Goal: Task Accomplishment & Management: Manage account settings

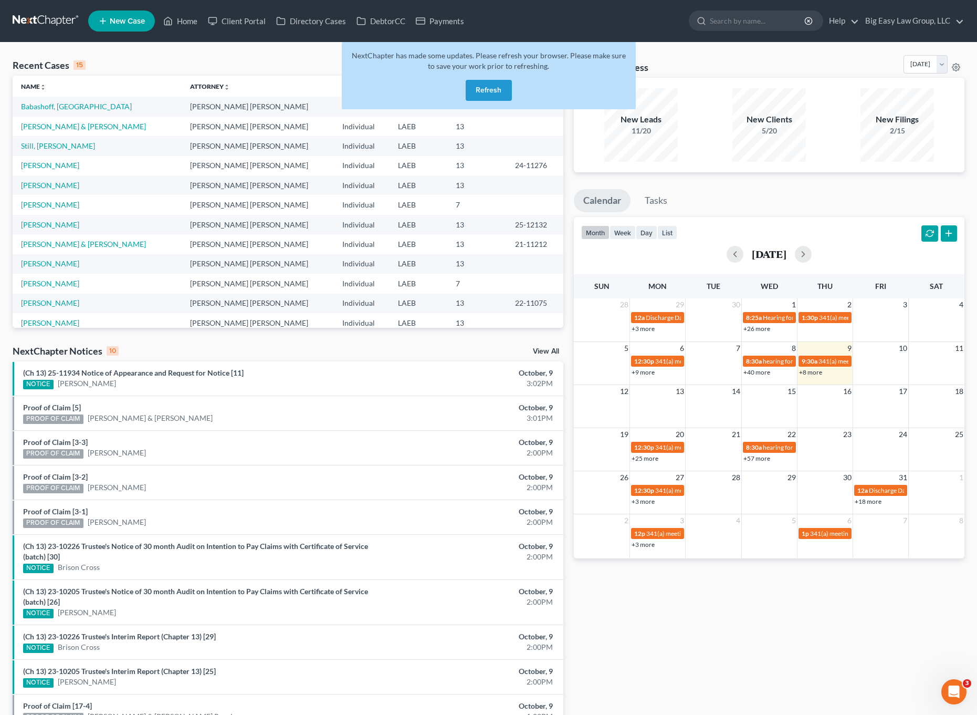
click at [487, 79] on div "NextChapter has made some updates. Please refresh your browser. Please make sur…" at bounding box center [489, 75] width 294 height 67
click at [496, 86] on button "Refresh" at bounding box center [489, 90] width 46 height 21
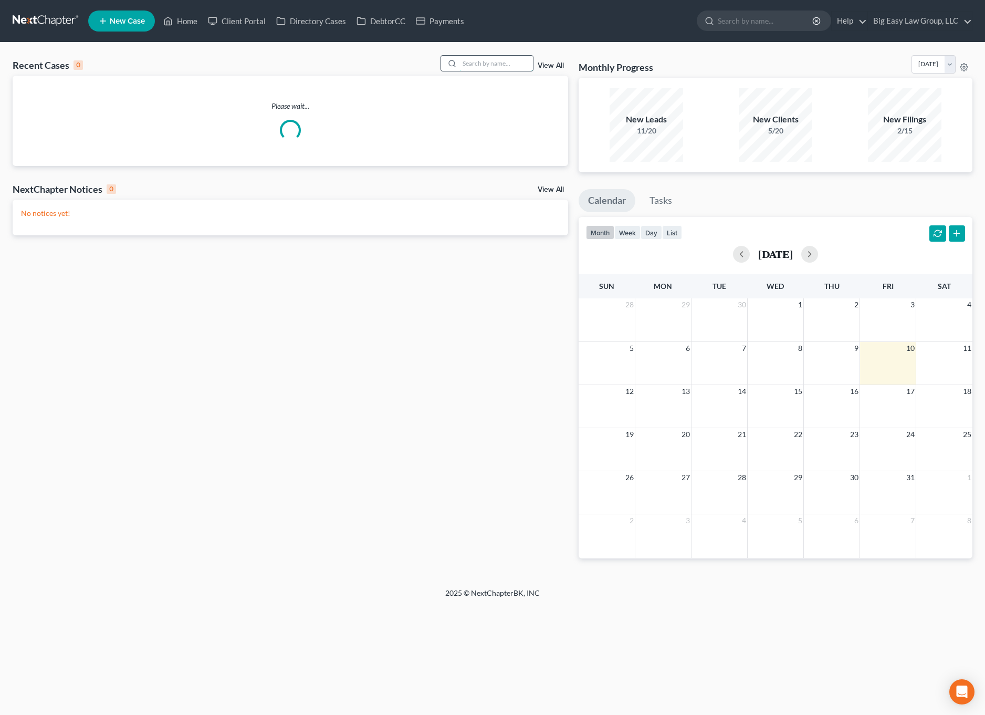
click at [509, 65] on input "search" at bounding box center [497, 63] width 74 height 15
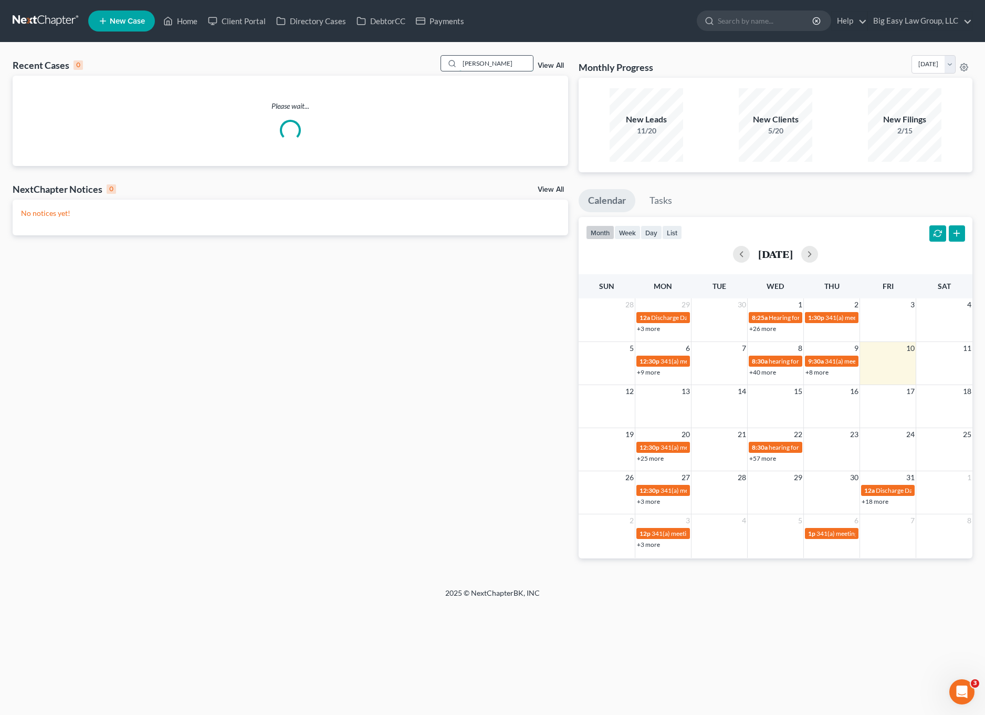
type input "rolando"
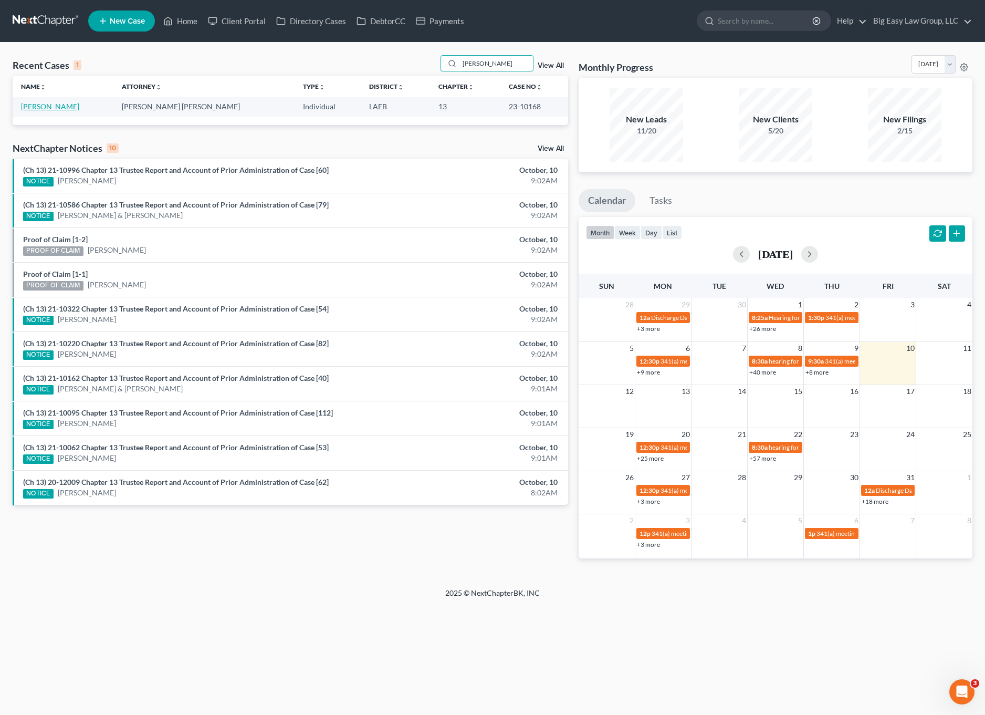
click at [66, 109] on link "[PERSON_NAME]" at bounding box center [50, 106] width 58 height 9
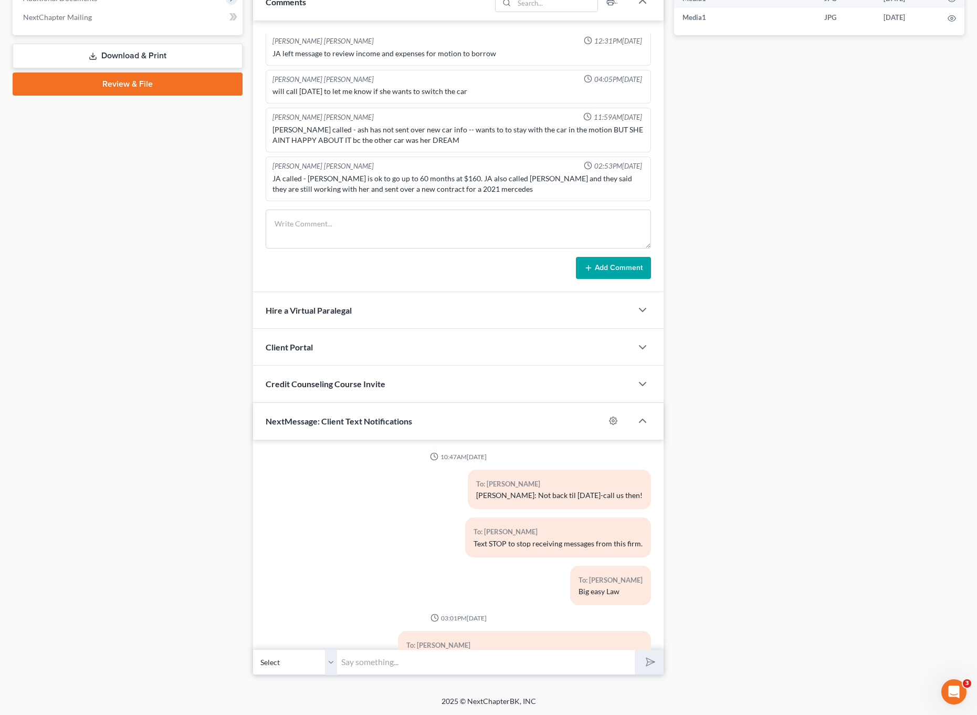
scroll to position [5527, 0]
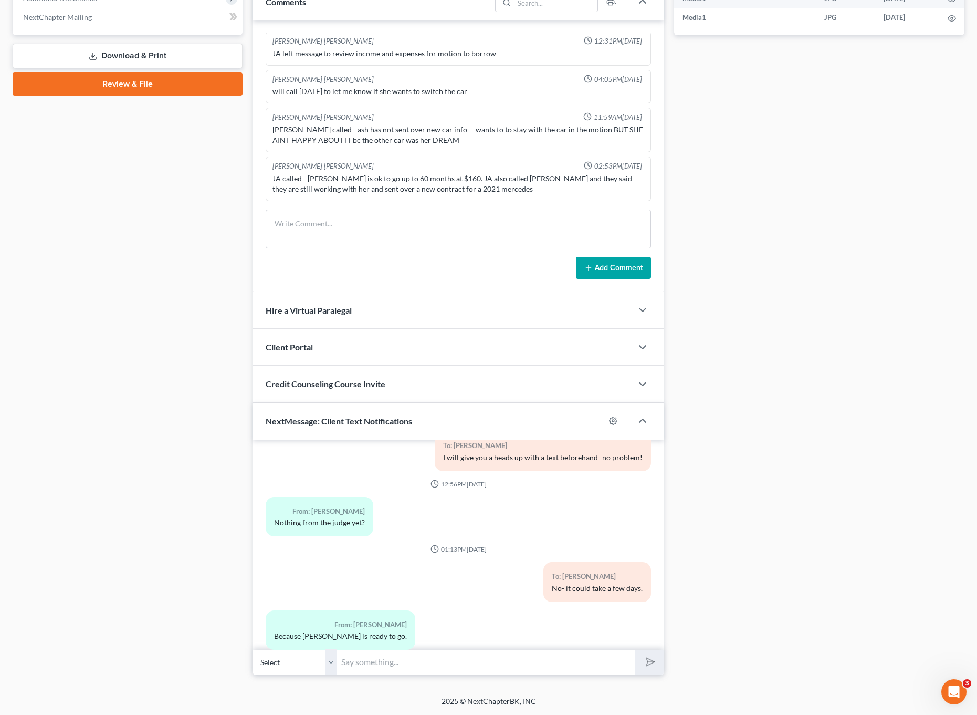
click at [493, 657] on input "text" at bounding box center [486, 662] width 298 height 26
type input "order sent"
click at [635, 650] on button "submit" at bounding box center [649, 662] width 29 height 25
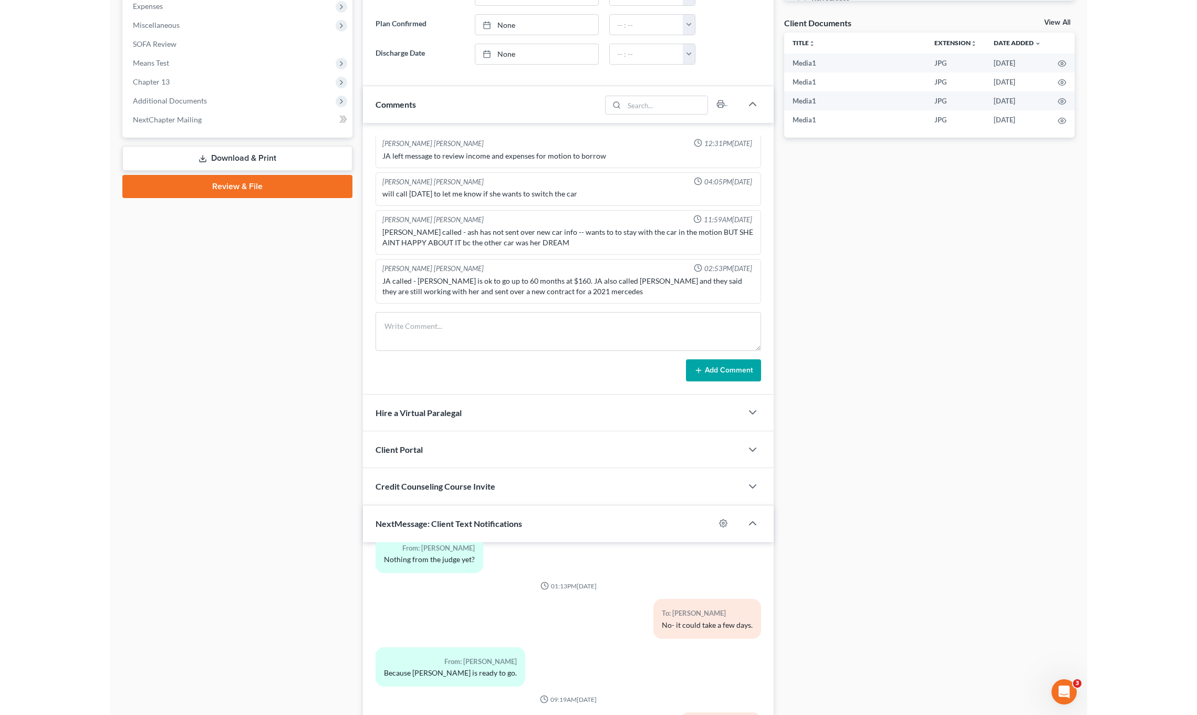
scroll to position [0, 0]
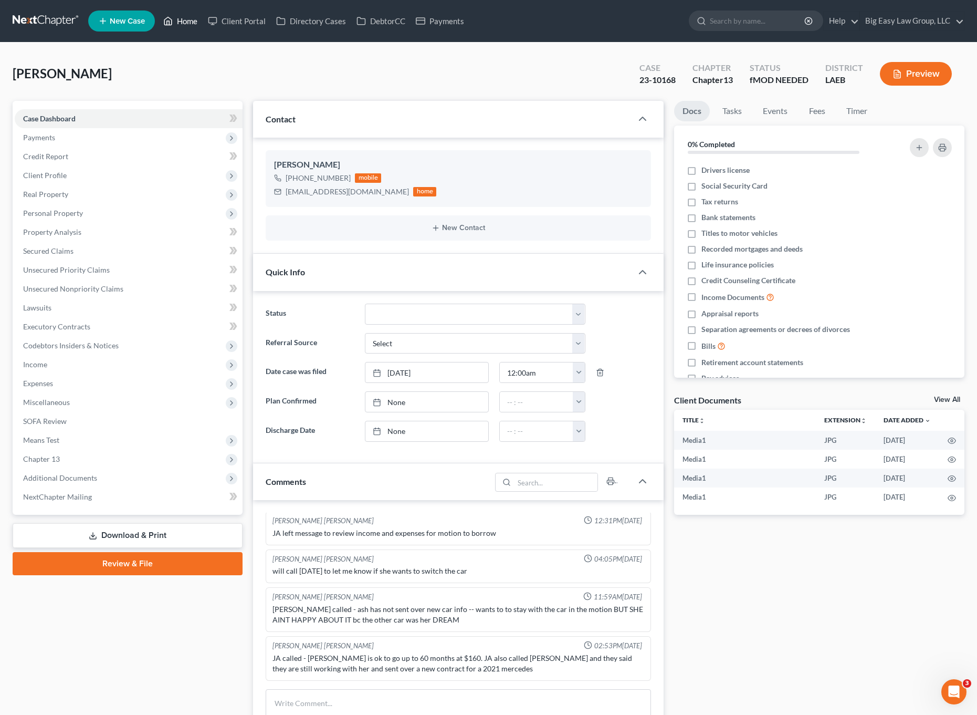
click at [177, 26] on link "Home" at bounding box center [180, 21] width 45 height 19
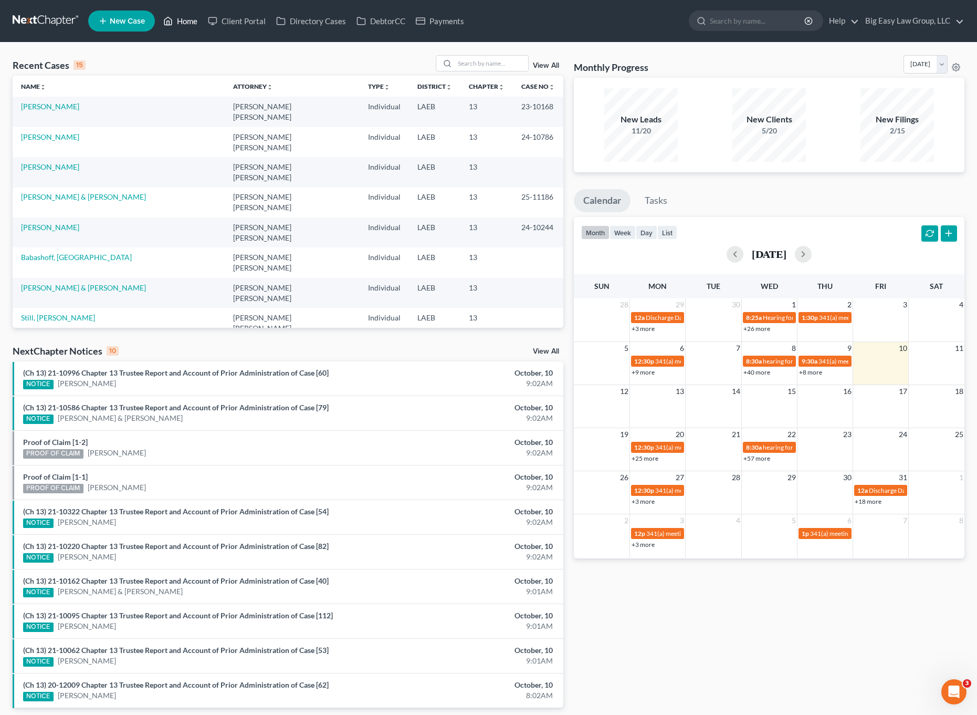
click at [178, 26] on link "Home" at bounding box center [180, 21] width 45 height 19
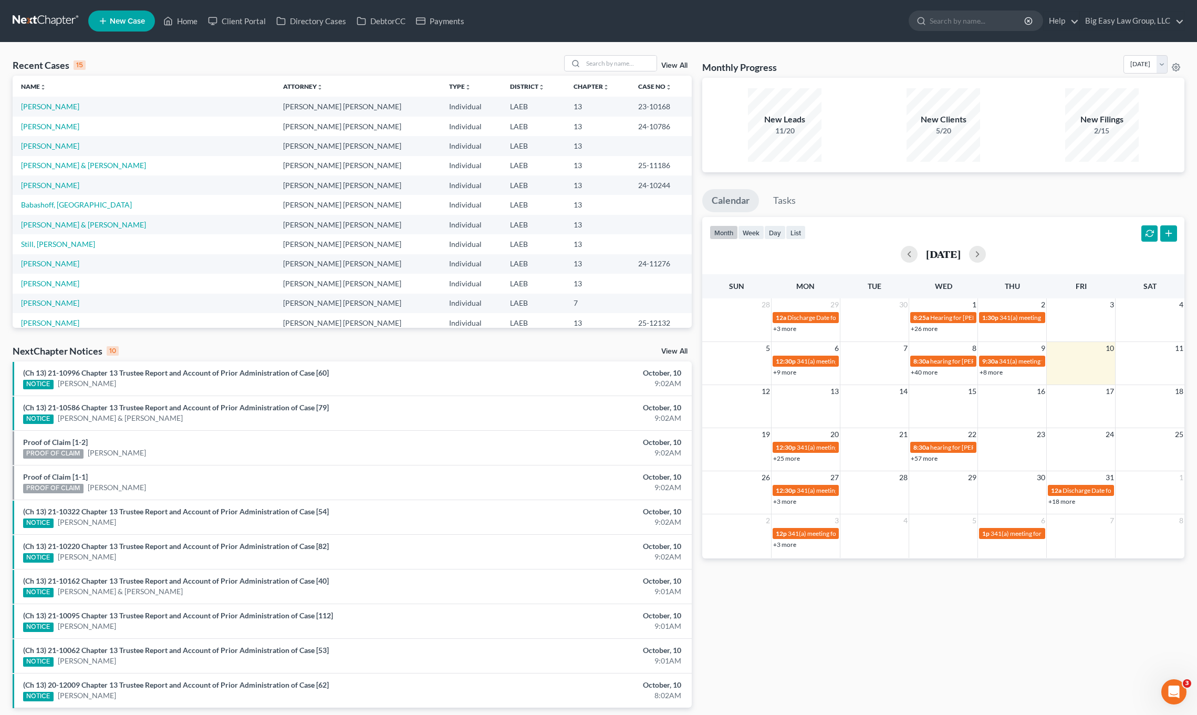
drag, startPoint x: 123, startPoint y: 65, endPoint x: 125, endPoint y: 56, distance: 9.1
click at [123, 65] on div "Recent Cases 15 View All" at bounding box center [352, 65] width 679 height 20
click at [205, 23] on link "Client Portal" at bounding box center [237, 21] width 68 height 19
click at [192, 25] on link "Home" at bounding box center [180, 21] width 45 height 19
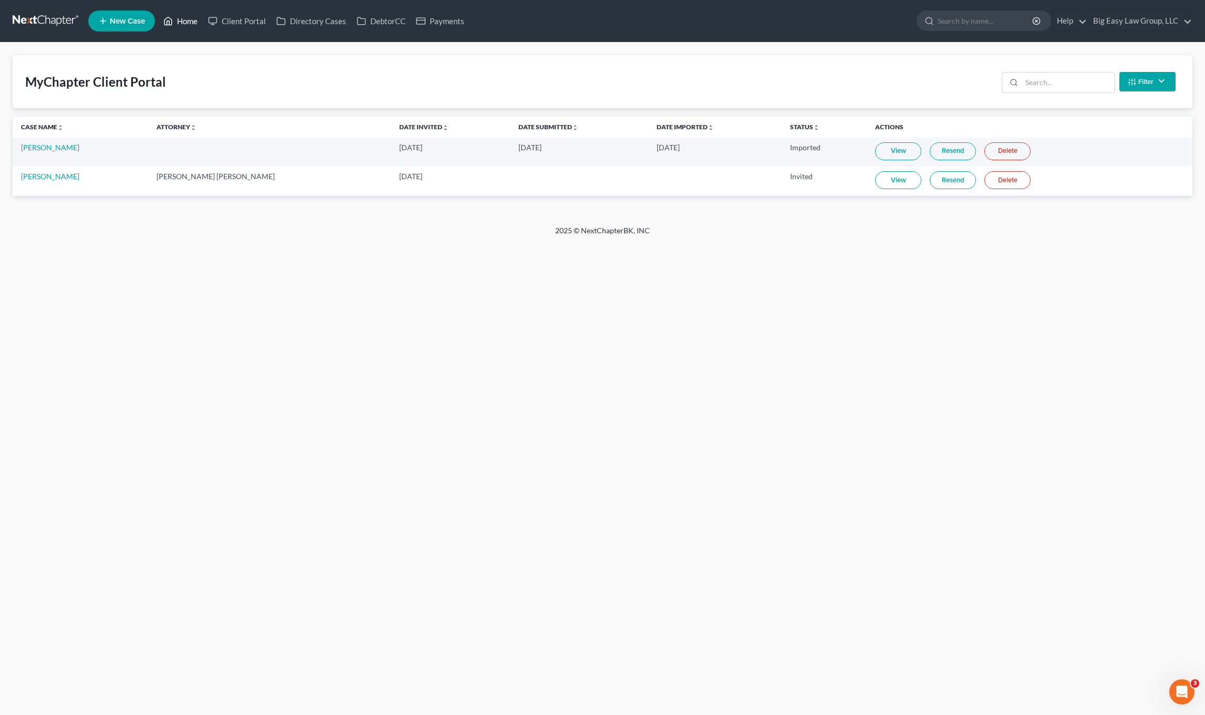
click at [184, 16] on link "Home" at bounding box center [180, 21] width 45 height 19
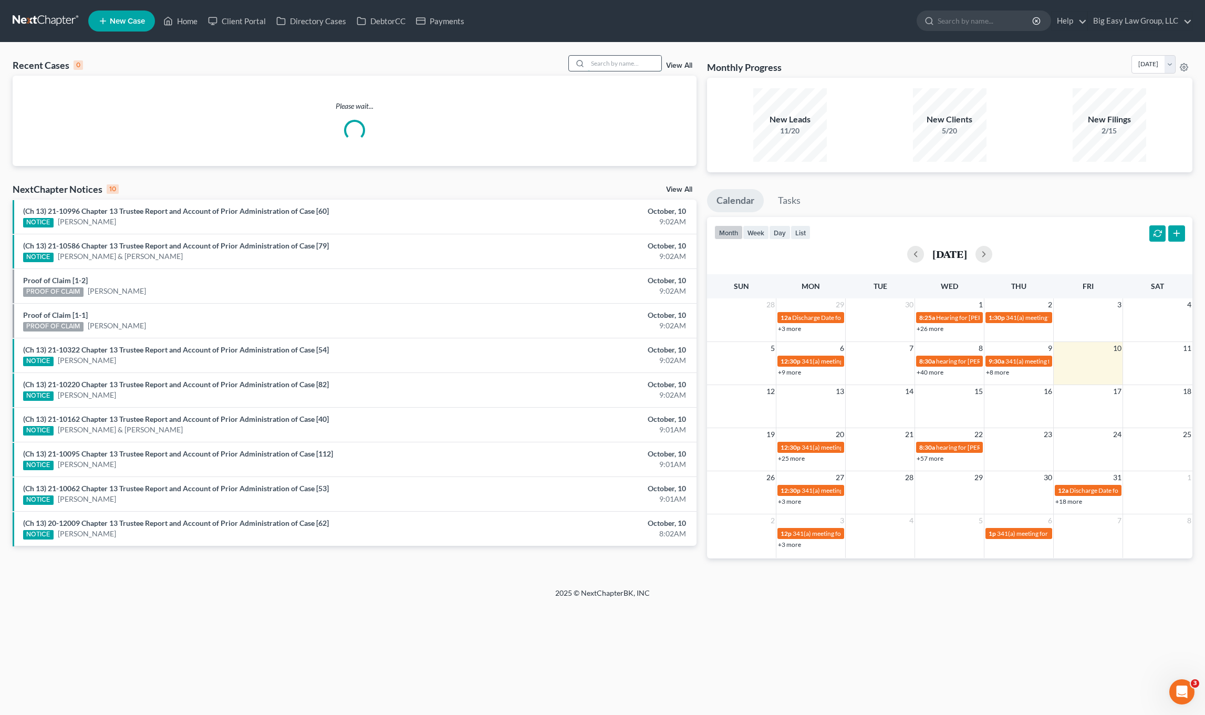
click at [614, 64] on input "search" at bounding box center [625, 63] width 74 height 15
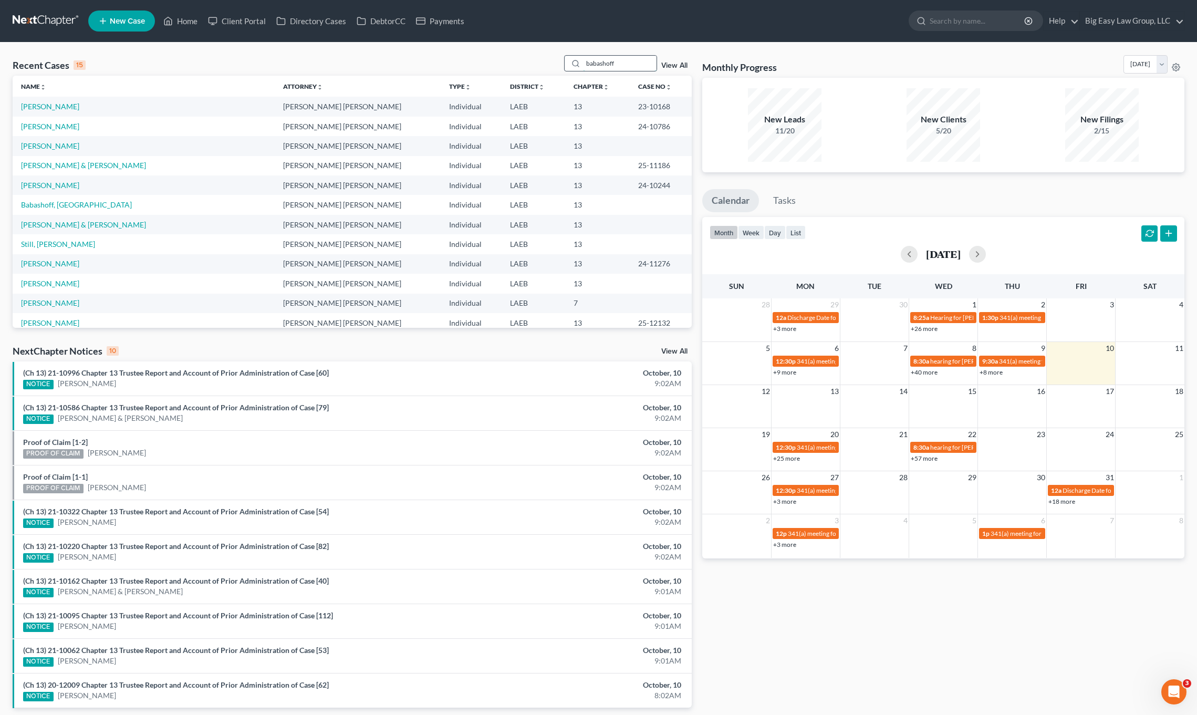
type input "babashoff"
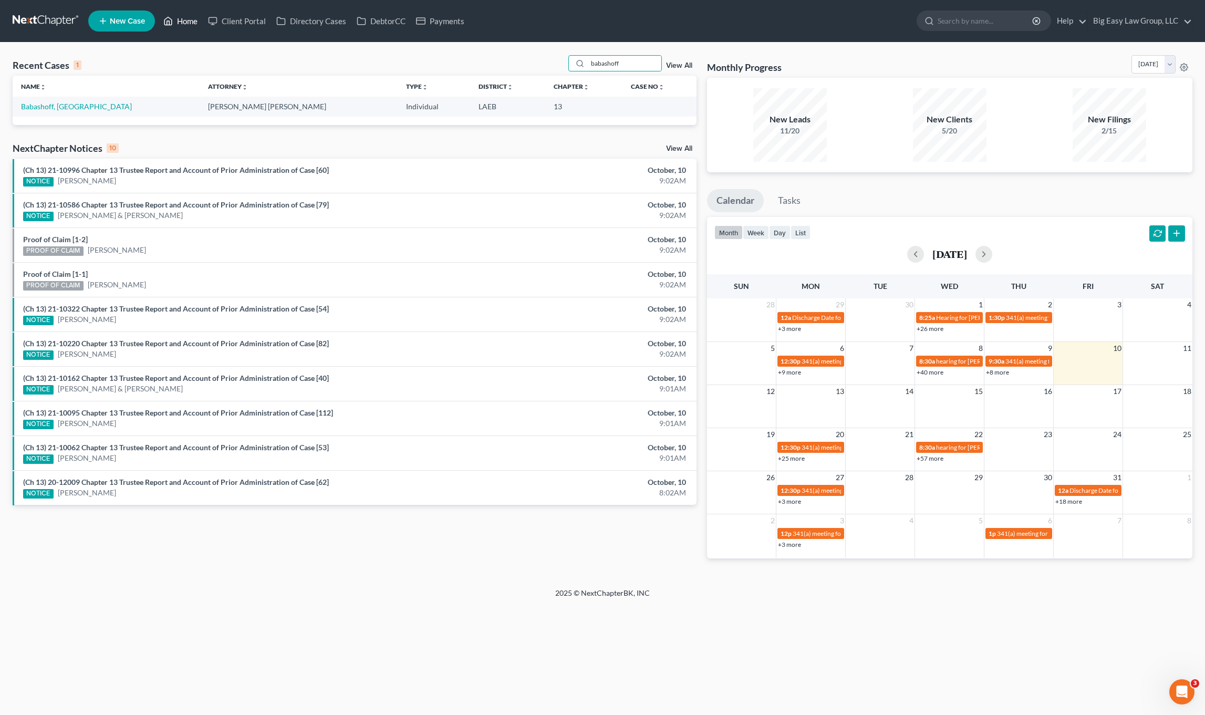
click at [172, 17] on icon at bounding box center [167, 21] width 9 height 13
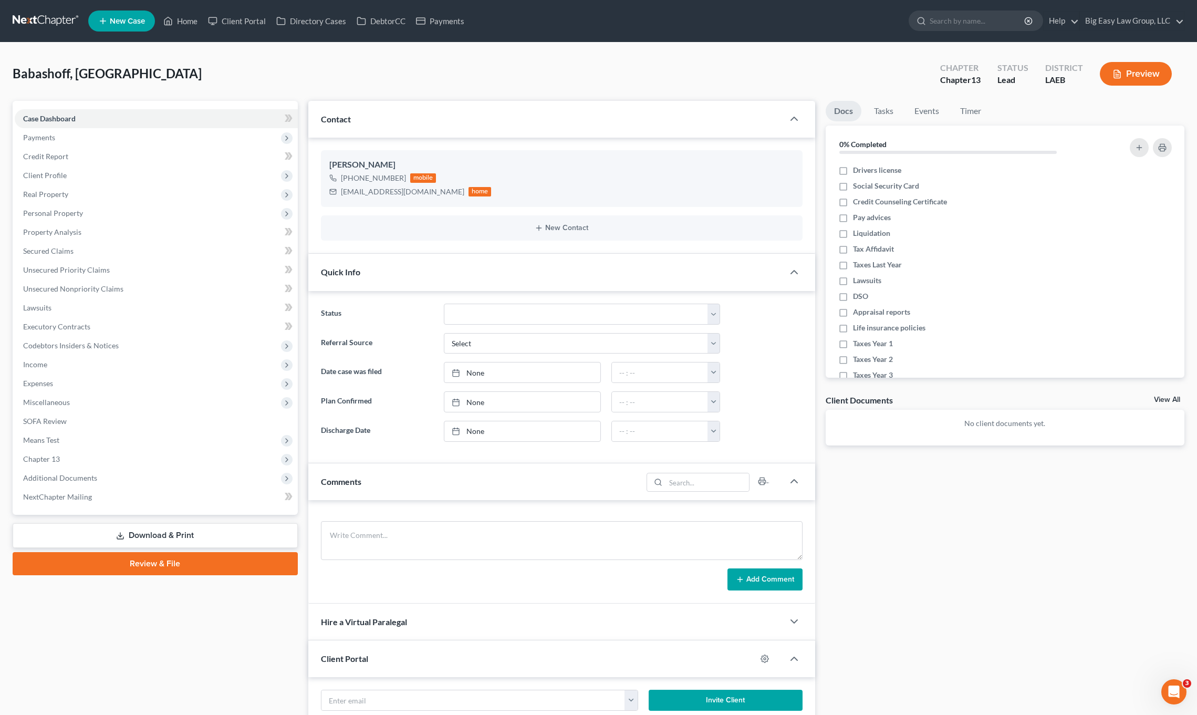
scroll to position [1460, 0]
click at [167, 57] on div "Babashoff, Sasanna Upgraded Chapter Chapter 13 Status Lead District LAEB Preview" at bounding box center [599, 78] width 1172 height 46
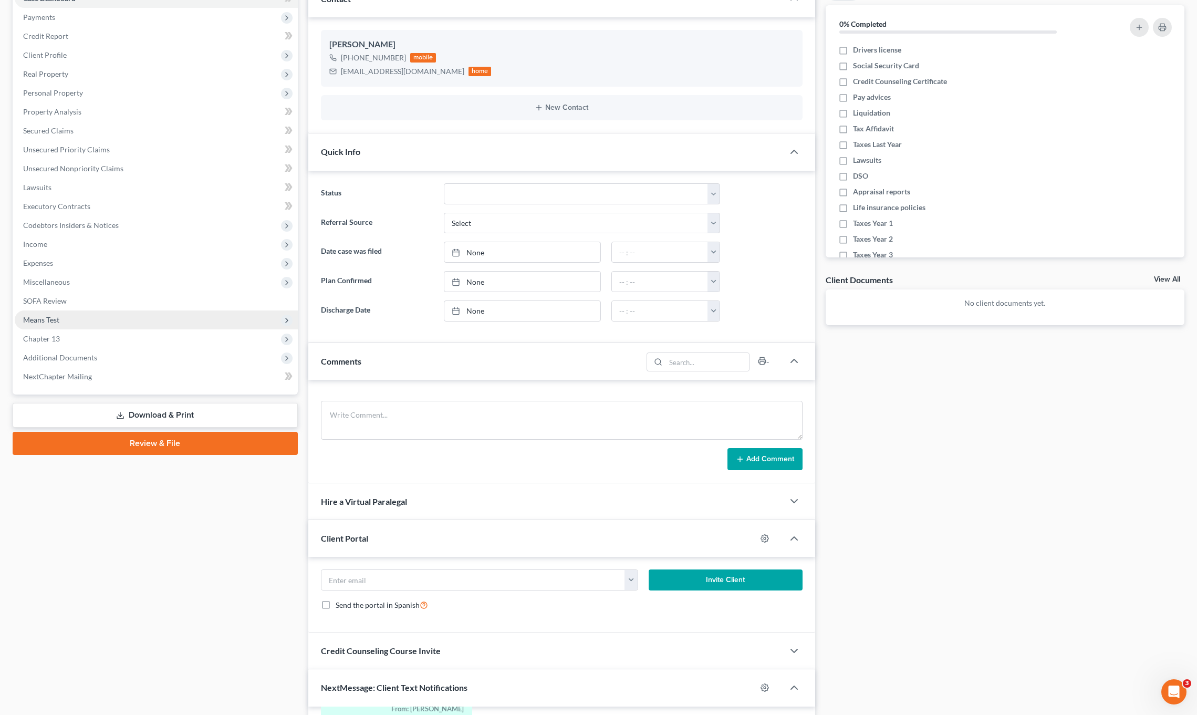
scroll to position [135, 0]
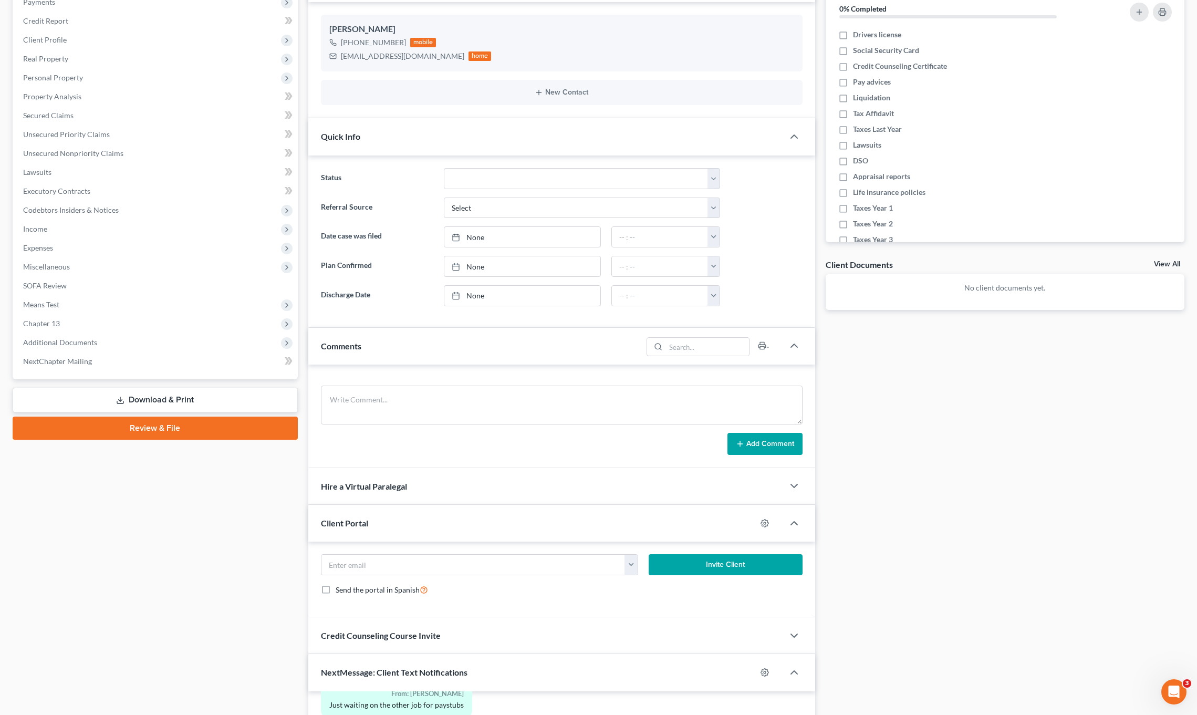
drag, startPoint x: 57, startPoint y: 228, endPoint x: 66, endPoint y: 238, distance: 13.0
click at [57, 228] on span "Income" at bounding box center [156, 229] width 283 height 19
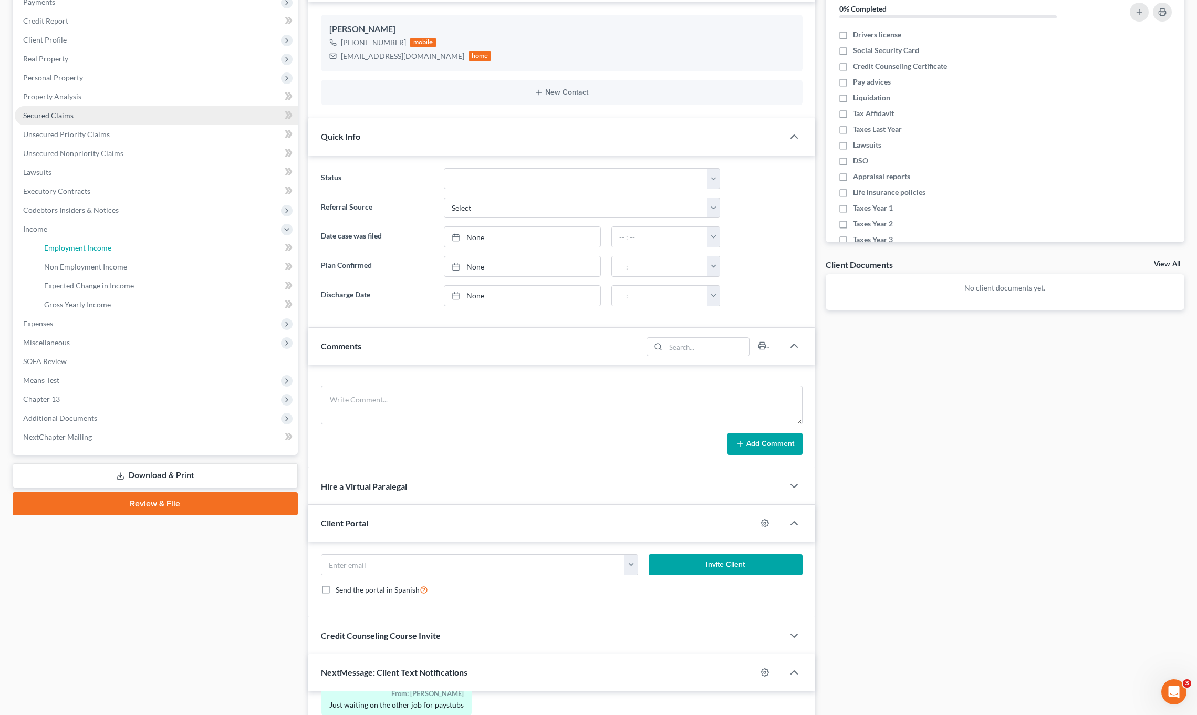
click at [87, 250] on span "Employment Income" at bounding box center [77, 247] width 67 height 9
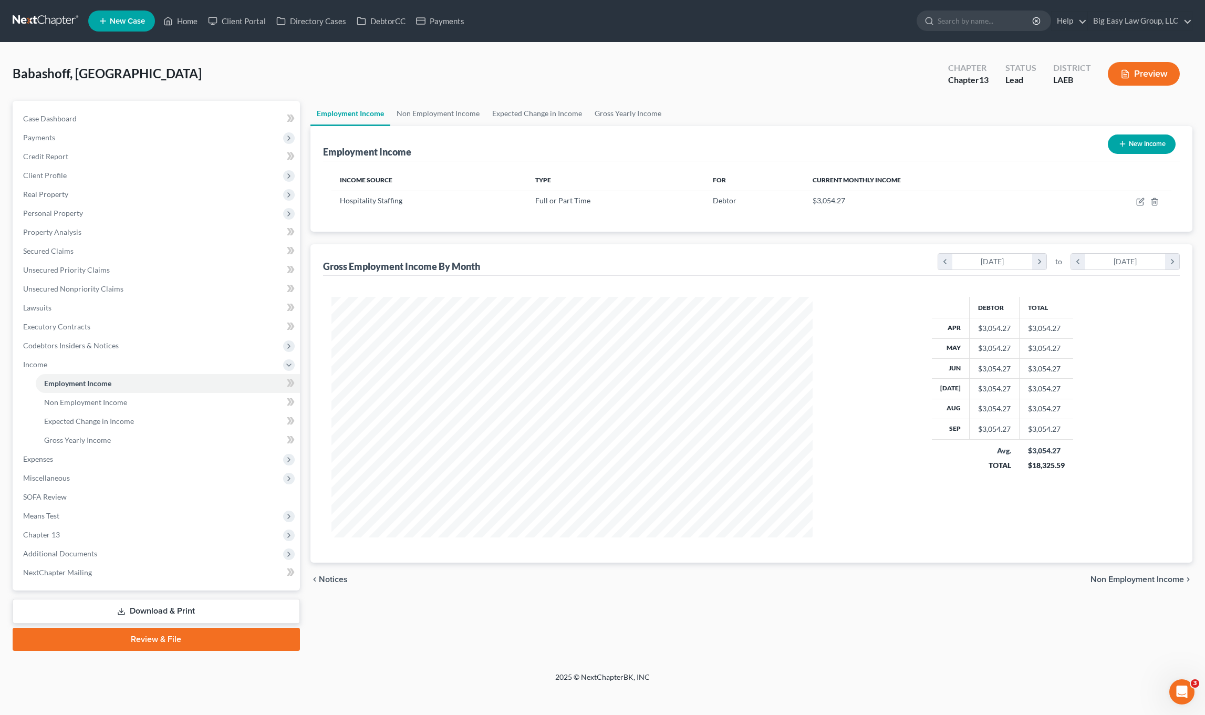
scroll to position [241, 503]
click at [985, 202] on icon "button" at bounding box center [1140, 201] width 8 height 8
select select "0"
select select "19"
select select "0"
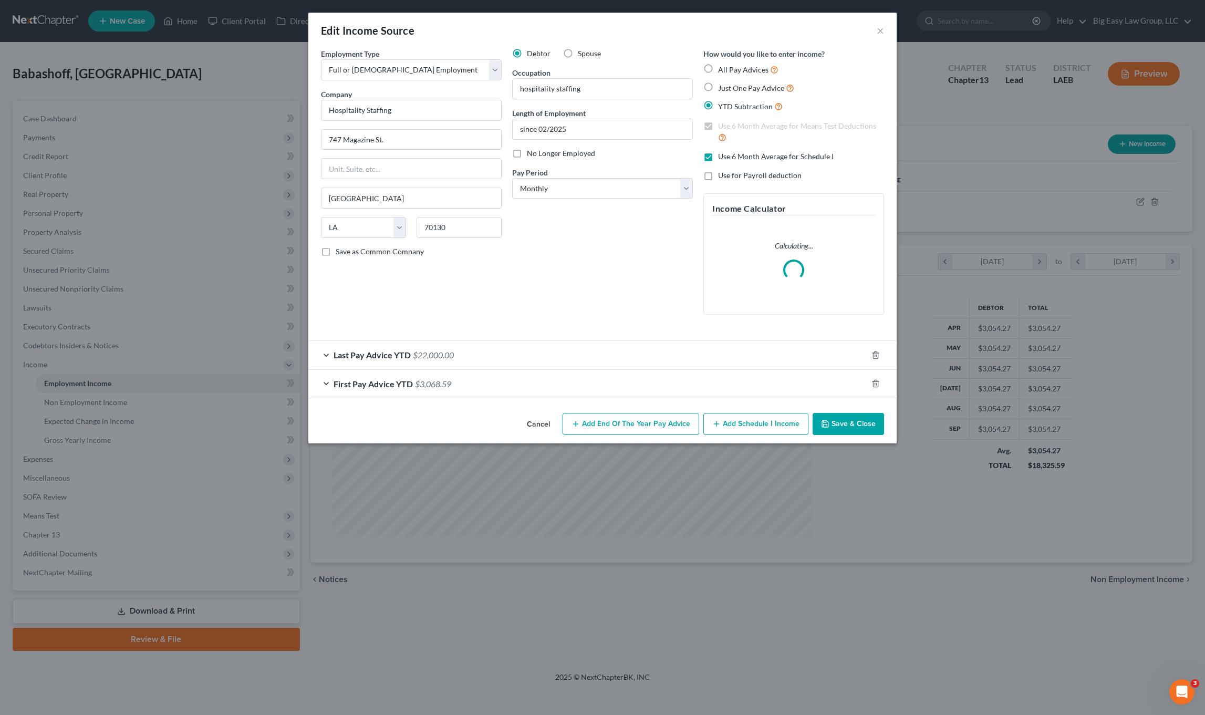
click at [387, 362] on div "Last Pay Advice YTD $22,000.00" at bounding box center [587, 355] width 559 height 28
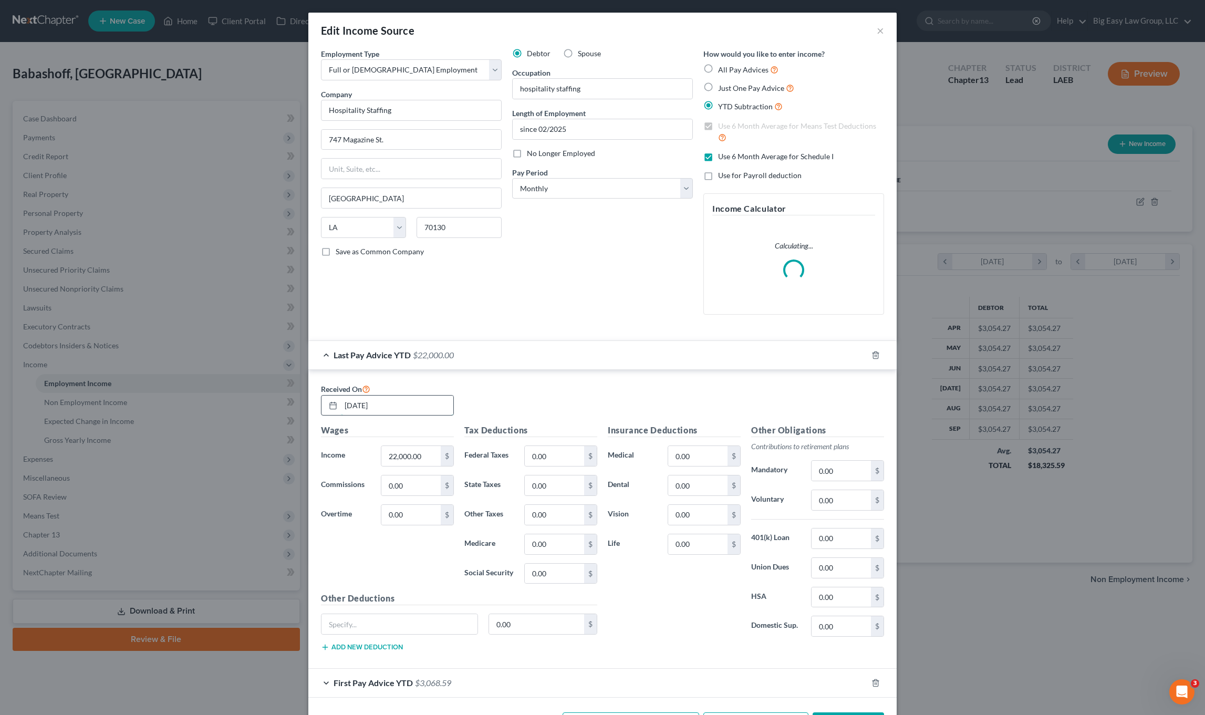
click at [411, 413] on input "[DATE]" at bounding box center [397, 405] width 112 height 20
drag, startPoint x: 385, startPoint y: 414, endPoint x: 317, endPoint y: 412, distance: 68.8
click at [321, 412] on div "[DATE]" at bounding box center [387, 405] width 133 height 21
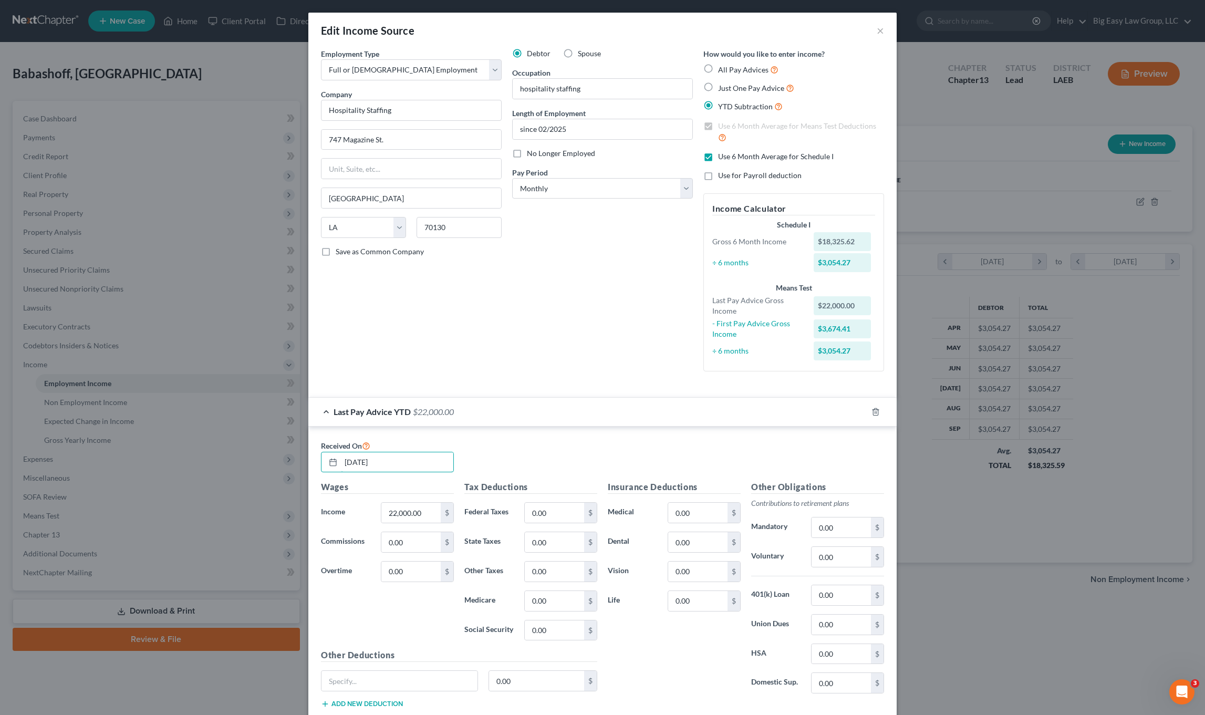
type input "[DATE]"
click at [423, 526] on div "Wages Income * 22,000.00 $ Commissions 0.00 $ Overtime 0.00 $" at bounding box center [387, 565] width 143 height 168
click at [425, 515] on input "22,000.00" at bounding box center [410, 513] width 59 height 20
type input "17,687.28"
click at [571, 519] on input "0.00" at bounding box center [554, 513] width 59 height 20
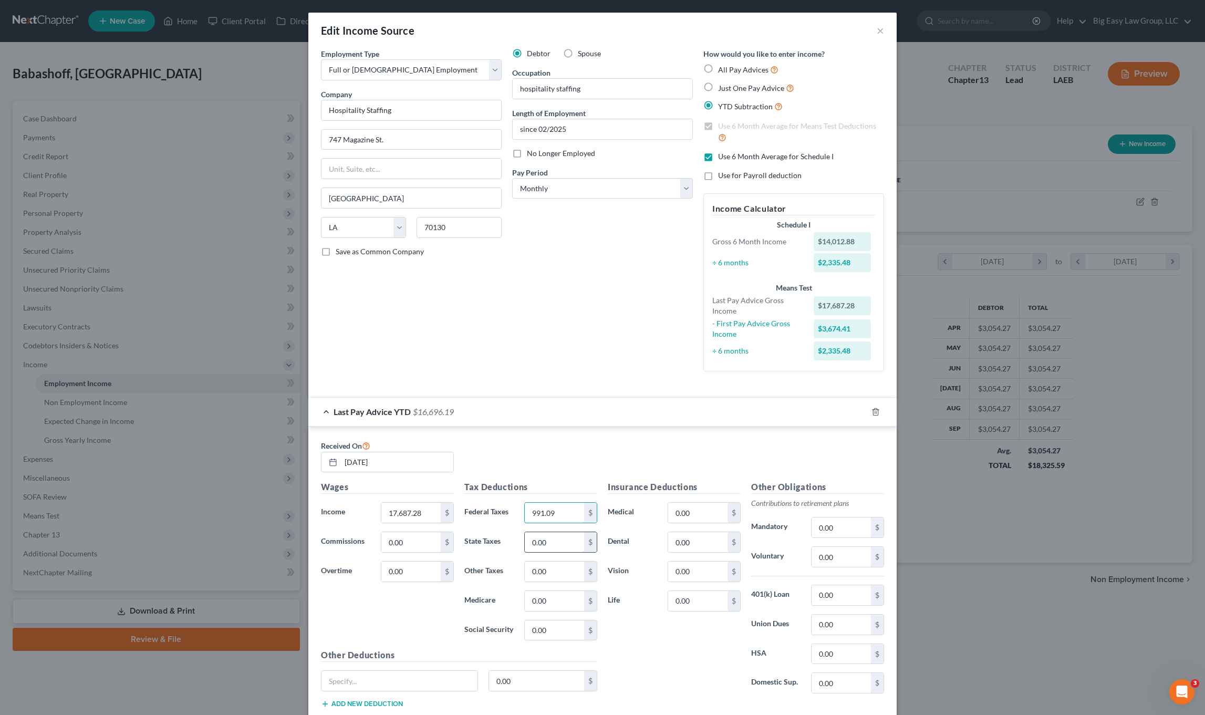
type input "991.09"
click at [553, 545] on input "0.00" at bounding box center [554, 542] width 59 height 20
type input "322.80"
click at [570, 596] on input "0.00" at bounding box center [554, 601] width 59 height 20
type input "256.47"
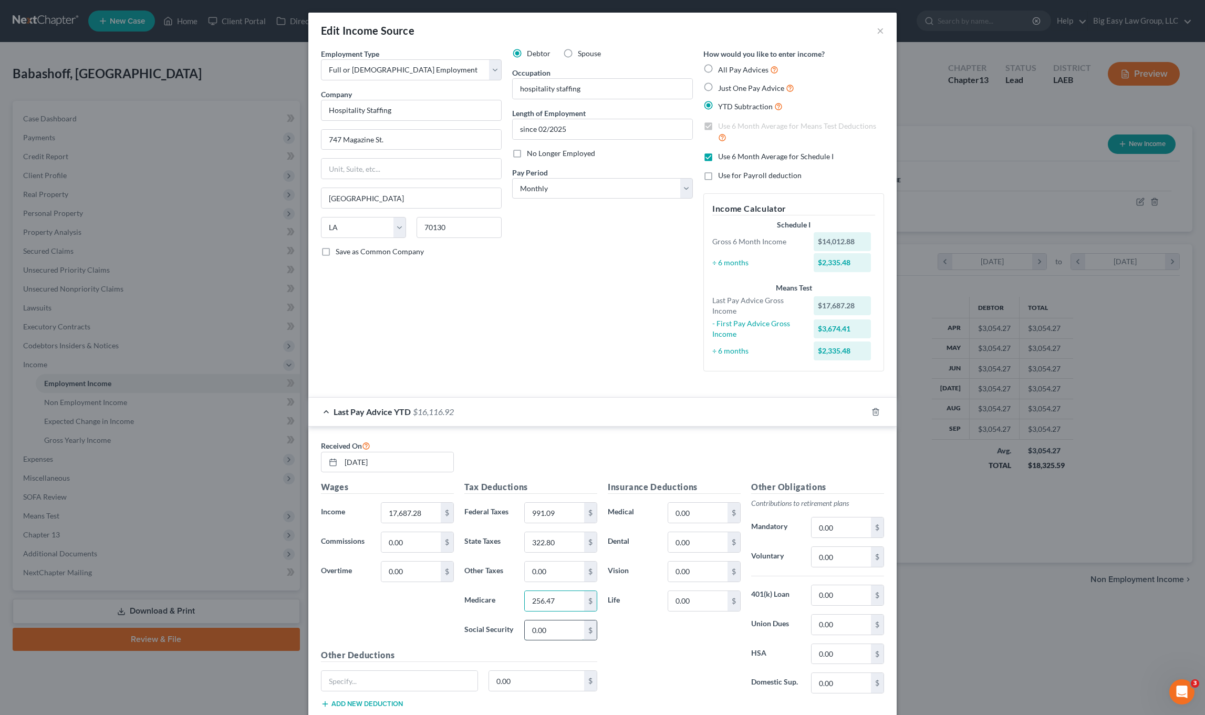
click at [547, 638] on input "0.00" at bounding box center [554, 630] width 59 height 20
type input "1,096.61"
click at [694, 511] on input "0.00" at bounding box center [697, 513] width 59 height 20
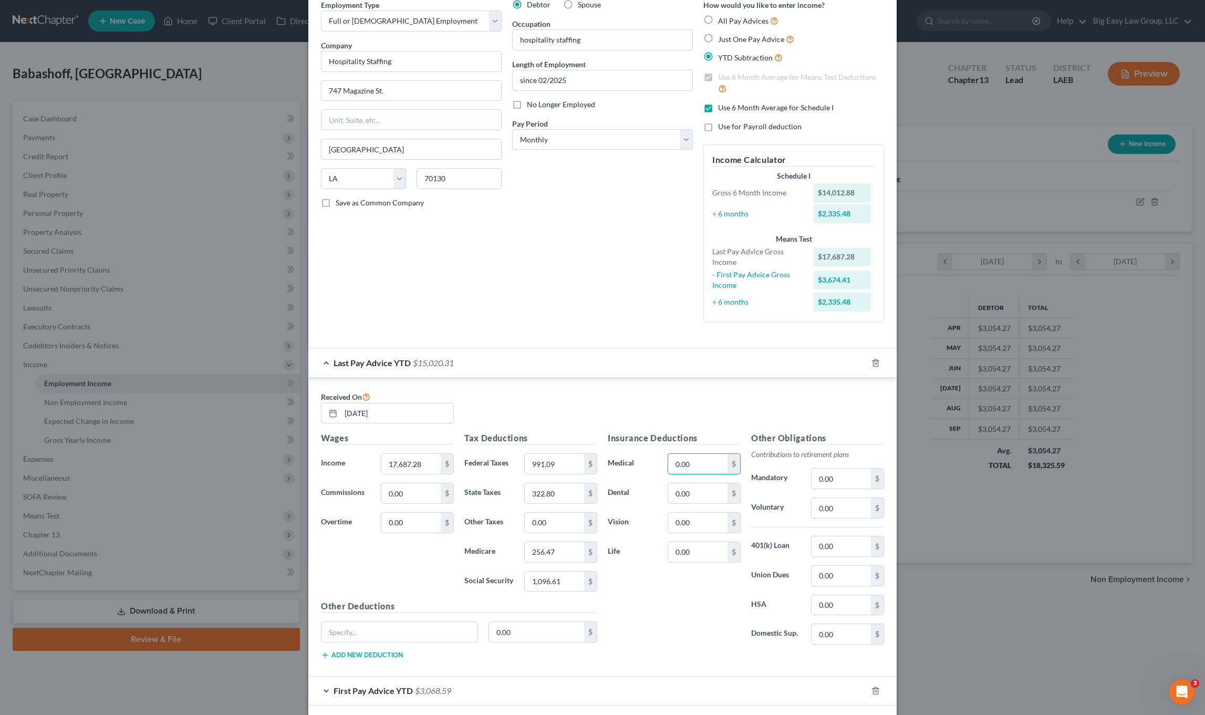
scroll to position [96, 0]
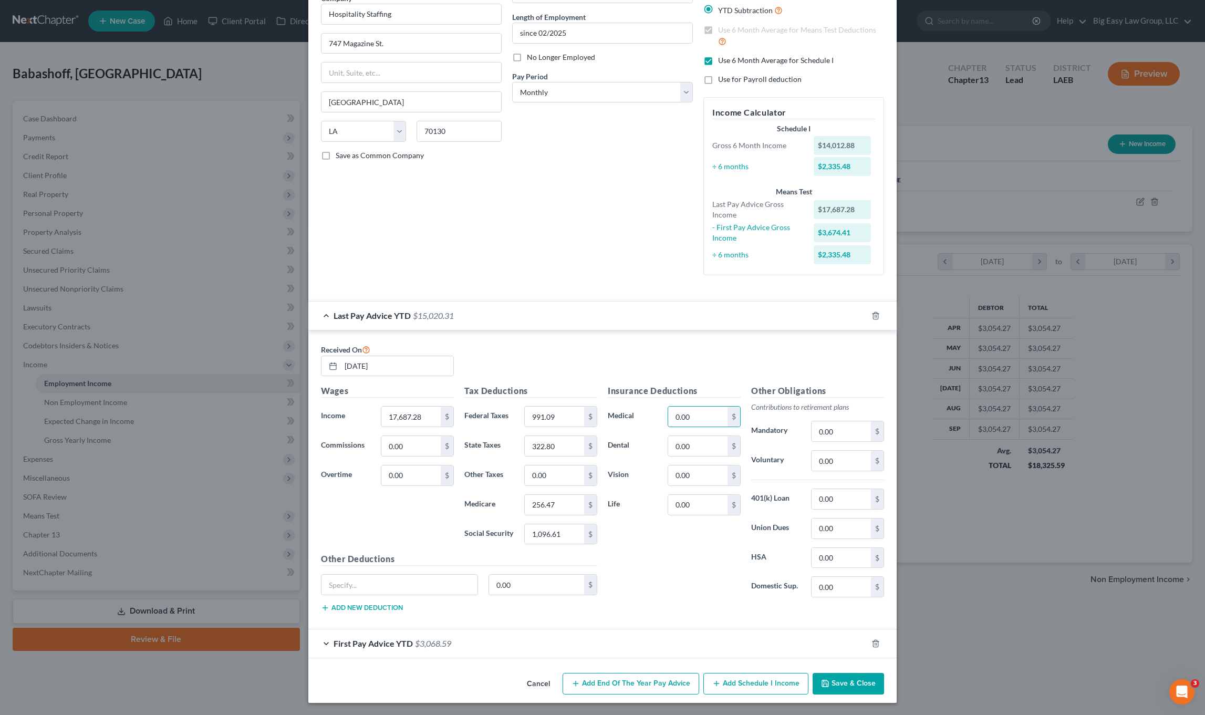
click at [434, 647] on span "$3,068.59" at bounding box center [433, 643] width 36 height 10
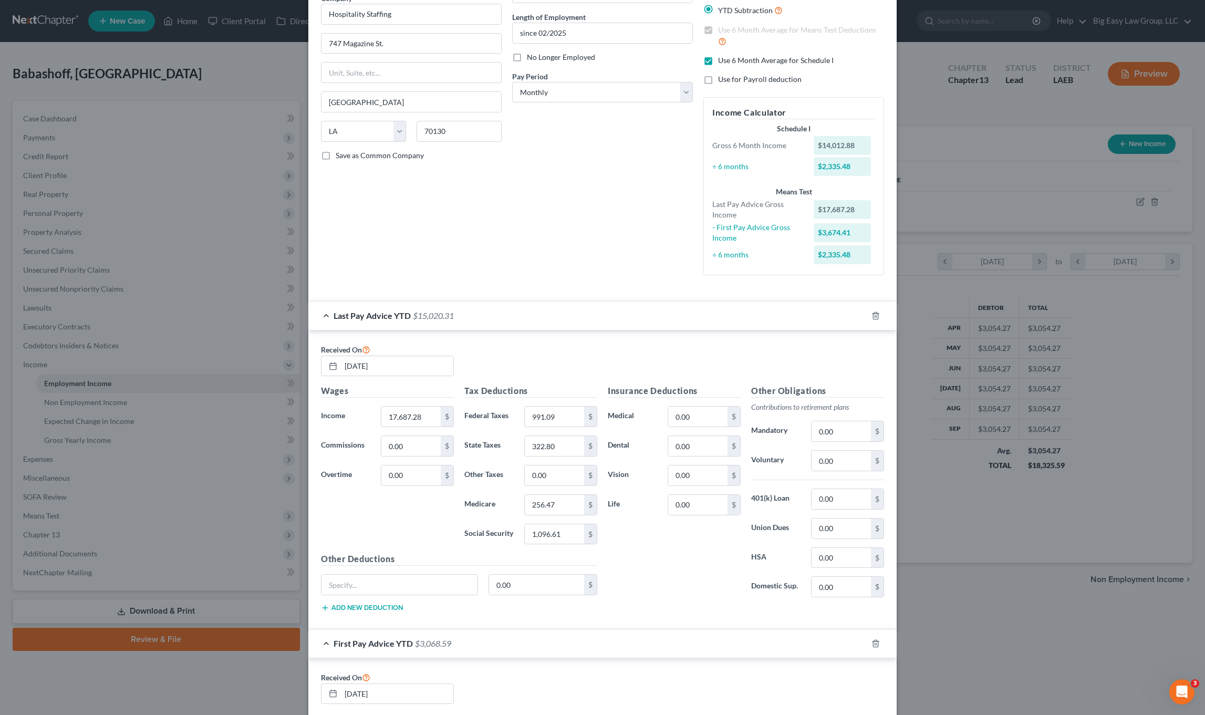
click at [439, 645] on span "$3,068.59" at bounding box center [433, 643] width 36 height 10
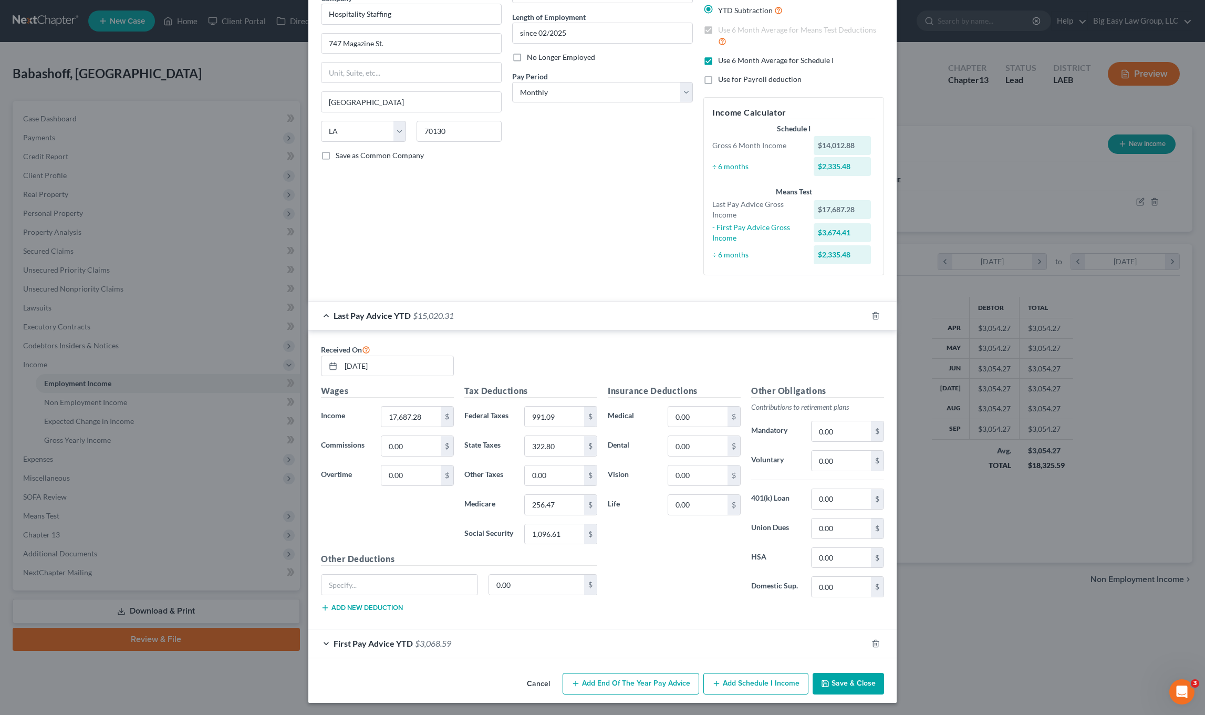
scroll to position [97, 0]
click at [844, 682] on button "Save & Close" at bounding box center [847, 683] width 71 height 22
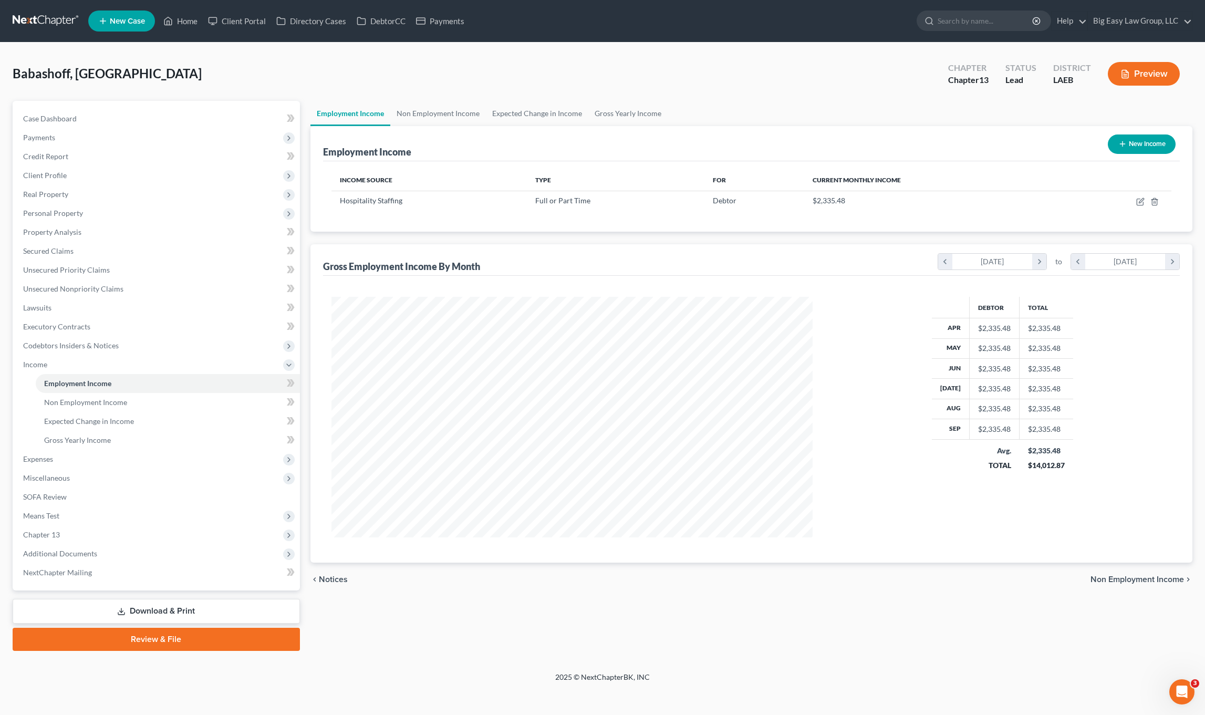
click at [985, 134] on button "New Income" at bounding box center [1142, 143] width 68 height 19
select select "0"
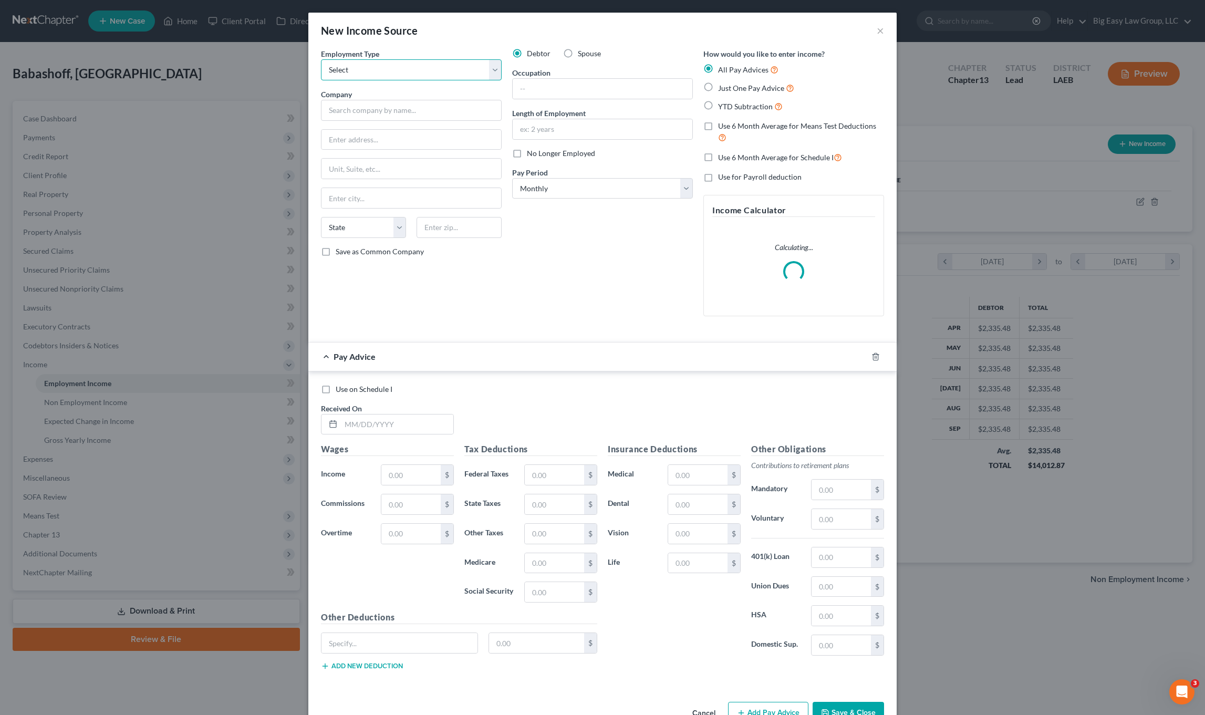
click at [397, 70] on select "Select Full or Part Time Employment Self Employment" at bounding box center [411, 69] width 181 height 21
select select "0"
click at [321, 59] on select "Select Full or Part Time Employment Self Employment" at bounding box center [411, 69] width 181 height 21
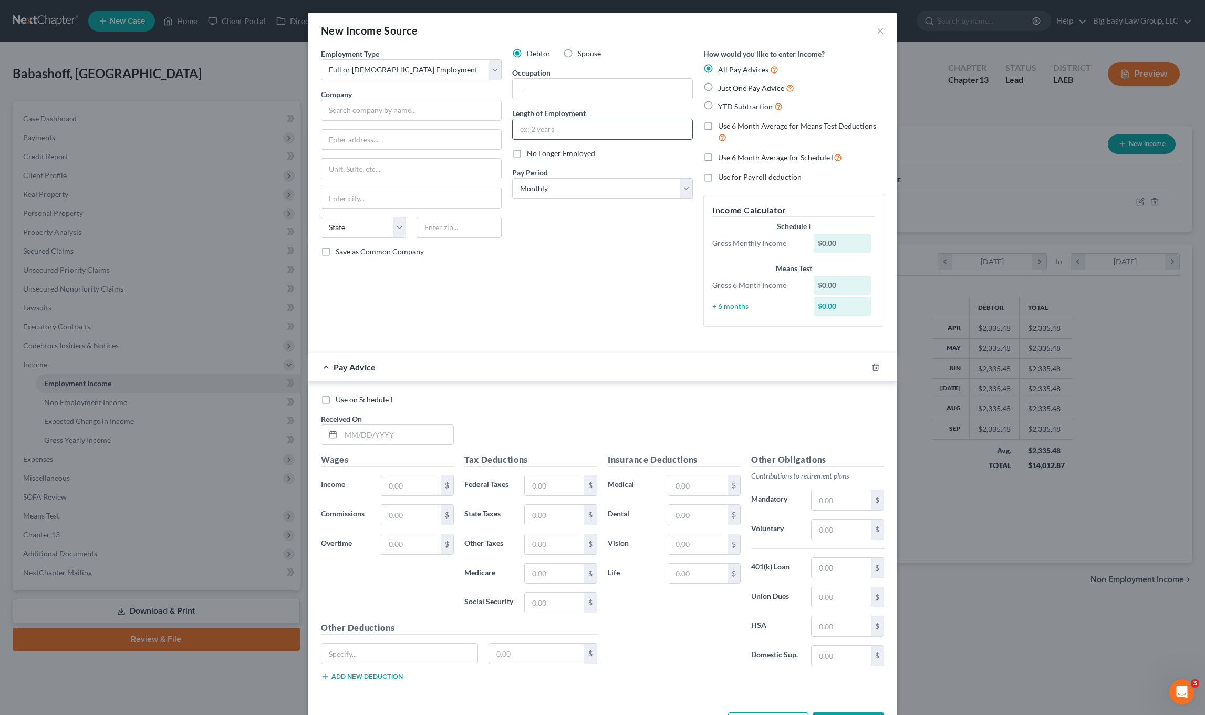
click at [570, 137] on input "text" at bounding box center [603, 129] width 180 height 20
type input "2 weeks"
click at [600, 85] on input "text" at bounding box center [603, 89] width 180 height 20
click at [378, 108] on input "text" at bounding box center [411, 110] width 181 height 21
type input "r"
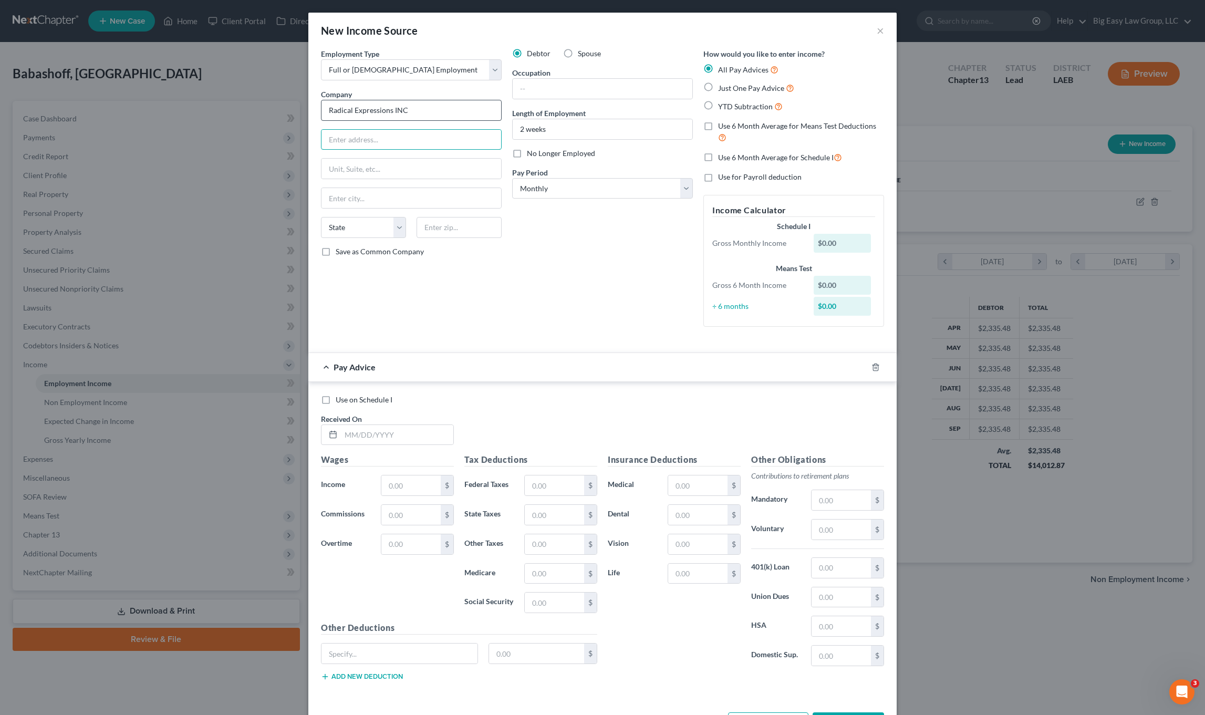
type input "Radical Expressions INC"
type input "[STREET_ADDRESS][PERSON_NAME]"
type input "2689.25"
drag, startPoint x: 460, startPoint y: 233, endPoint x: 406, endPoint y: 225, distance: 54.1
click at [406, 225] on div "State AL AK AR AZ CA CO CT DE DC FL GA GU HI ID IL IN IA KS KY LA ME MD MA MI M…" at bounding box center [411, 231] width 191 height 29
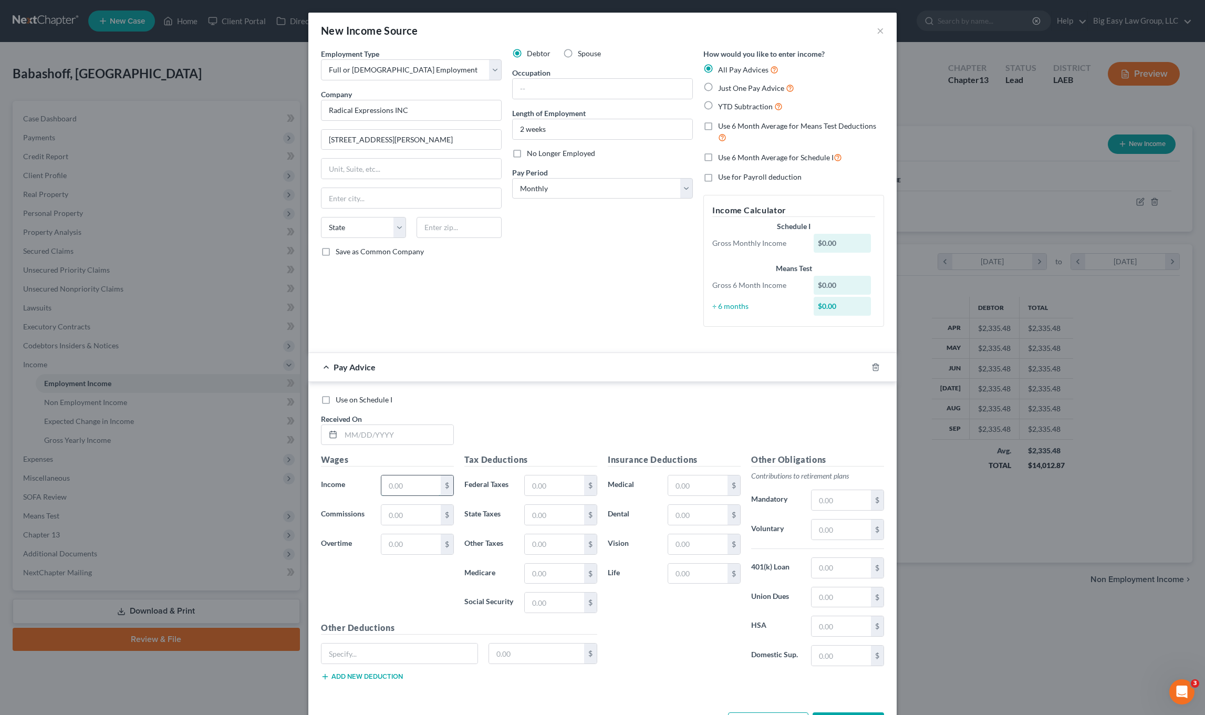
click at [410, 484] on input "text" at bounding box center [410, 485] width 59 height 20
paste input "2689.25"
type input "2689.25"
click at [450, 228] on input "text" at bounding box center [458, 227] width 85 height 21
type input "70124"
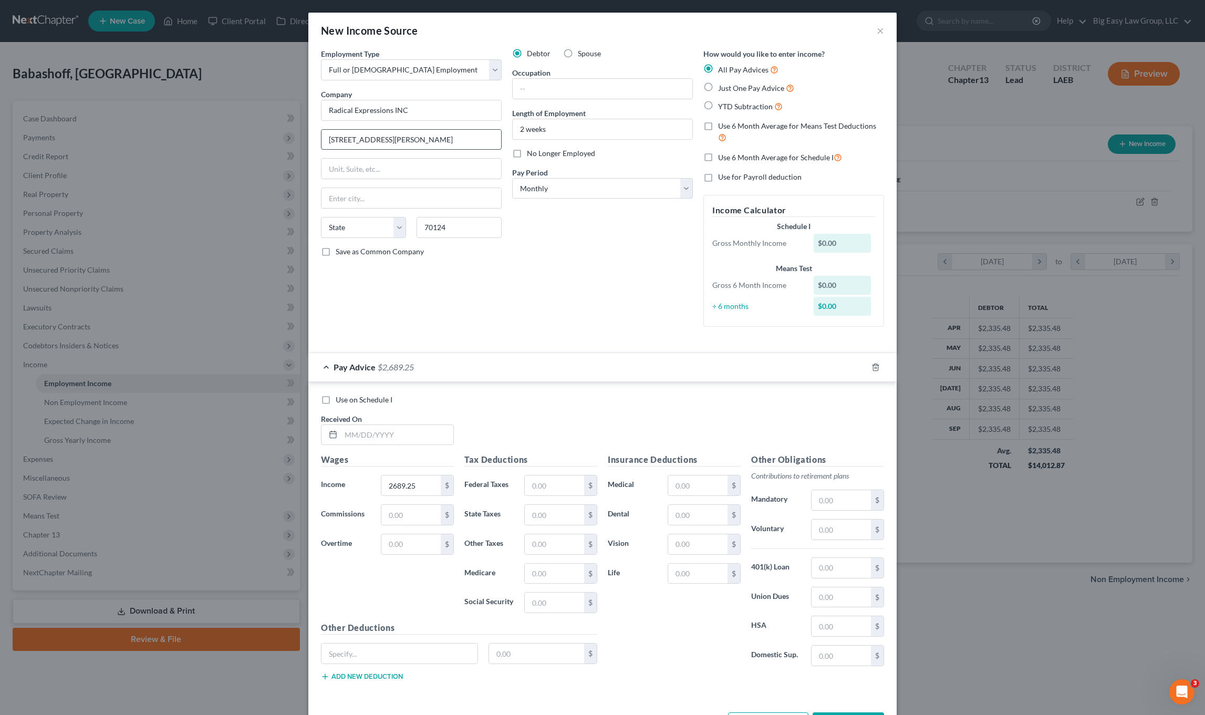
drag, startPoint x: 422, startPoint y: 141, endPoint x: 433, endPoint y: 140, distance: 11.1
type input "[GEOGRAPHIC_DATA]"
select select "19"
drag, startPoint x: 559, startPoint y: 82, endPoint x: 560, endPoint y: 87, distance: 5.5
click at [559, 82] on input "text" at bounding box center [603, 89] width 180 height 20
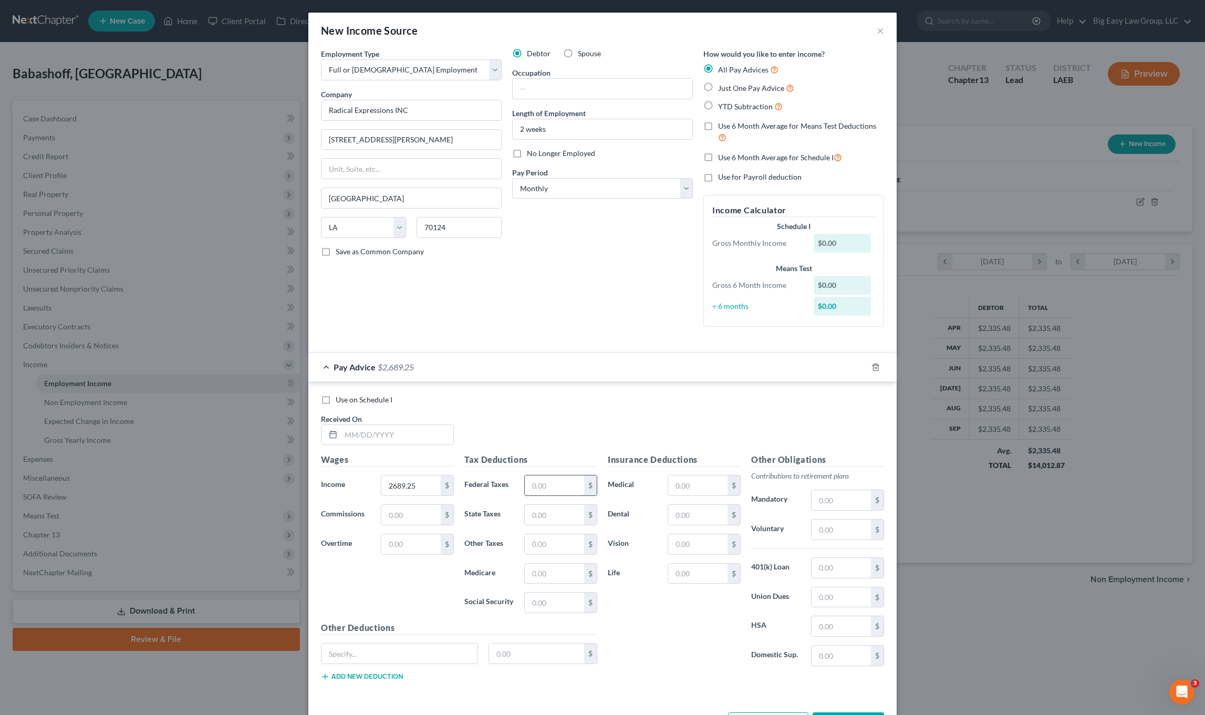
click at [549, 486] on input "text" at bounding box center [554, 485] width 59 height 20
type input "269.10"
click at [538, 517] on input "text" at bounding box center [554, 515] width 59 height 20
type input "68.24"
click at [543, 568] on input "text" at bounding box center [554, 573] width 59 height 20
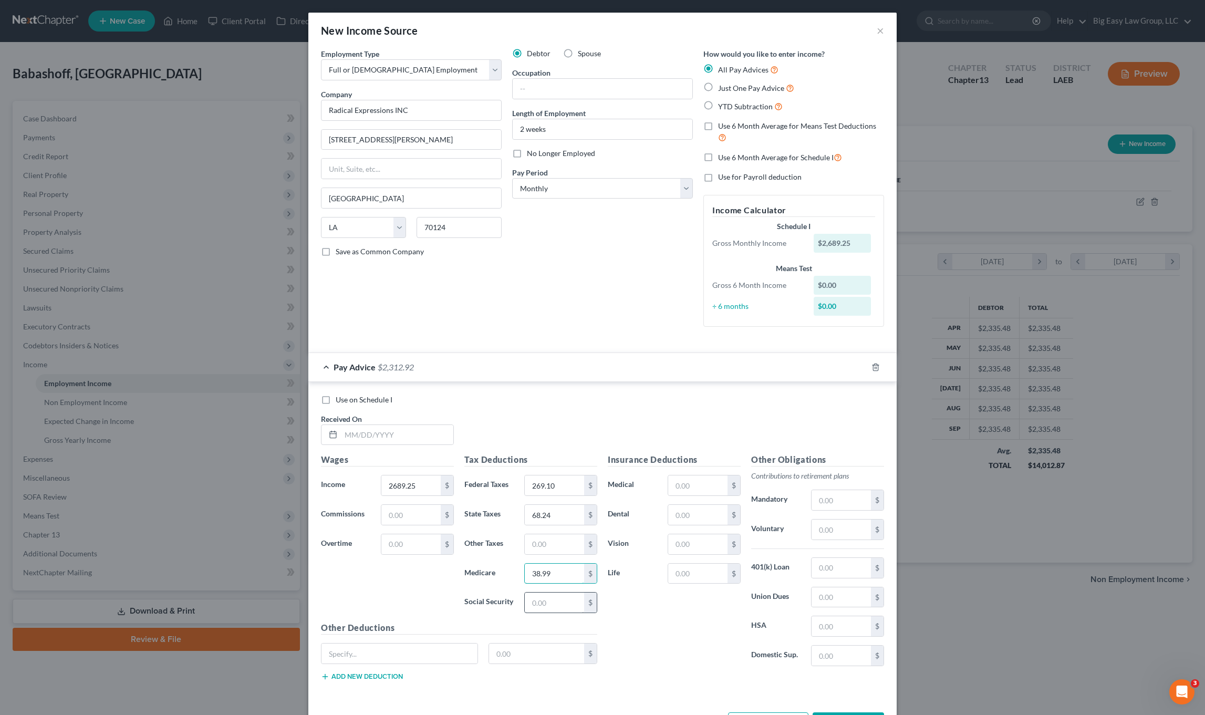
type input "38.99"
click at [546, 600] on input "text" at bounding box center [554, 602] width 59 height 20
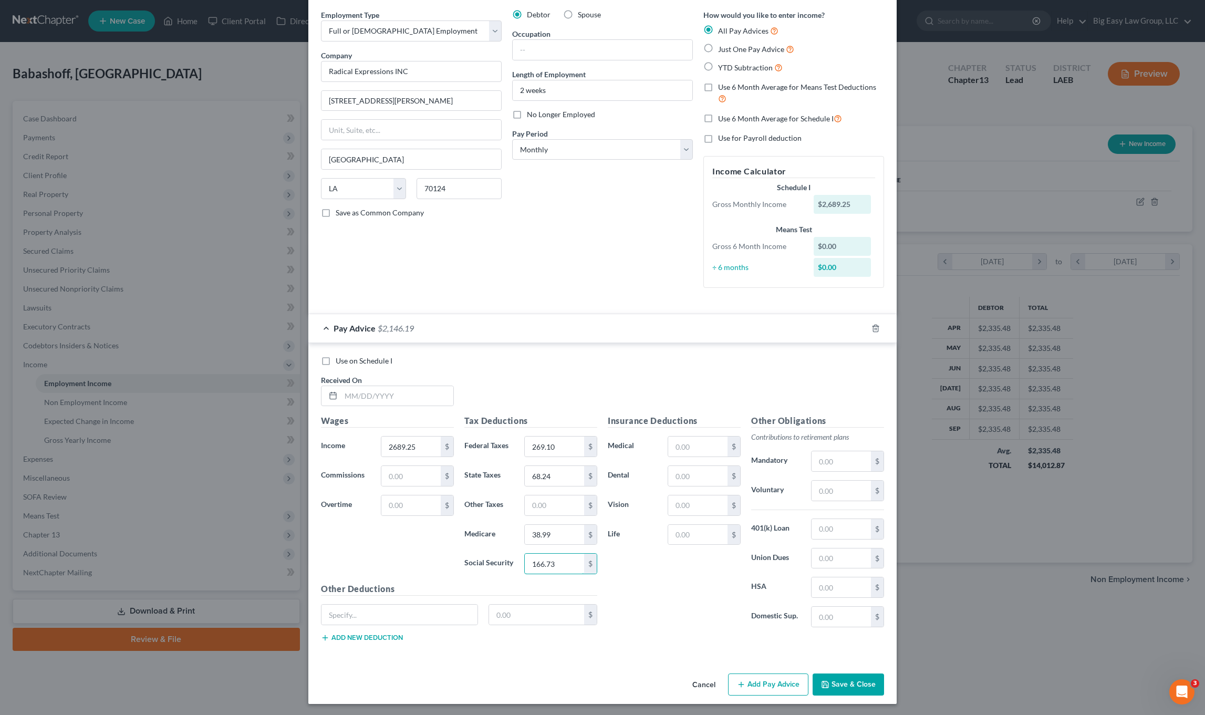
scroll to position [40, 0]
type input "166.73"
click at [718, 67] on label "YTD Subtraction" at bounding box center [750, 66] width 65 height 12
click at [722, 67] on input "YTD Subtraction" at bounding box center [725, 63] width 7 height 7
radio input "true"
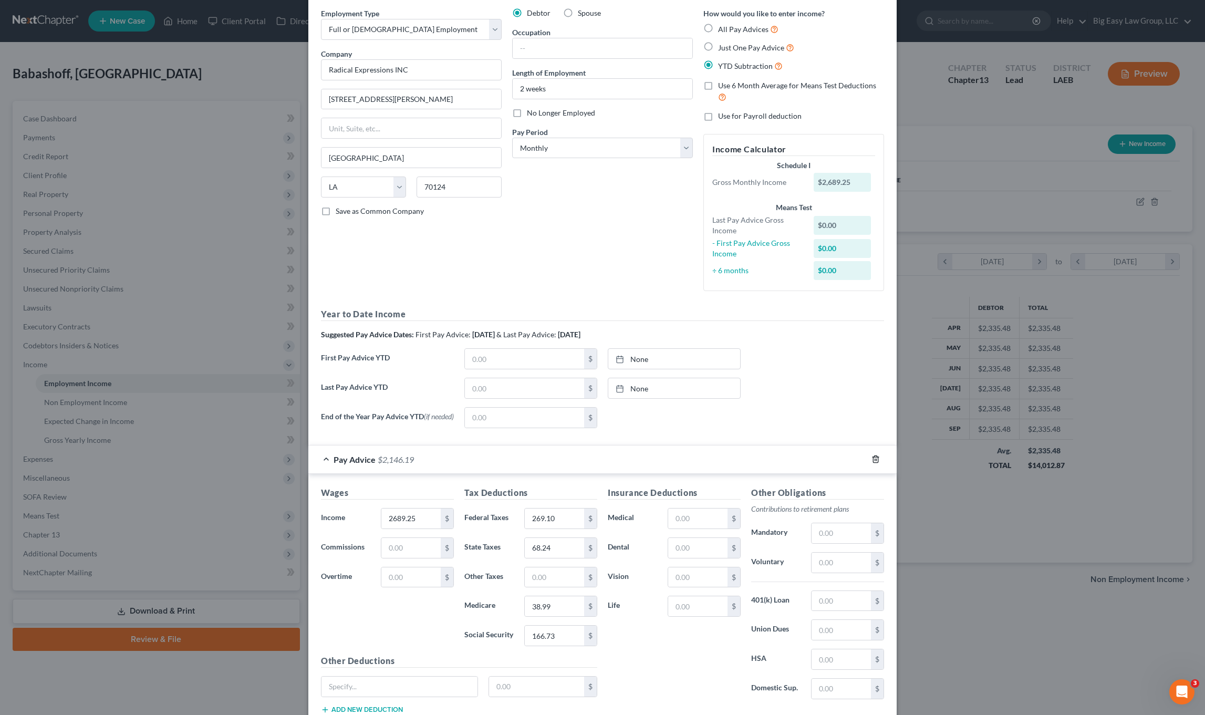
click at [871, 461] on icon "button" at bounding box center [875, 459] width 8 height 8
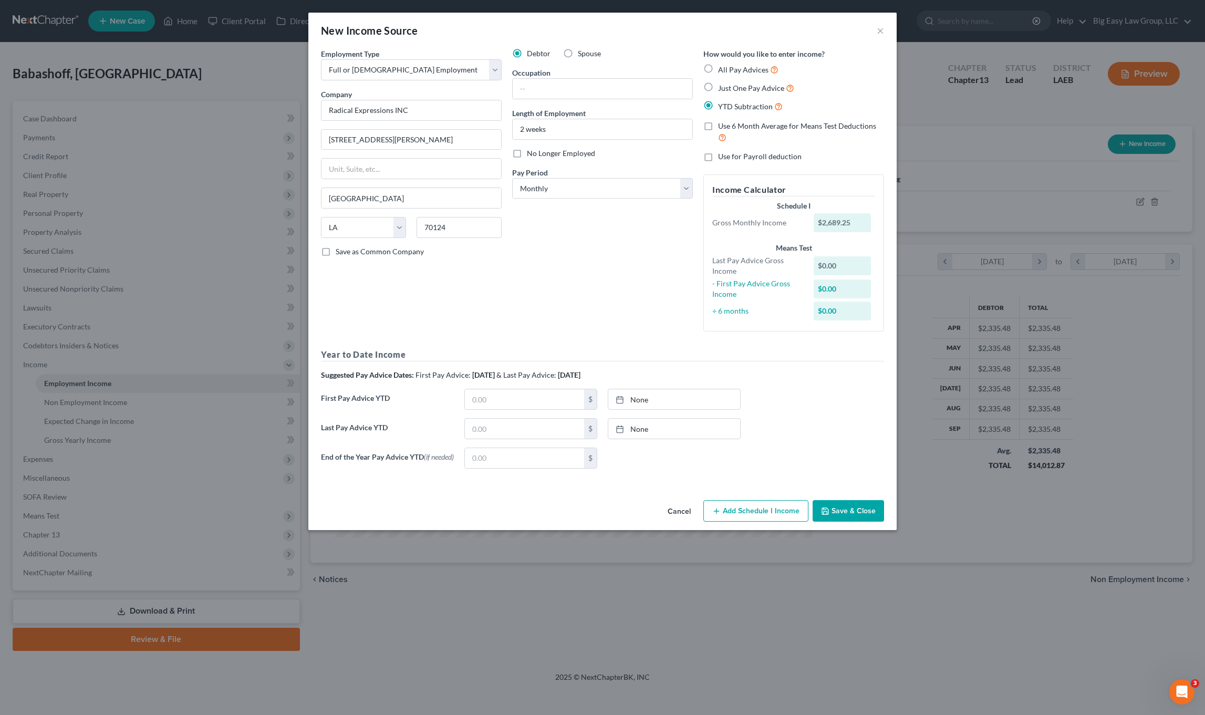
click at [718, 72] on label "All Pay Advices" at bounding box center [748, 70] width 60 height 12
click at [722, 70] on input "All Pay Advices" at bounding box center [725, 67] width 7 height 7
radio input "true"
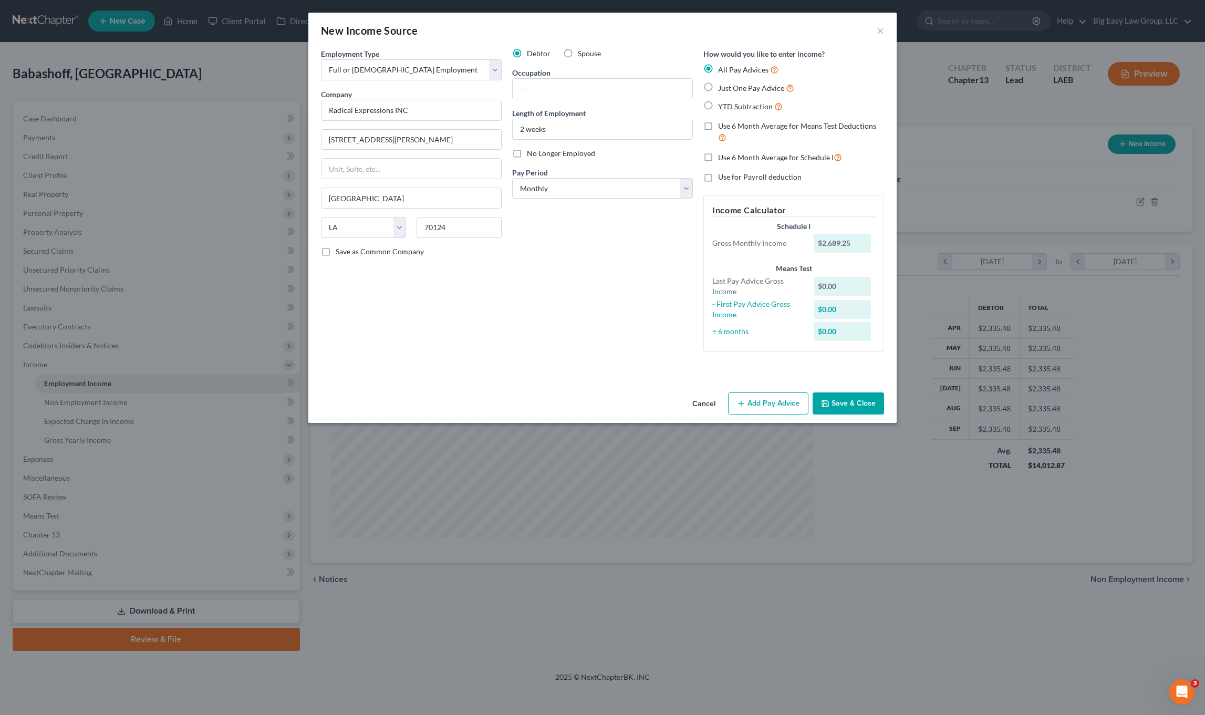
click at [718, 86] on label "Just One Pay Advice" at bounding box center [756, 88] width 76 height 12
click at [722, 86] on input "Just One Pay Advice" at bounding box center [725, 85] width 7 height 7
radio input "true"
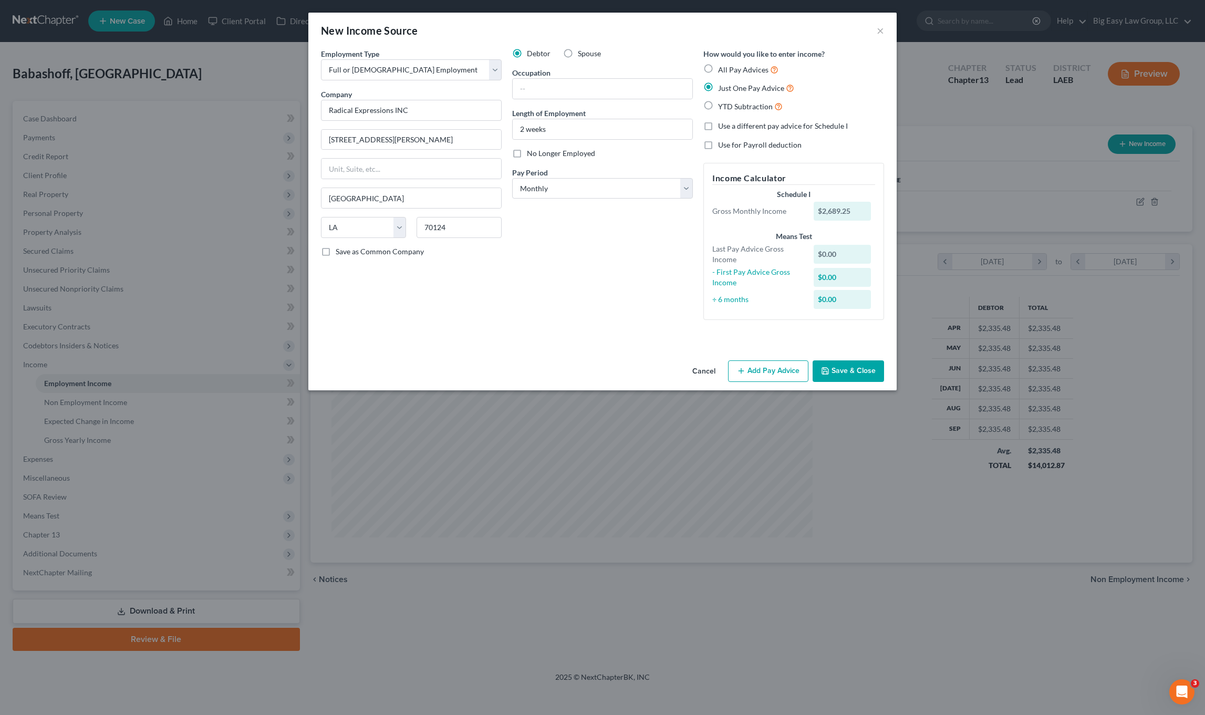
click at [722, 103] on input "YTD Subtraction" at bounding box center [725, 103] width 7 height 7
radio input "true"
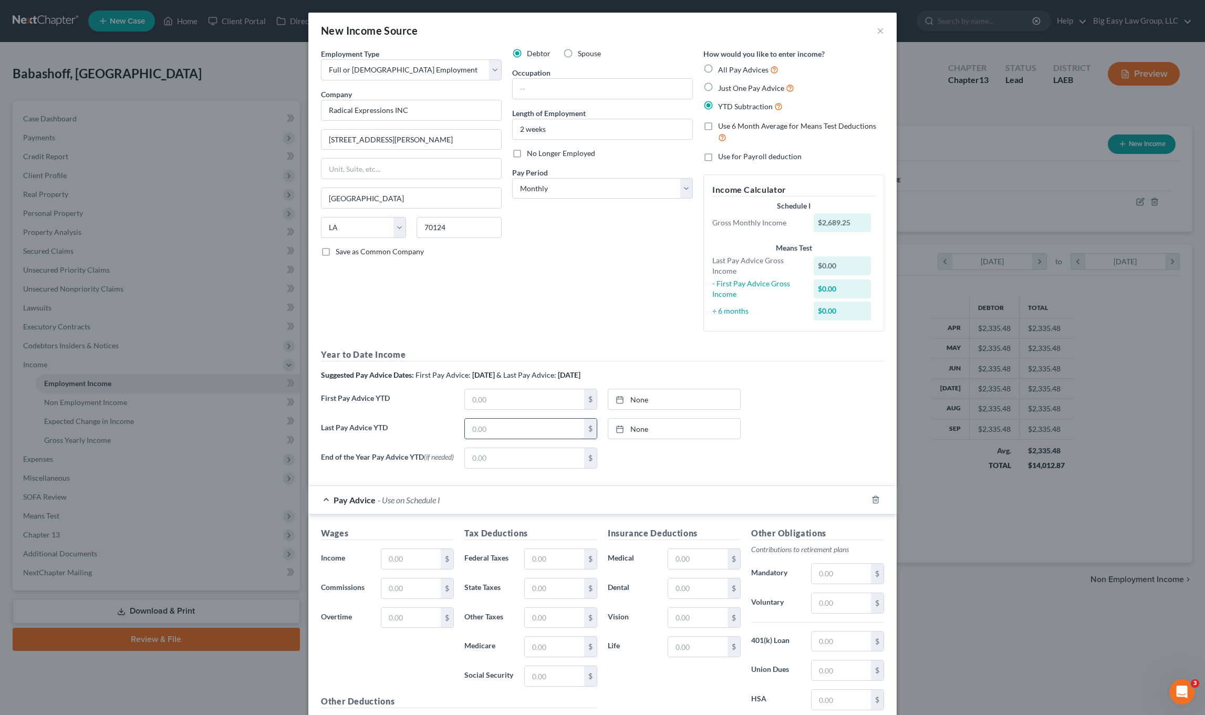
click at [521, 432] on input "text" at bounding box center [524, 429] width 119 height 20
click at [862, 503] on div "Pay Advice - Use on Schedule I" at bounding box center [587, 500] width 559 height 28
click at [586, 95] on input "text" at bounding box center [603, 89] width 180 height 20
click at [737, 76] on div "All Pay Advices Just One Pay Advice YTD Subtraction" at bounding box center [793, 88] width 181 height 49
click at [718, 82] on label "Just One Pay Advice" at bounding box center [756, 88] width 76 height 12
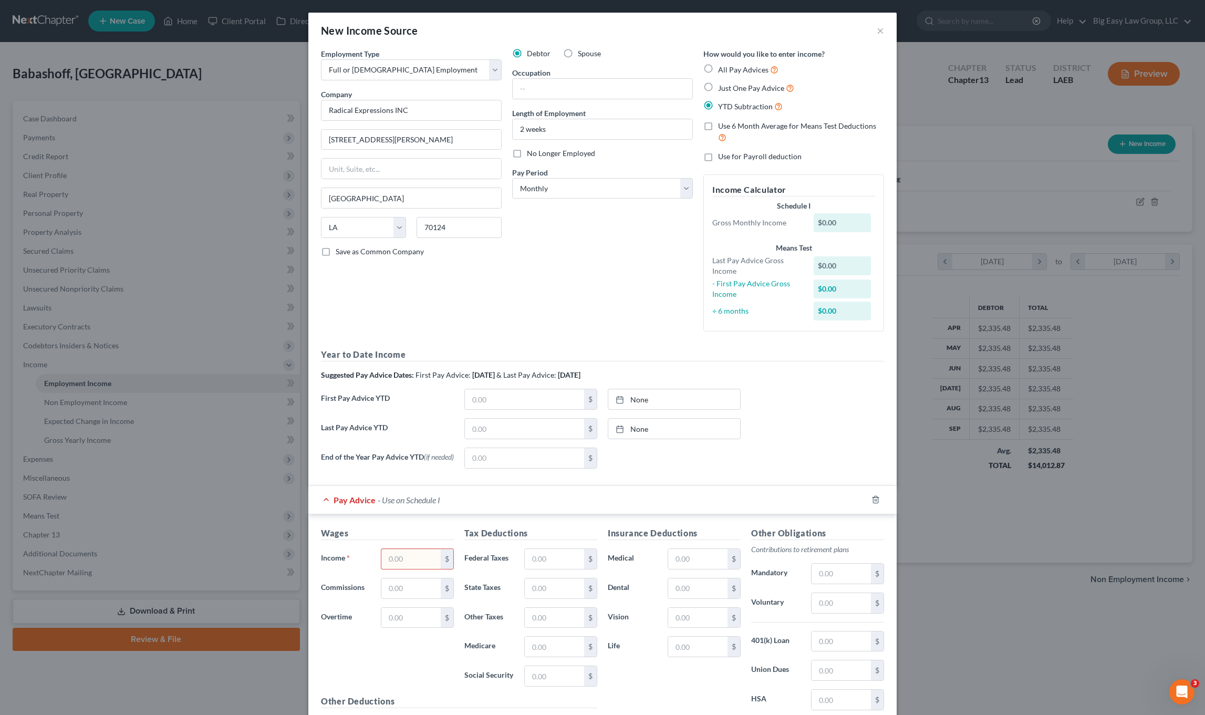
click at [722, 82] on input "Just One Pay Advice" at bounding box center [725, 85] width 7 height 7
radio input "true"
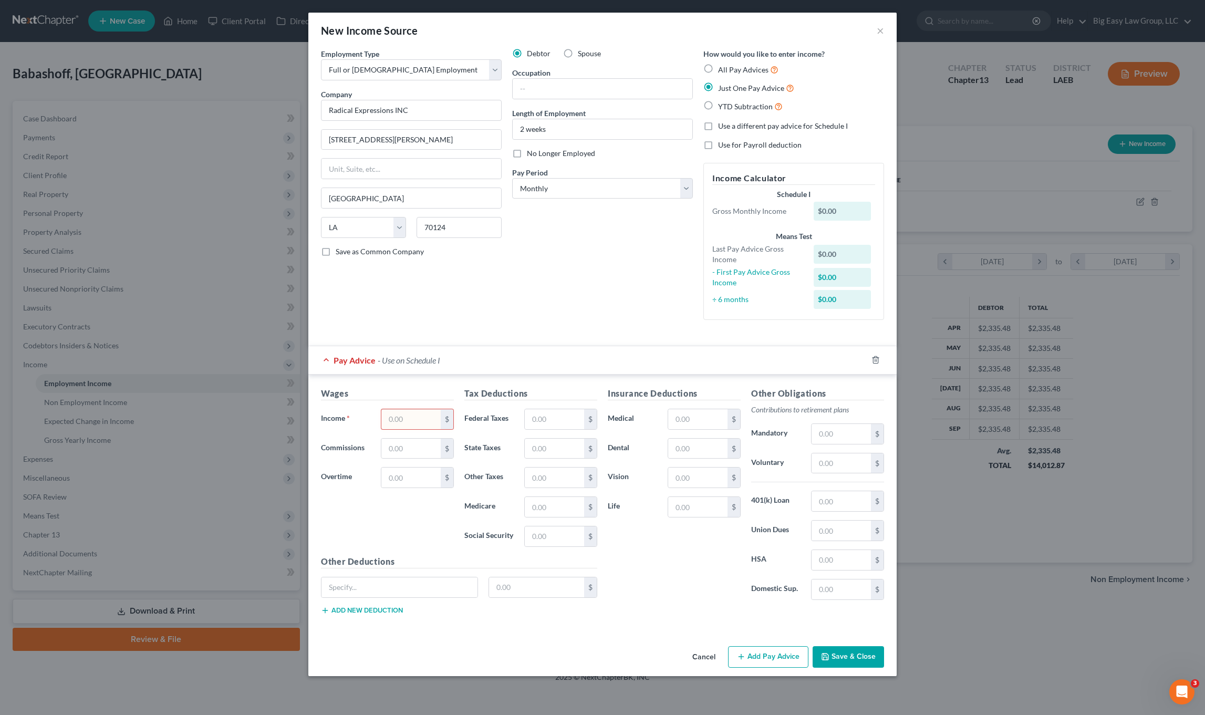
click at [718, 100] on label "YTD Subtraction" at bounding box center [750, 106] width 65 height 12
click at [722, 100] on input "YTD Subtraction" at bounding box center [725, 103] width 7 height 7
radio input "true"
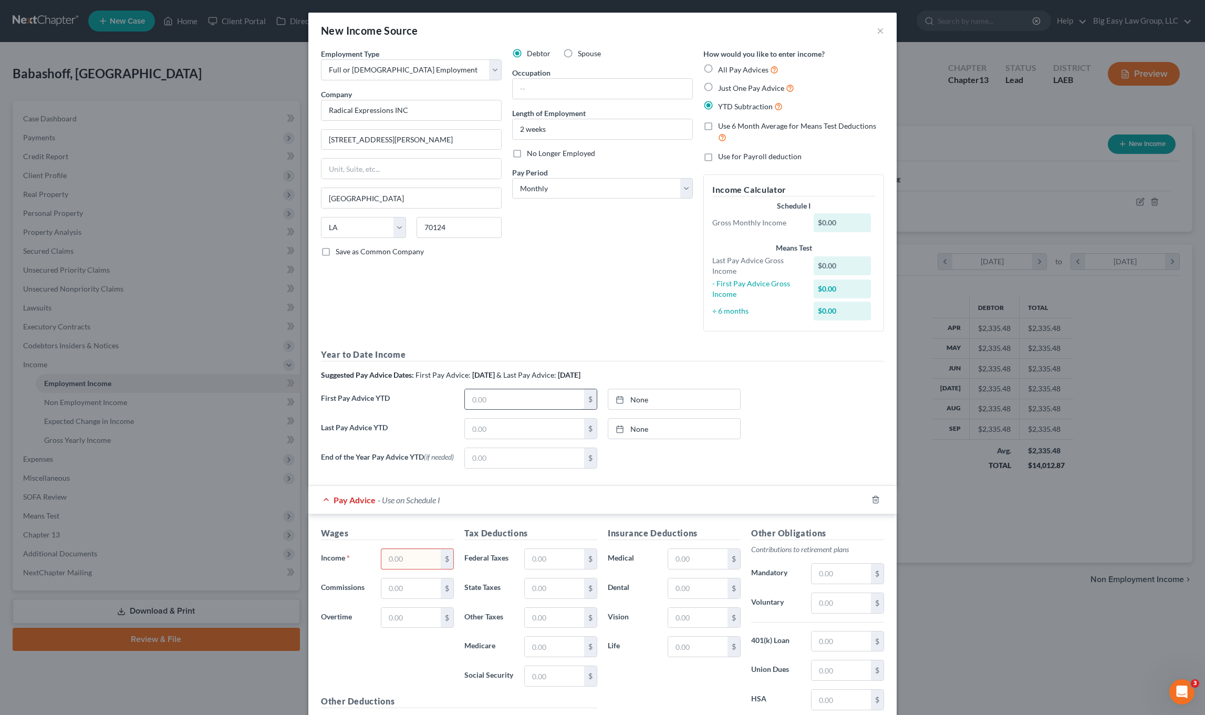
click at [470, 401] on input "text" at bounding box center [524, 399] width 119 height 20
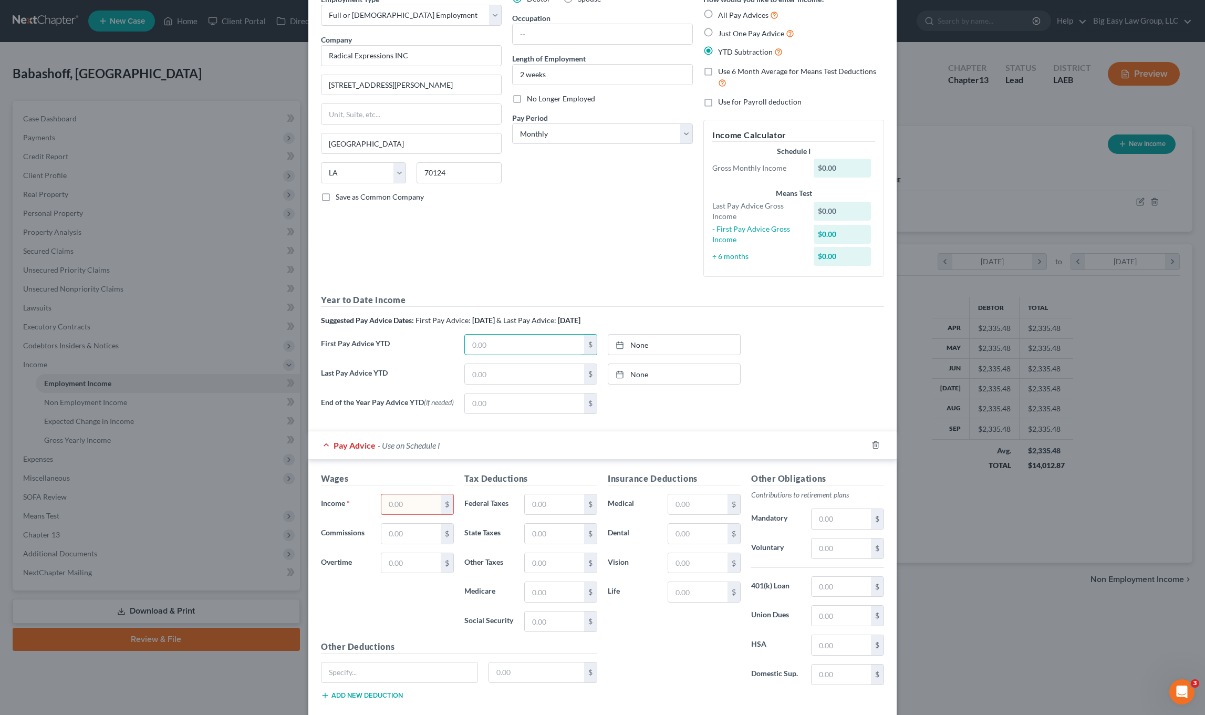
scroll to position [116, 0]
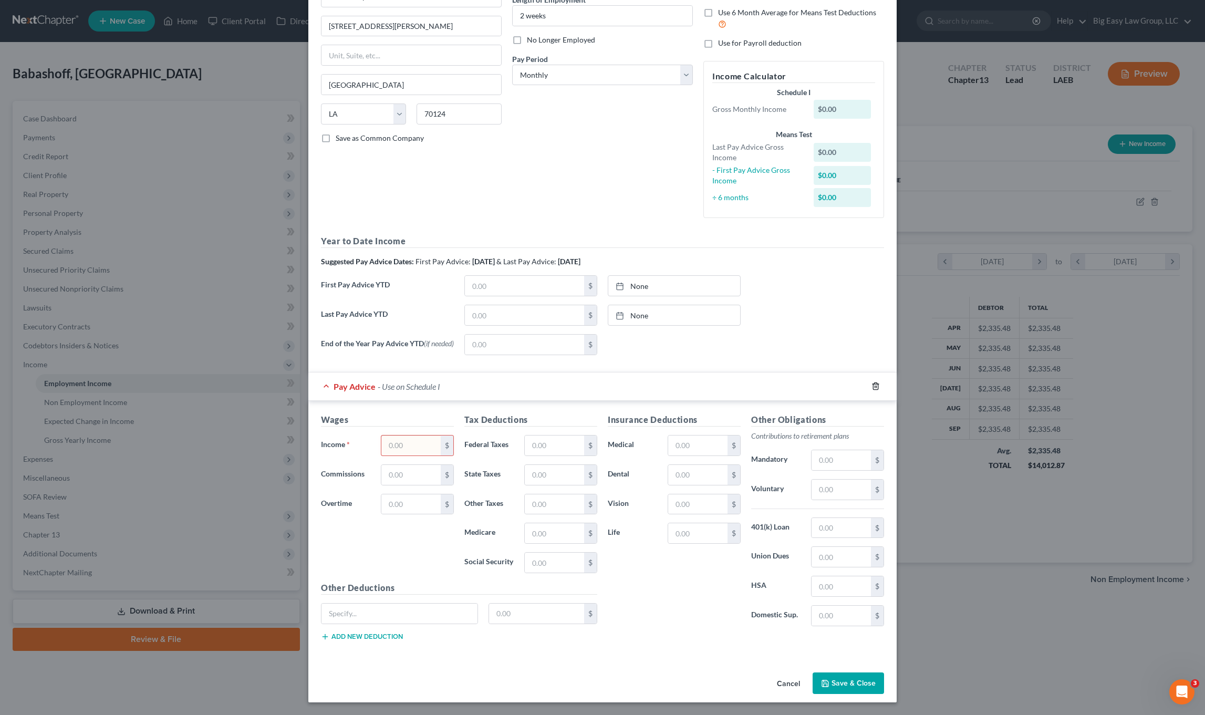
click at [871, 382] on icon "button" at bounding box center [875, 386] width 8 height 8
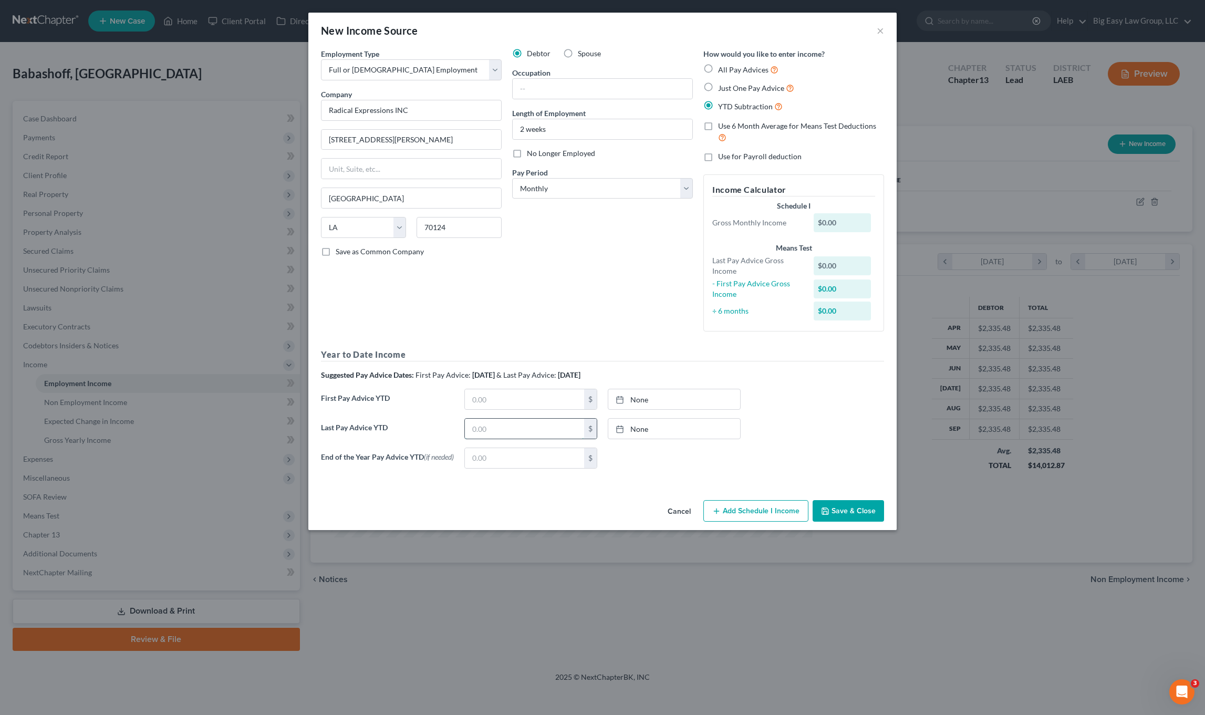
click at [517, 430] on input "text" at bounding box center [524, 429] width 119 height 20
click at [718, 128] on label "Use 6 Month Average for Means Test Deductions" at bounding box center [801, 132] width 166 height 23
click at [722, 128] on input "Use 6 Month Average for Means Test Deductions" at bounding box center [725, 124] width 7 height 7
checkbox input "true"
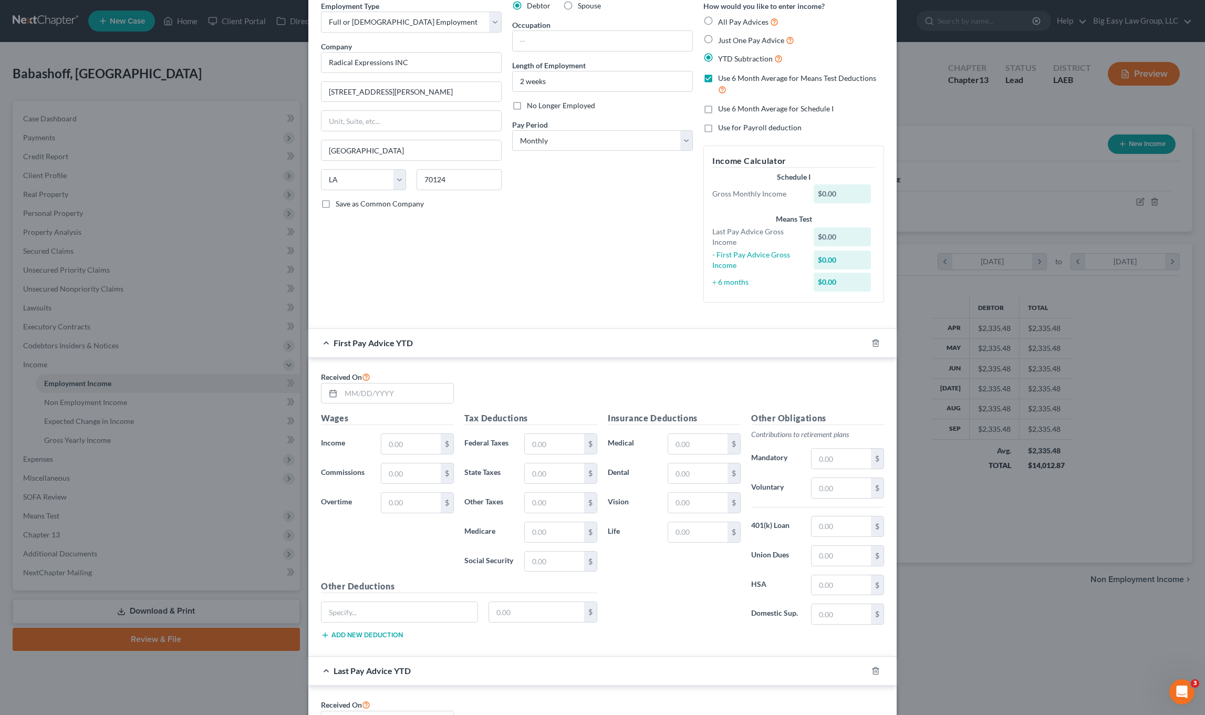
scroll to position [216, 0]
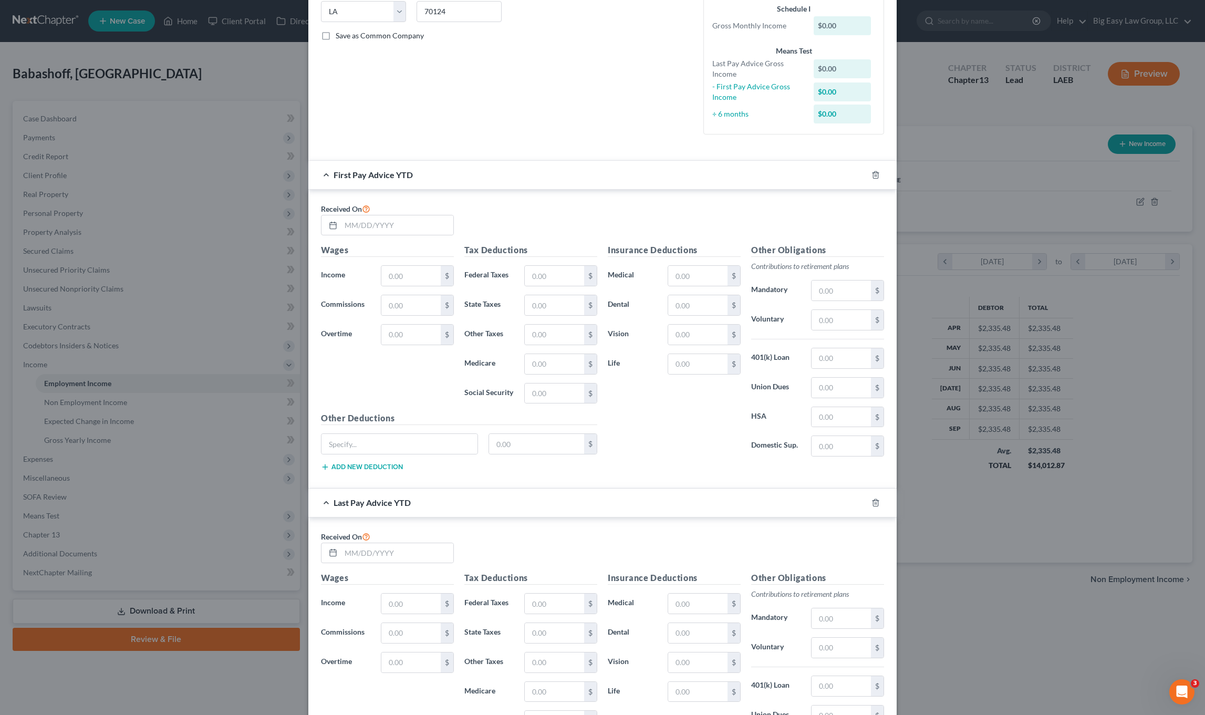
click at [874, 169] on div at bounding box center [881, 174] width 29 height 17
click at [873, 173] on icon "button" at bounding box center [875, 174] width 5 height 7
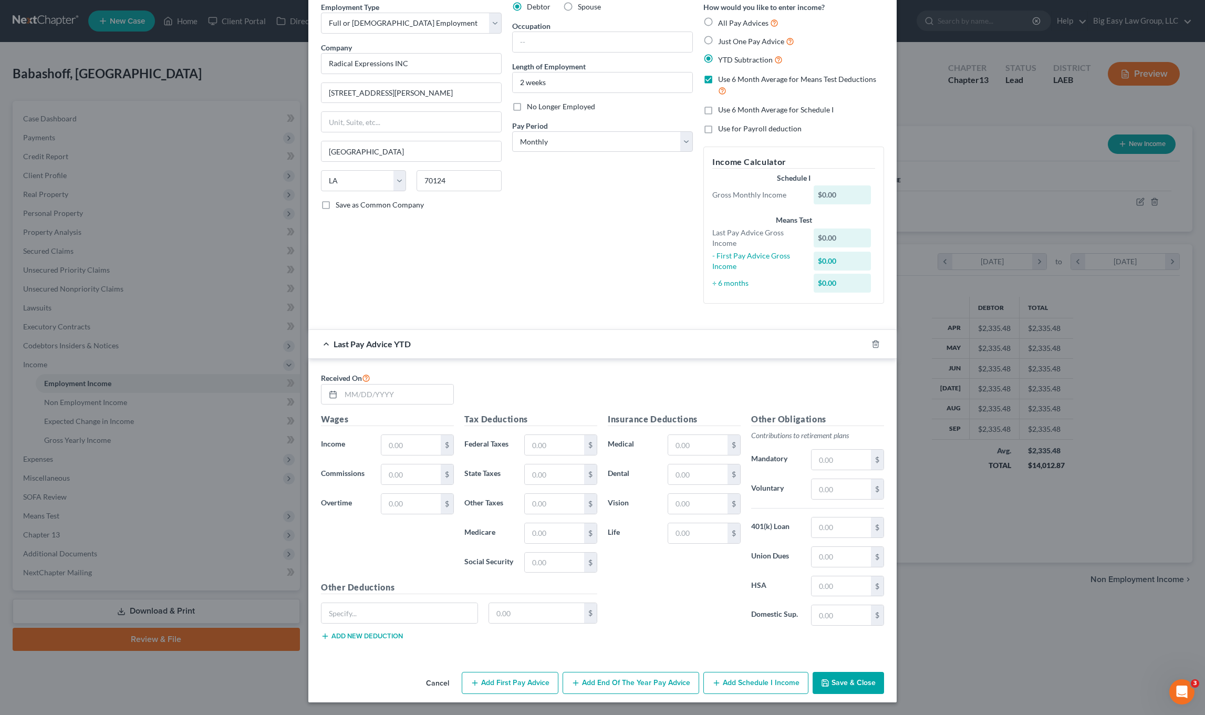
scroll to position [0, 0]
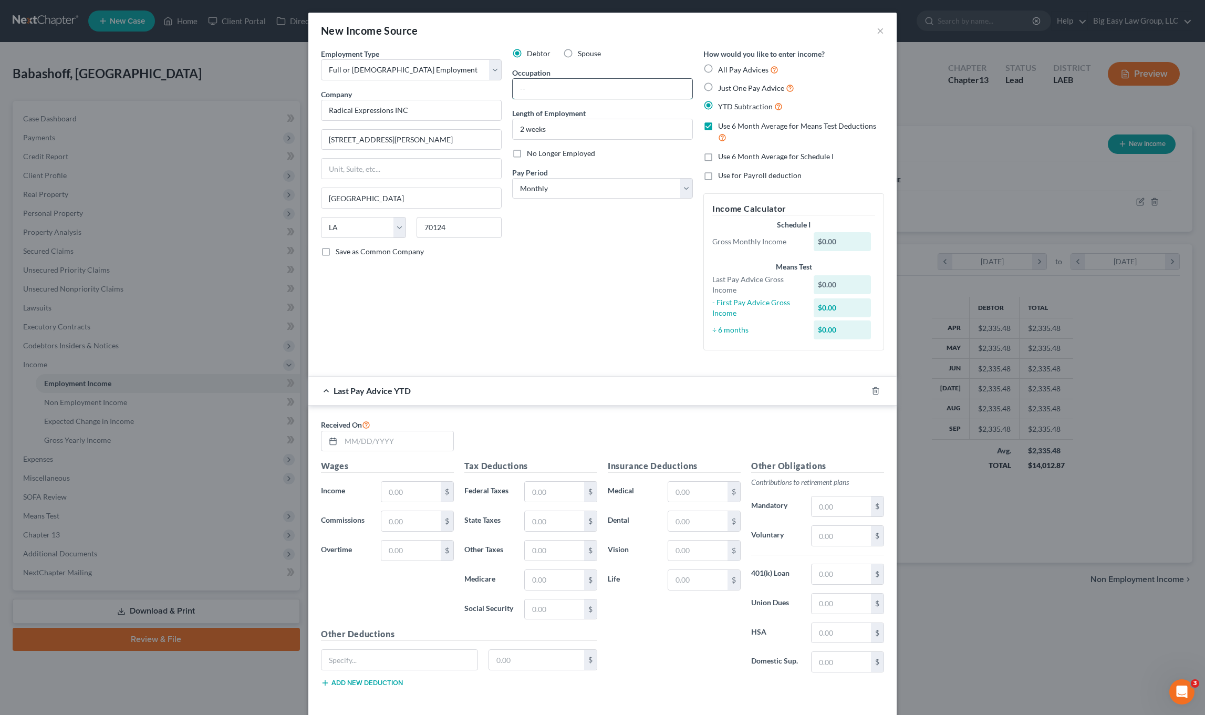
click at [551, 87] on input "text" at bounding box center [603, 89] width 180 height 20
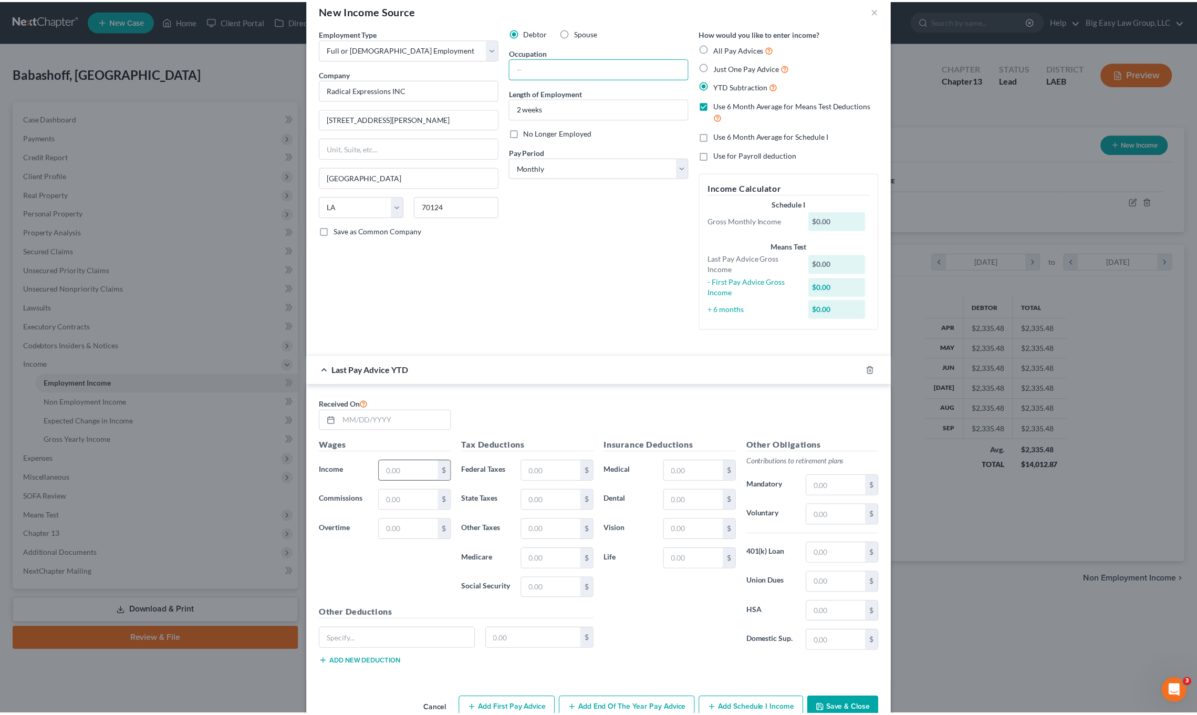
scroll to position [47, 0]
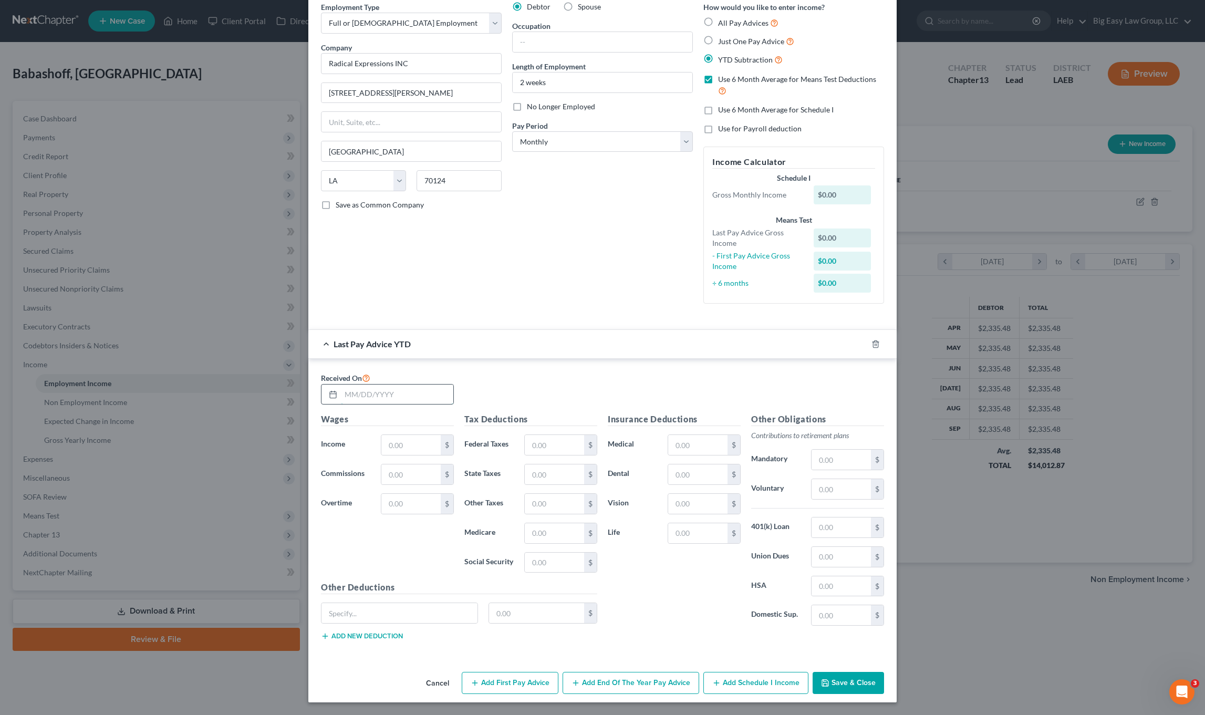
click at [392, 392] on input "text" at bounding box center [397, 394] width 112 height 20
type input "[DATE]"
click at [391, 438] on input "text" at bounding box center [410, 445] width 59 height 20
click at [539, 442] on input "text" at bounding box center [554, 445] width 59 height 20
type input "269.10"
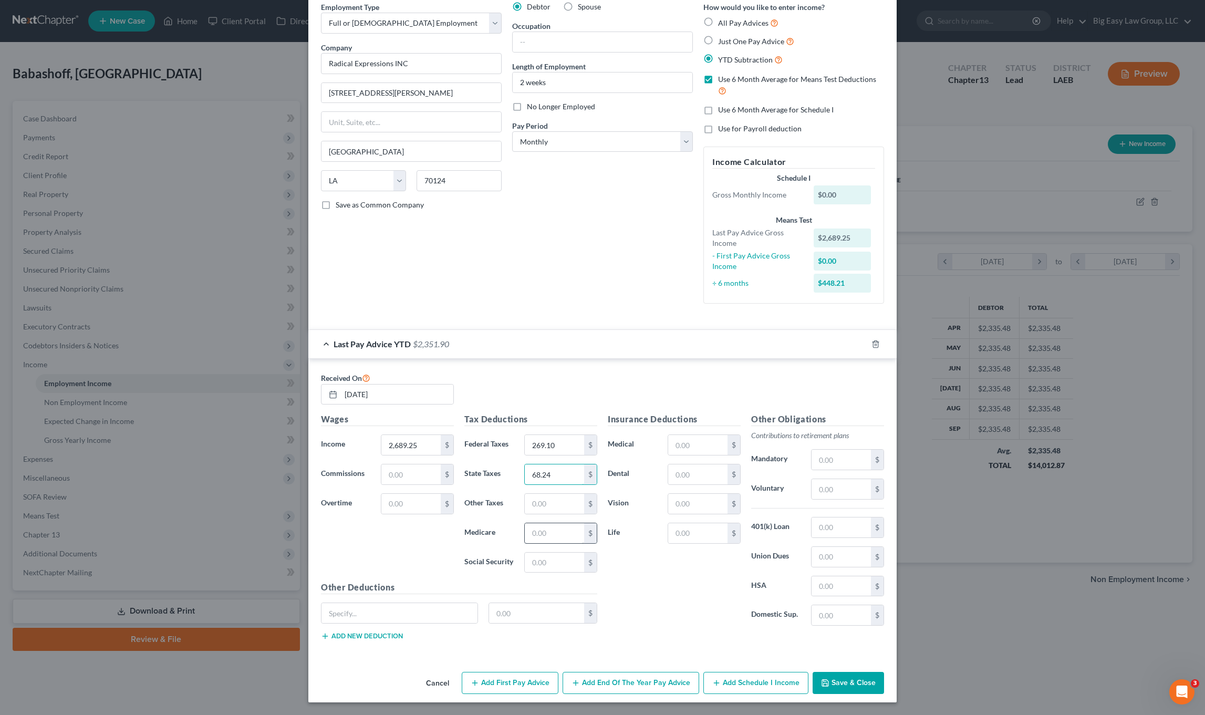
type input "68.24"
click at [559, 528] on input "text" at bounding box center [554, 533] width 59 height 20
type input "38.99"
click at [548, 556] on input "text" at bounding box center [554, 562] width 59 height 20
type input "166.73"
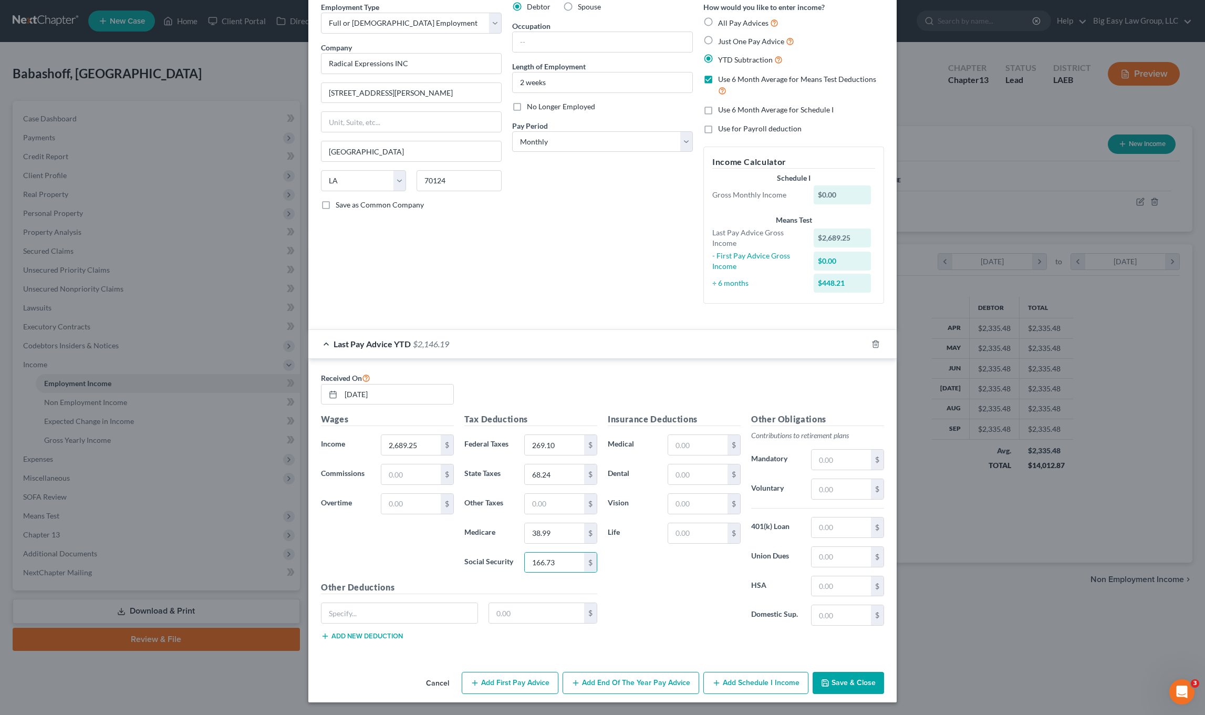
click at [844, 682] on button "Save & Close" at bounding box center [847, 683] width 71 height 22
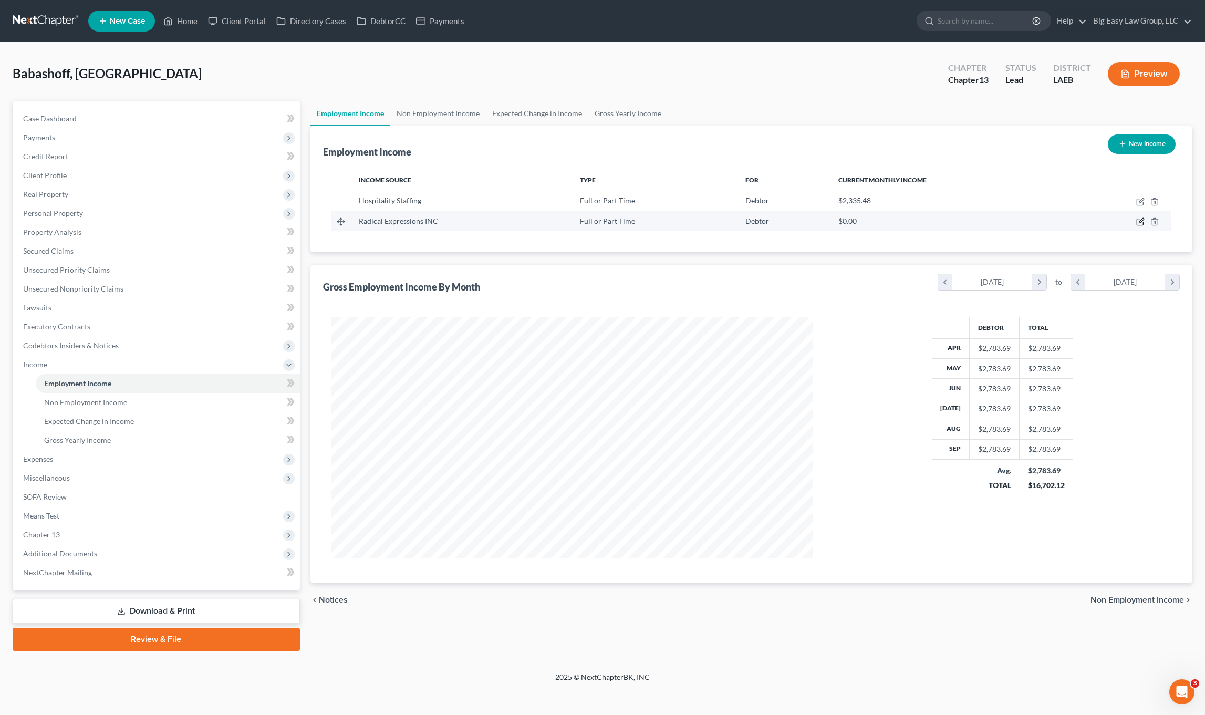
click at [985, 222] on icon "button" at bounding box center [1140, 221] width 8 height 8
select select "0"
select select "19"
select select "0"
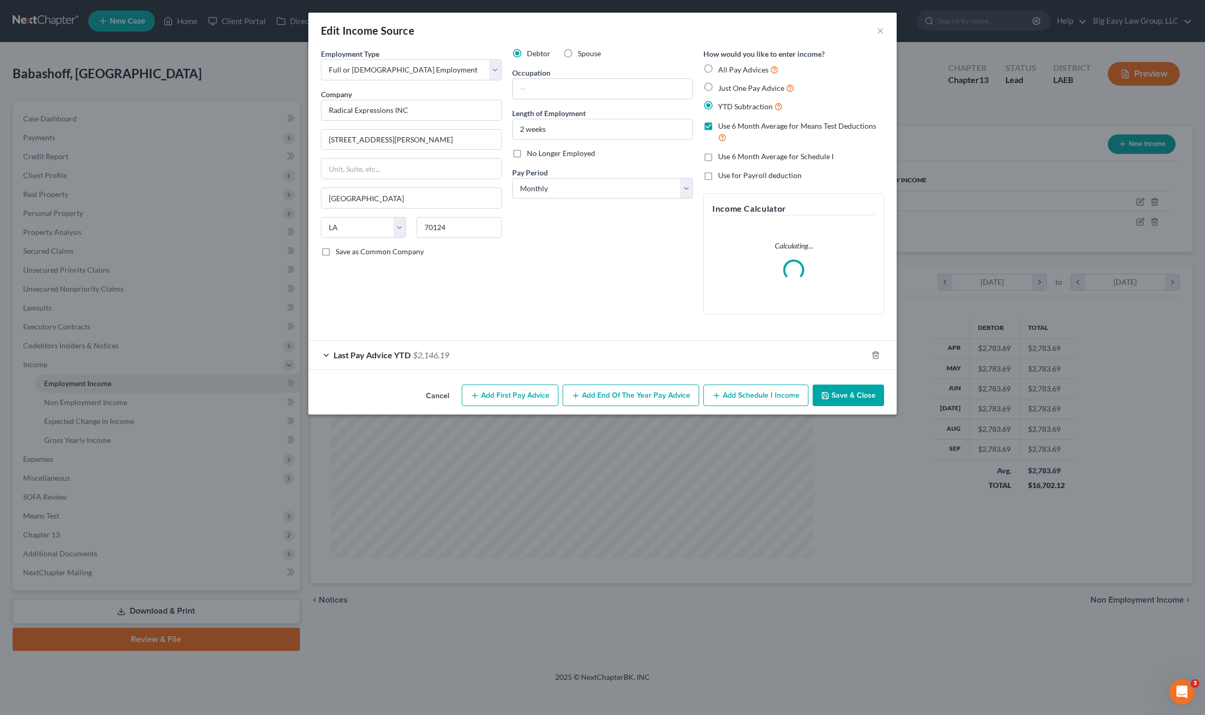
click at [713, 168] on div "How would you like to enter income? All Pay Advices Just One Pay Advice YTD Sub…" at bounding box center [793, 185] width 191 height 275
click at [718, 159] on label "Use 6 Month Average for Schedule I" at bounding box center [776, 156] width 116 height 11
click at [722, 158] on input "Use 6 Month Average for Schedule I" at bounding box center [725, 154] width 7 height 7
checkbox input "true"
click at [844, 395] on button "Save & Close" at bounding box center [847, 395] width 71 height 22
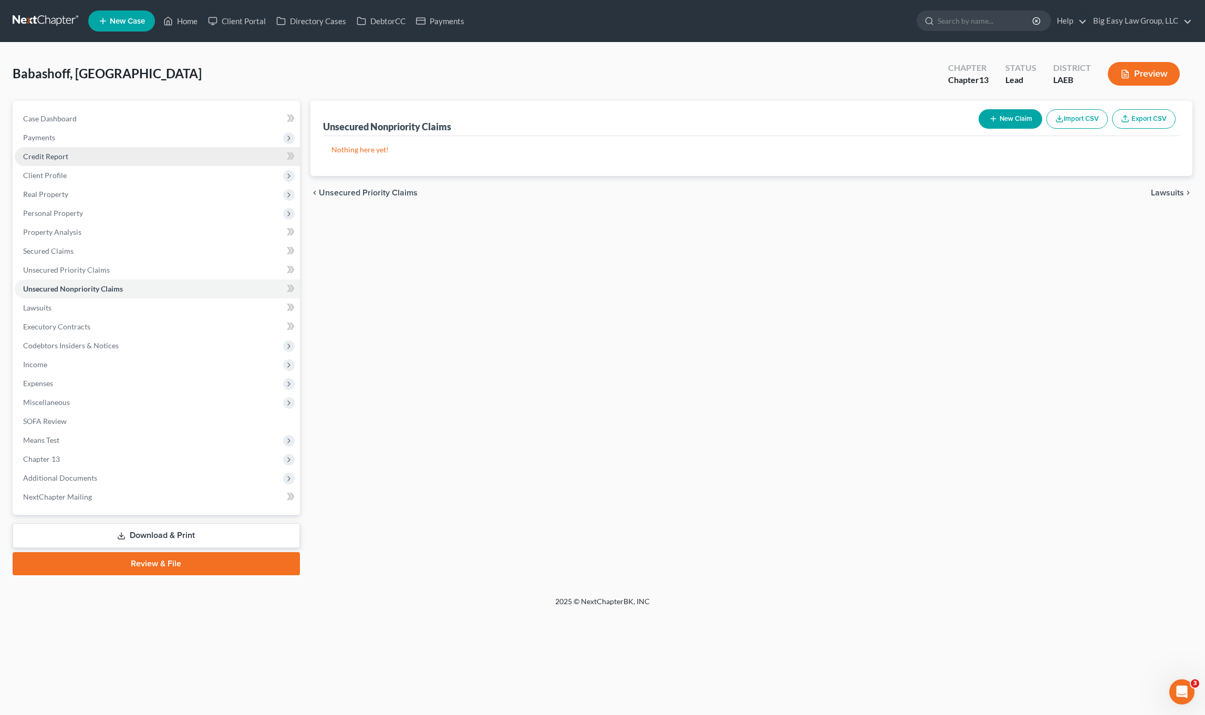
drag, startPoint x: 76, startPoint y: 154, endPoint x: 107, endPoint y: 163, distance: 32.2
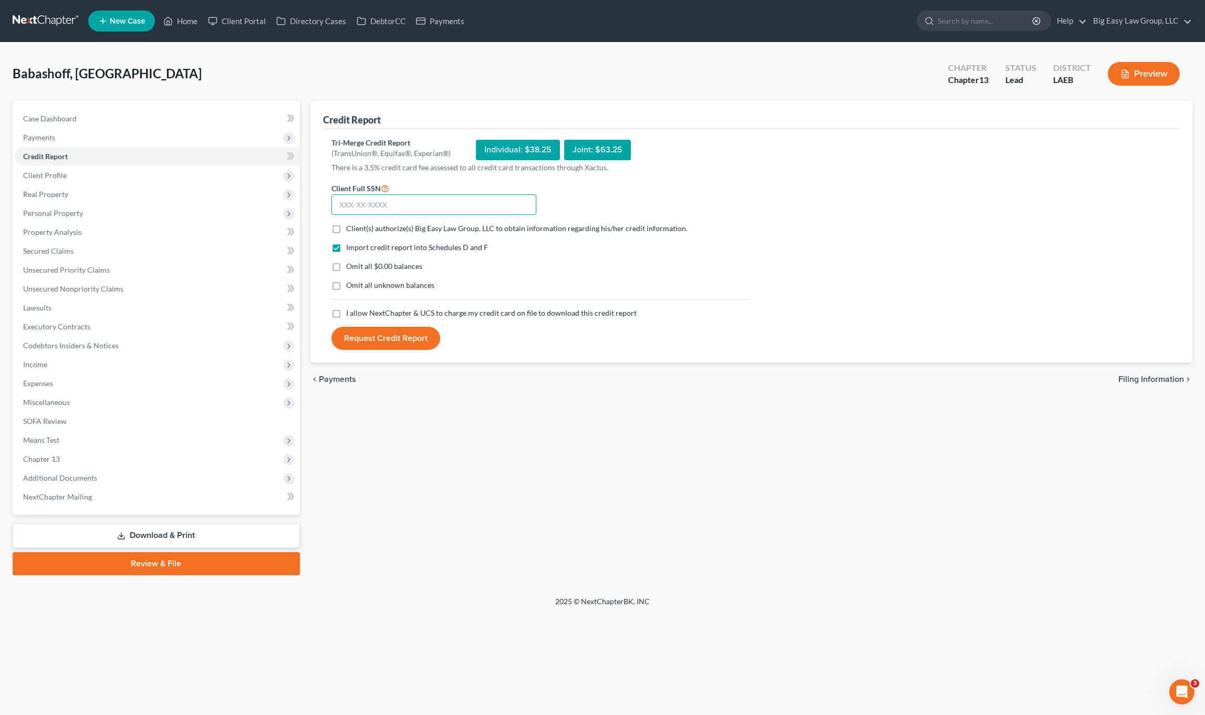
click at [388, 206] on input "text" at bounding box center [433, 204] width 205 height 21
click at [377, 206] on input "text" at bounding box center [433, 204] width 205 height 21
type input "626-09-3569"
drag, startPoint x: 332, startPoint y: 306, endPoint x: 340, endPoint y: 276, distance: 30.8
click at [346, 308] on label "I allow NextChapter & UCS to charge my credit card on file to download this cre…" at bounding box center [491, 313] width 290 height 11
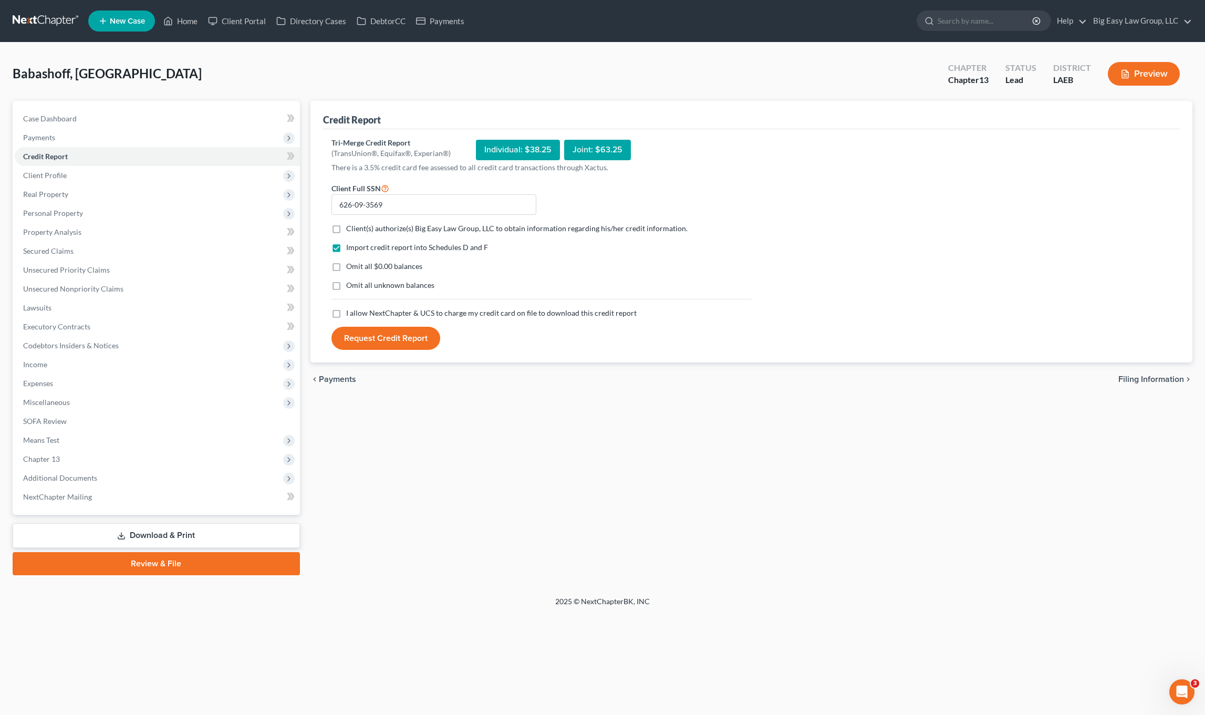
click at [350, 308] on input "I allow NextChapter & UCS to charge my credit card on file to download this cre…" at bounding box center [353, 311] width 7 height 7
checkbox input "true"
click at [346, 269] on label "Omit all $0.00 balances" at bounding box center [384, 266] width 76 height 11
click at [350, 268] on input "Omit all $0.00 balances" at bounding box center [353, 264] width 7 height 7
checkbox input "true"
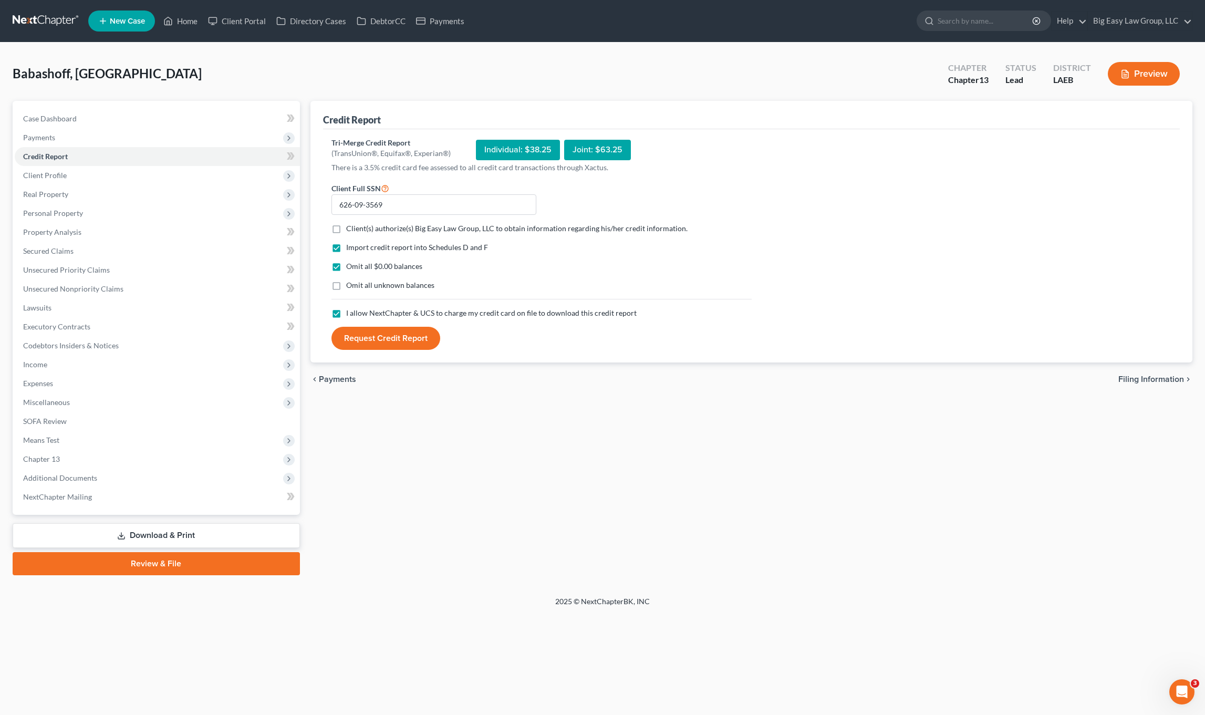
click at [346, 232] on label "Client(s) authorize(s) Big Easy Law Group, LLC to obtain information regarding …" at bounding box center [516, 228] width 341 height 11
click at [350, 230] on input "Client(s) authorize(s) Big Easy Law Group, LLC to obtain information regarding …" at bounding box center [353, 226] width 7 height 7
checkbox input "true"
click at [369, 333] on button "Request Credit Report" at bounding box center [385, 338] width 109 height 23
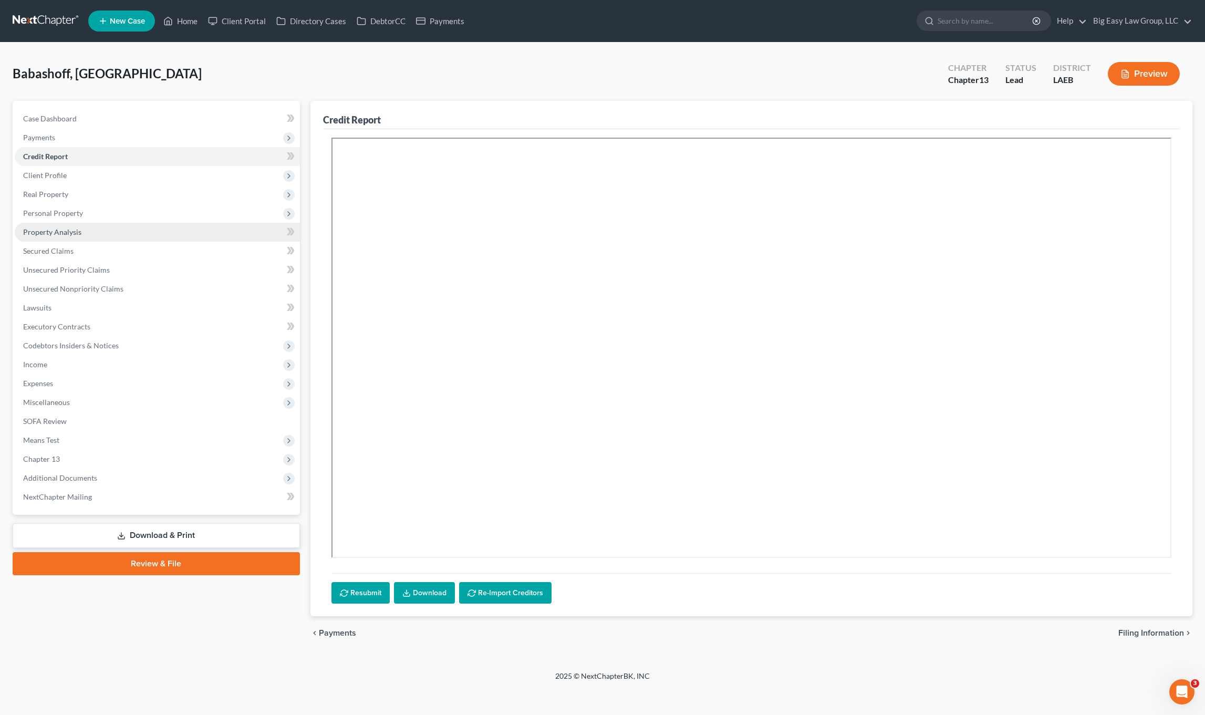
click at [124, 233] on link "Property Analysis" at bounding box center [157, 232] width 285 height 19
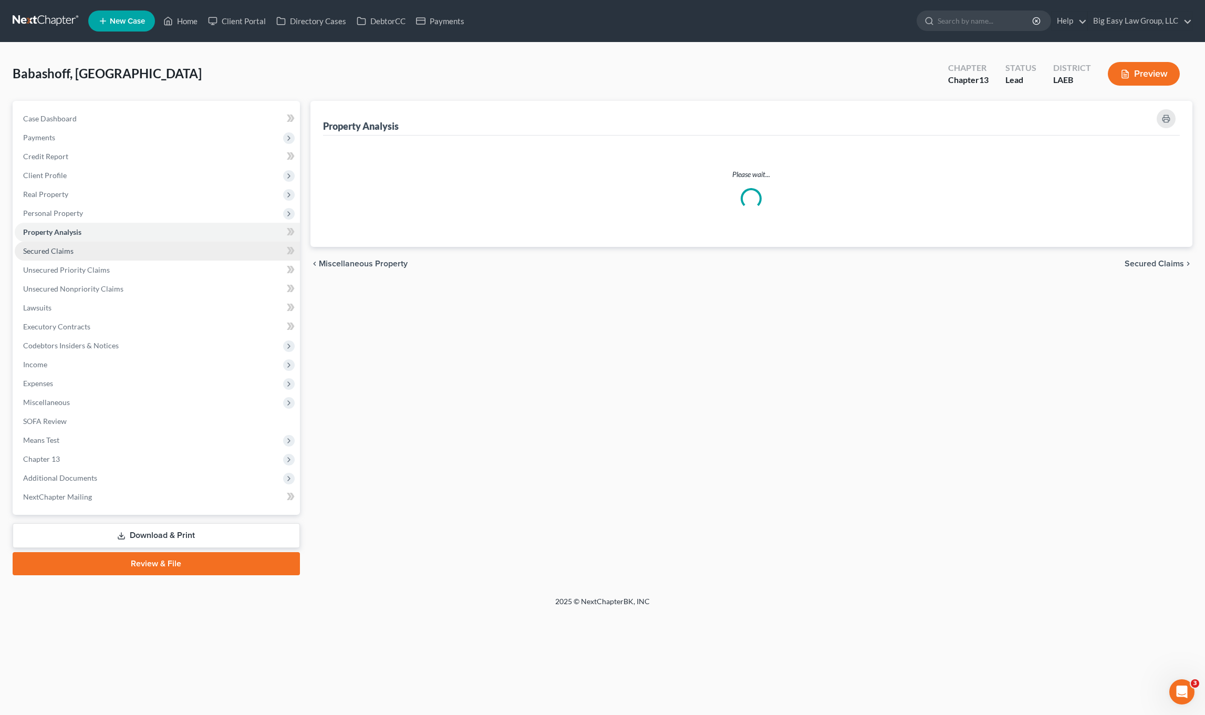
click at [134, 259] on link "Secured Claims" at bounding box center [157, 251] width 285 height 19
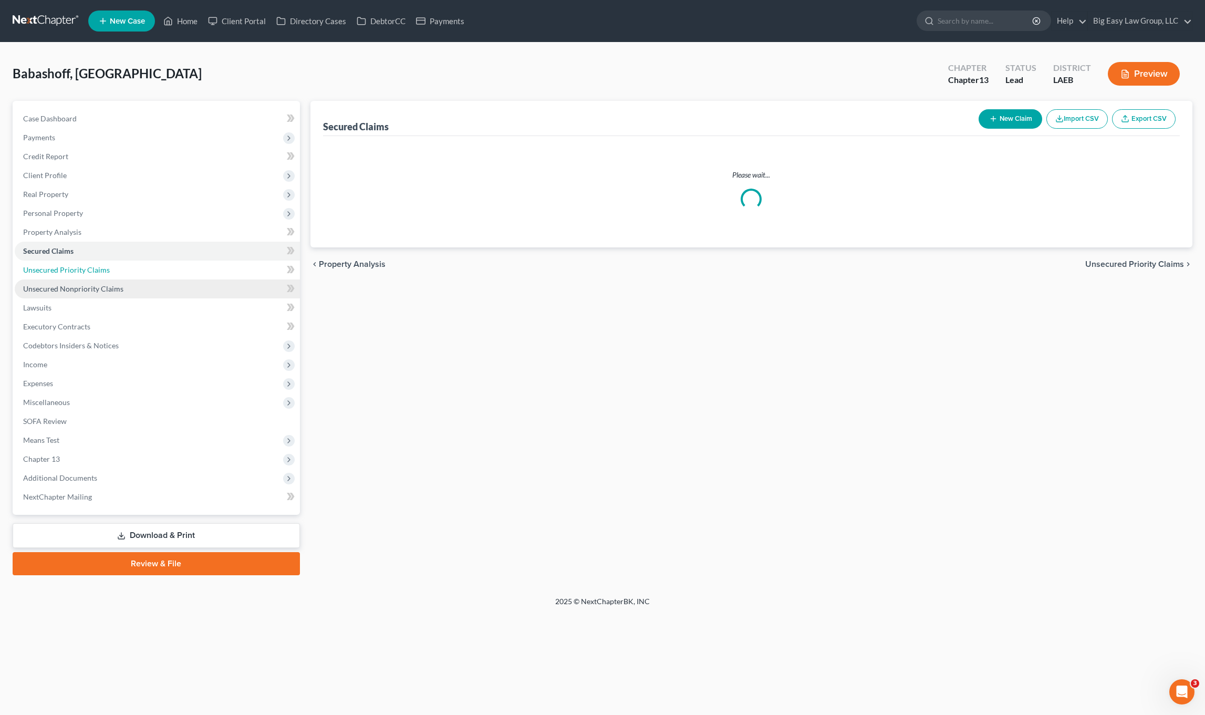
drag, startPoint x: 134, startPoint y: 273, endPoint x: 139, endPoint y: 291, distance: 19.0
click at [134, 273] on link "Unsecured Priority Claims" at bounding box center [157, 269] width 285 height 19
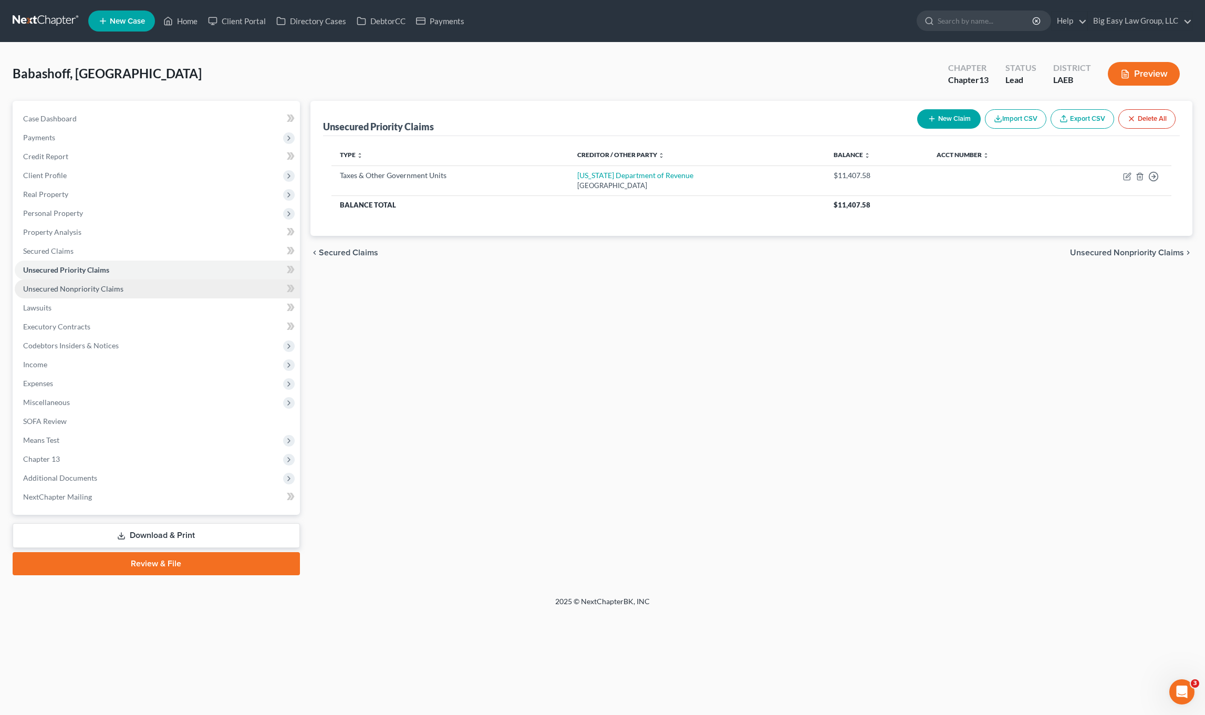
click at [140, 293] on link "Unsecured Nonpriority Claims" at bounding box center [157, 288] width 285 height 19
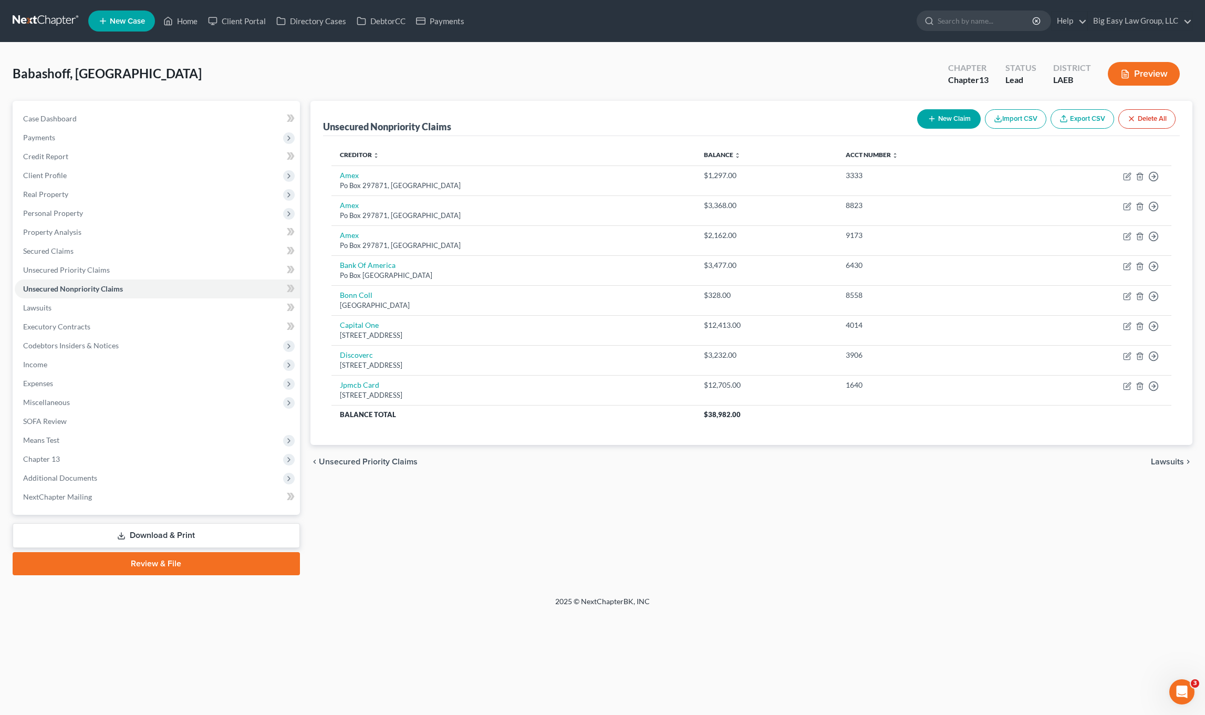
click at [933, 117] on button "New Claim" at bounding box center [949, 118] width 64 height 19
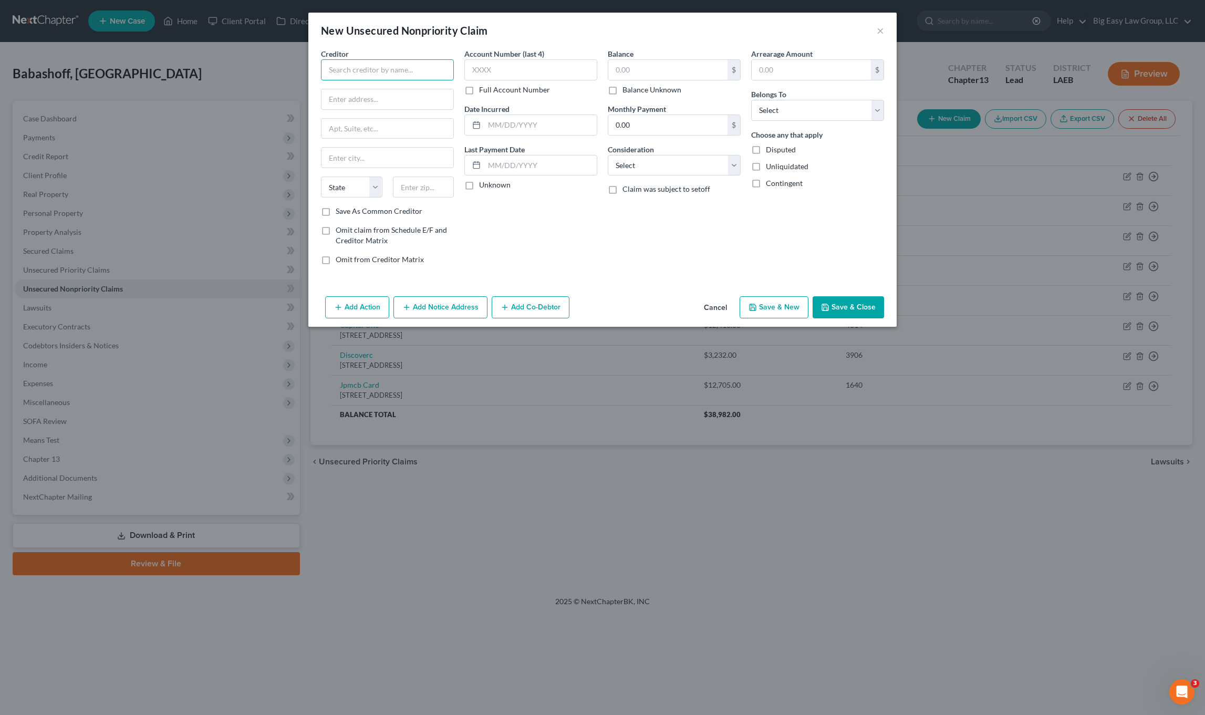
click at [397, 74] on input "text" at bounding box center [387, 69] width 133 height 21
click at [407, 87] on div "Small Business Administration" at bounding box center [383, 88] width 109 height 11
type input "Small Business Administration"
type input "[STREET_ADDRESS][PERSON_NAME]"
type input "Santa [PERSON_NAME]"
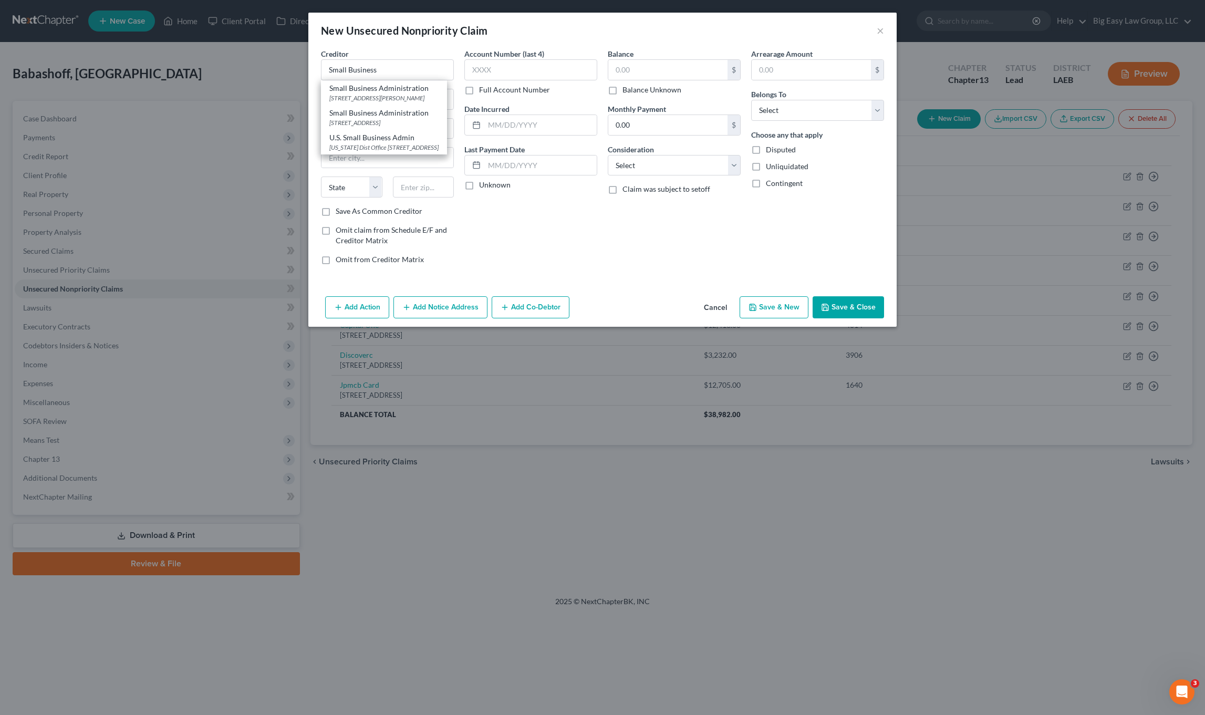
select select "4"
type input "92701"
click at [644, 61] on input "text" at bounding box center [667, 70] width 119 height 20
click at [638, 70] on input "text" at bounding box center [667, 70] width 119 height 20
click at [847, 299] on button "Save & Close" at bounding box center [847, 307] width 71 height 22
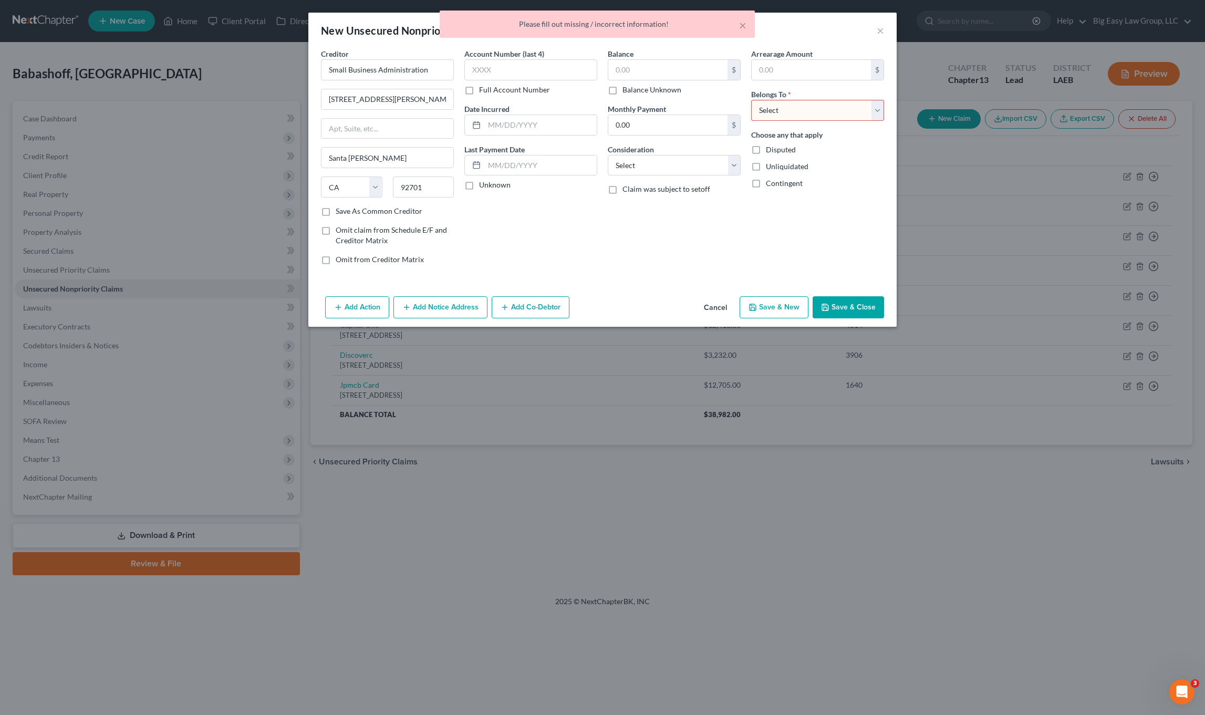
click at [822, 109] on select "Select Debtor 1 Only Debtor 2 Only Debtor 1 And Debtor 2 Only At Least One Of T…" at bounding box center [817, 110] width 133 height 21
select select "0"
click at [751, 100] on select "Select Debtor 1 Only Debtor 2 Only Debtor 1 And Debtor 2 Only At Least One Of T…" at bounding box center [817, 110] width 133 height 21
click at [846, 310] on button "Save & Close" at bounding box center [847, 307] width 71 height 22
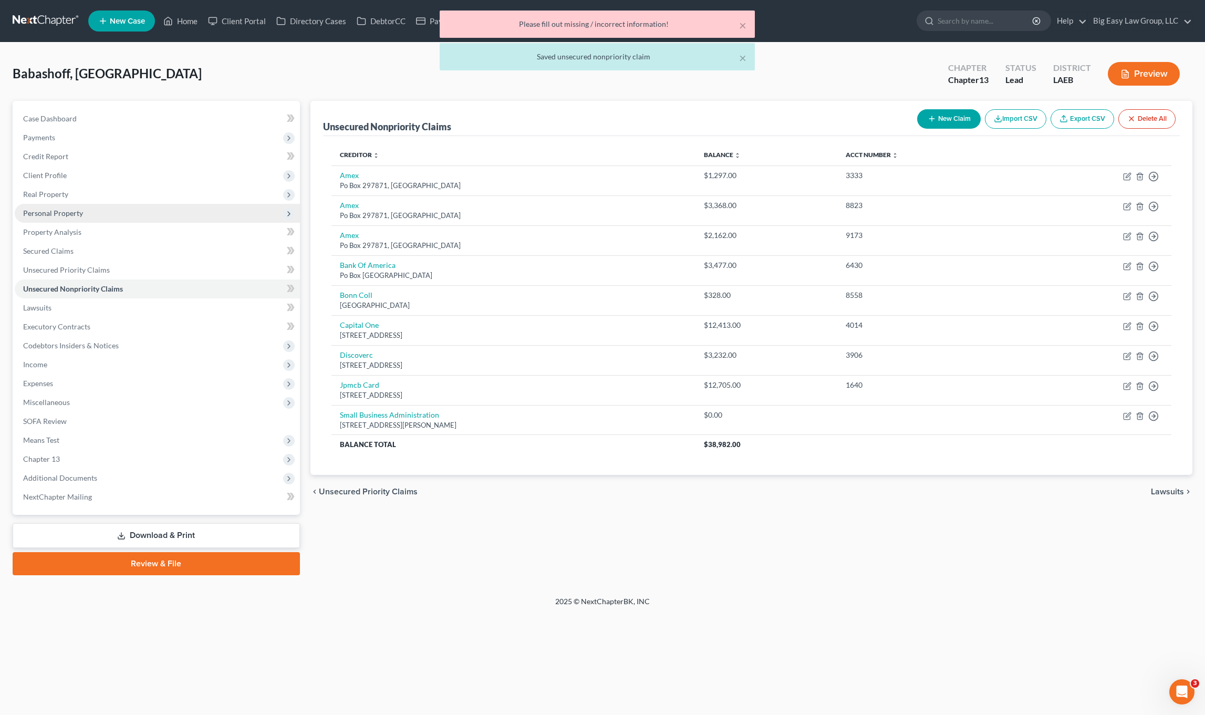
click at [78, 205] on span "Personal Property" at bounding box center [157, 213] width 285 height 19
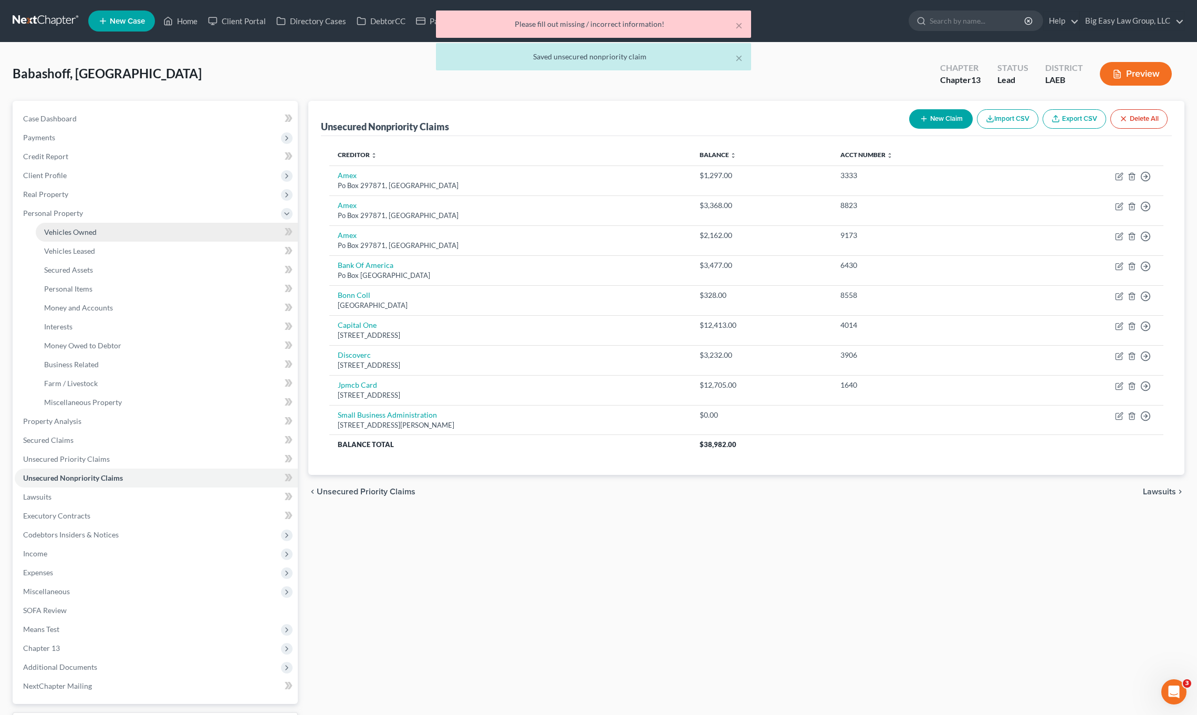
click at [105, 228] on link "Vehicles Owned" at bounding box center [167, 232] width 262 height 19
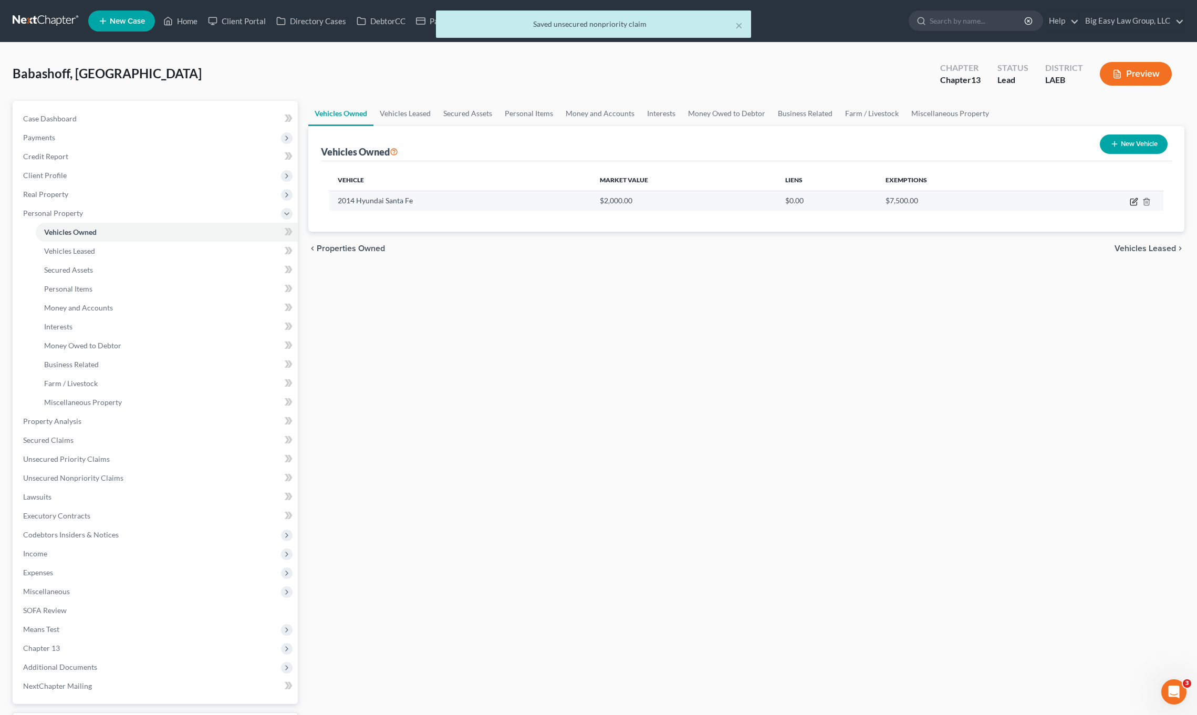
click at [985, 200] on icon "button" at bounding box center [1134, 201] width 8 height 8
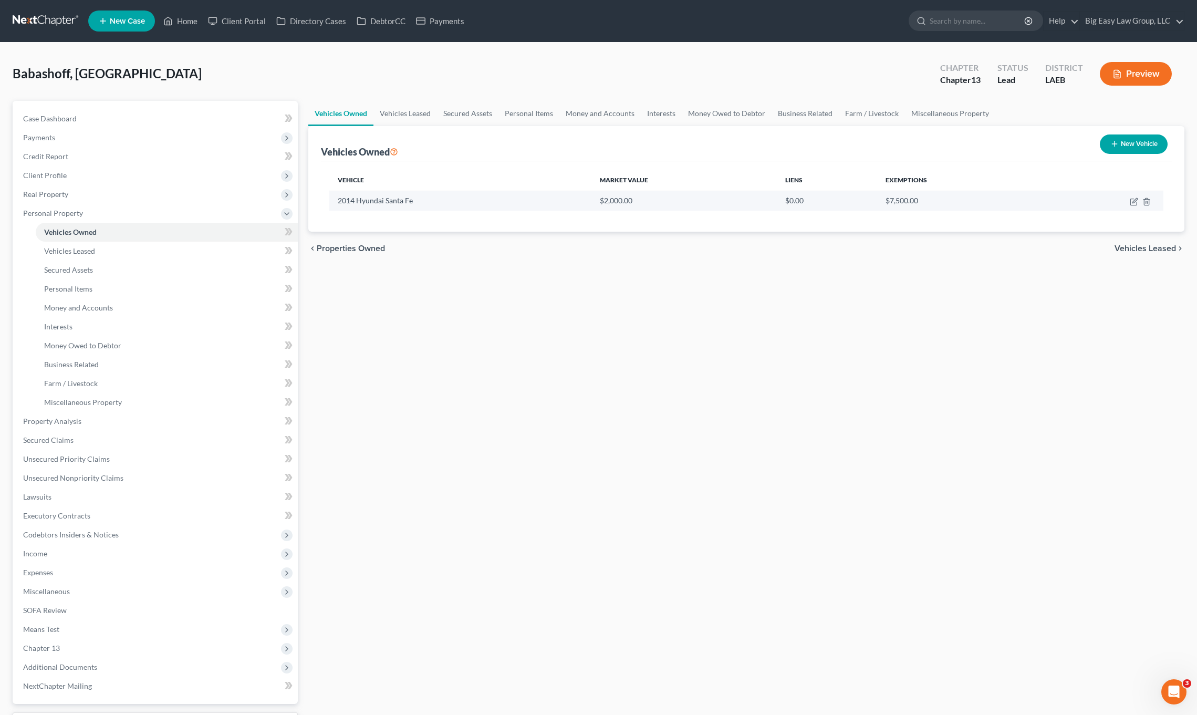
select select "0"
select select "12"
select select "0"
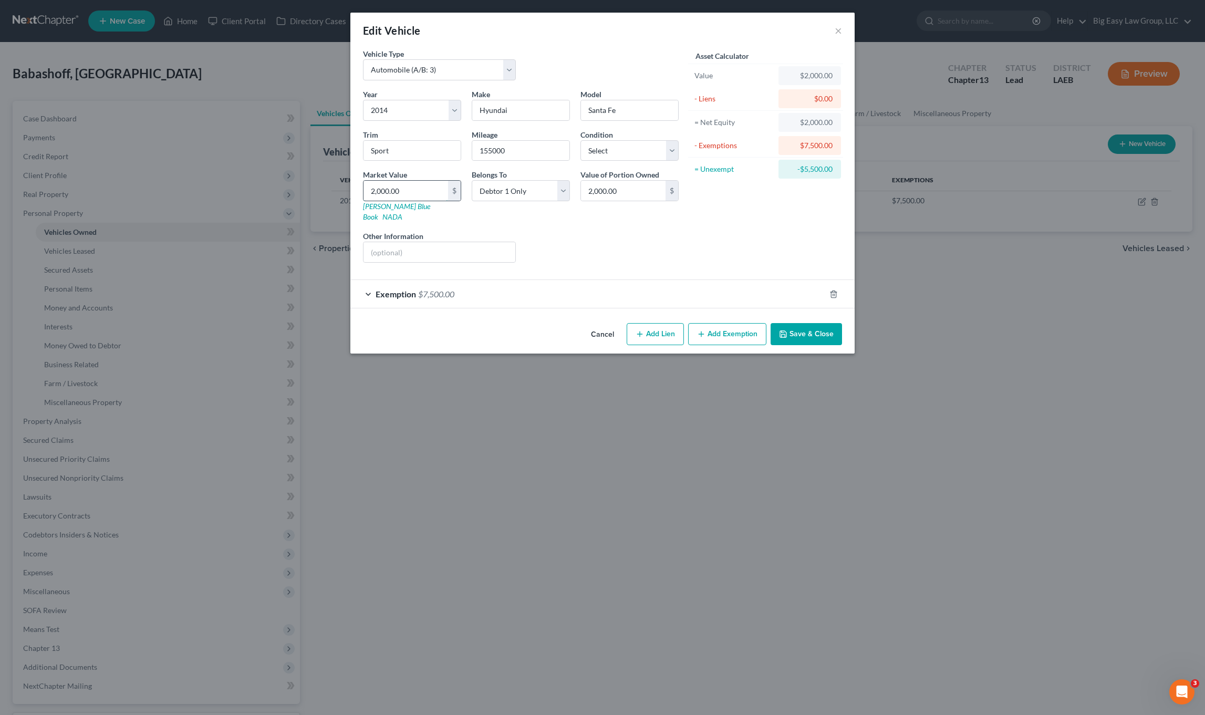
click at [428, 182] on input "2,000.00" at bounding box center [405, 191] width 85 height 20
drag, startPoint x: 380, startPoint y: 185, endPoint x: 326, endPoint y: 176, distance: 55.3
click at [339, 179] on div "Edit Vehicle × Vehicle Type Select Automobile (A/B: 3) Truck (A/B: 3) Trailer (…" at bounding box center [602, 357] width 1205 height 715
type input "6"
type input "6.00"
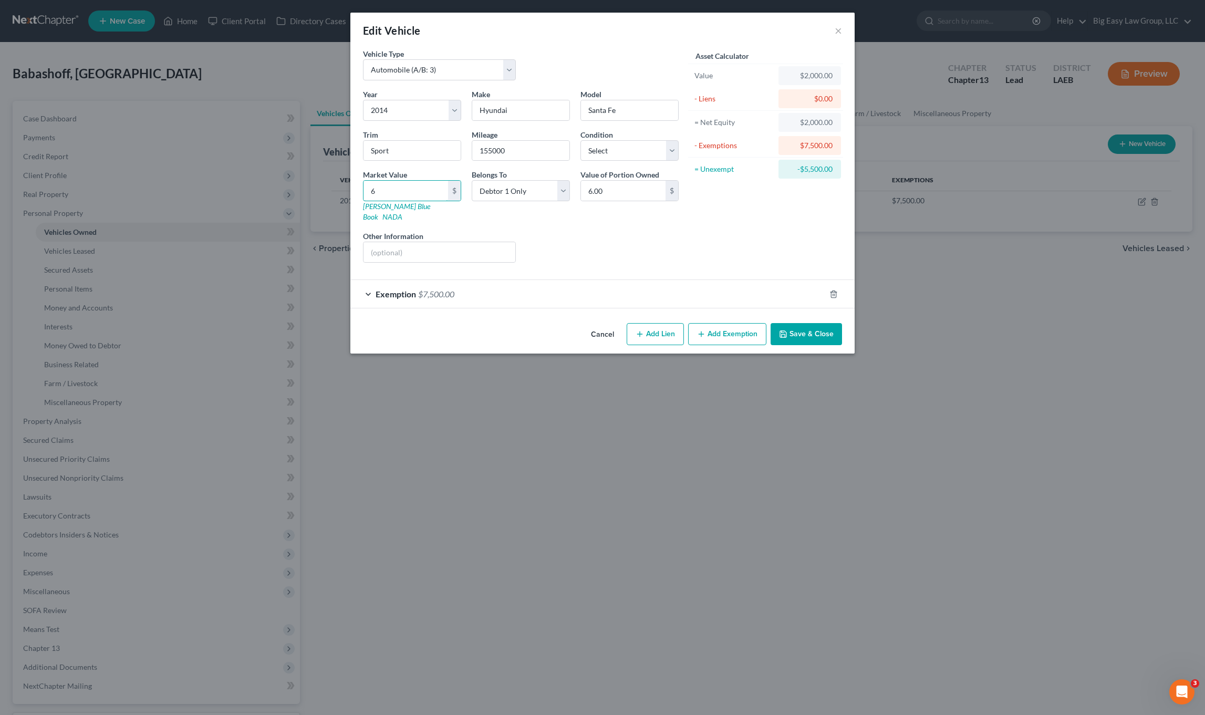
type input "61"
type input "61.00"
type input "610"
type input "610.00"
type input "6100"
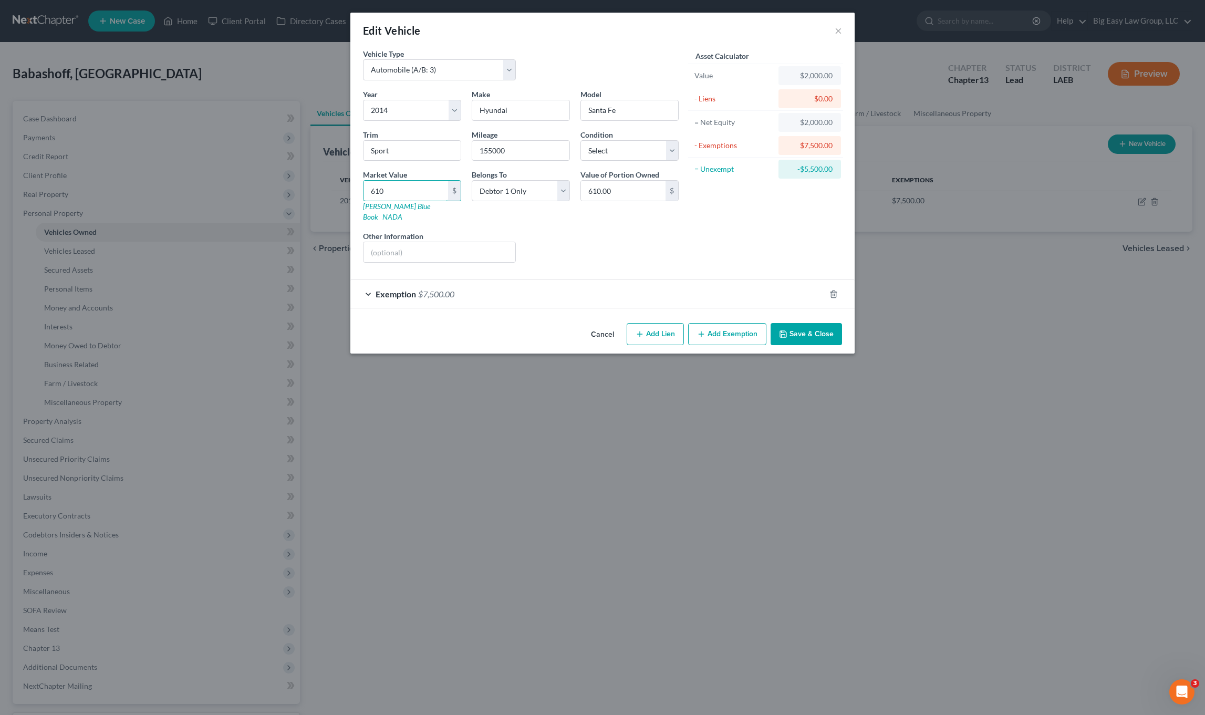
type input "6,100.00"
click at [480, 245] on input "text" at bounding box center [439, 252] width 152 height 20
click at [618, 154] on select "Select Excellent Very Good Good Fair Poor" at bounding box center [629, 150] width 98 height 21
select select "3"
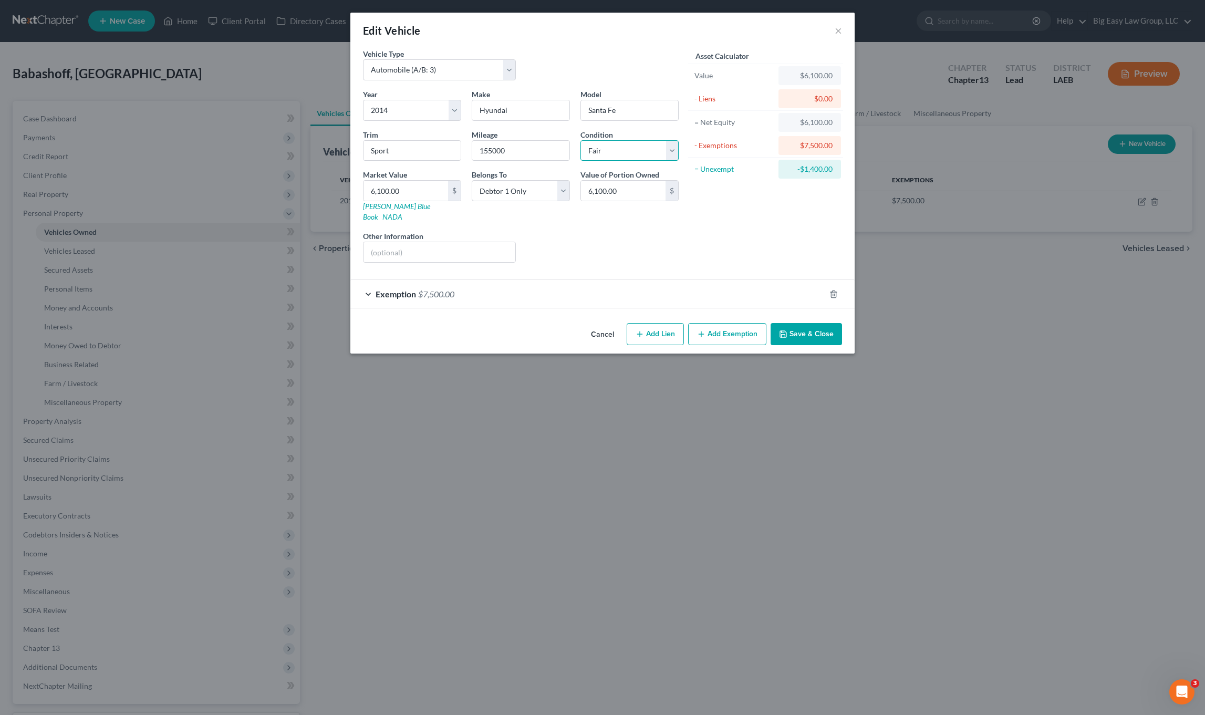
click at [580, 140] on select "Select Excellent Very Good Good Fair Poor" at bounding box center [629, 150] width 98 height 21
click at [800, 323] on button "Save & Close" at bounding box center [805, 334] width 71 height 22
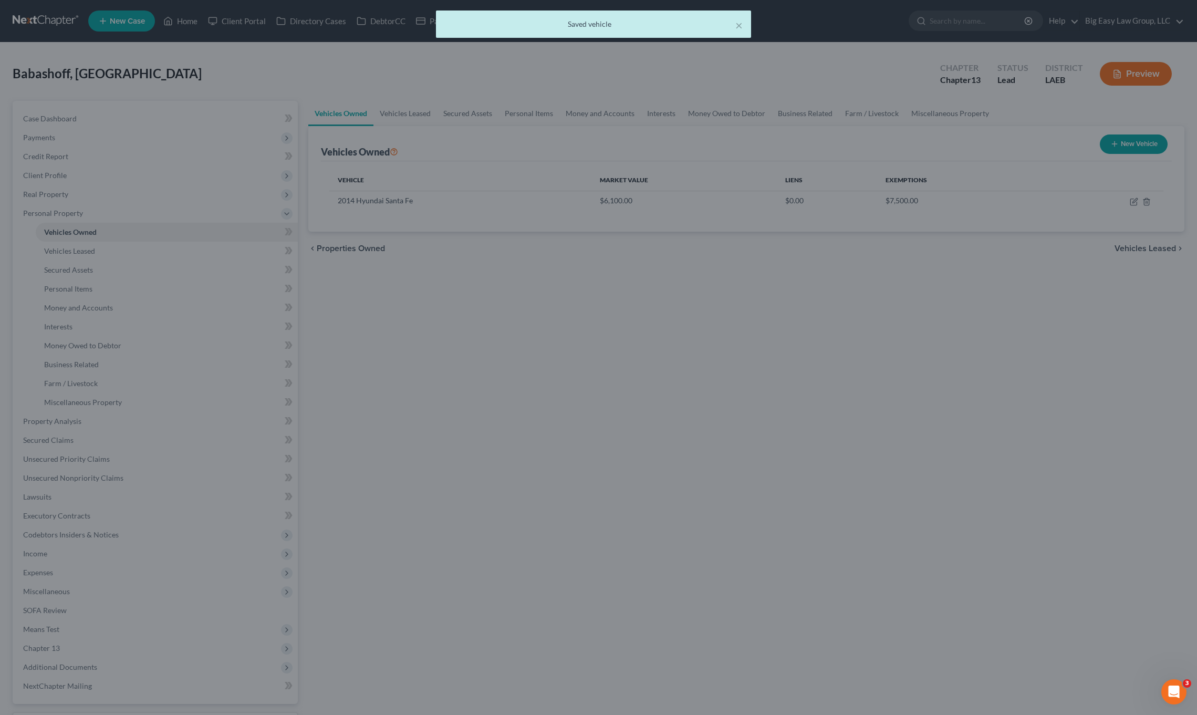
click at [664, 393] on div "Vehicles Owned Vehicles Leased Secured Assets Personal Items Money and Accounts…" at bounding box center [746, 432] width 886 height 663
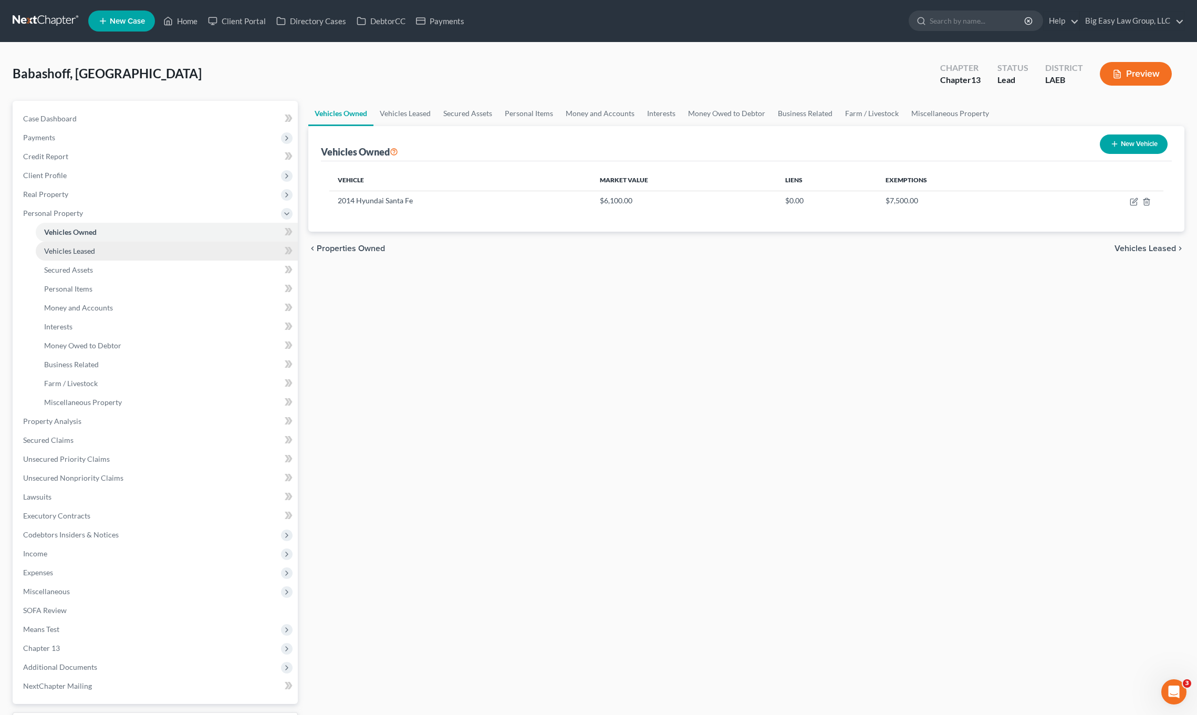
click at [91, 256] on link "Vehicles Leased" at bounding box center [167, 251] width 262 height 19
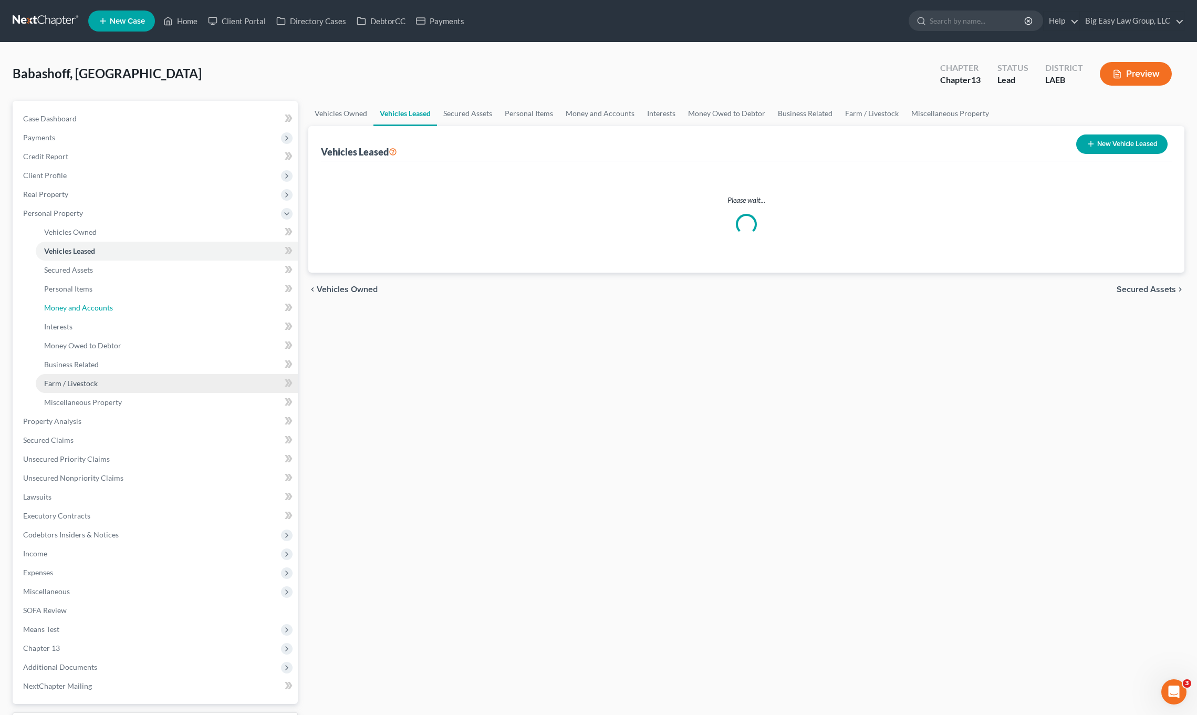
drag, startPoint x: 103, startPoint y: 312, endPoint x: 100, endPoint y: 375, distance: 63.6
click at [103, 312] on link "Money and Accounts" at bounding box center [167, 307] width 262 height 19
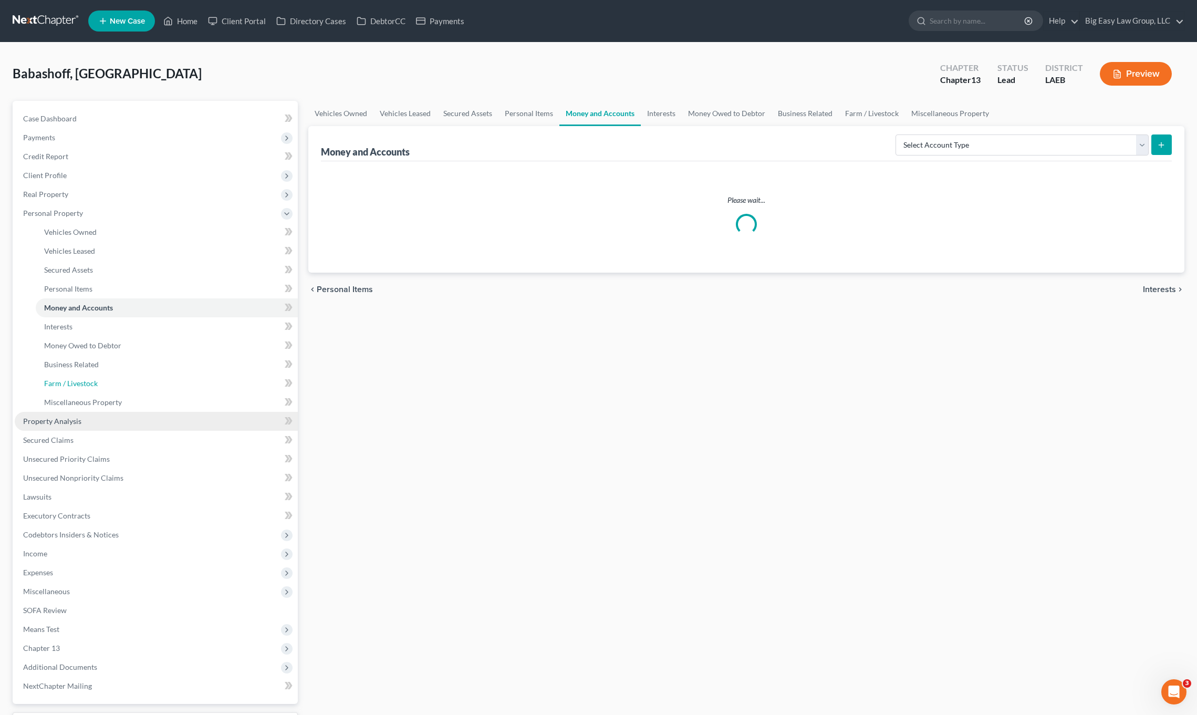
drag, startPoint x: 100, startPoint y: 384, endPoint x: 96, endPoint y: 424, distance: 40.2
click at [101, 385] on link "Farm / Livestock" at bounding box center [167, 383] width 262 height 19
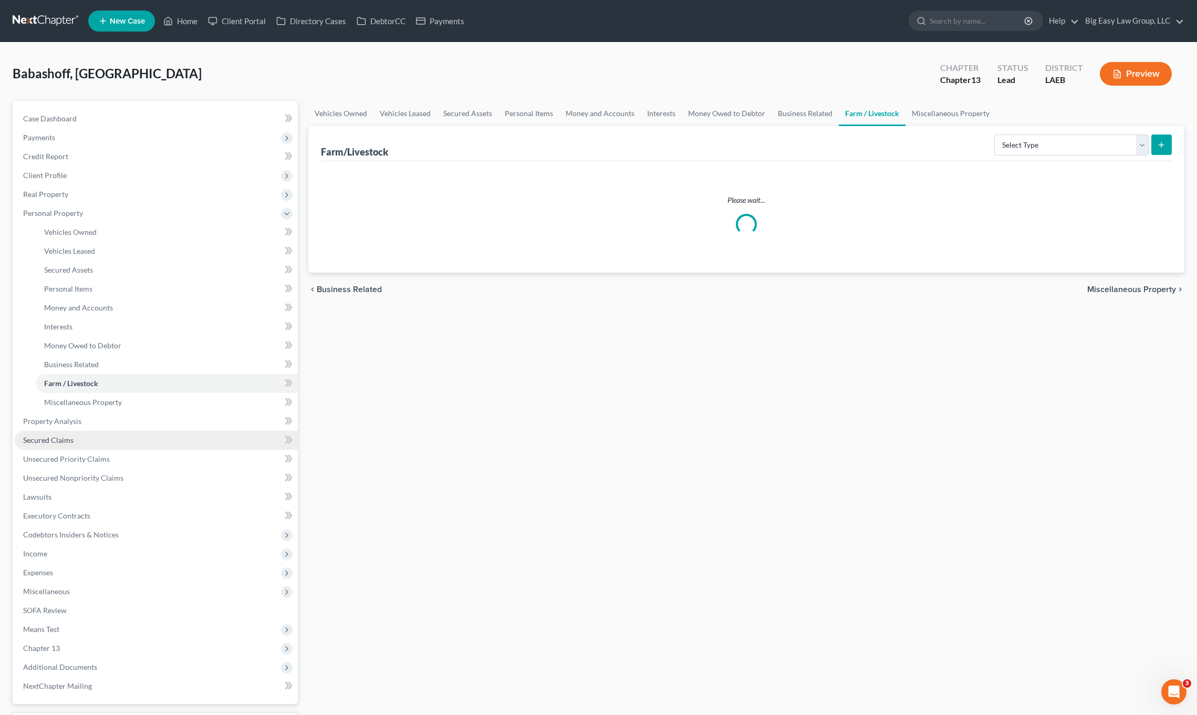
click at [93, 431] on link "Secured Claims" at bounding box center [156, 440] width 283 height 19
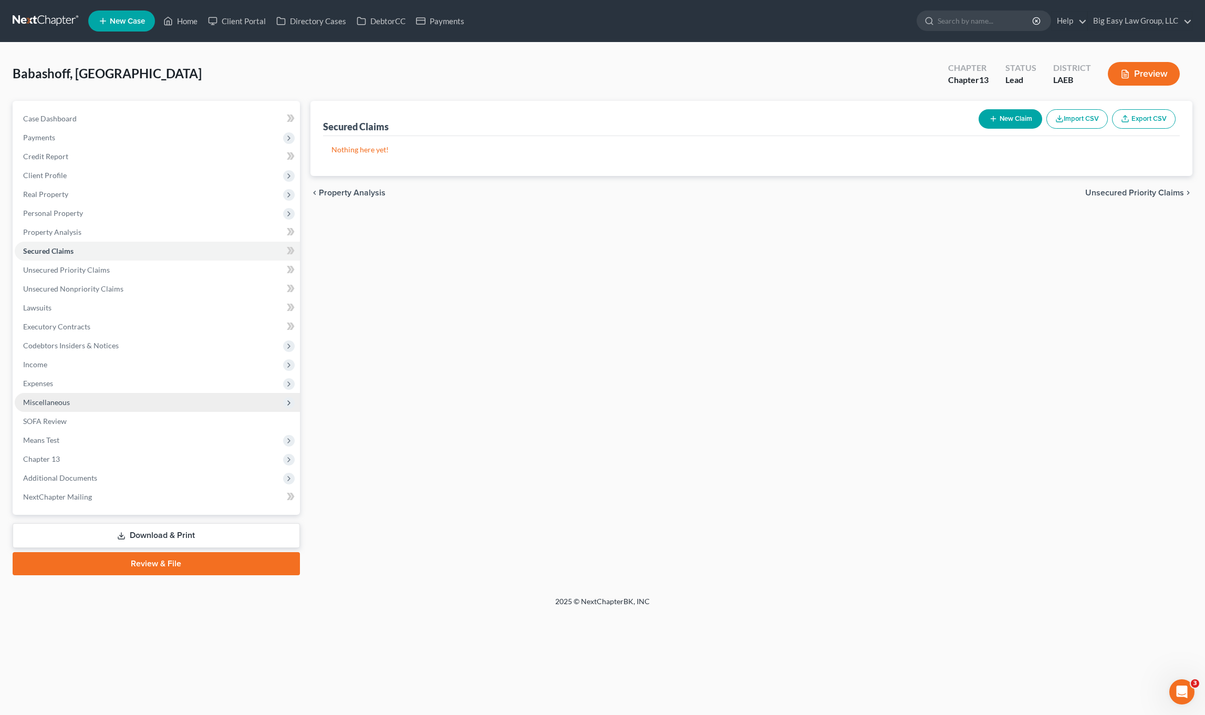
click at [84, 445] on ul "Case Dashboard Payments Invoices Payments Payments Credit Report Client Profile" at bounding box center [157, 307] width 285 height 397
click at [430, 355] on div "Secured Claims New Claim Import CSV Export CSV Nothing here yet! Previous 1 Nex…" at bounding box center [751, 338] width 893 height 474
click at [197, 20] on link "Home" at bounding box center [180, 21] width 45 height 19
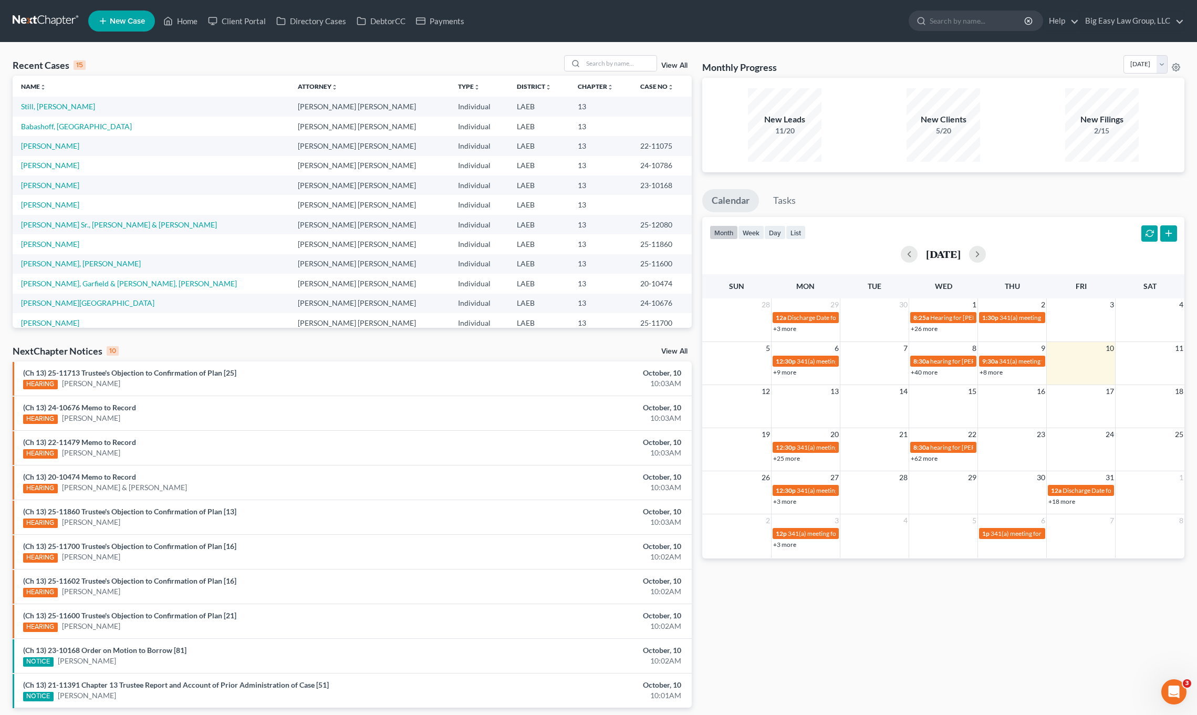
click at [186, 66] on div "Recent Cases 15 View All" at bounding box center [352, 65] width 679 height 20
click at [129, 78] on th "Name unfold_more expand_more expand_less" at bounding box center [151, 86] width 277 height 21
click at [55, 125] on link "Babashoff, [GEOGRAPHIC_DATA]" at bounding box center [76, 126] width 111 height 9
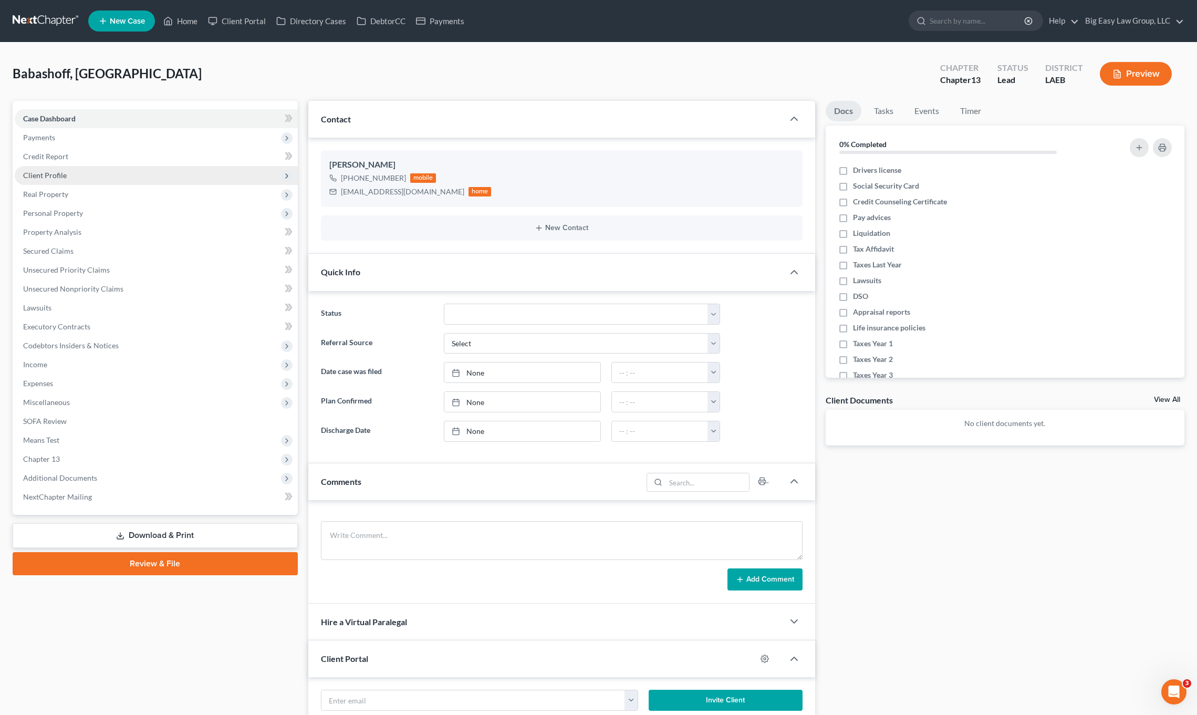
scroll to position [1460, 0]
click at [480, 547] on textarea at bounding box center [562, 540] width 482 height 39
click at [463, 536] on textarea "MOVED HERE FROM [US_STATE]- when?/ SBA loan" at bounding box center [562, 540] width 482 height 39
type textarea "MOVED HERE FROM [US_STATE]- when?/ LARGE SBA loan"
click at [748, 579] on button "Add Comment" at bounding box center [764, 579] width 75 height 22
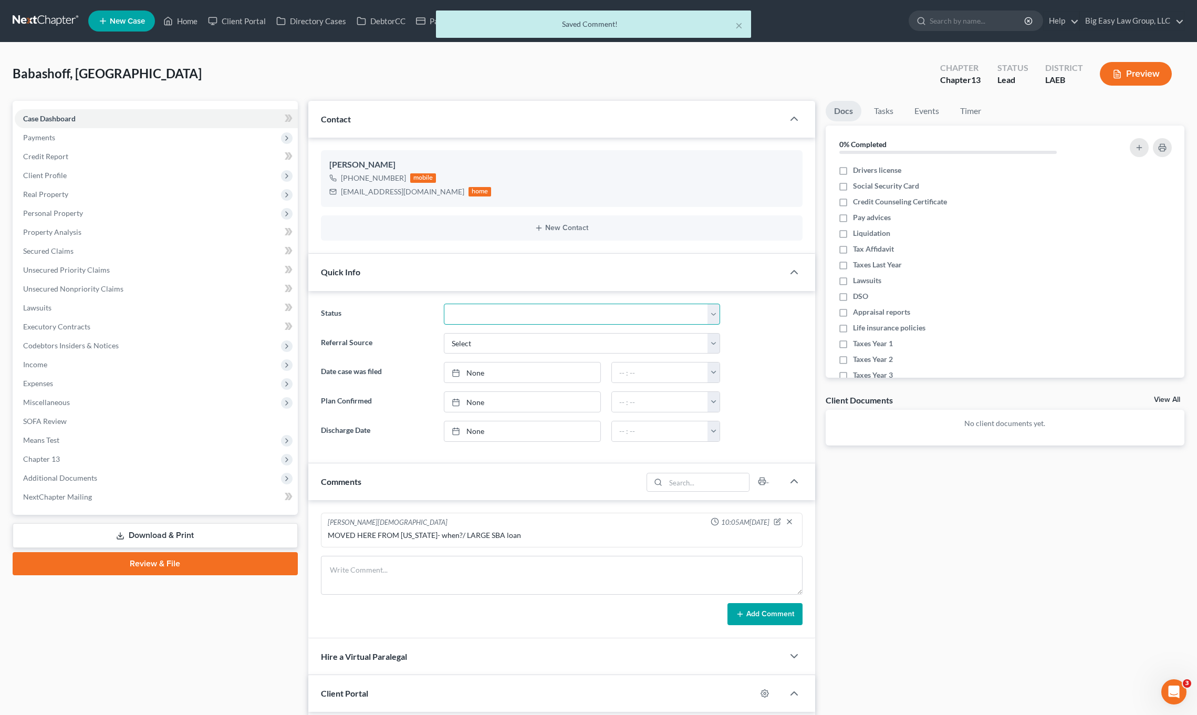
click at [477, 316] on select "aLead - Inactive/Rejected aLead - INTAKE (LAUREN) ***ASAP ATTORNEY REVIEW*** **…" at bounding box center [582, 314] width 276 height 21
select select "1"
click at [444, 304] on select "aLead - Inactive/Rejected aLead - INTAKE (LAUREN) ***ASAP ATTORNEY REVIEW*** **…" at bounding box center [582, 314] width 276 height 21
click at [82, 145] on span "Payments" at bounding box center [156, 137] width 283 height 19
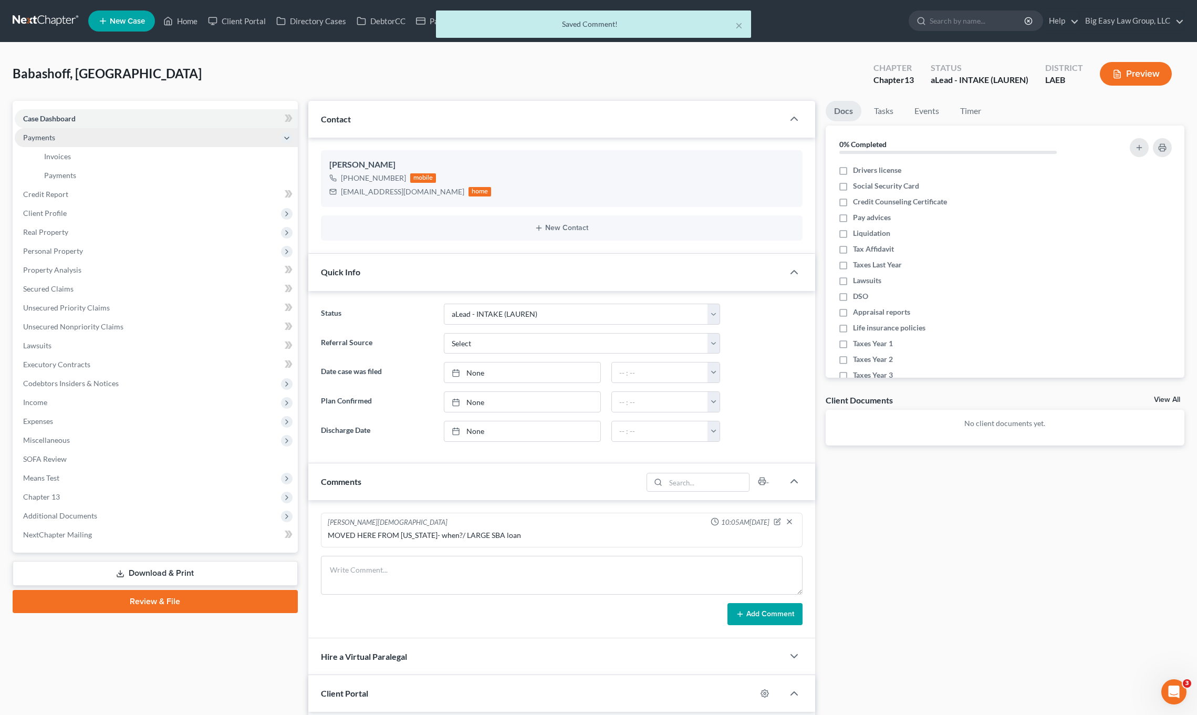
click at [79, 139] on span "Payments" at bounding box center [156, 137] width 283 height 19
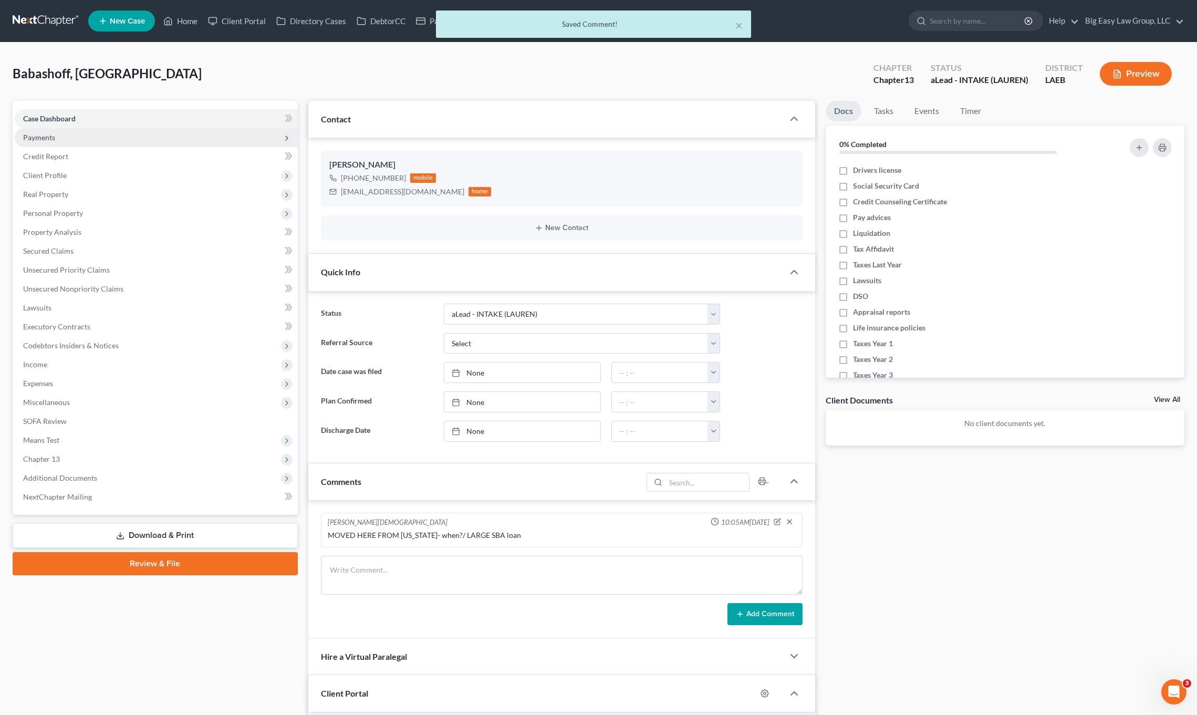
click at [81, 138] on span "Payments" at bounding box center [156, 137] width 283 height 19
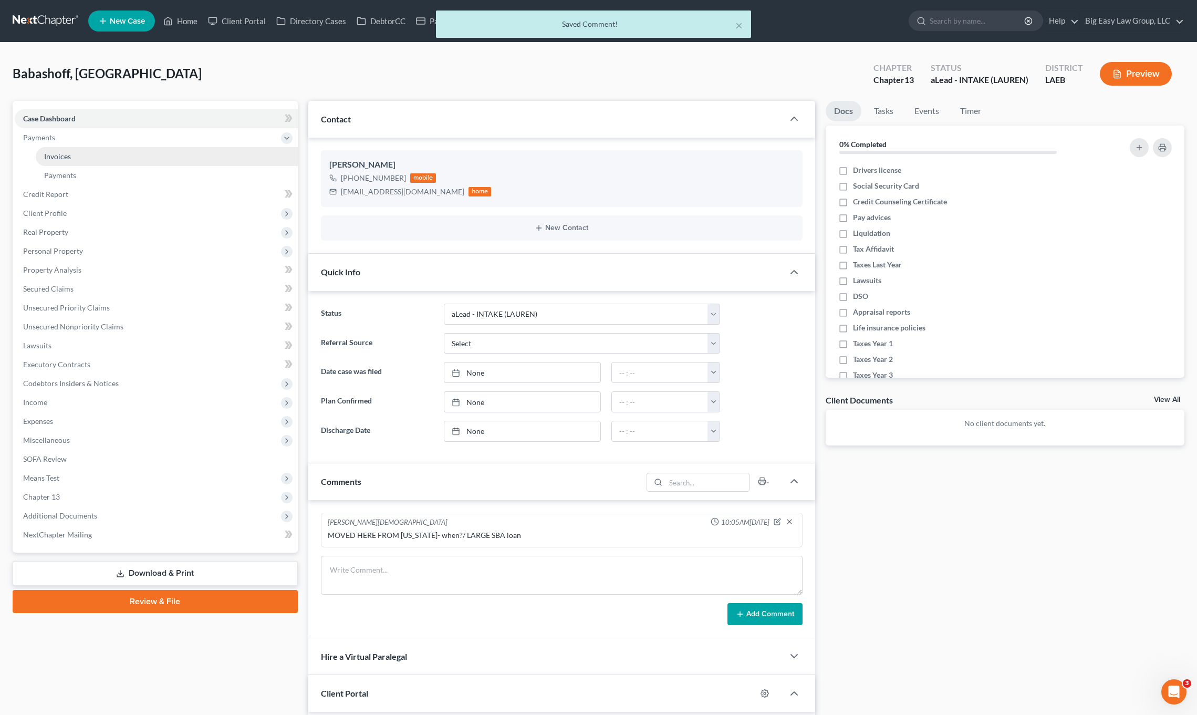
click at [79, 147] on li "Payments Invoices Payments" at bounding box center [156, 156] width 283 height 57
click at [80, 154] on link "Invoices" at bounding box center [167, 156] width 262 height 19
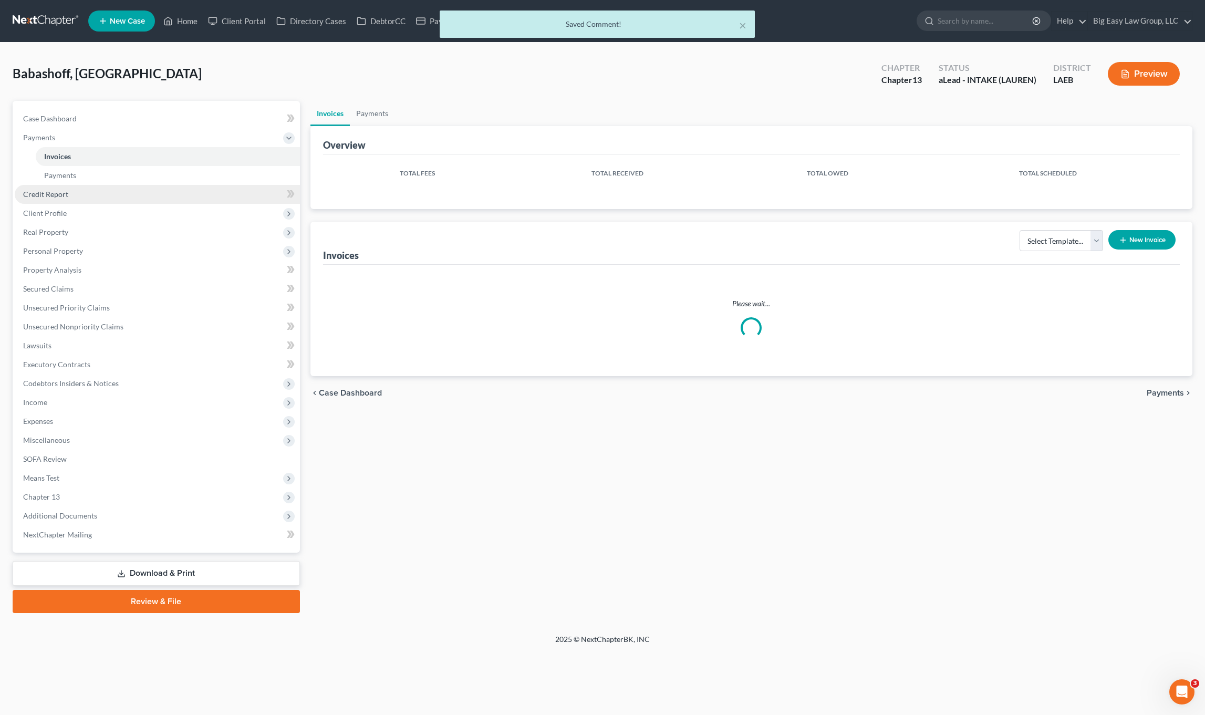
click at [66, 198] on span "Credit Report" at bounding box center [45, 194] width 45 height 9
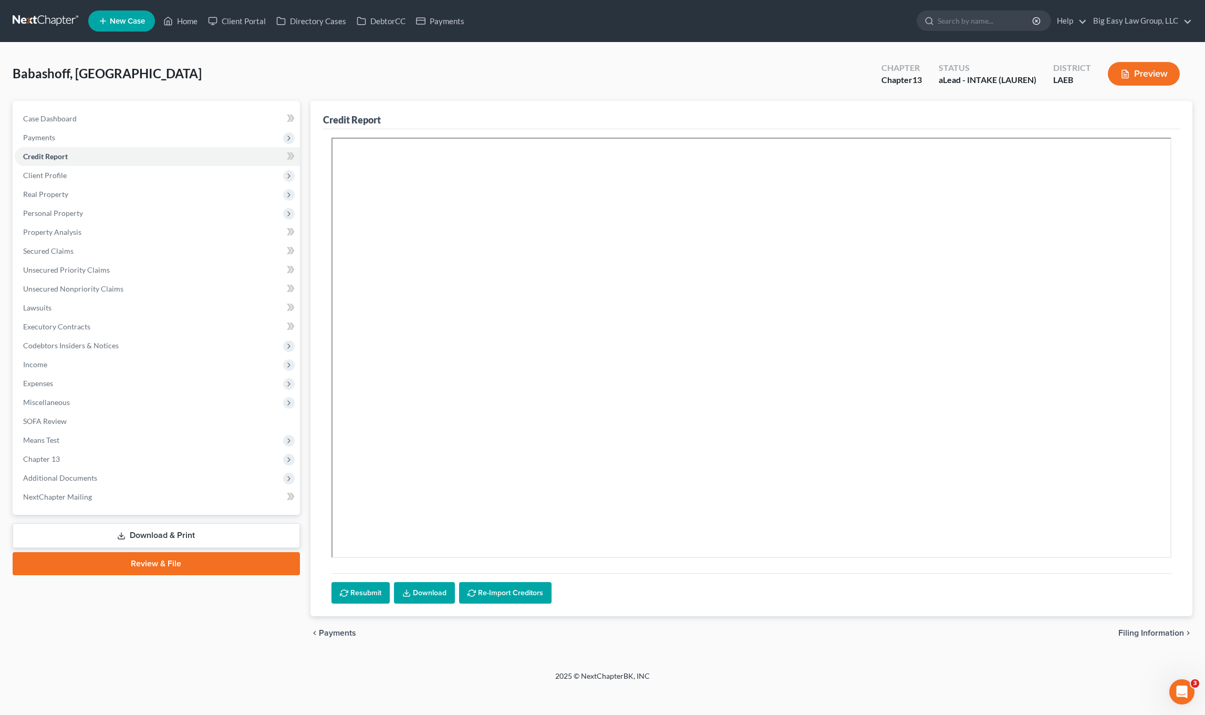
click at [77, 137] on span "Payments" at bounding box center [157, 137] width 285 height 19
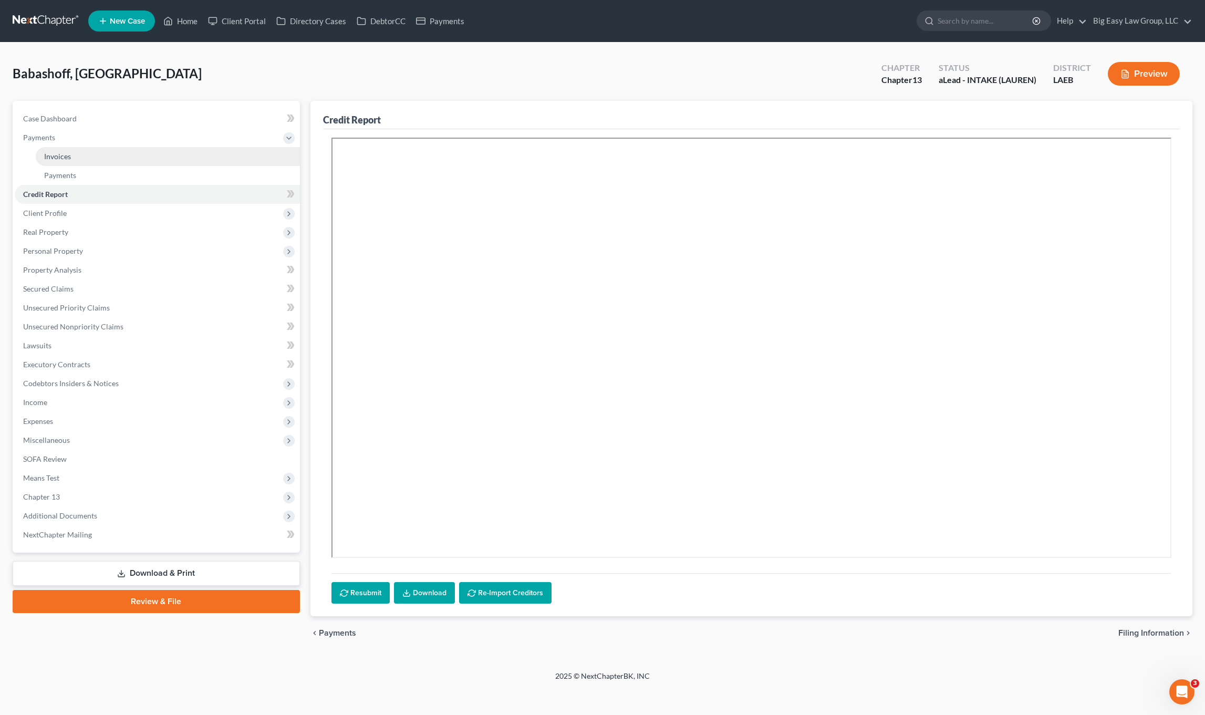
click at [80, 155] on link "Invoices" at bounding box center [168, 156] width 264 height 19
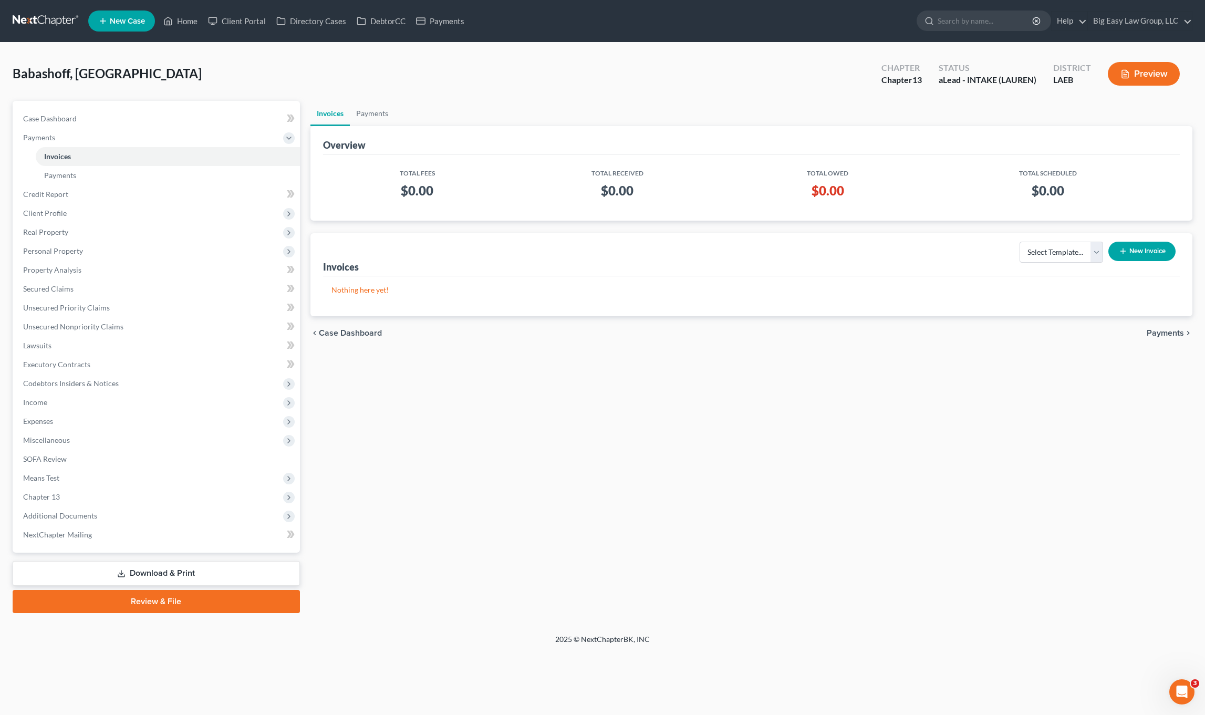
click at [1158, 254] on button "New Invoice" at bounding box center [1141, 251] width 67 height 19
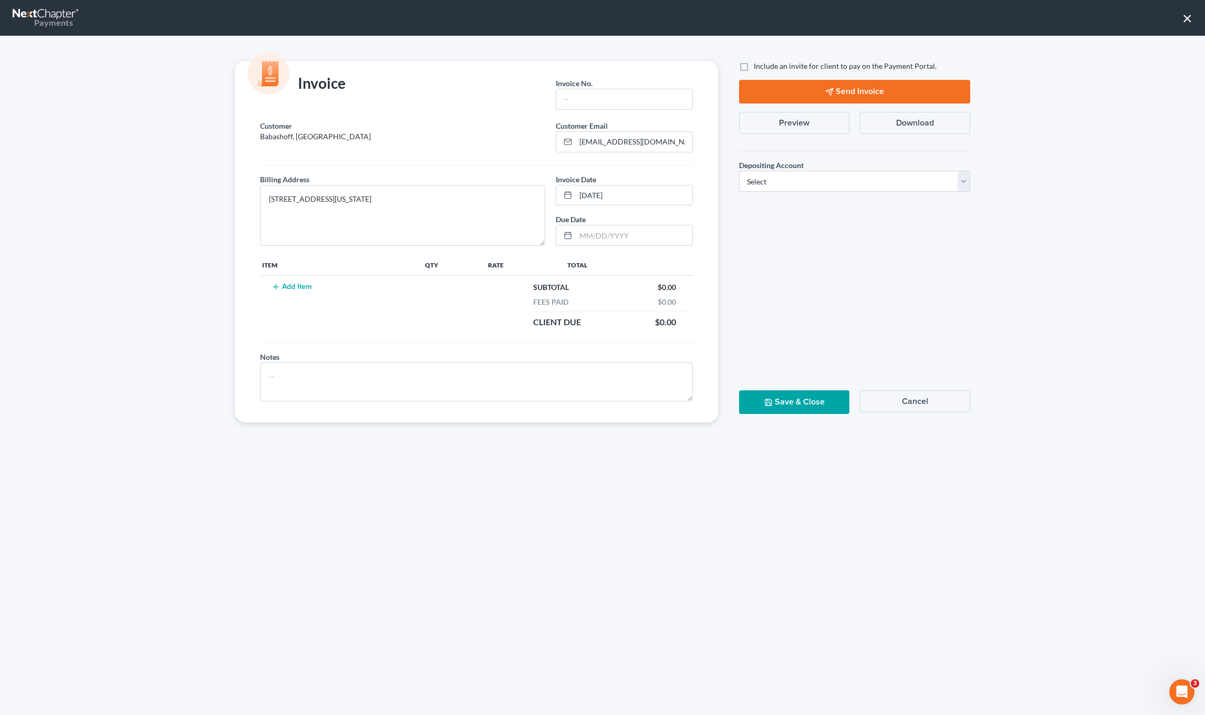
click at [296, 279] on td "Add Item" at bounding box center [341, 305] width 163 height 58
click at [297, 288] on button "Add Item" at bounding box center [291, 287] width 46 height 8
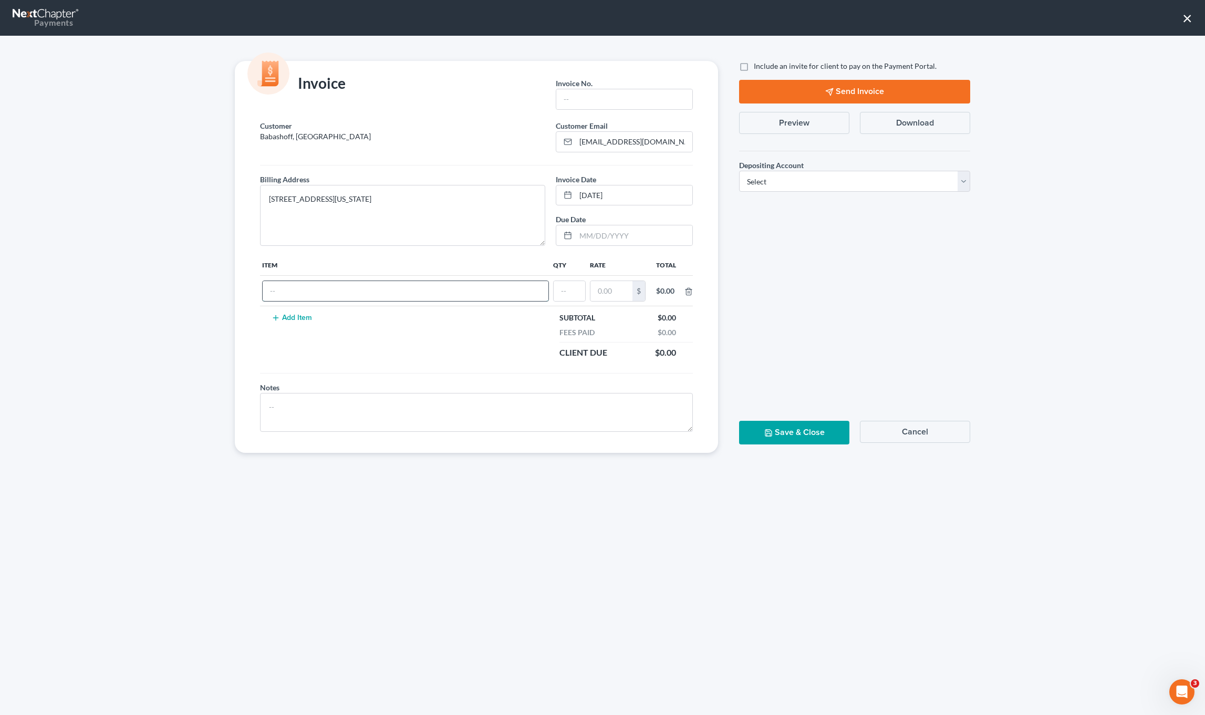
click at [299, 293] on input "text" at bounding box center [406, 291] width 286 height 20
type input "Chapter 13 filing fee"
drag, startPoint x: 583, startPoint y: 291, endPoint x: 516, endPoint y: 281, distance: 67.4
click at [521, 283] on tr "Chapter 13 filing fee 010 $ $0.00" at bounding box center [476, 291] width 433 height 30
type input "01"
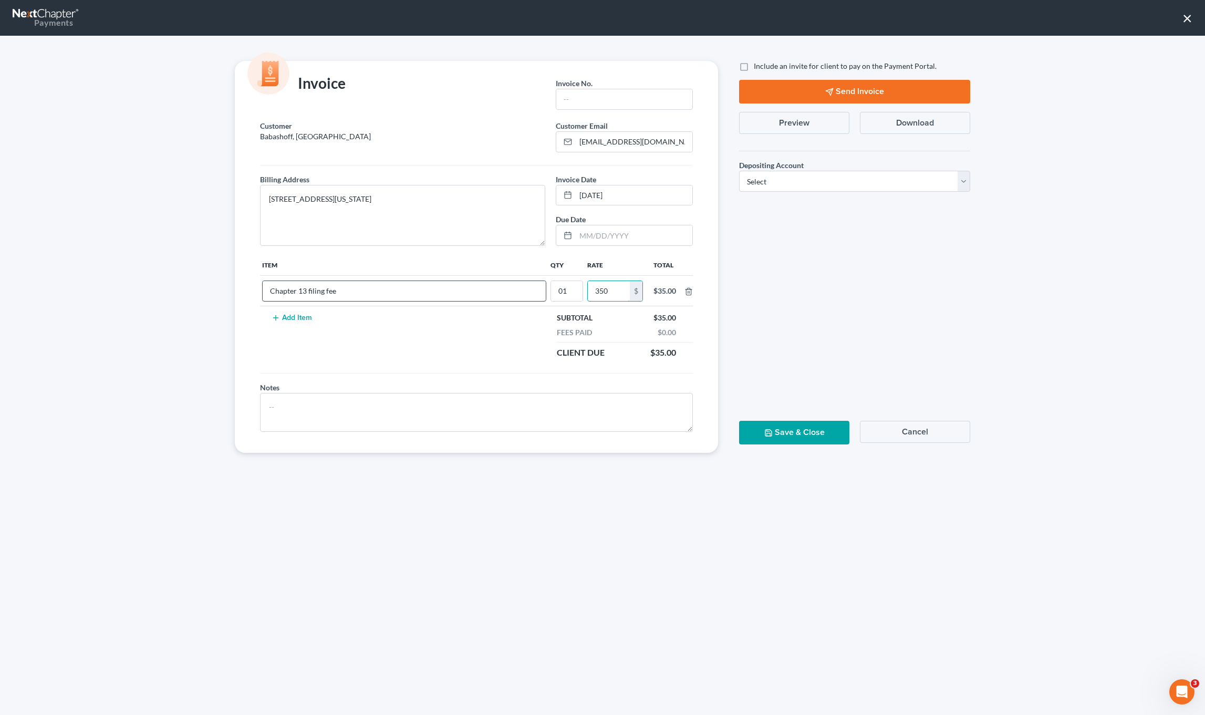
type input "350"
drag, startPoint x: 610, startPoint y: 285, endPoint x: 615, endPoint y: 293, distance: 9.0
click at [613, 289] on input "350" at bounding box center [604, 291] width 42 height 20
type input "350.00"
click at [628, 98] on input "text" at bounding box center [624, 99] width 136 height 20
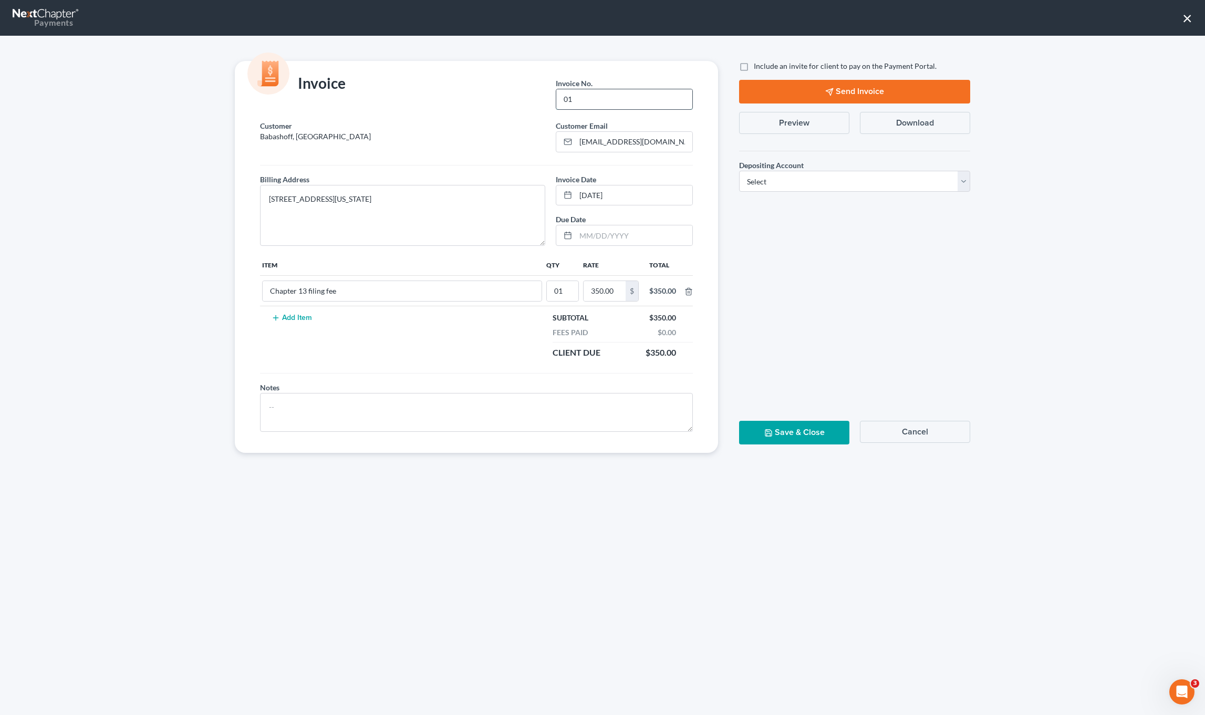
type input "01"
click at [783, 160] on label "Depositing Account *" at bounding box center [771, 165] width 65 height 11
click at [784, 180] on select "Select Operation Trust" at bounding box center [854, 181] width 231 height 21
click at [739, 171] on select "Select Operation Trust" at bounding box center [854, 181] width 231 height 21
click at [788, 175] on select "Select Operation Trust" at bounding box center [854, 181] width 231 height 21
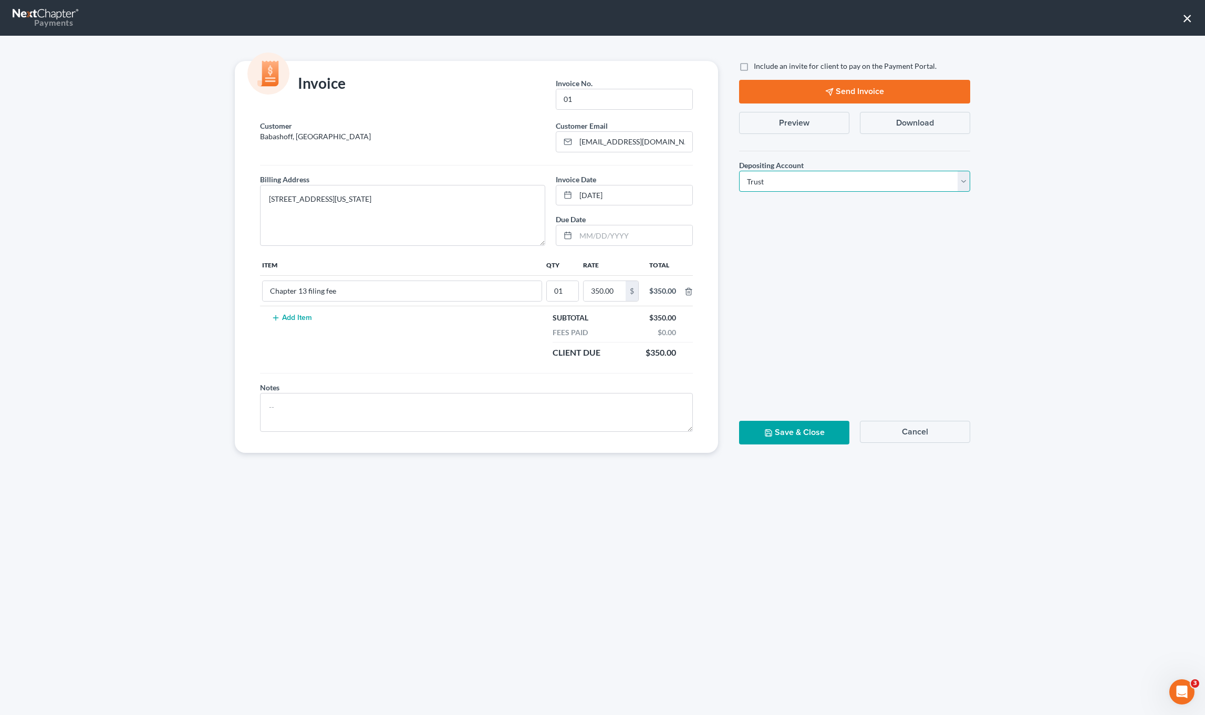
select select "0"
click at [739, 171] on select "Select Operation Trust" at bounding box center [854, 181] width 231 height 21
click at [795, 430] on button "Save & Close" at bounding box center [794, 433] width 110 height 24
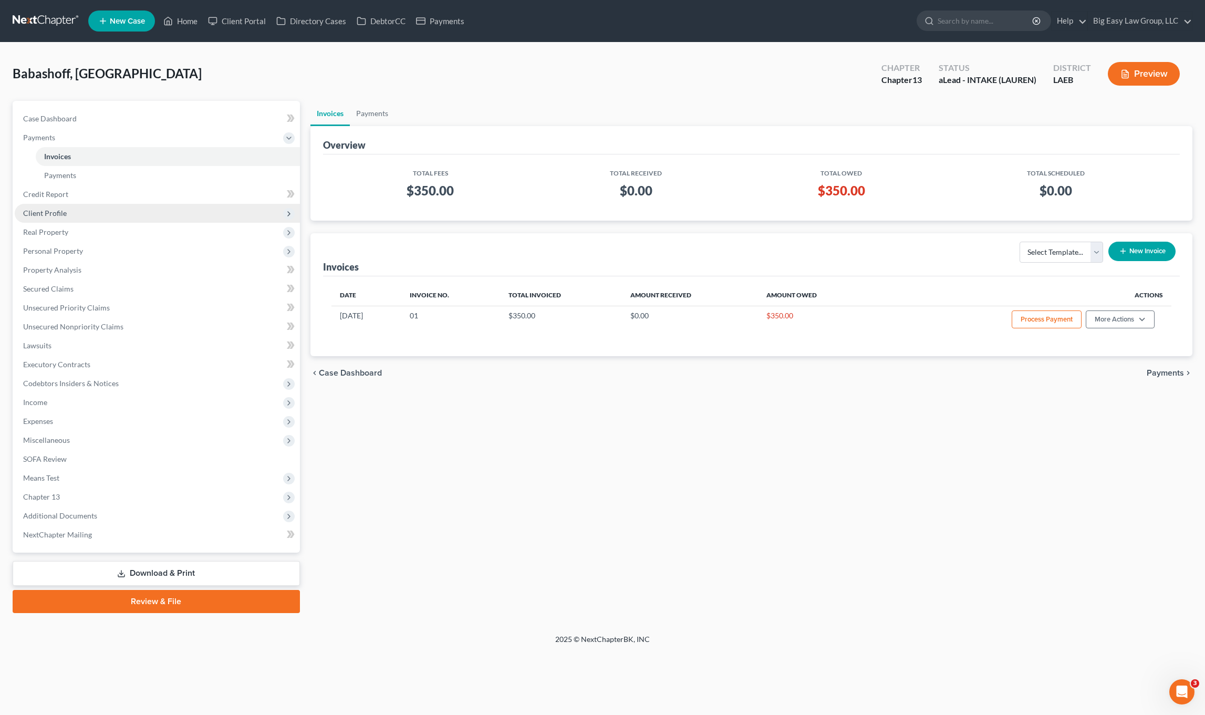
click at [83, 220] on span "Client Profile" at bounding box center [157, 213] width 285 height 19
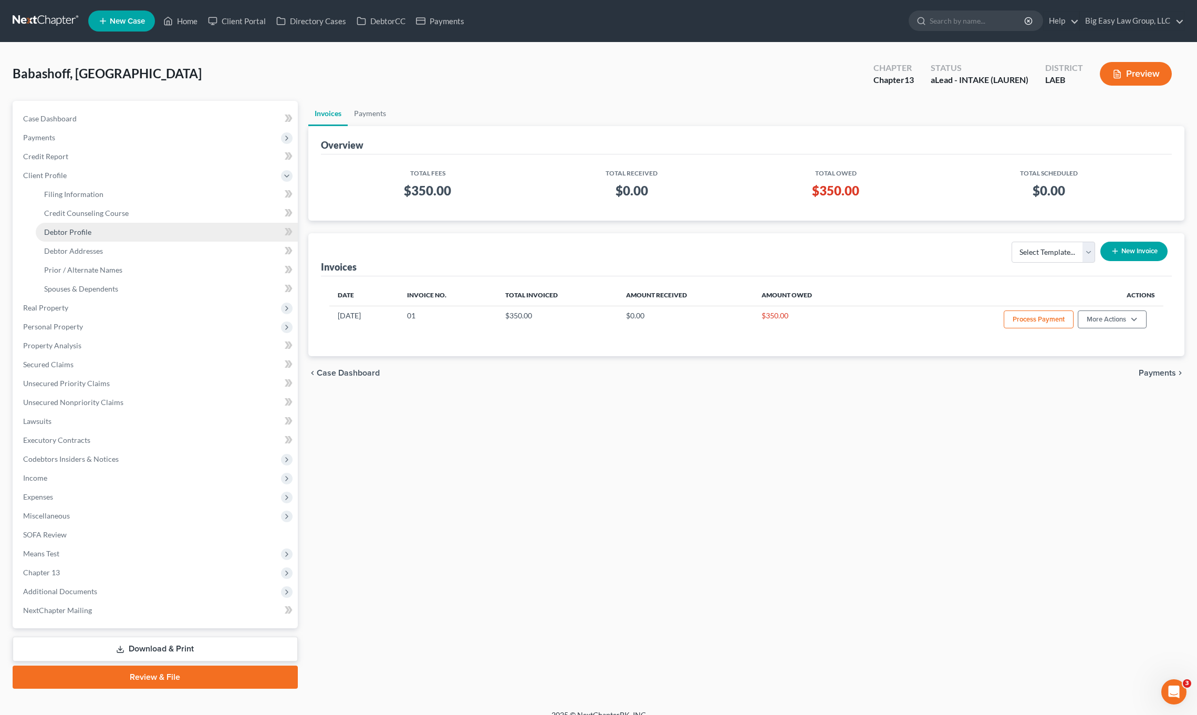
click at [89, 231] on span "Debtor Profile" at bounding box center [67, 231] width 47 height 9
select select "0"
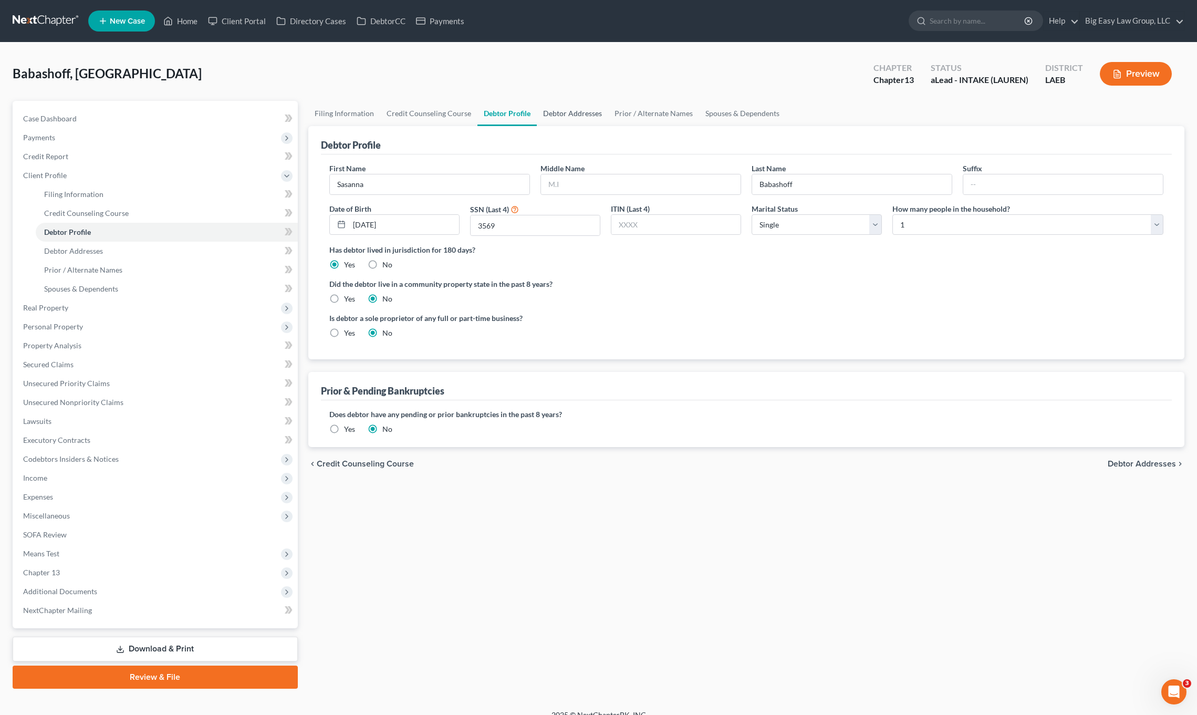
click at [580, 112] on link "Debtor Addresses" at bounding box center [572, 113] width 71 height 25
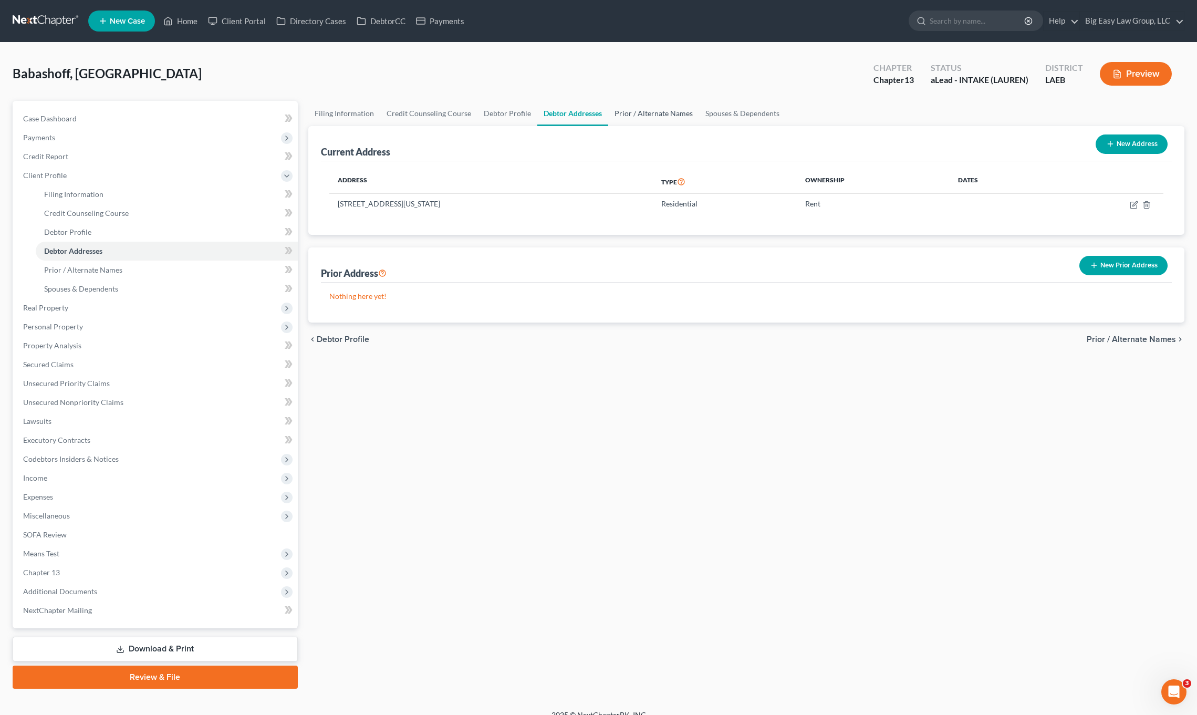
click at [653, 114] on link "Prior / Alternate Names" at bounding box center [653, 113] width 91 height 25
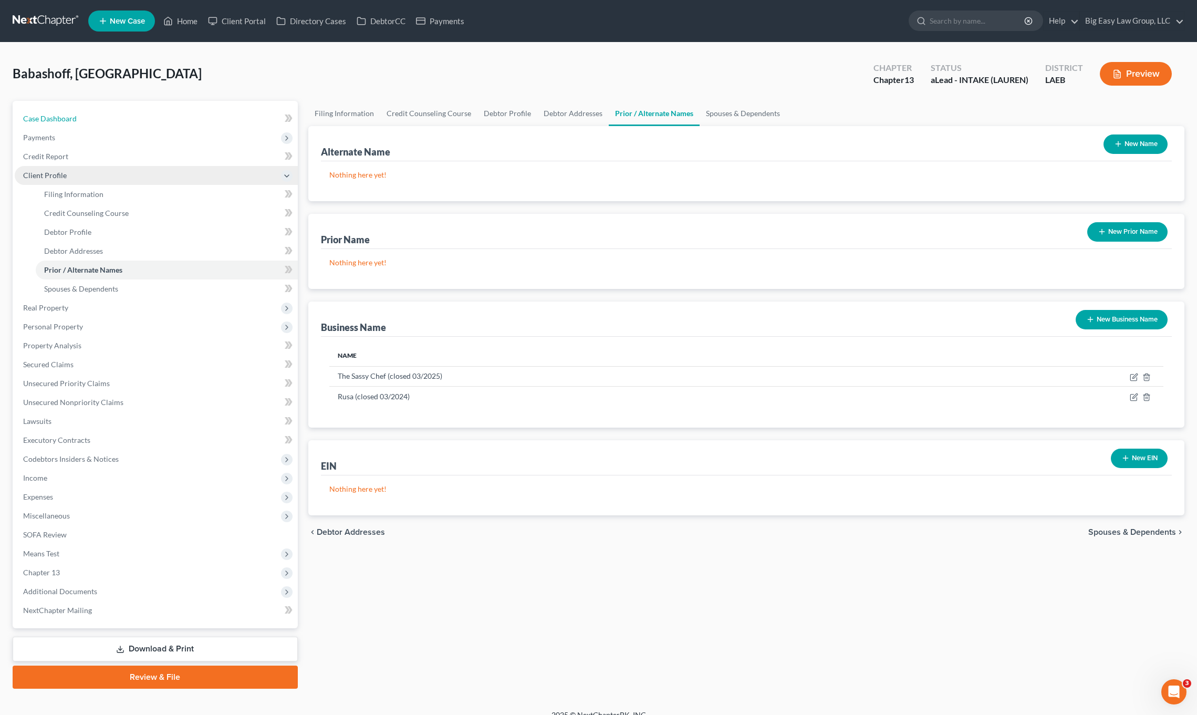
drag, startPoint x: 48, startPoint y: 118, endPoint x: 270, endPoint y: 169, distance: 227.3
click at [48, 118] on span "Case Dashboard" at bounding box center [50, 118] width 54 height 9
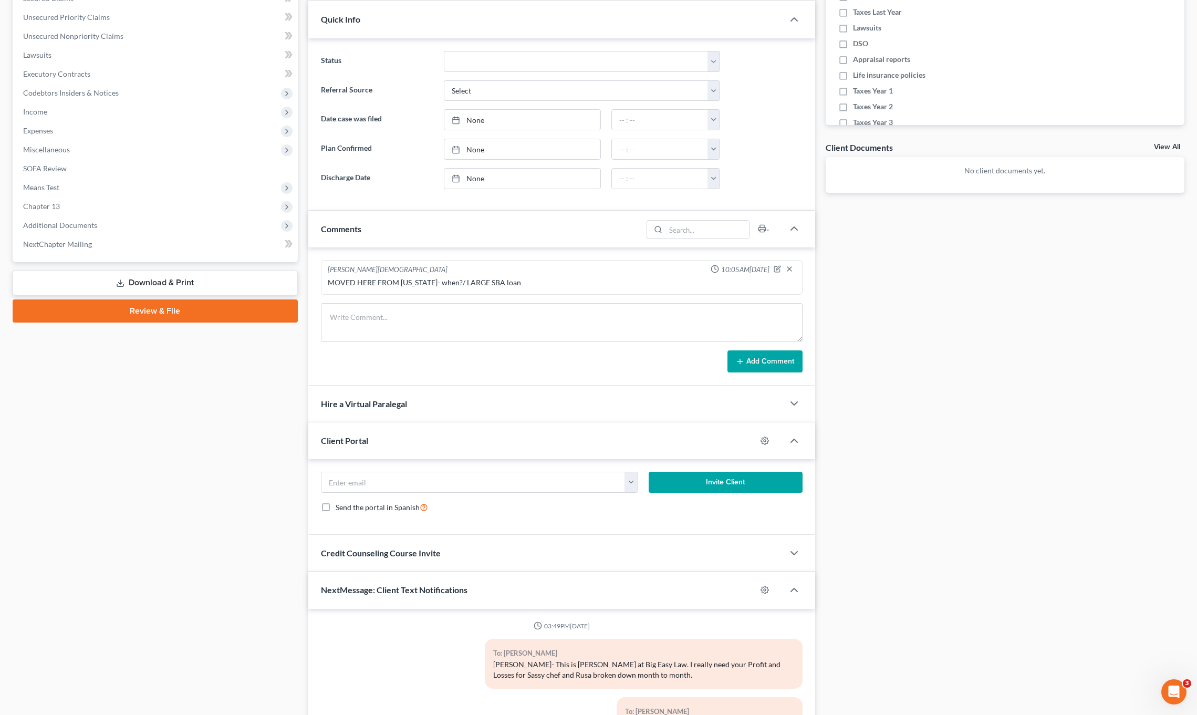
scroll to position [422, 0]
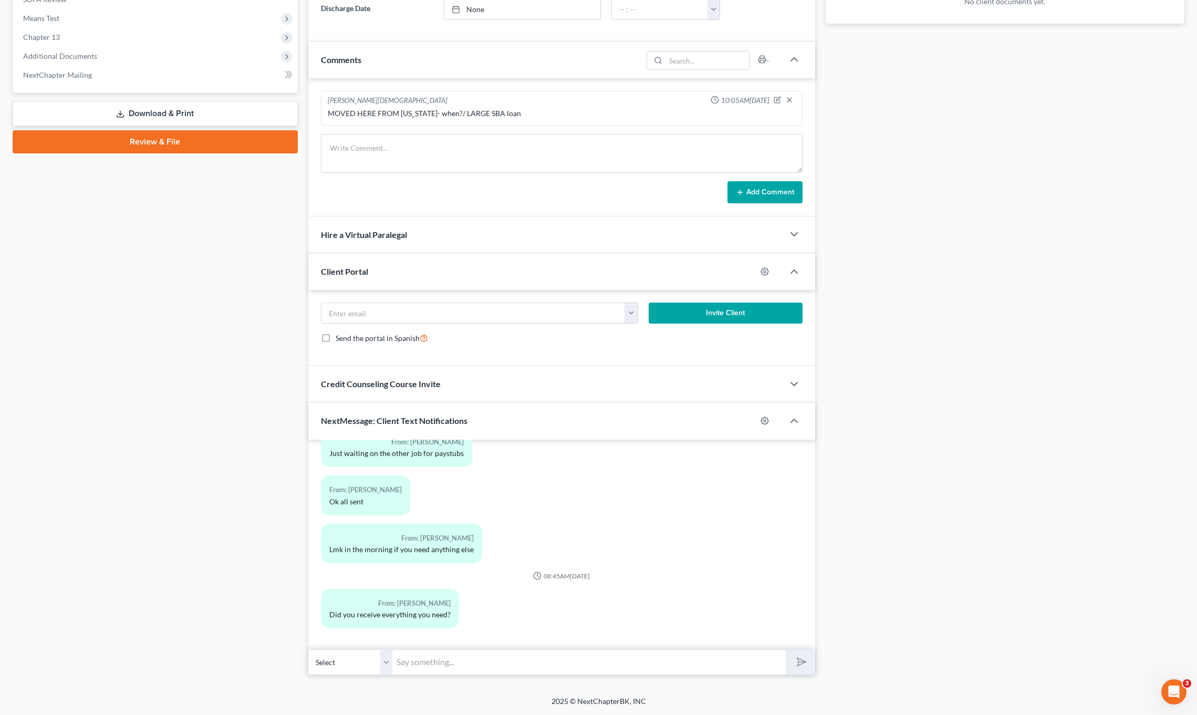
click at [596, 674] on input "text" at bounding box center [589, 662] width 394 height 26
type input "This is an app- not a cell- I am just seeing everything. You are still good to …"
click at [786, 650] on button "submit" at bounding box center [800, 662] width 29 height 25
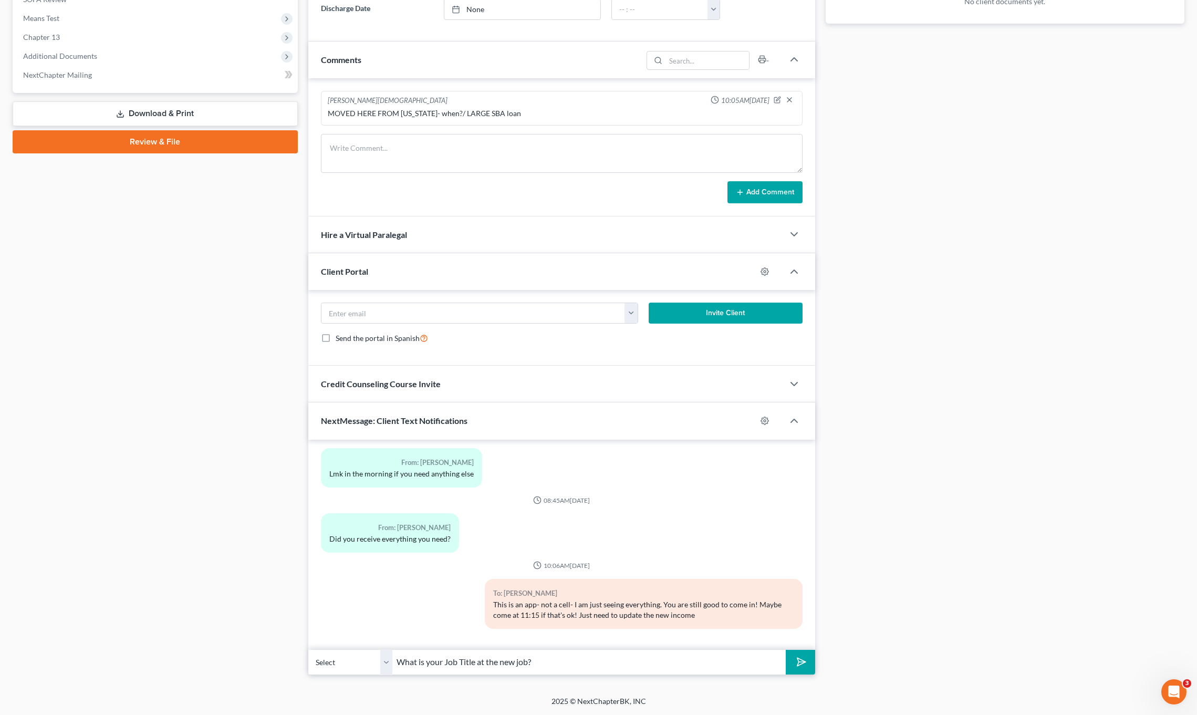
type input "What is your Job Title at the new job?"
click at [786, 650] on button "submit" at bounding box center [800, 662] width 29 height 25
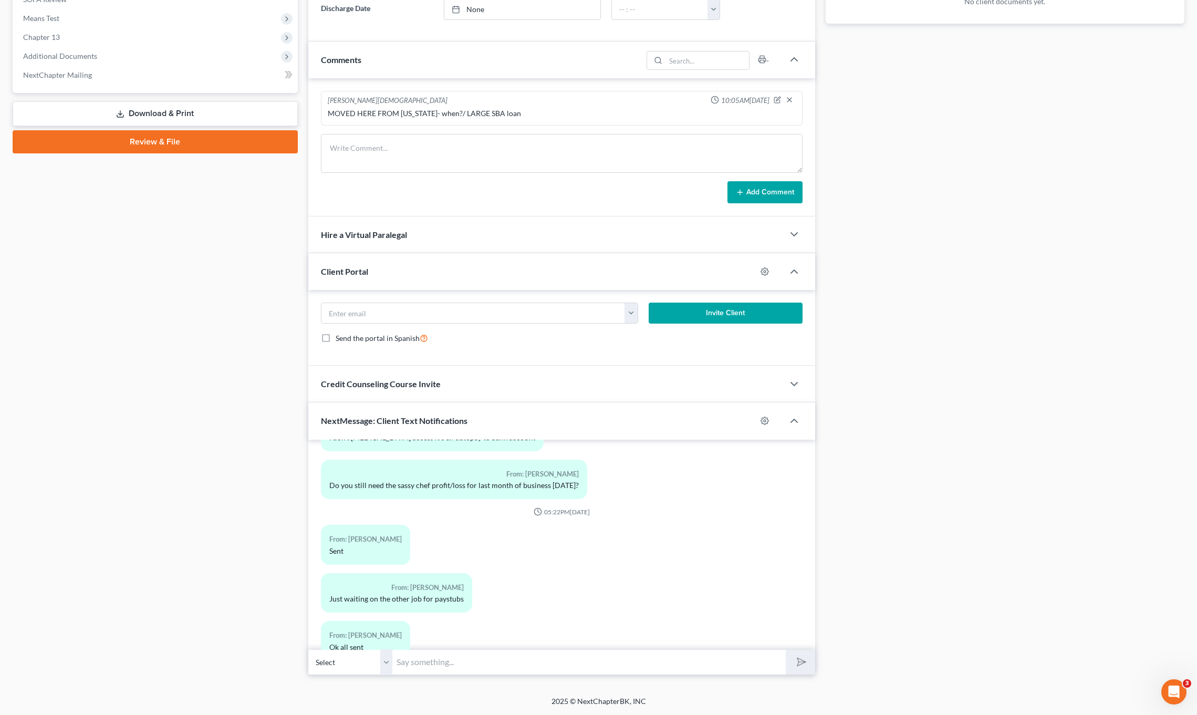
scroll to position [1583, 0]
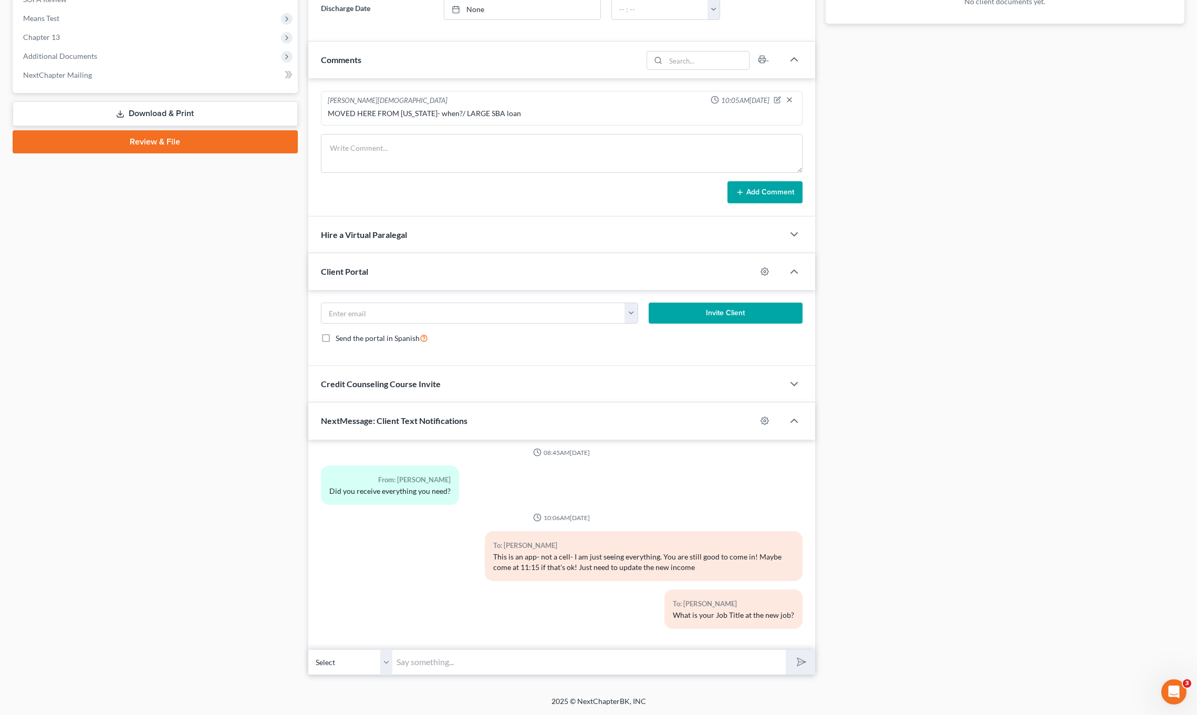
click at [624, 653] on input "text" at bounding box center [589, 662] width 394 height 26
type input "Also- when did you move to [GEOGRAPHIC_DATA]?"
click at [786, 650] on button "submit" at bounding box center [800, 662] width 29 height 25
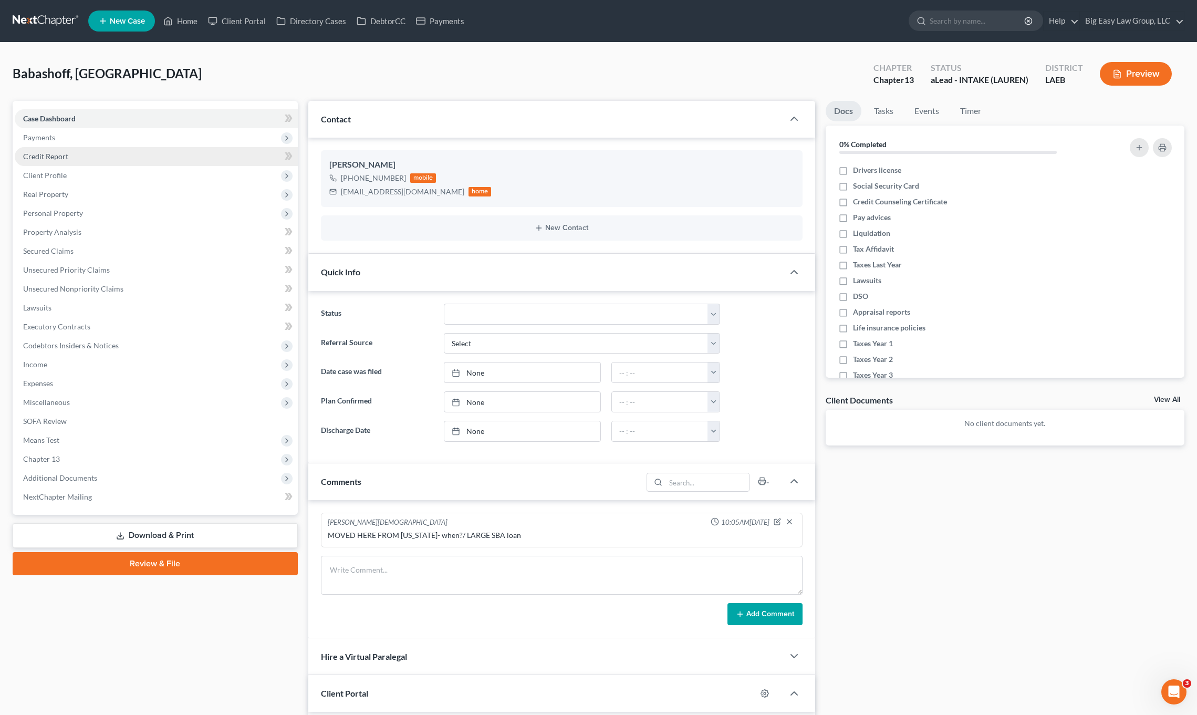
scroll to position [1632, 0]
click at [84, 145] on span "Payments" at bounding box center [156, 137] width 283 height 19
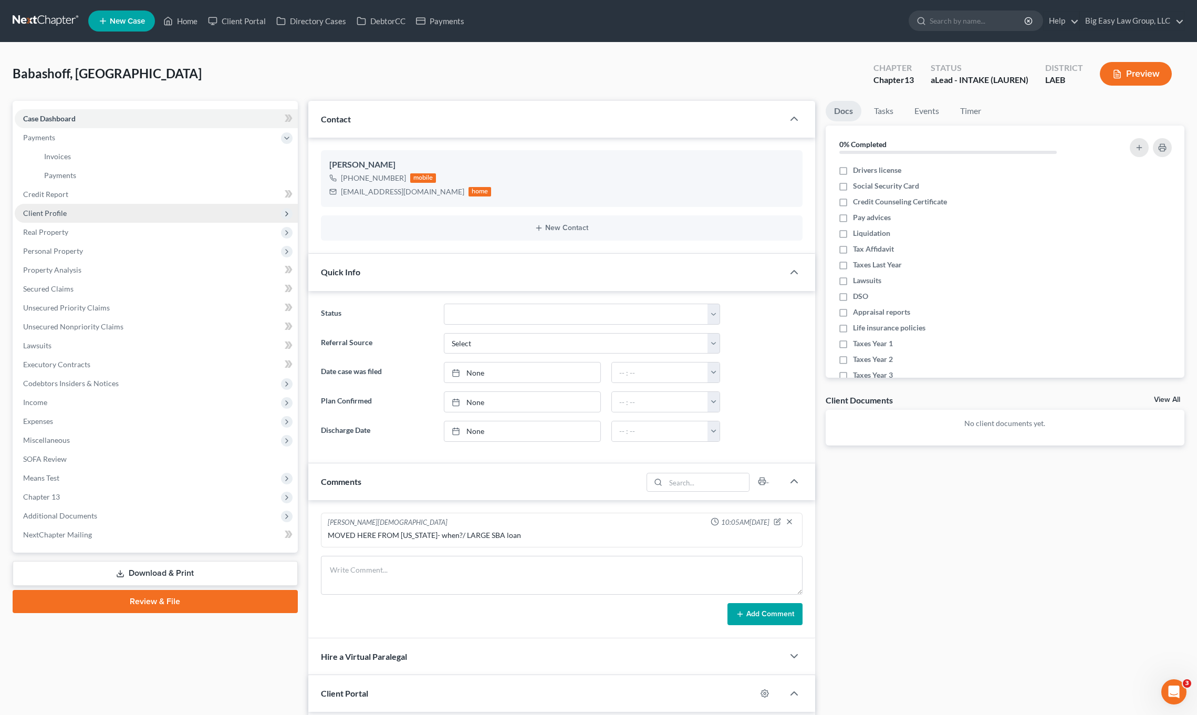
click at [106, 207] on span "Client Profile" at bounding box center [156, 213] width 283 height 19
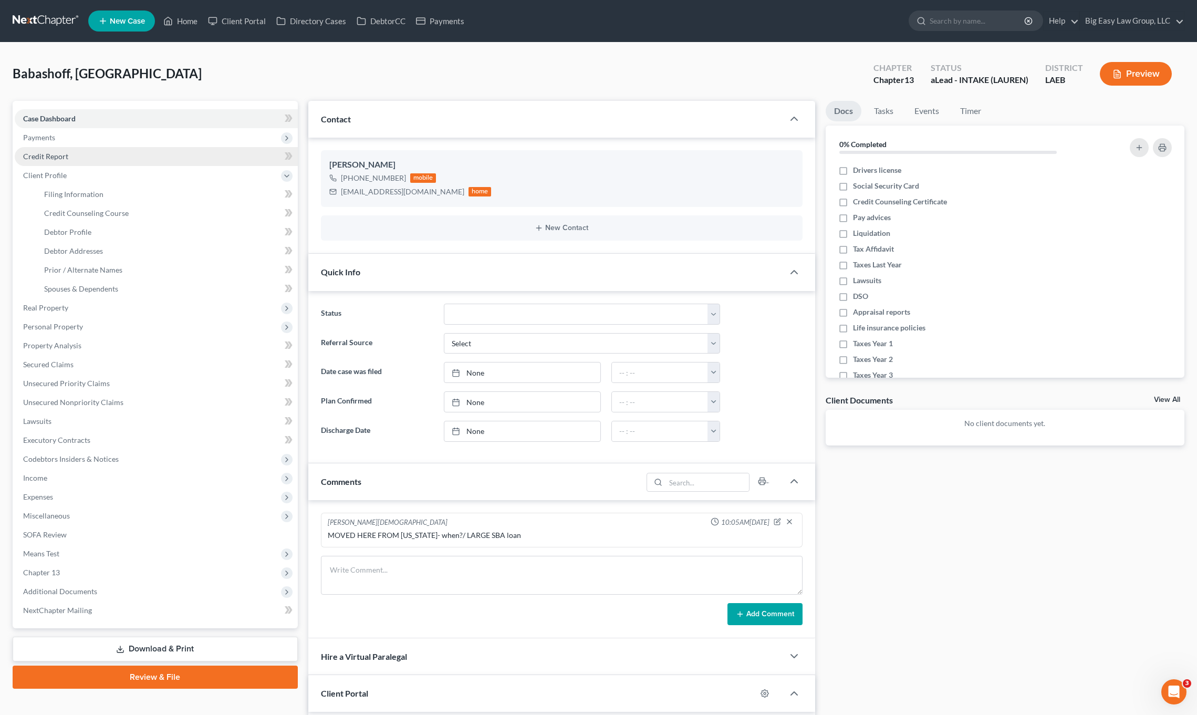
click at [108, 155] on link "Credit Report" at bounding box center [156, 156] width 283 height 19
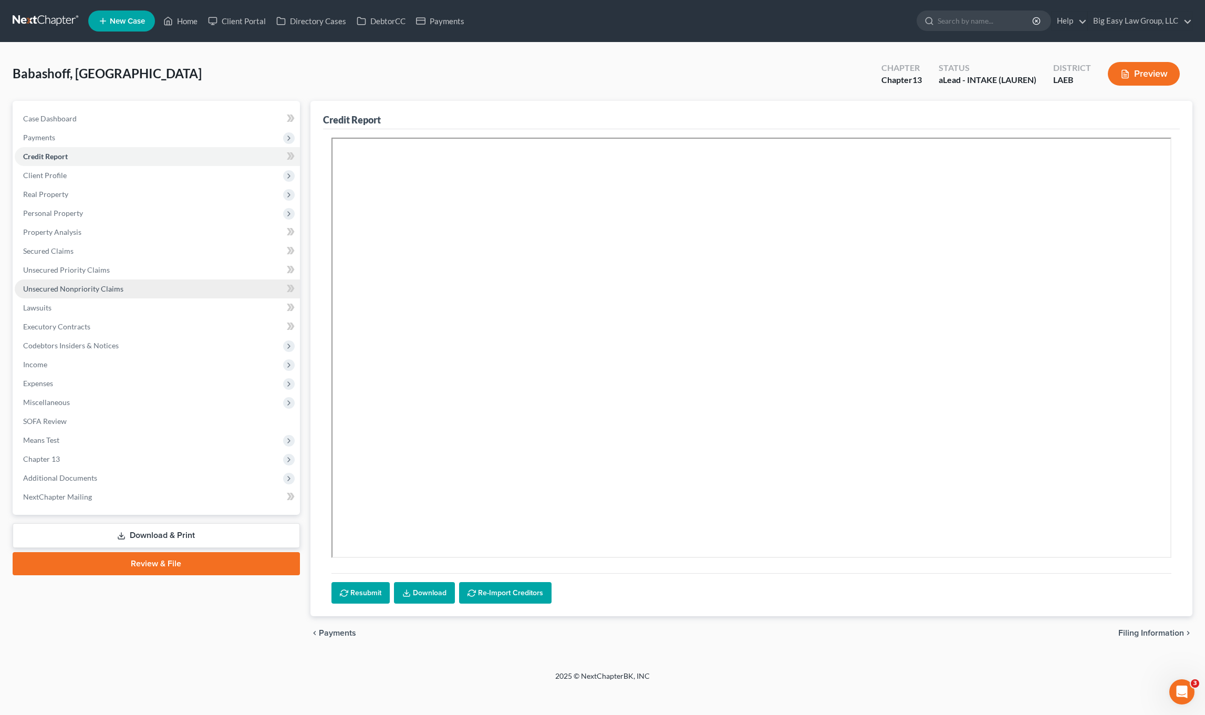
click at [74, 284] on span "Unsecured Nonpriority Claims" at bounding box center [73, 288] width 100 height 9
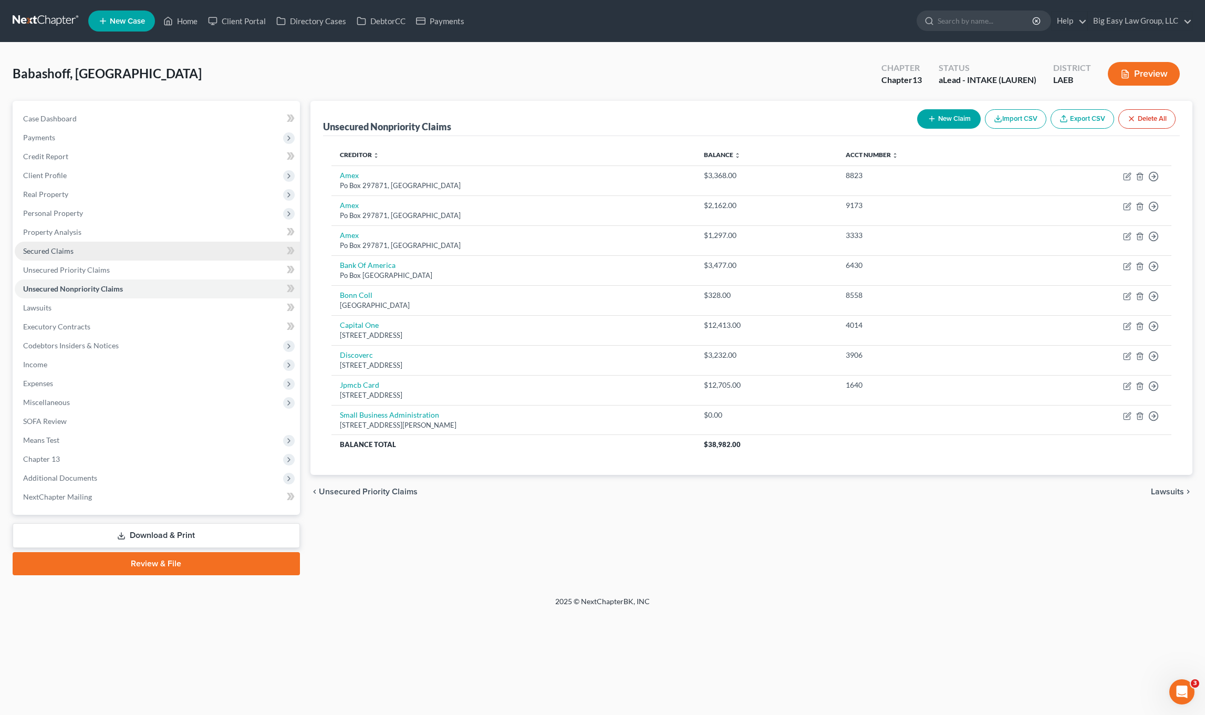
click at [85, 250] on link "Secured Claims" at bounding box center [157, 251] width 285 height 19
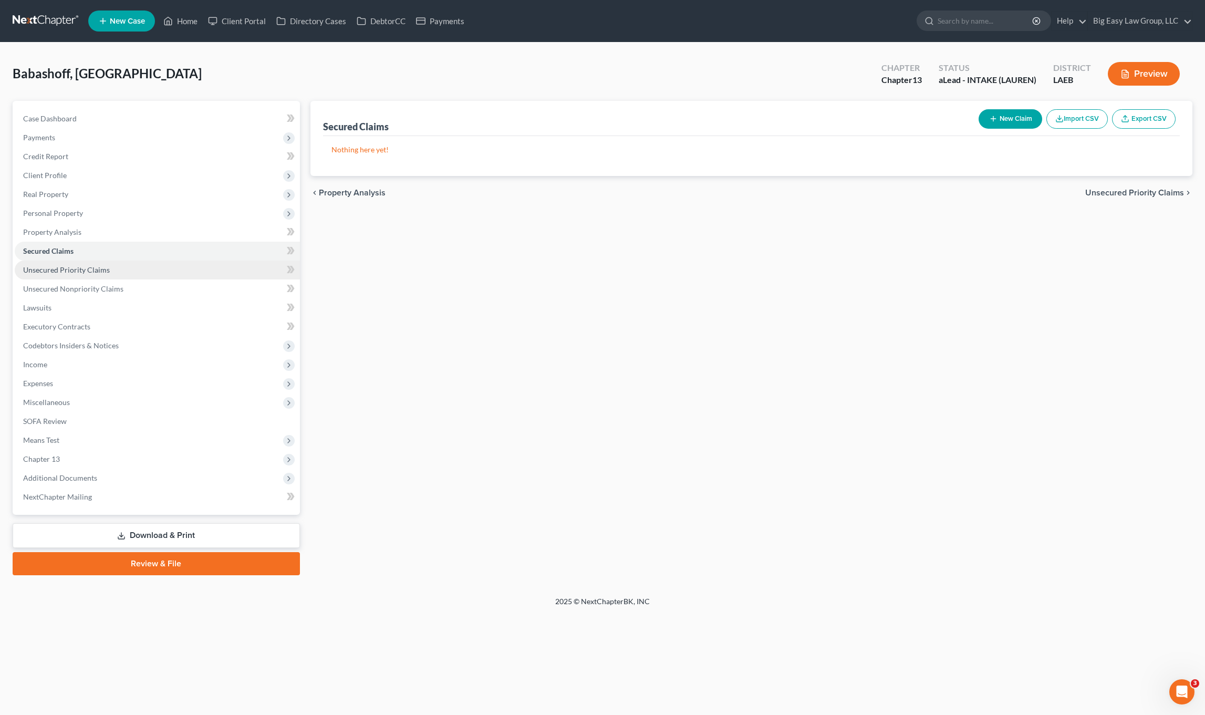
click at [50, 260] on link "Unsecured Priority Claims" at bounding box center [157, 269] width 285 height 19
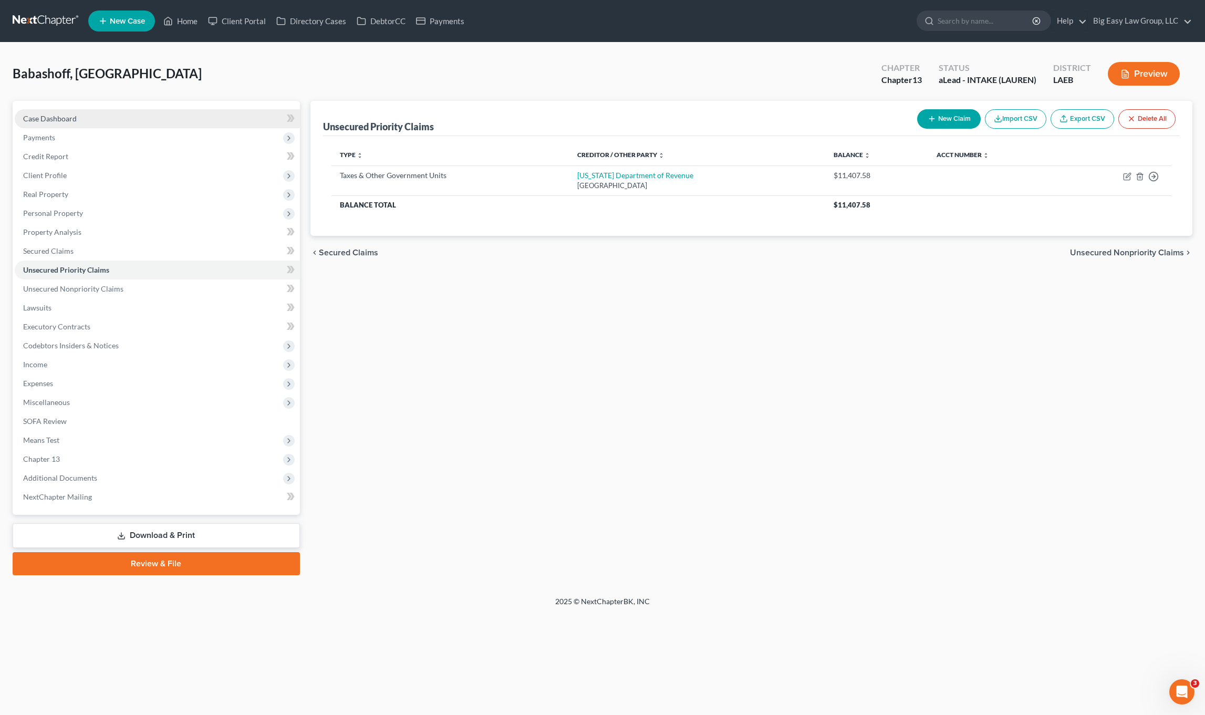
click at [58, 117] on span "Case Dashboard" at bounding box center [50, 118] width 54 height 9
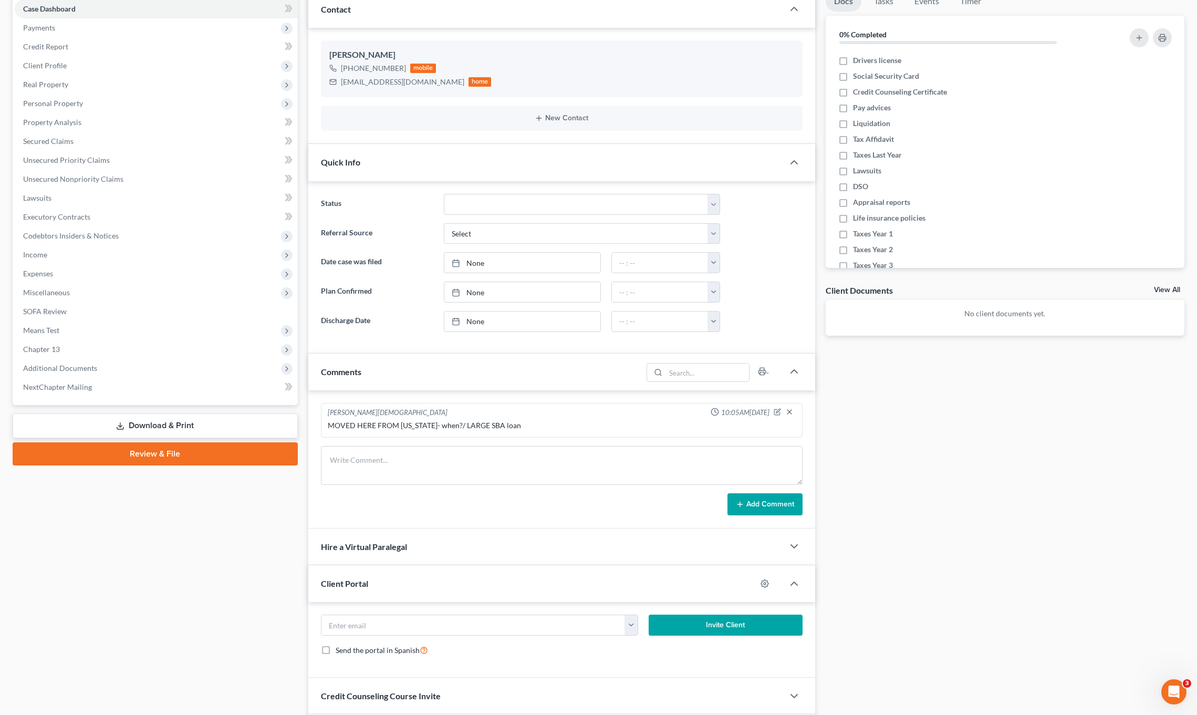
scroll to position [351, 0]
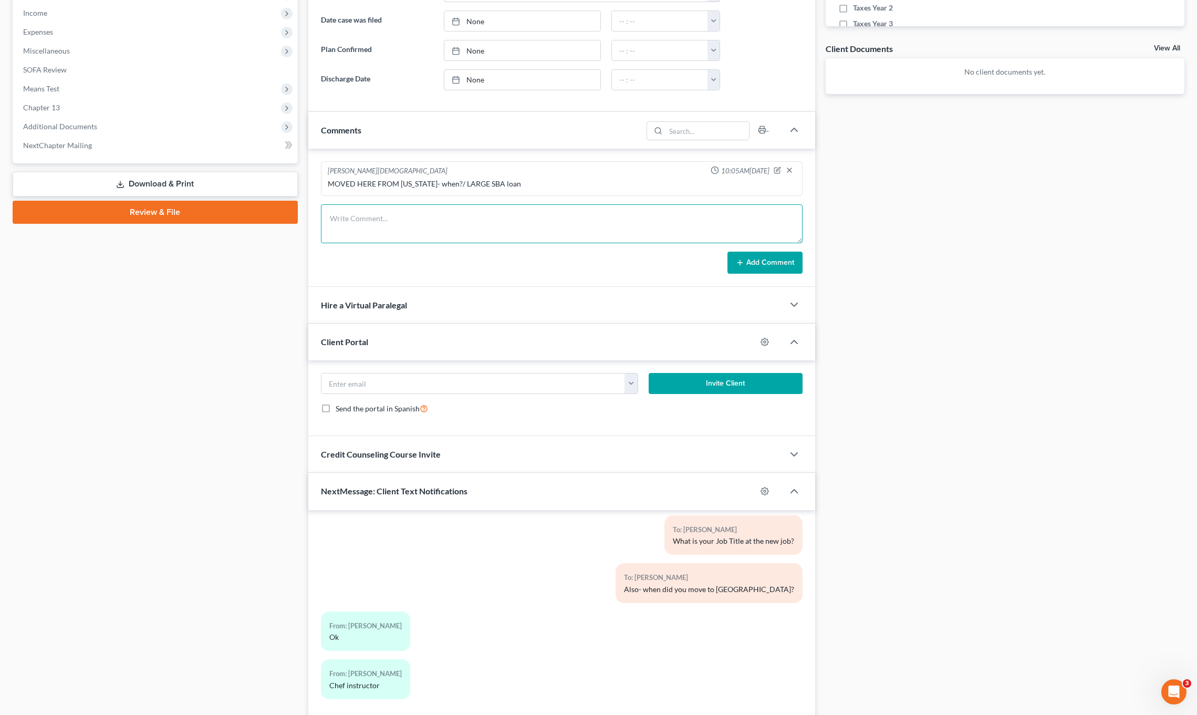
click at [502, 233] on textarea at bounding box center [562, 223] width 482 height 39
type textarea "owes state taxes"
click at [756, 257] on button "Add Comment" at bounding box center [764, 263] width 75 height 22
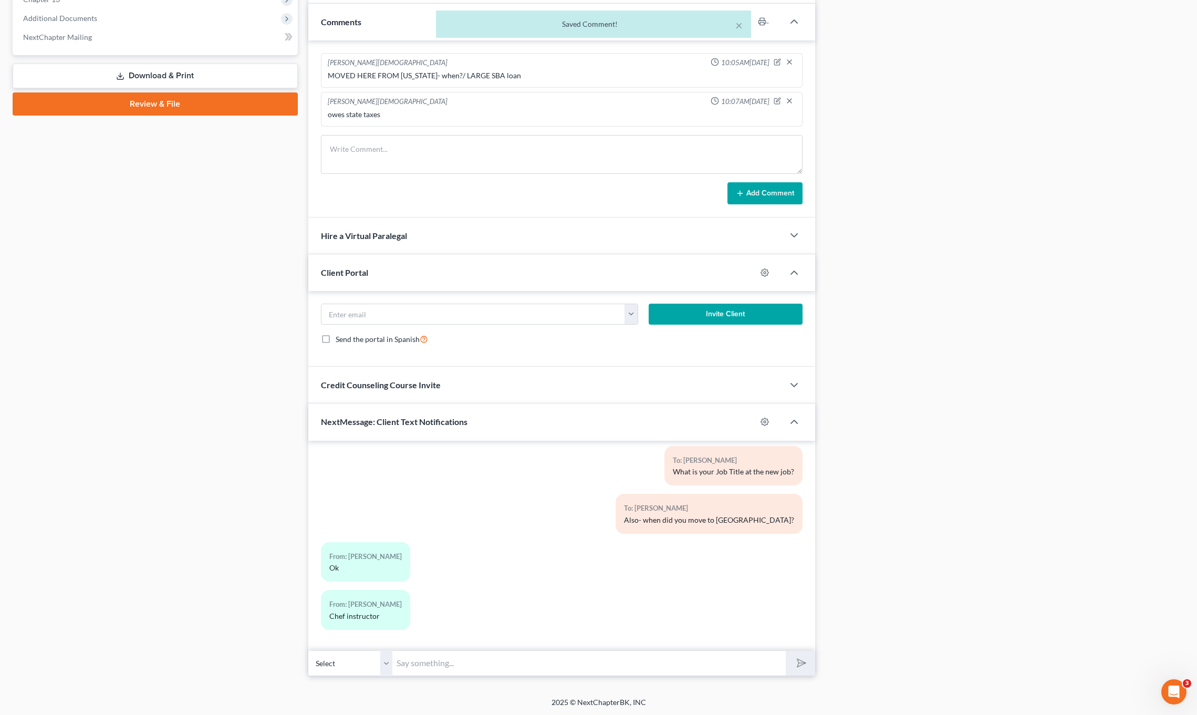
scroll to position [461, 0]
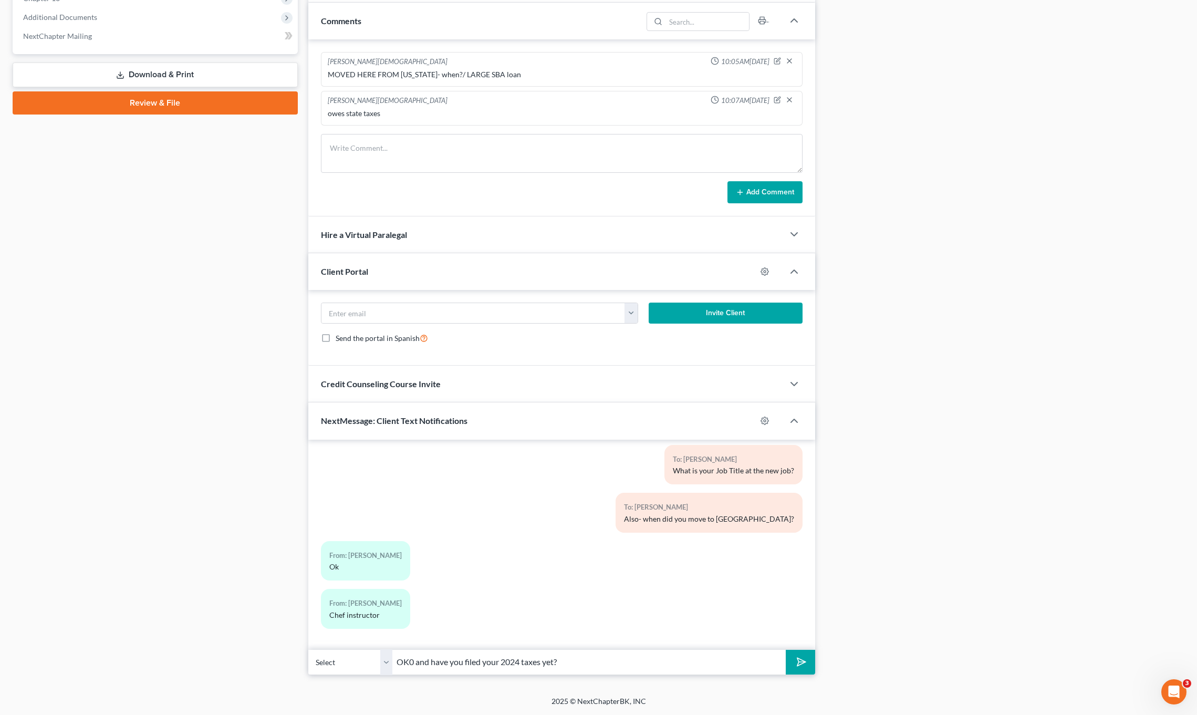
type input "OK0 and have you filed your 2024 taxes yet?"
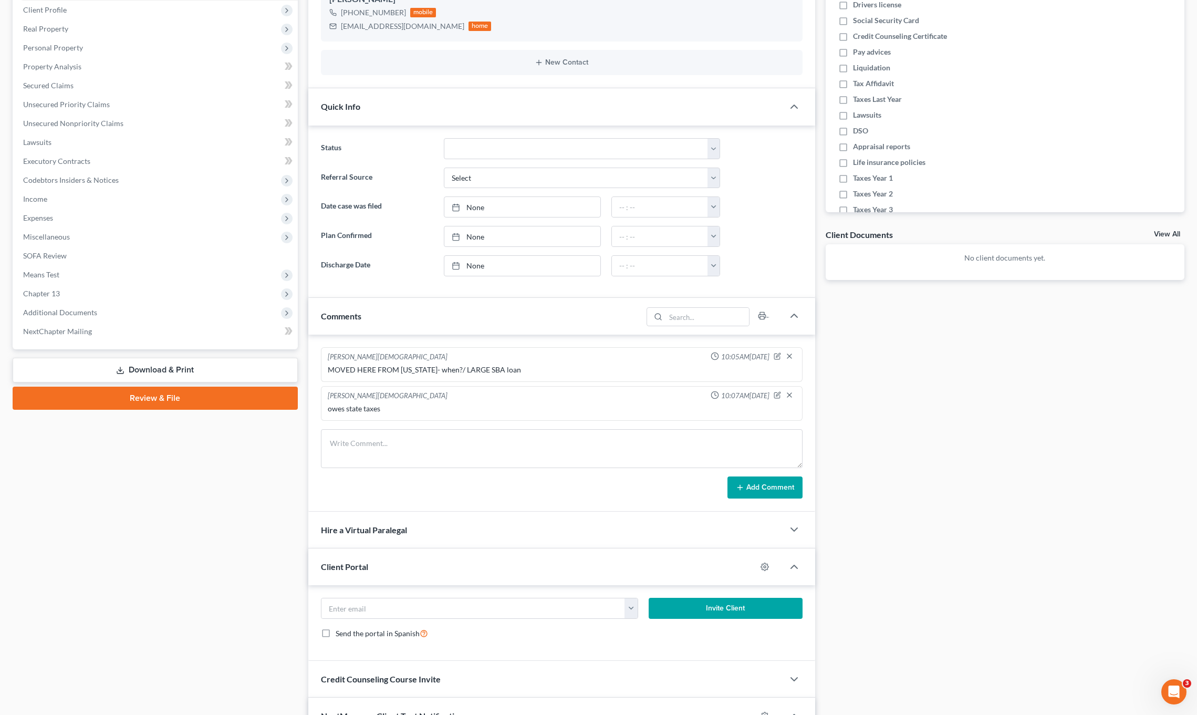
scroll to position [0, 0]
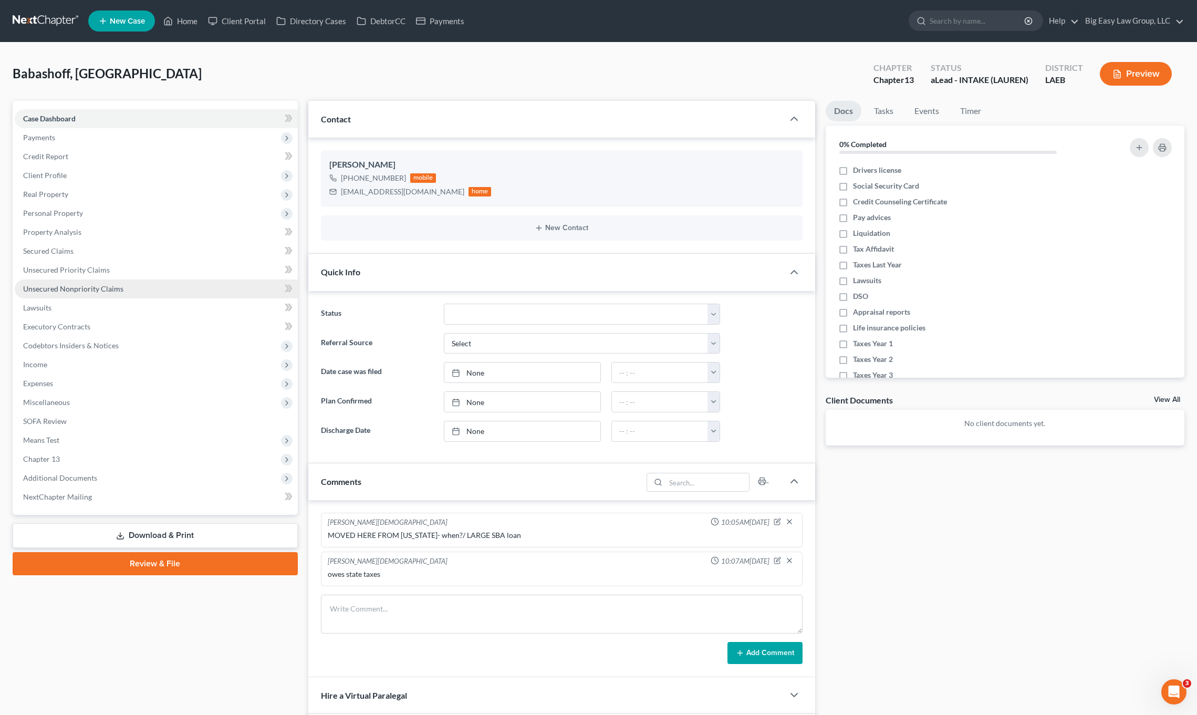
drag, startPoint x: 132, startPoint y: 289, endPoint x: 270, endPoint y: 264, distance: 140.3
click at [132, 289] on link "Unsecured Nonpriority Claims" at bounding box center [156, 288] width 283 height 19
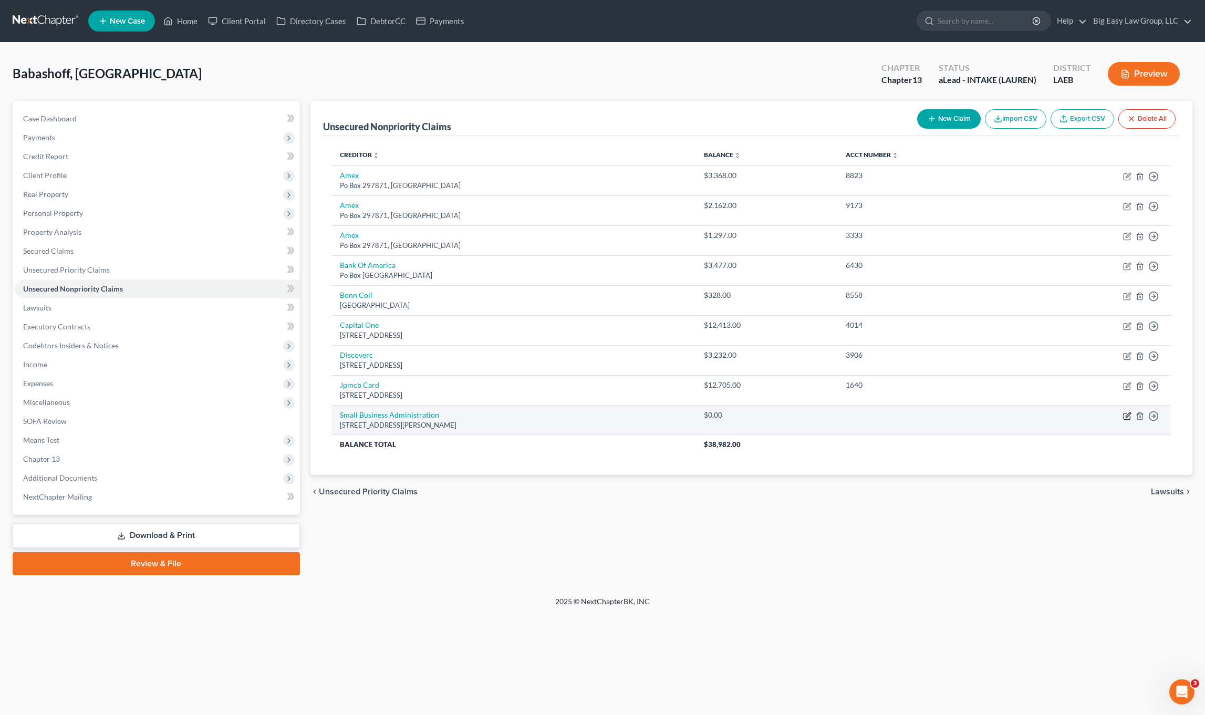
click at [1128, 416] on icon "button" at bounding box center [1127, 416] width 8 height 8
select select "4"
select select "0"
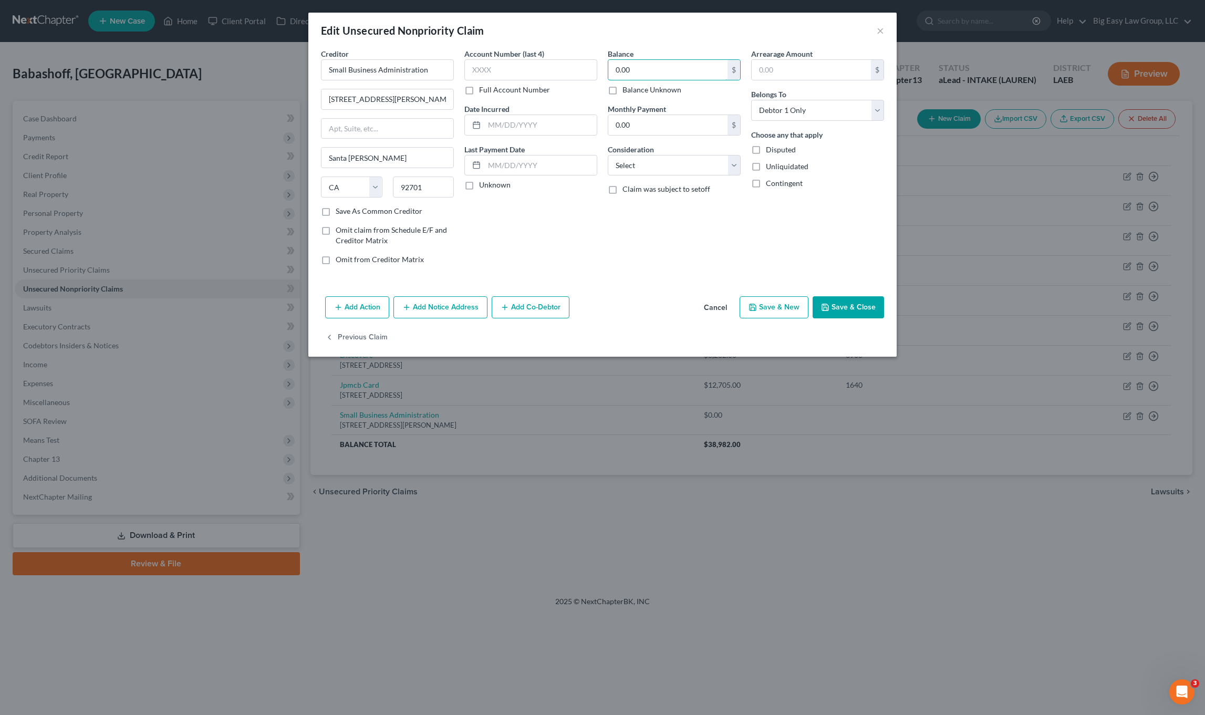
drag, startPoint x: 645, startPoint y: 68, endPoint x: 588, endPoint y: 55, distance: 58.8
click at [607, 59] on div "Balance 0.00 $ Balance Unknown Balance Undetermined 0.00 $ Balance Unknown Mont…" at bounding box center [673, 160] width 143 height 225
drag, startPoint x: 638, startPoint y: 65, endPoint x: 592, endPoint y: 54, distance: 47.0
click at [622, 61] on input "0.00" at bounding box center [667, 70] width 119 height 20
type input "100,000.00"
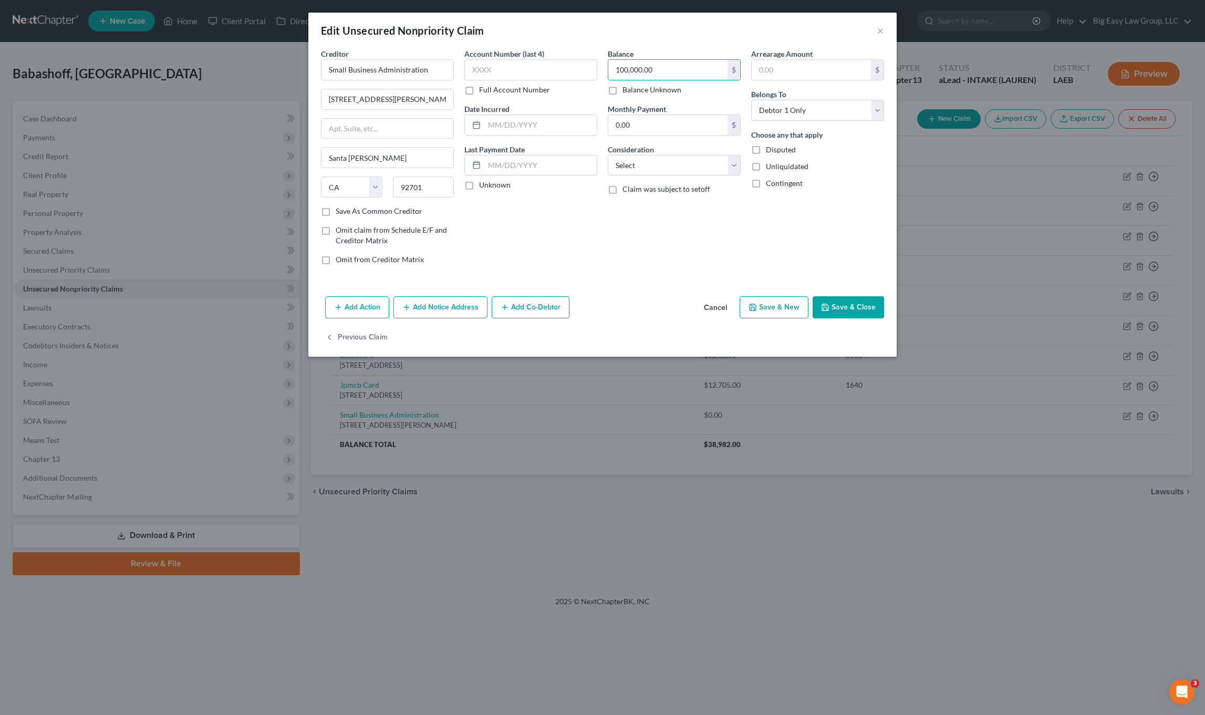
click at [853, 302] on button "Save & Close" at bounding box center [847, 307] width 71 height 22
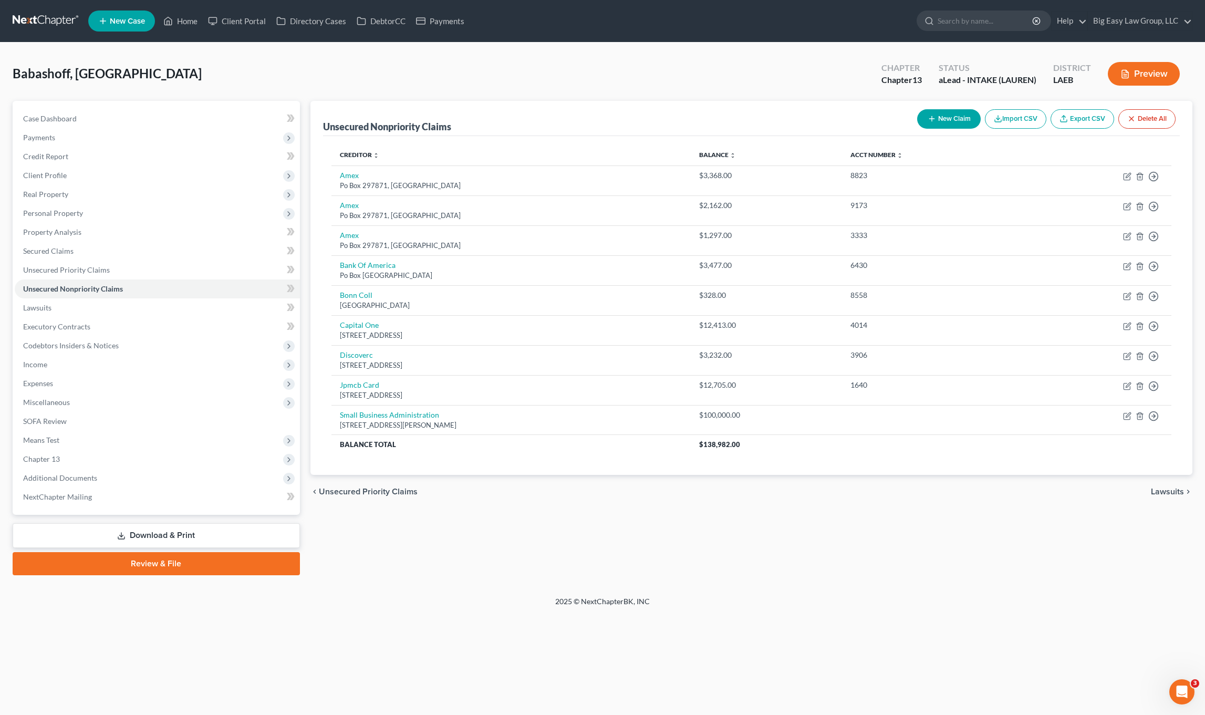
click at [957, 123] on button "New Claim" at bounding box center [949, 118] width 64 height 19
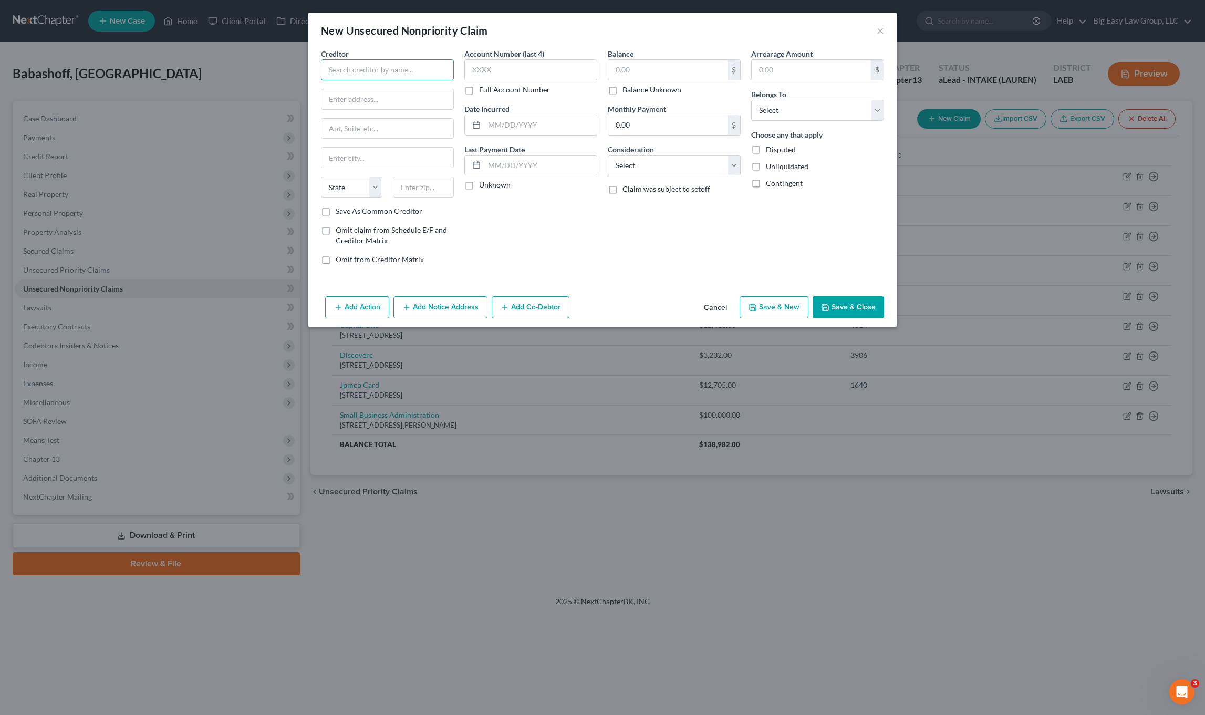
click at [406, 62] on input "text" at bounding box center [387, 69] width 133 height 21
click at [842, 309] on button "Save & Close" at bounding box center [847, 307] width 71 height 22
type input "Square Loans"
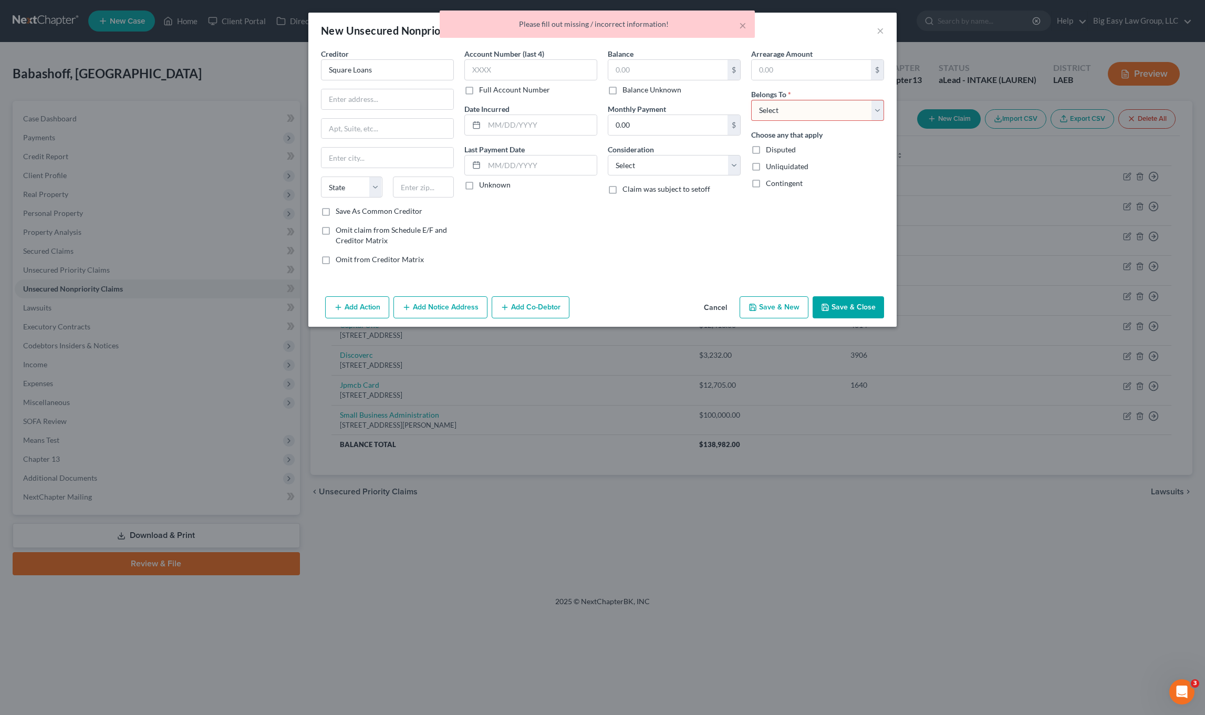
click at [792, 101] on select "Select Debtor 1 Only Debtor 2 Only Debtor 1 And Debtor 2 Only At Least One Of T…" at bounding box center [817, 110] width 133 height 21
select select "0"
click at [751, 100] on select "Select Debtor 1 Only Debtor 2 Only Debtor 1 And Debtor 2 Only At Least One Of T…" at bounding box center [817, 110] width 133 height 21
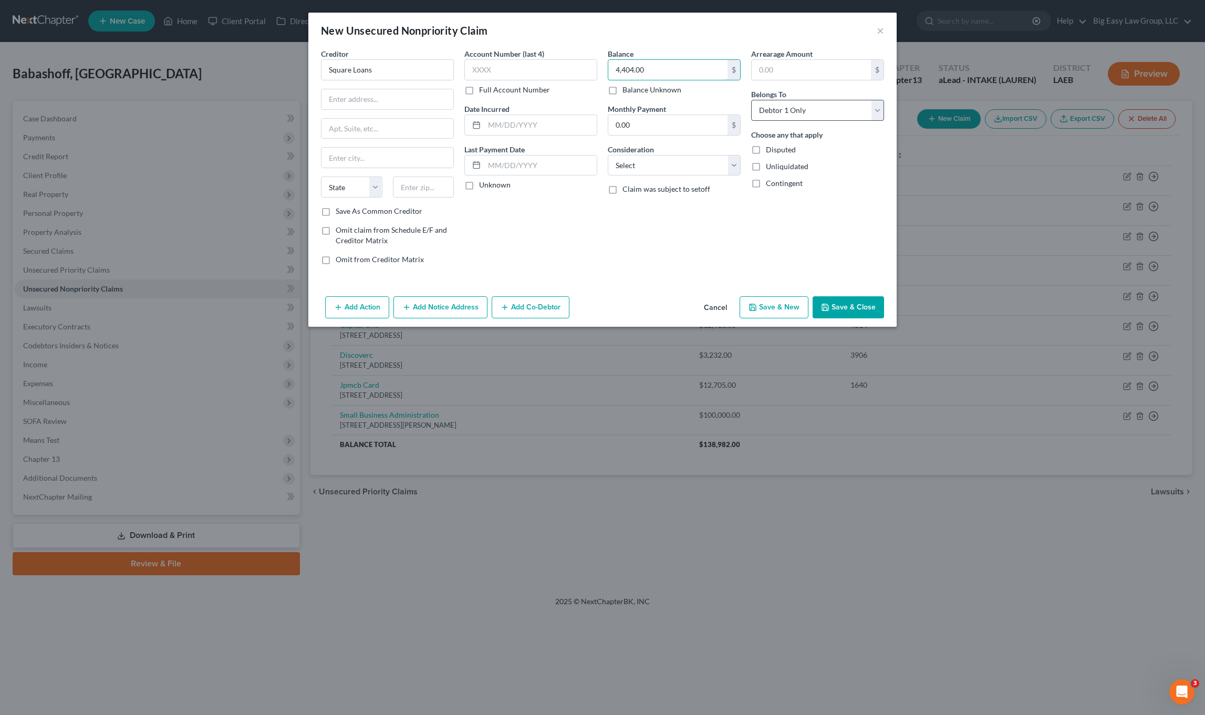
type input "4,404.00"
click at [797, 116] on select "Select Debtor 1 Only Debtor 2 Only Debtor 1 And Debtor 2 Only At Least One Of T…" at bounding box center [817, 110] width 133 height 21
click at [751, 100] on select "Select Debtor 1 Only Debtor 2 Only Debtor 1 And Debtor 2 Only At Least One Of T…" at bounding box center [817, 110] width 133 height 21
click at [772, 107] on select "Select Debtor 1 Only Debtor 2 Only Debtor 1 And Debtor 2 Only At Least One Of T…" at bounding box center [817, 110] width 133 height 21
select select "0"
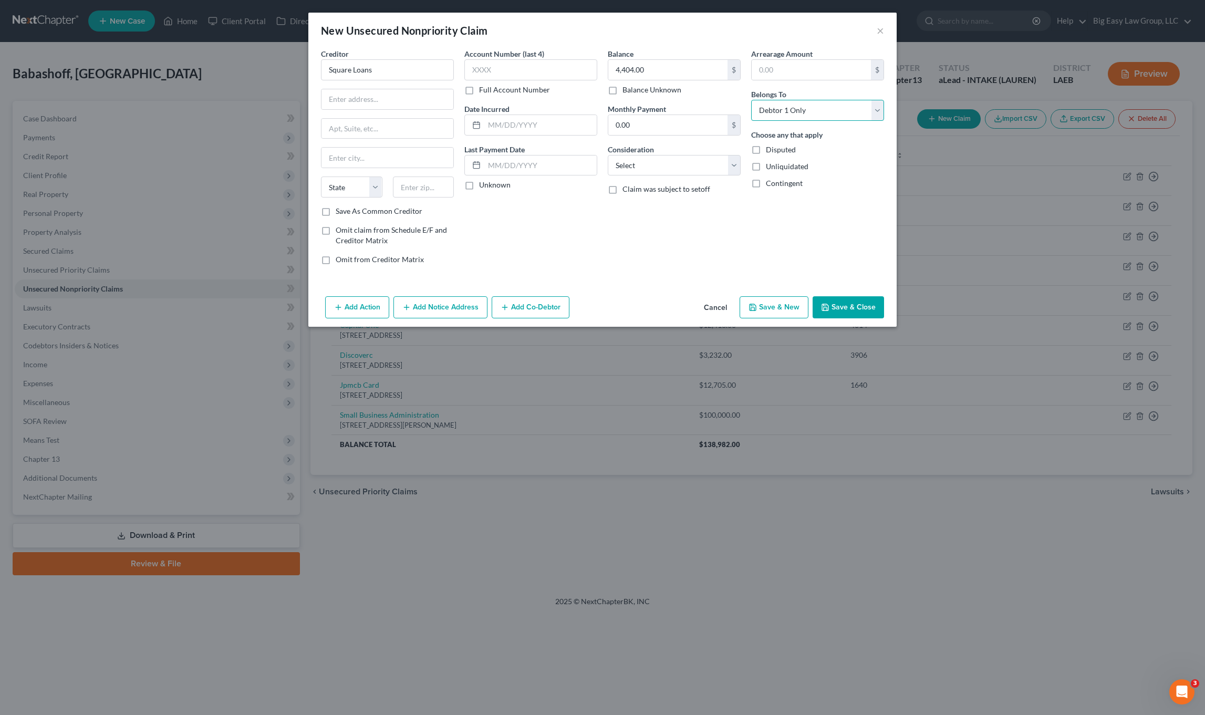
click at [751, 100] on select "Select Debtor 1 Only Debtor 2 Only Debtor 1 And Debtor 2 Only At Least One Of T…" at bounding box center [817, 110] width 133 height 21
click at [828, 310] on icon "button" at bounding box center [825, 307] width 8 height 8
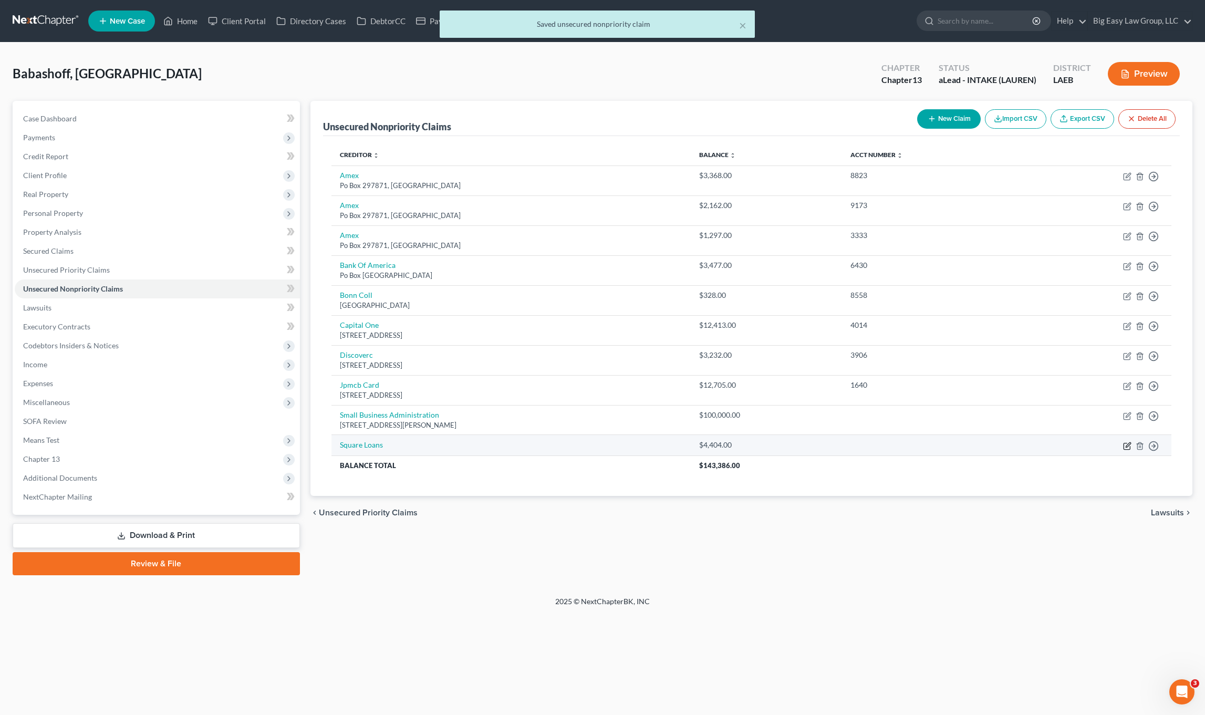
click at [1130, 449] on icon "button" at bounding box center [1127, 446] width 8 height 8
select select "0"
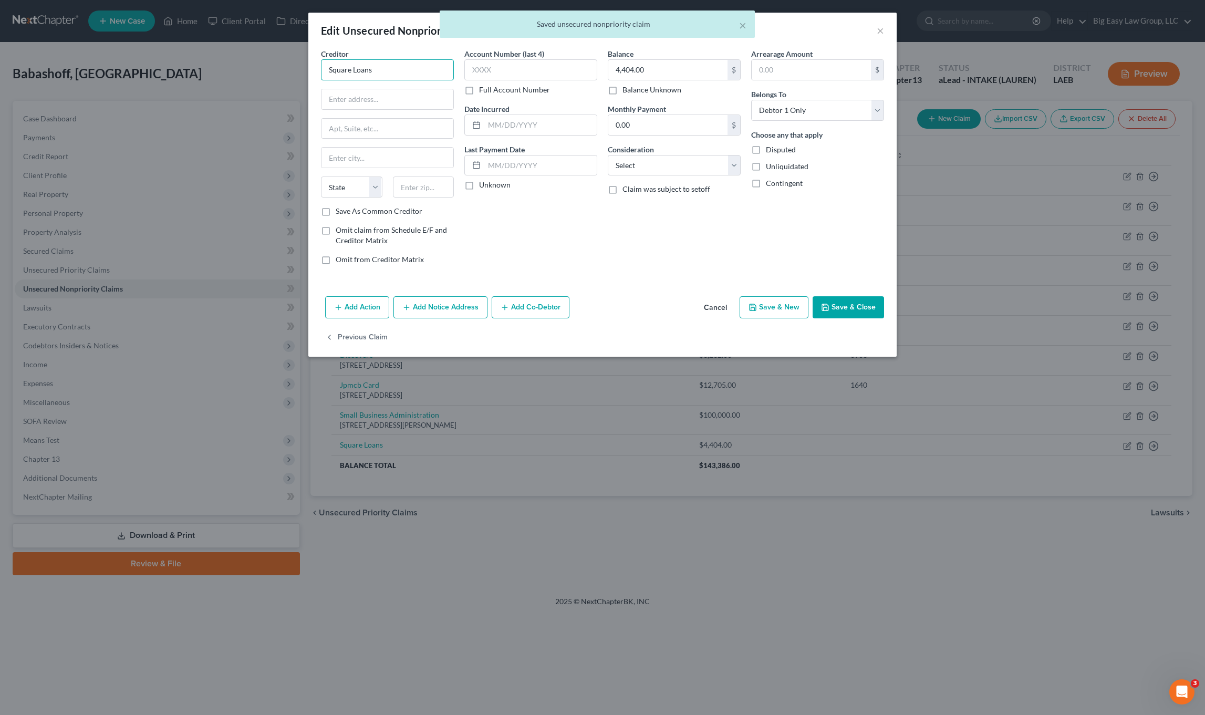
click at [424, 73] on input "Square Loans" at bounding box center [387, 69] width 133 height 21
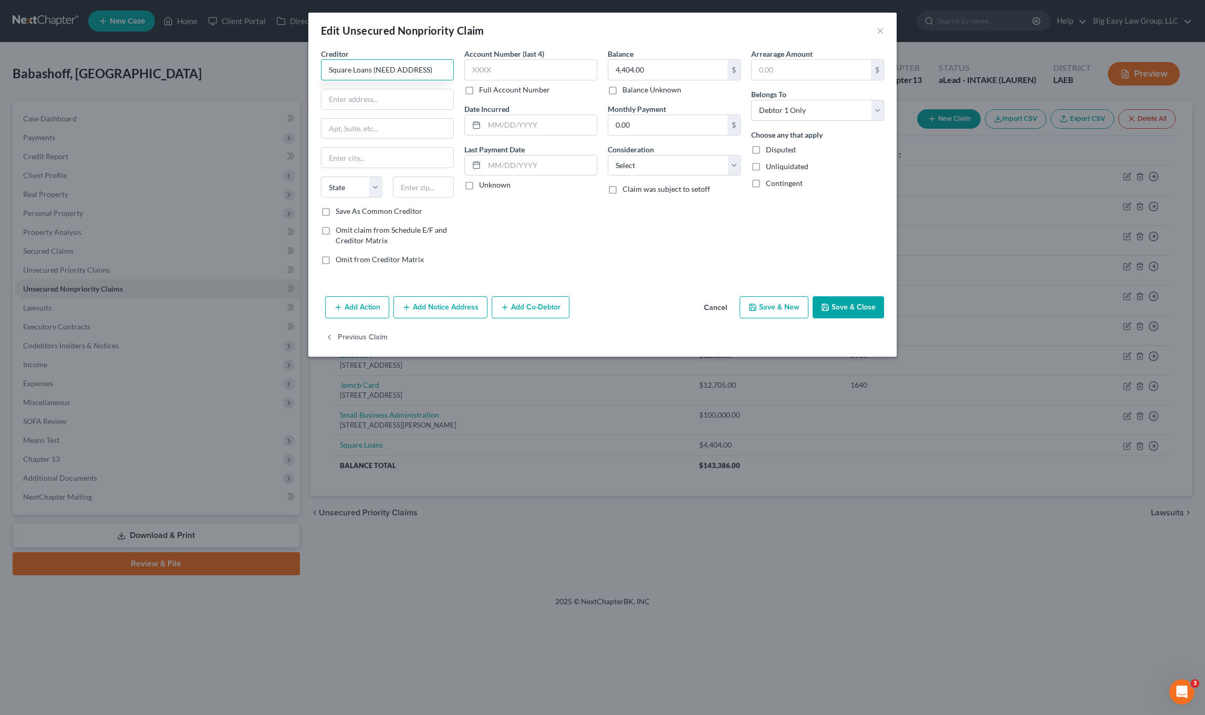
type input "Square Loans (NEED ADDRESS)"
click at [819, 303] on button "Save & Close" at bounding box center [847, 307] width 71 height 22
type input "0"
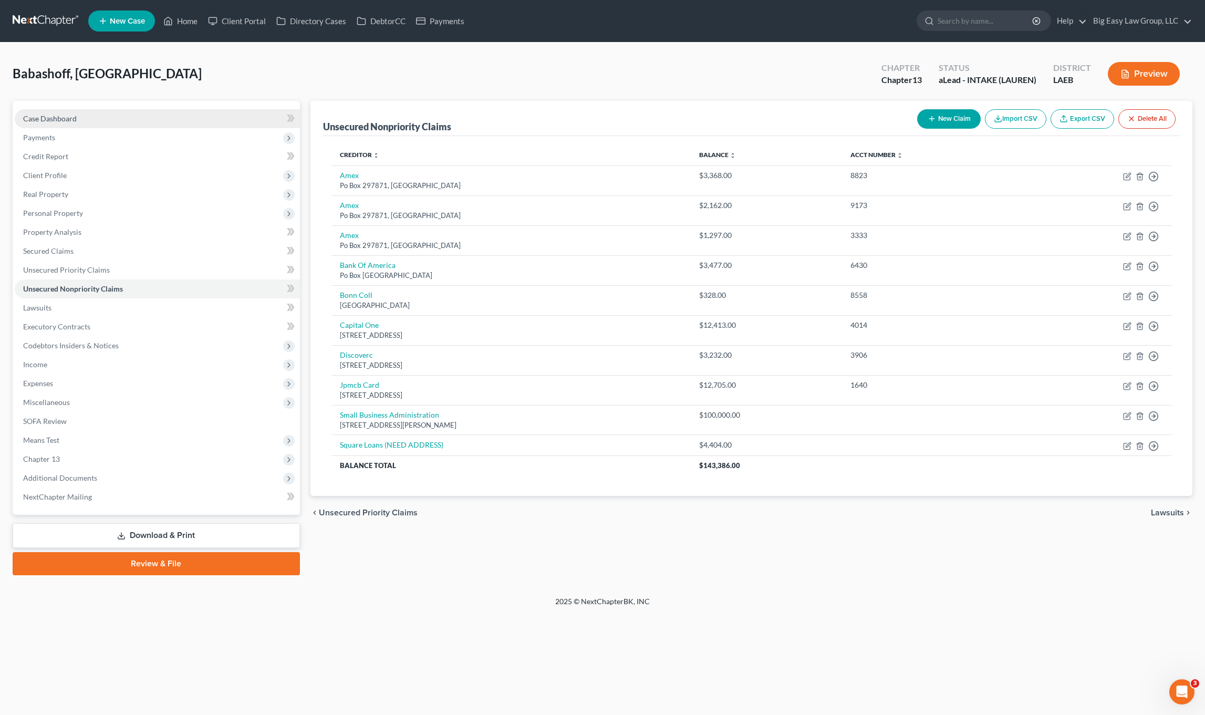
click at [62, 117] on span "Case Dashboard" at bounding box center [50, 118] width 54 height 9
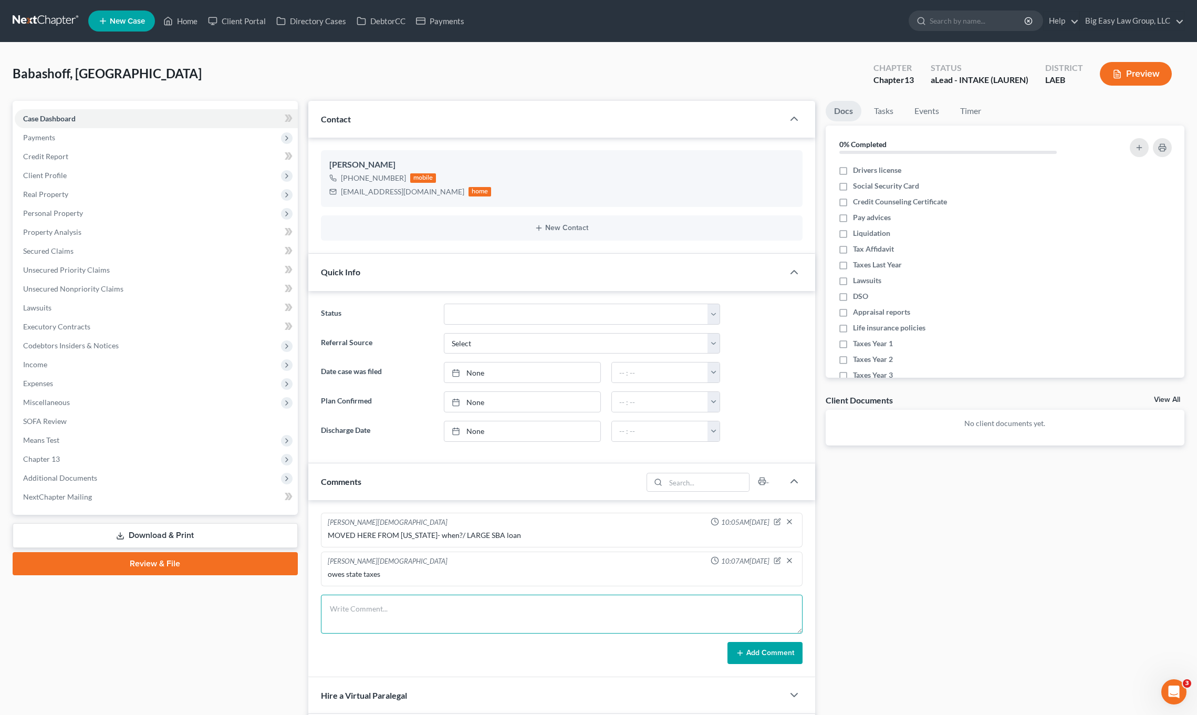
scroll to position [1776, 0]
click at [426, 599] on textarea at bounding box center [562, 613] width 482 height 39
click at [777, 562] on icon "button" at bounding box center [777, 560] width 7 height 7
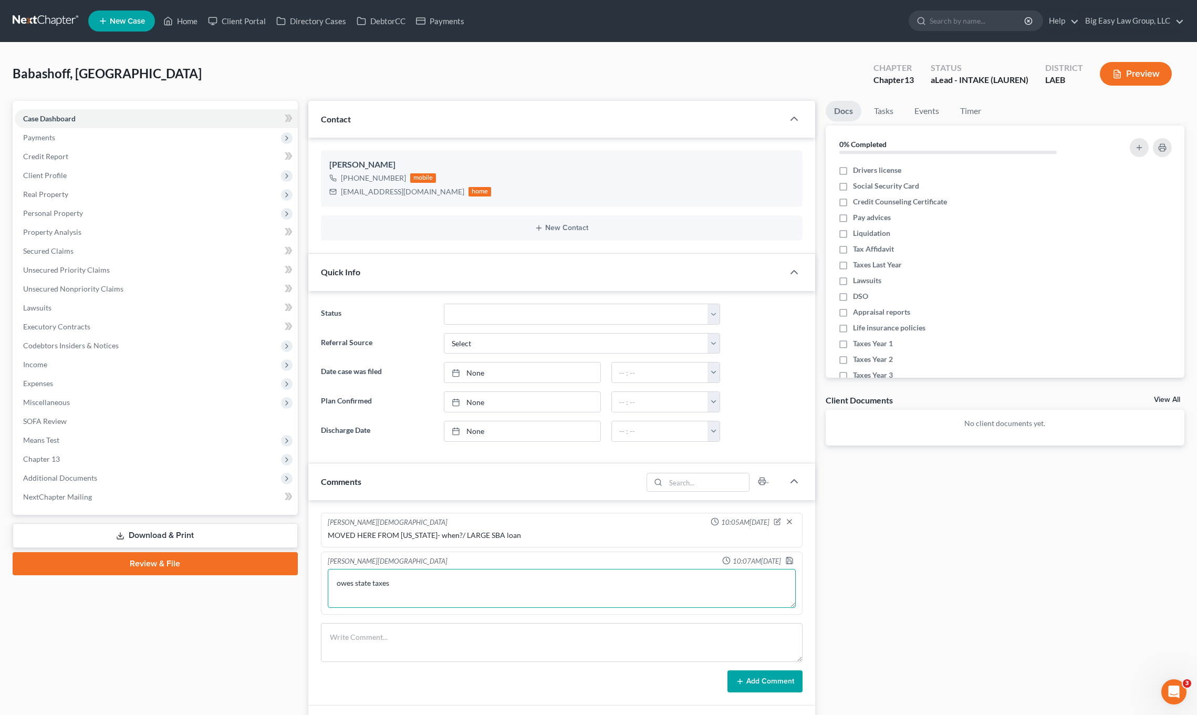
click at [603, 583] on textarea "owes state taxes" at bounding box center [562, 588] width 468 height 39
paste textarea "[US_STATE] Department of Revenue (State Taxes) I owe the state of [US_STATE] $2…"
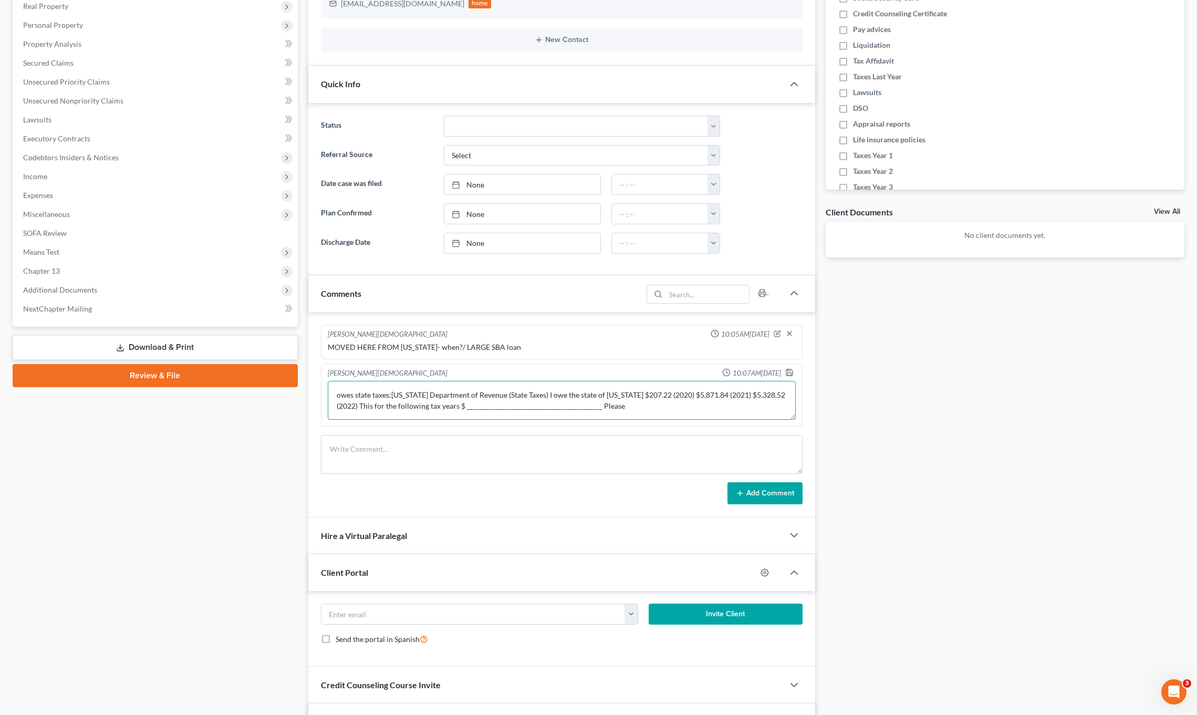
scroll to position [133, 0]
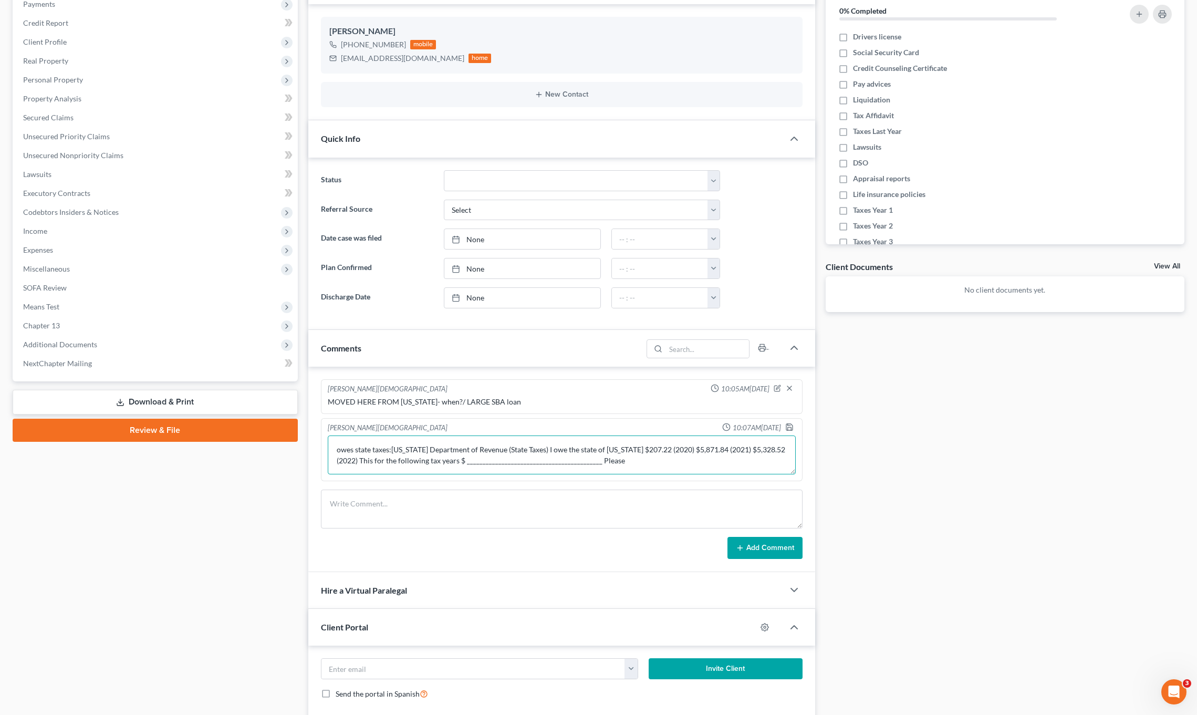
drag, startPoint x: 632, startPoint y: 461, endPoint x: 359, endPoint y: 464, distance: 273.1
click at [358, 464] on textarea "owes state taxes:[US_STATE] Department of Revenue (State Taxes) I owe the state…" at bounding box center [562, 454] width 468 height 39
type textarea "owes state taxes:[US_STATE] Department of Revenue (State Taxes) I owe the state…"
click at [135, 154] on link "Unsecured Nonpriority Claims" at bounding box center [156, 155] width 283 height 19
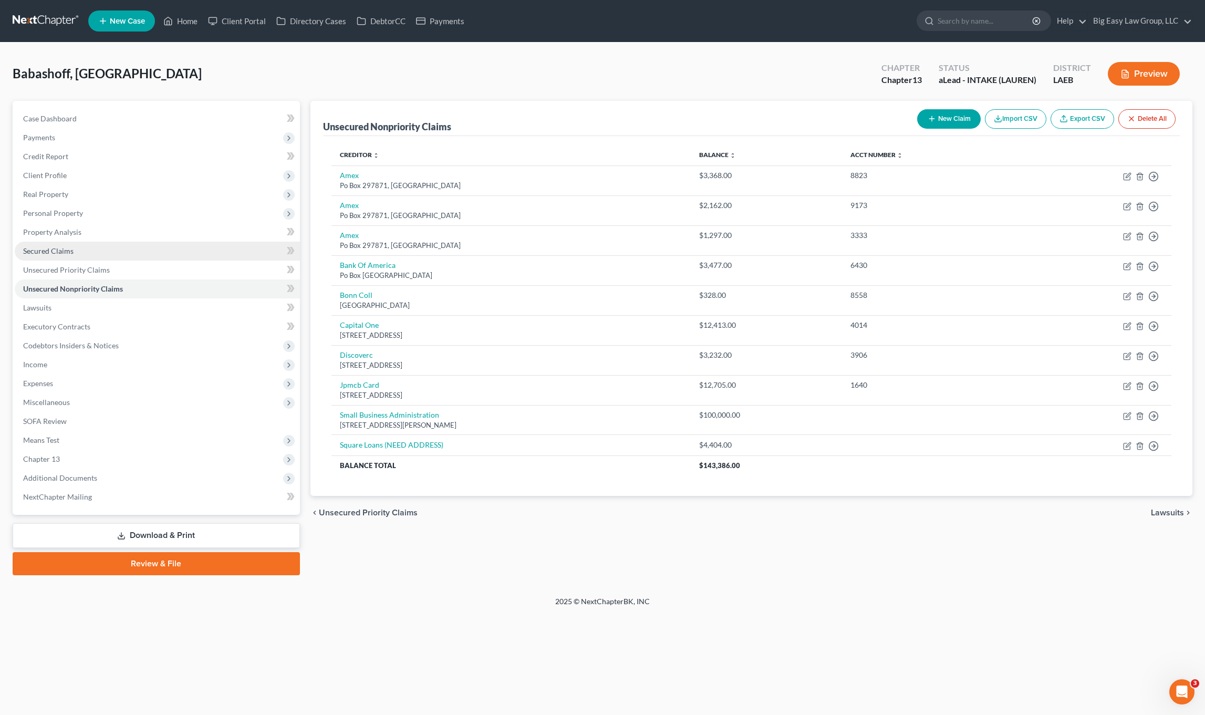
click at [81, 252] on link "Secured Claims" at bounding box center [157, 251] width 285 height 19
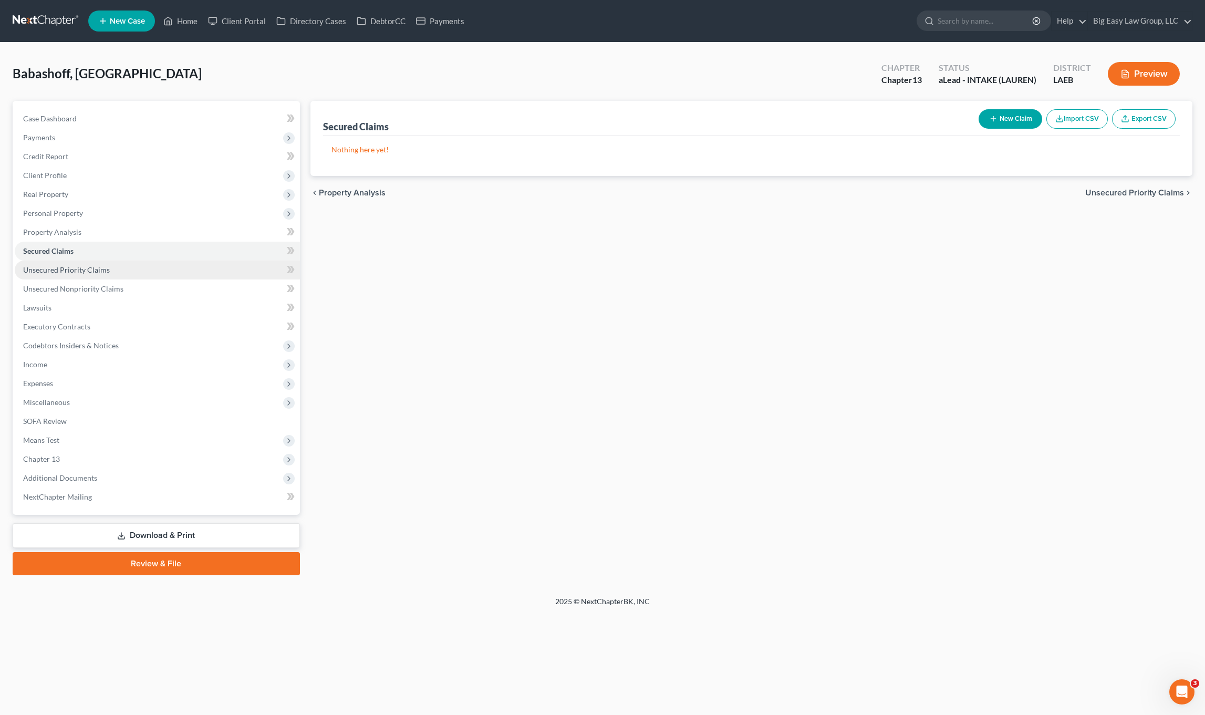
click at [89, 268] on span "Unsecured Priority Claims" at bounding box center [66, 269] width 87 height 9
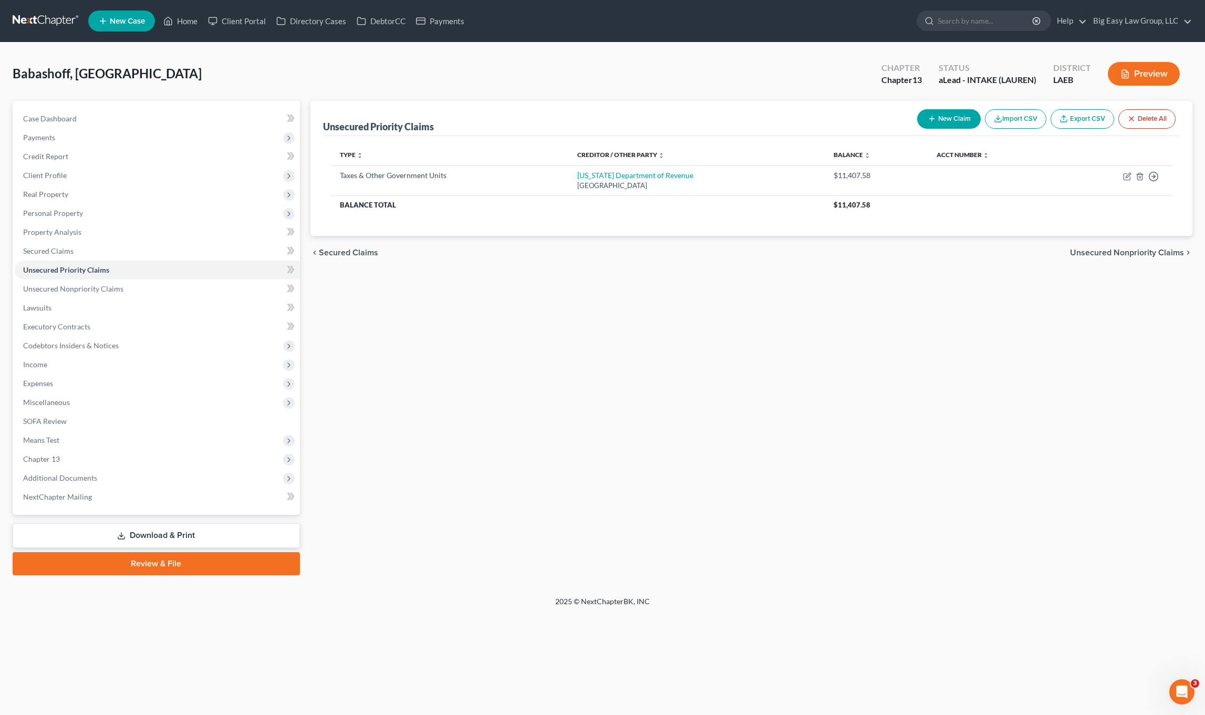
click at [938, 121] on button "New Claim" at bounding box center [949, 118] width 64 height 19
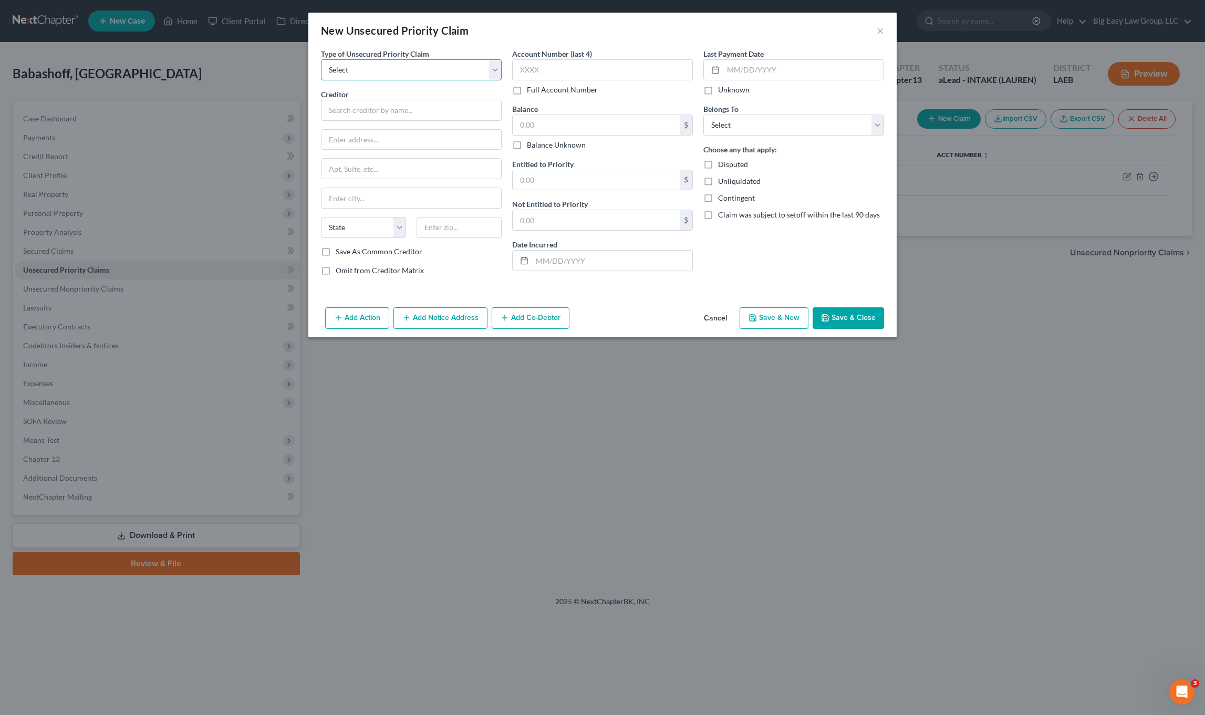
click at [426, 65] on select "Select Taxes & Other Government Units Domestic Support Obligations Extensions o…" at bounding box center [411, 69] width 181 height 21
select select "0"
click at [321, 59] on select "Select Taxes & Other Government Units Domestic Support Obligations Extensions o…" at bounding box center [411, 69] width 181 height 21
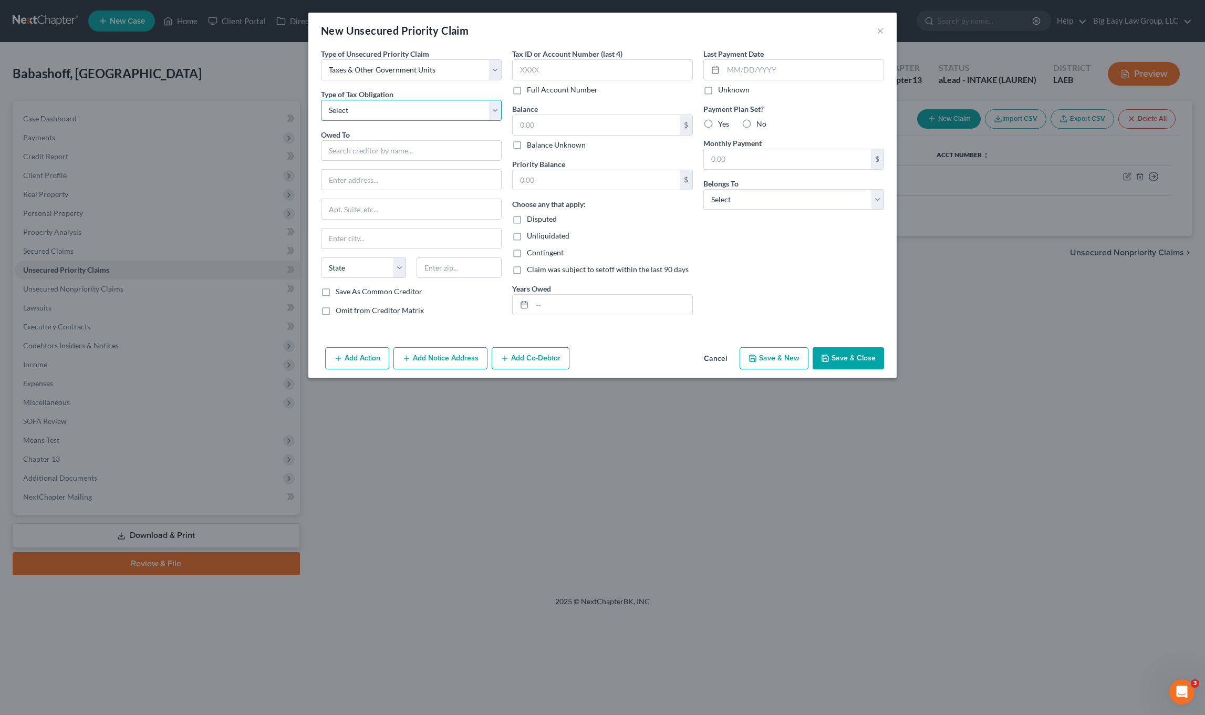
click at [430, 113] on select "Select Federal City State Franchise Tax Board Other" at bounding box center [411, 110] width 181 height 21
select select "2"
click at [321, 100] on select "Select Federal City State Franchise Tax Board Other" at bounding box center [411, 110] width 181 height 21
click at [421, 141] on input "text" at bounding box center [411, 150] width 181 height 21
type input "[US_STATE] State T"
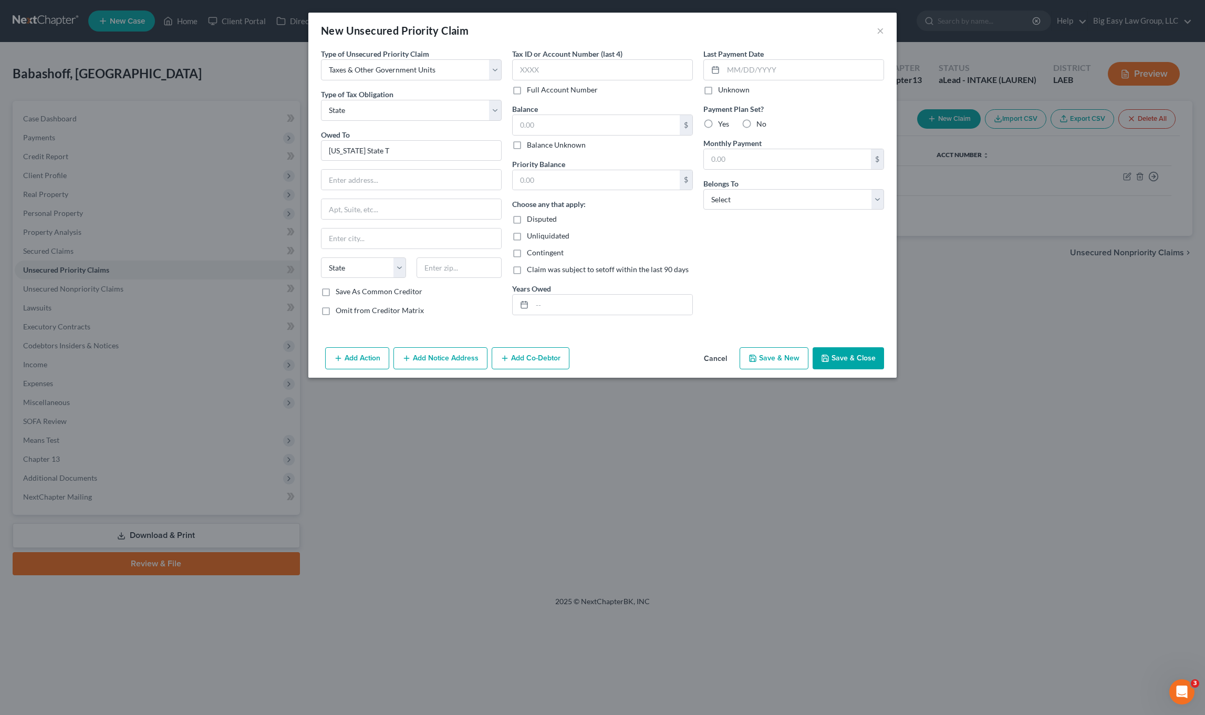
click at [568, 323] on div "Tax ID or Account Number (last 4) Full Account Number Balance $ Balance Unknown…" at bounding box center [602, 186] width 191 height 276
click at [571, 313] on input "text" at bounding box center [612, 305] width 160 height 20
type input "2023"
click at [597, 116] on input "text" at bounding box center [596, 125] width 167 height 20
type input "445.00"
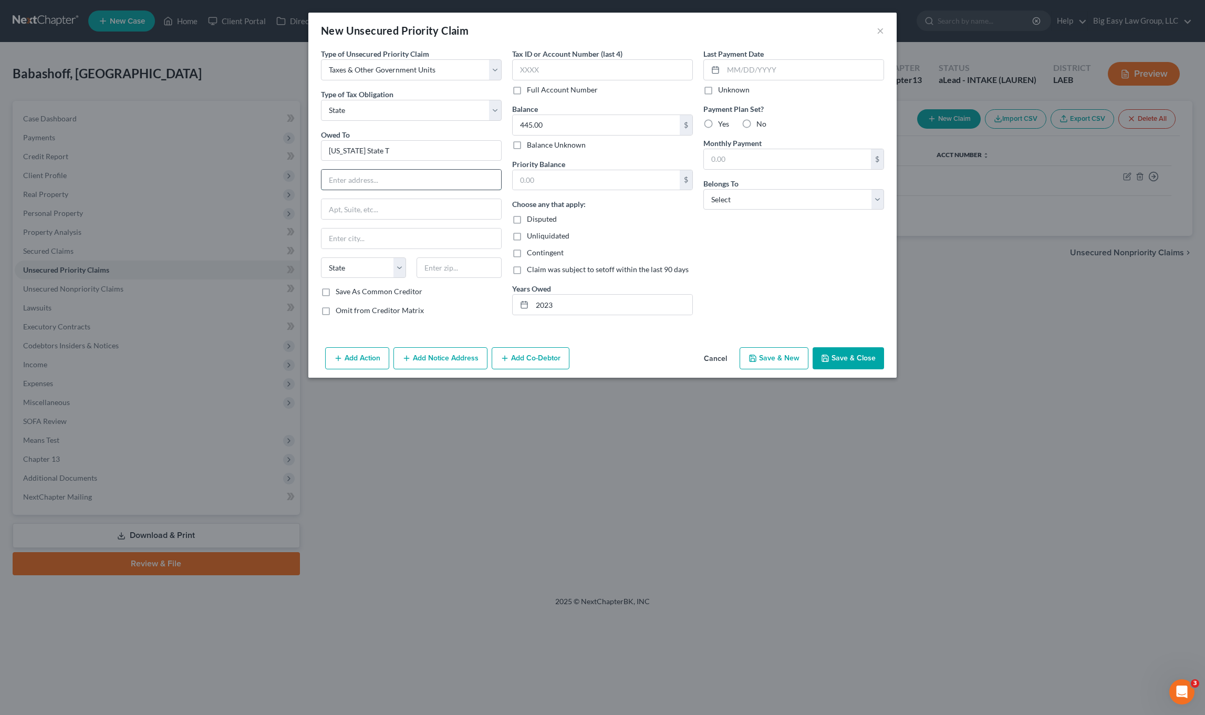
click at [405, 185] on input "text" at bounding box center [411, 180] width 180 height 20
paste input "[STREET_ADDRESS]"
type input "[STREET_ADDRESS]"
type input "97301"
type input "[GEOGRAPHIC_DATA]"
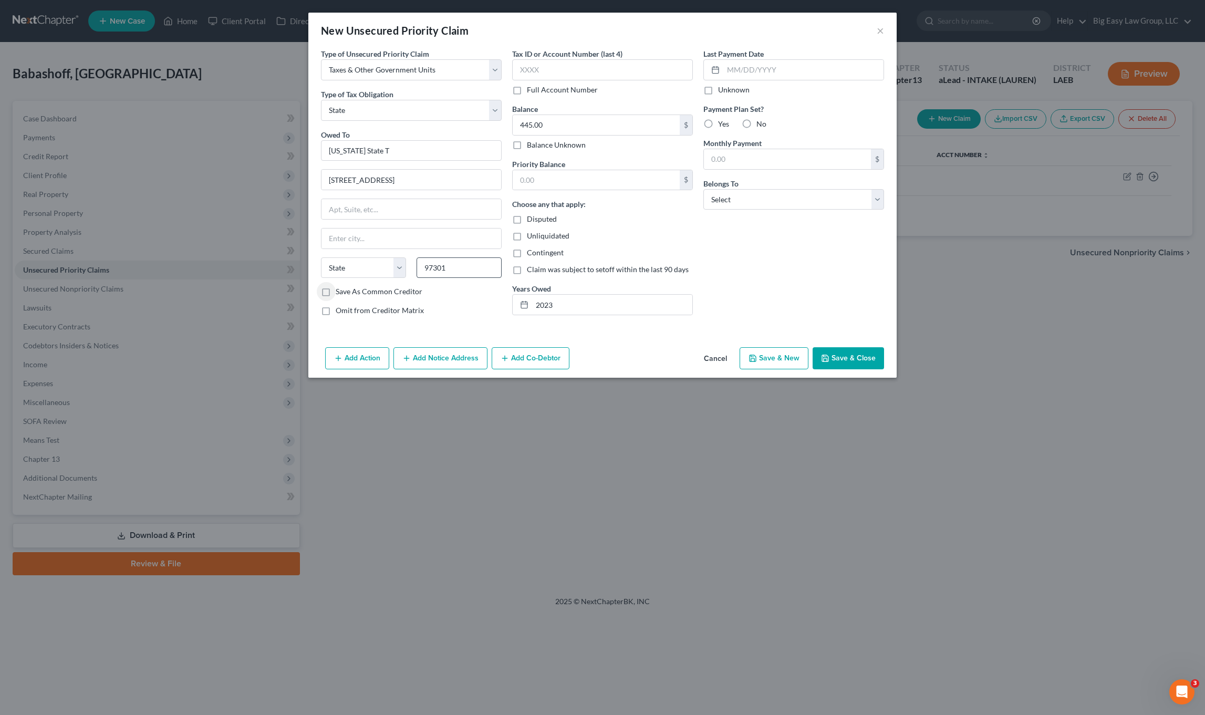
select select "38"
click at [734, 189] on select "Select Debtor 1 Only Debtor 2 Only Debtor 1 And Debtor 2 Only At Least One Of T…" at bounding box center [793, 199] width 181 height 21
select select "0"
click at [703, 189] on select "Select Debtor 1 Only Debtor 2 Only Debtor 1 And Debtor 2 Only At Least One Of T…" at bounding box center [793, 199] width 181 height 21
click at [844, 354] on button "Save & Close" at bounding box center [847, 358] width 71 height 22
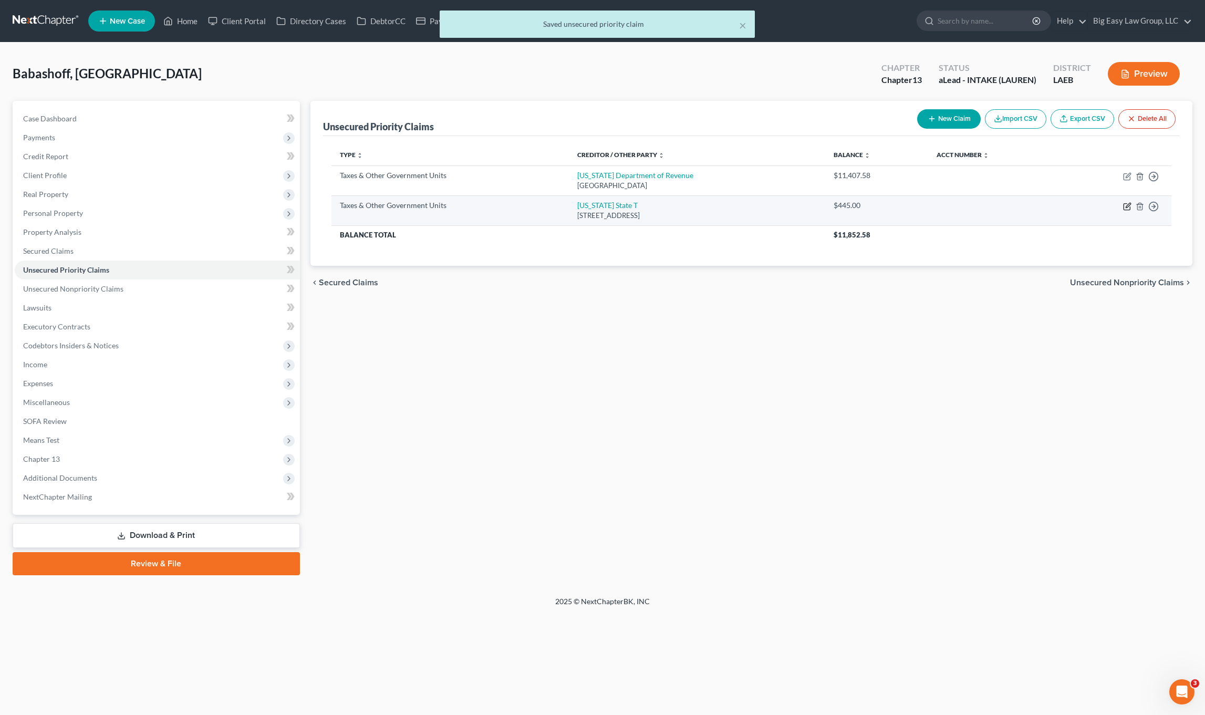
click at [1124, 207] on icon "button" at bounding box center [1127, 206] width 8 height 8
select select "2"
select select "38"
select select "0"
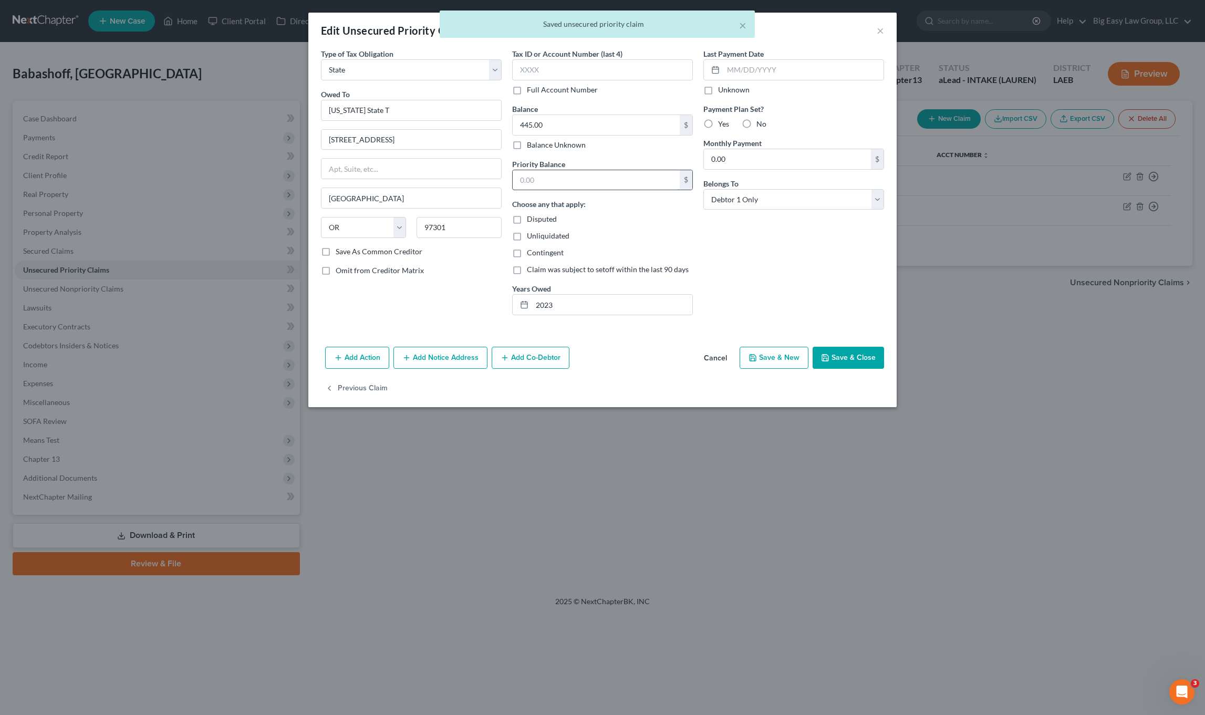
click at [630, 175] on input "text" at bounding box center [596, 180] width 167 height 20
type input "2"
type input "445.00"
click at [852, 362] on button "Save & Close" at bounding box center [847, 358] width 71 height 22
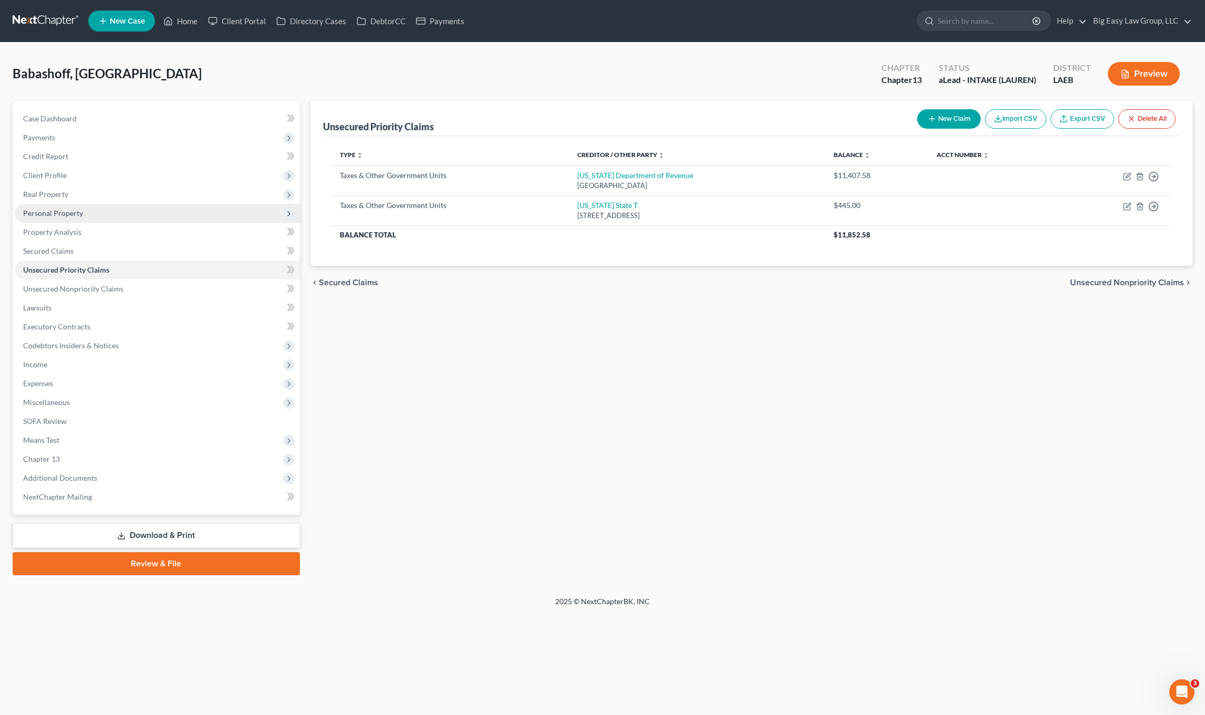
click at [143, 209] on span "Personal Property" at bounding box center [157, 213] width 285 height 19
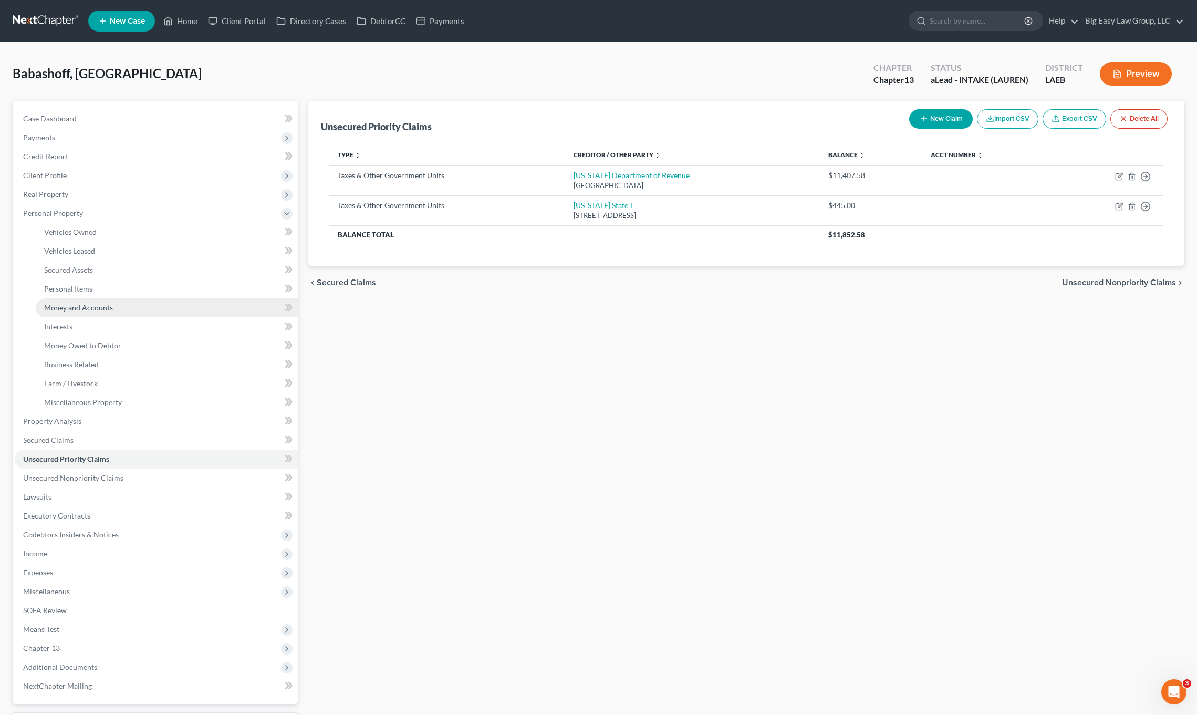
click at [153, 309] on link "Money and Accounts" at bounding box center [167, 307] width 262 height 19
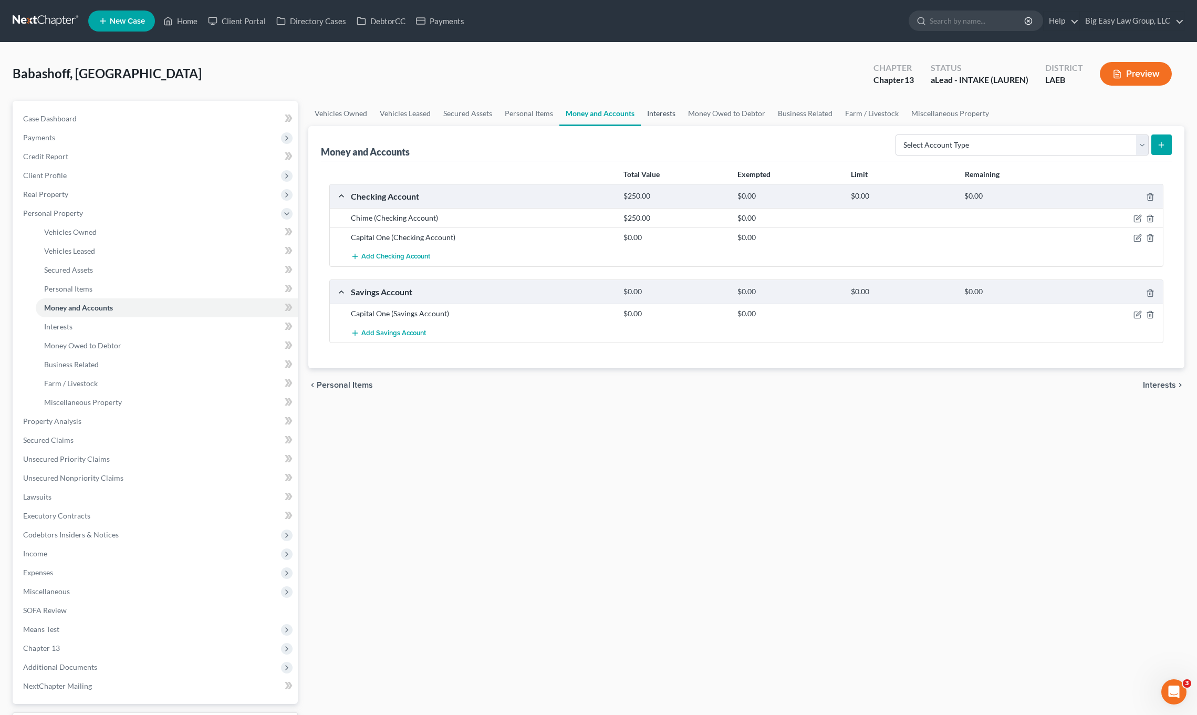
click at [653, 119] on link "Interests" at bounding box center [661, 113] width 41 height 25
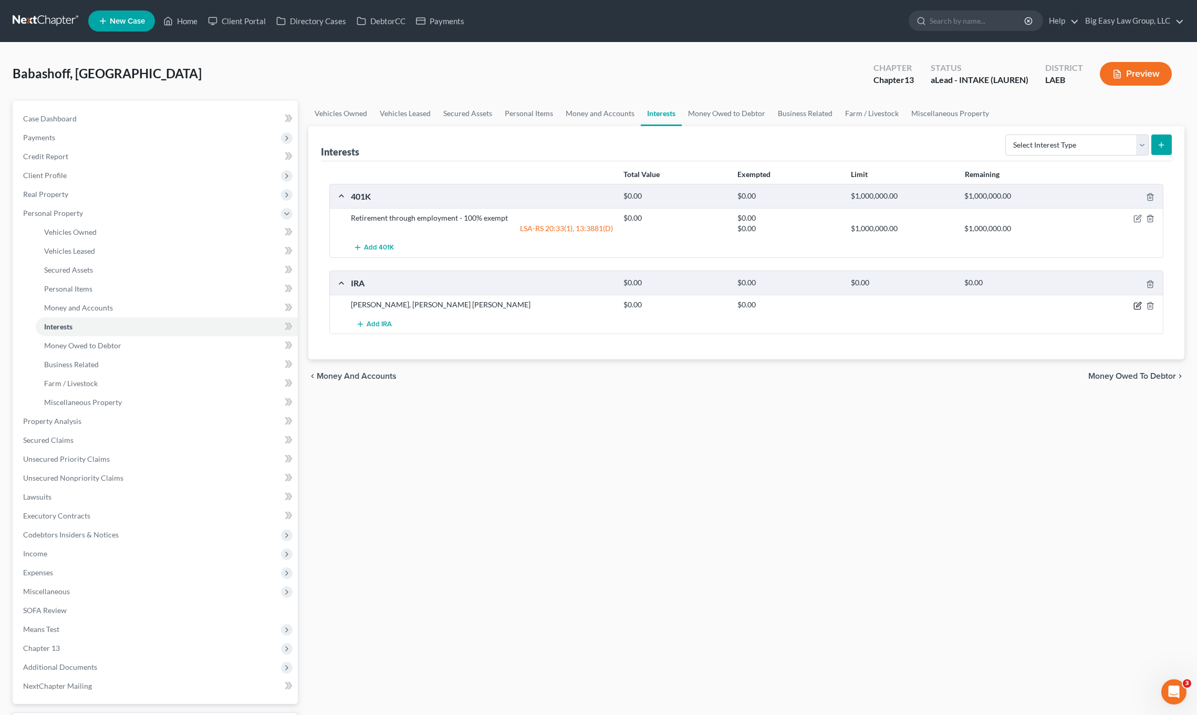
click at [1136, 307] on icon "button" at bounding box center [1138, 304] width 5 height 5
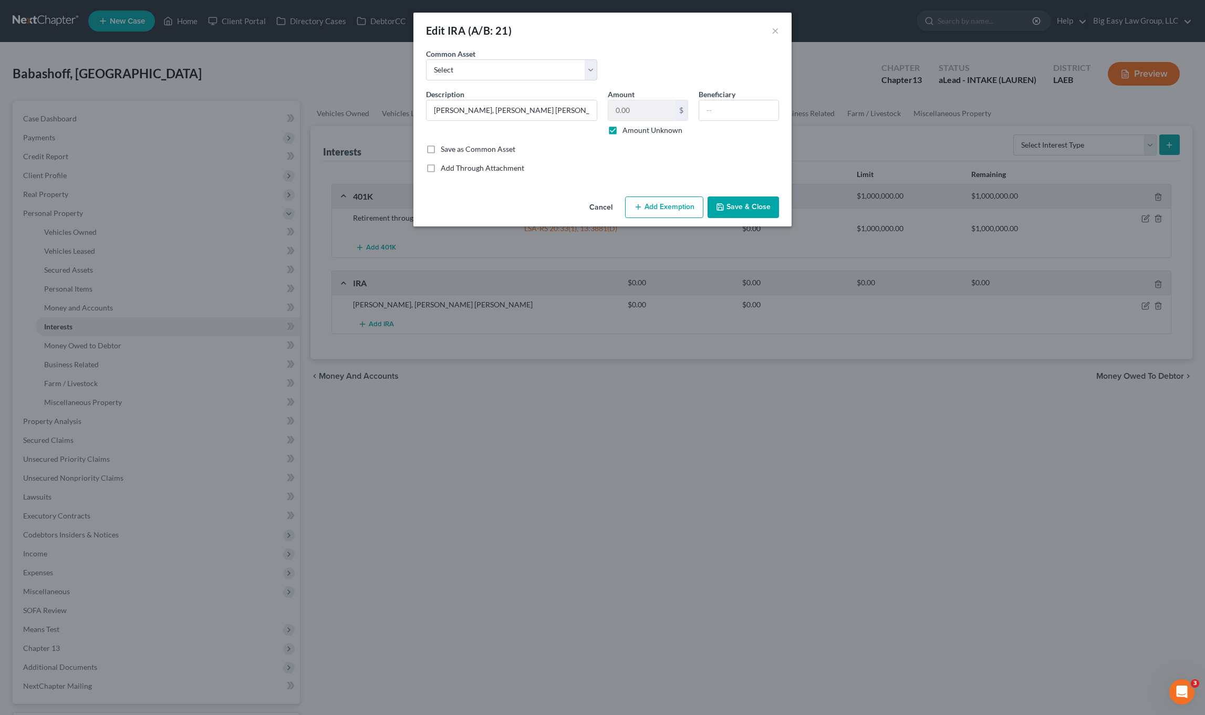
click at [747, 207] on button "Save & Close" at bounding box center [742, 207] width 71 height 22
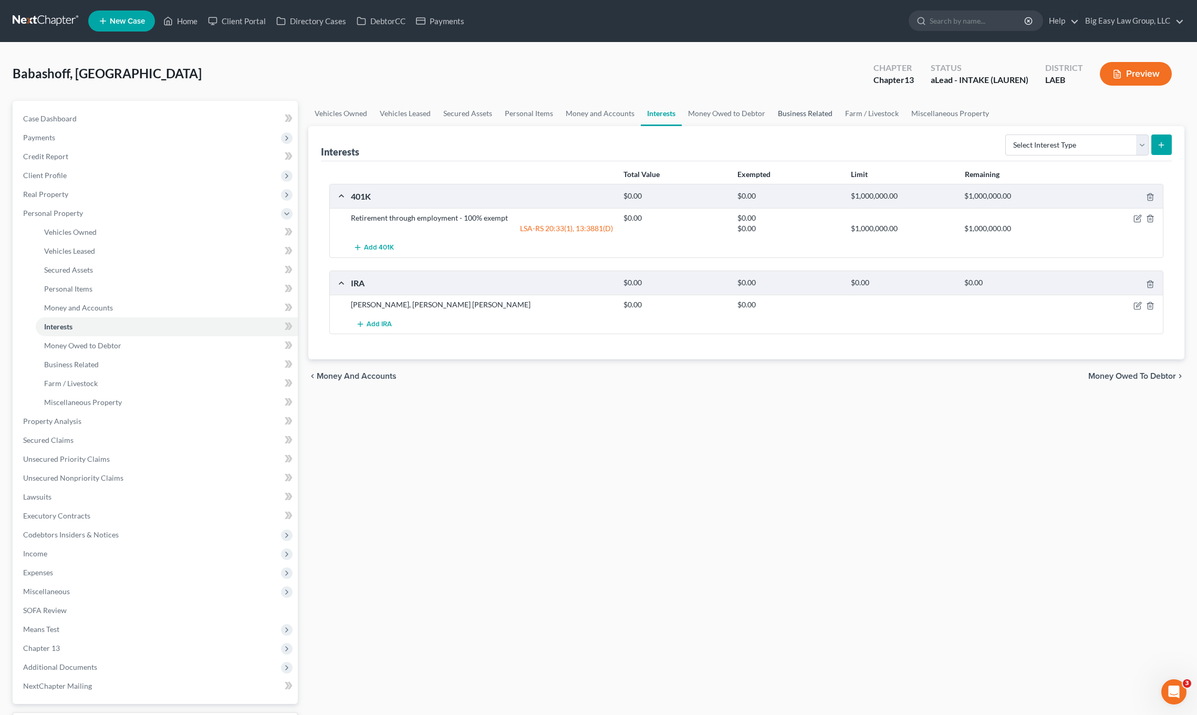
click at [807, 119] on link "Business Related" at bounding box center [804, 113] width 67 height 25
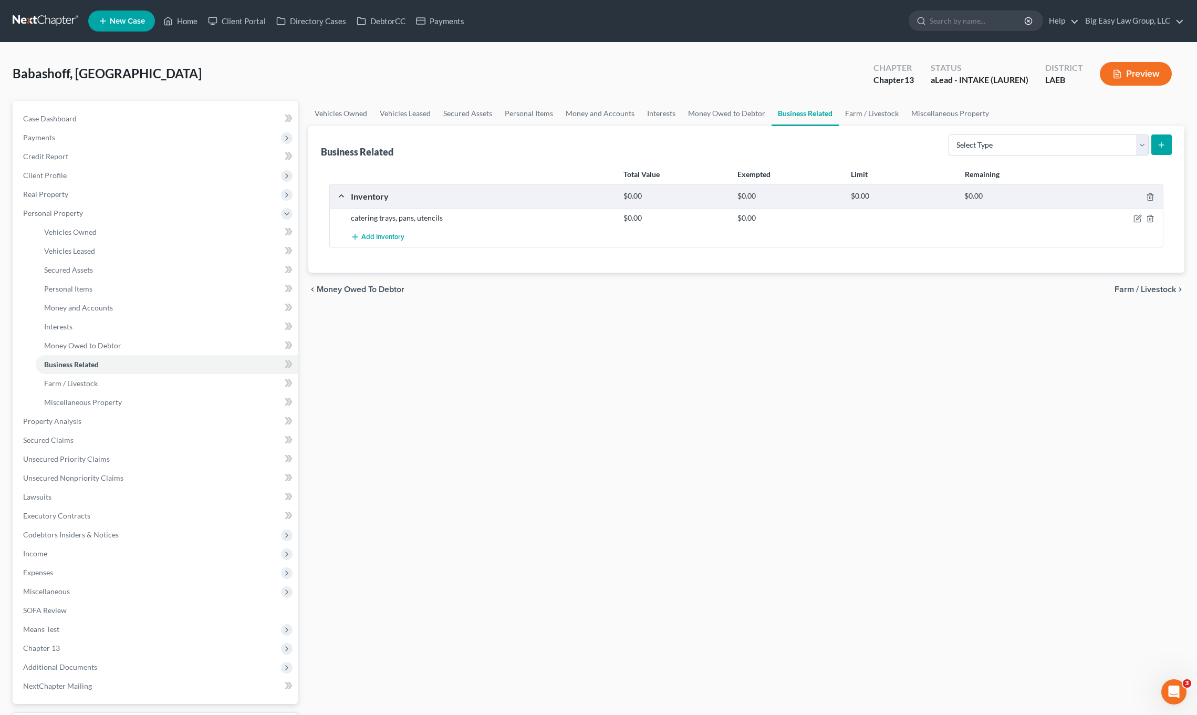
click at [1136, 213] on div at bounding box center [1118, 218] width 91 height 11
click at [1141, 219] on icon "button" at bounding box center [1137, 218] width 8 height 8
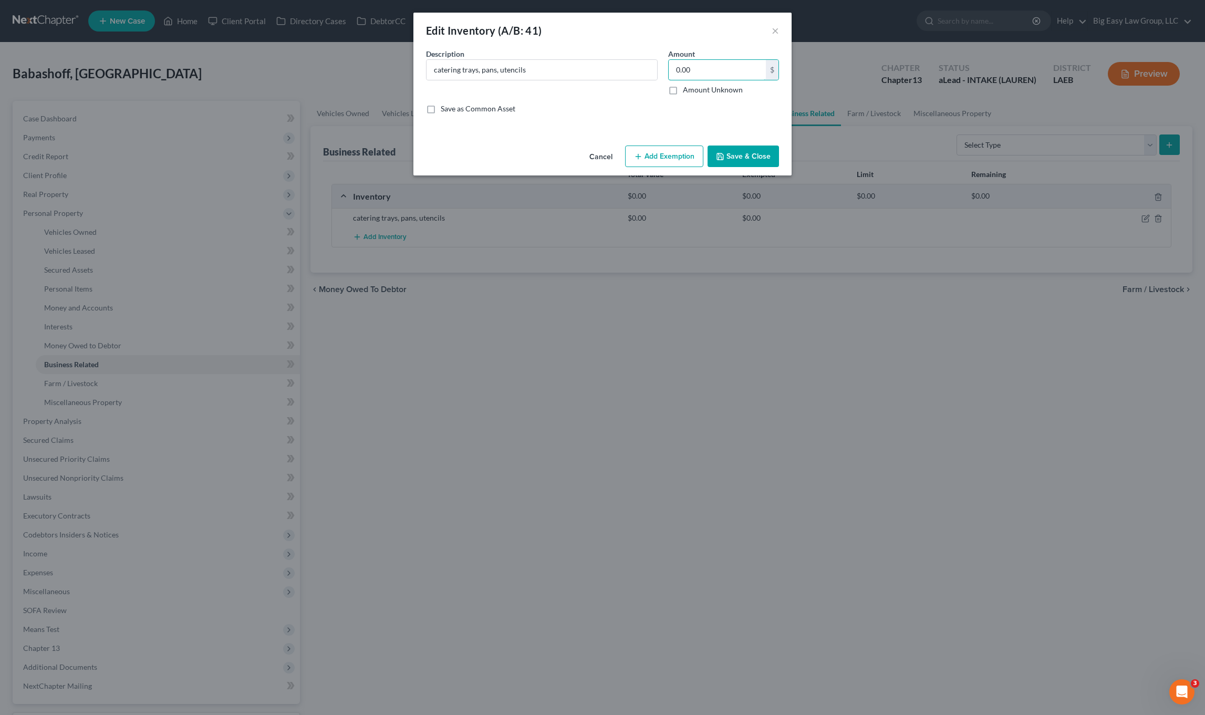
drag, startPoint x: 732, startPoint y: 77, endPoint x: 655, endPoint y: 53, distance: 80.9
click at [655, 52] on div "Description * catering trays, pans, utencils Amount 0.00 $ Amount Unknown Balan…" at bounding box center [602, 85] width 363 height 74
drag, startPoint x: 716, startPoint y: 65, endPoint x: 653, endPoint y: 70, distance: 63.2
click at [653, 69] on div "Description * catering trays, pans, utencils Amount 0.00 $ Amount Unknown Balan…" at bounding box center [602, 85] width 363 height 74
type input "150.00"
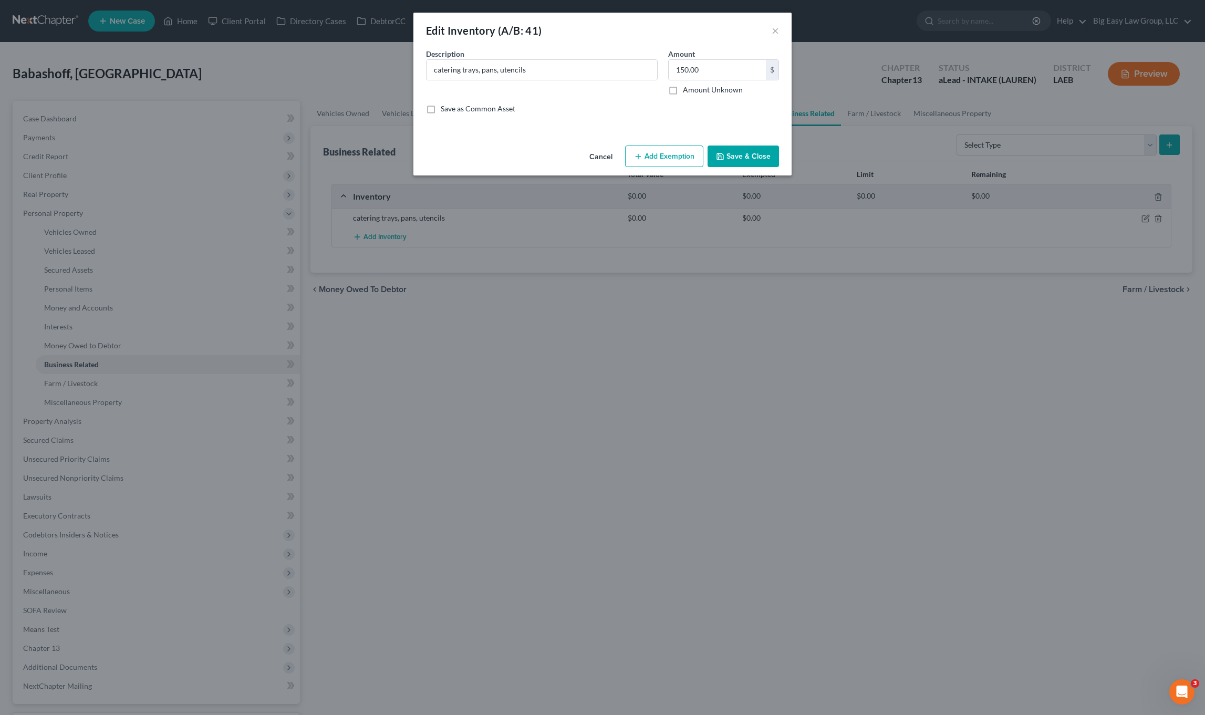
click at [729, 156] on button "Save & Close" at bounding box center [742, 156] width 71 height 22
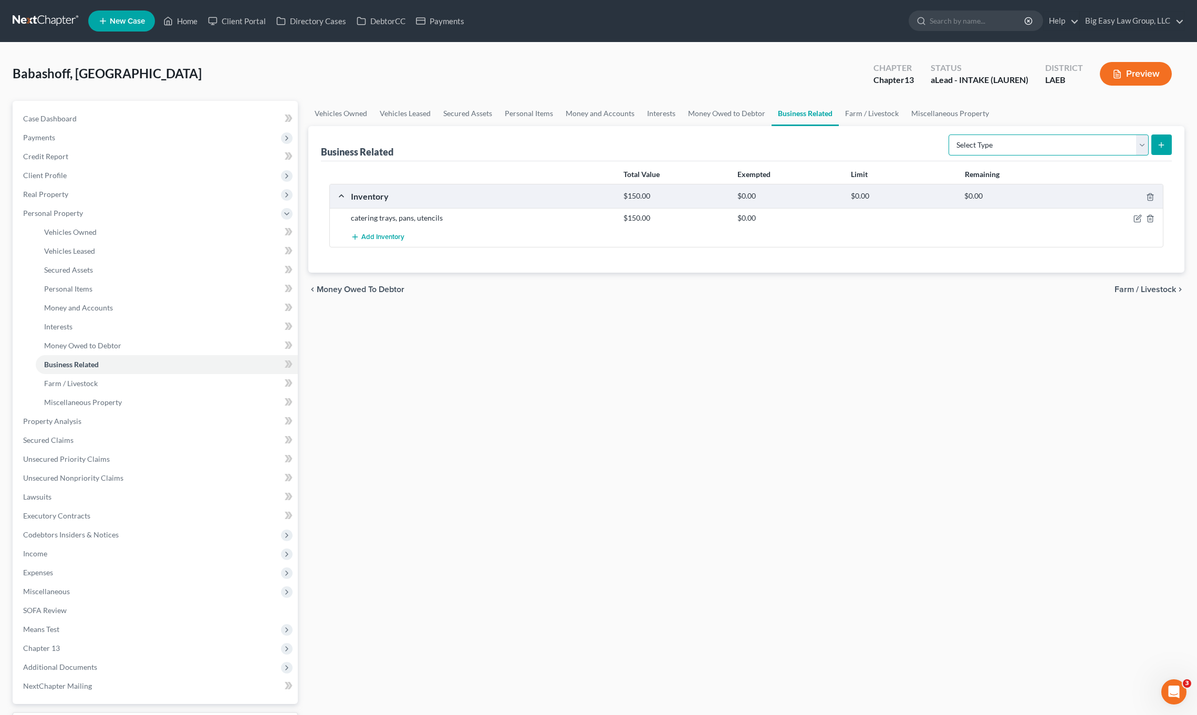
click at [1066, 142] on select "Select Type Customer Lists (A/B: 43) Franchises (A/B: 27) Inventory (A/B: 41) L…" at bounding box center [1048, 144] width 200 height 21
click at [523, 109] on link "Personal Items" at bounding box center [528, 113] width 61 height 25
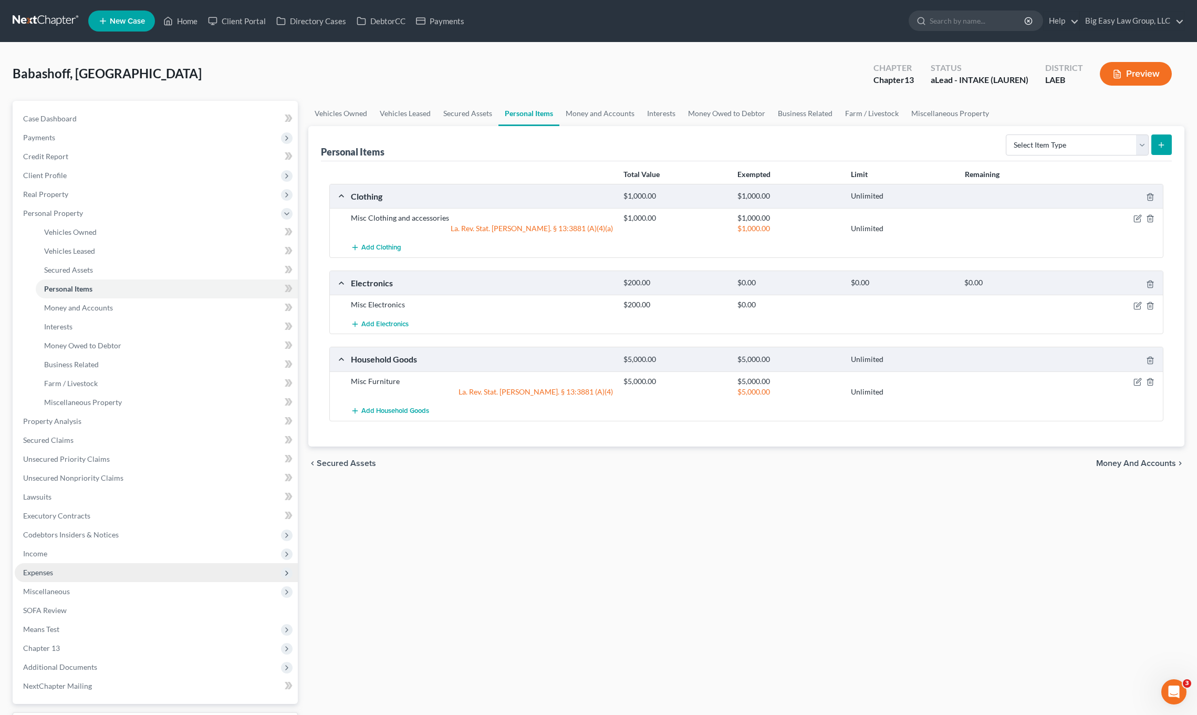
click at [95, 561] on span "Income" at bounding box center [156, 553] width 283 height 19
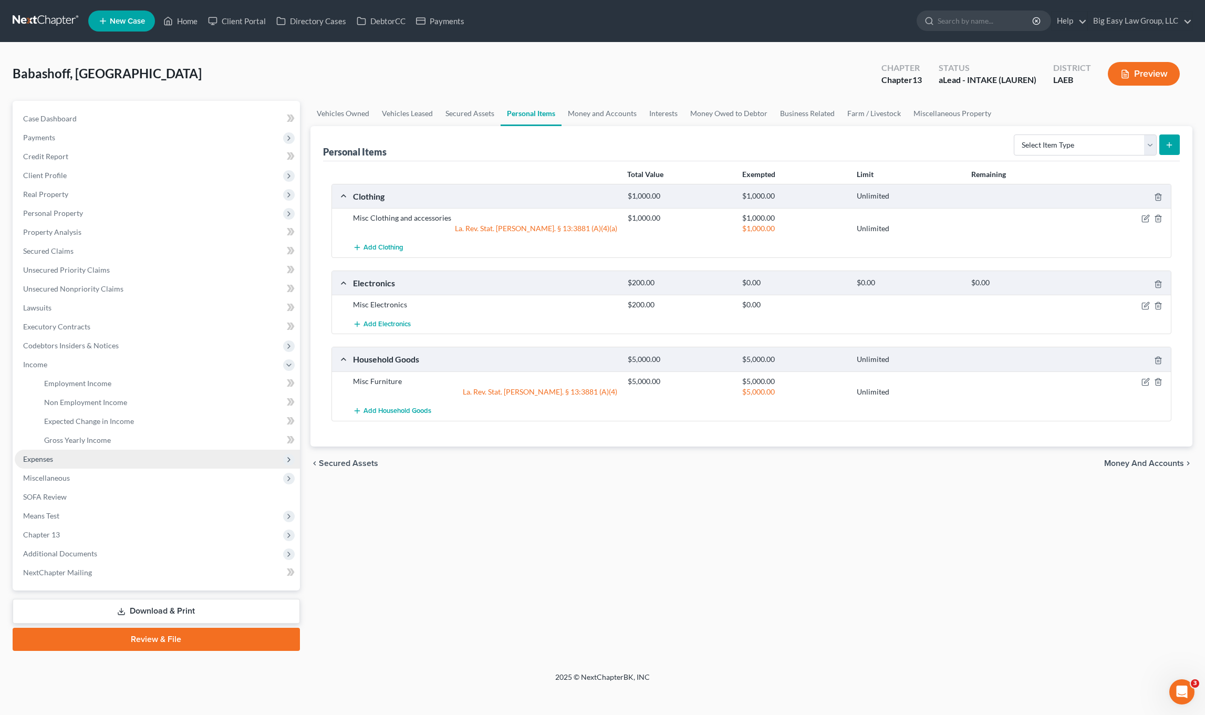
click at [184, 452] on span "Expenses" at bounding box center [157, 459] width 285 height 19
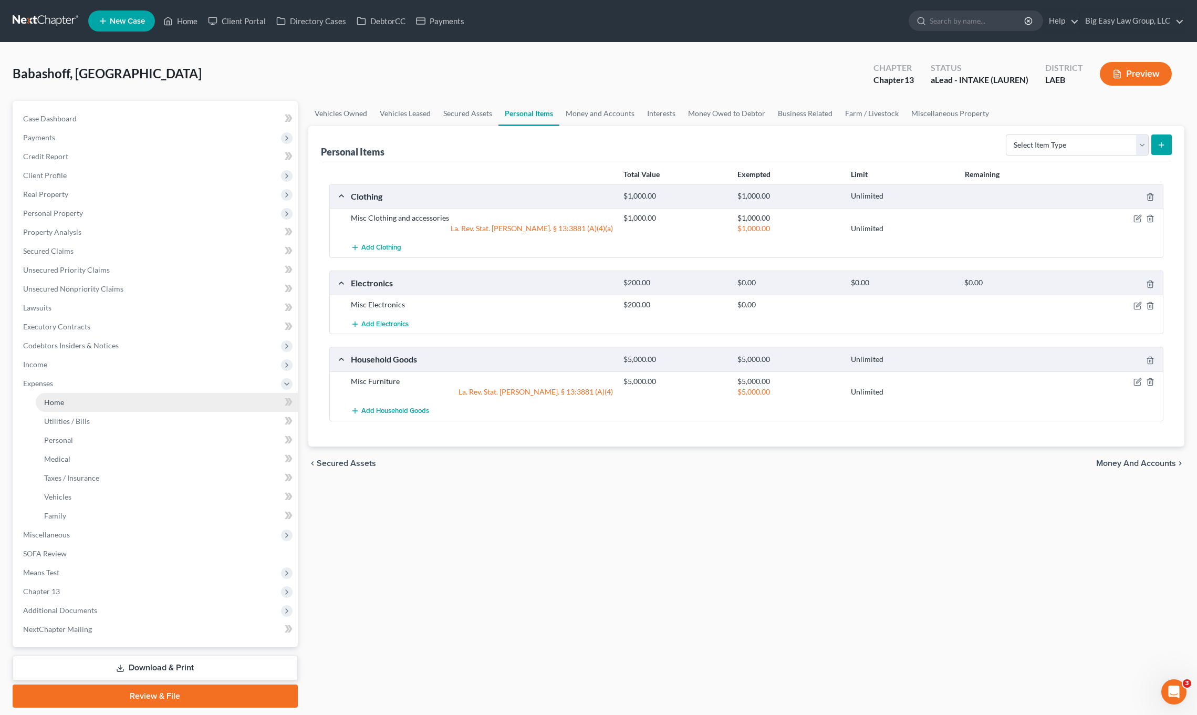
click at [225, 403] on link "Home" at bounding box center [167, 402] width 262 height 19
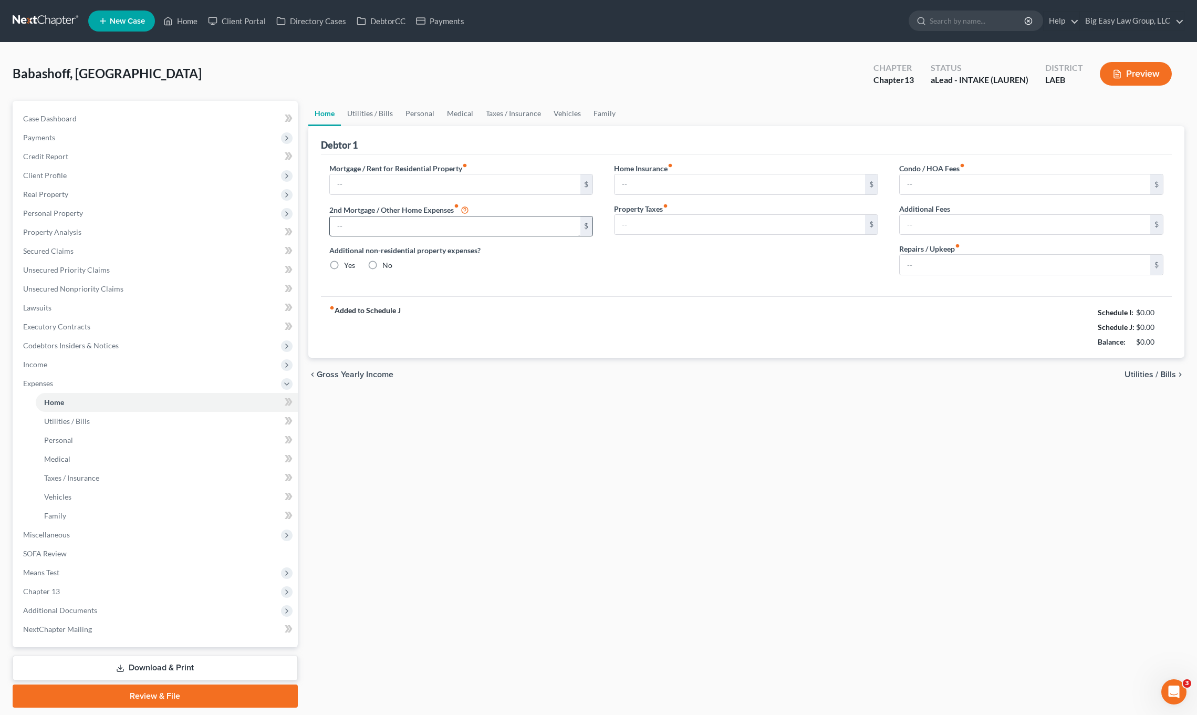
type input "0.00"
radio input "true"
type input "0.00"
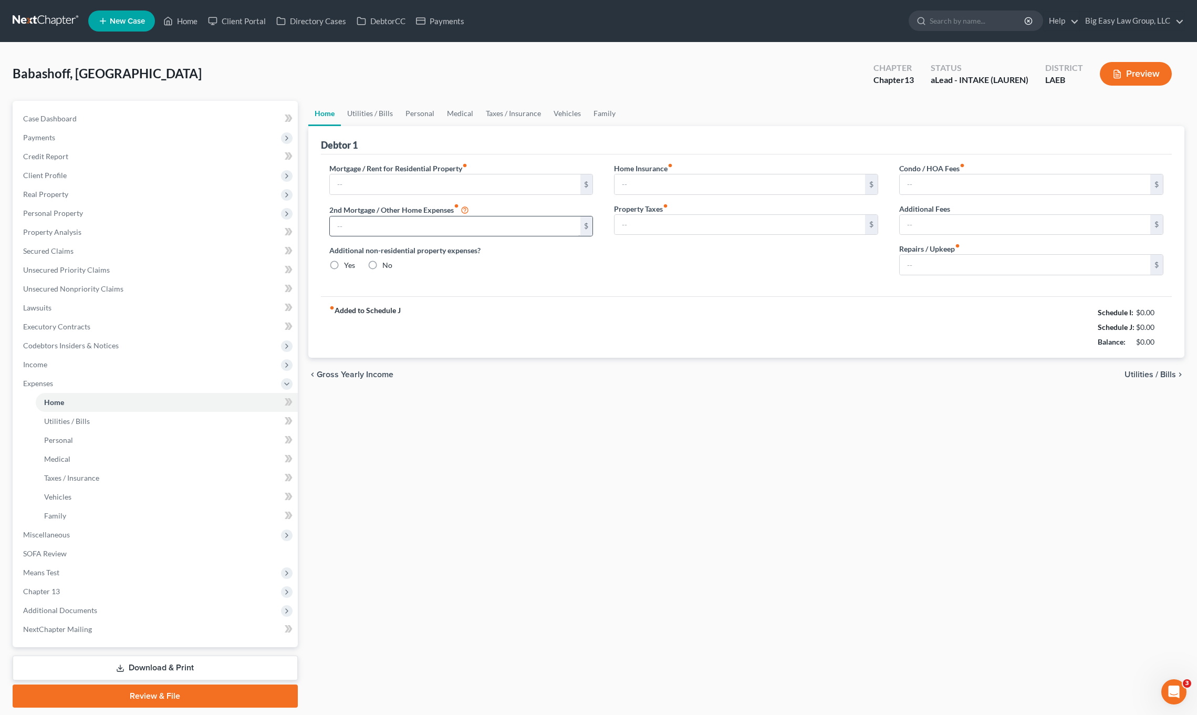
type input "0.00"
click at [466, 188] on input "text" at bounding box center [455, 184] width 250 height 20
type input "1,150.00"
drag, startPoint x: 374, startPoint y: 112, endPoint x: 400, endPoint y: 110, distance: 25.8
click at [374, 112] on link "Utilities / Bills" at bounding box center [370, 113] width 58 height 25
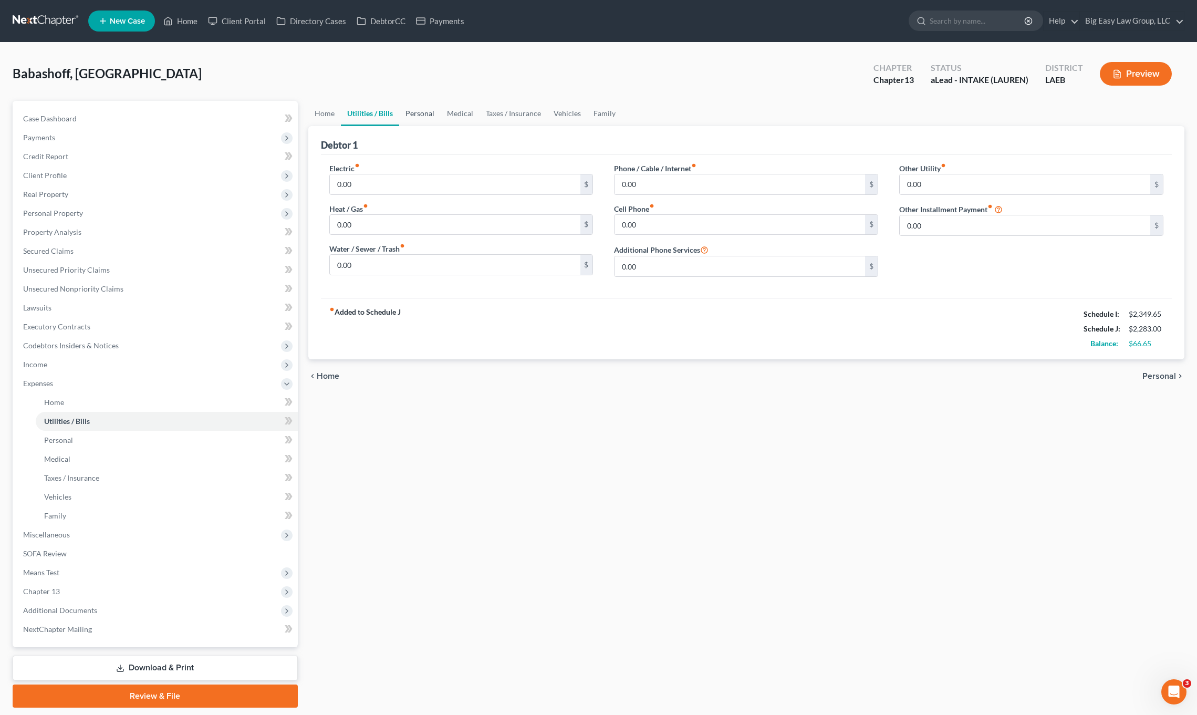
click at [427, 106] on link "Personal" at bounding box center [419, 113] width 41 height 25
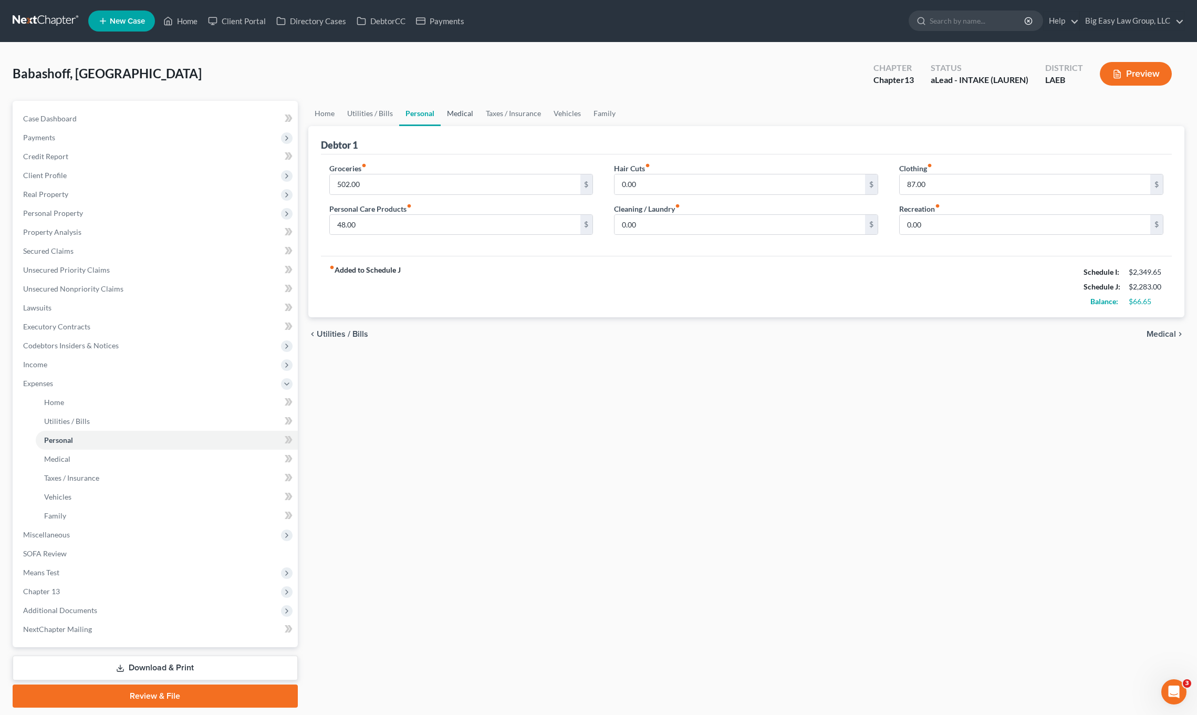
click at [467, 115] on link "Medical" at bounding box center [460, 113] width 39 height 25
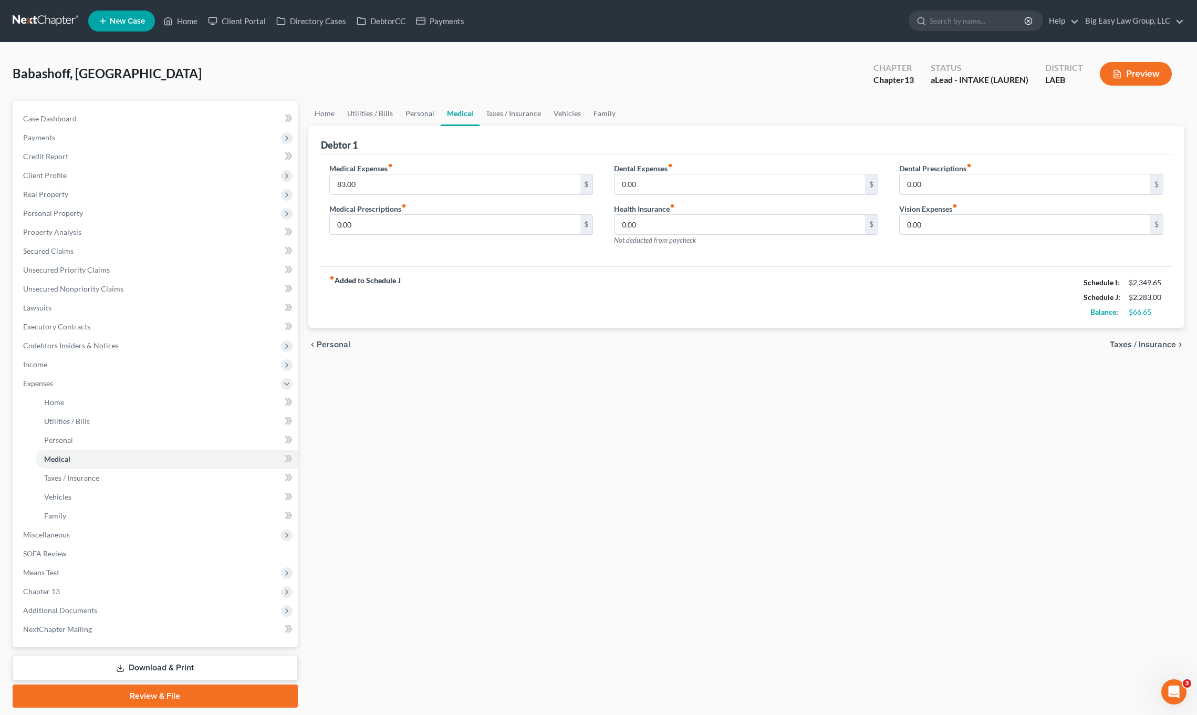
click at [504, 127] on div "Debtor 1" at bounding box center [746, 140] width 851 height 28
click at [535, 103] on link "Taxes / Insurance" at bounding box center [513, 113] width 68 height 25
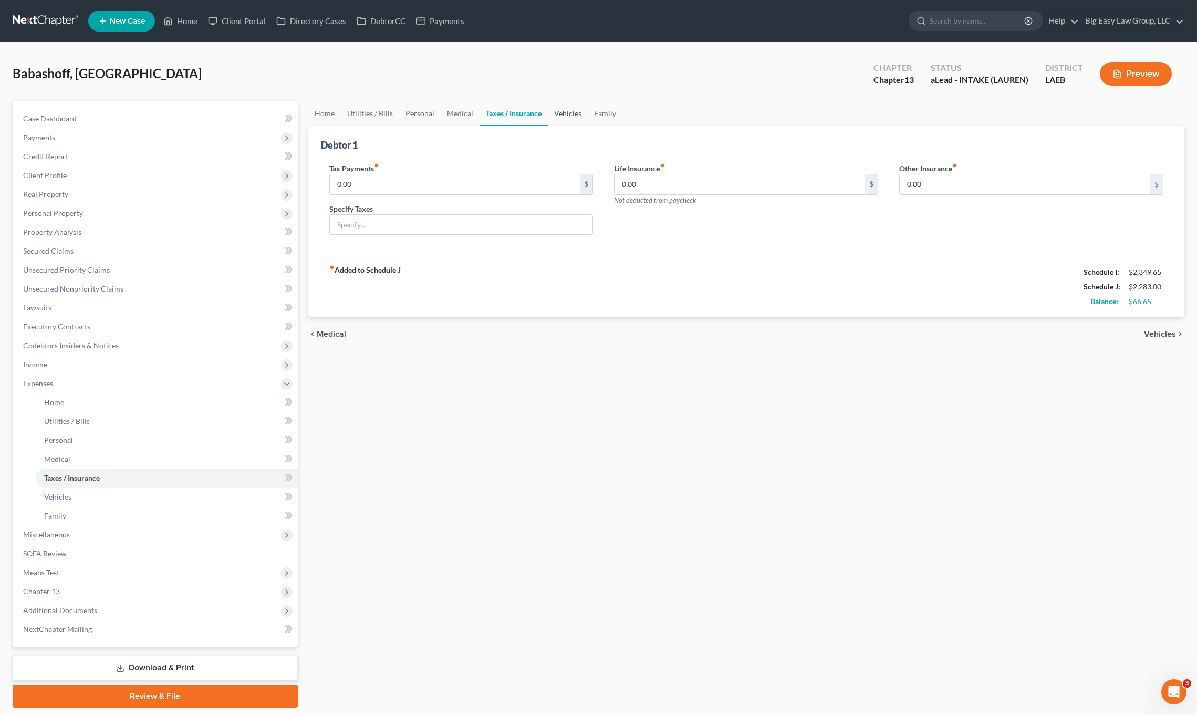
click at [565, 117] on link "Vehicles" at bounding box center [568, 113] width 40 height 25
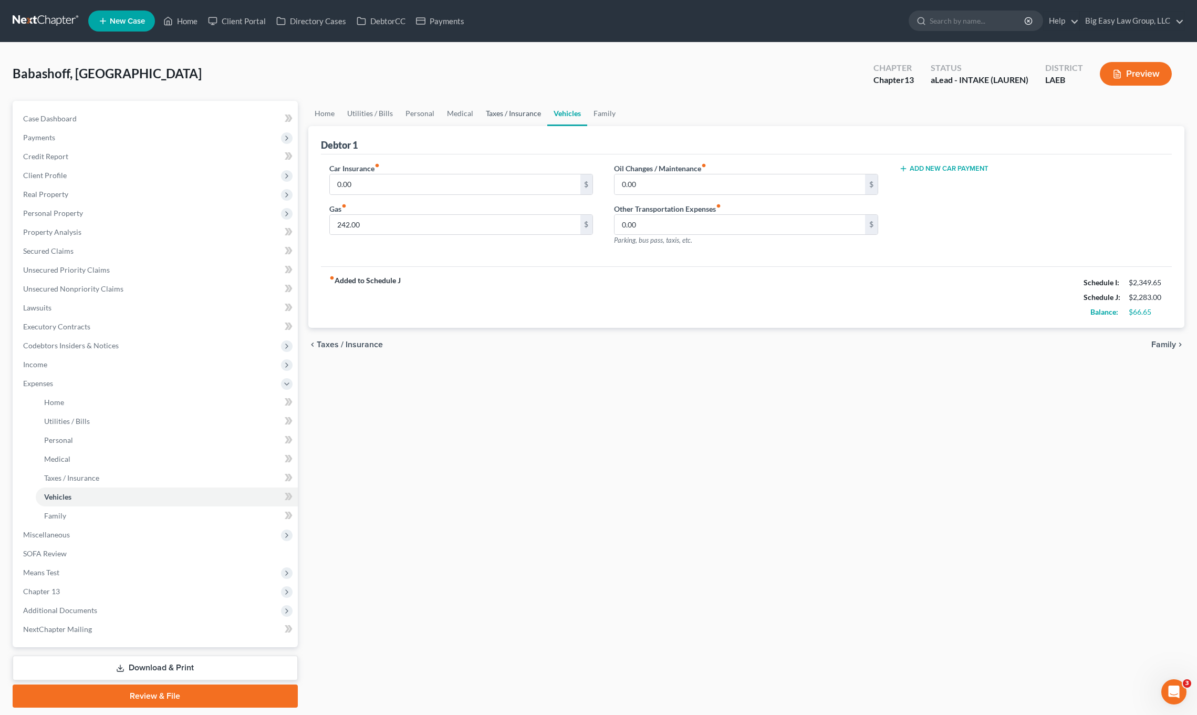
drag, startPoint x: 535, startPoint y: 120, endPoint x: 549, endPoint y: 113, distance: 16.2
click at [535, 121] on link "Taxes / Insurance" at bounding box center [513, 113] width 68 height 25
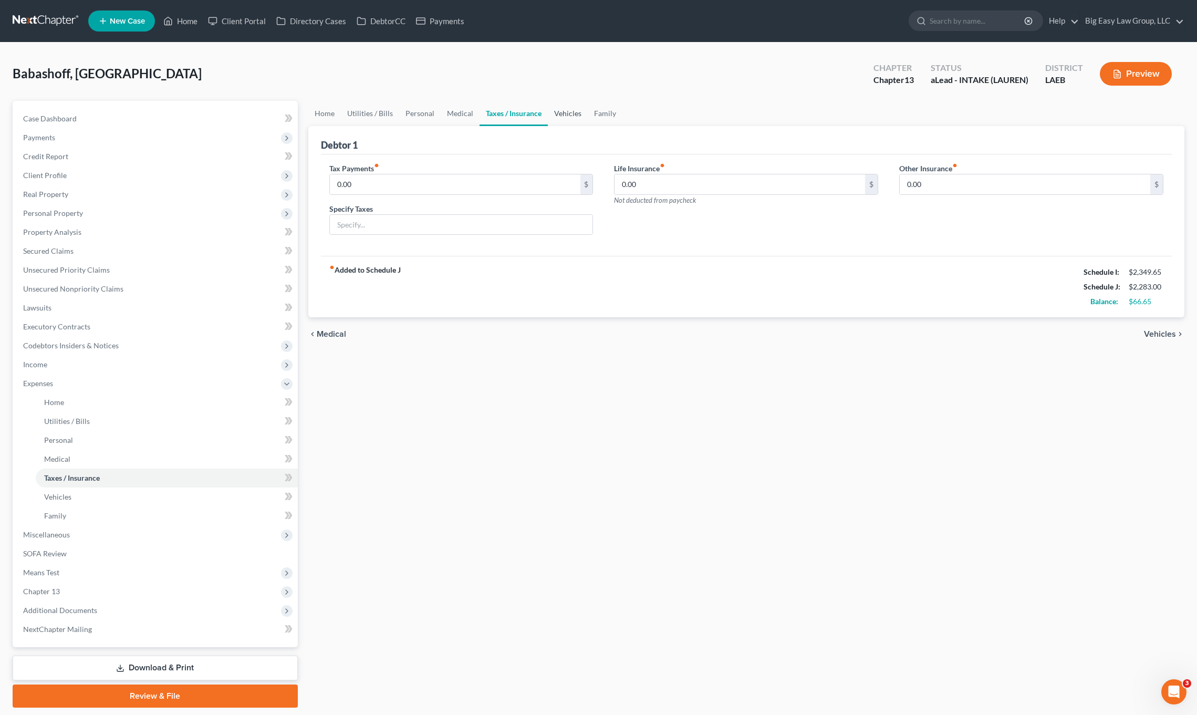
click at [563, 123] on link "Vehicles" at bounding box center [568, 113] width 40 height 25
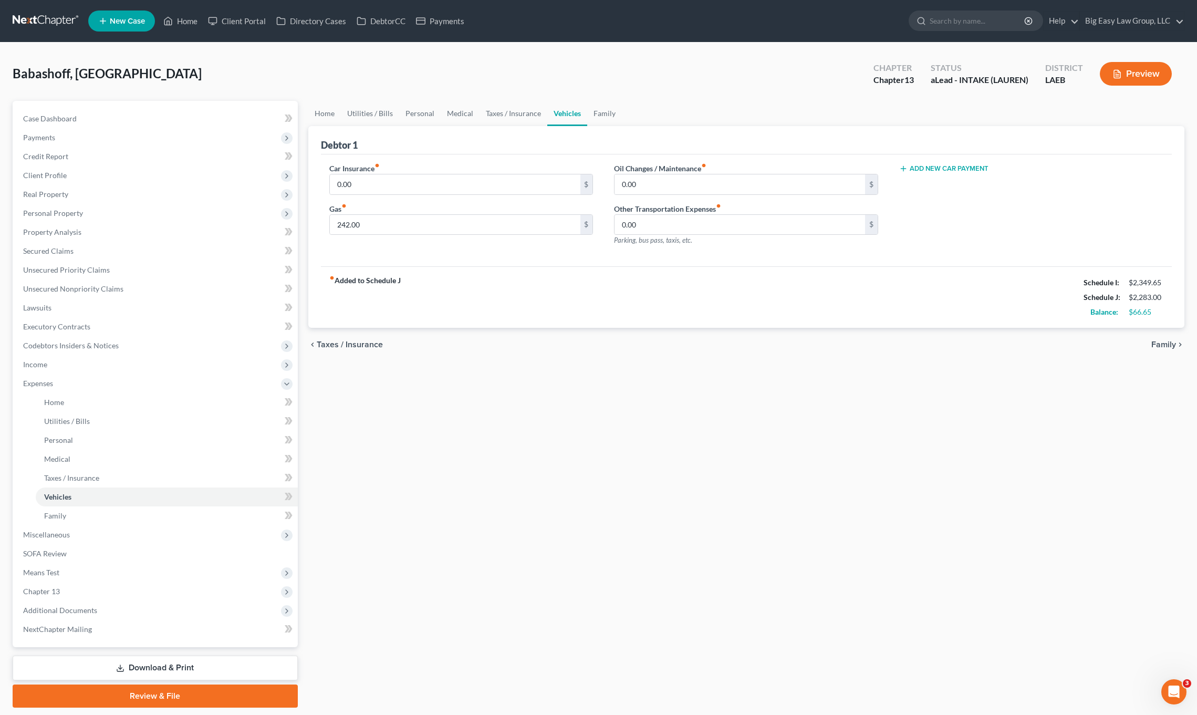
click at [490, 170] on div "Car Insurance fiber_manual_record 0.00 $" at bounding box center [461, 179] width 264 height 32
click at [464, 189] on input "0.00" at bounding box center [455, 184] width 250 height 20
type input "165.00"
drag, startPoint x: 1140, startPoint y: 60, endPoint x: 1136, endPoint y: 67, distance: 8.0
click at [1140, 60] on div "Preview" at bounding box center [1137, 74] width 93 height 31
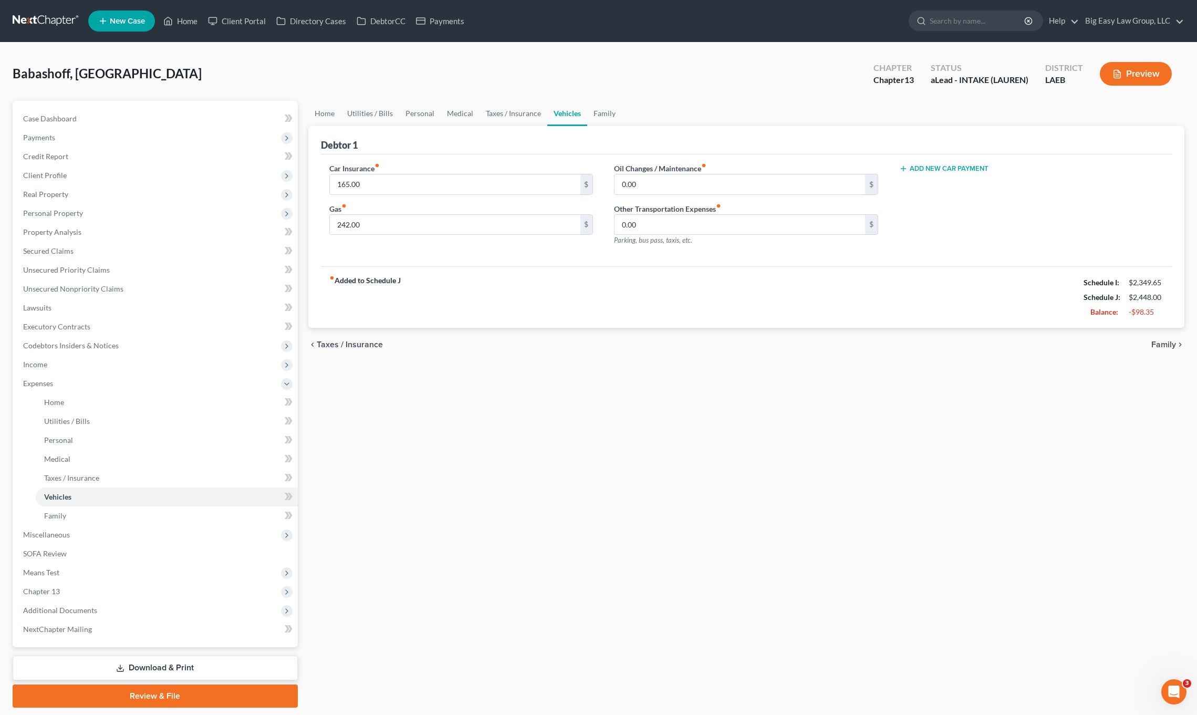
click at [1122, 91] on div "Chapter Chapter 13 Status aLead - INTAKE (LAUREN) District LAEB Preview" at bounding box center [1022, 73] width 323 height 37
click at [1137, 77] on button "Preview" at bounding box center [1136, 74] width 72 height 24
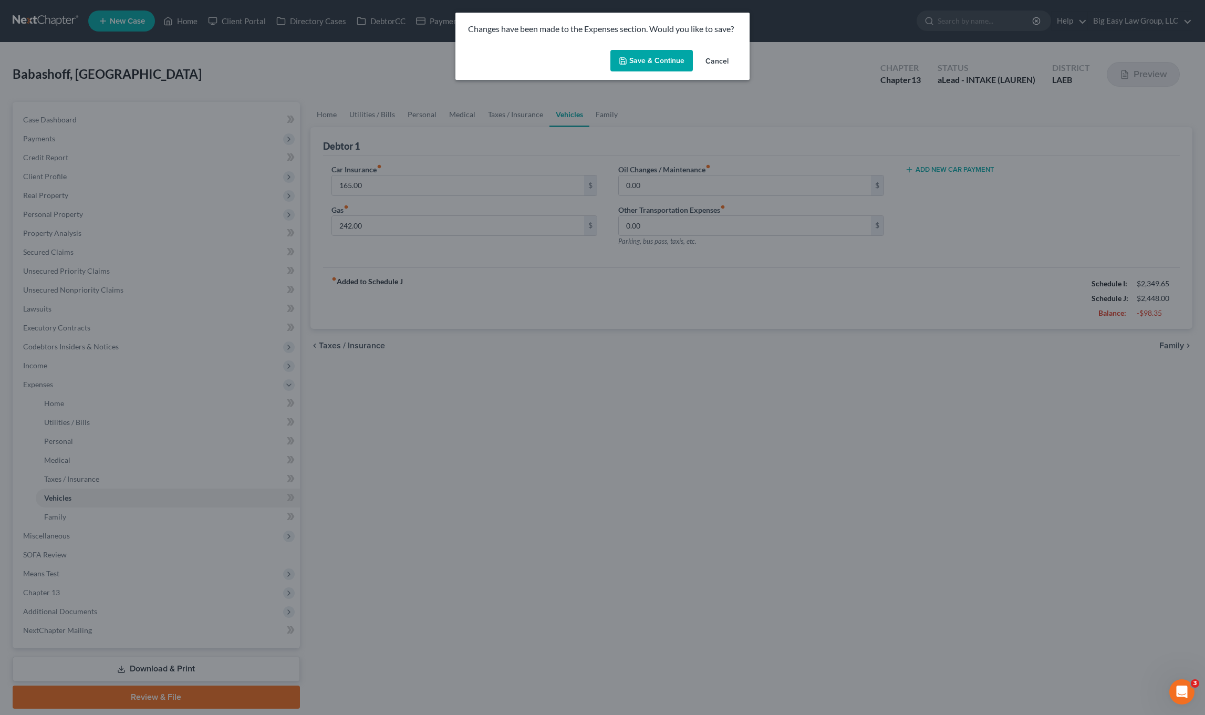
click at [680, 61] on button "Save & Continue" at bounding box center [651, 61] width 82 height 22
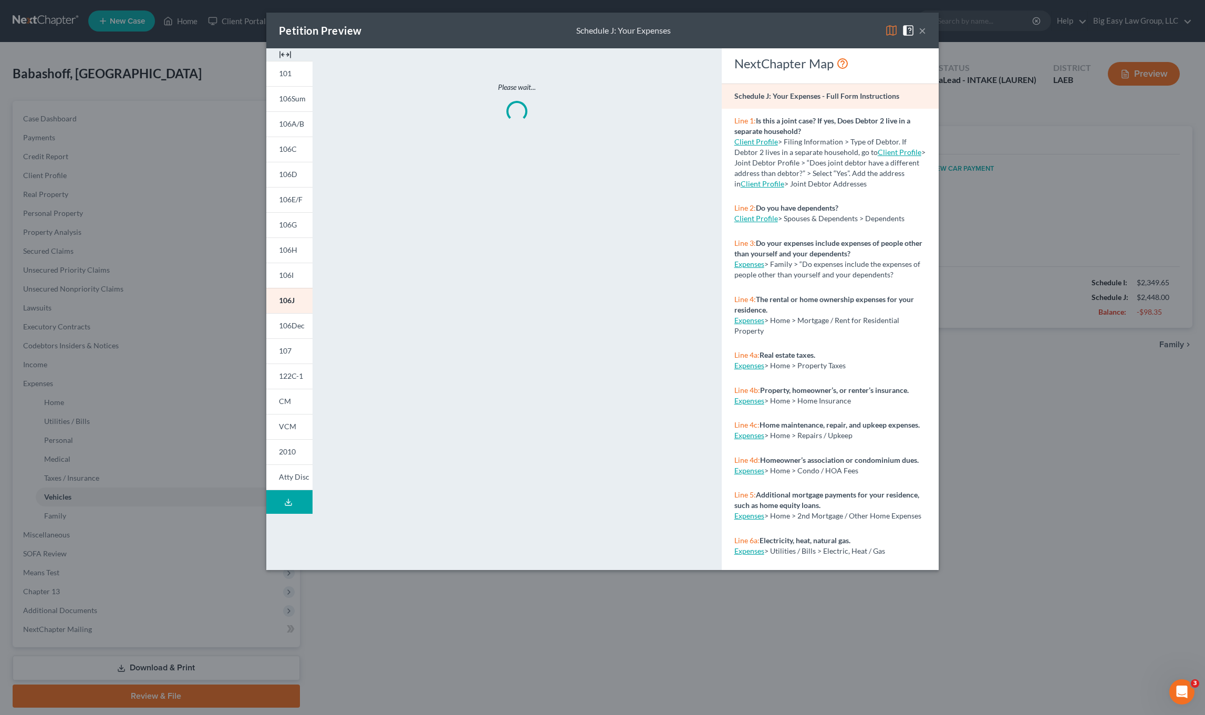
click at [924, 35] on button "×" at bounding box center [921, 30] width 7 height 13
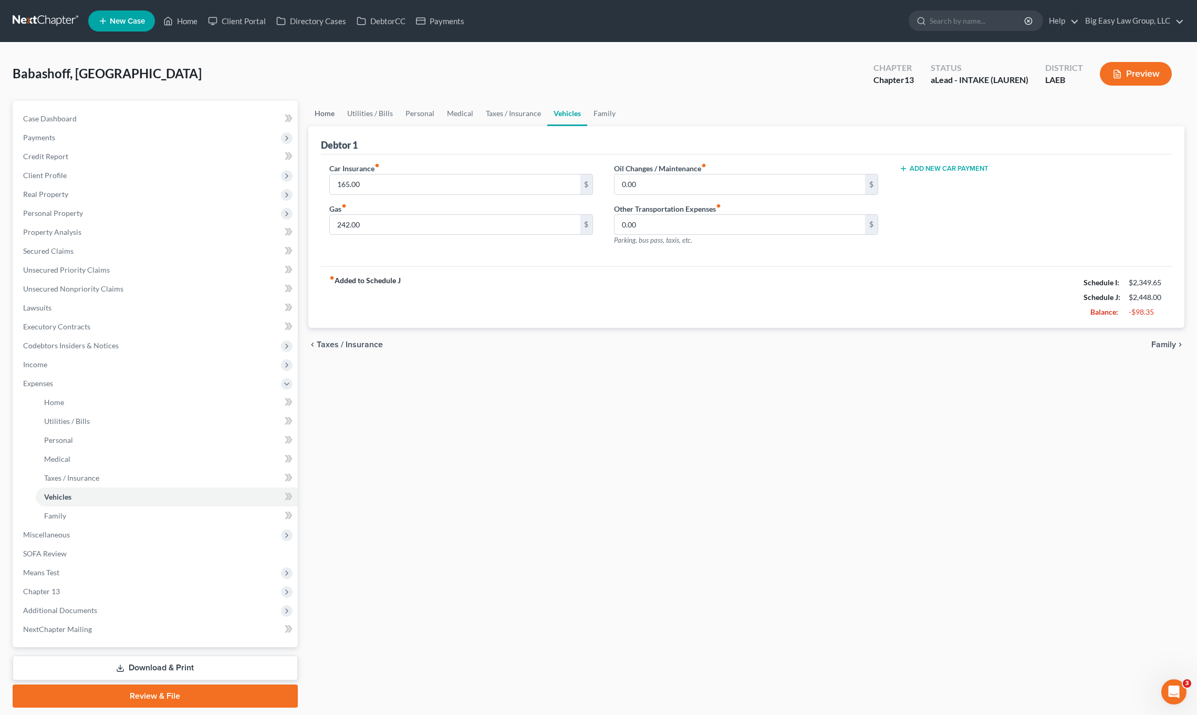
click at [332, 112] on link "Home" at bounding box center [324, 113] width 33 height 25
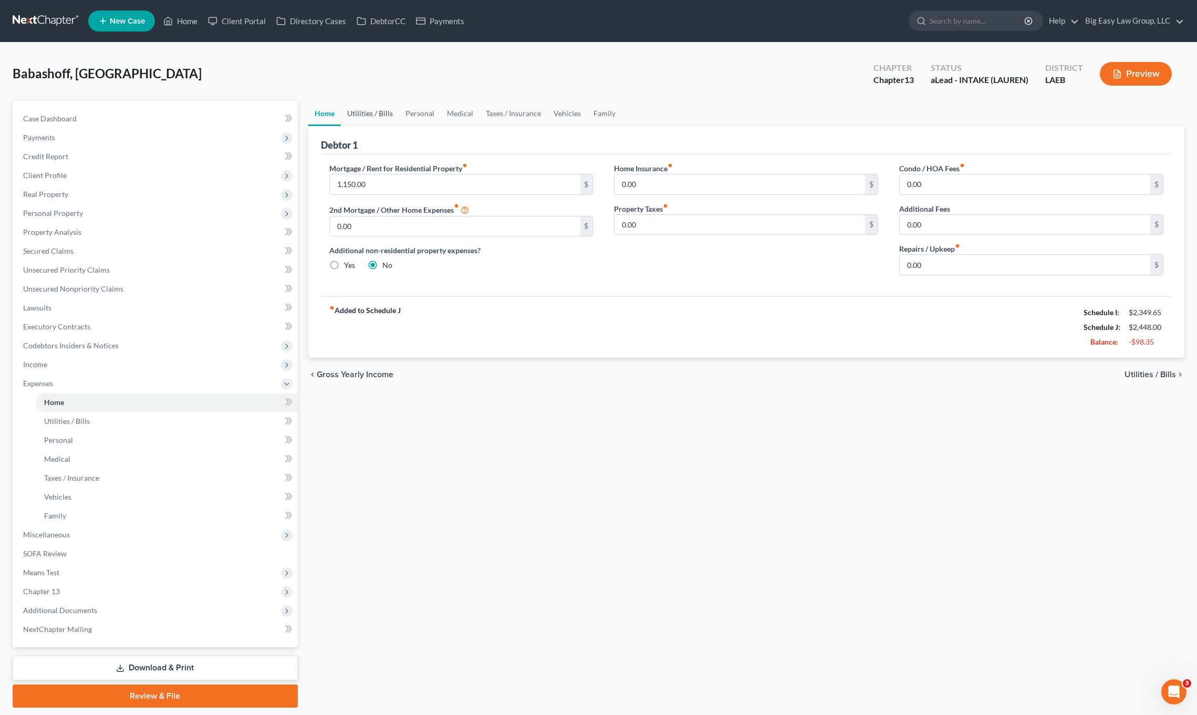
click at [388, 118] on link "Utilities / Bills" at bounding box center [370, 113] width 58 height 25
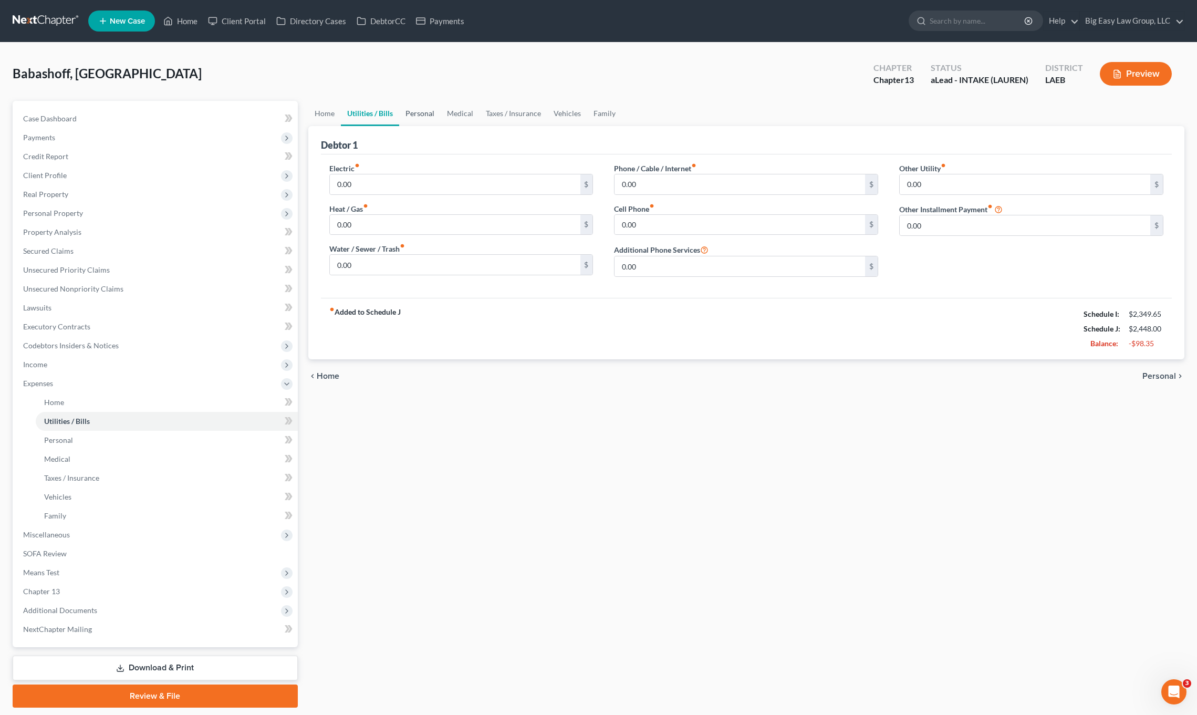
click at [424, 114] on link "Personal" at bounding box center [419, 113] width 41 height 25
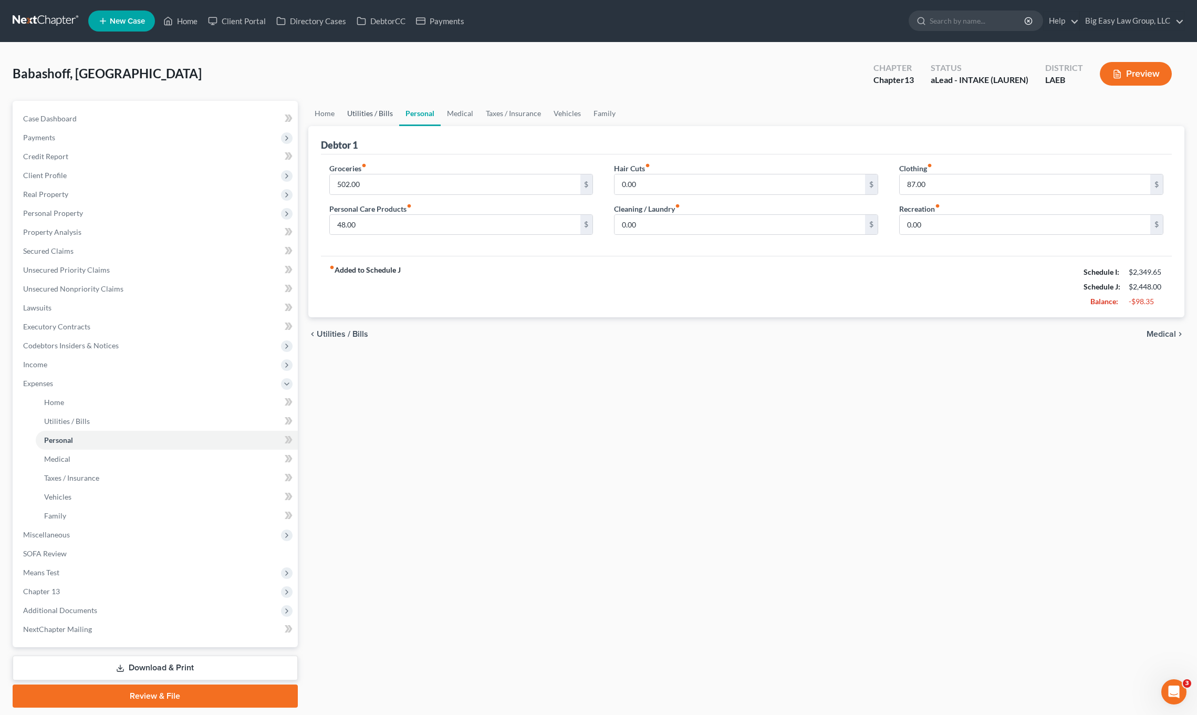
click at [362, 118] on link "Utilities / Bills" at bounding box center [370, 113] width 58 height 25
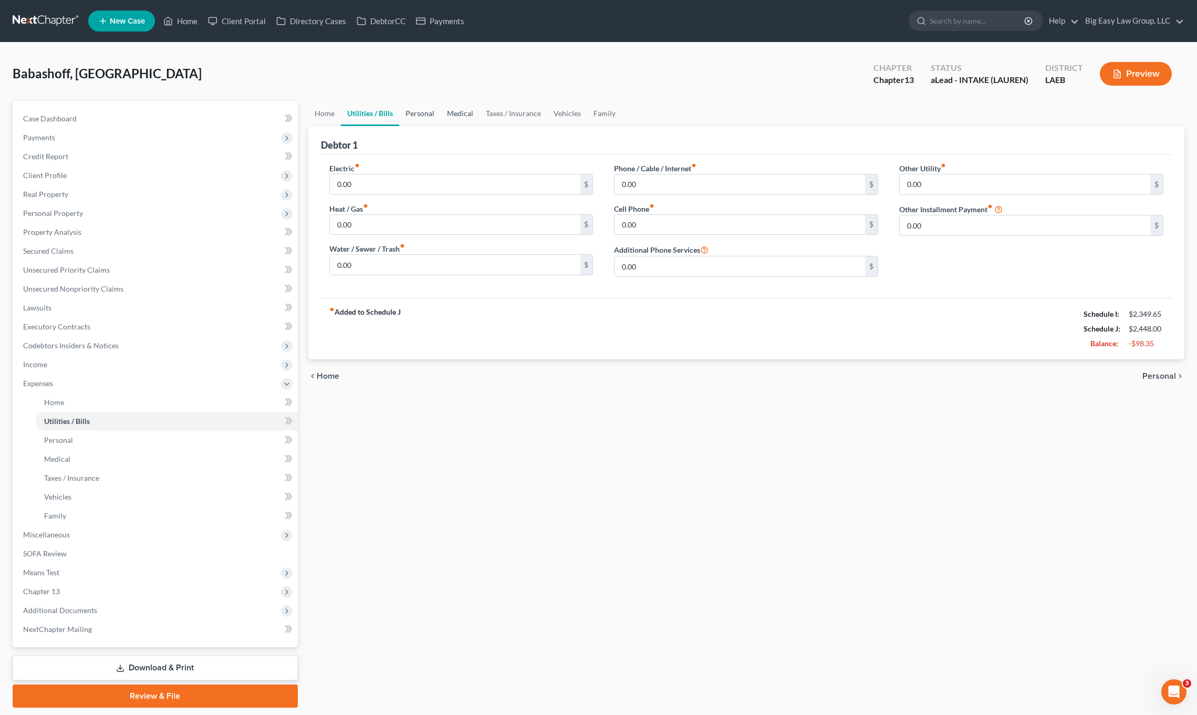
click at [429, 123] on link "Personal" at bounding box center [419, 113] width 41 height 25
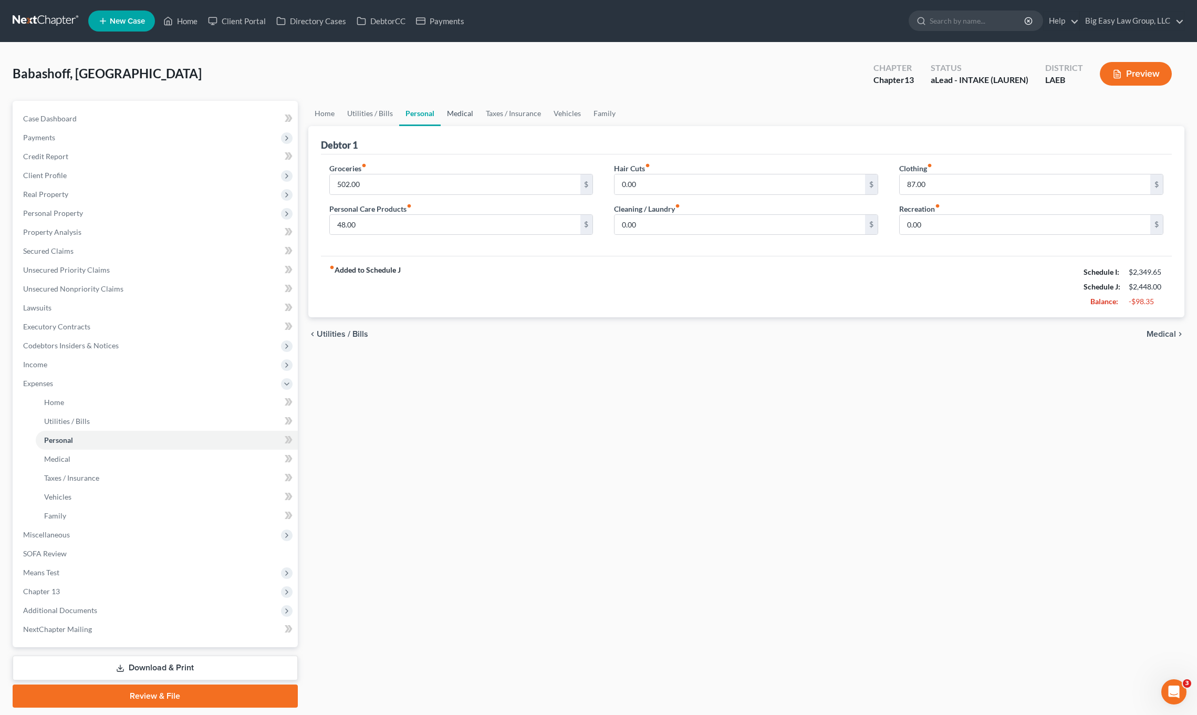
click at [464, 119] on link "Medical" at bounding box center [460, 113] width 39 height 25
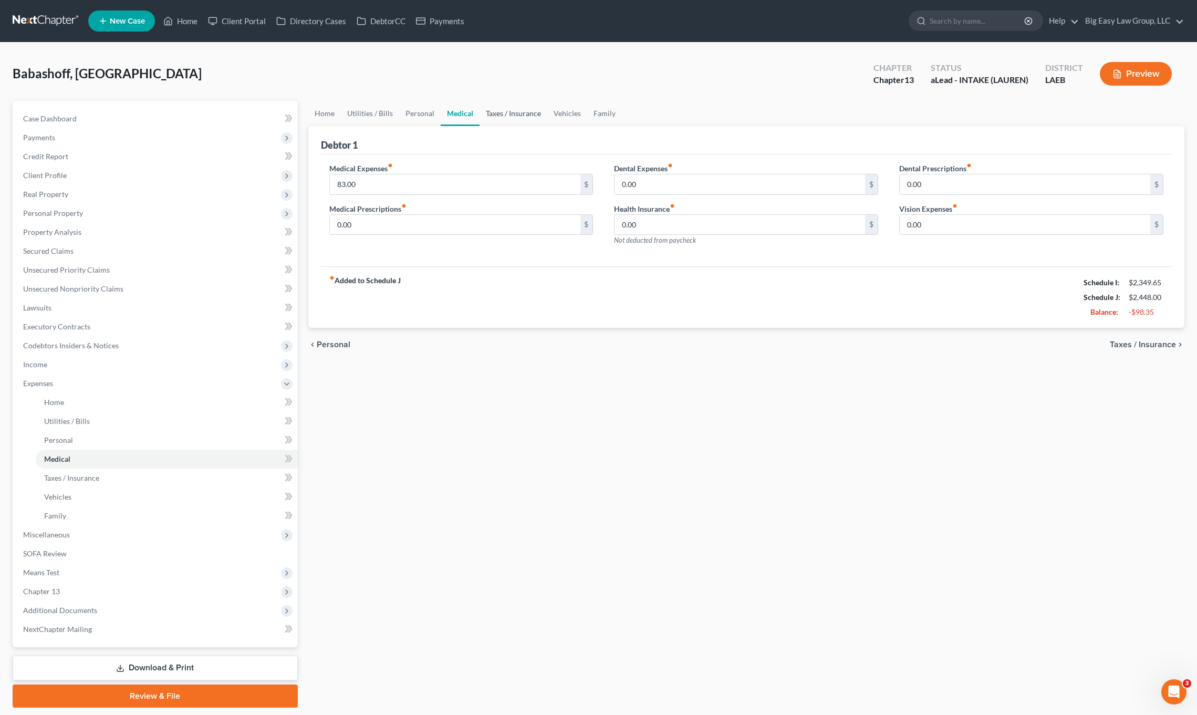
click at [505, 112] on link "Taxes / Insurance" at bounding box center [513, 113] width 68 height 25
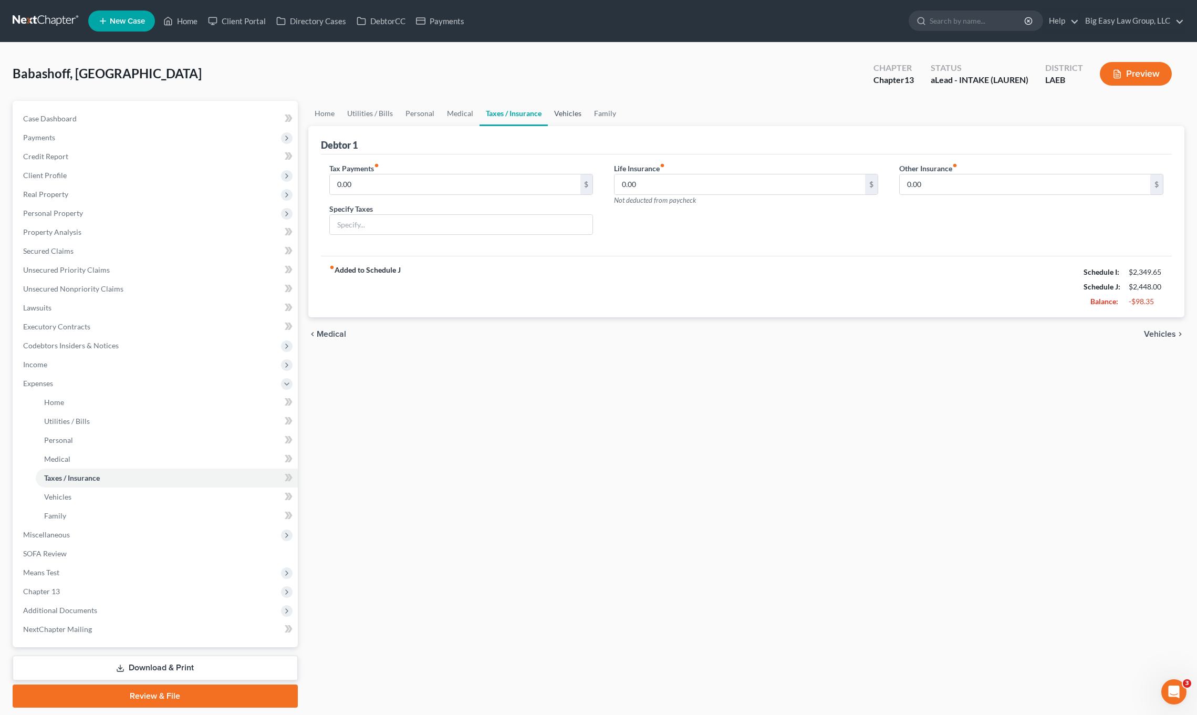
click at [566, 117] on link "Vehicles" at bounding box center [568, 113] width 40 height 25
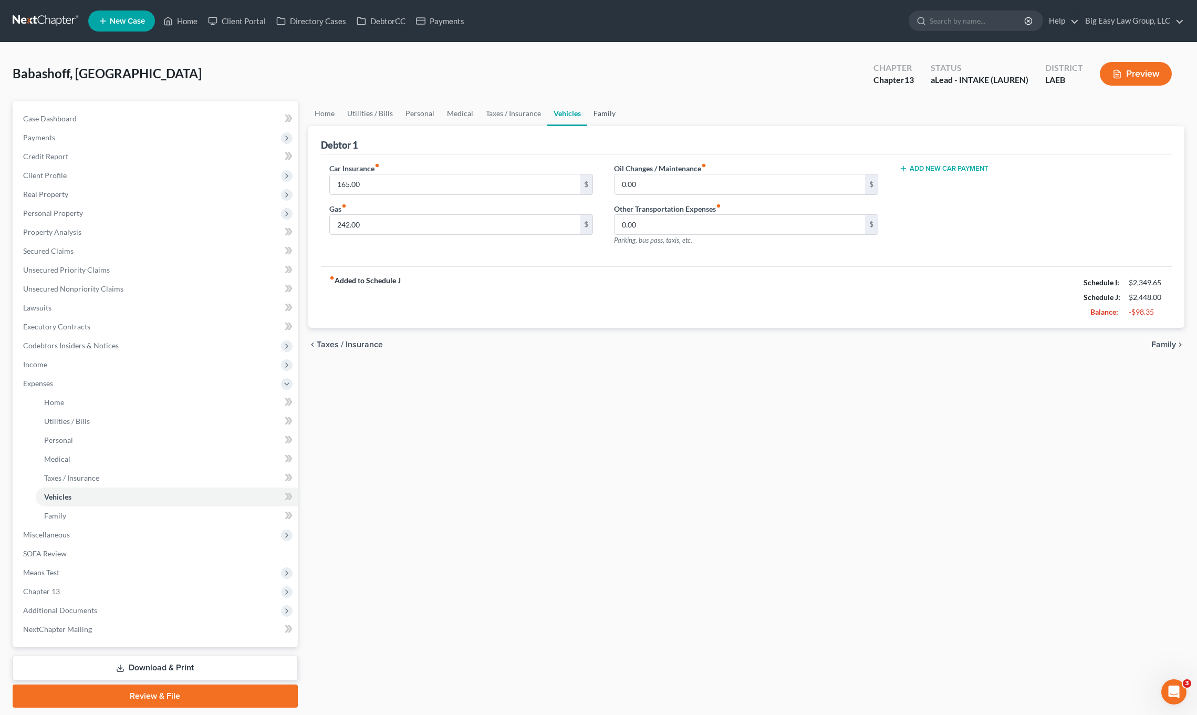
click at [599, 114] on link "Family" at bounding box center [604, 113] width 35 height 25
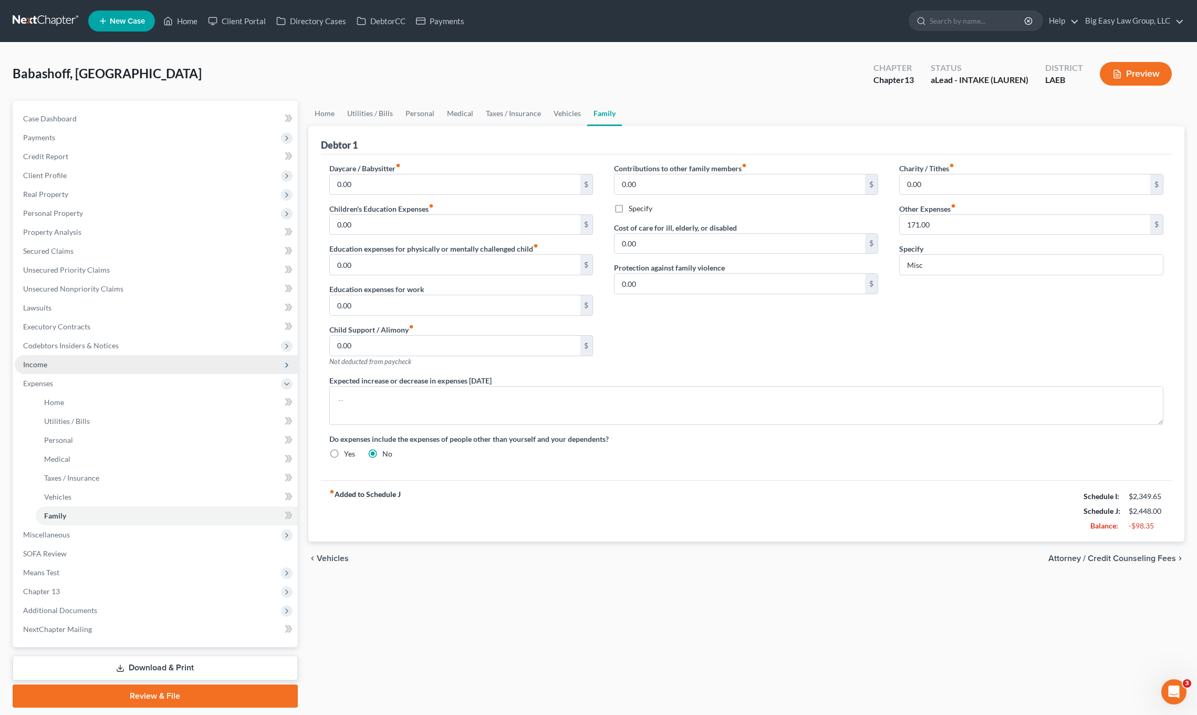
click at [103, 363] on span "Income" at bounding box center [156, 364] width 283 height 19
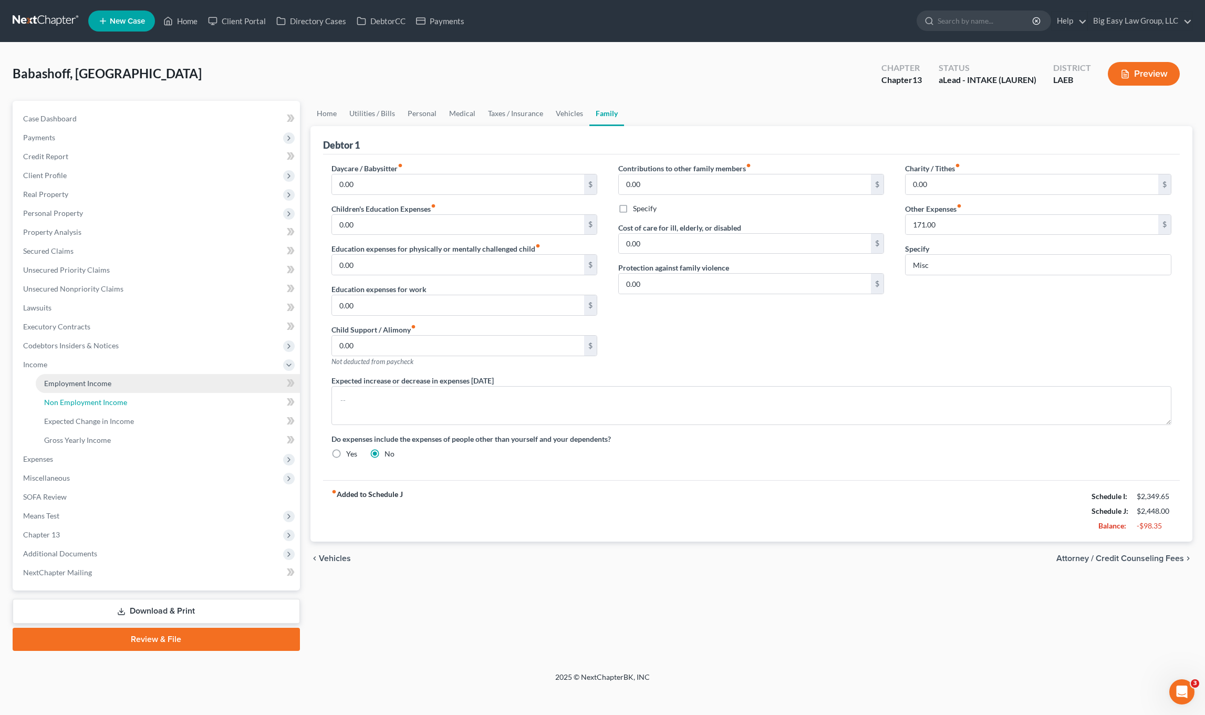
click at [152, 396] on link "Non Employment Income" at bounding box center [168, 402] width 264 height 19
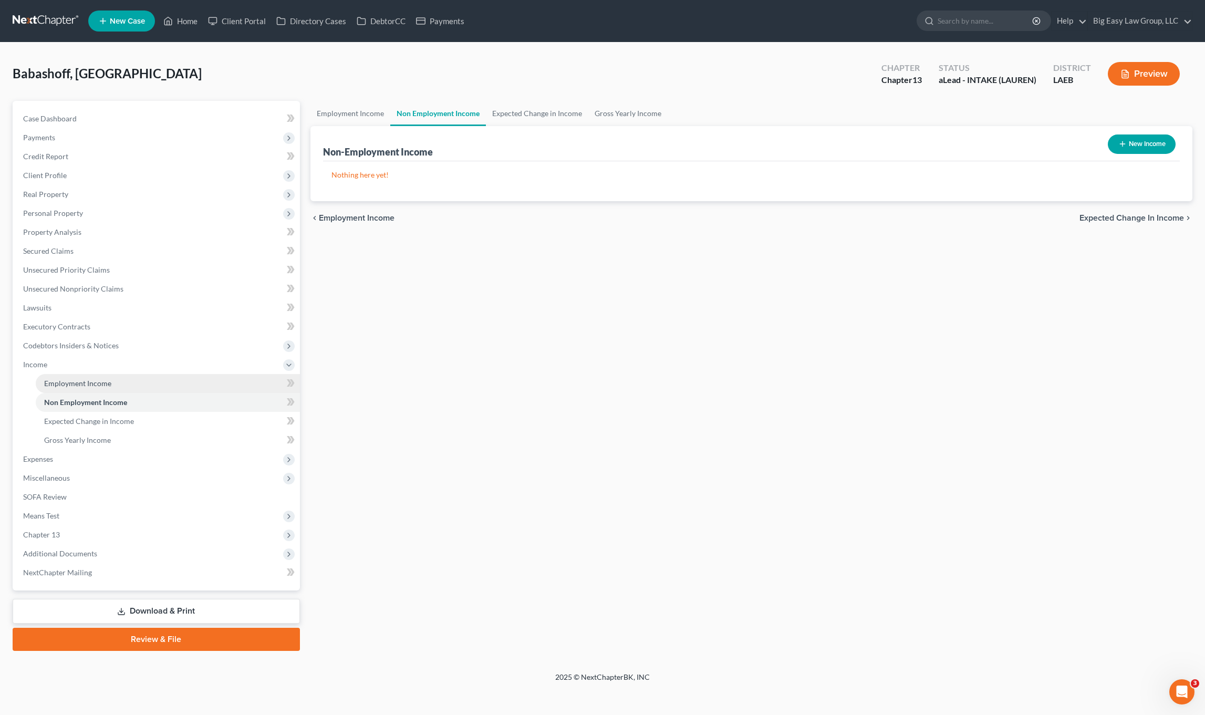
click at [162, 384] on link "Employment Income" at bounding box center [168, 383] width 264 height 19
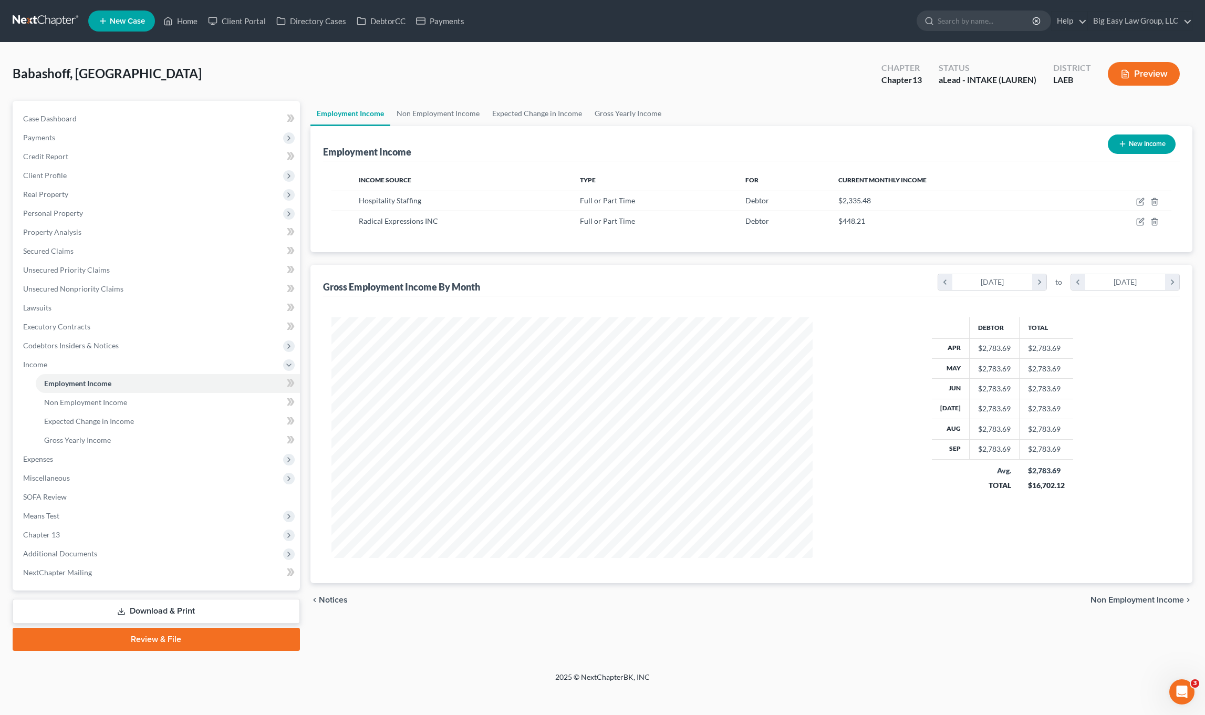
scroll to position [241, 503]
click at [428, 119] on link "Non Employment Income" at bounding box center [438, 113] width 96 height 25
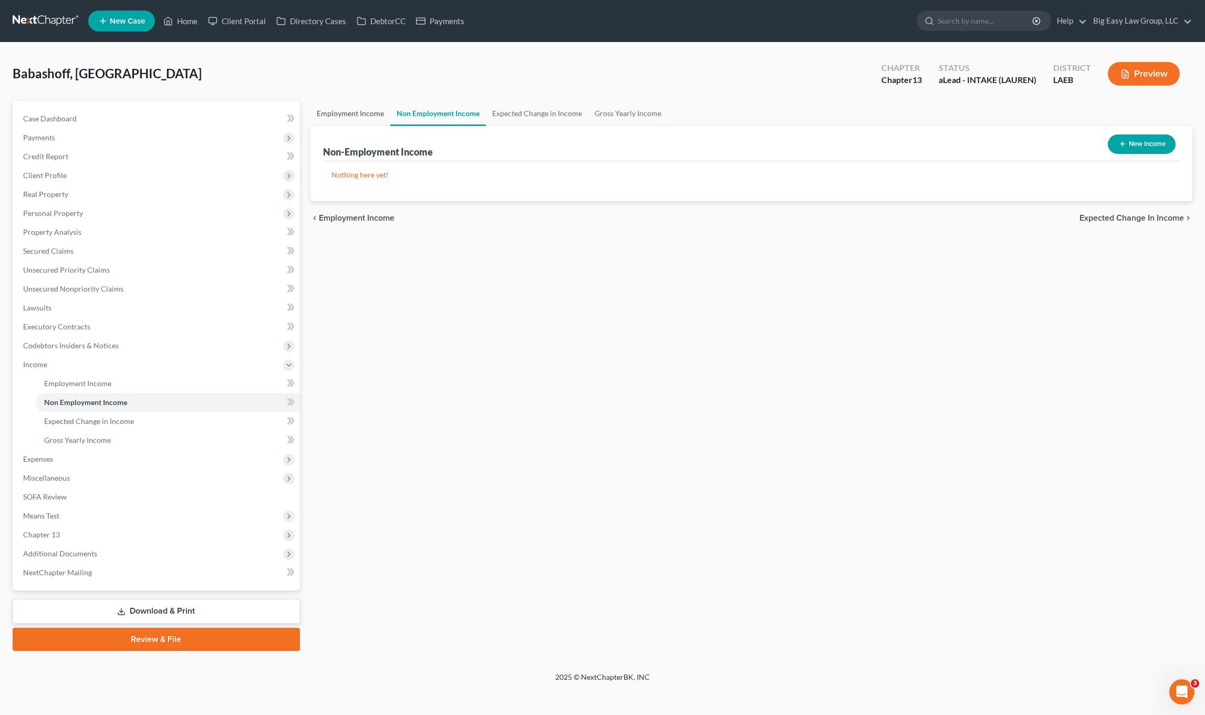
click at [375, 116] on link "Employment Income" at bounding box center [350, 113] width 80 height 25
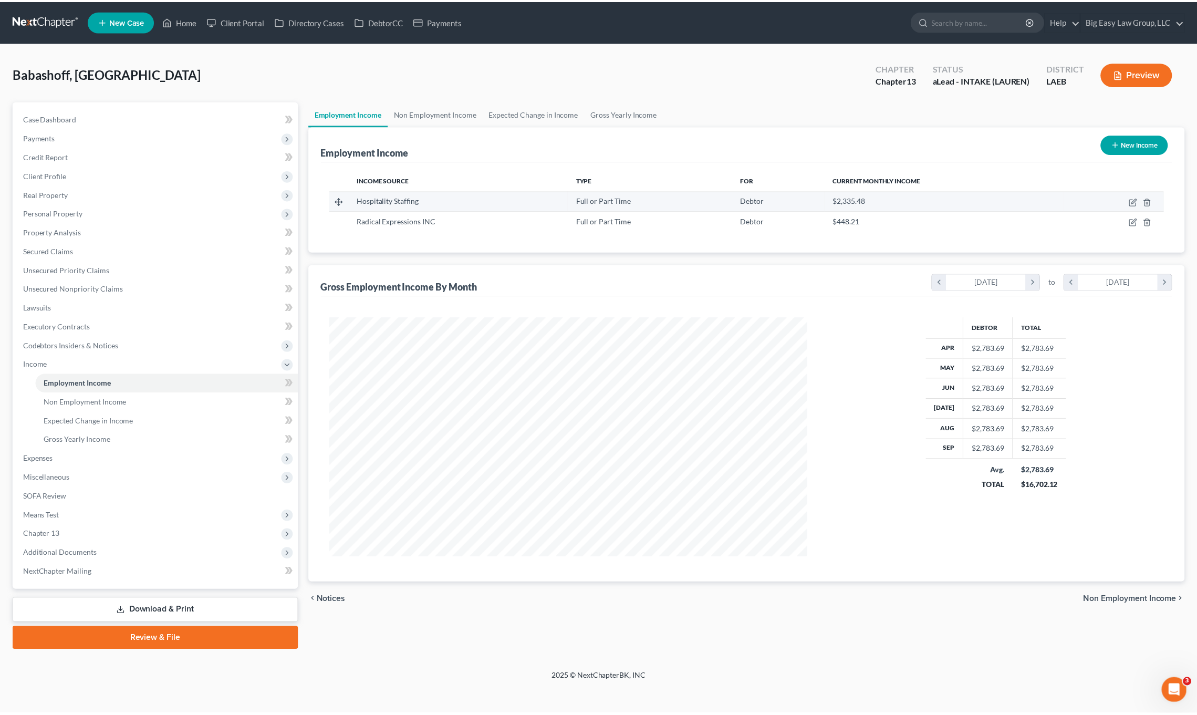
scroll to position [241, 503]
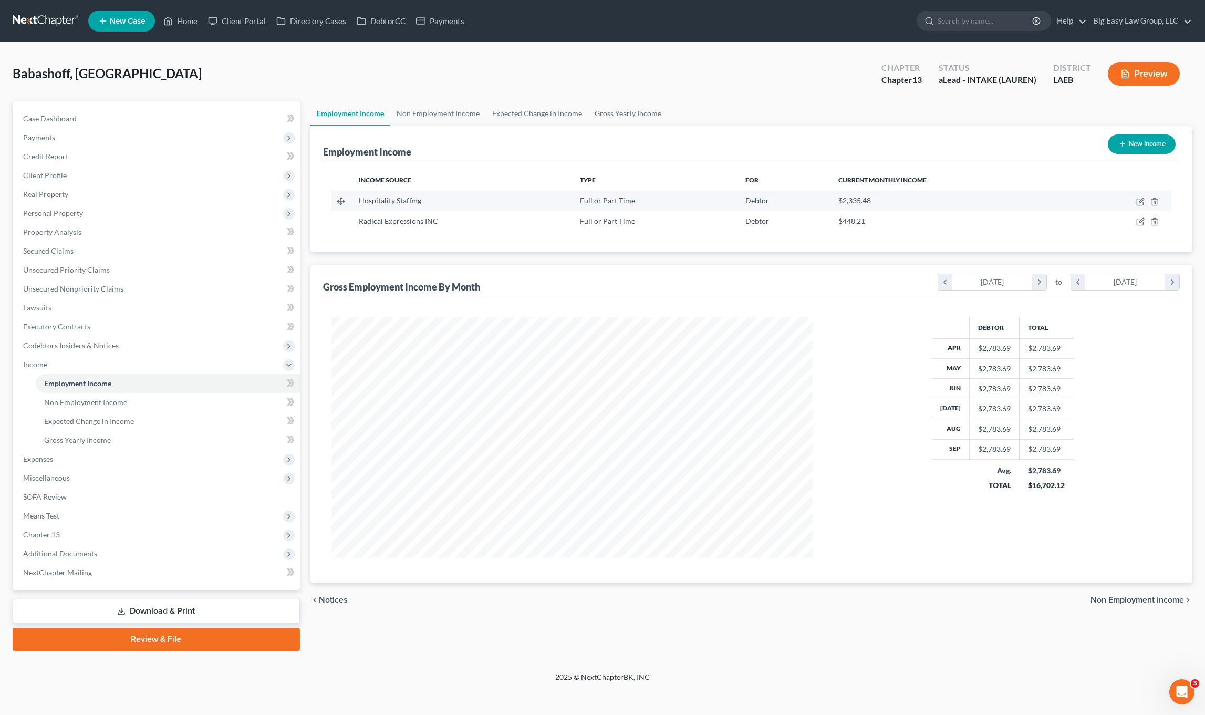
click at [1139, 206] on td at bounding box center [1121, 201] width 100 height 20
click at [1145, 201] on td at bounding box center [1121, 201] width 100 height 20
click at [1143, 197] on icon "button" at bounding box center [1140, 201] width 8 height 8
select select "0"
select select "19"
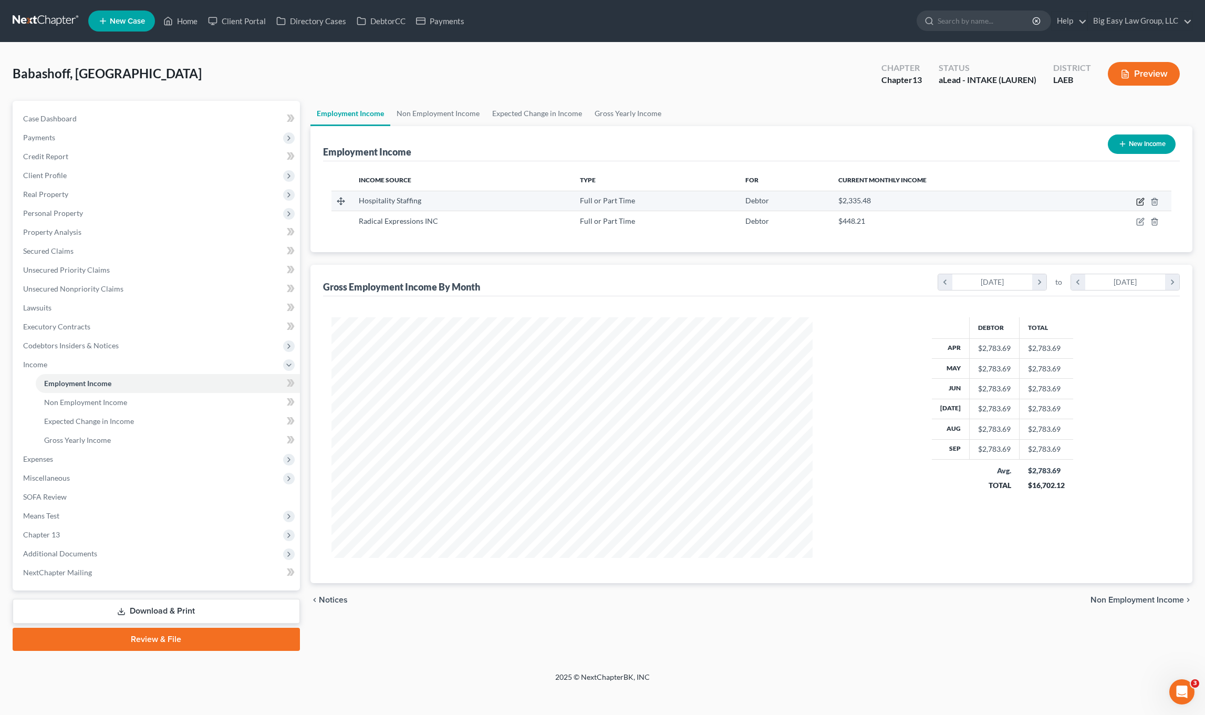
select select "0"
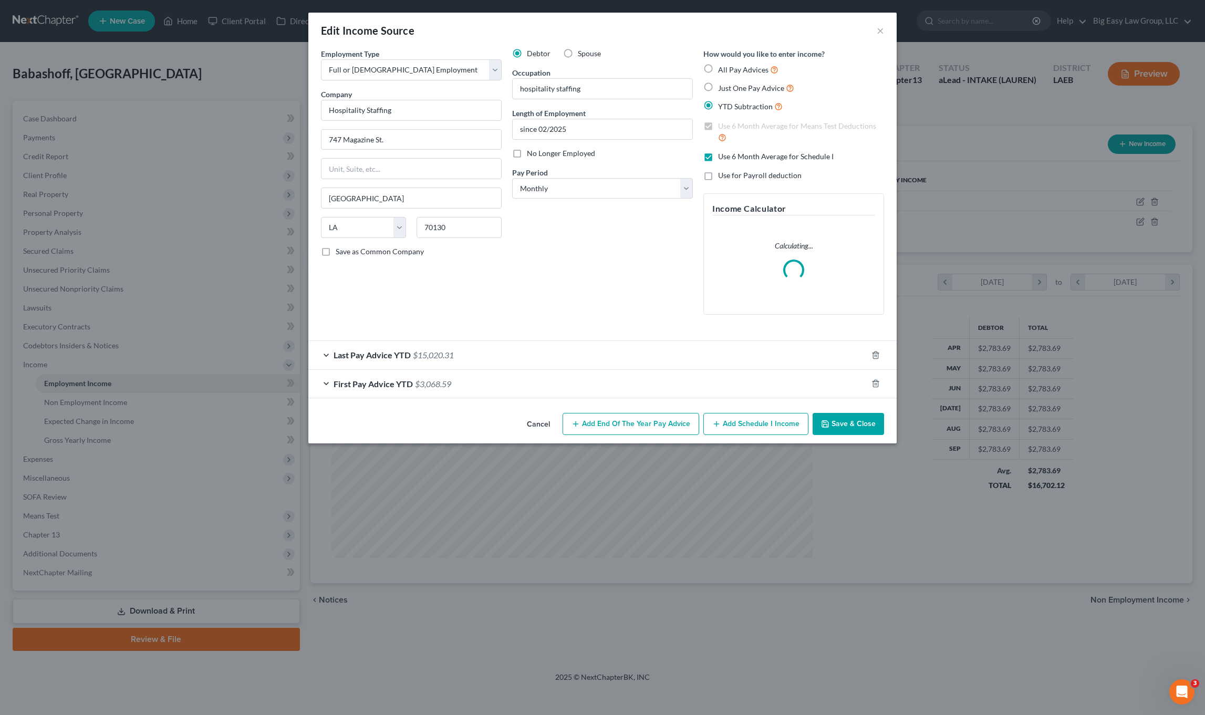
click at [409, 367] on div "Last Pay Advice YTD $15,020.31" at bounding box center [587, 355] width 559 height 28
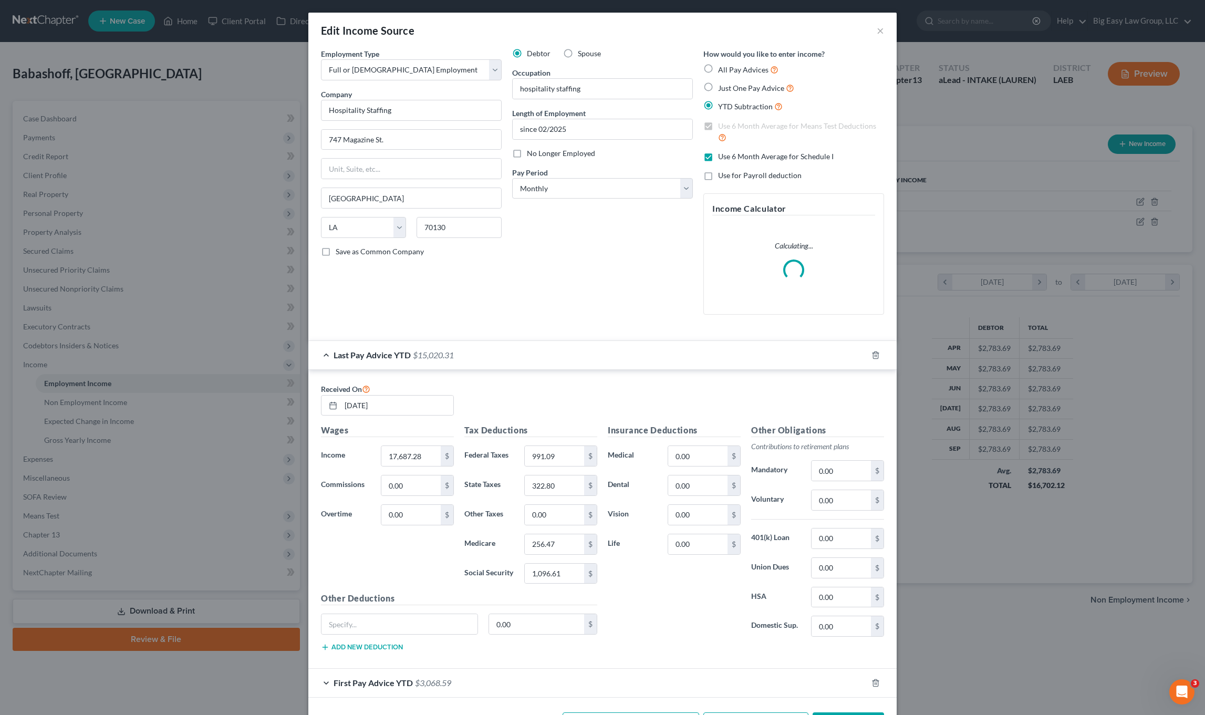
click at [419, 356] on span "$15,020.31" at bounding box center [433, 355] width 41 height 10
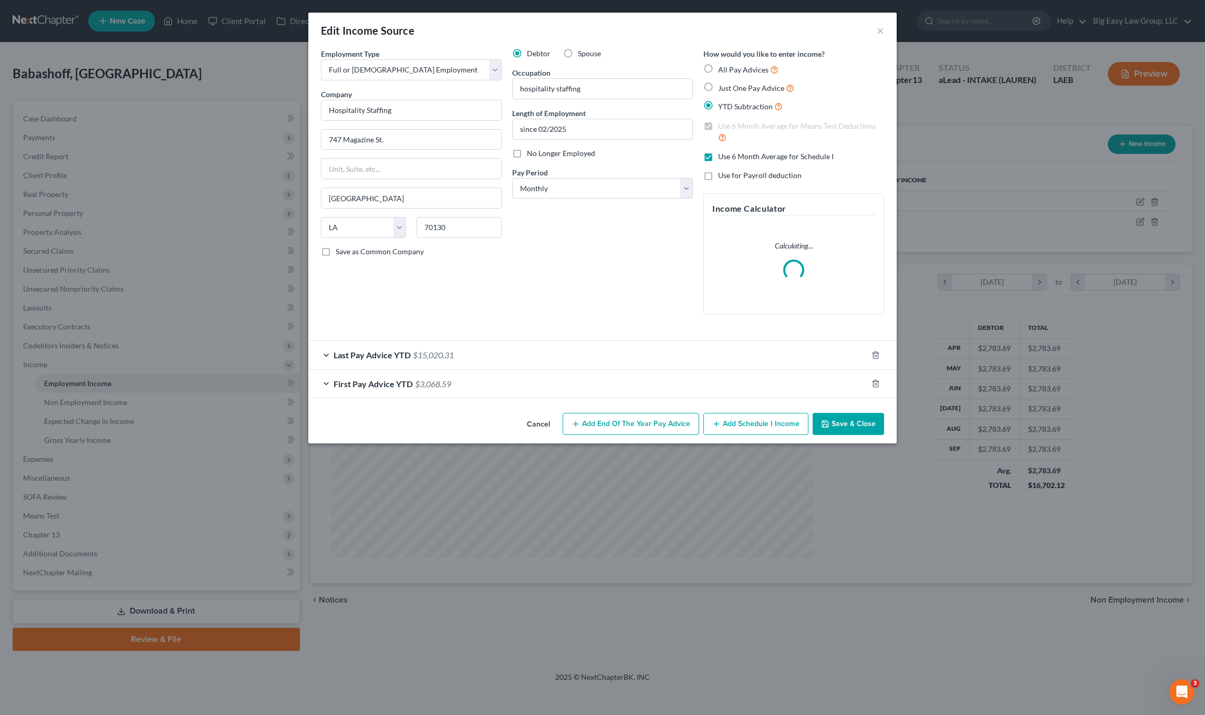
click at [449, 375] on div "First Pay Advice YTD $3,068.59" at bounding box center [587, 384] width 559 height 28
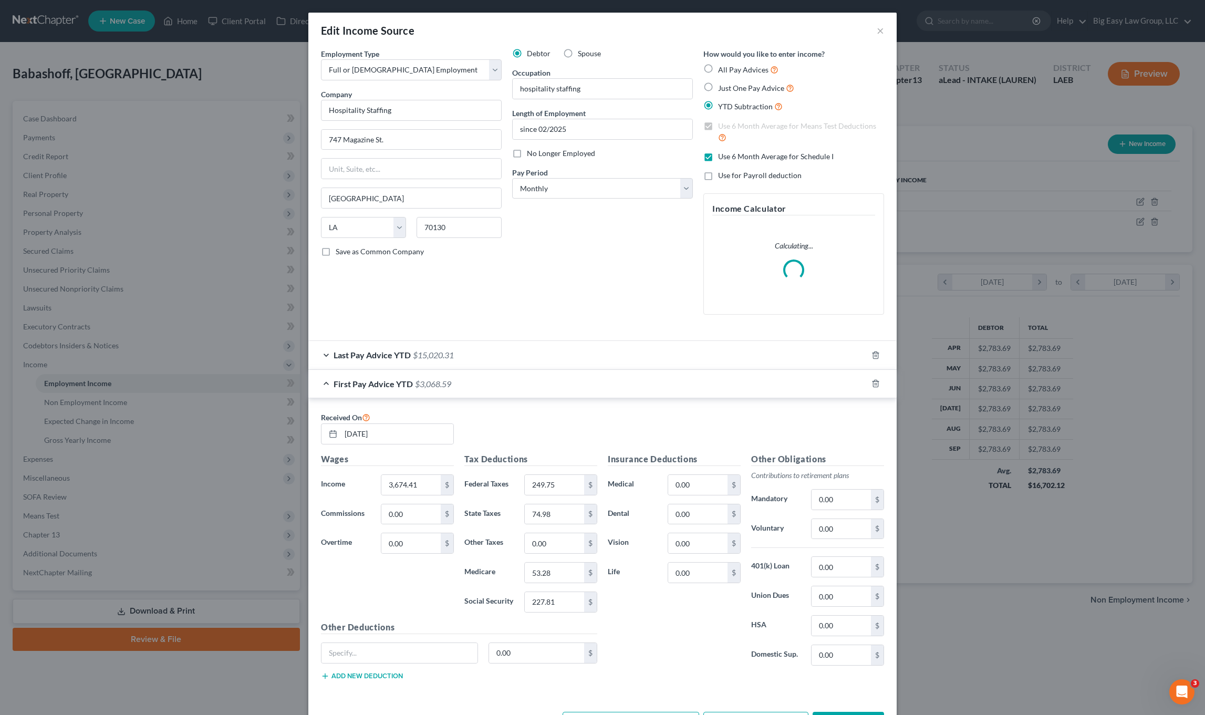
click at [453, 376] on div "First Pay Advice YTD $3,068.59" at bounding box center [587, 384] width 559 height 28
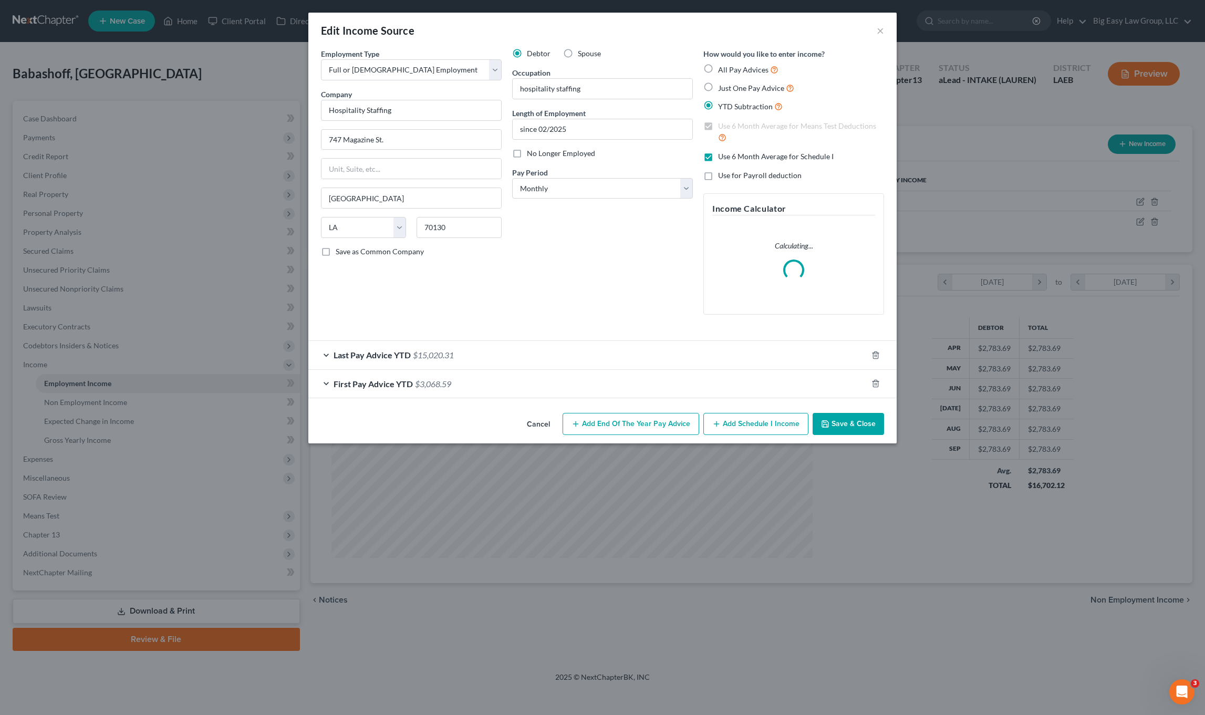
click at [843, 420] on button "Save & Close" at bounding box center [847, 424] width 71 height 22
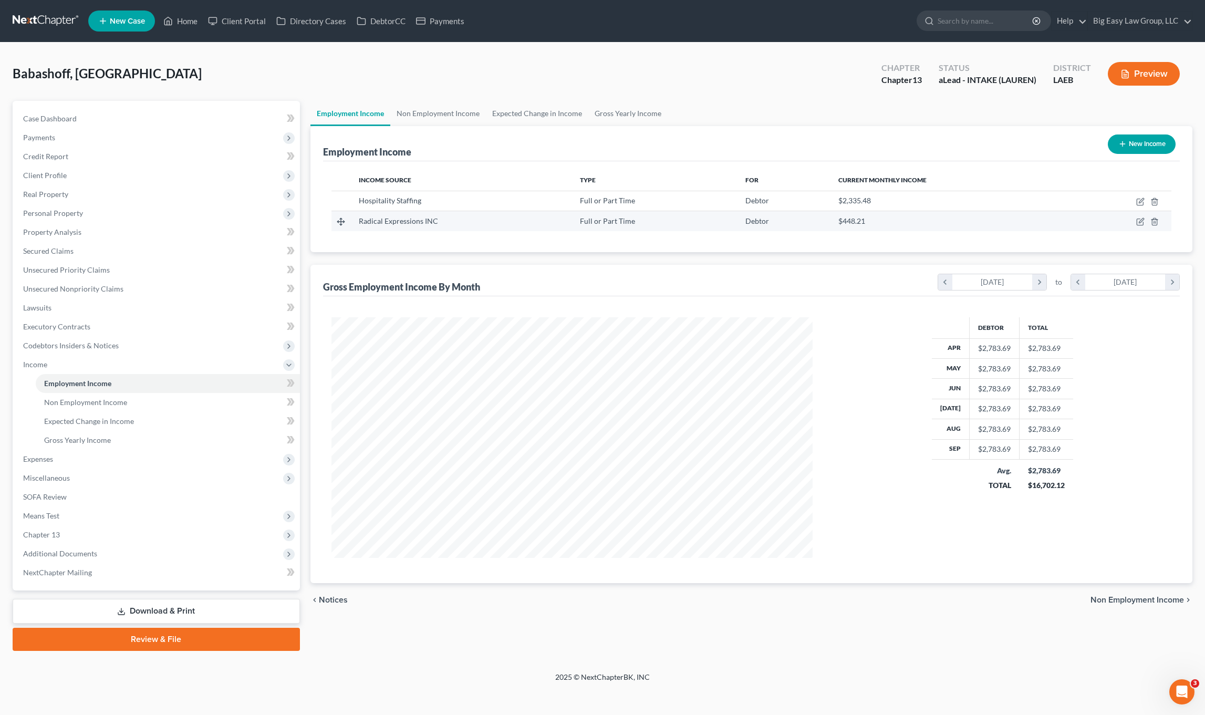
click at [1143, 216] on td at bounding box center [1121, 221] width 100 height 20
click at [1139, 204] on icon "button" at bounding box center [1140, 201] width 8 height 8
select select "19"
select select "0"
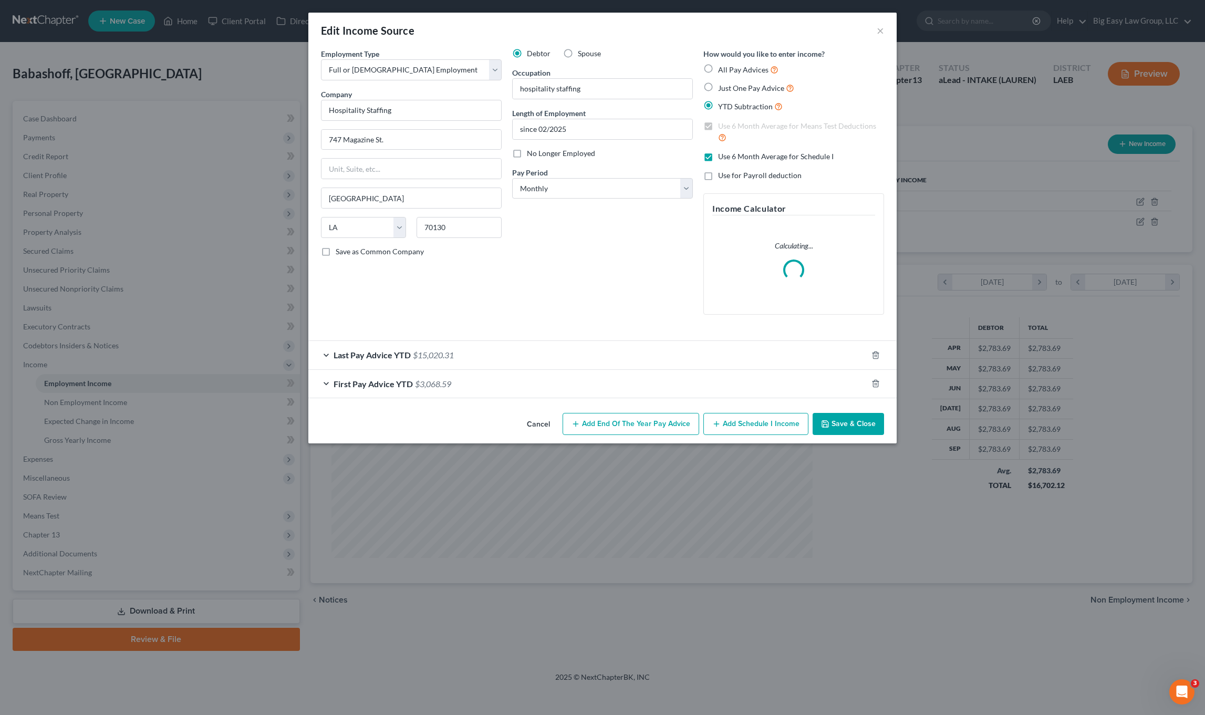
click at [838, 414] on button "Save & Close" at bounding box center [847, 424] width 71 height 22
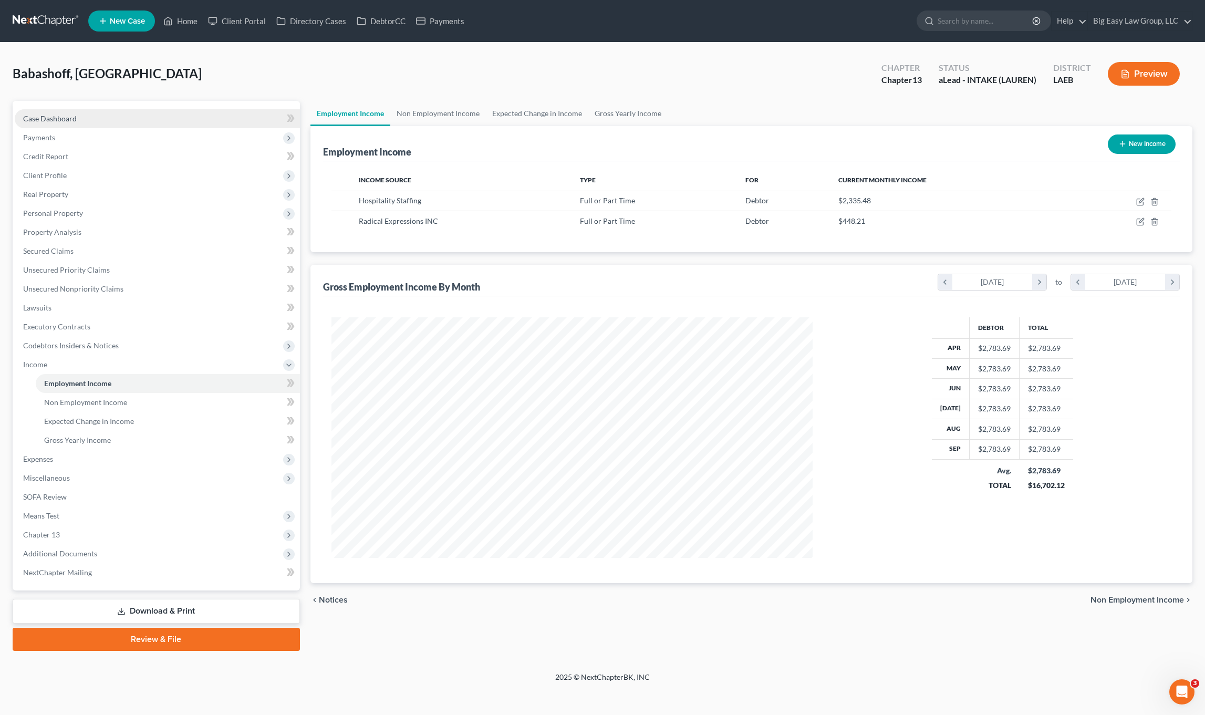
click at [50, 109] on link "Case Dashboard" at bounding box center [157, 118] width 285 height 19
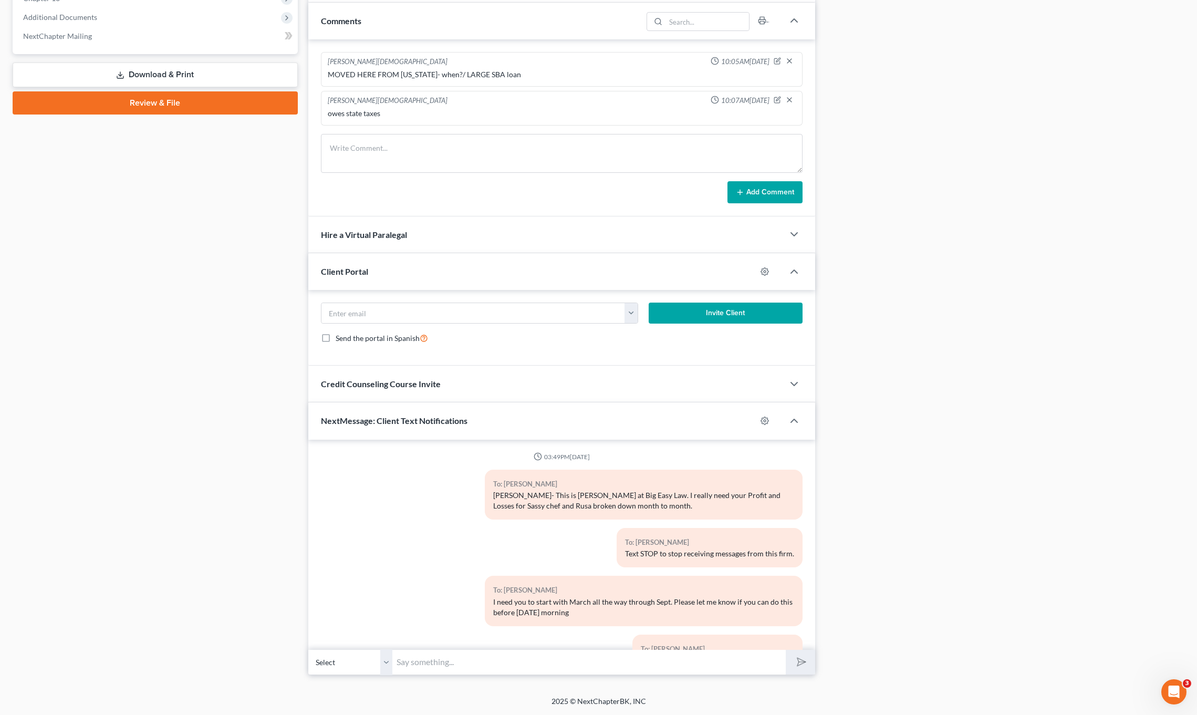
scroll to position [1776, 0]
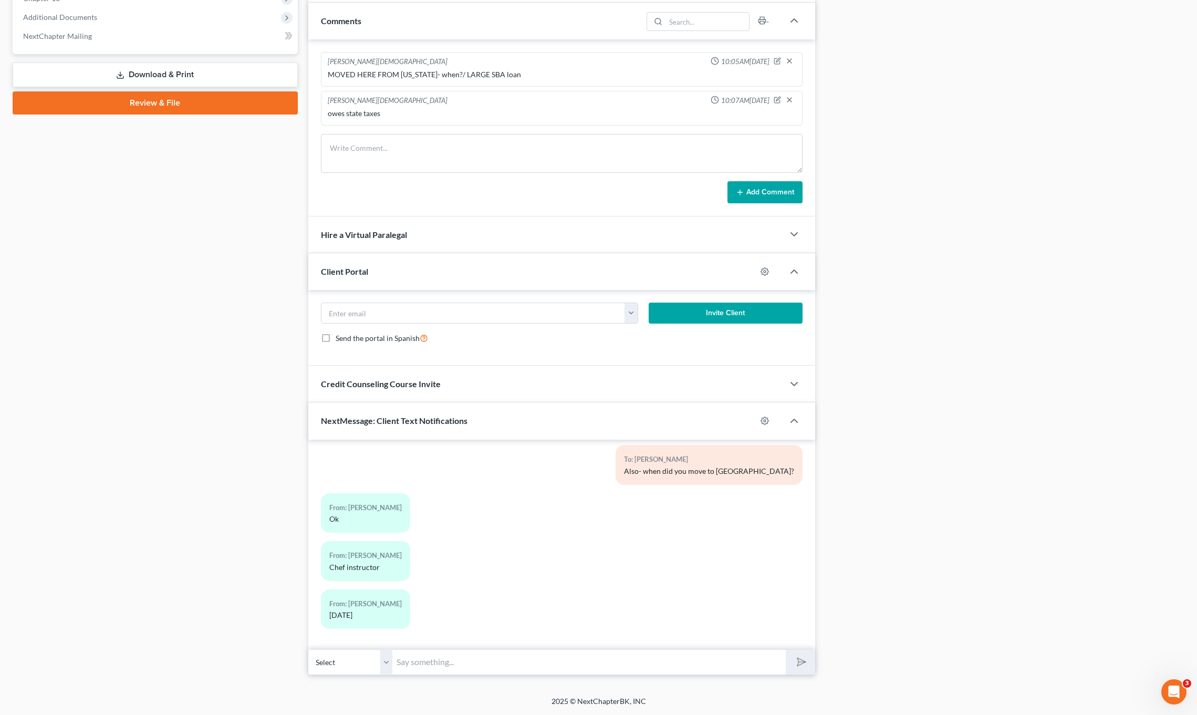
click at [435, 656] on input "text" at bounding box center [589, 662] width 394 height 26
click at [356, 573] on div "From: [PERSON_NAME] Chef instructor" at bounding box center [365, 560] width 89 height 39
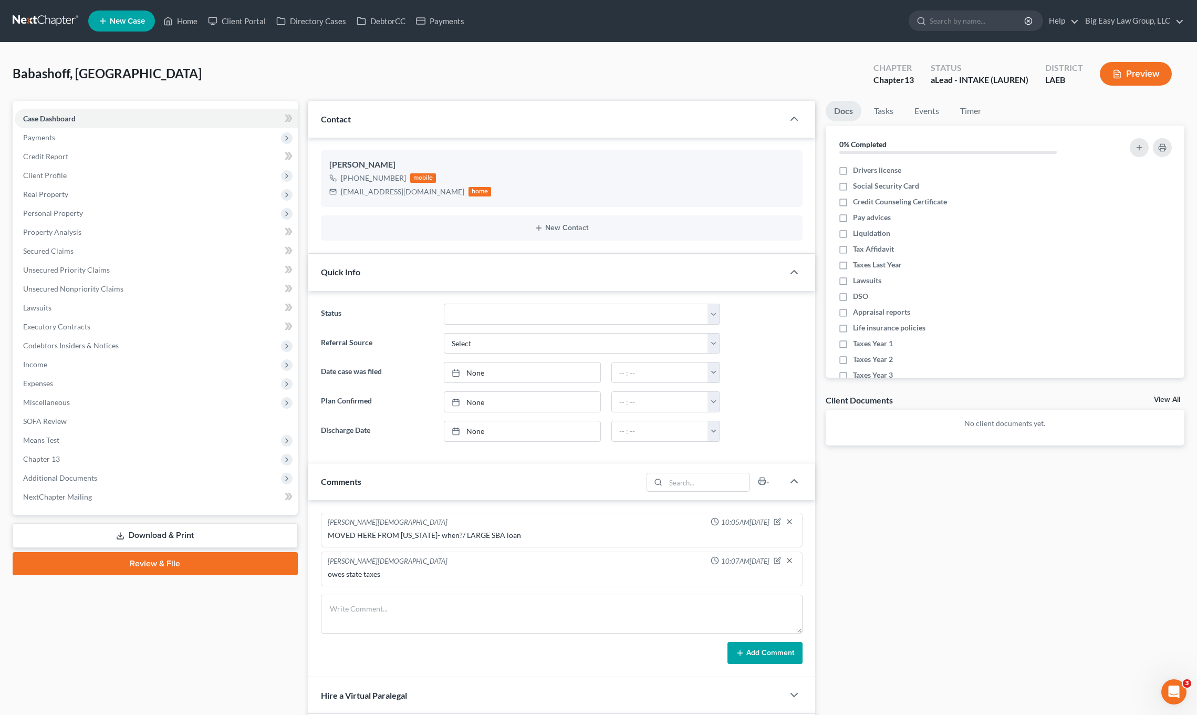
click at [360, 269] on div "Quick Info" at bounding box center [545, 272] width 475 height 36
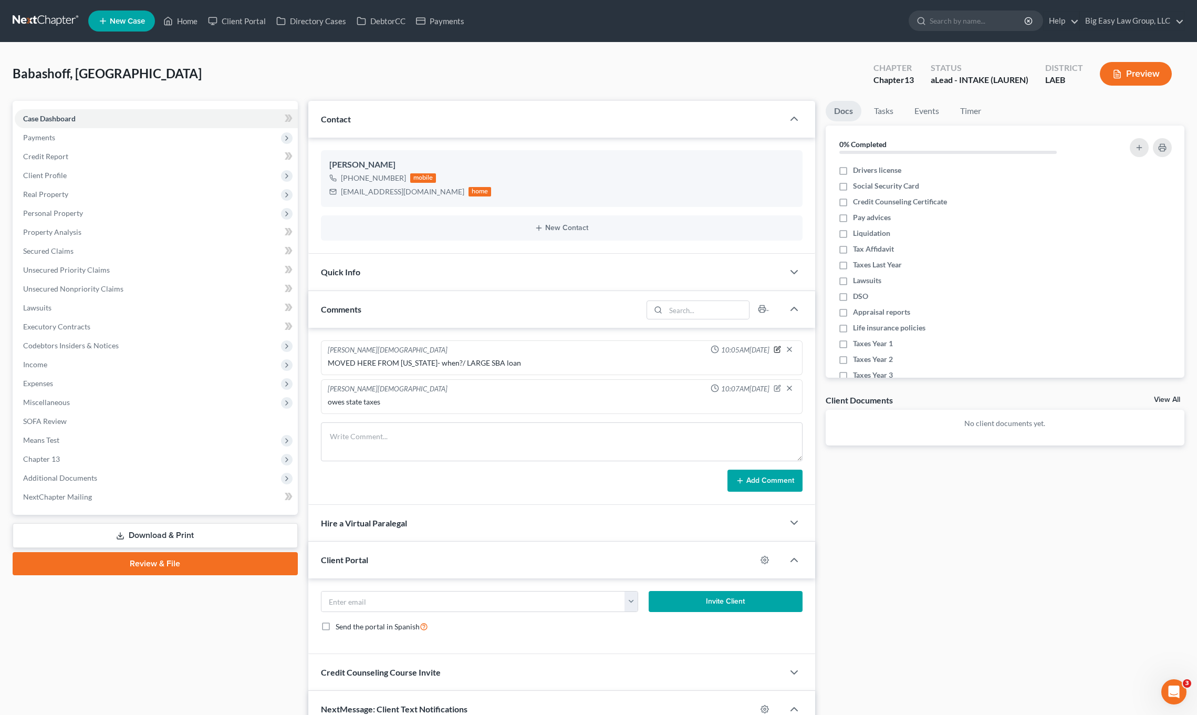
click at [780, 346] on icon "button" at bounding box center [778, 348] width 4 height 4
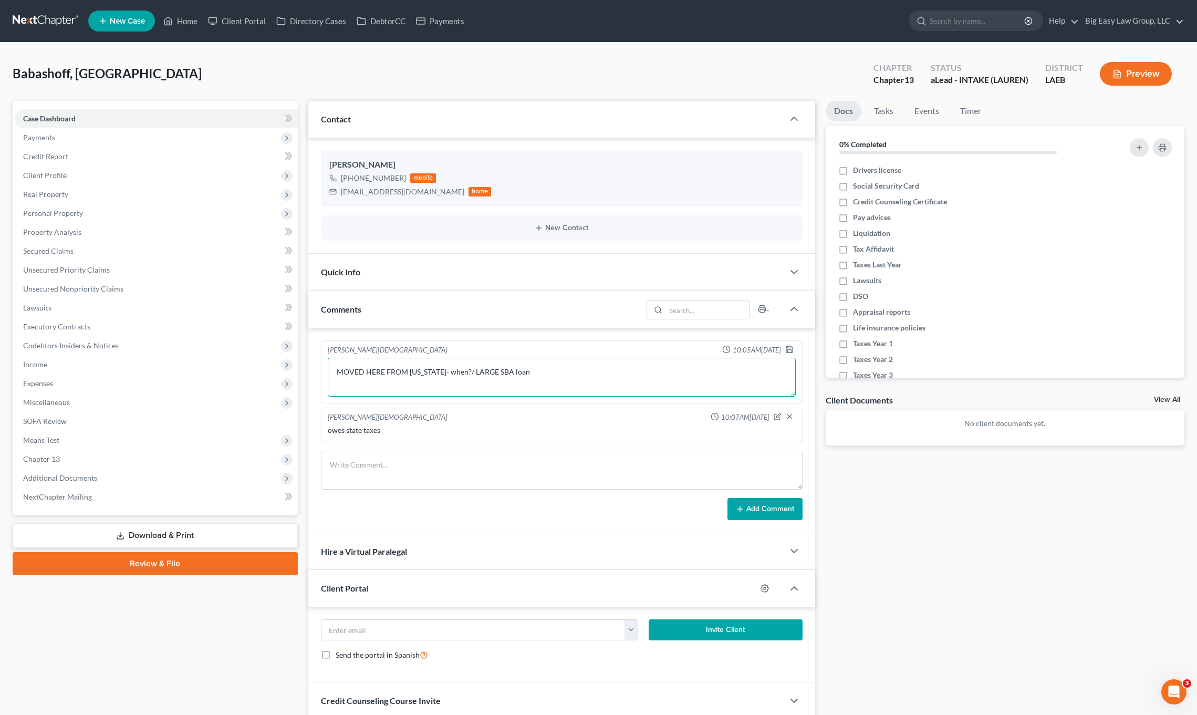
drag, startPoint x: 444, startPoint y: 370, endPoint x: 457, endPoint y: 368, distance: 13.3
click at [444, 370] on textarea "MOVED HERE FROM [US_STATE]- when?/ LARGE SBA loan" at bounding box center [562, 377] width 468 height 39
click at [613, 374] on textarea "MOVED HERE FROM [US_STATE]- [DATE] LARGE SBA loan" at bounding box center [562, 377] width 468 height 39
type textarea "MOVED HERE FROM [US_STATE]- [DATE] LARGE SBA loan"
click at [792, 350] on icon "button" at bounding box center [789, 349] width 6 height 6
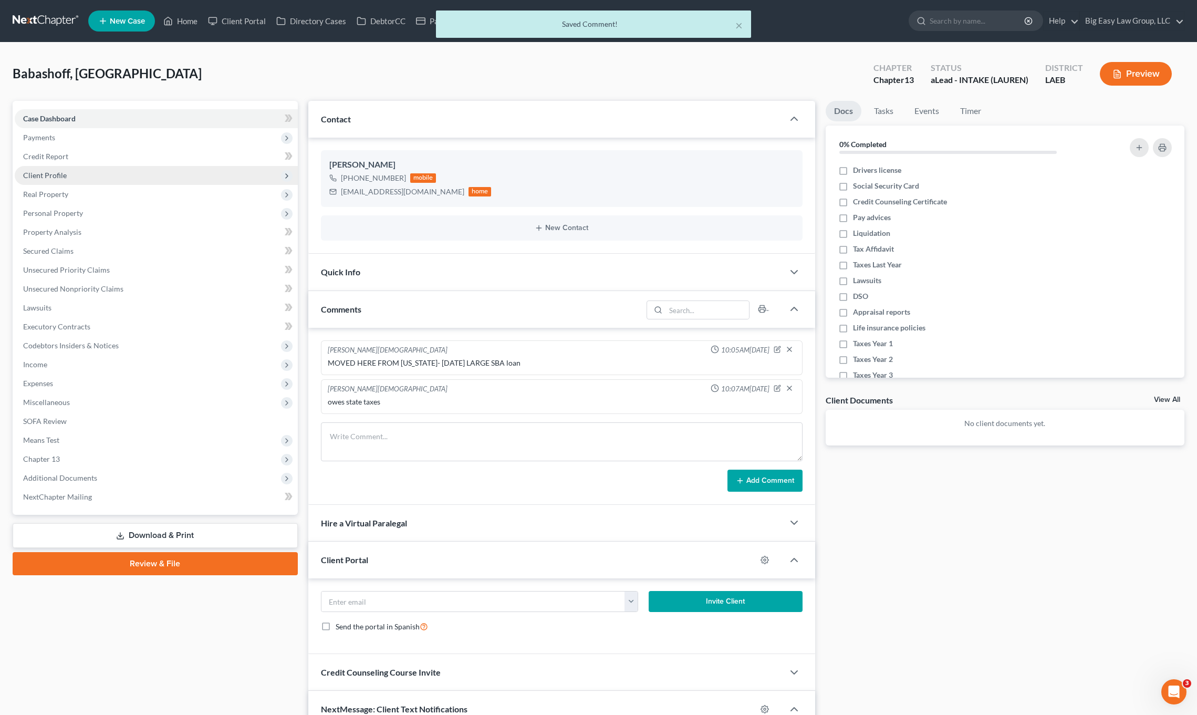
click at [116, 173] on span "Client Profile" at bounding box center [156, 175] width 283 height 19
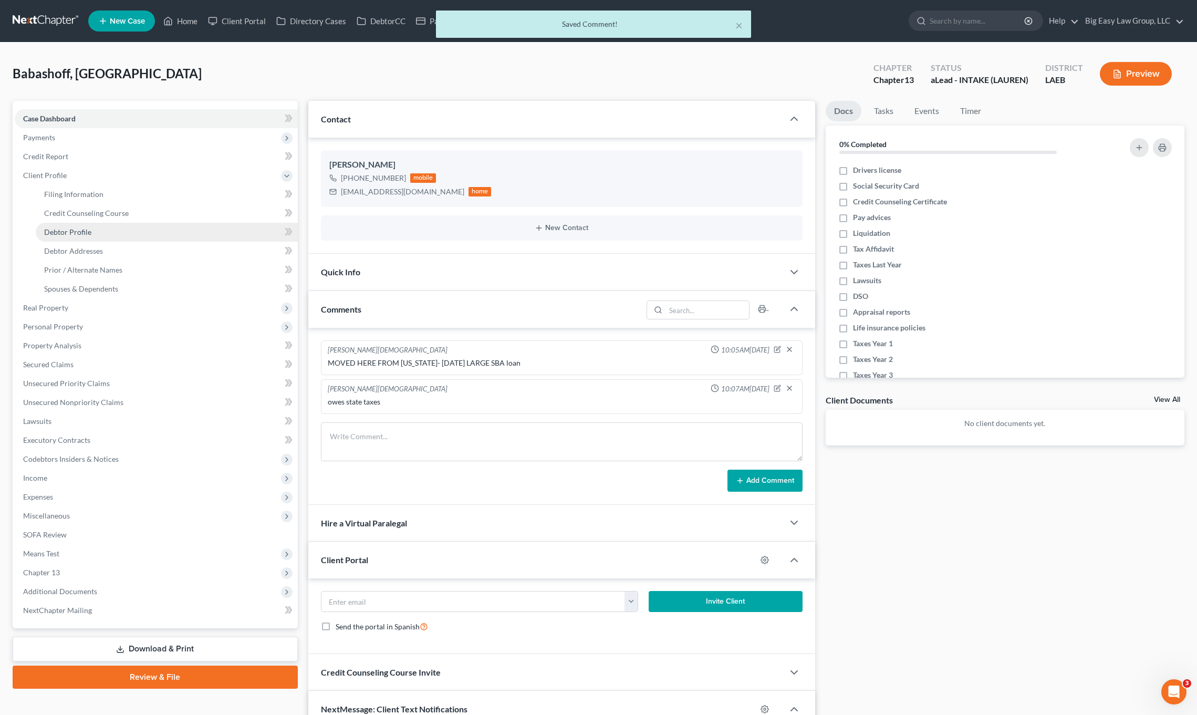
click at [121, 231] on link "Debtor Profile" at bounding box center [167, 232] width 262 height 19
select select "0"
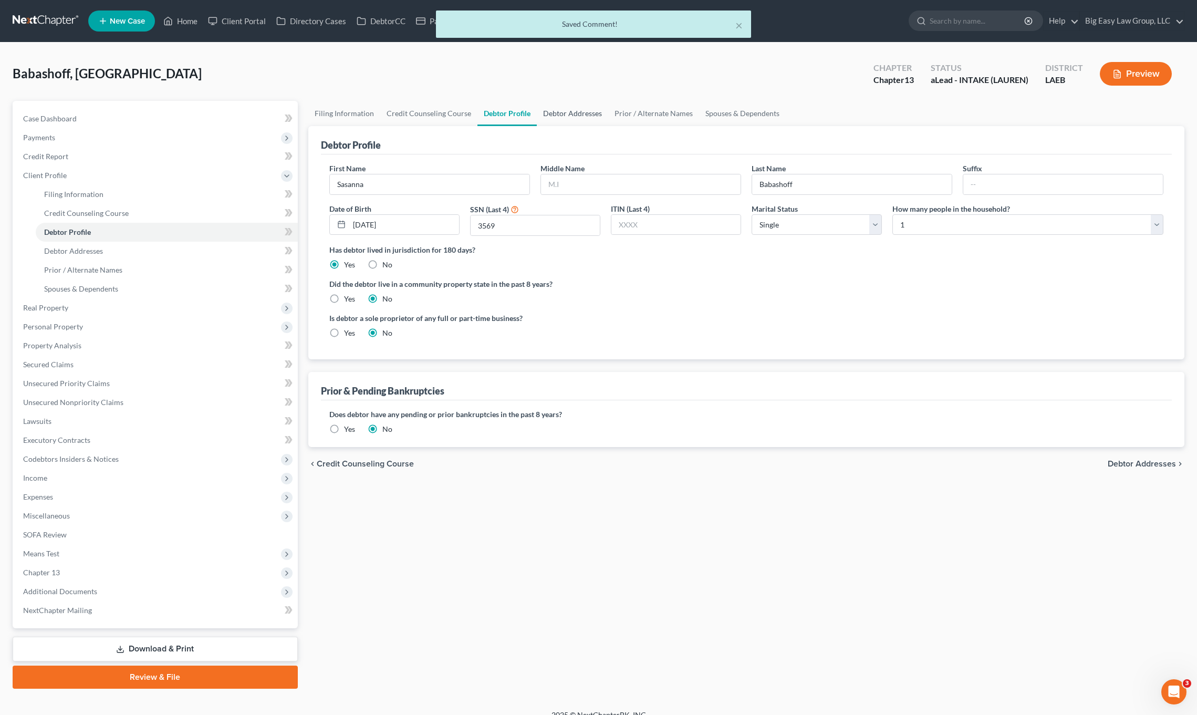
click at [577, 109] on link "Debtor Addresses" at bounding box center [572, 113] width 71 height 25
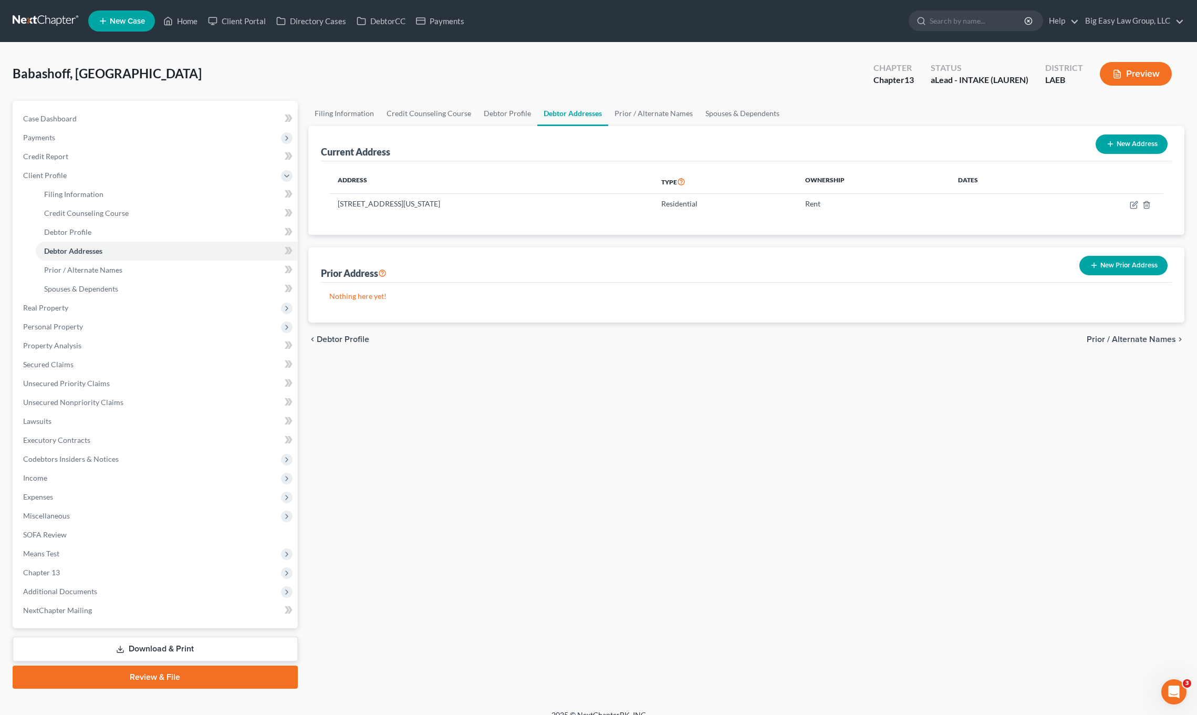
click at [1110, 267] on button "New Prior Address" at bounding box center [1123, 265] width 88 height 19
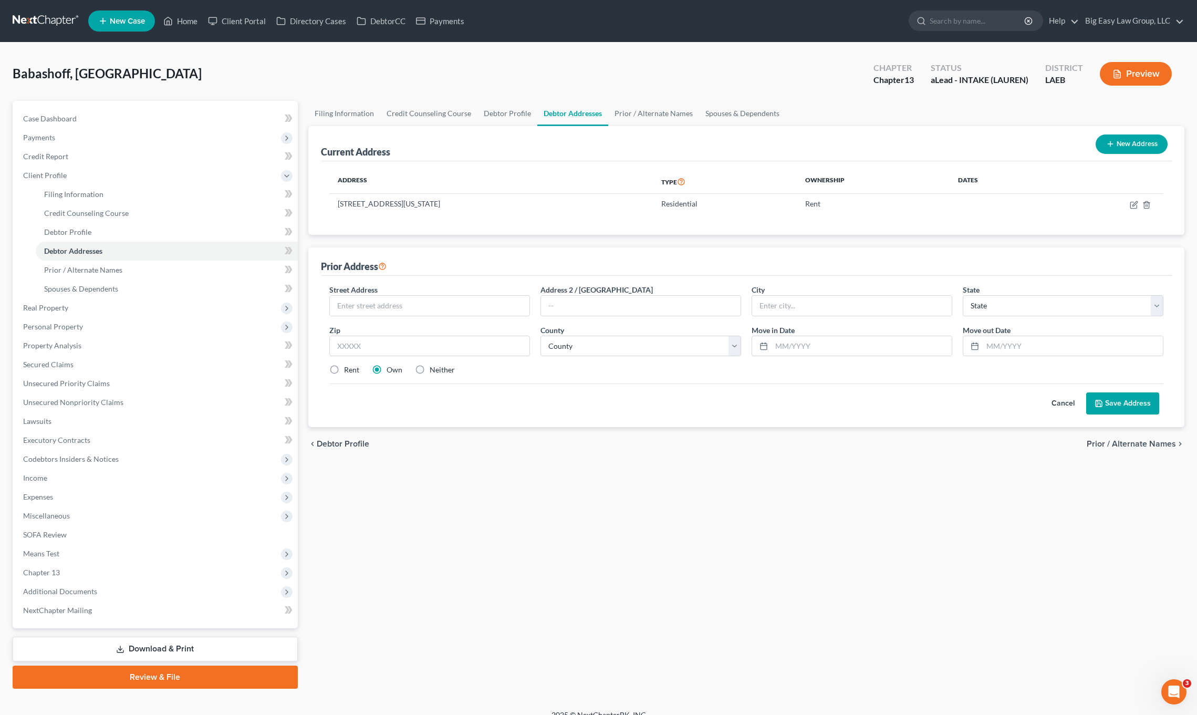
click at [359, 319] on div "Street Address * Address 2 / [GEOGRAPHIC_DATA] * State * State [US_STATE] AK AR…" at bounding box center [746, 334] width 844 height 100
click at [362, 314] on input "text" at bounding box center [430, 306] width 200 height 20
click at [1067, 402] on button "Cancel" at bounding box center [1063, 403] width 46 height 21
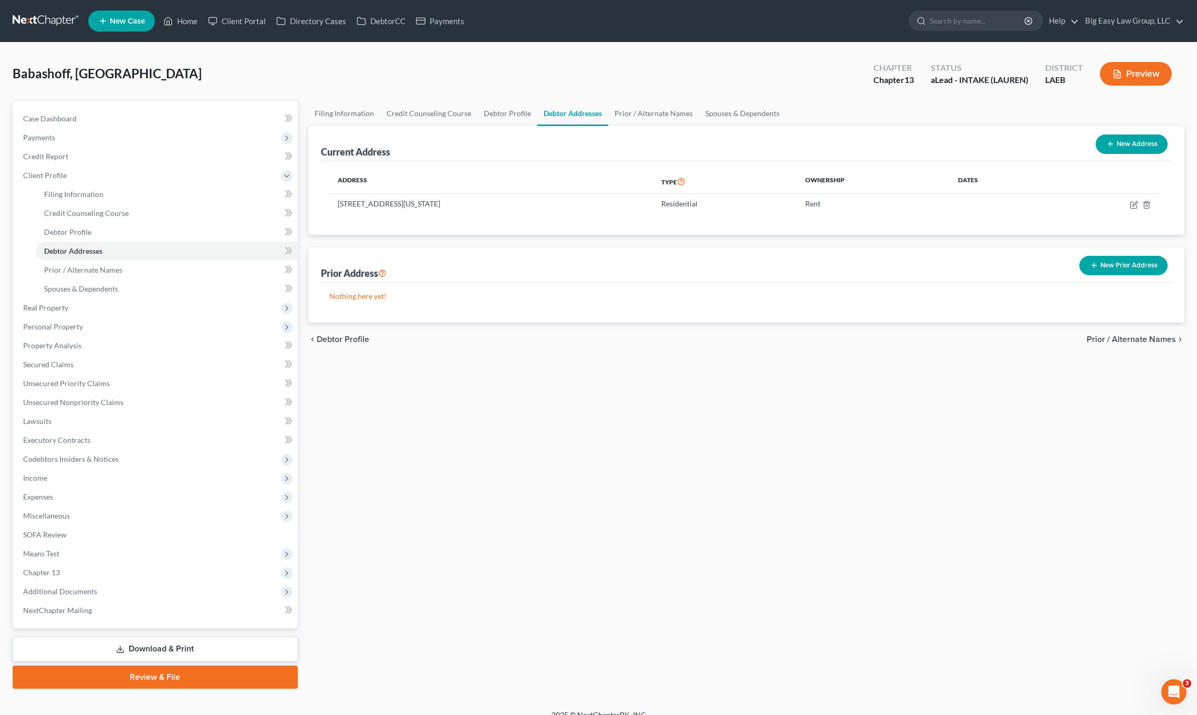
click at [1127, 264] on button "New Prior Address" at bounding box center [1123, 265] width 88 height 19
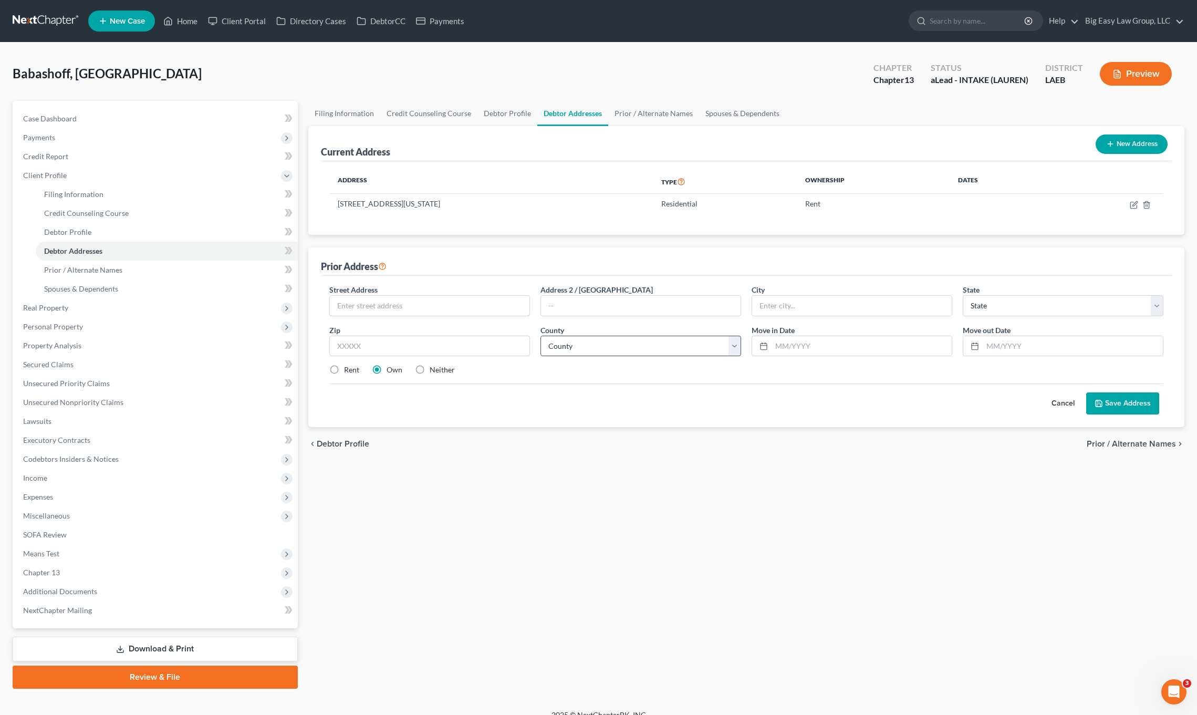
click at [354, 302] on input "text" at bounding box center [430, 306] width 200 height 20
type input "[STREET_ADDRESS]"
click at [419, 345] on input "text" at bounding box center [429, 346] width 201 height 21
type input "97211"
type input "[GEOGRAPHIC_DATA]"
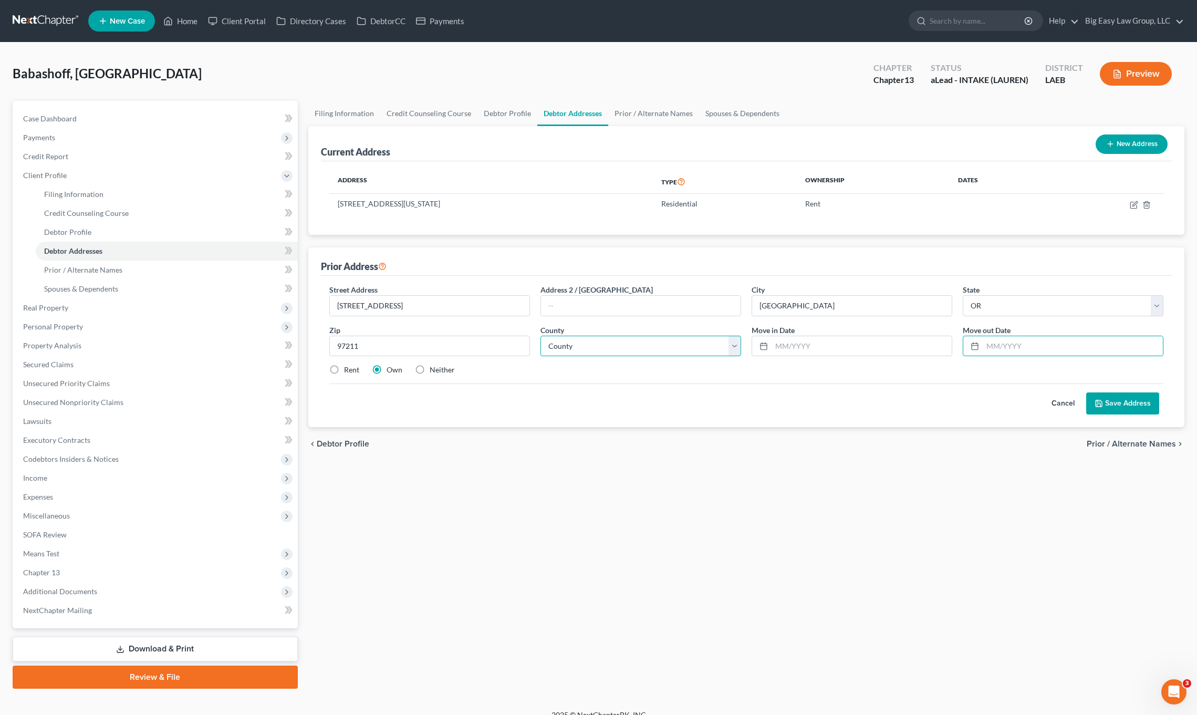
click at [612, 347] on select "County" at bounding box center [640, 346] width 201 height 21
click at [566, 348] on select "County [GEOGRAPHIC_DATA] [GEOGRAPHIC_DATA] [GEOGRAPHIC_DATA] [GEOGRAPHIC_DATA] …" at bounding box center [640, 346] width 201 height 21
drag, startPoint x: 341, startPoint y: 301, endPoint x: 323, endPoint y: 290, distance: 21.3
click at [324, 290] on div "Street Address * [STREET_ADDRESS]" at bounding box center [429, 300] width 211 height 32
click at [566, 354] on select "County [GEOGRAPHIC_DATA] [GEOGRAPHIC_DATA] [GEOGRAPHIC_DATA] [GEOGRAPHIC_DATA] …" at bounding box center [640, 346] width 201 height 21
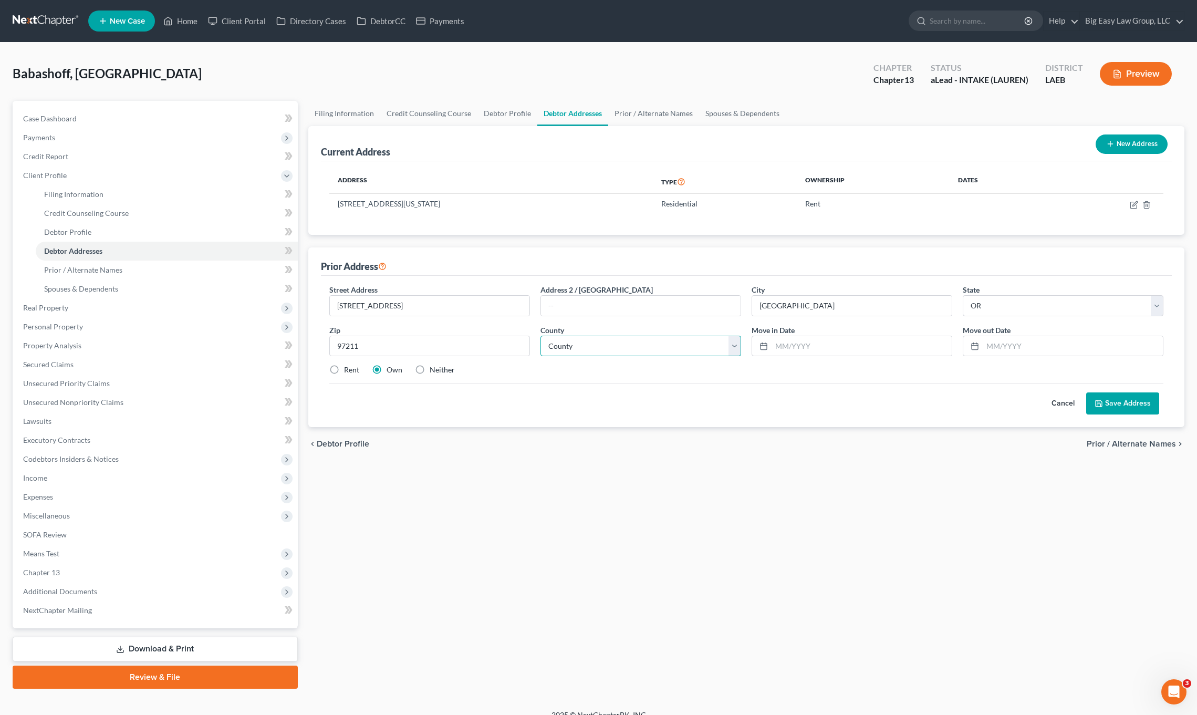
select select "25"
click at [540, 336] on select "County [GEOGRAPHIC_DATA] [GEOGRAPHIC_DATA] [GEOGRAPHIC_DATA] [GEOGRAPHIC_DATA] …" at bounding box center [640, 346] width 201 height 21
click at [1012, 343] on input "text" at bounding box center [1073, 346] width 180 height 20
type input "[DATE]"
click at [1132, 408] on button "Save Address" at bounding box center [1122, 403] width 73 height 22
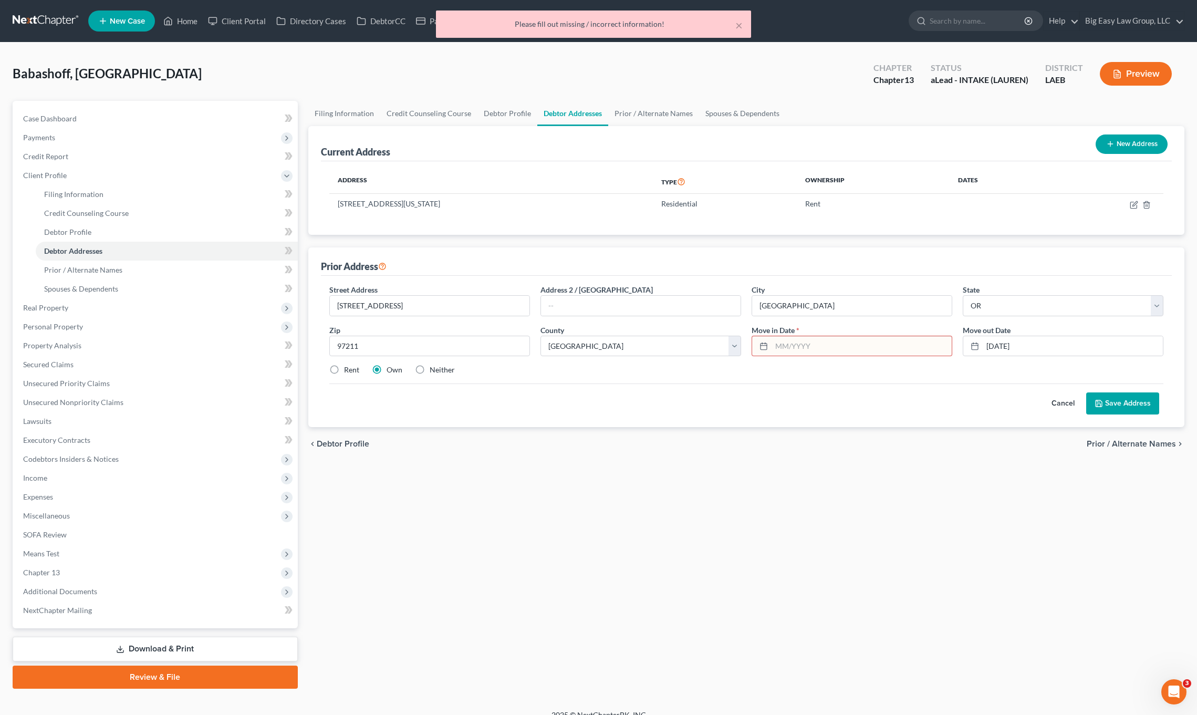
click at [861, 351] on input "text" at bounding box center [861, 346] width 180 height 20
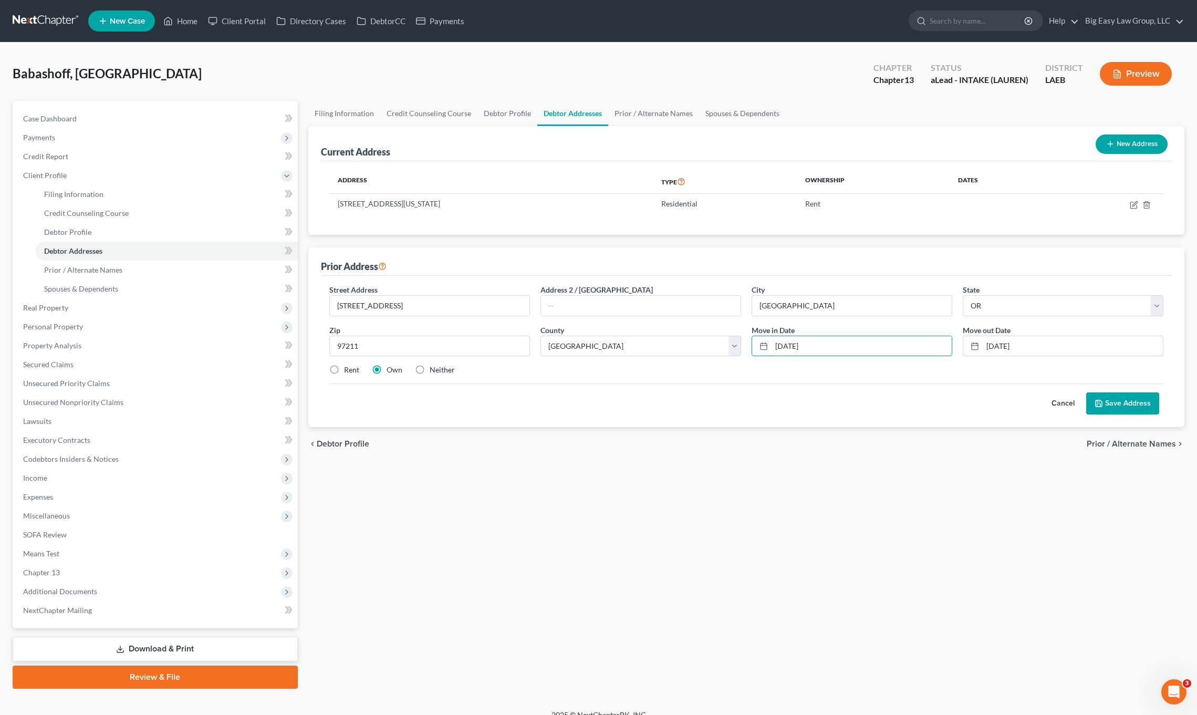
type input "[DATE]"
click at [1128, 399] on button "Save Address" at bounding box center [1122, 403] width 73 height 22
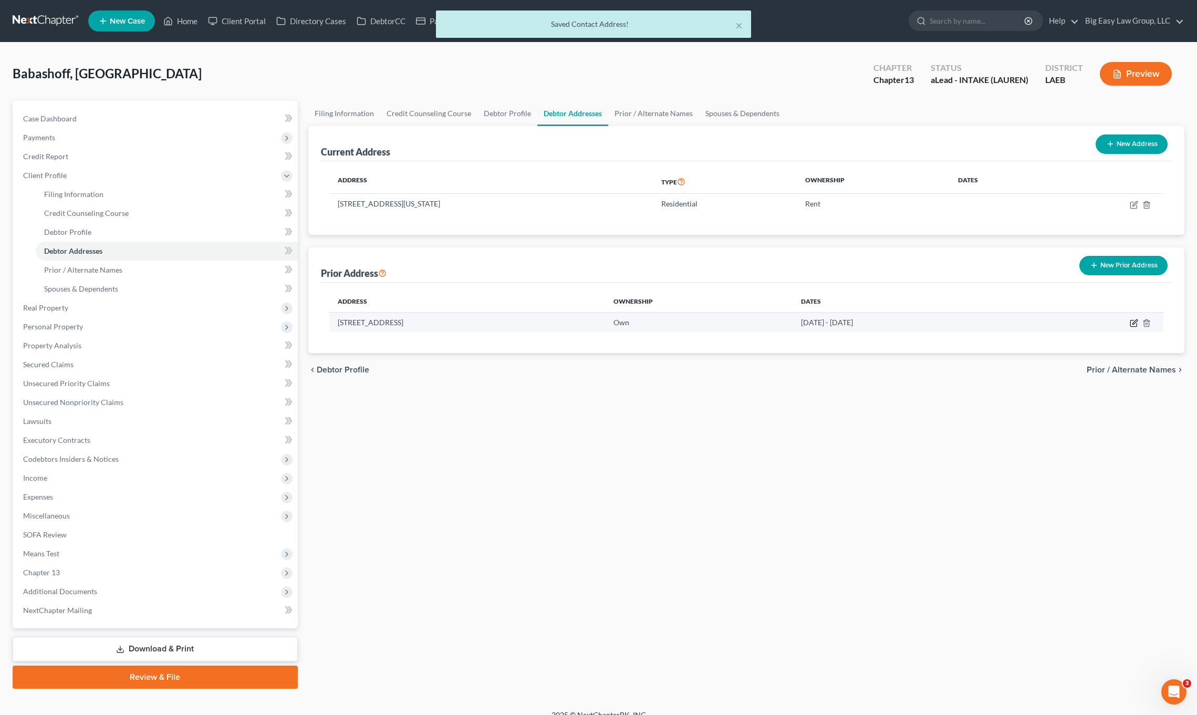
click at [1129, 326] on td at bounding box center [1092, 322] width 141 height 20
click at [1131, 324] on icon "button" at bounding box center [1134, 323] width 8 height 8
select select "38"
select select "25"
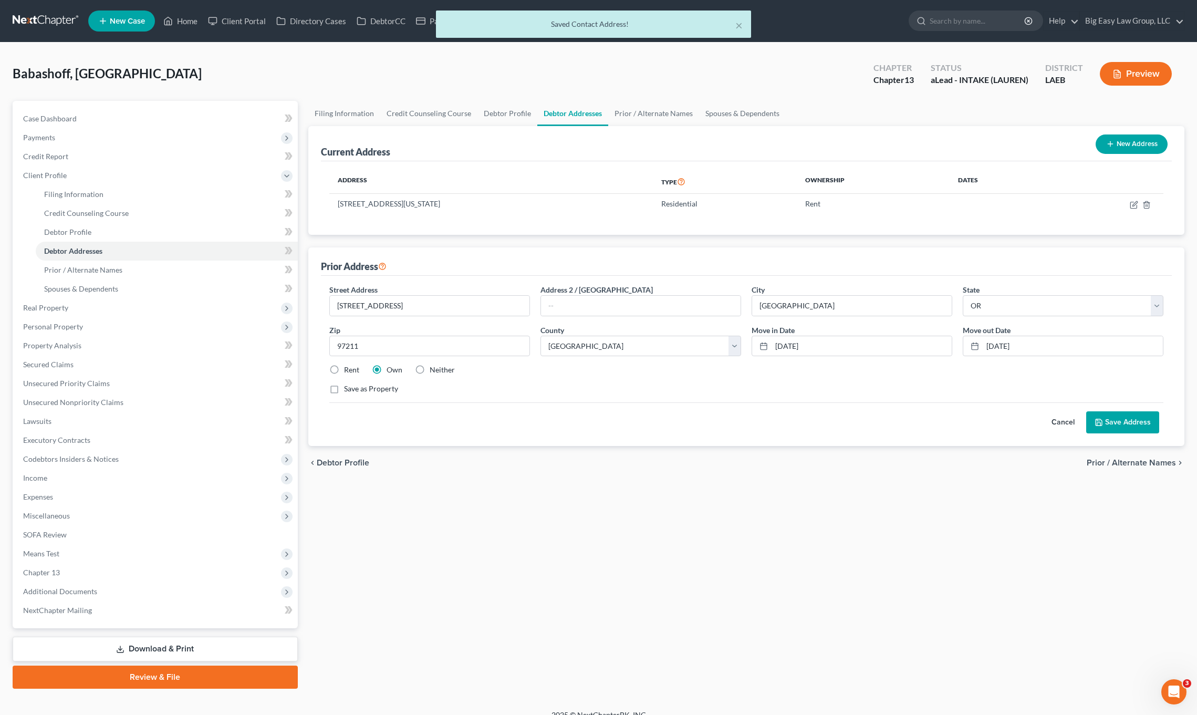
click at [352, 363] on div "Street Address * [STREET_ADDRESS] * [GEOGRAPHIC_DATA] * State [US_STATE] AK AR …" at bounding box center [746, 343] width 844 height 119
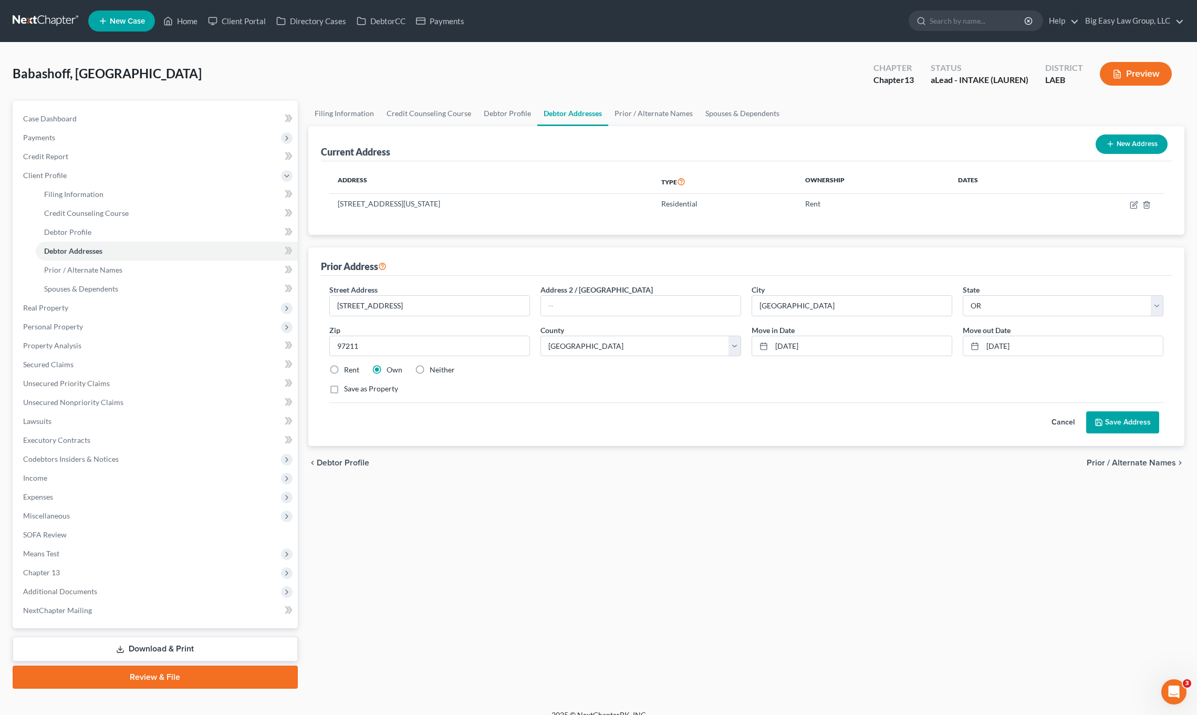
drag, startPoint x: 342, startPoint y: 369, endPoint x: 405, endPoint y: 371, distance: 63.0
click at [342, 369] on div "Rent" at bounding box center [344, 369] width 30 height 11
click at [344, 367] on label "Rent" at bounding box center [351, 369] width 15 height 11
click at [348, 367] on input "Rent" at bounding box center [351, 367] width 7 height 7
radio input "true"
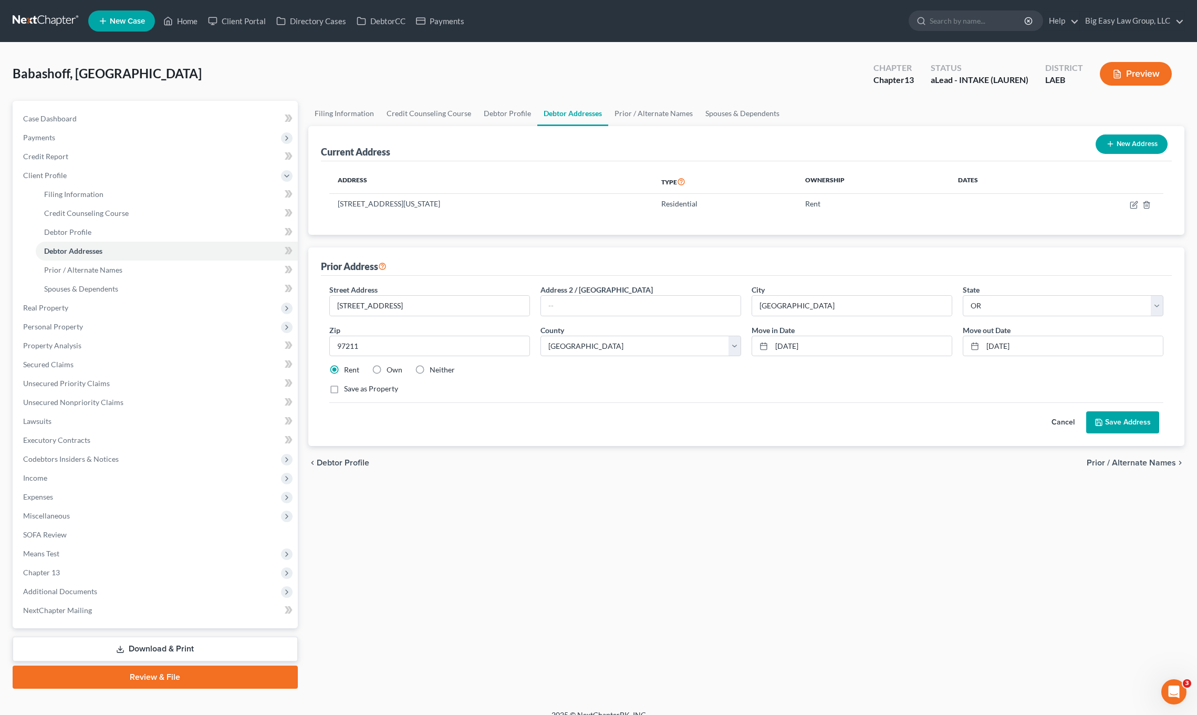
click at [1109, 419] on button "Save Address" at bounding box center [1122, 422] width 73 height 22
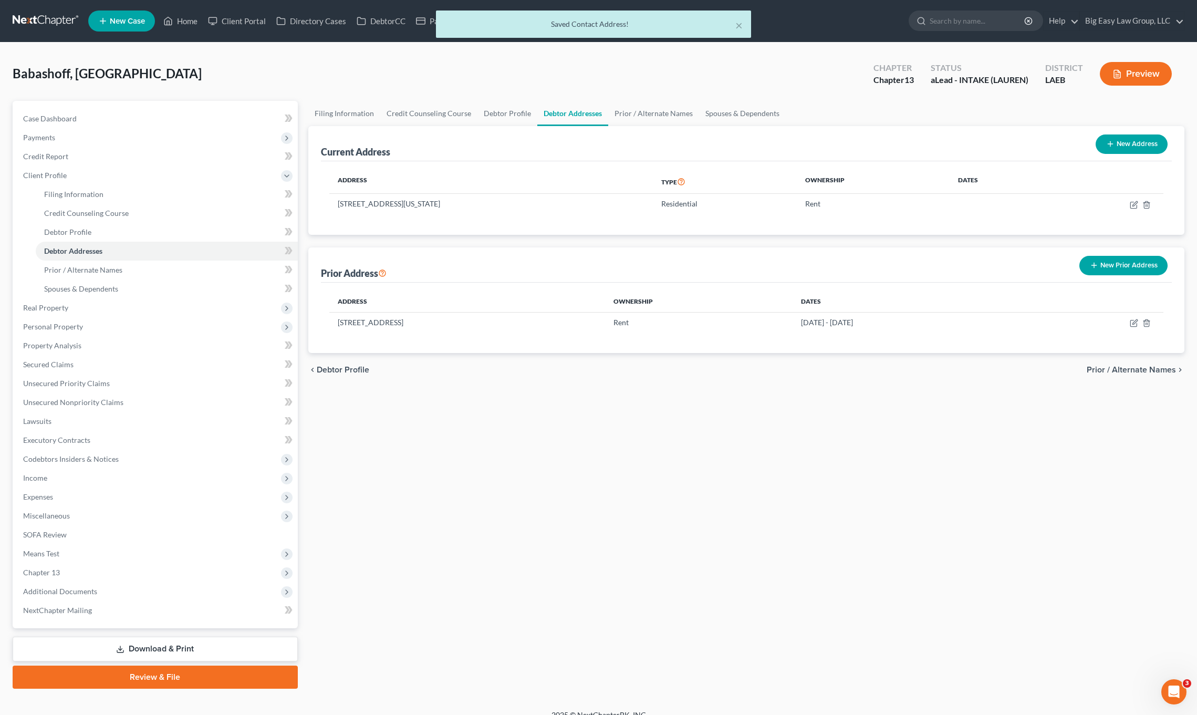
click at [272, 51] on div "× Saved Contact Address! [GEOGRAPHIC_DATA], Sasanna Upgraded Chapter Chapter 13…" at bounding box center [598, 376] width 1197 height 667
click at [185, 12] on div "× Saved Contact Address!" at bounding box center [593, 27] width 1197 height 33
click at [187, 18] on div "× Saved Contact Address!" at bounding box center [593, 27] width 1197 height 33
click at [182, 23] on div "× Saved Contact Address!" at bounding box center [593, 27] width 1197 height 33
click at [184, 23] on div "× Saved Contact Address!" at bounding box center [593, 27] width 1197 height 33
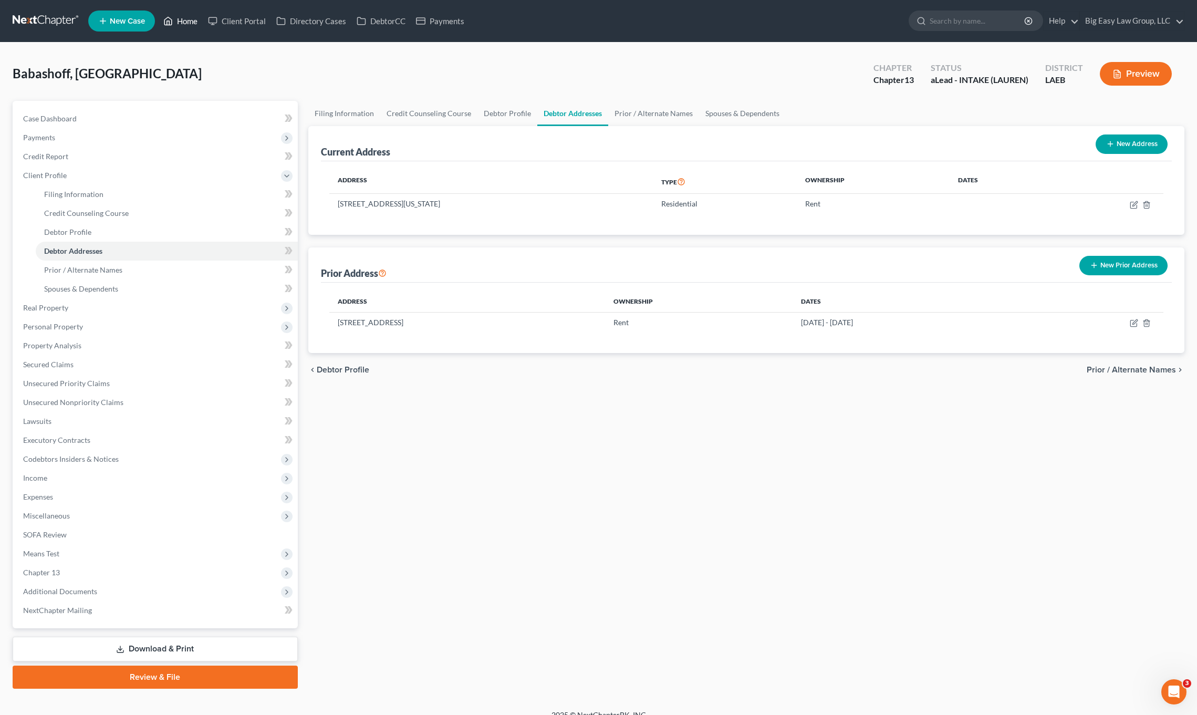
click at [170, 20] on icon at bounding box center [167, 21] width 9 height 13
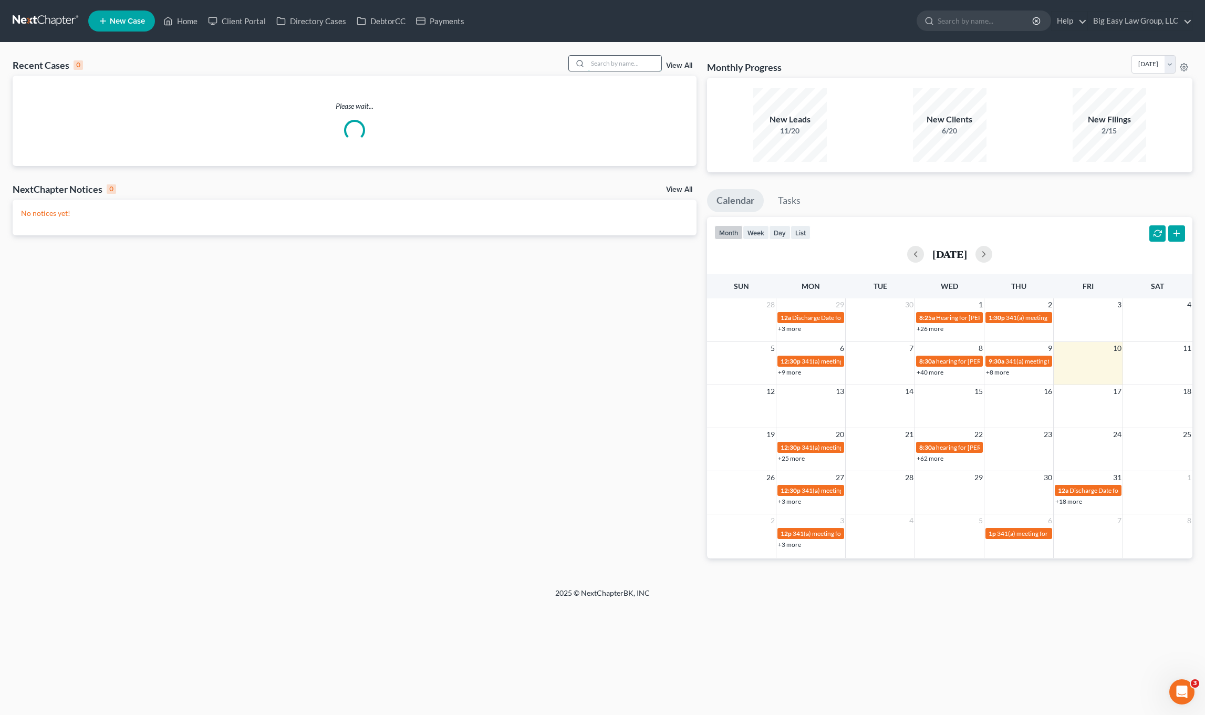
click at [629, 65] on input "search" at bounding box center [625, 63] width 74 height 15
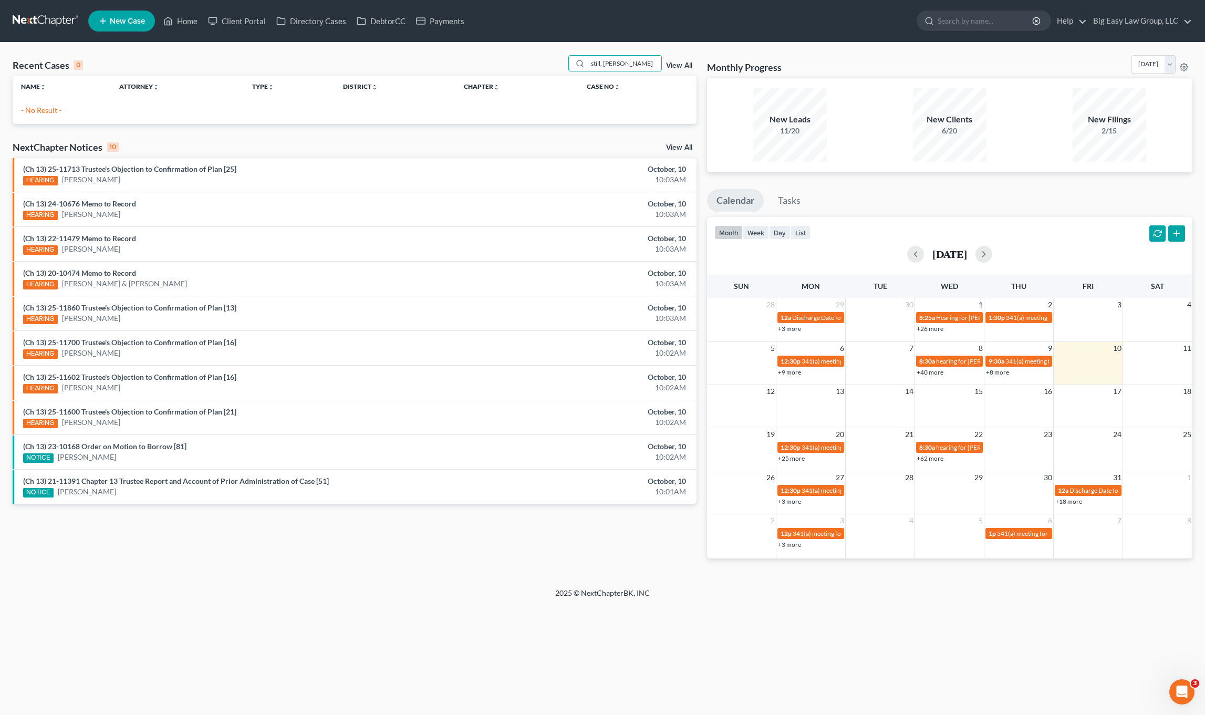
type input "still, [PERSON_NAME]"
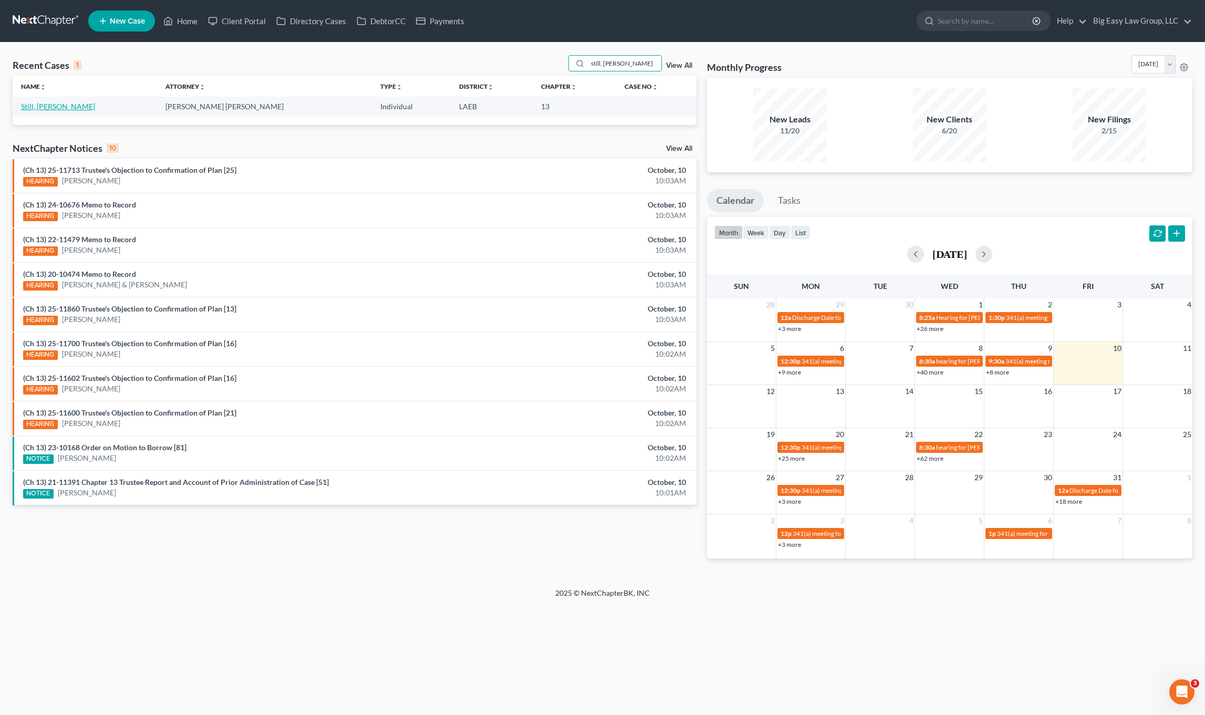
click at [47, 107] on link "Still, [PERSON_NAME]" at bounding box center [58, 106] width 74 height 9
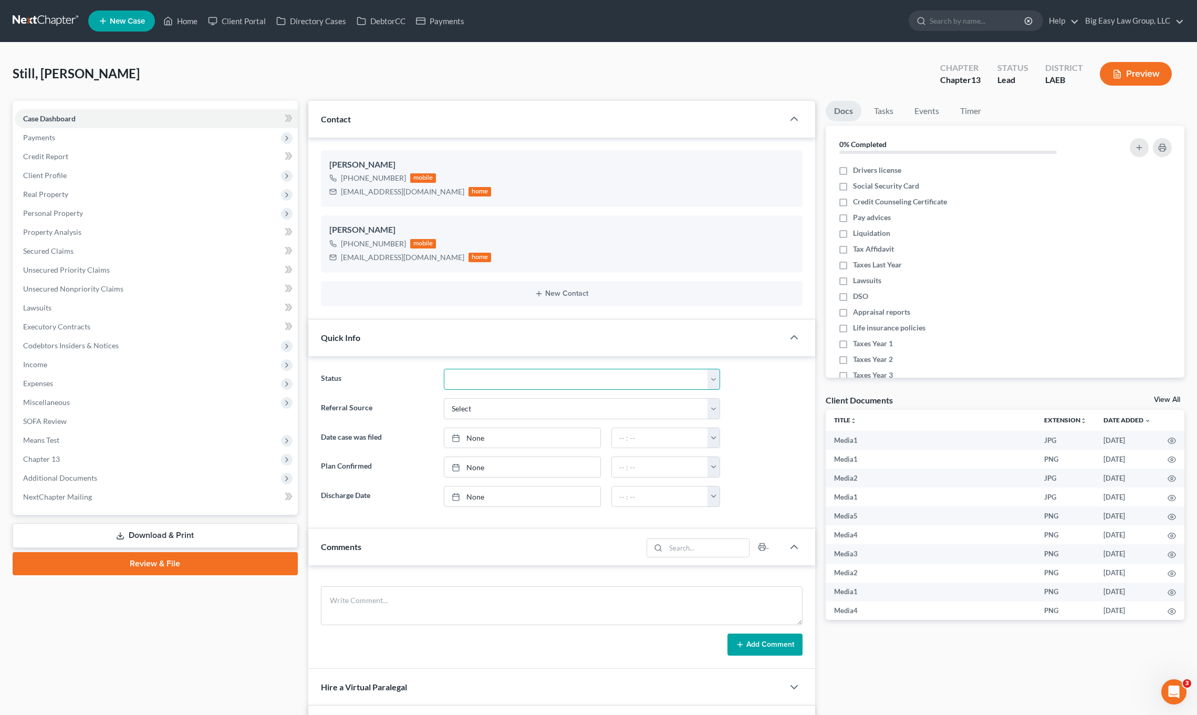
click at [496, 373] on select "aLead - Inactive/Rejected aLead - INTAKE (LAUREN) ***ASAP ATTORNEY REVIEW*** **…" at bounding box center [582, 379] width 276 height 21
select select "1"
click at [415, 333] on div "Quick Info" at bounding box center [545, 337] width 475 height 36
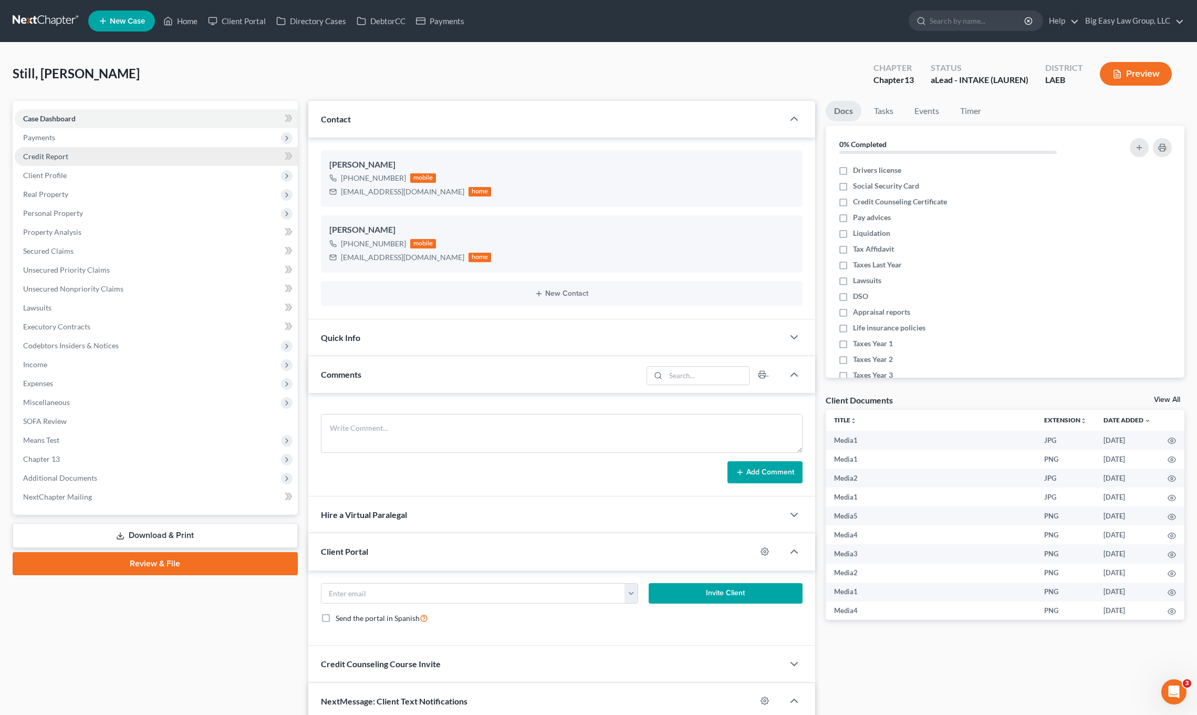
click at [65, 139] on span "Payments" at bounding box center [156, 137] width 283 height 19
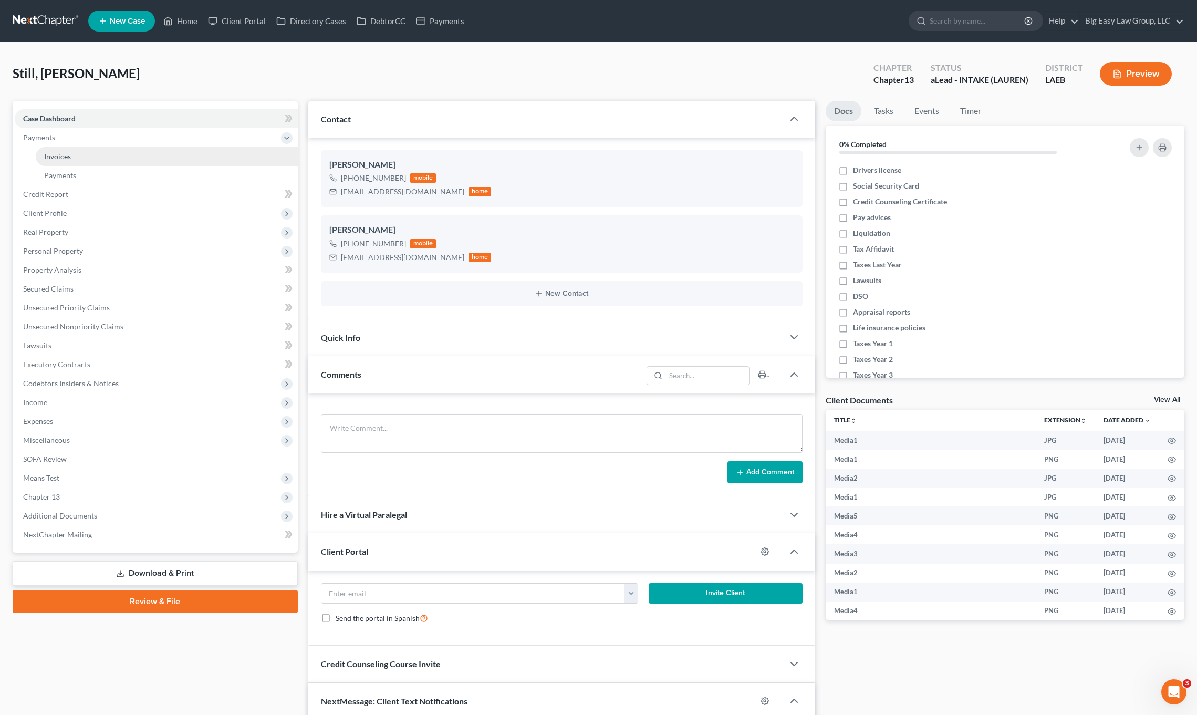
drag, startPoint x: 114, startPoint y: 144, endPoint x: 118, endPoint y: 156, distance: 12.1
click at [114, 144] on span "Payments" at bounding box center [156, 137] width 283 height 19
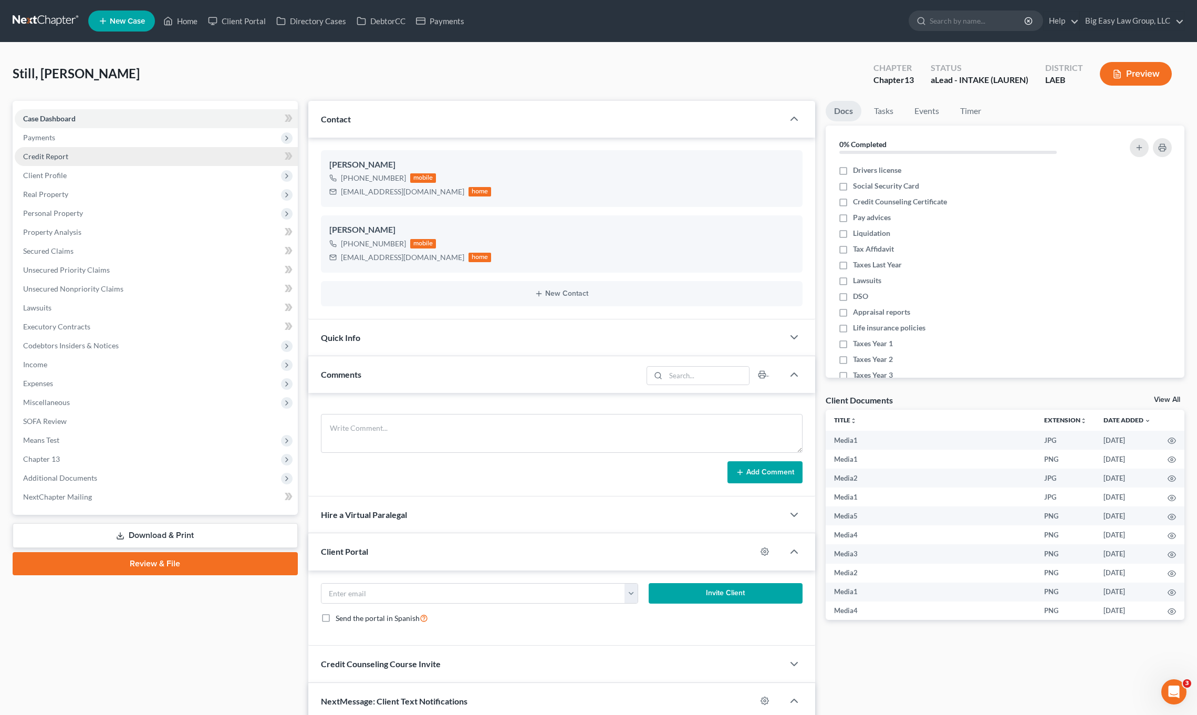
drag, startPoint x: 113, startPoint y: 143, endPoint x: 113, endPoint y: 149, distance: 5.8
click at [112, 143] on span "Payments" at bounding box center [156, 137] width 283 height 19
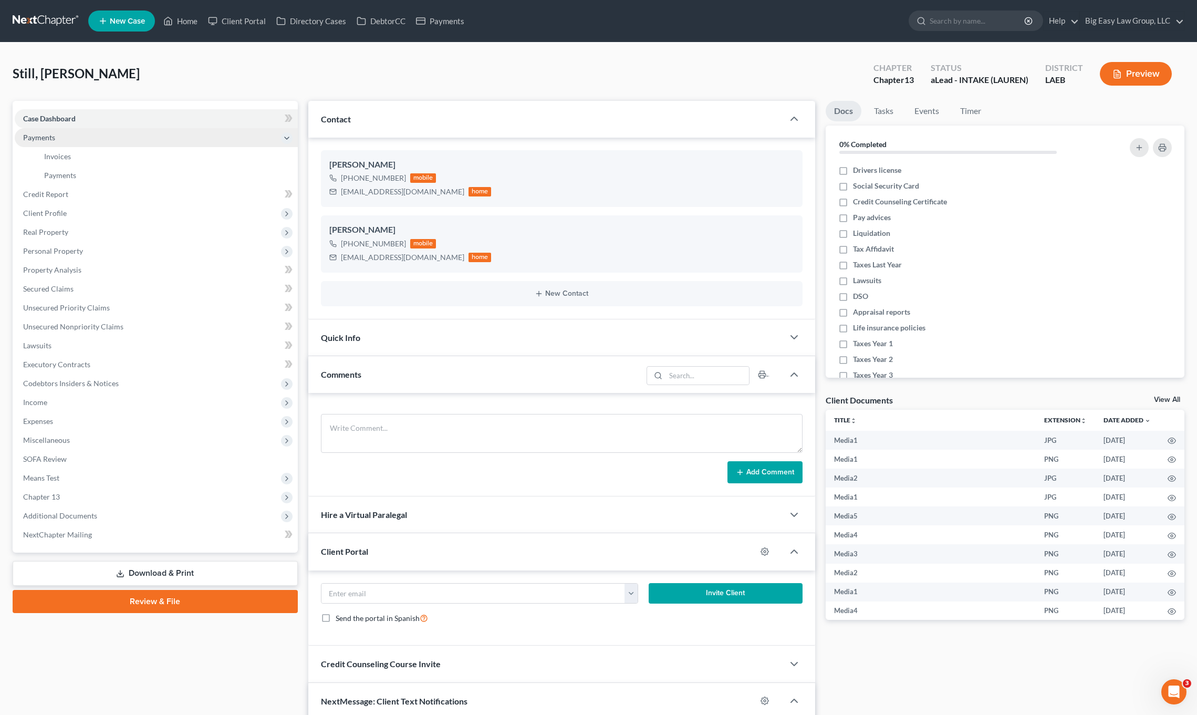
click at [109, 142] on span "Payments" at bounding box center [156, 137] width 283 height 19
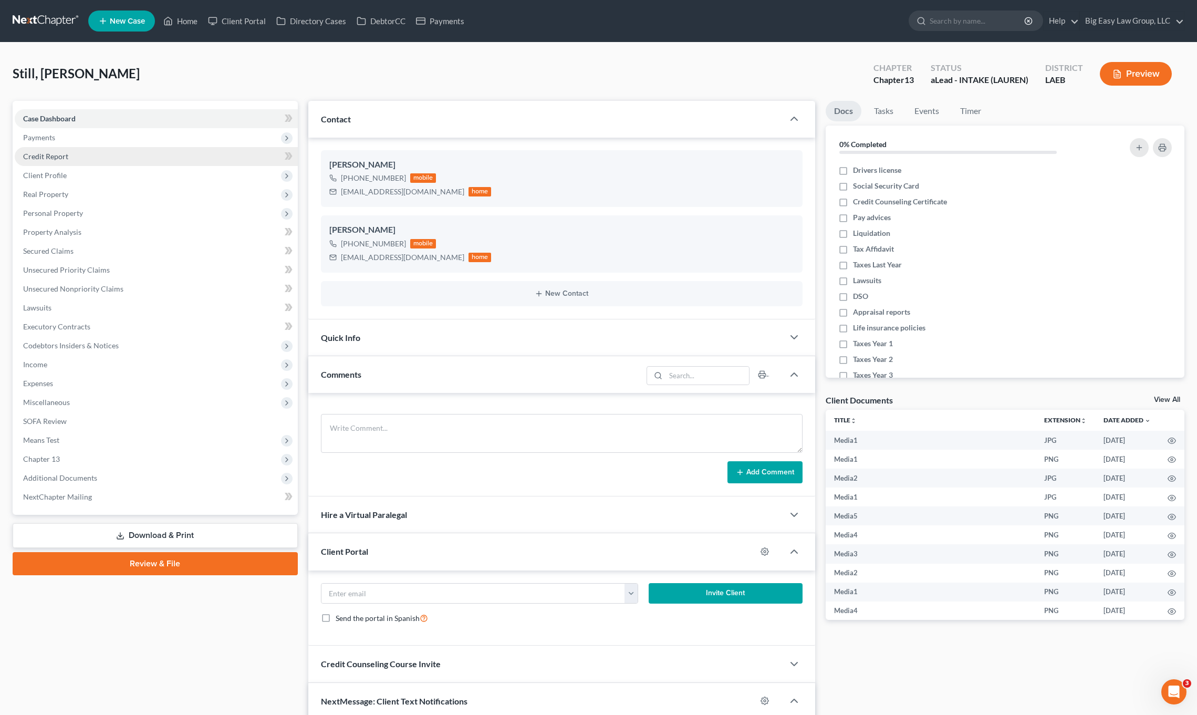
click at [108, 140] on span "Payments" at bounding box center [156, 137] width 283 height 19
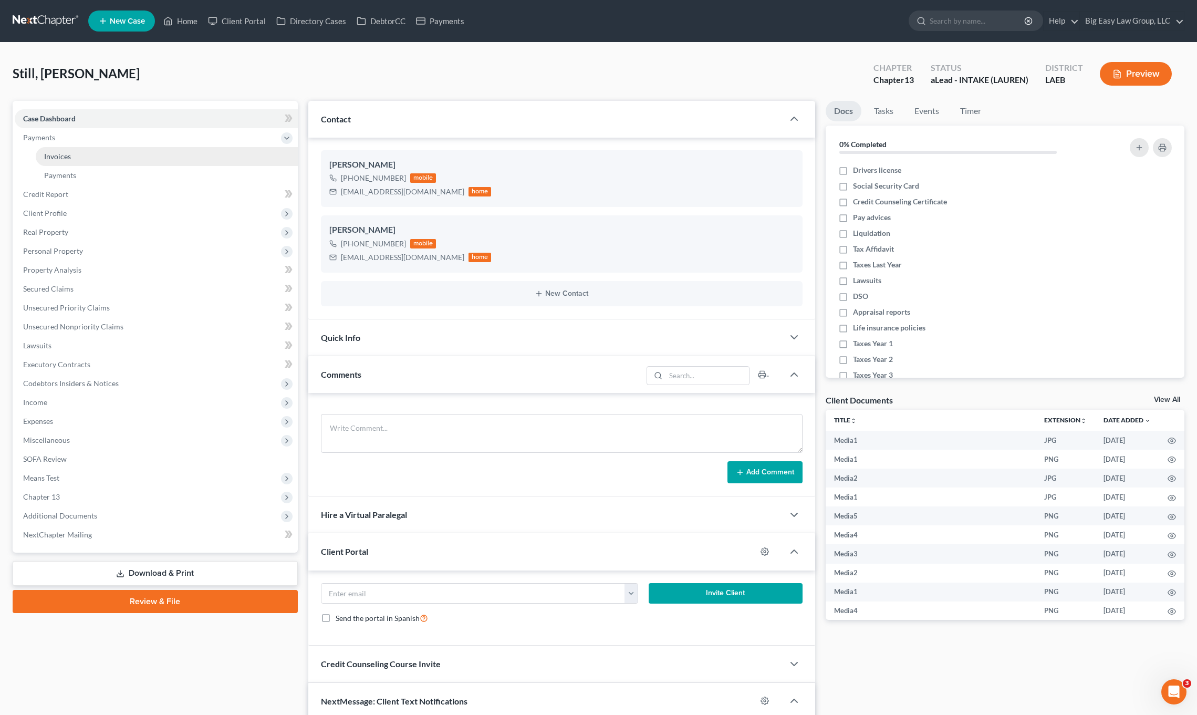
click at [107, 151] on link "Invoices" at bounding box center [167, 156] width 262 height 19
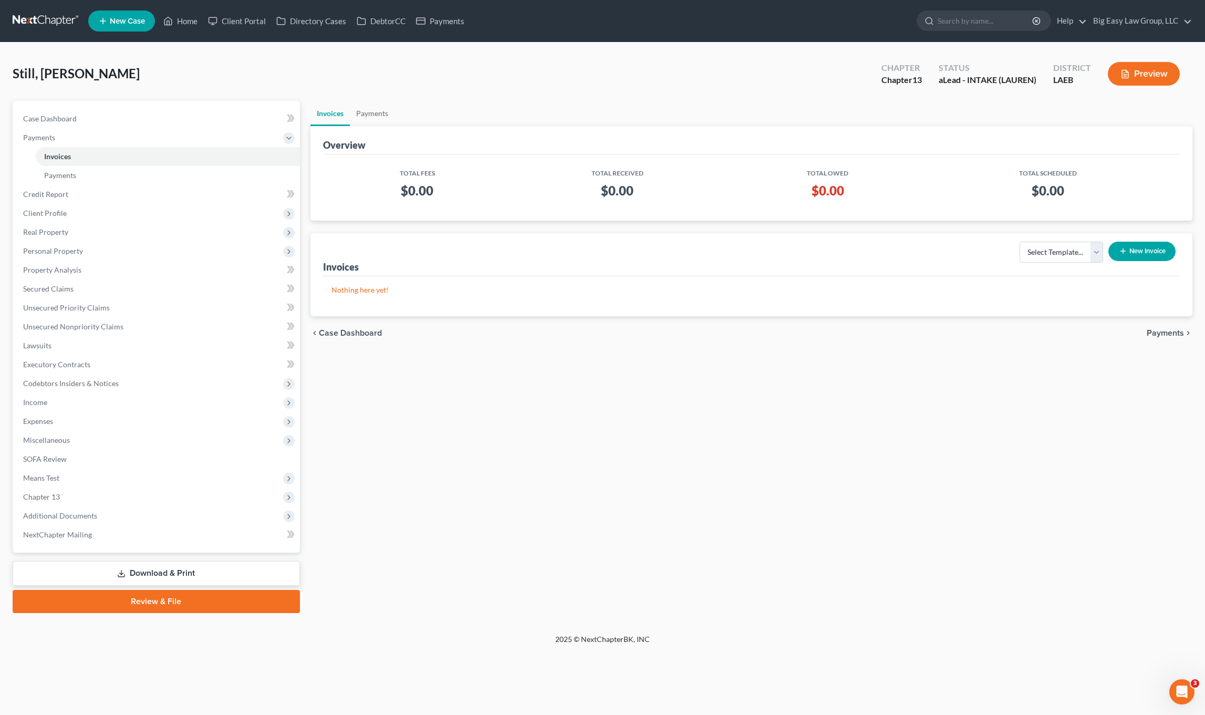
click at [1149, 250] on button "New Invoice" at bounding box center [1141, 251] width 67 height 19
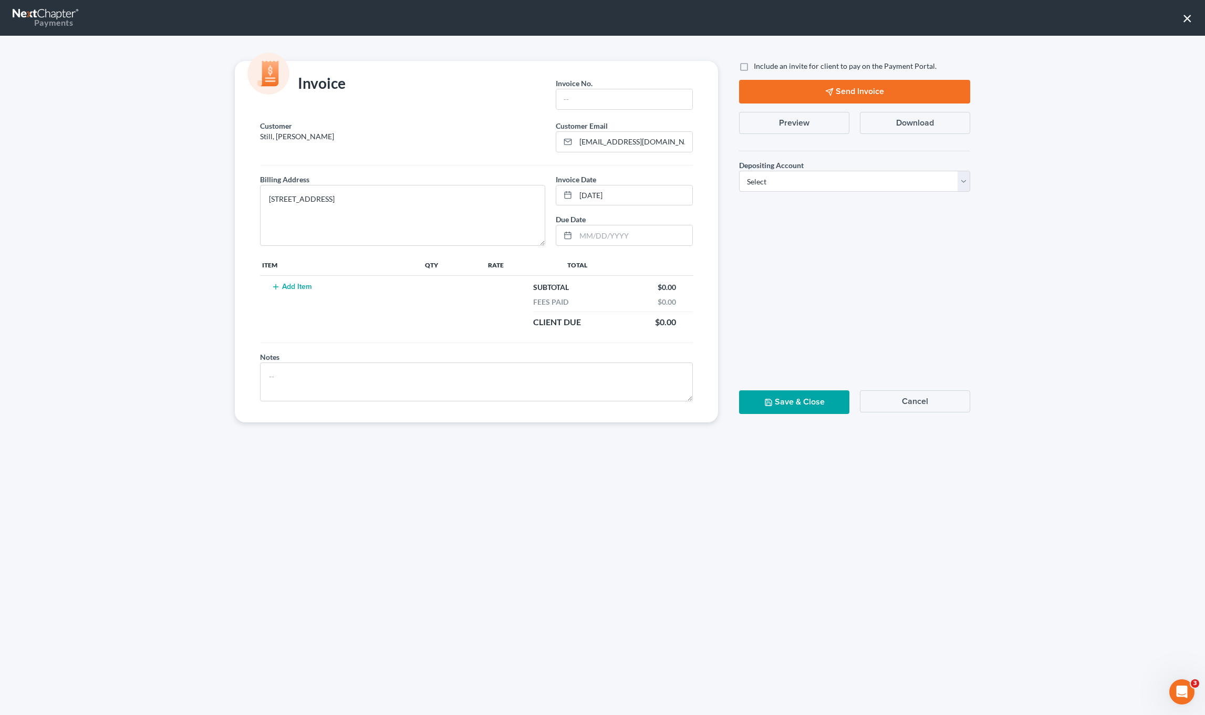
click at [300, 287] on button "Add Item" at bounding box center [291, 287] width 46 height 8
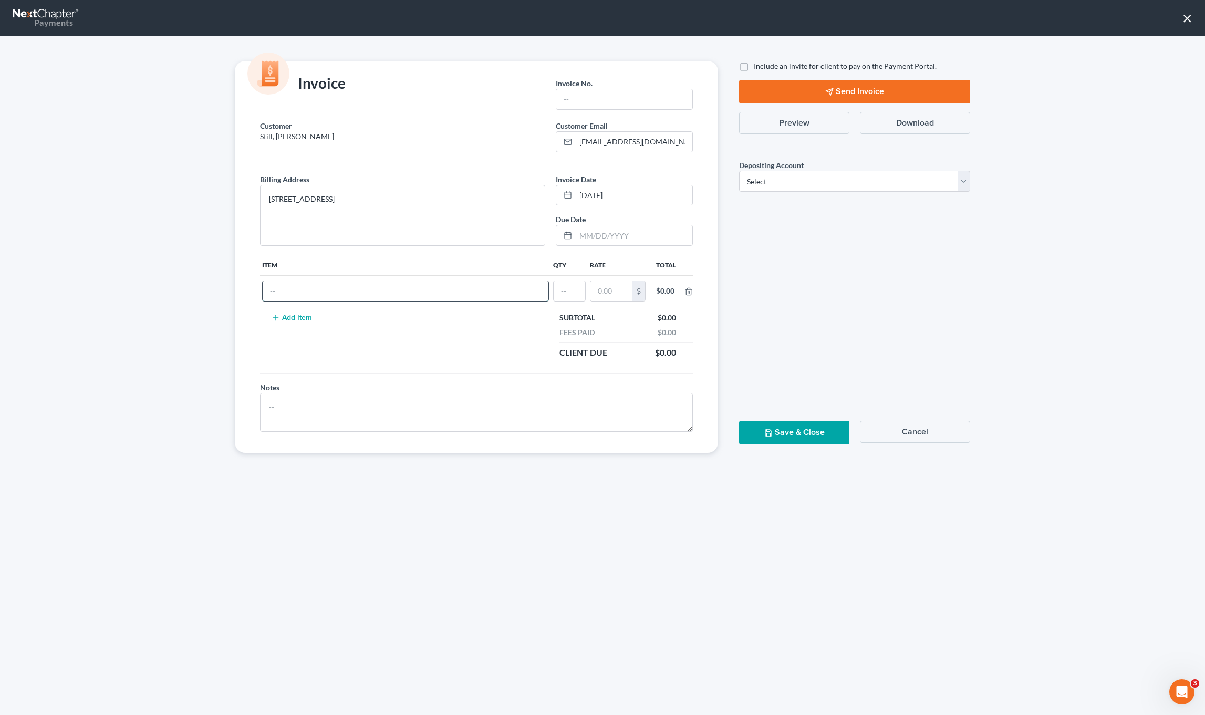
click at [348, 296] on input "text" at bounding box center [406, 291] width 286 height 20
type input "Chapter 13 filing fee"
type input "01"
type input "350.00"
click at [615, 97] on input "text" at bounding box center [624, 99] width 136 height 20
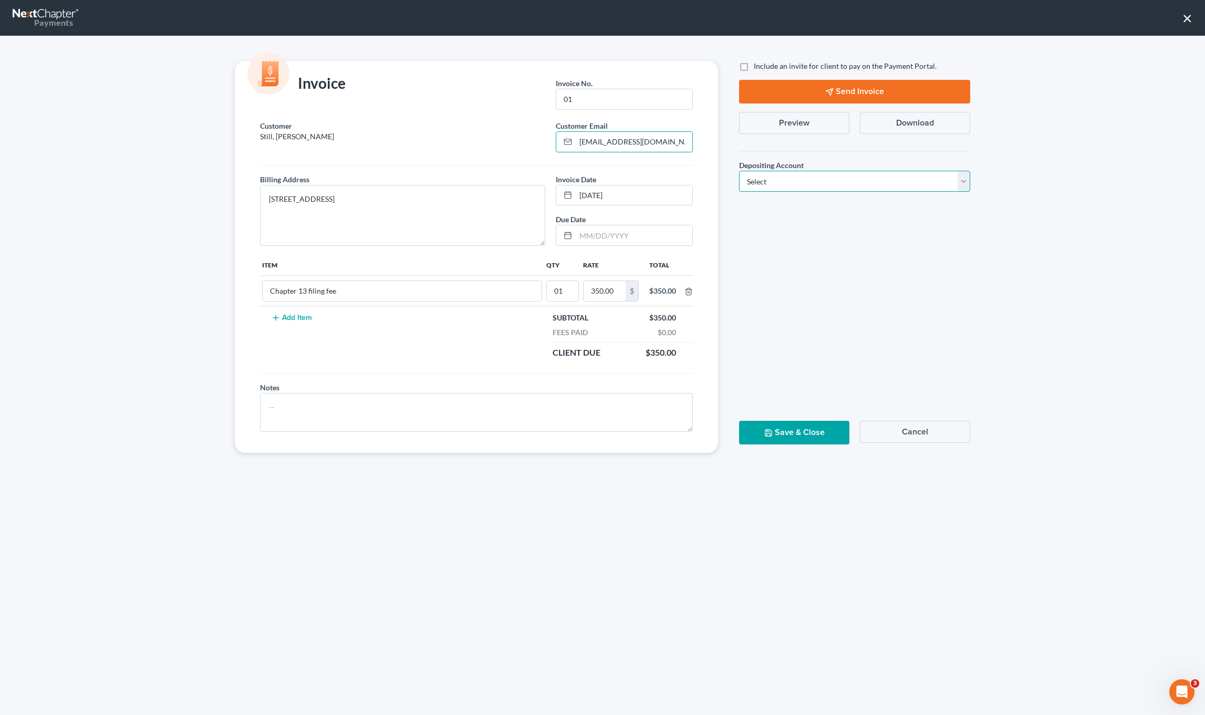
click at [899, 188] on select "Select Operation Trust" at bounding box center [854, 181] width 231 height 21
click at [739, 171] on select "Select Operation Trust" at bounding box center [854, 181] width 231 height 21
click at [898, 177] on select "Select Operation Trust" at bounding box center [854, 181] width 231 height 21
select select "0"
click at [739, 171] on select "Select Operation Trust" at bounding box center [854, 181] width 231 height 21
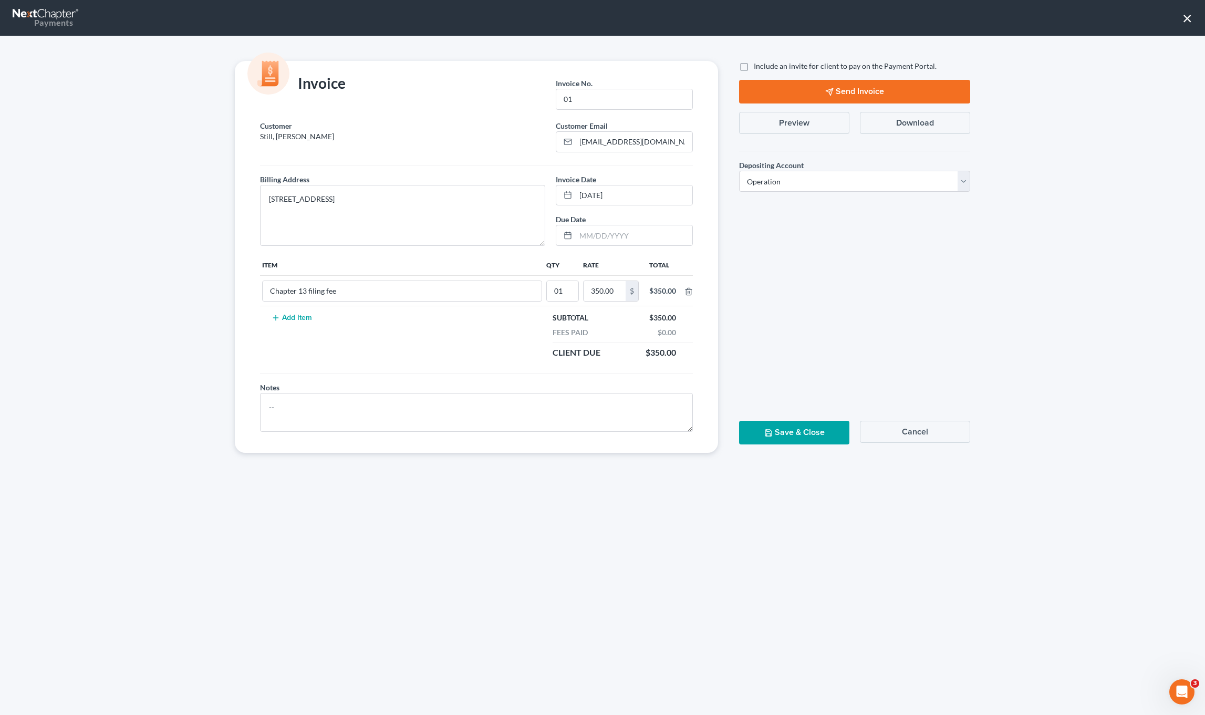
drag, startPoint x: 786, startPoint y: 444, endPoint x: 789, endPoint y: 436, distance: 8.5
click at [786, 444] on div "Save & Close Cancel" at bounding box center [855, 437] width 242 height 32
drag, startPoint x: 790, startPoint y: 435, endPoint x: 938, endPoint y: 367, distance: 163.3
click at [790, 435] on button "Save & Close" at bounding box center [794, 433] width 110 height 24
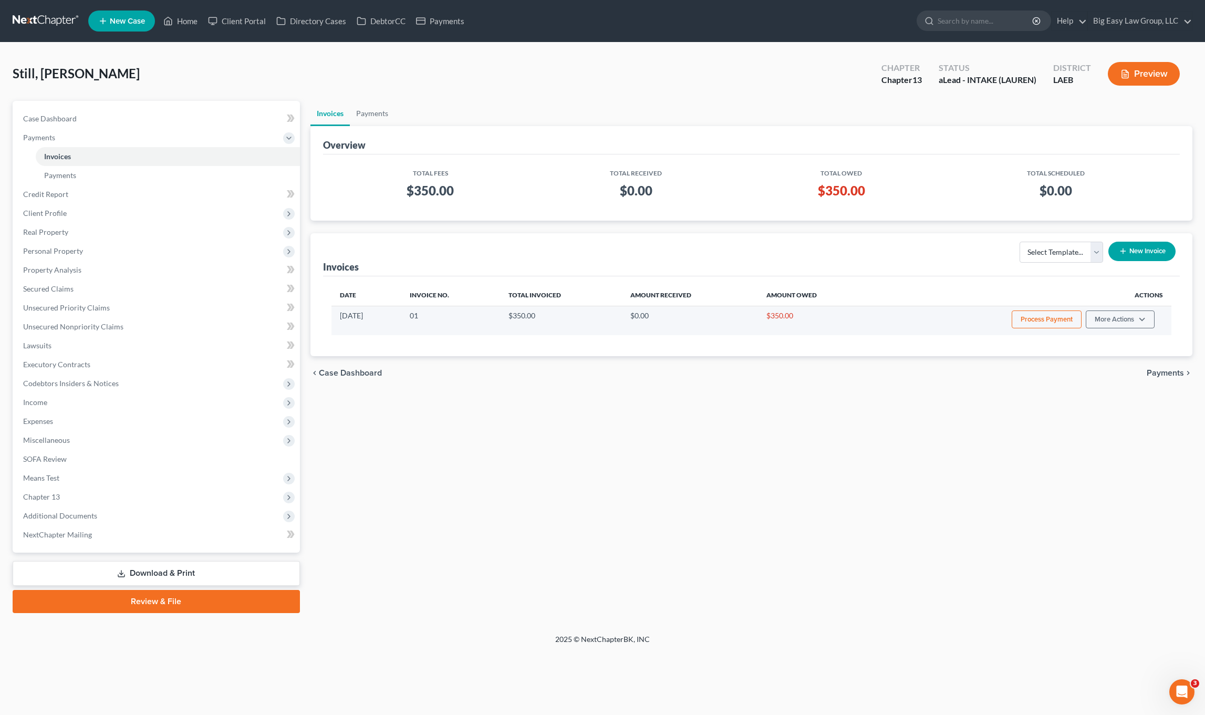
click at [1048, 324] on button "Process Payment" at bounding box center [1046, 319] width 70 height 18
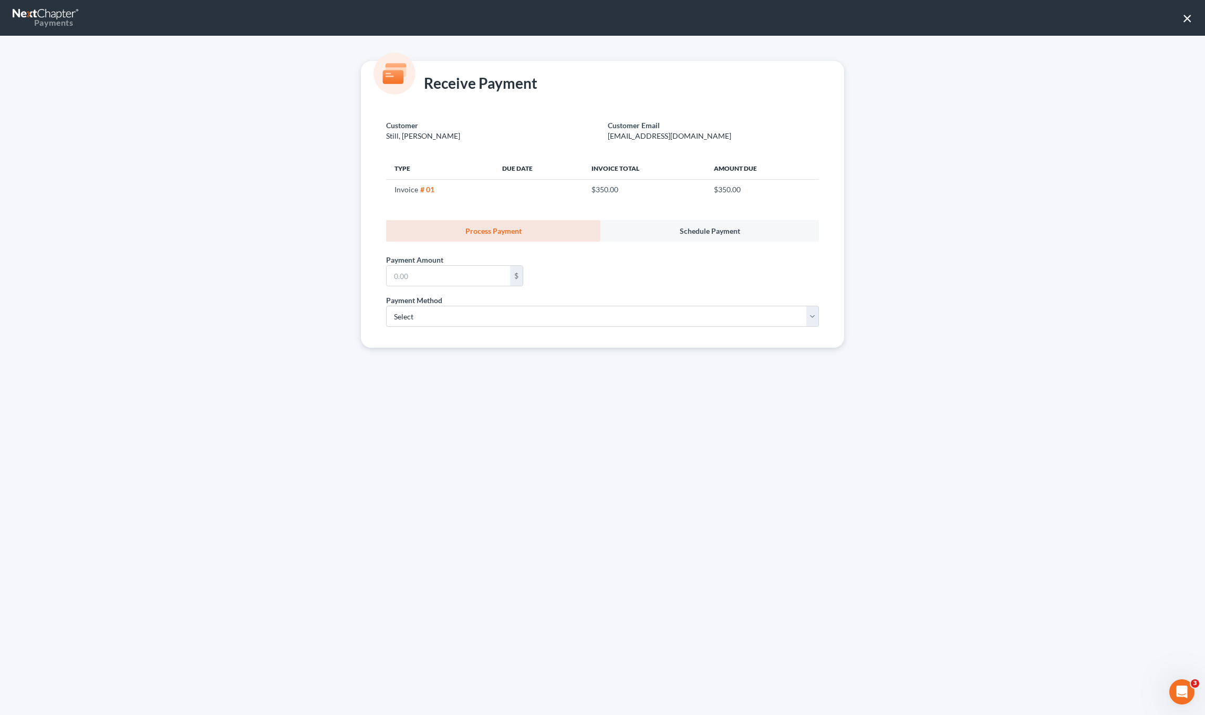
click at [1187, 20] on button "×" at bounding box center [1187, 17] width 10 height 17
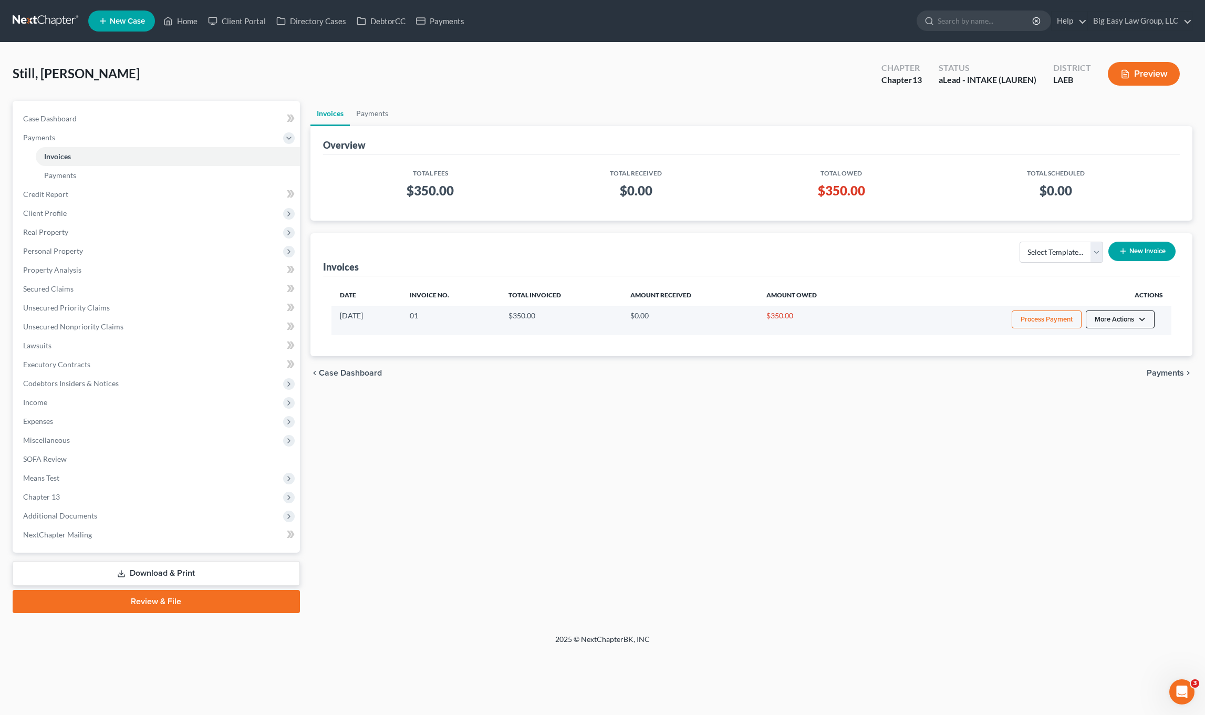
click at [1128, 318] on button "More Actions" at bounding box center [1119, 319] width 69 height 18
click at [1110, 358] on link "Record Cash or Check Payment" at bounding box center [1134, 359] width 123 height 18
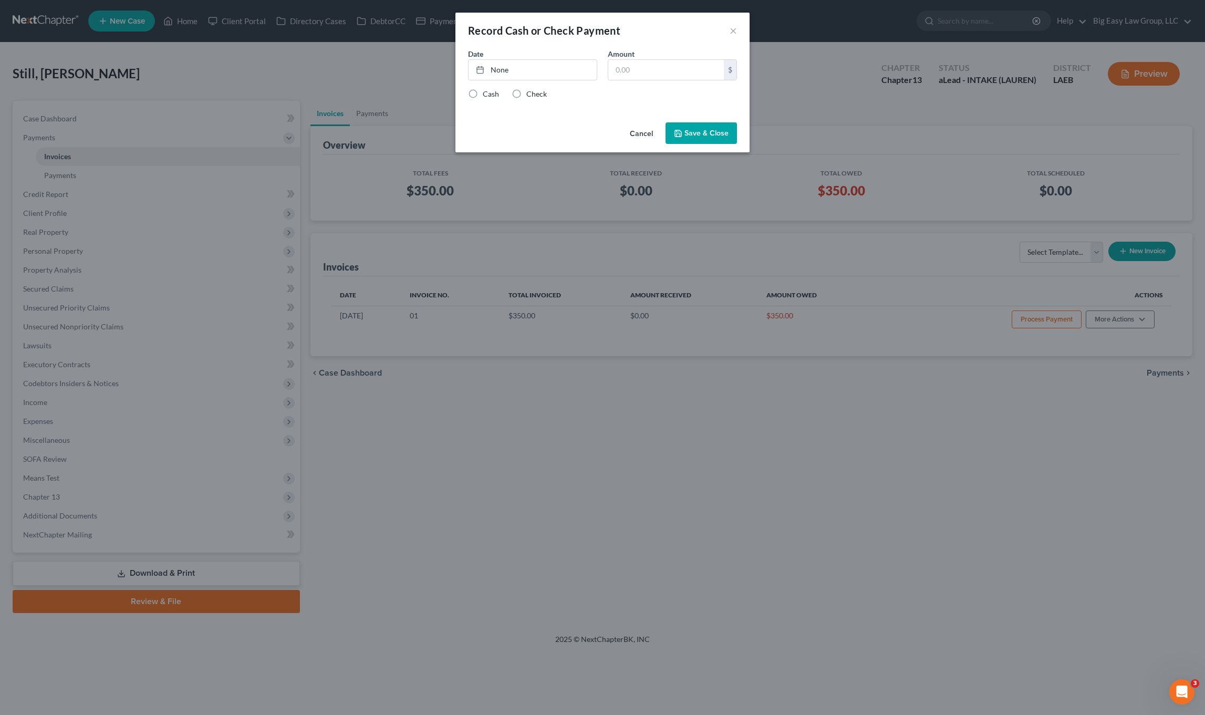
drag, startPoint x: 469, startPoint y: 100, endPoint x: 580, endPoint y: 98, distance: 111.4
click at [483, 99] on label "Cash" at bounding box center [491, 94] width 16 height 11
click at [487, 96] on input "Cash" at bounding box center [490, 92] width 7 height 7
radio input "true"
click at [644, 69] on input "text" at bounding box center [666, 70] width 116 height 20
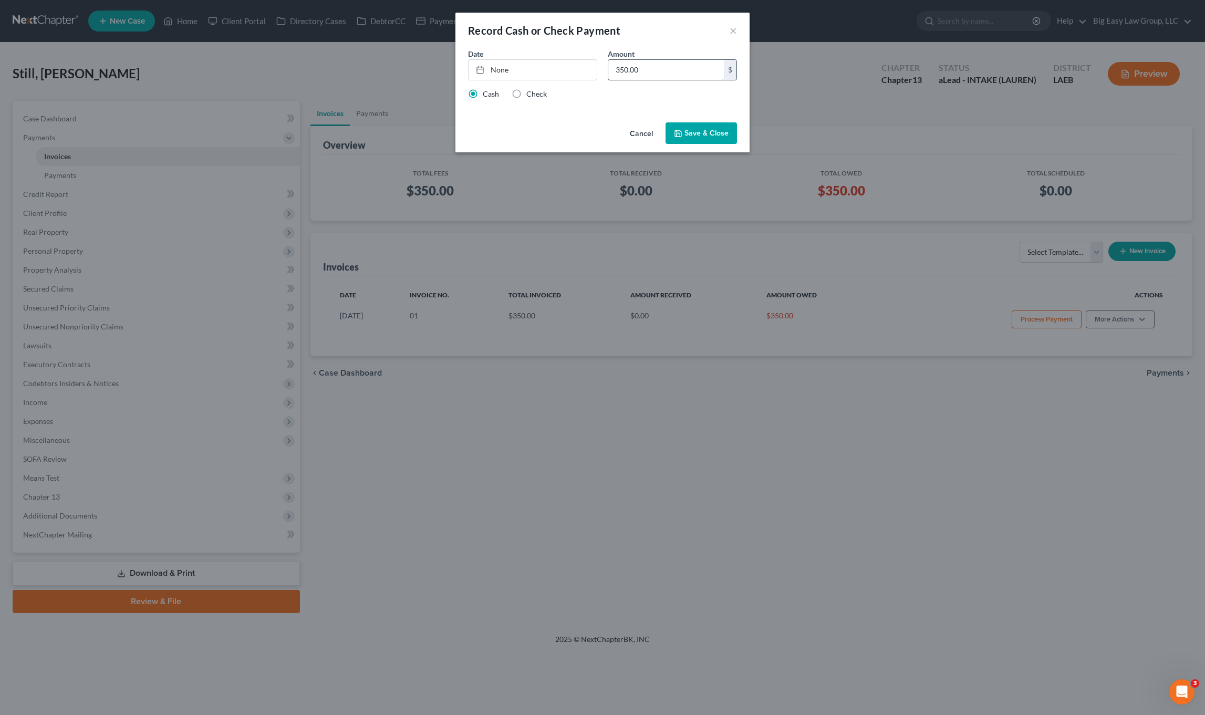
type input "350.00"
click at [707, 135] on button "Save & Close" at bounding box center [700, 133] width 71 height 22
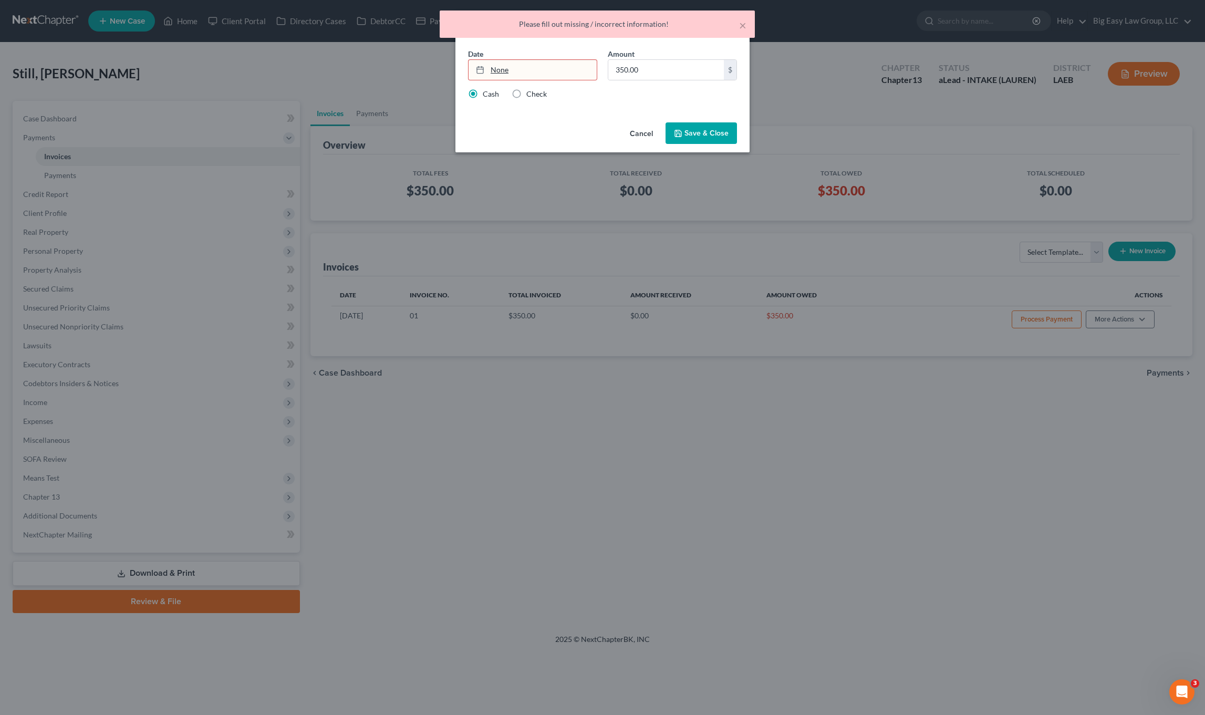
click at [568, 74] on link "None" at bounding box center [532, 70] width 128 height 20
drag, startPoint x: 715, startPoint y: 138, endPoint x: 721, endPoint y: 134, distance: 6.8
click at [715, 138] on button "Save & Close" at bounding box center [700, 133] width 71 height 22
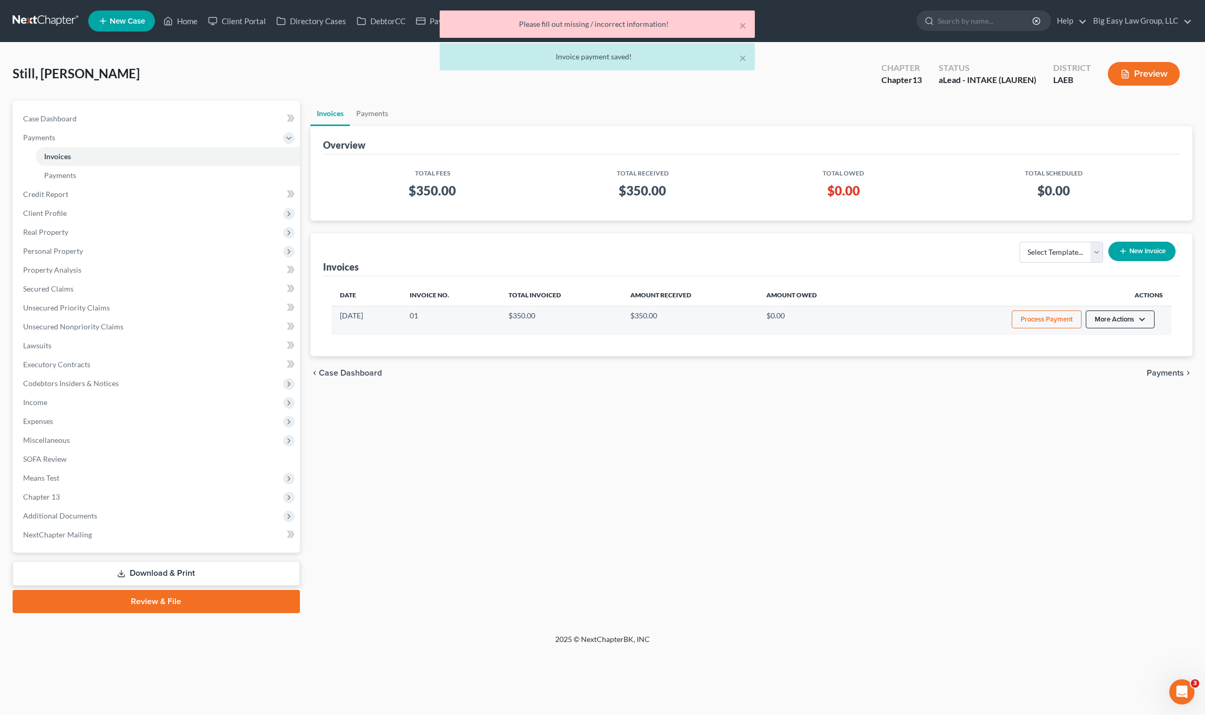
drag, startPoint x: 1140, startPoint y: 328, endPoint x: 1140, endPoint y: 320, distance: 7.4
click at [1140, 327] on button "More Actions" at bounding box center [1119, 319] width 69 height 18
click at [1122, 339] on link "View/Edit" at bounding box center [1134, 341] width 123 height 18
select select "0"
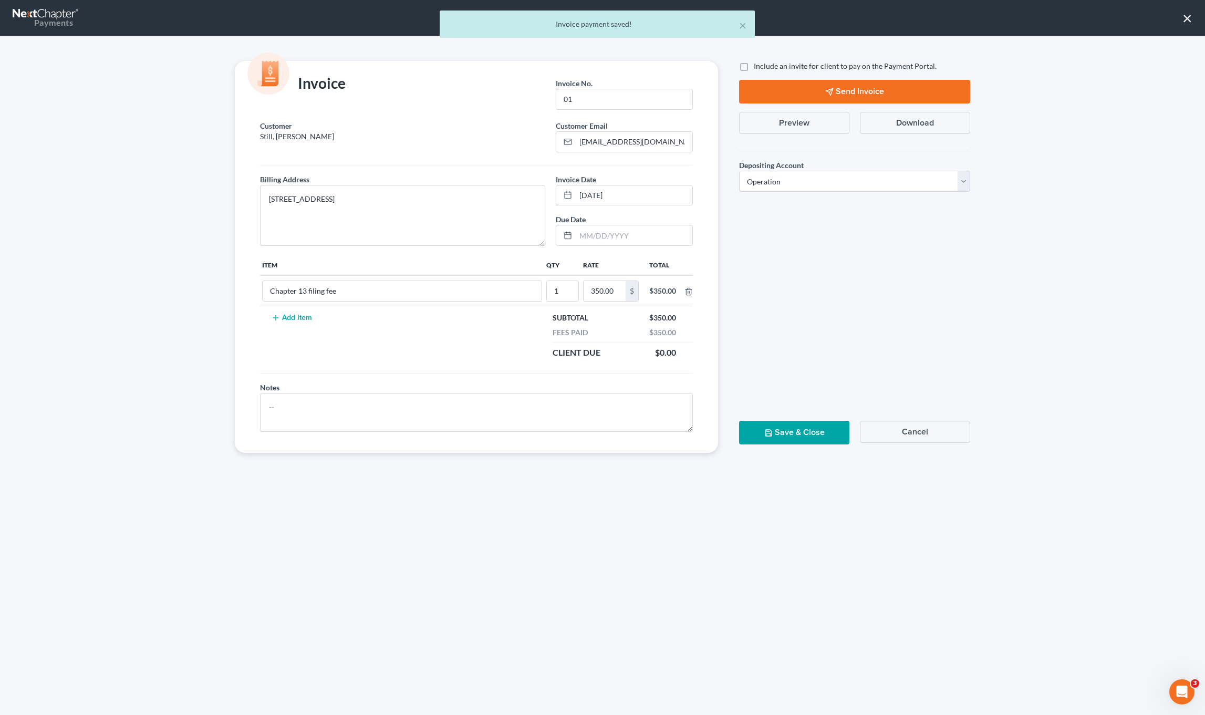
click at [947, 123] on button "Download" at bounding box center [915, 123] width 110 height 22
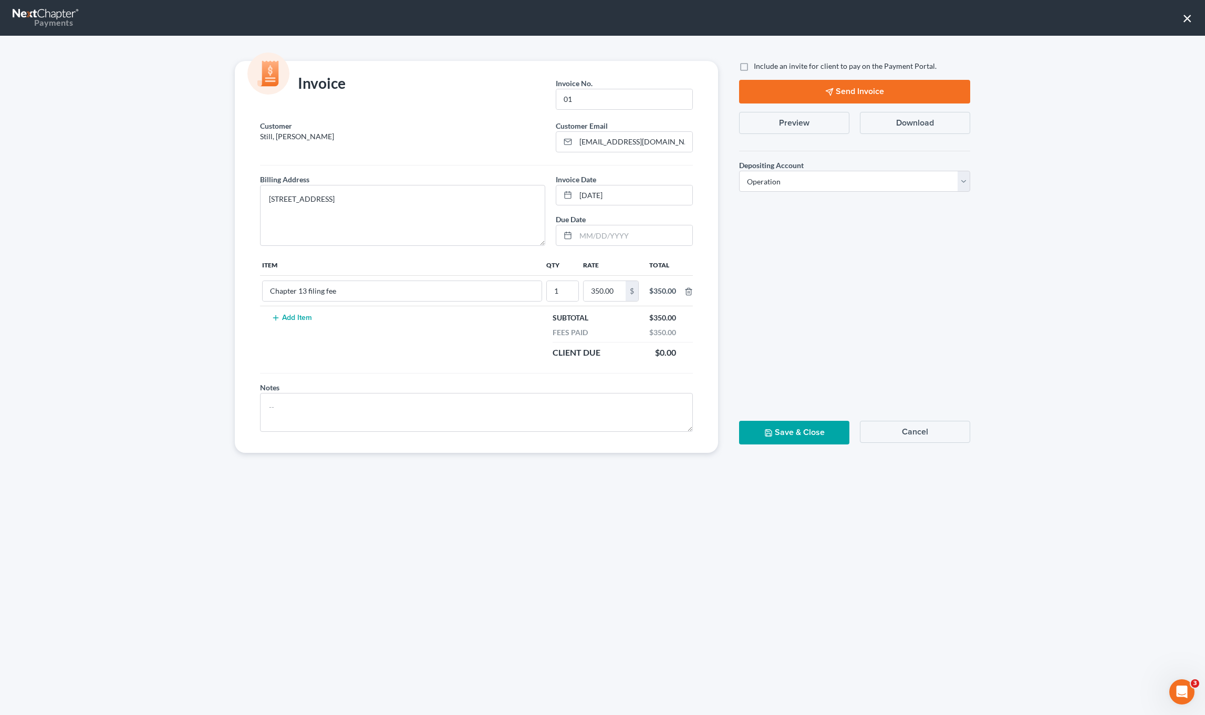
drag, startPoint x: 1181, startPoint y: 27, endPoint x: 1183, endPoint y: 19, distance: 8.3
click at [1181, 26] on nav "Payments ×" at bounding box center [602, 18] width 1205 height 36
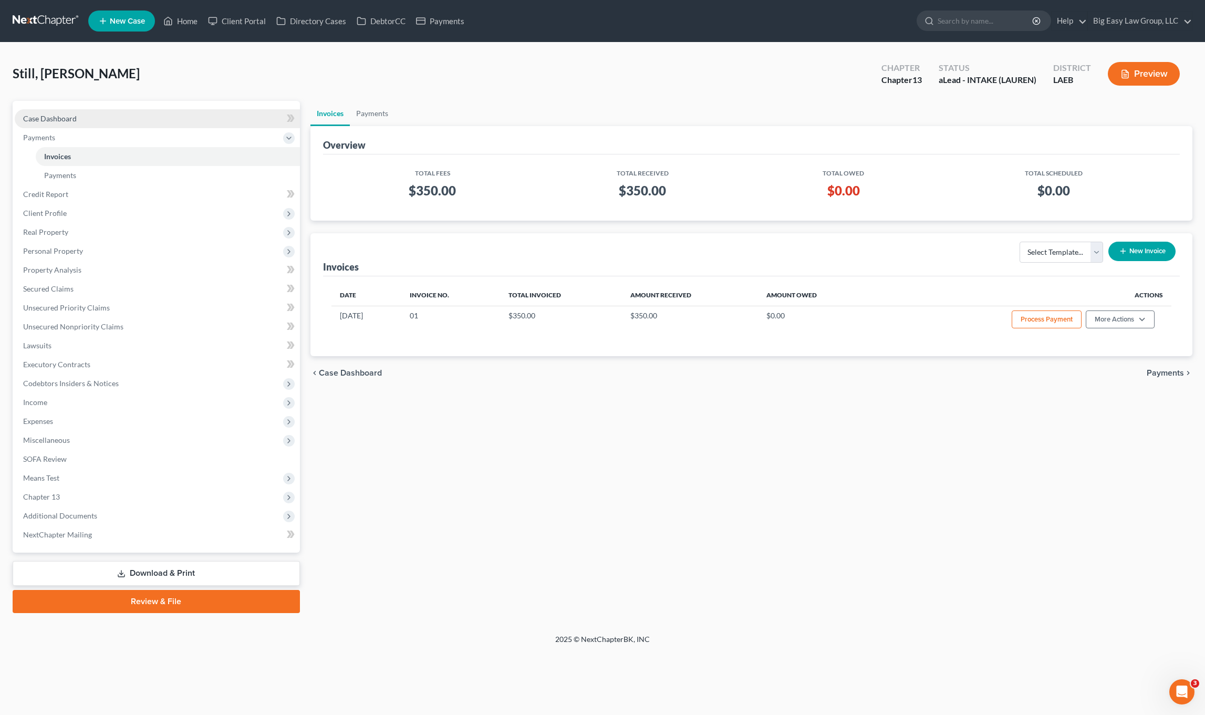
click at [54, 112] on link "Case Dashboard" at bounding box center [157, 118] width 285 height 19
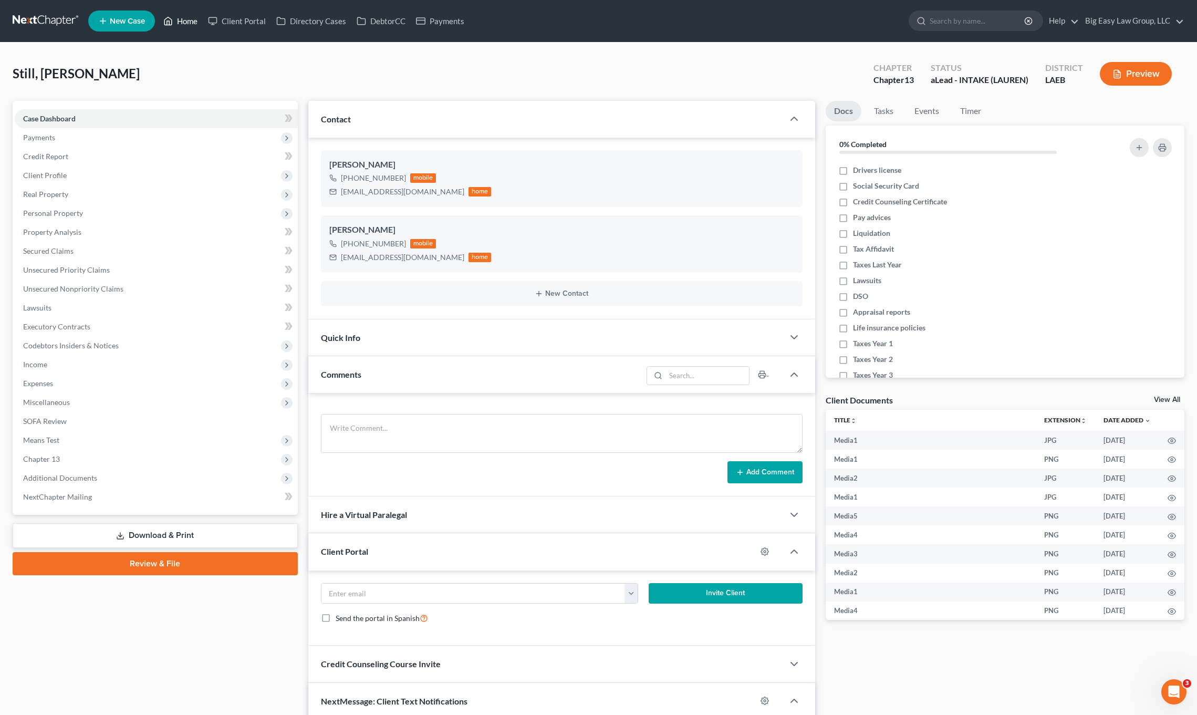
click at [186, 19] on link "Home" at bounding box center [180, 21] width 45 height 19
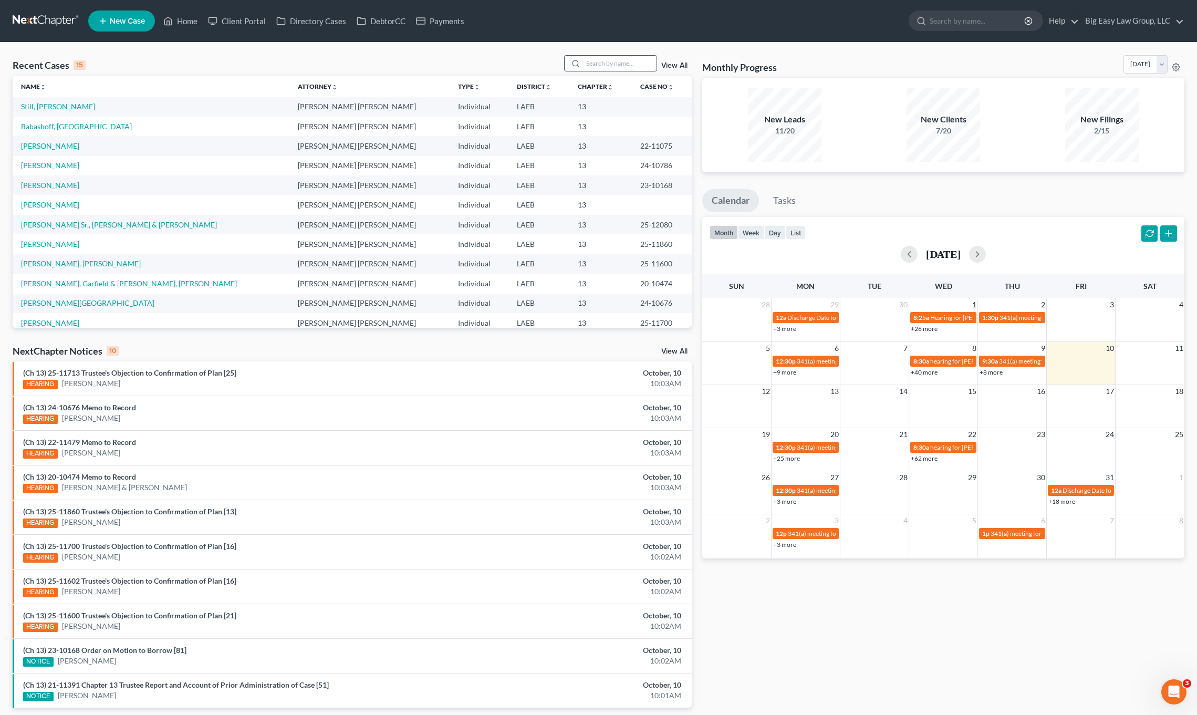
click at [597, 77] on th "Chapter unfold_more expand_more expand_less" at bounding box center [600, 86] width 62 height 21
click at [606, 56] on input "search" at bounding box center [620, 63] width 74 height 15
type input "jordan"
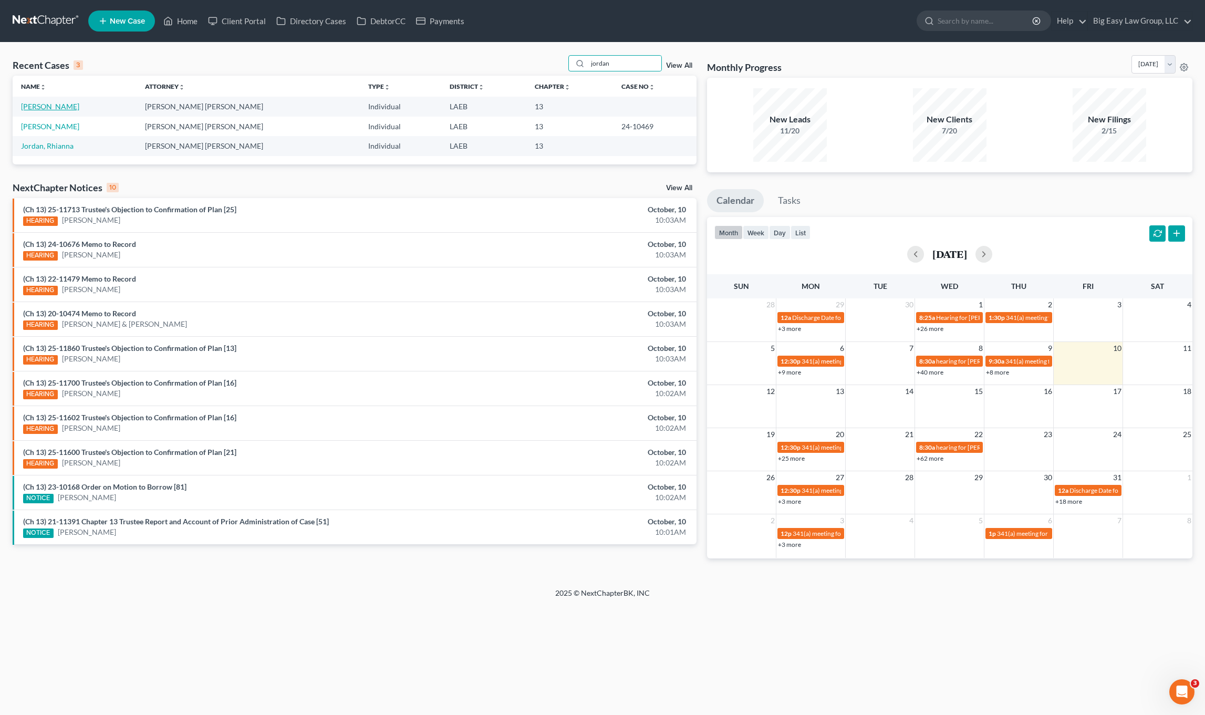
click at [51, 102] on link "[PERSON_NAME]" at bounding box center [50, 106] width 58 height 9
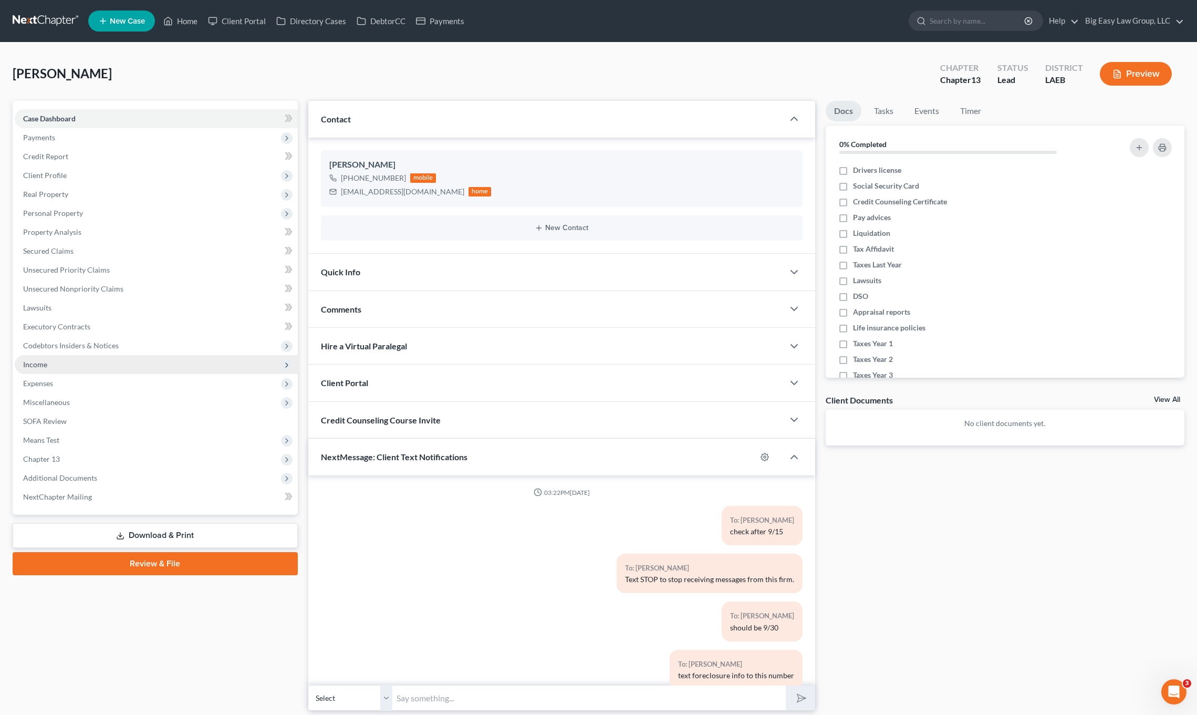
click at [63, 371] on span "Income" at bounding box center [156, 364] width 283 height 19
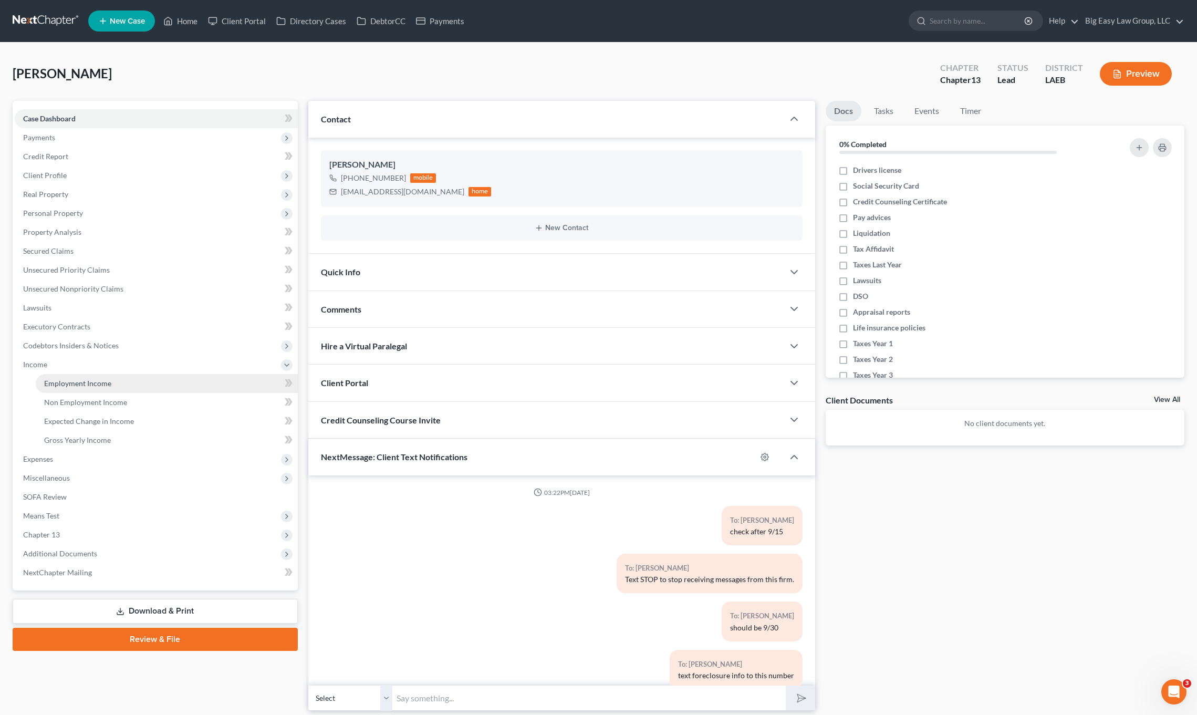
scroll to position [252, 0]
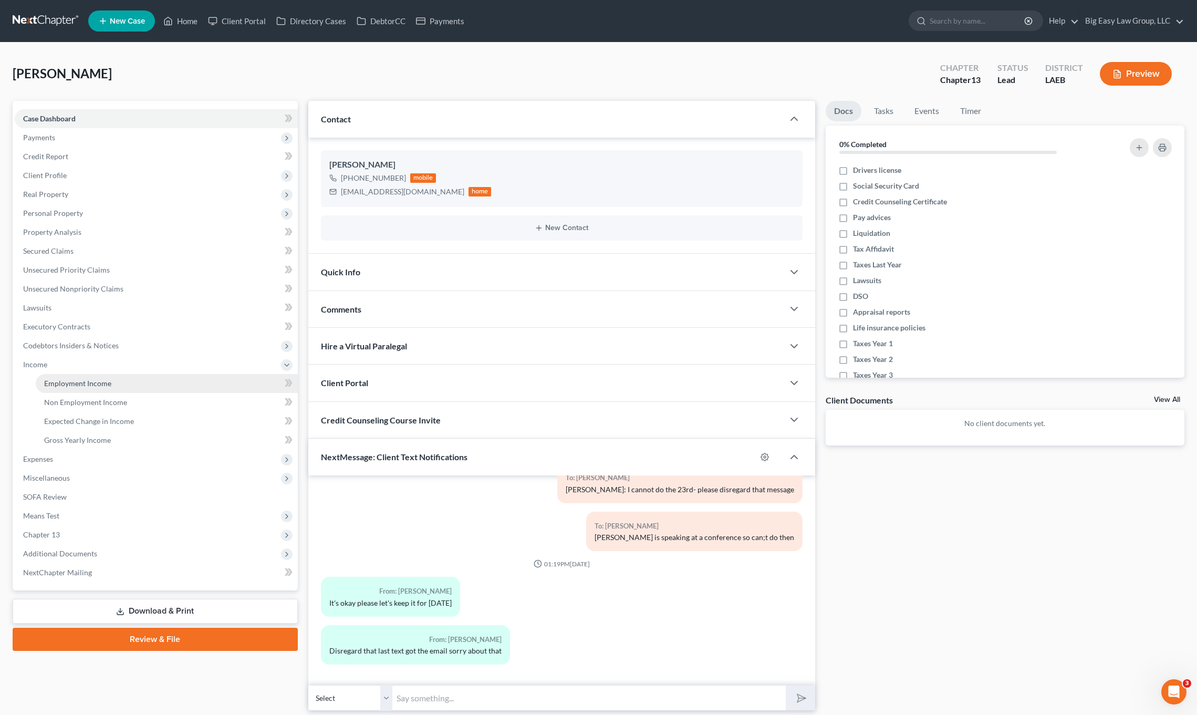
click at [81, 385] on span "Employment Income" at bounding box center [77, 383] width 67 height 9
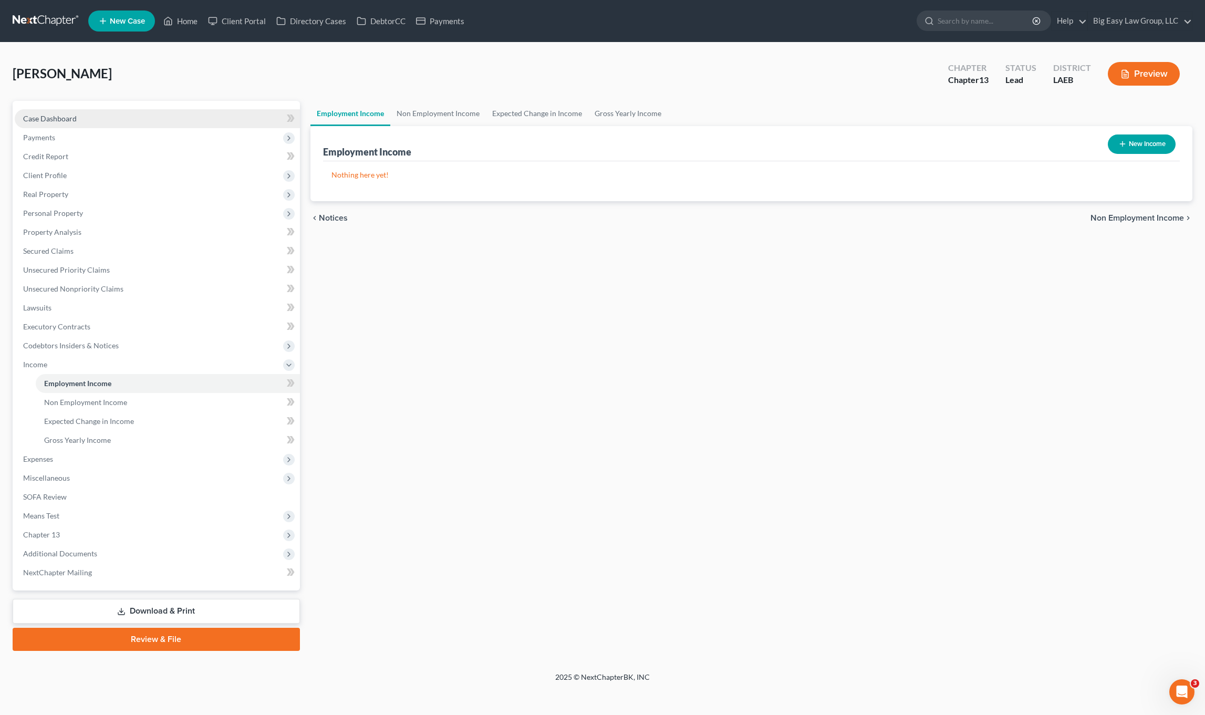
click at [53, 121] on span "Case Dashboard" at bounding box center [50, 118] width 54 height 9
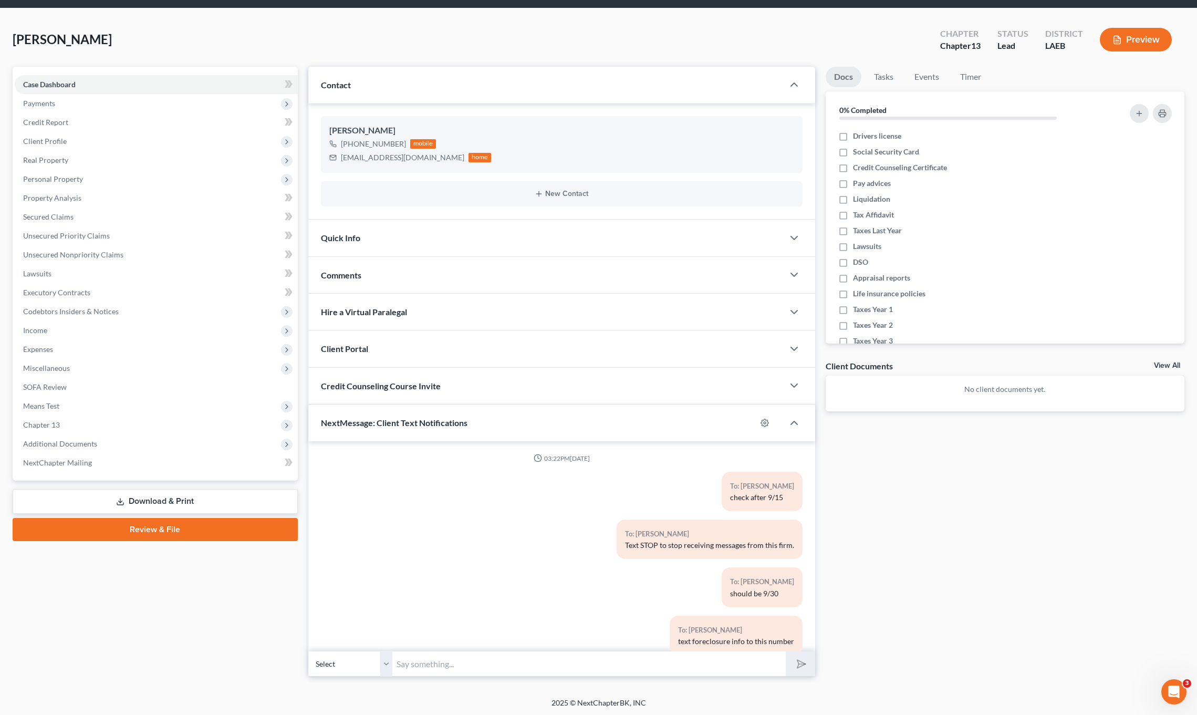
scroll to position [36, 0]
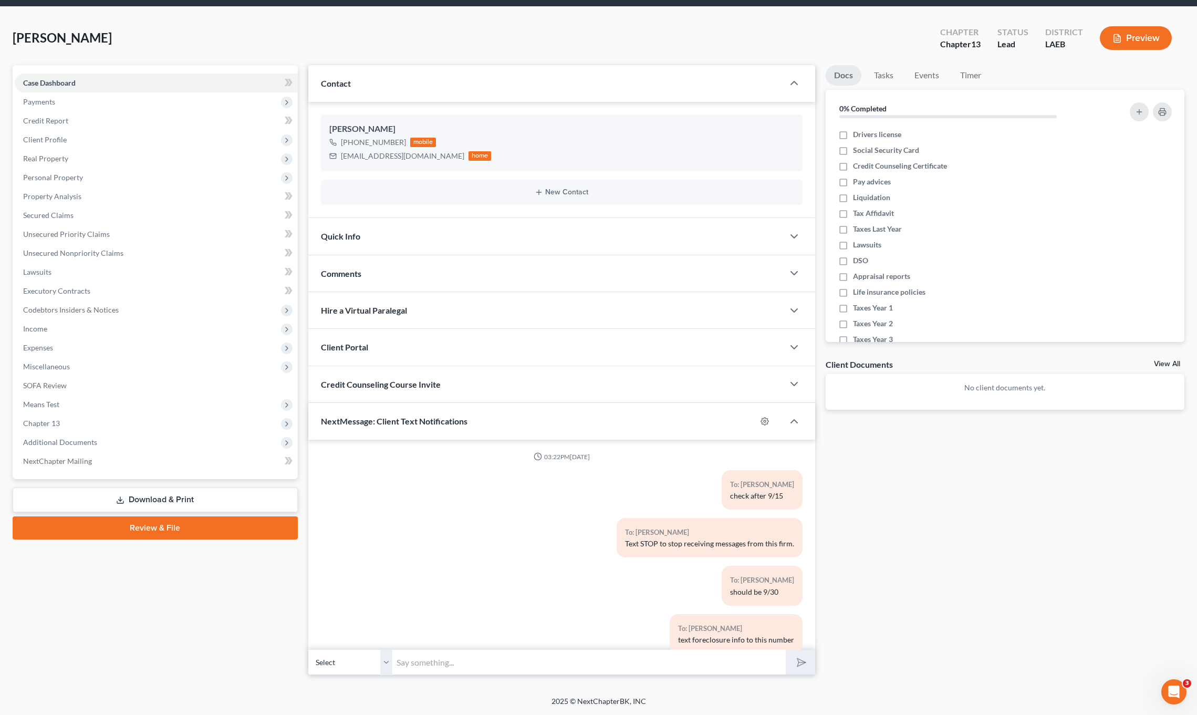
click at [548, 656] on input "text" at bounding box center [589, 662] width 394 height 26
type input "m"
type input "s"
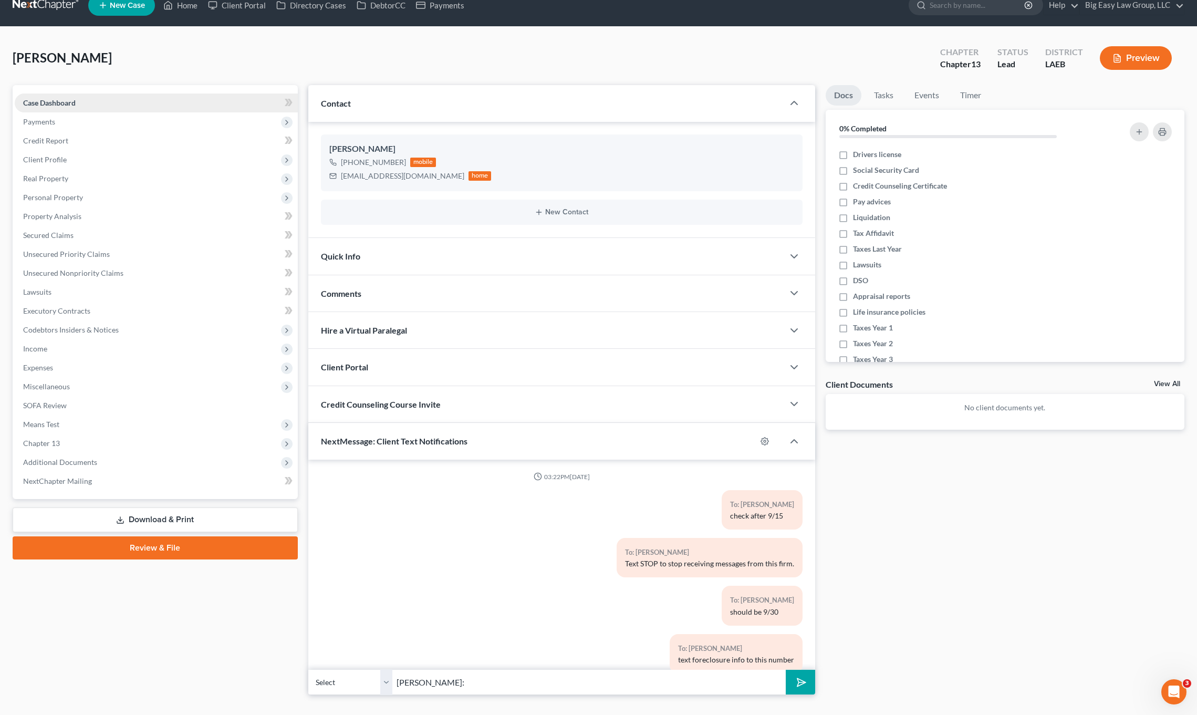
scroll to position [0, 0]
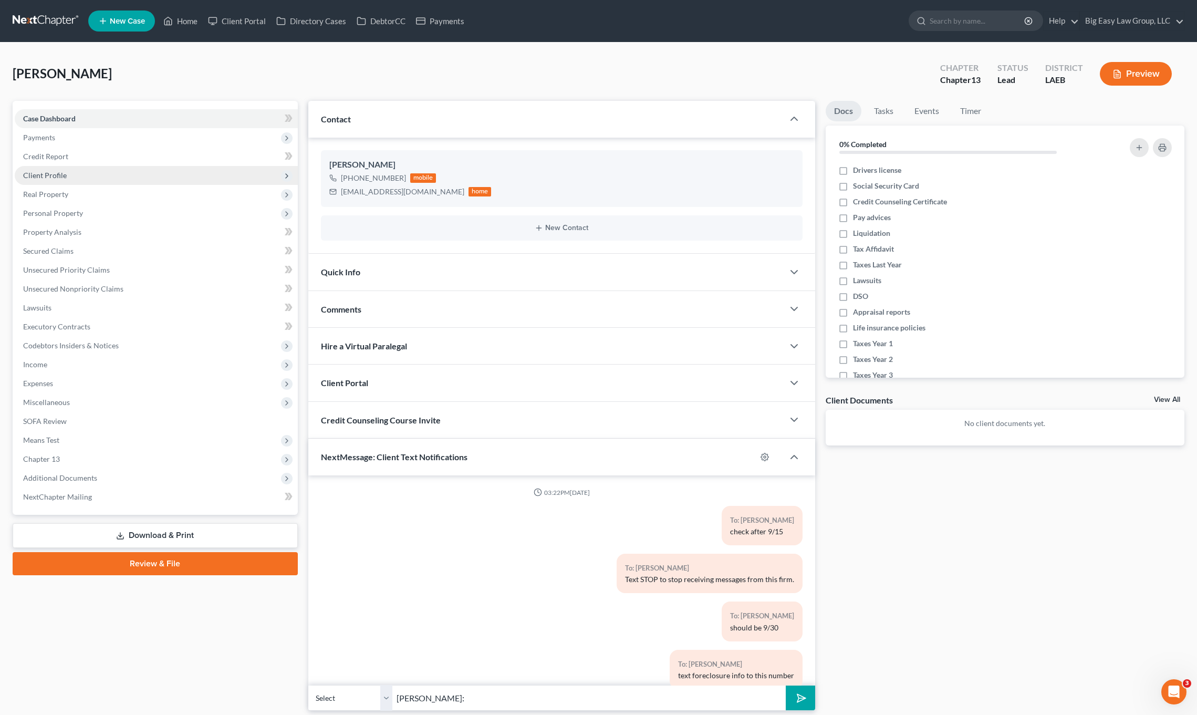
type input "[PERSON_NAME]:"
click at [46, 178] on span "Client Profile" at bounding box center [45, 175] width 44 height 9
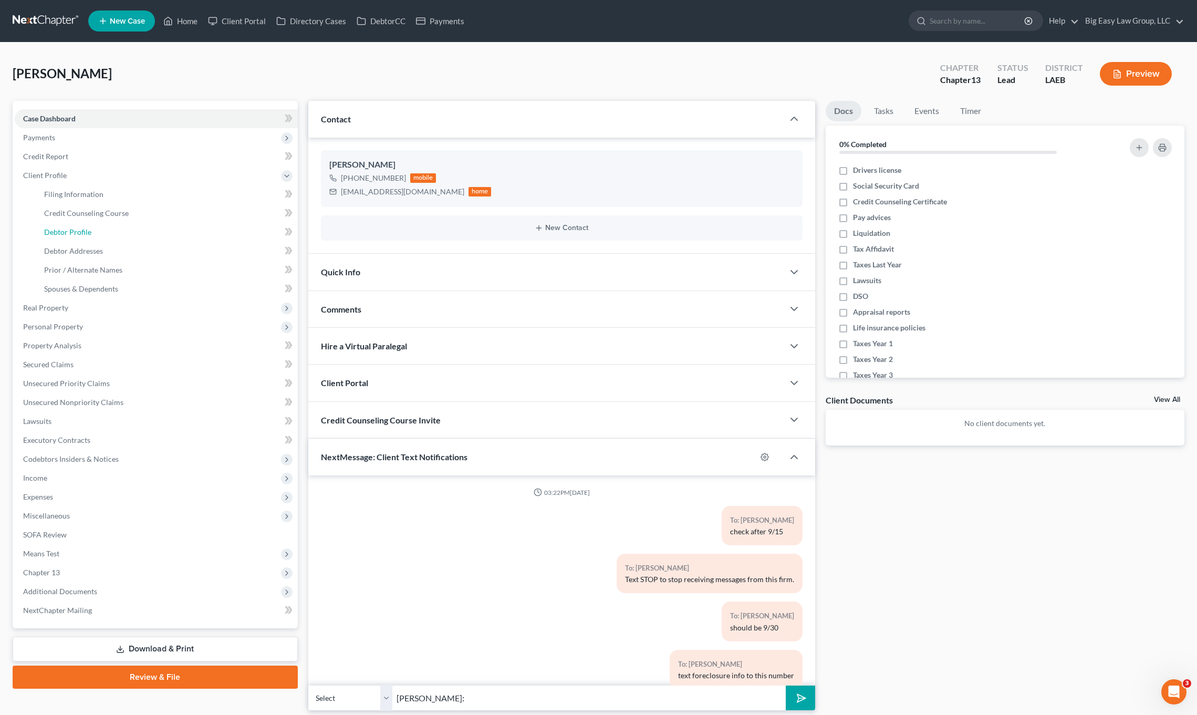
drag, startPoint x: 74, startPoint y: 234, endPoint x: 323, endPoint y: 236, distance: 249.5
click at [74, 234] on span "Debtor Profile" at bounding box center [67, 231] width 47 height 9
select select "0"
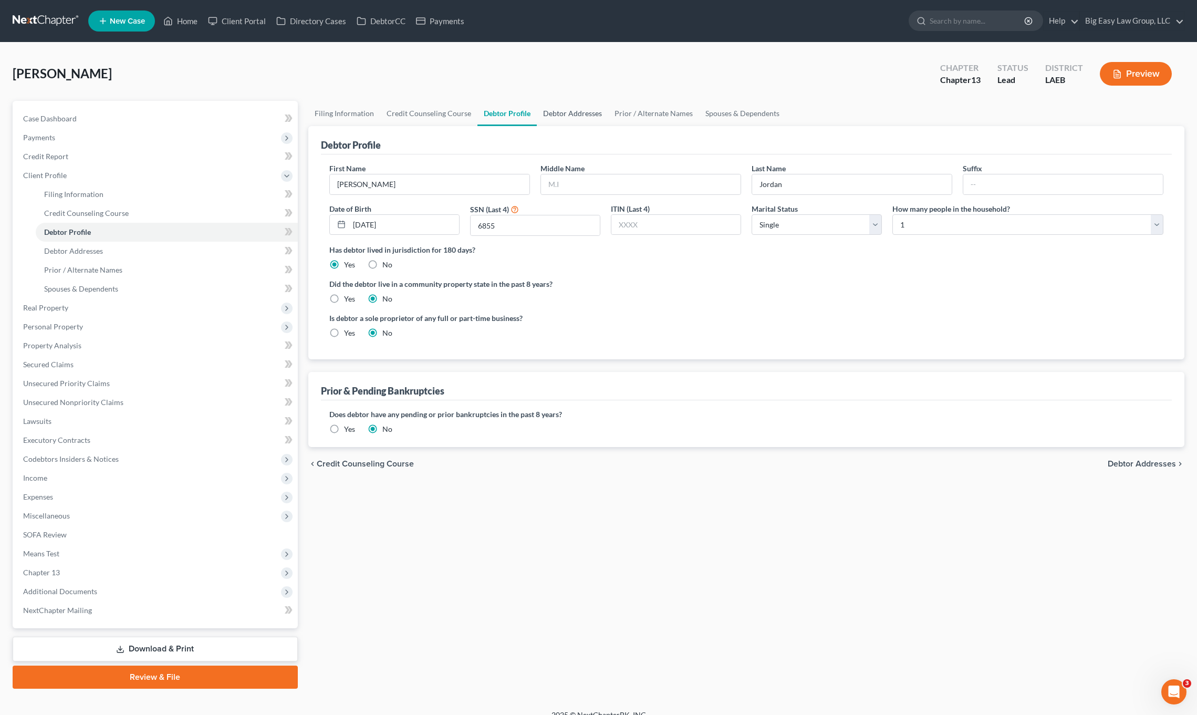
click at [561, 114] on link "Debtor Addresses" at bounding box center [572, 113] width 71 height 25
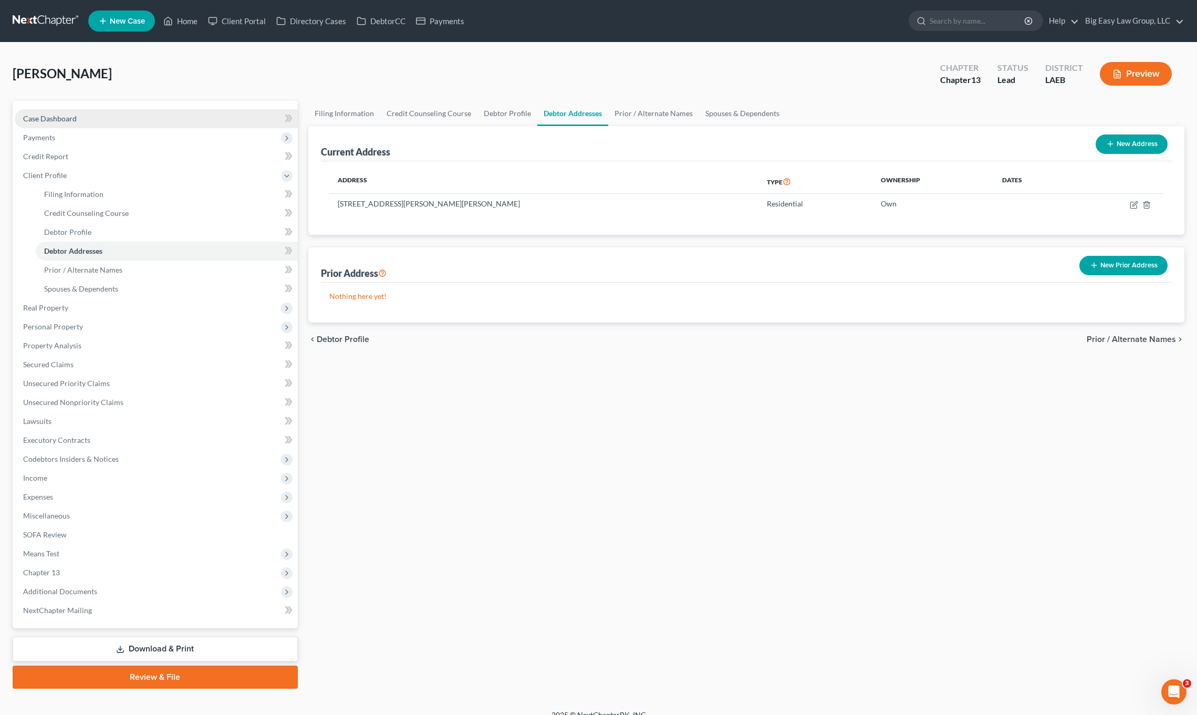
click at [97, 124] on link "Case Dashboard" at bounding box center [156, 118] width 283 height 19
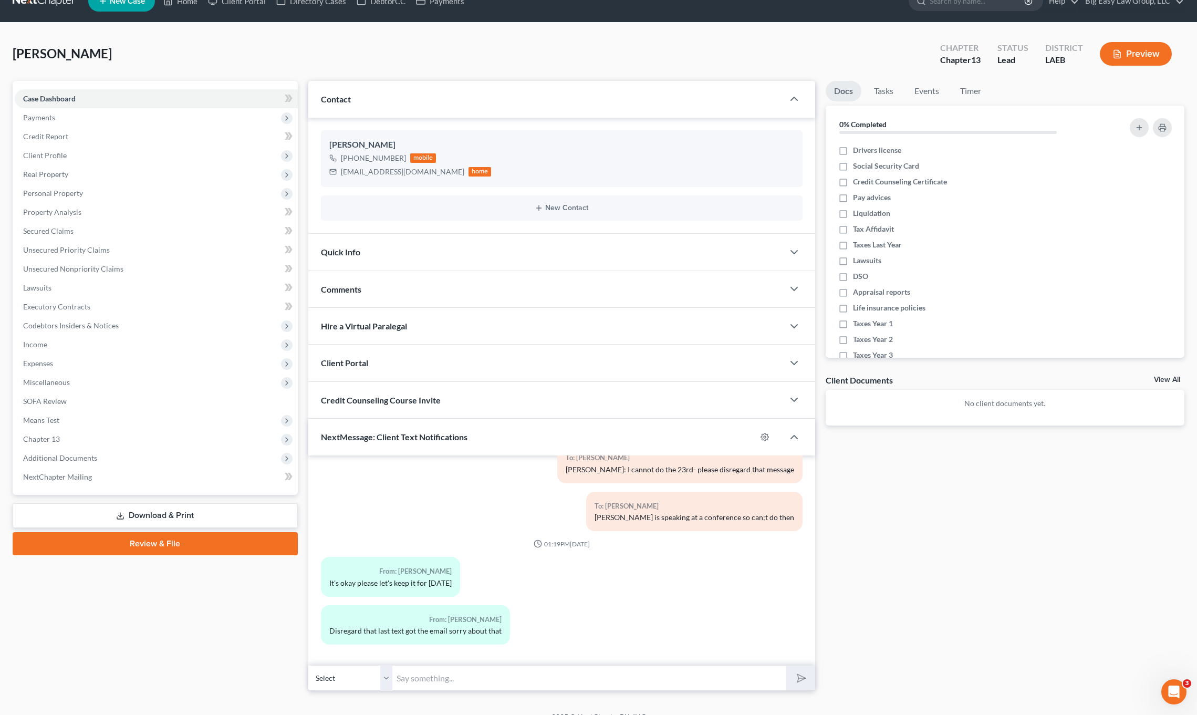
scroll to position [36, 0]
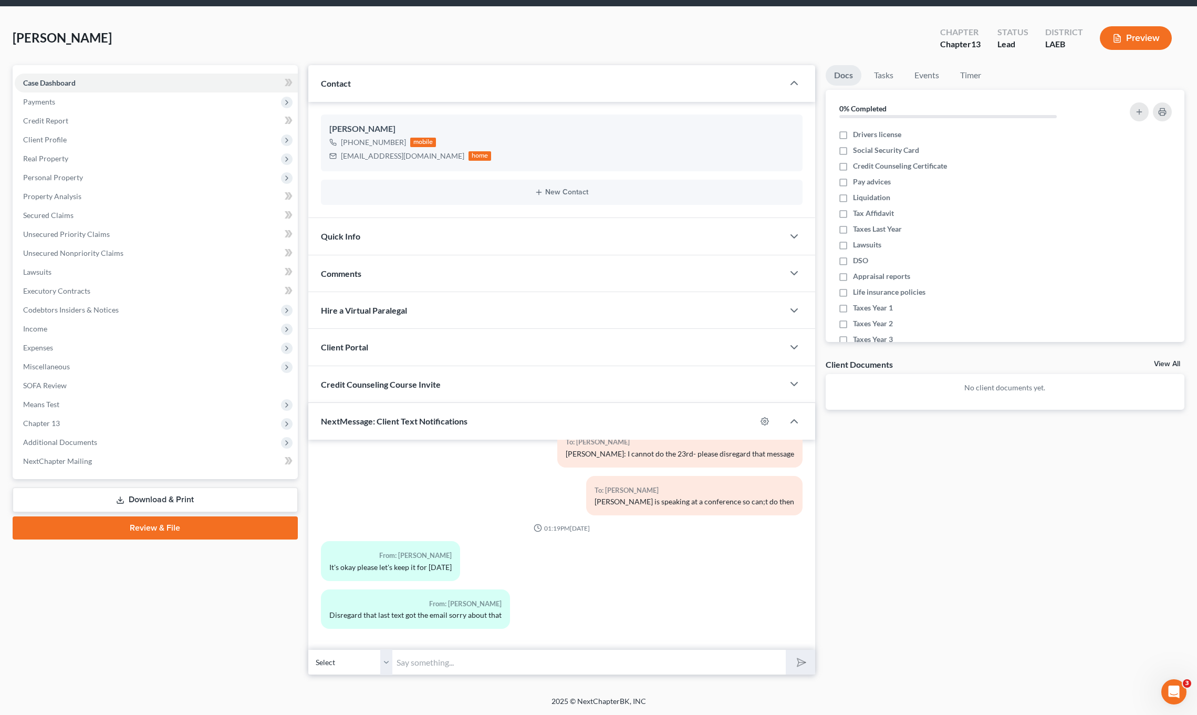
drag, startPoint x: 452, startPoint y: 692, endPoint x: 459, endPoint y: 668, distance: 25.1
click at [453, 685] on div "[PERSON_NAME] Upgraded Chapter Chapter 13 Status Lead District LAEB Preview Pet…" at bounding box center [598, 351] width 1197 height 689
type input "W"
type input "l"
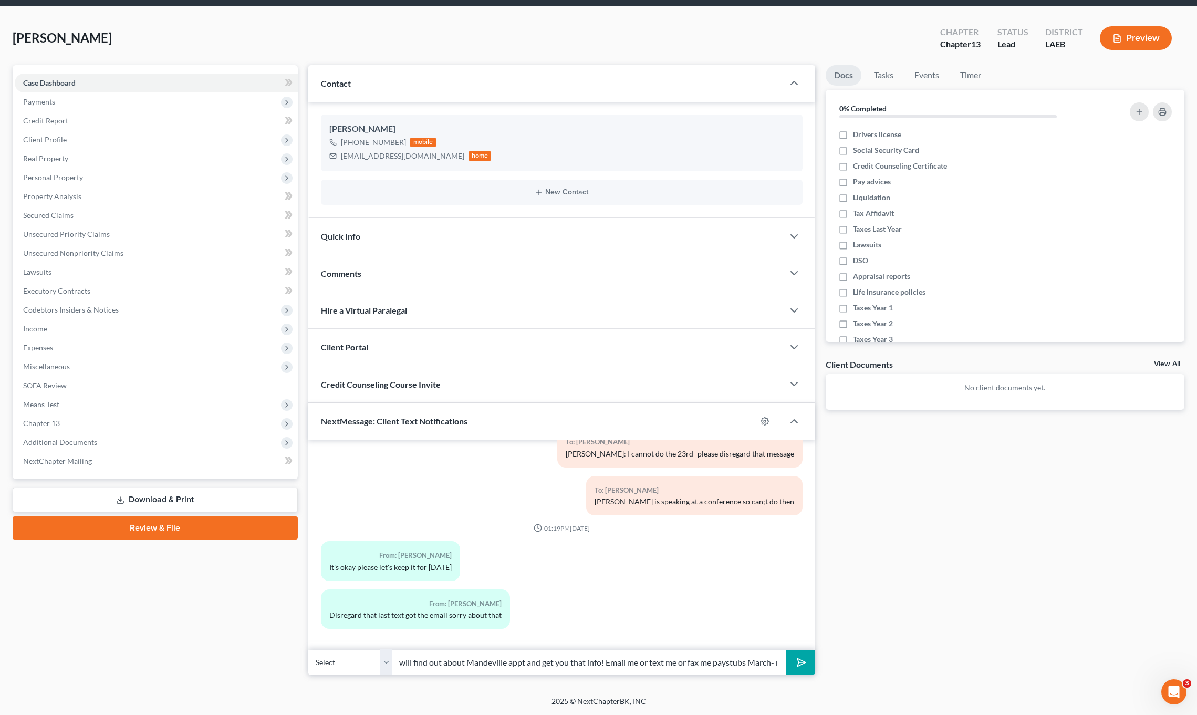
type input "[PERSON_NAME] will find out about Mandeville appt and get you that info! Email …"
click at [786, 650] on button "submit" at bounding box center [800, 662] width 29 height 25
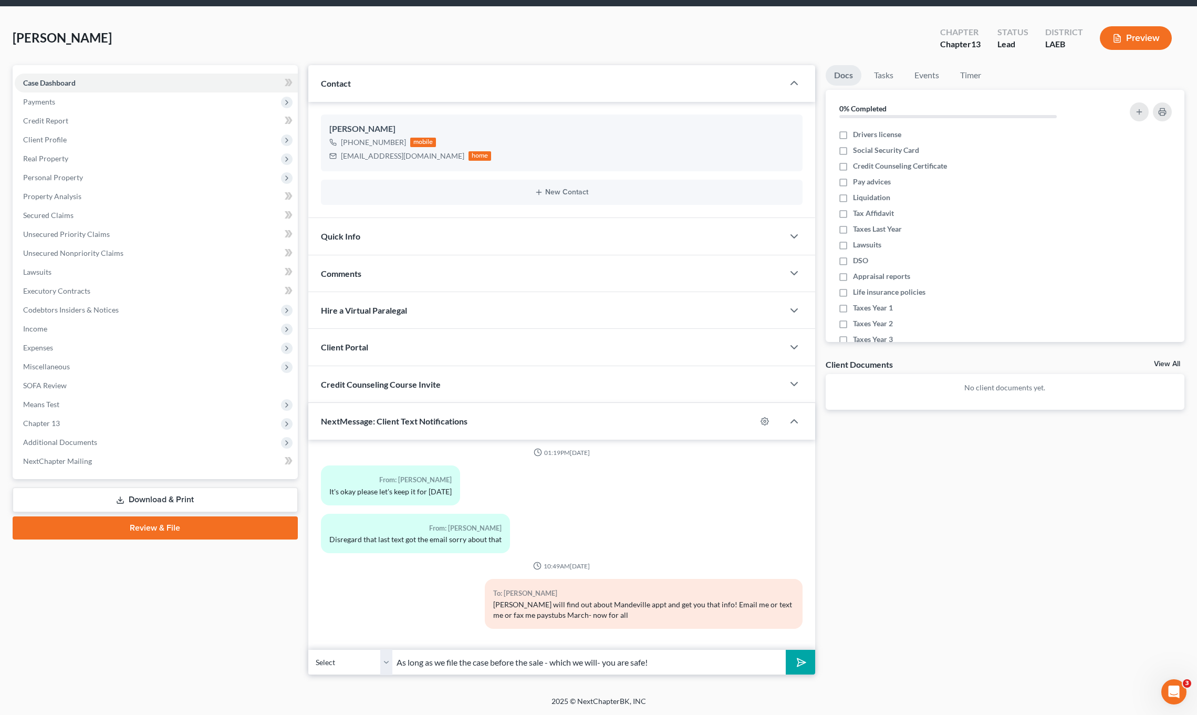
type input "As long as we file the case before the sale - which we will- you are safe!"
click at [786, 650] on button "submit" at bounding box center [800, 662] width 29 height 25
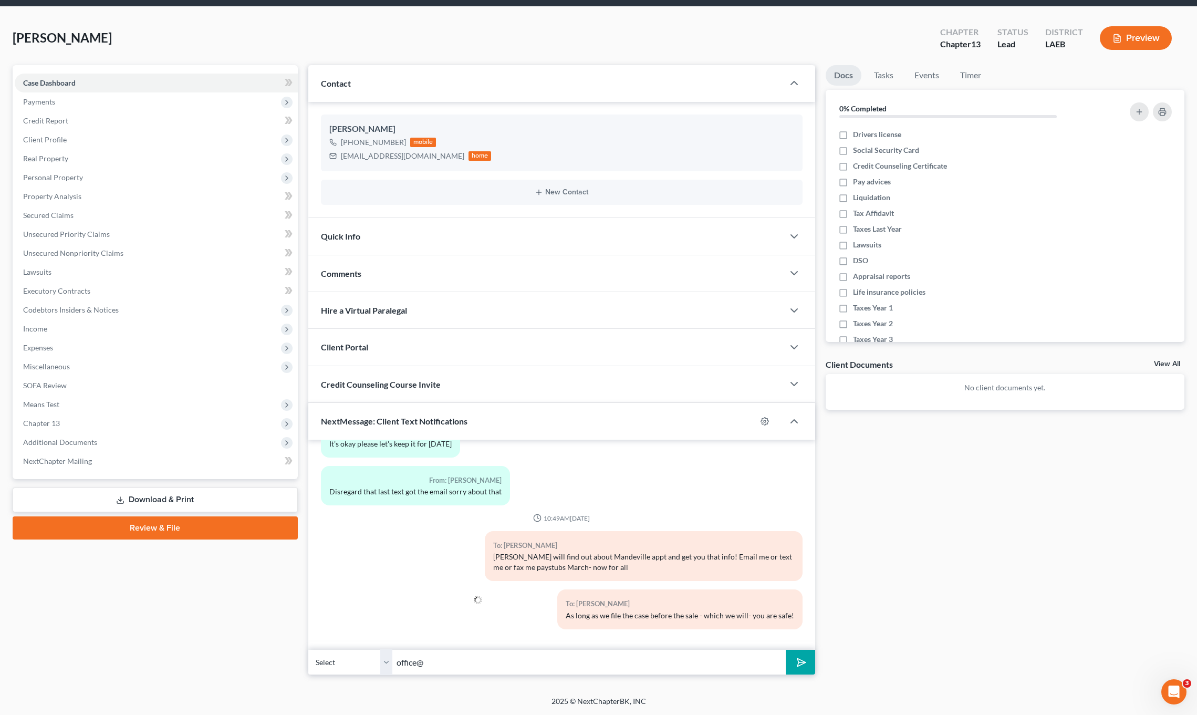
type input "[EMAIL_ADDRESS][DOMAIN_NAME]"
click at [820, 667] on div "Docs Tasks Events Timer 0% Completed Nothing here yet! Drivers license Social S…" at bounding box center [1004, 370] width 369 height 610
drag, startPoint x: 800, startPoint y: 668, endPoint x: 805, endPoint y: 663, distance: 6.7
click at [800, 668] on button "submit" at bounding box center [800, 662] width 29 height 25
click at [663, 662] on input "text" at bounding box center [589, 662] width 394 height 26
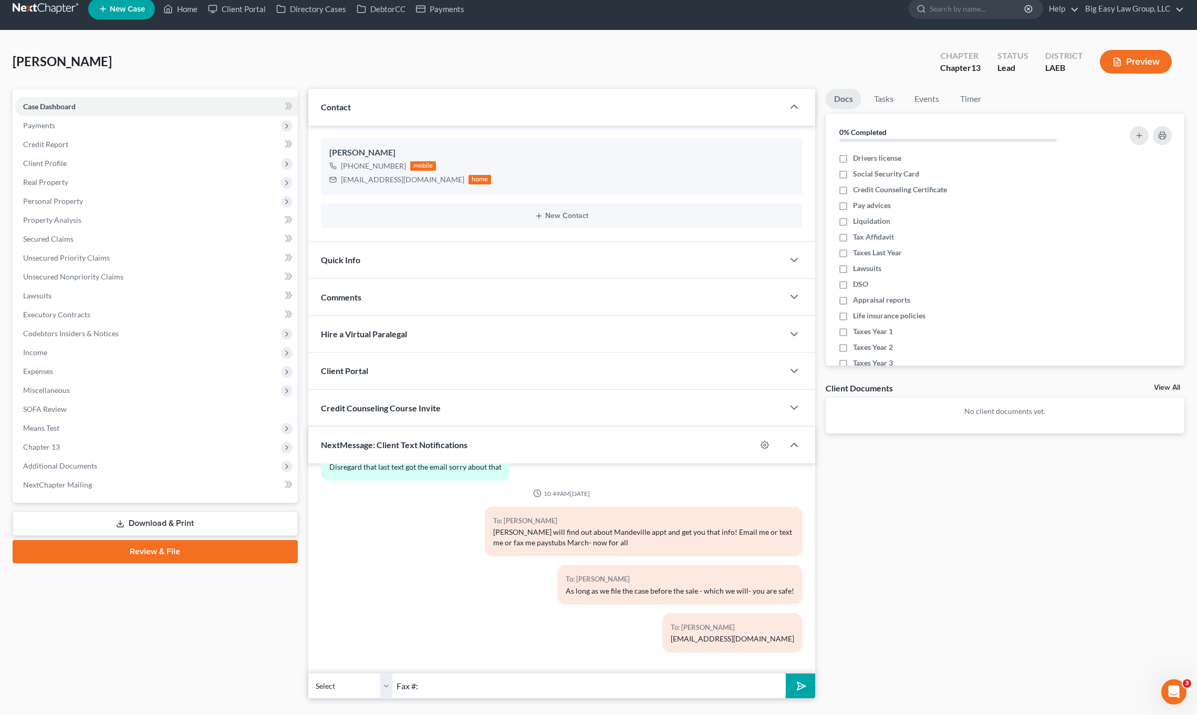
scroll to position [0, 0]
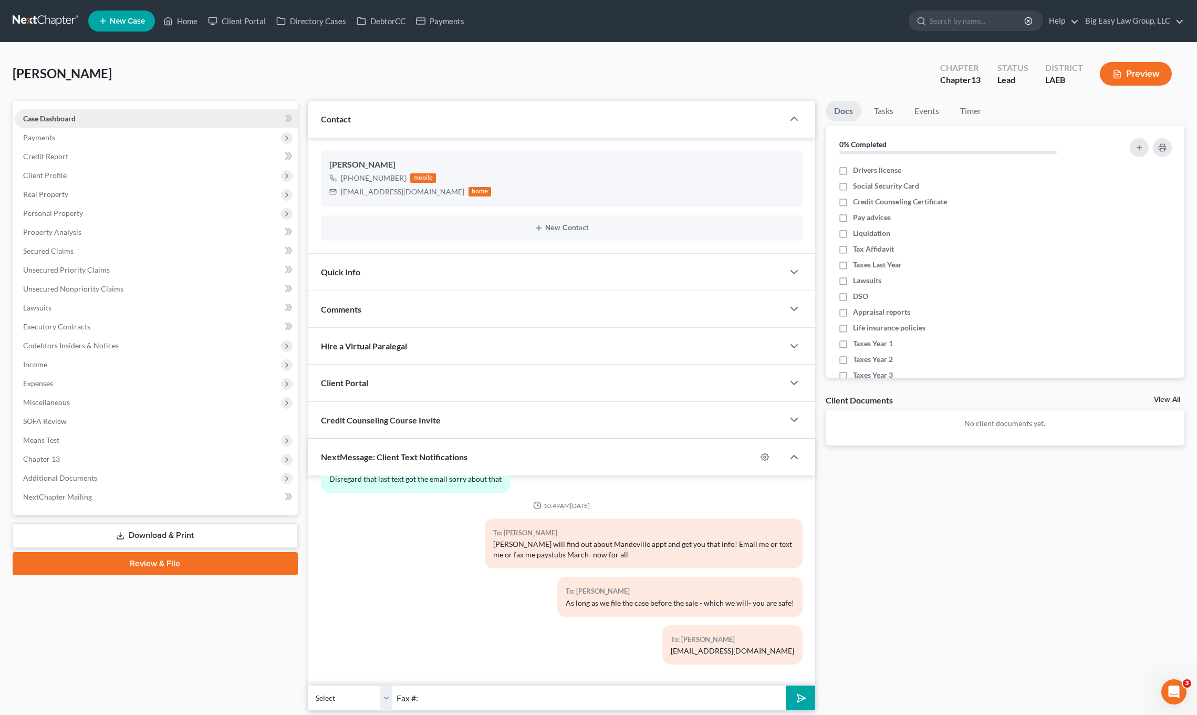
click at [180, 110] on link "Case Dashboard" at bounding box center [156, 118] width 283 height 19
click at [475, 710] on input "Fax #:" at bounding box center [589, 698] width 394 height 26
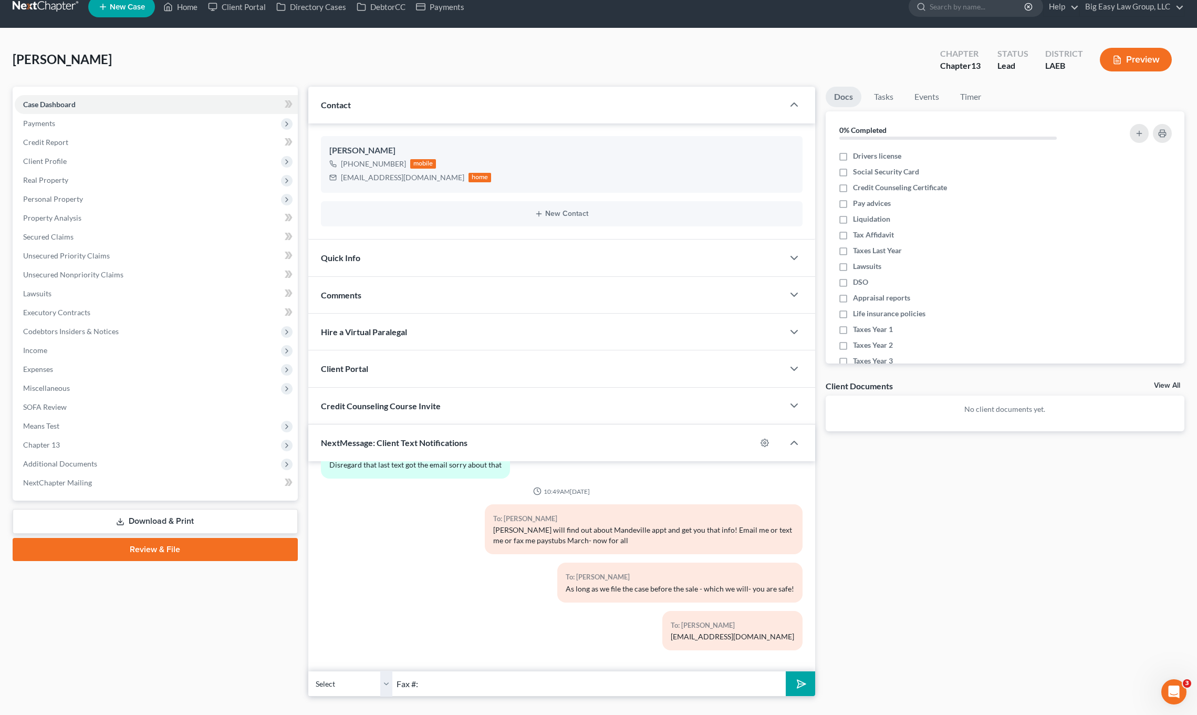
scroll to position [36, 0]
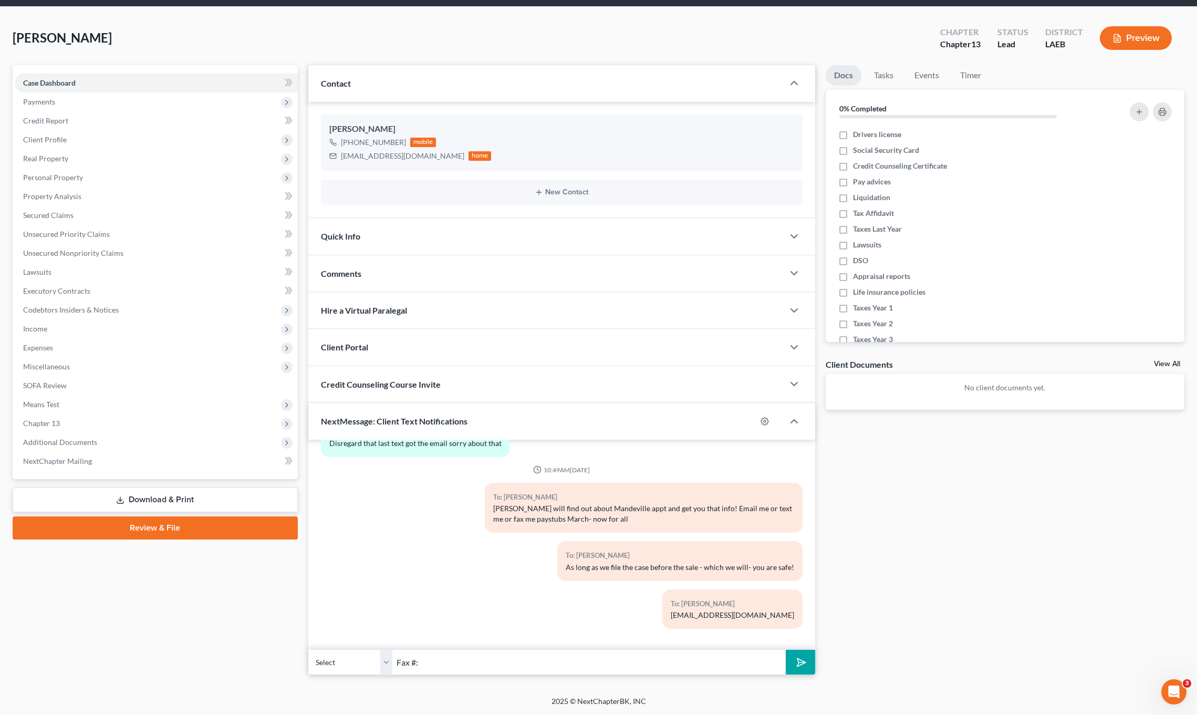
click at [514, 662] on input "Fax #:" at bounding box center [589, 662] width 394 height 26
paste input "[PHONE_NUMBER]"
click at [419, 663] on input "Fax #:[PHONE_NUMBER]" at bounding box center [589, 662] width 394 height 26
click at [584, 661] on input "Fax #: [PHONE_NUMBER]" at bounding box center [589, 662] width 394 height 26
type input "Fax #: [PHONE_NUMBER]"
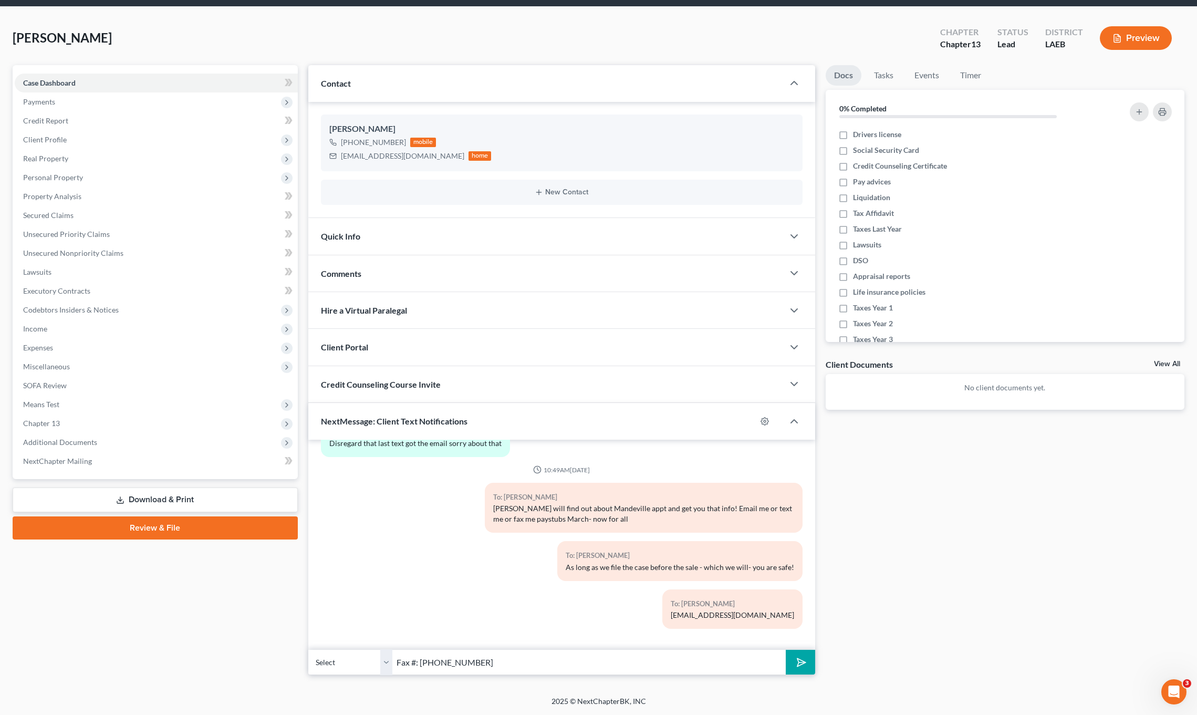
click at [809, 665] on button "submit" at bounding box center [800, 662] width 29 height 25
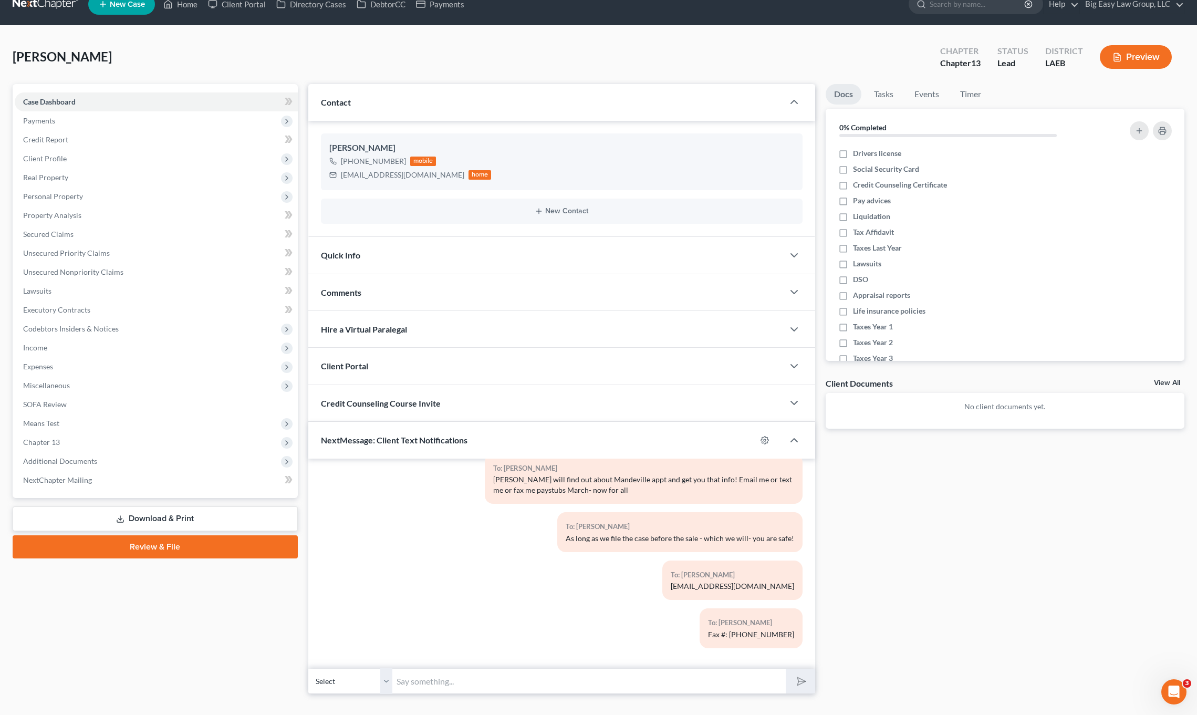
scroll to position [0, 0]
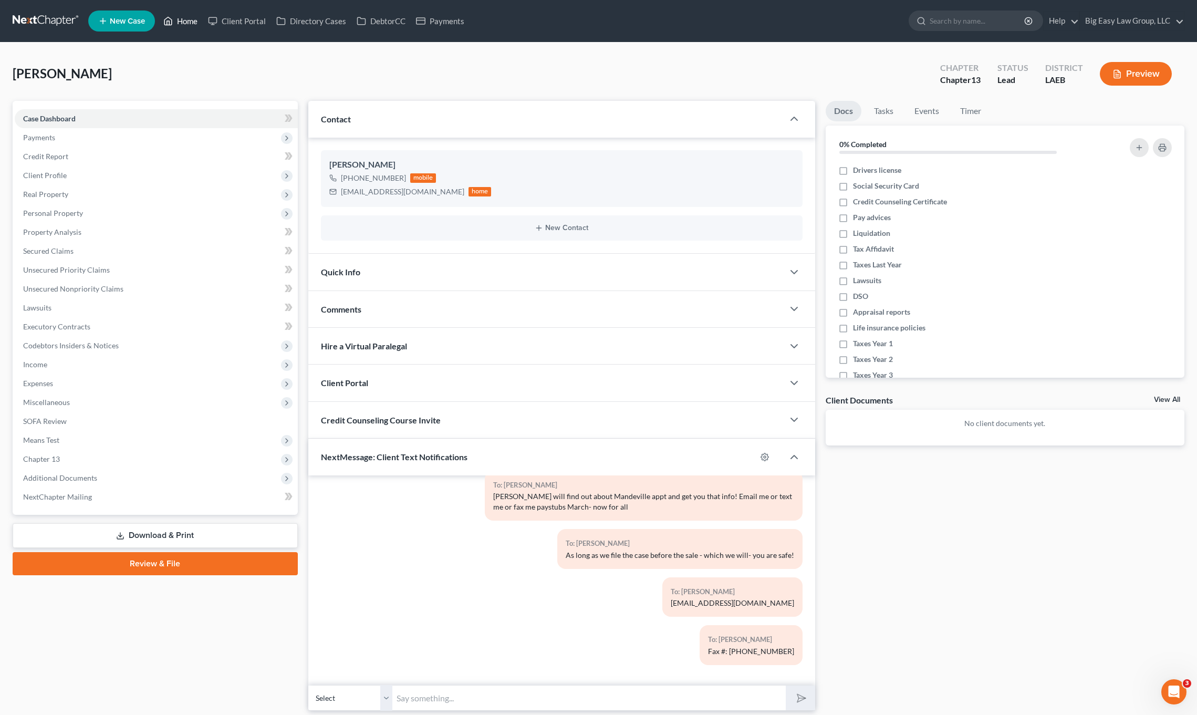
click at [185, 30] on link "Home" at bounding box center [180, 21] width 45 height 19
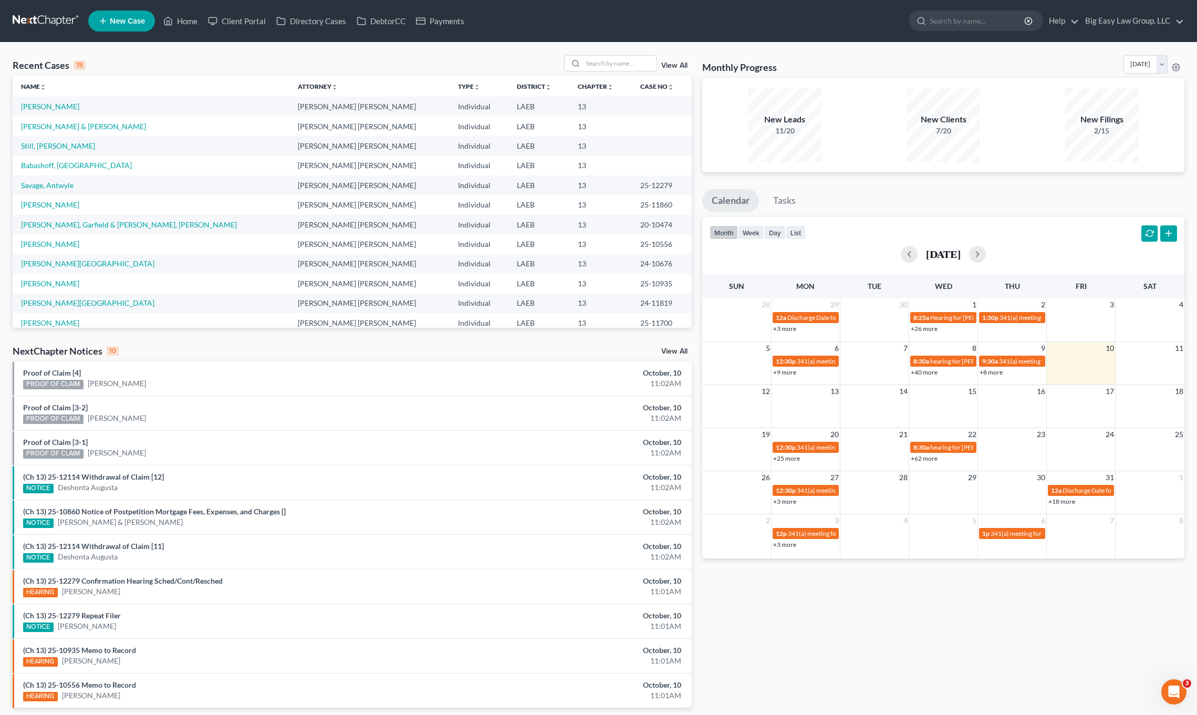
drag, startPoint x: 335, startPoint y: 61, endPoint x: 490, endPoint y: 24, distance: 160.4
click at [342, 59] on div "Recent Cases 15 View All" at bounding box center [352, 65] width 679 height 20
click at [621, 57] on input "search" at bounding box center [620, 63] width 74 height 15
type input "[PERSON_NAME]"
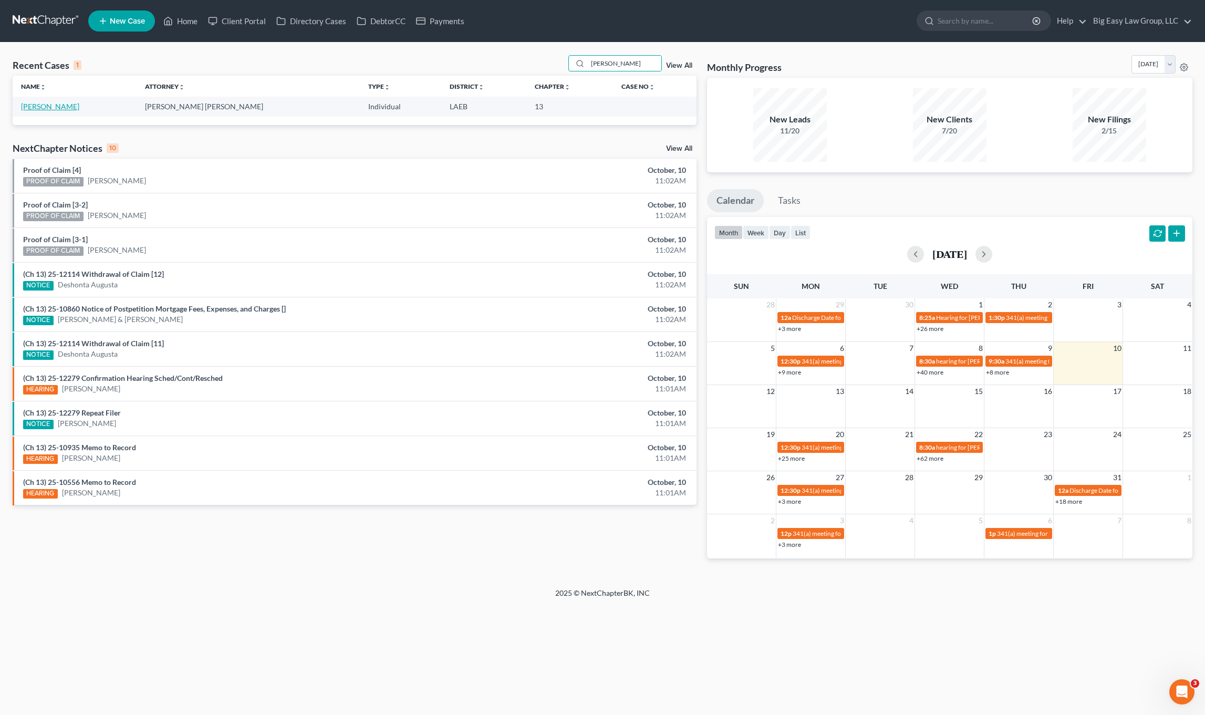
click at [49, 109] on link "[PERSON_NAME]" at bounding box center [50, 106] width 58 height 9
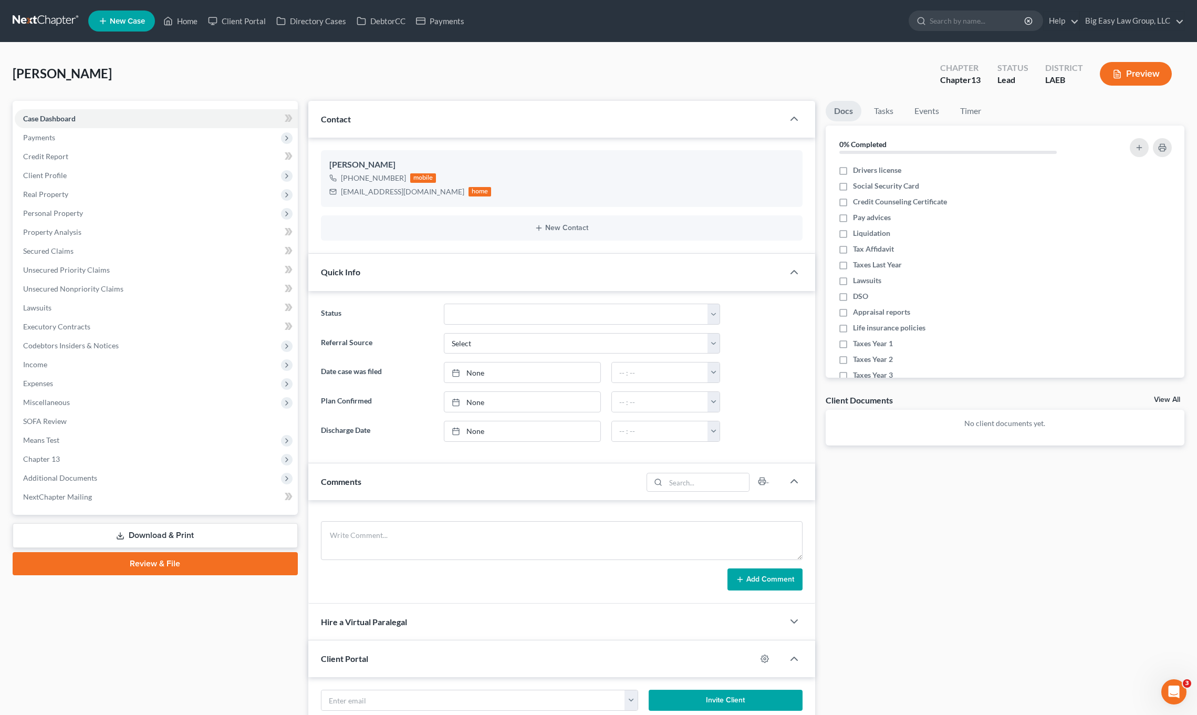
click at [397, 487] on div "Comments" at bounding box center [475, 481] width 334 height 36
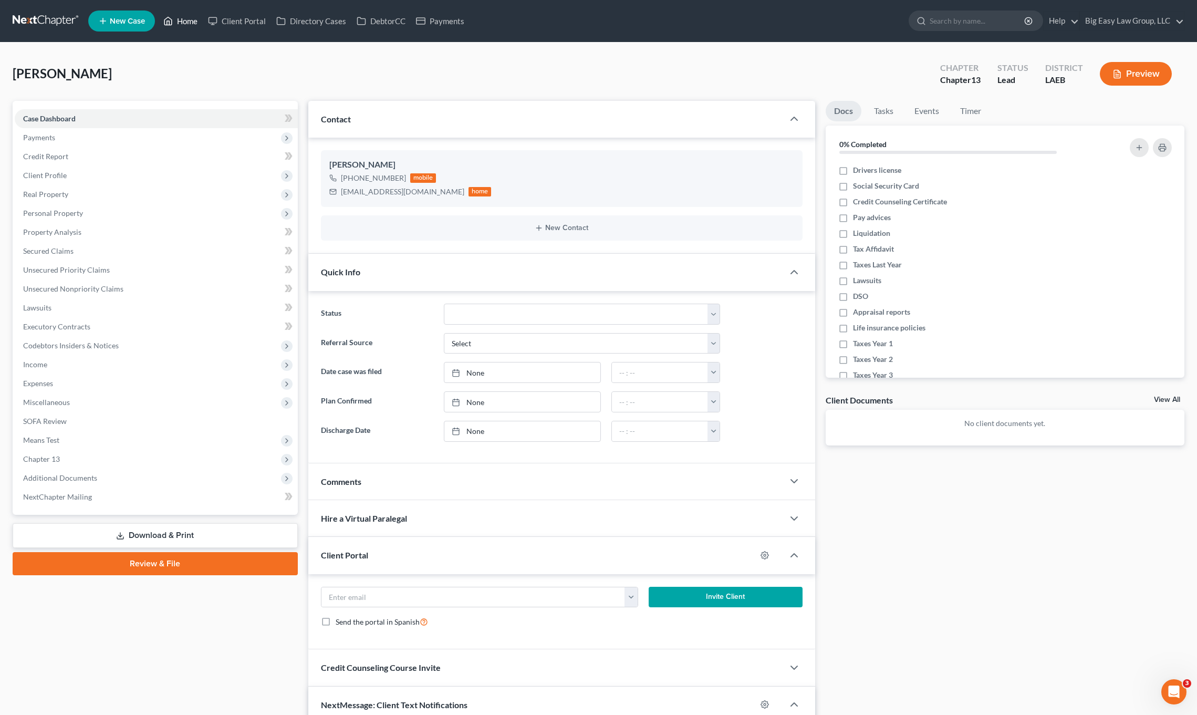
drag, startPoint x: 227, startPoint y: 56, endPoint x: 183, endPoint y: 17, distance: 58.8
click at [227, 56] on div "[PERSON_NAME] Upgraded Chapter Chapter 13 Status Lead District LAEB Preview" at bounding box center [599, 78] width 1172 height 46
click at [183, 20] on link "Home" at bounding box center [180, 21] width 45 height 19
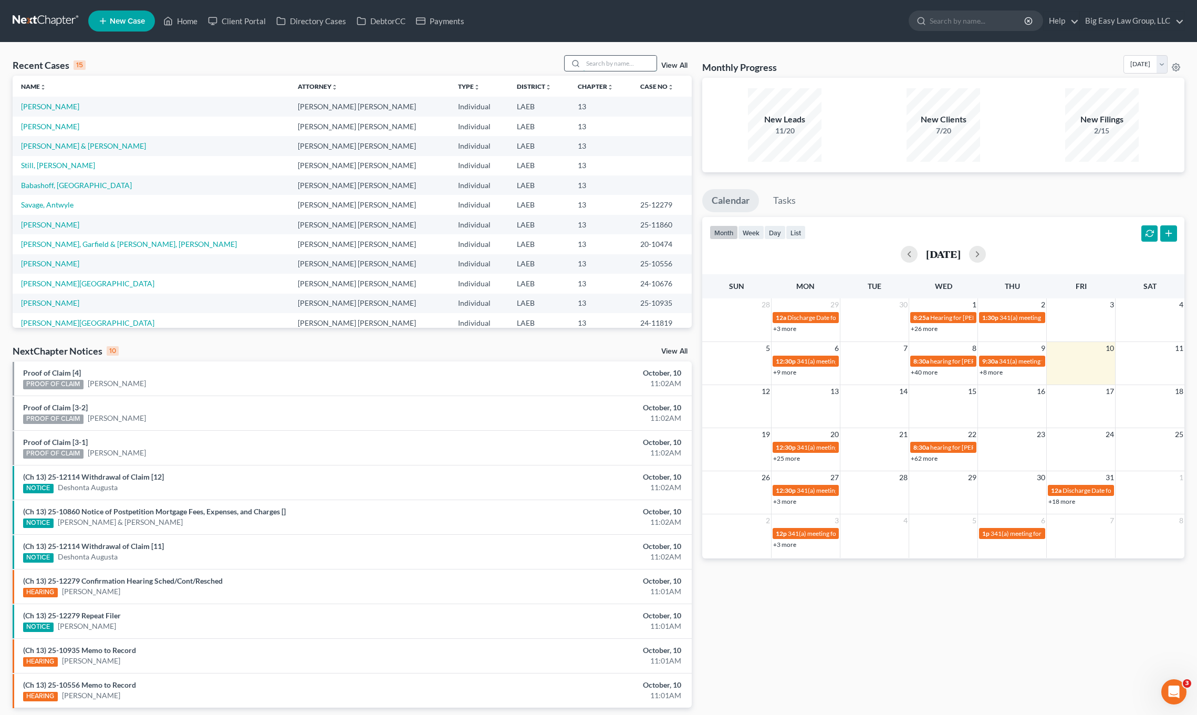
click at [597, 58] on input "search" at bounding box center [620, 63] width 74 height 15
type input "[PERSON_NAME]"
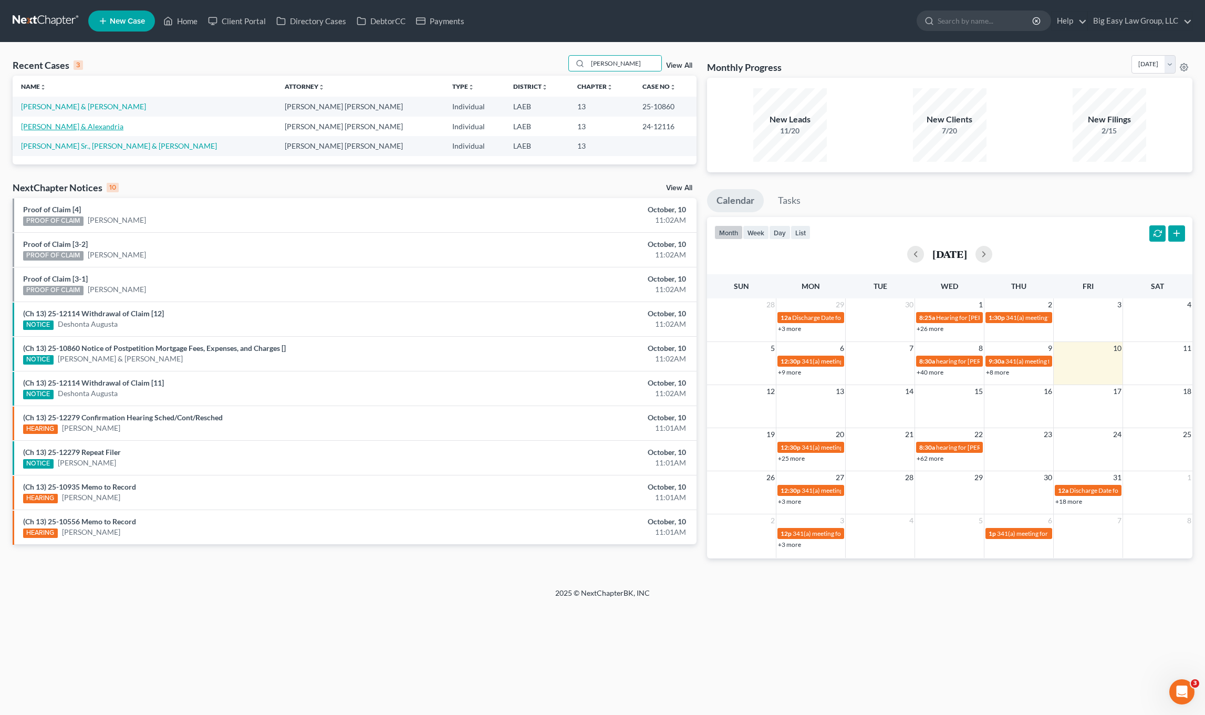
click at [79, 124] on link "[PERSON_NAME] & Alexandria" at bounding box center [72, 126] width 102 height 9
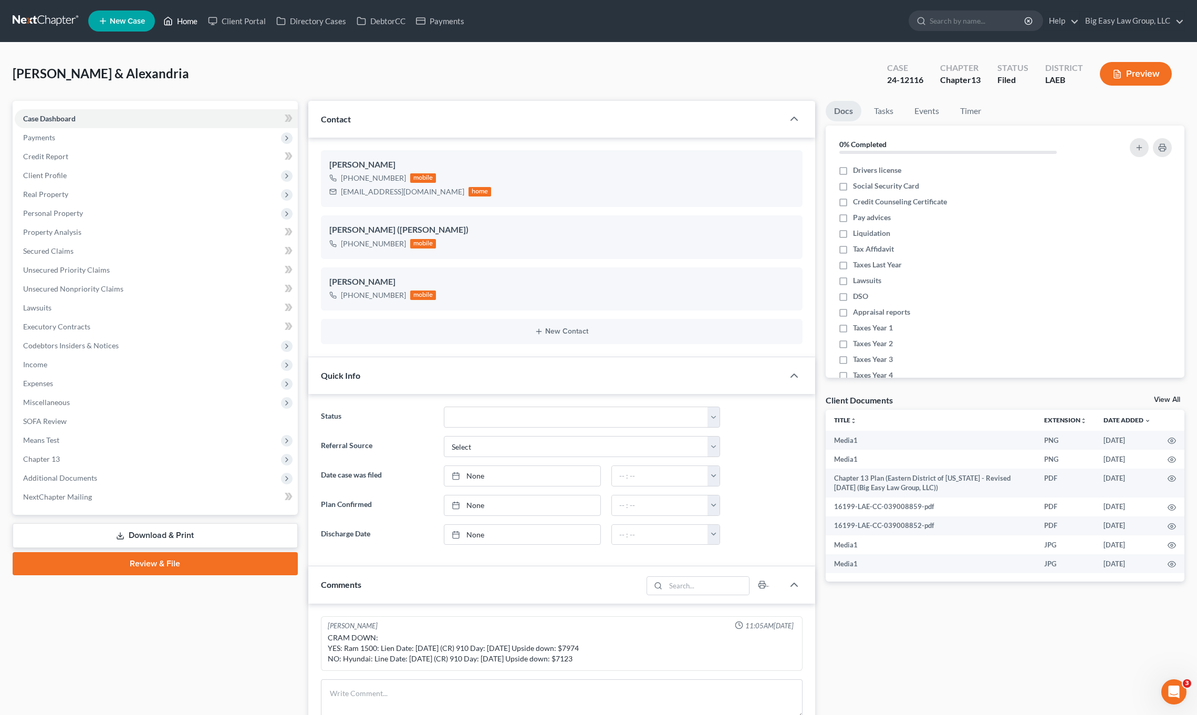
drag, startPoint x: 187, startPoint y: 14, endPoint x: 454, endPoint y: 41, distance: 268.2
click at [187, 14] on link "Home" at bounding box center [180, 21] width 45 height 19
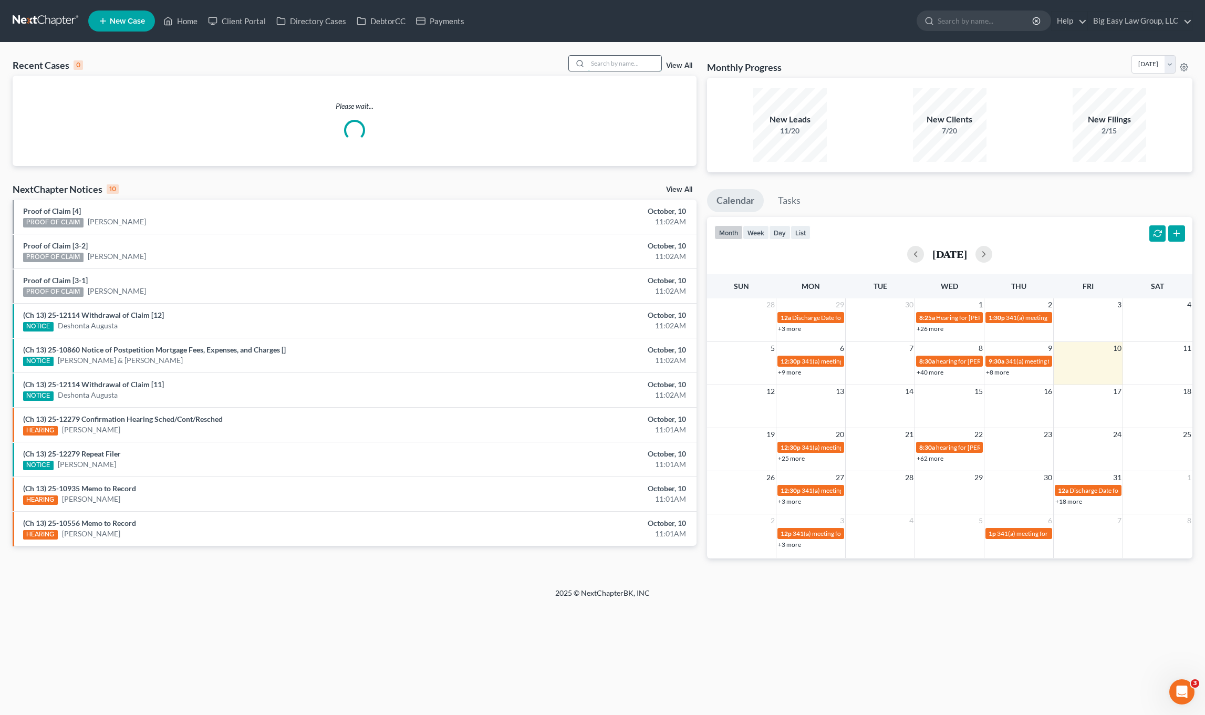
click at [636, 63] on input "search" at bounding box center [625, 63] width 74 height 15
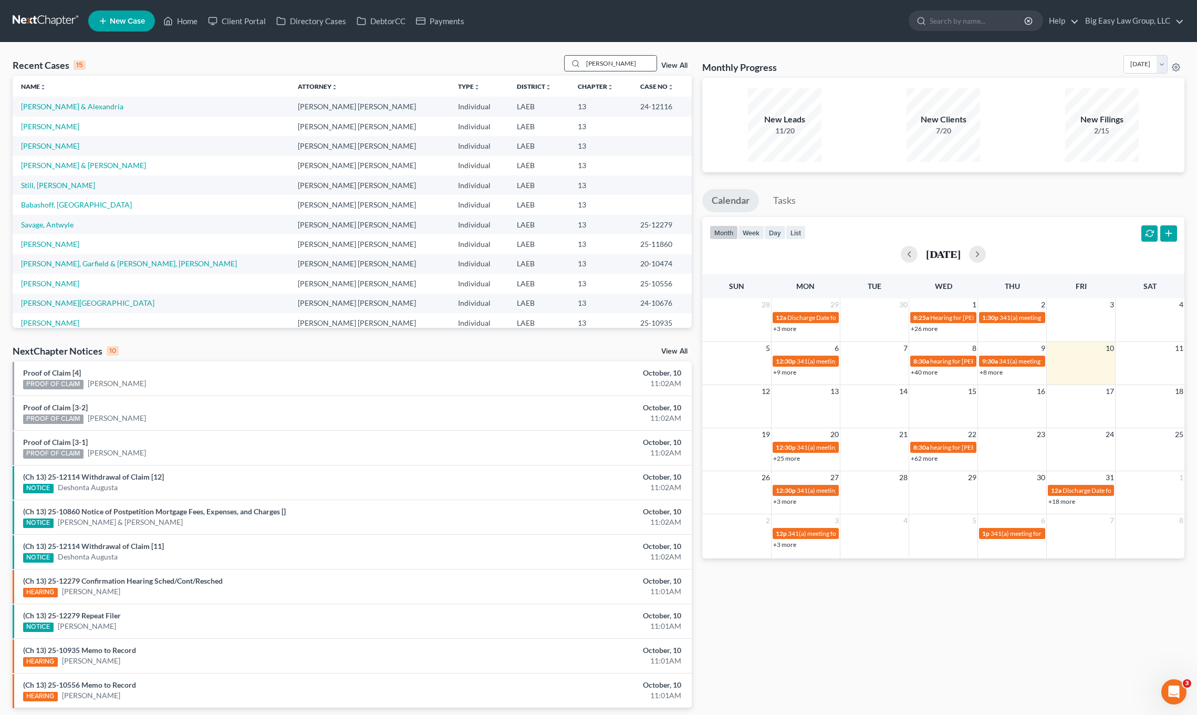
type input "[PERSON_NAME]"
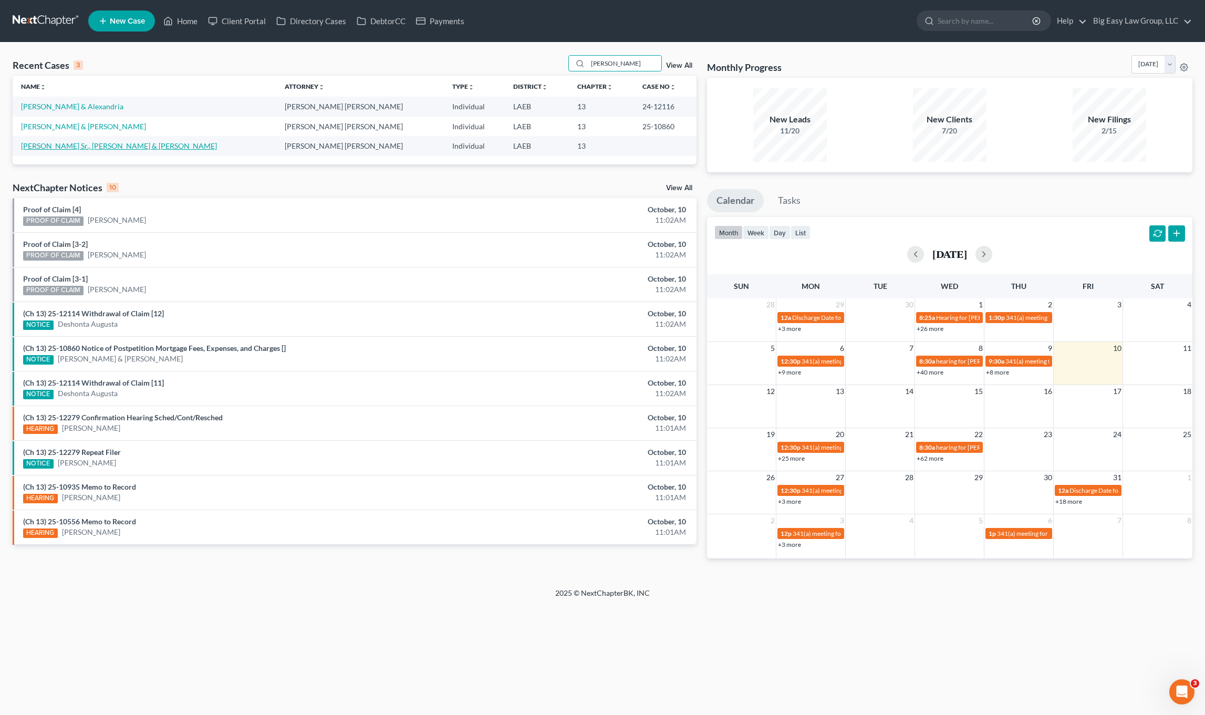
click at [55, 150] on link "[PERSON_NAME] Sr., [PERSON_NAME] & [PERSON_NAME]" at bounding box center [119, 145] width 196 height 9
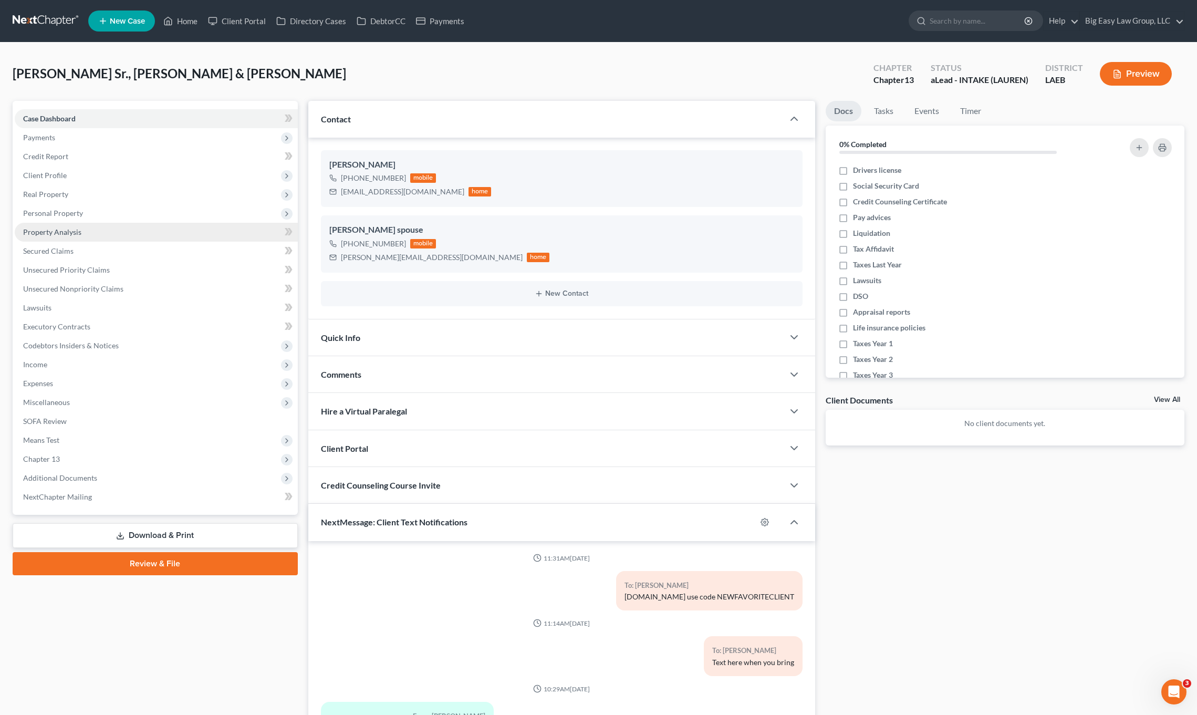
scroll to position [1730, 0]
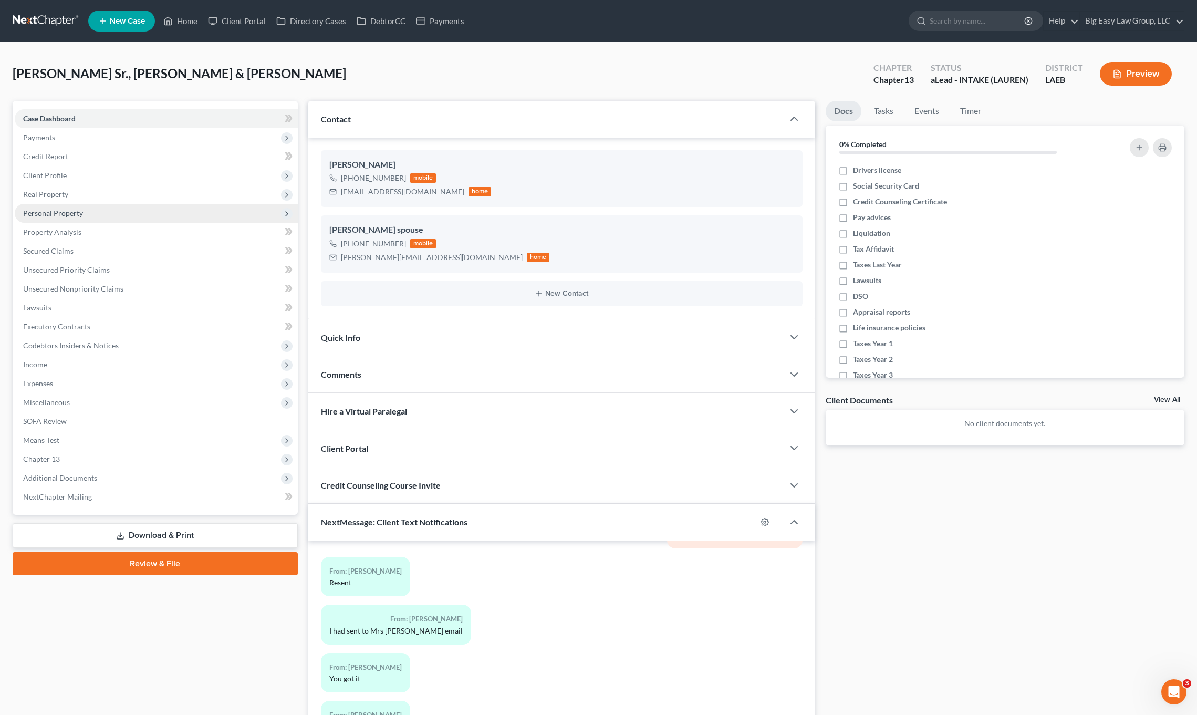
click at [100, 206] on span "Personal Property" at bounding box center [156, 213] width 283 height 19
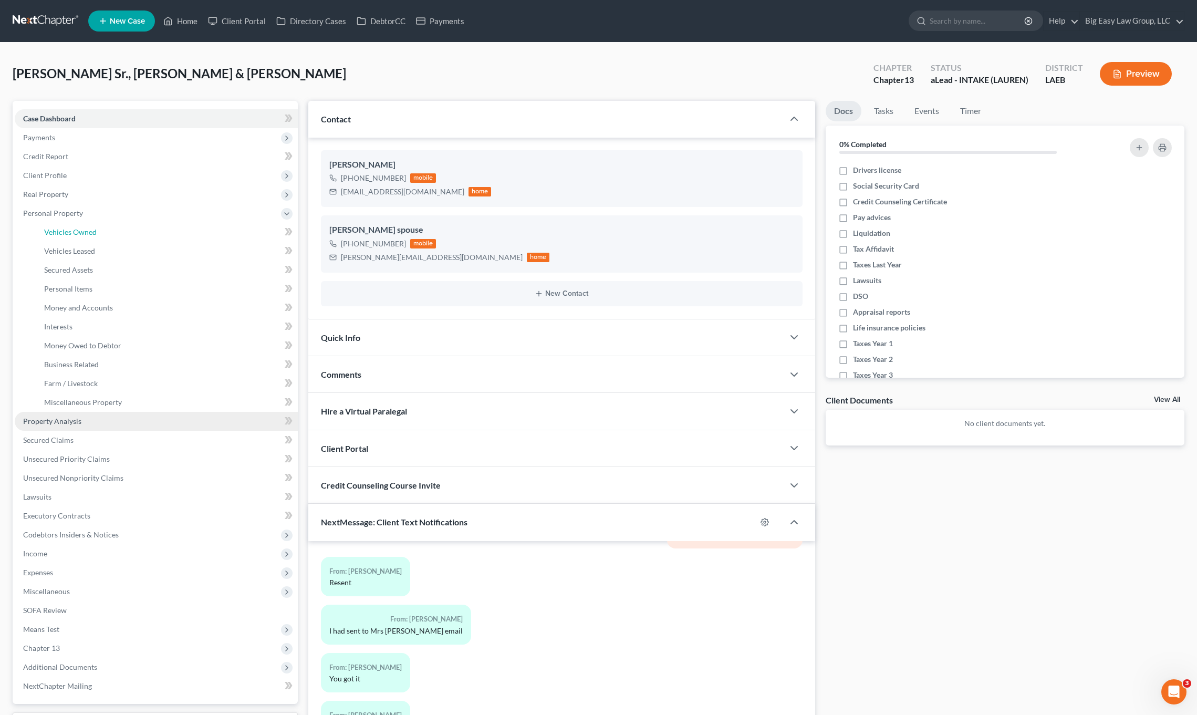
click at [106, 223] on link "Vehicles Owned" at bounding box center [167, 232] width 262 height 19
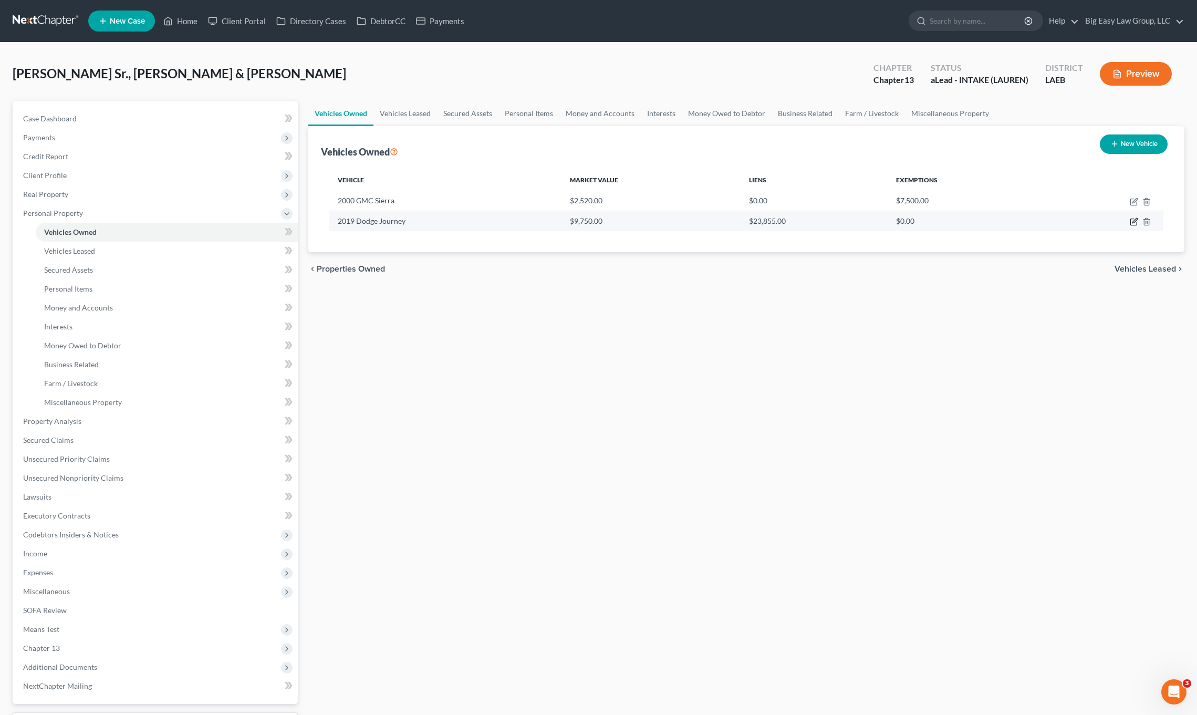
click at [1135, 223] on icon "button" at bounding box center [1134, 221] width 8 height 8
select select "0"
select select "7"
select select "2"
select select "4"
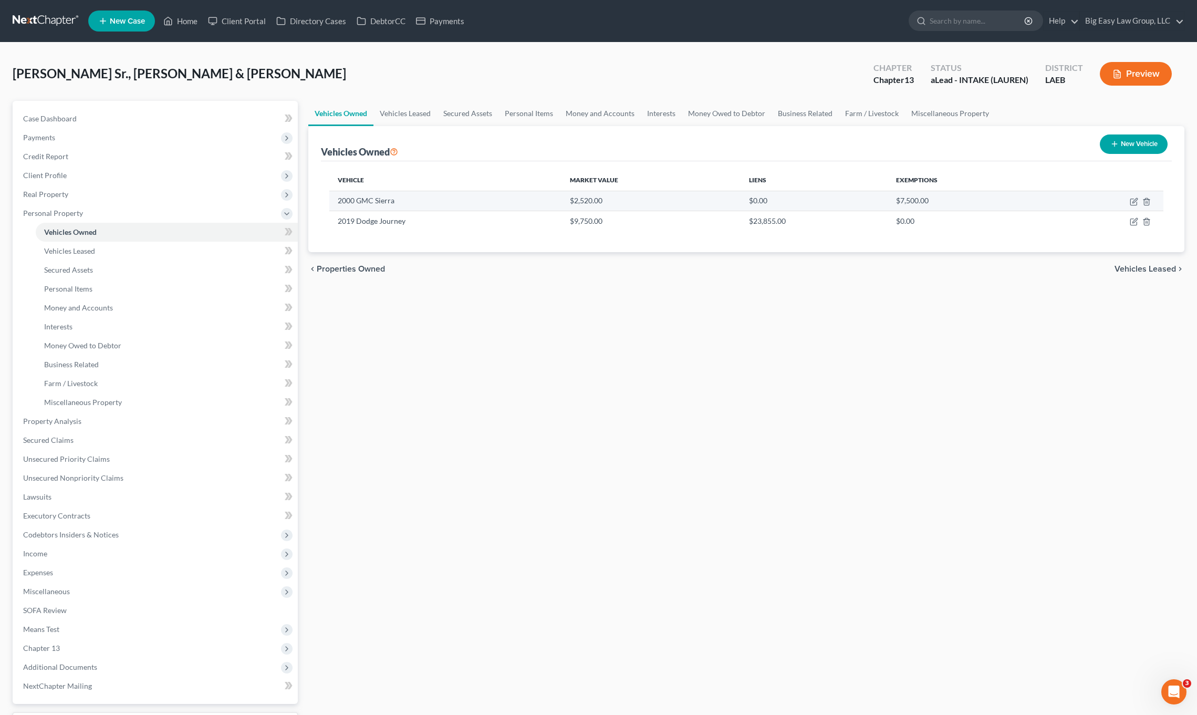
select select "3"
select select "0"
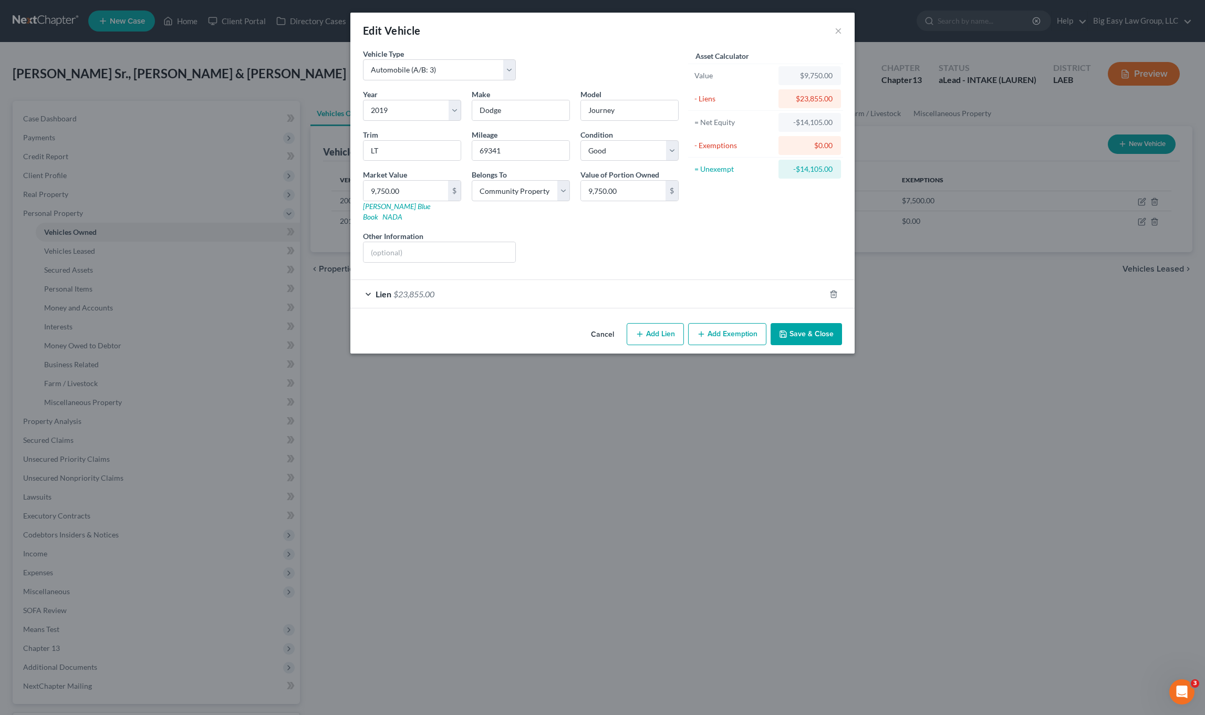
drag, startPoint x: 465, startPoint y: 284, endPoint x: 598, endPoint y: 272, distance: 133.4
click at [465, 284] on div "Lien $23,855.00" at bounding box center [587, 294] width 475 height 28
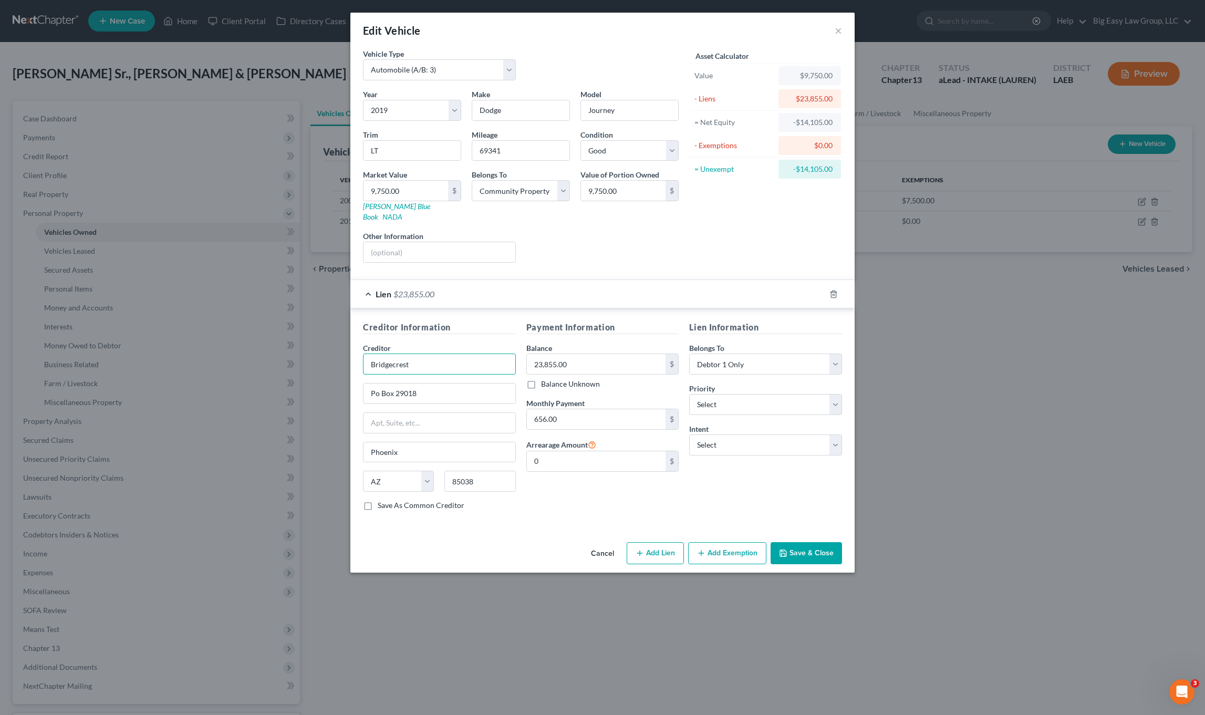
click at [468, 353] on input "Bridgecrest" at bounding box center [439, 363] width 153 height 21
click at [819, 542] on button "Save & Close" at bounding box center [805, 553] width 71 height 22
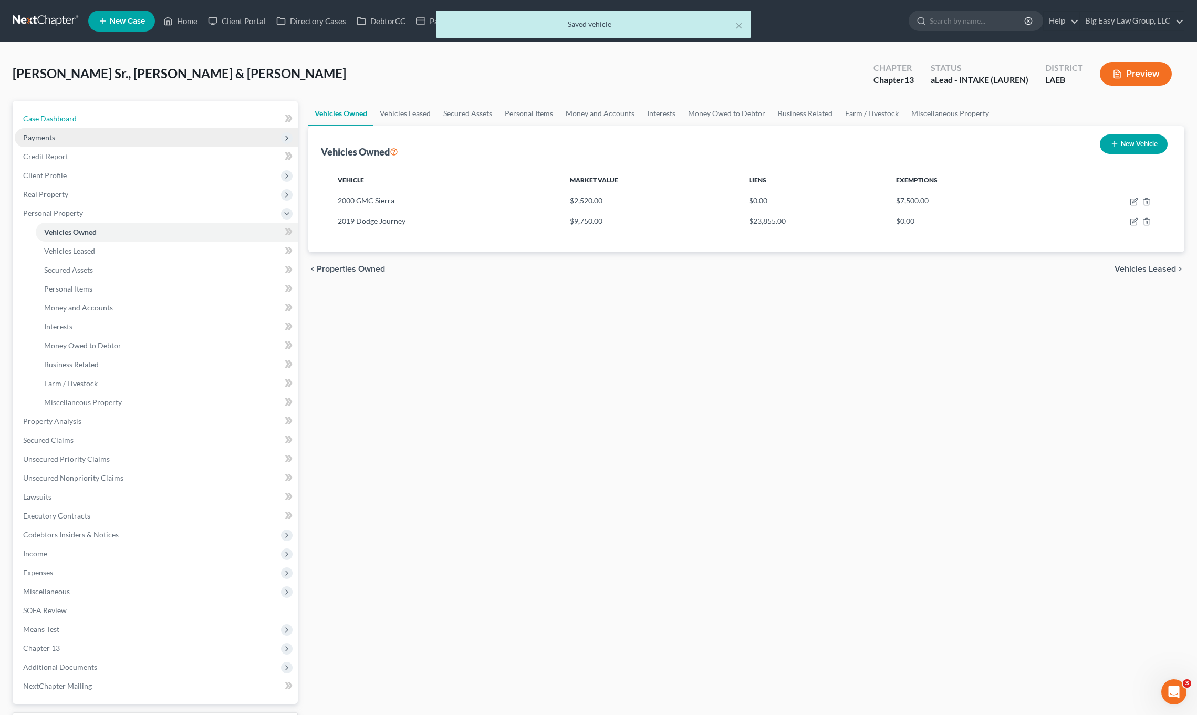
drag, startPoint x: 71, startPoint y: 120, endPoint x: 257, endPoint y: 139, distance: 186.4
click at [71, 119] on span "Case Dashboard" at bounding box center [50, 118] width 54 height 9
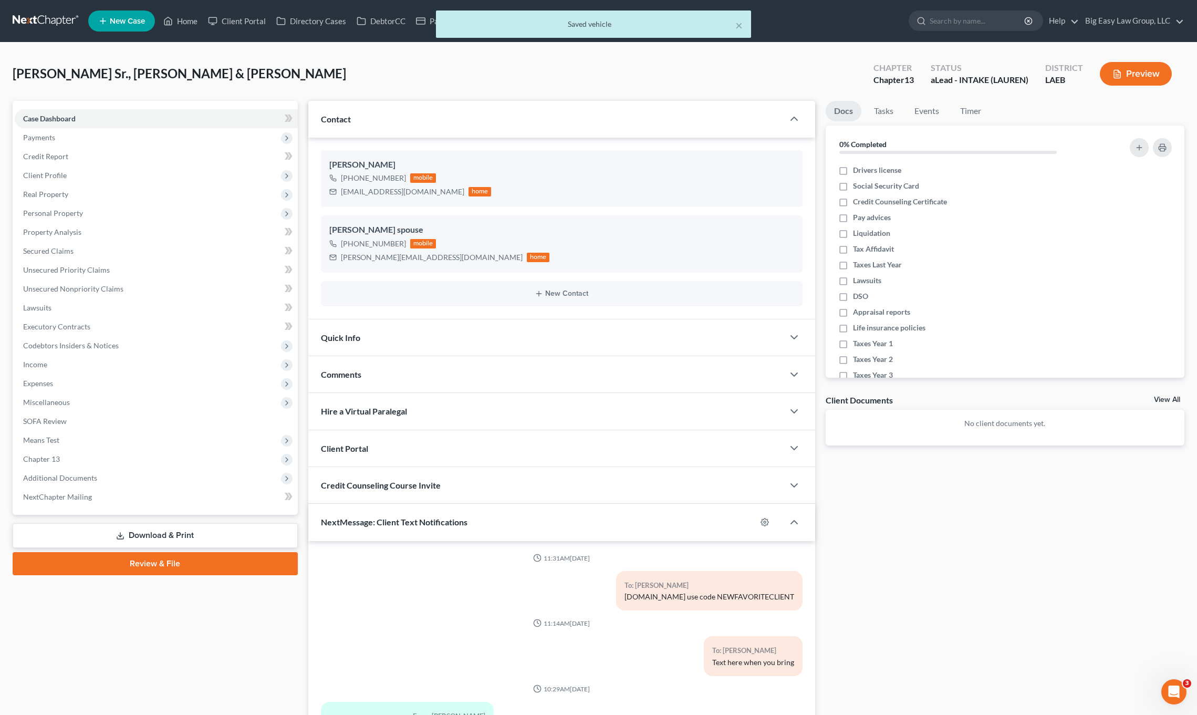
scroll to position [1730, 0]
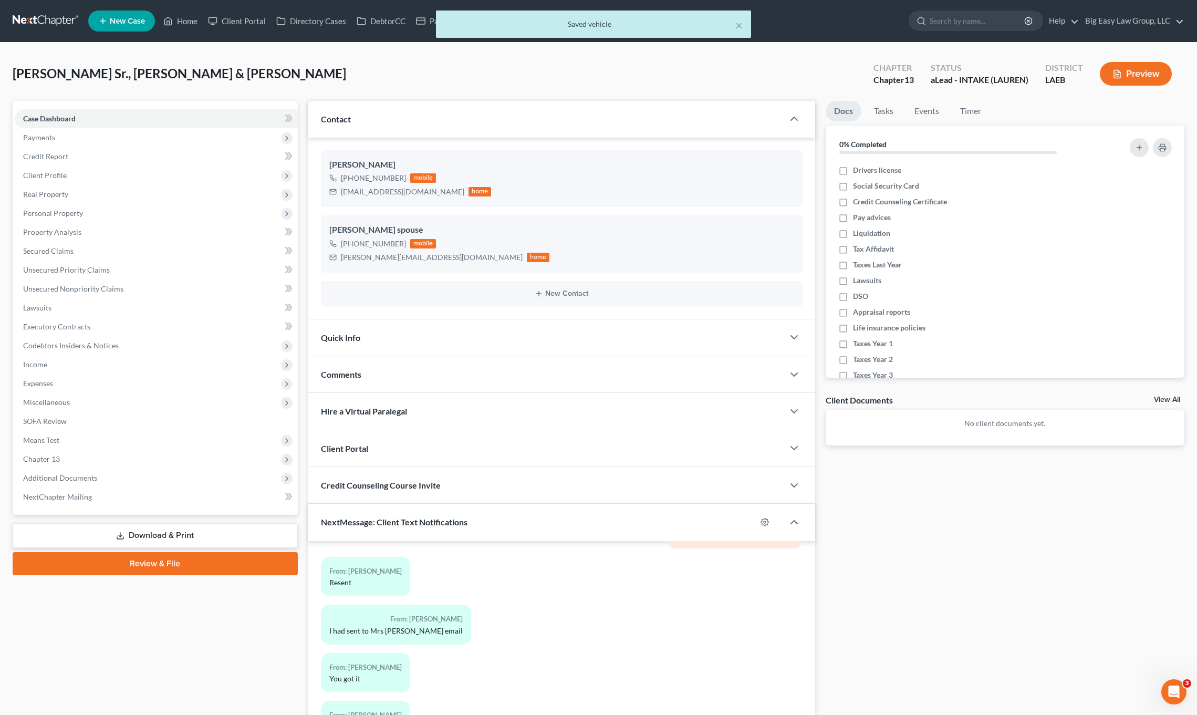
click at [404, 380] on div "Comments" at bounding box center [545, 374] width 475 height 36
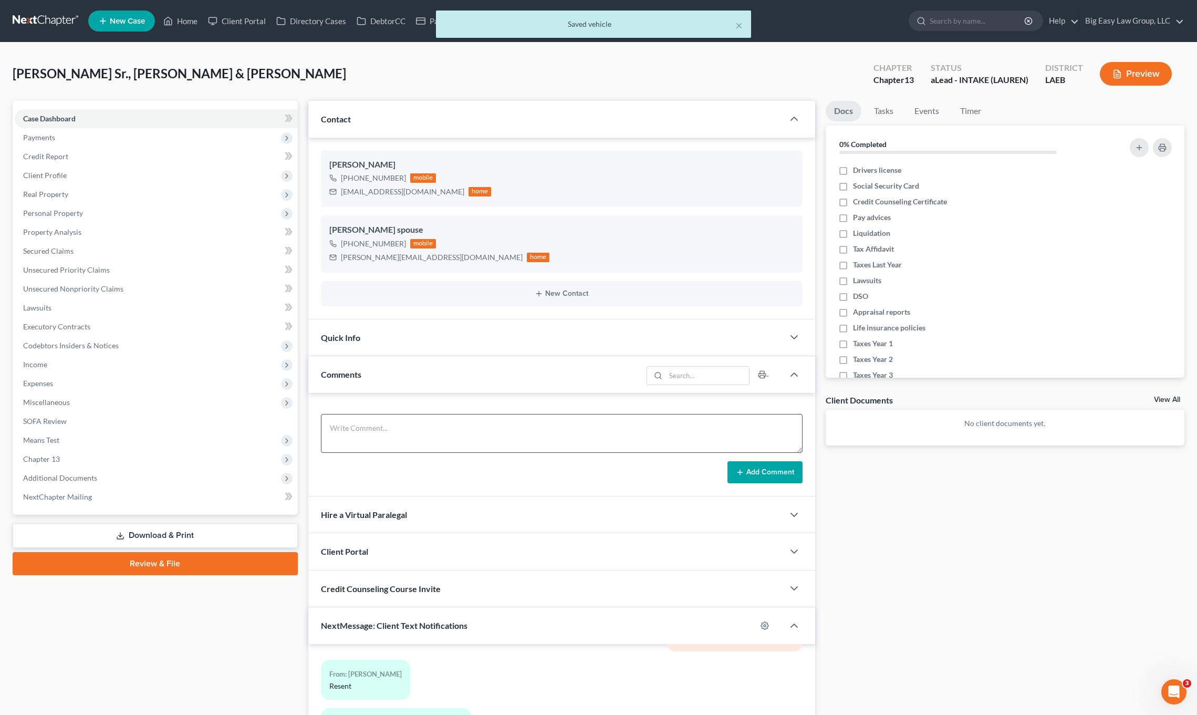
drag, startPoint x: 452, startPoint y: 406, endPoint x: 452, endPoint y: 427, distance: 21.0
click at [452, 406] on div "Add Comment" at bounding box center [561, 444] width 507 height 103
click at [452, 427] on textarea at bounding box center [562, 433] width 482 height 39
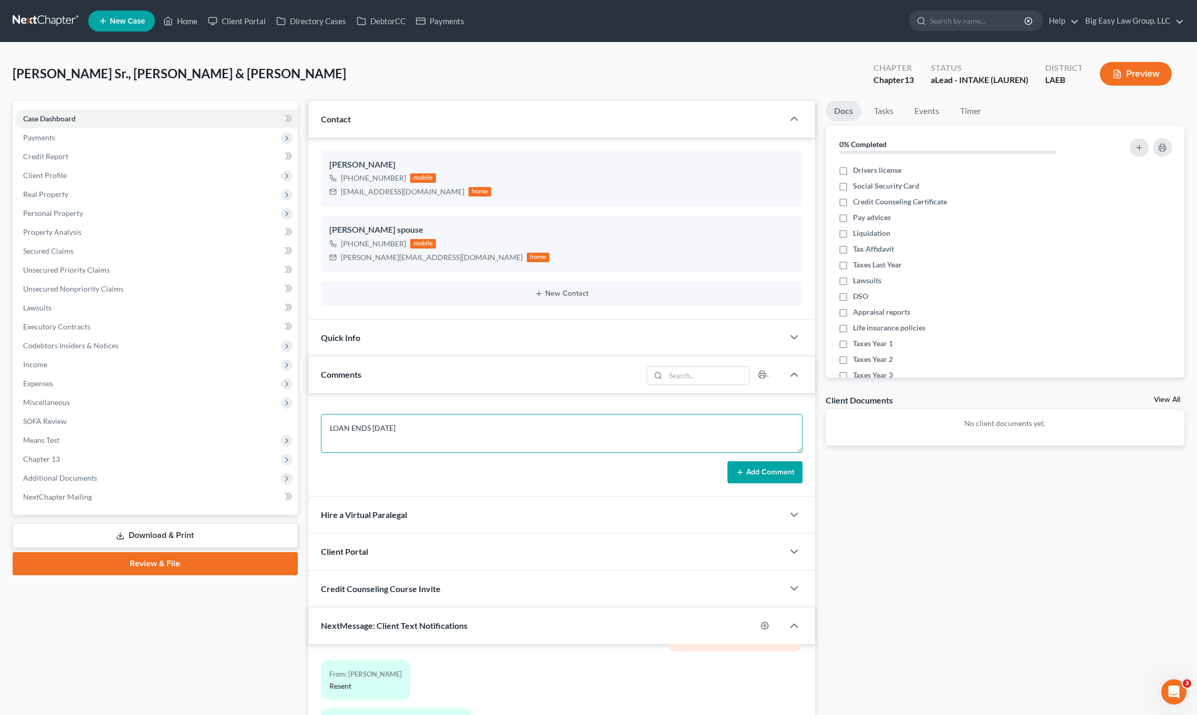
type textarea "LOAN ENDS [DATE]"
click at [771, 466] on button "Add Comment" at bounding box center [764, 472] width 75 height 22
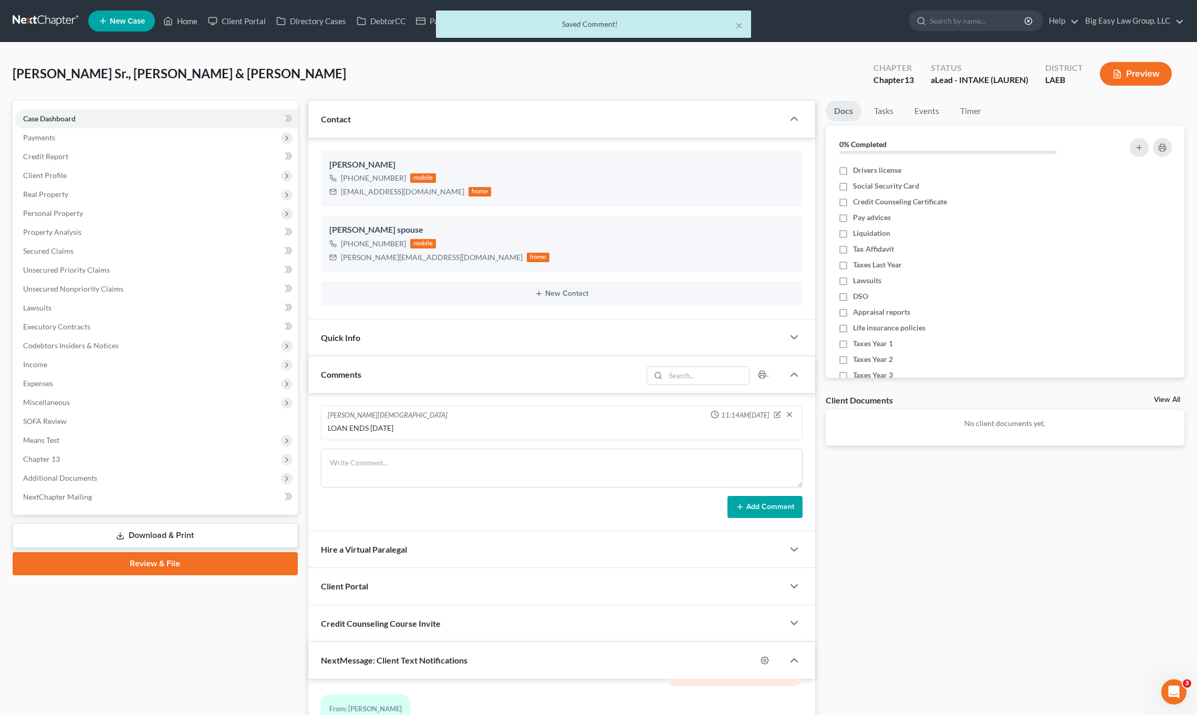
click at [396, 380] on div "Comments" at bounding box center [475, 374] width 334 height 36
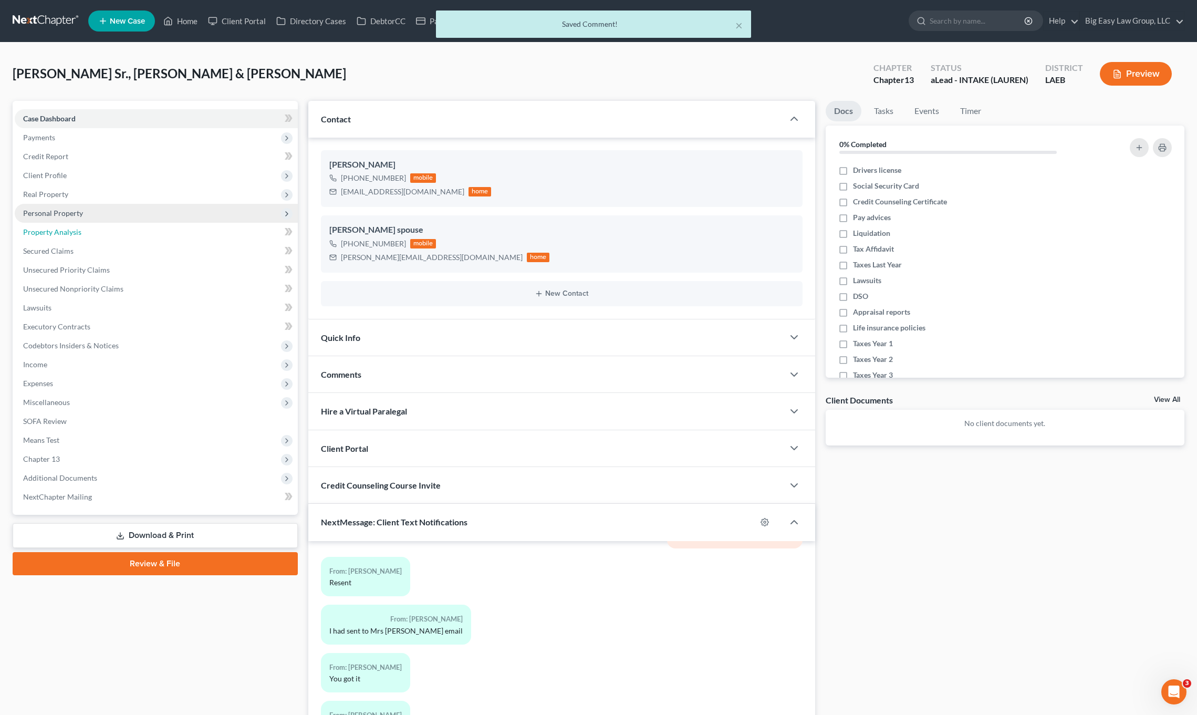
drag, startPoint x: 91, startPoint y: 238, endPoint x: 97, endPoint y: 205, distance: 33.7
click at [91, 238] on link "Property Analysis" at bounding box center [156, 232] width 283 height 19
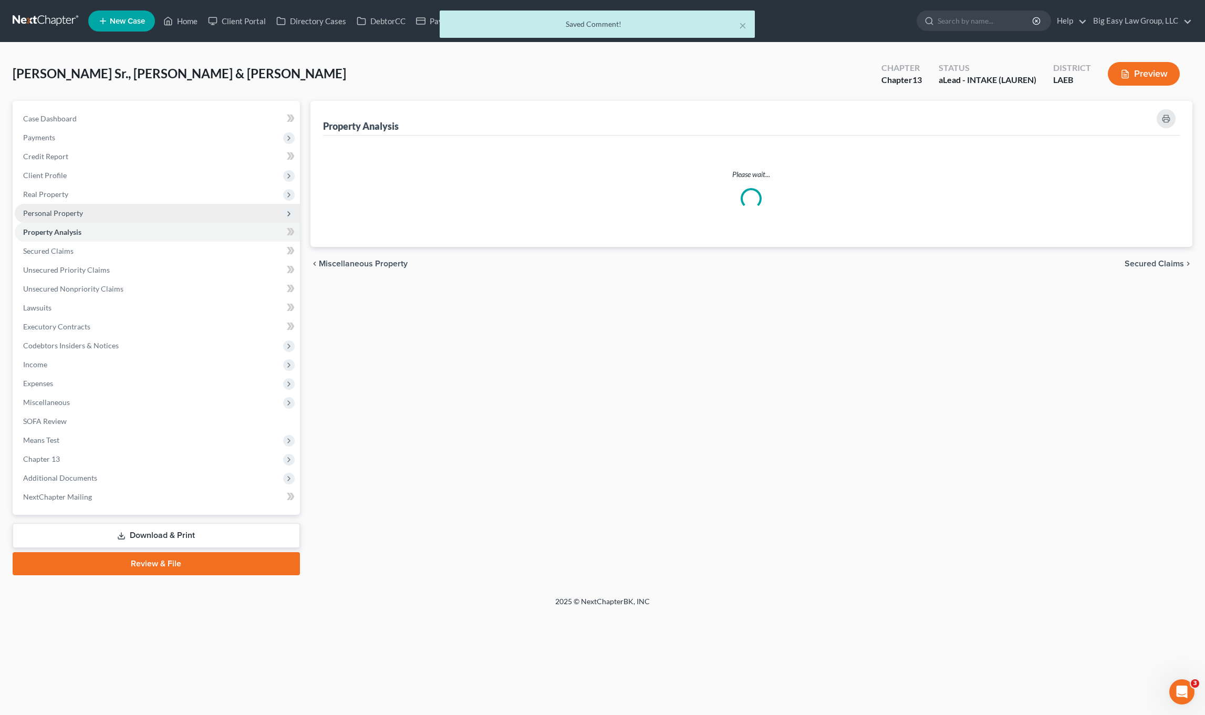
click at [97, 205] on span "Personal Property" at bounding box center [157, 213] width 285 height 19
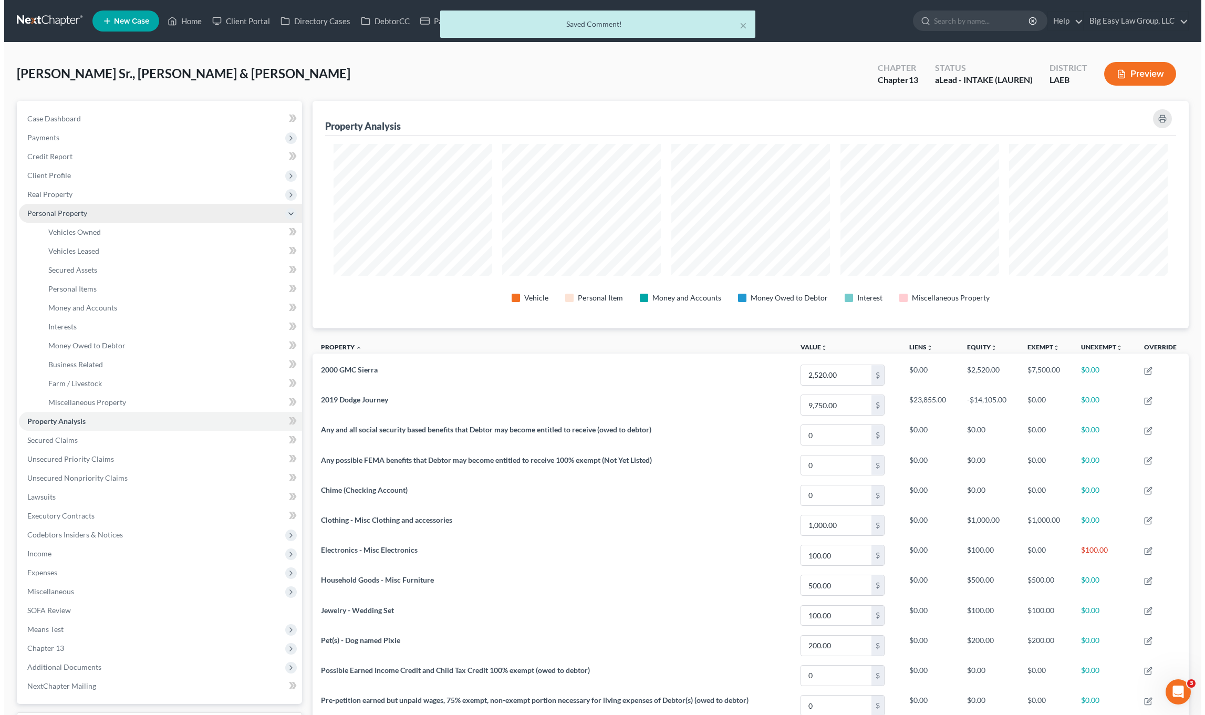
scroll to position [227, 876]
click at [99, 237] on link "Vehicles Owned" at bounding box center [167, 232] width 262 height 19
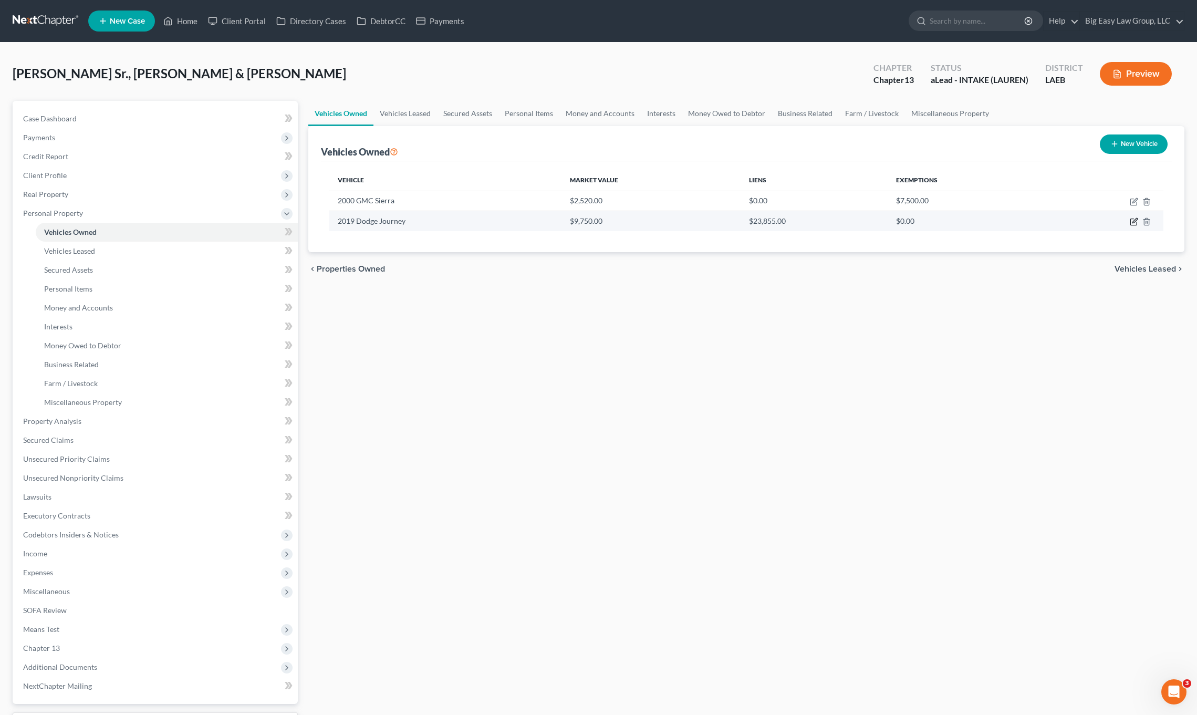
click at [1130, 222] on icon "button" at bounding box center [1134, 221] width 8 height 8
select select "0"
select select "7"
select select "2"
select select "4"
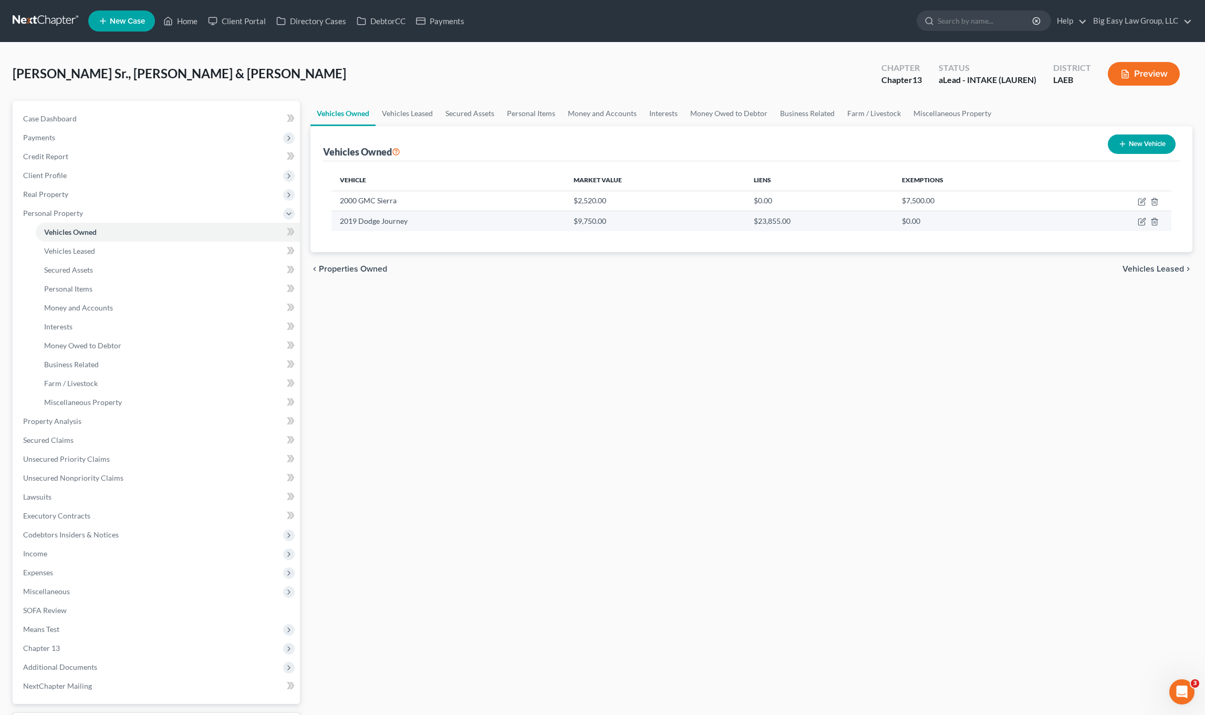
select select "3"
select select "0"
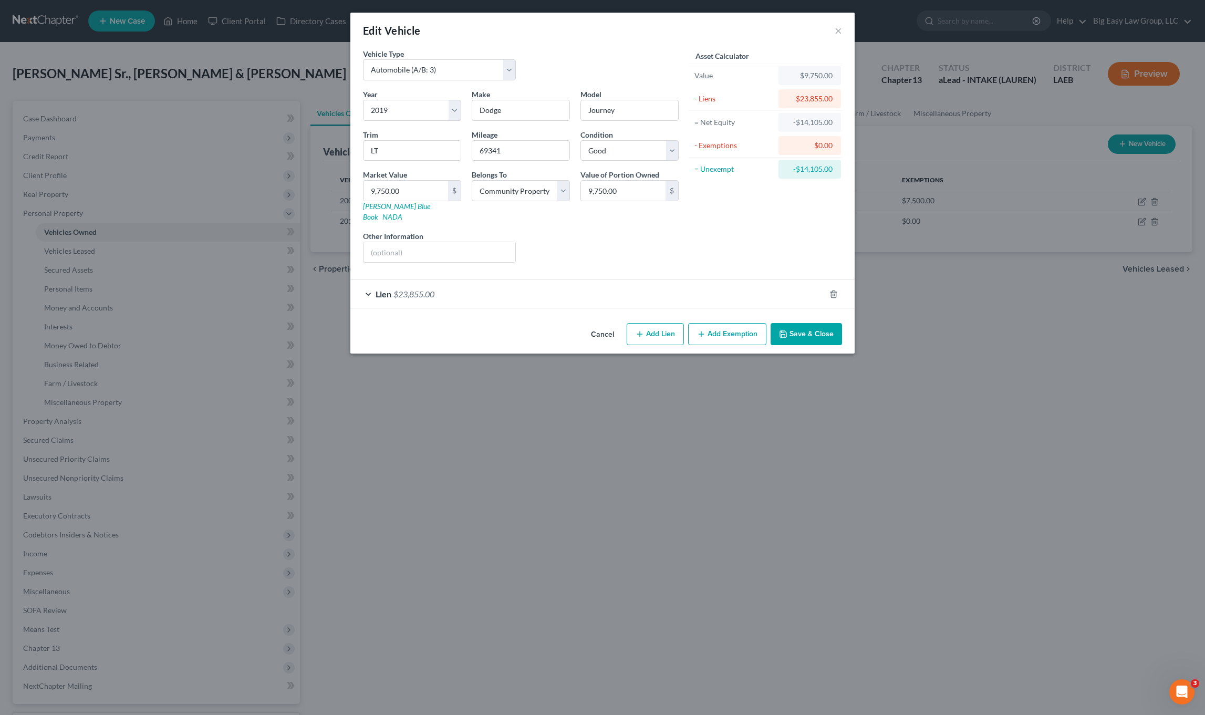
click at [442, 289] on div "Lien $23,855.00" at bounding box center [587, 294] width 475 height 28
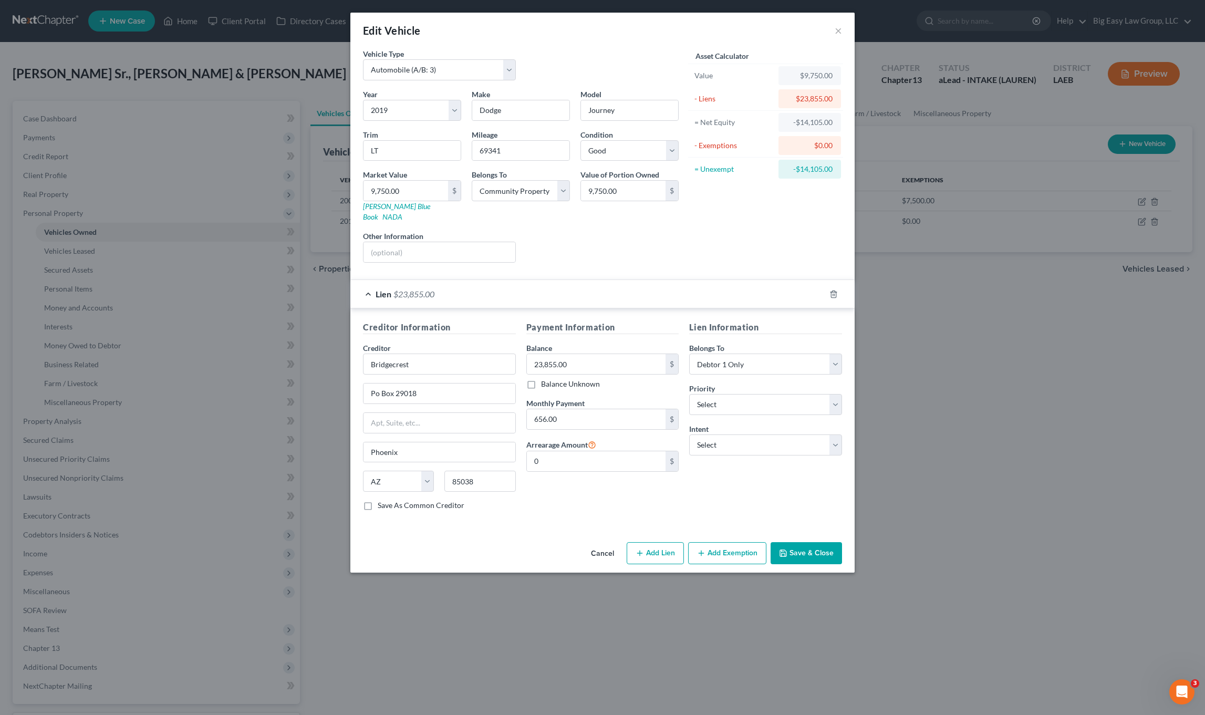
drag, startPoint x: 806, startPoint y: 534, endPoint x: 780, endPoint y: 547, distance: 28.9
click at [806, 542] on button "Save & Close" at bounding box center [805, 553] width 71 height 22
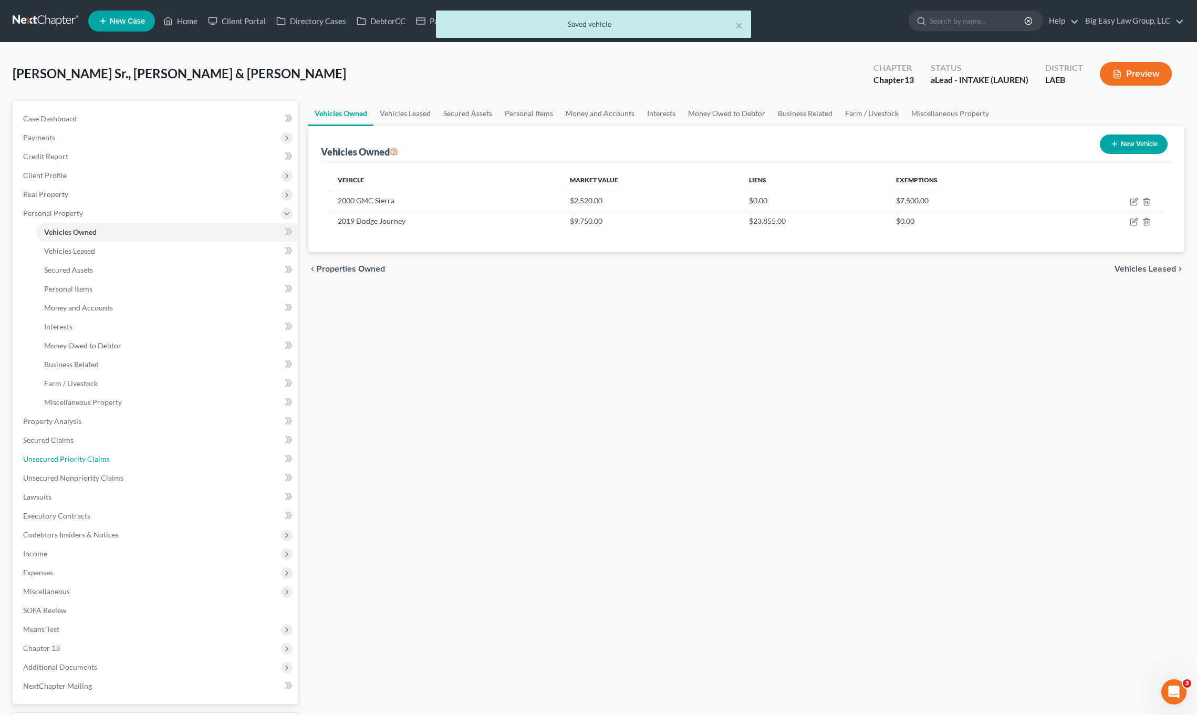
click at [91, 462] on span "Unsecured Priority Claims" at bounding box center [66, 458] width 87 height 9
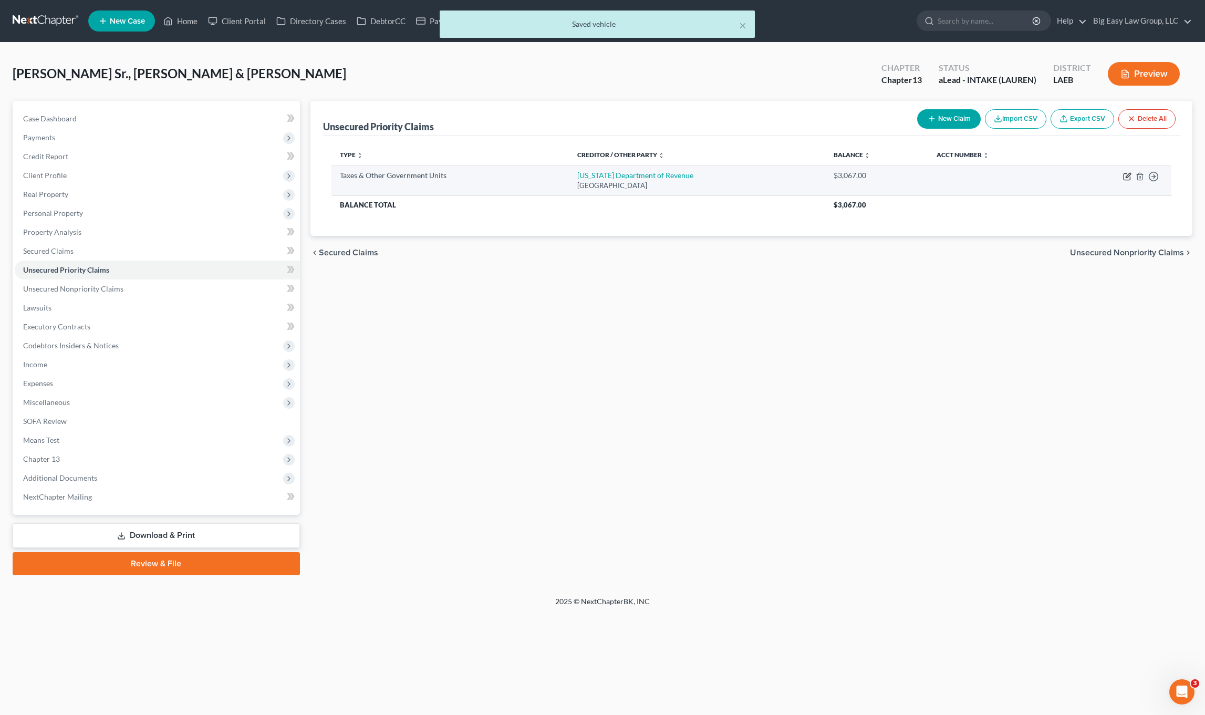
click at [1128, 176] on icon "button" at bounding box center [1127, 175] width 5 height 5
select select "2"
select select "19"
select select "1"
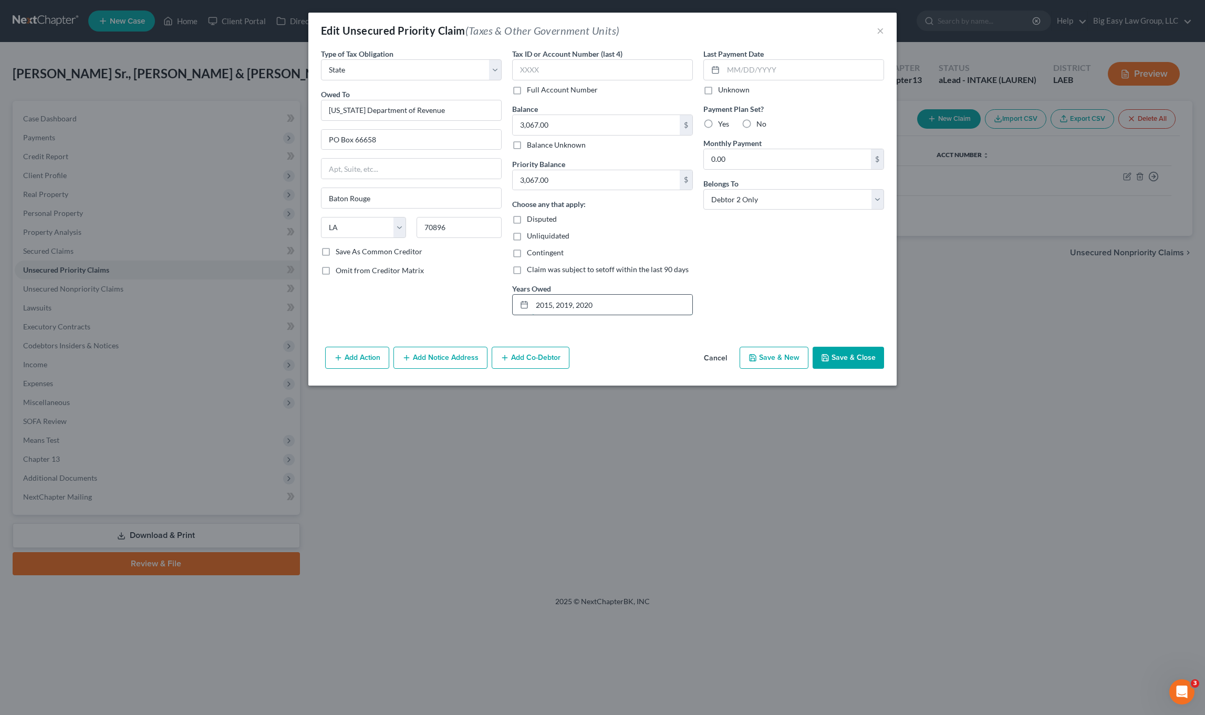
click at [630, 297] on input "2015, 2019, 2020" at bounding box center [612, 305] width 160 height 20
click at [847, 357] on button "Save & Close" at bounding box center [847, 358] width 71 height 22
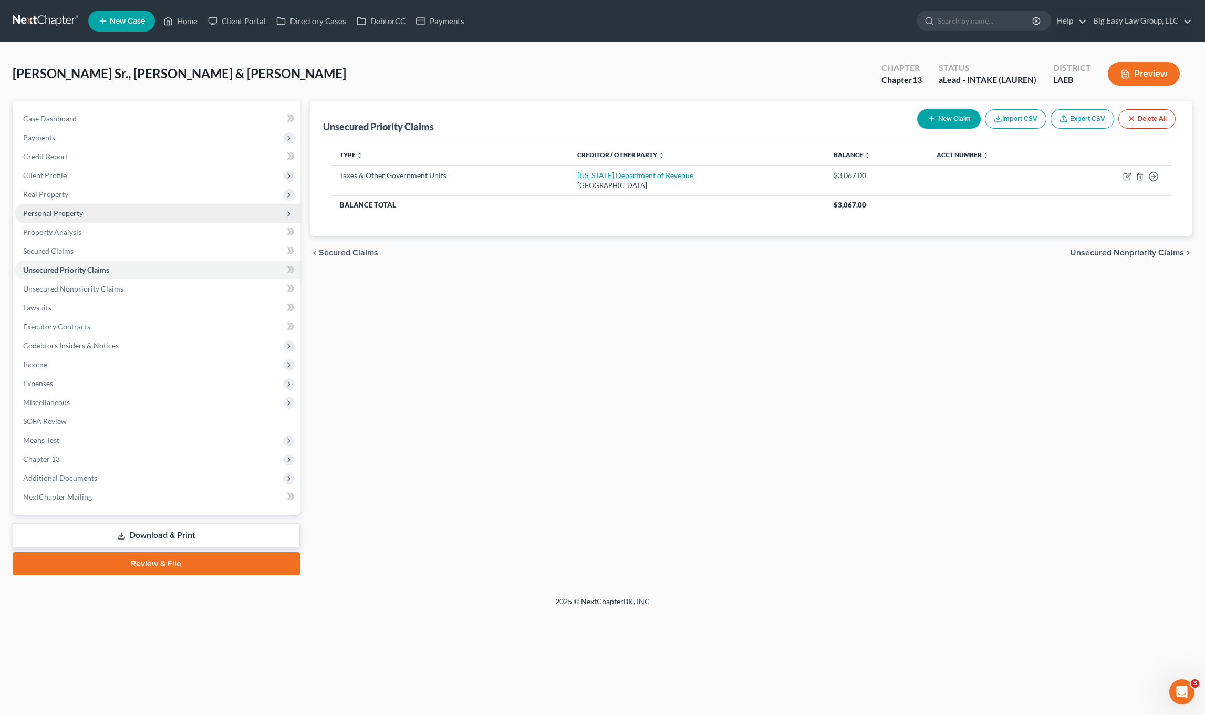
click at [121, 216] on span "Personal Property" at bounding box center [157, 213] width 285 height 19
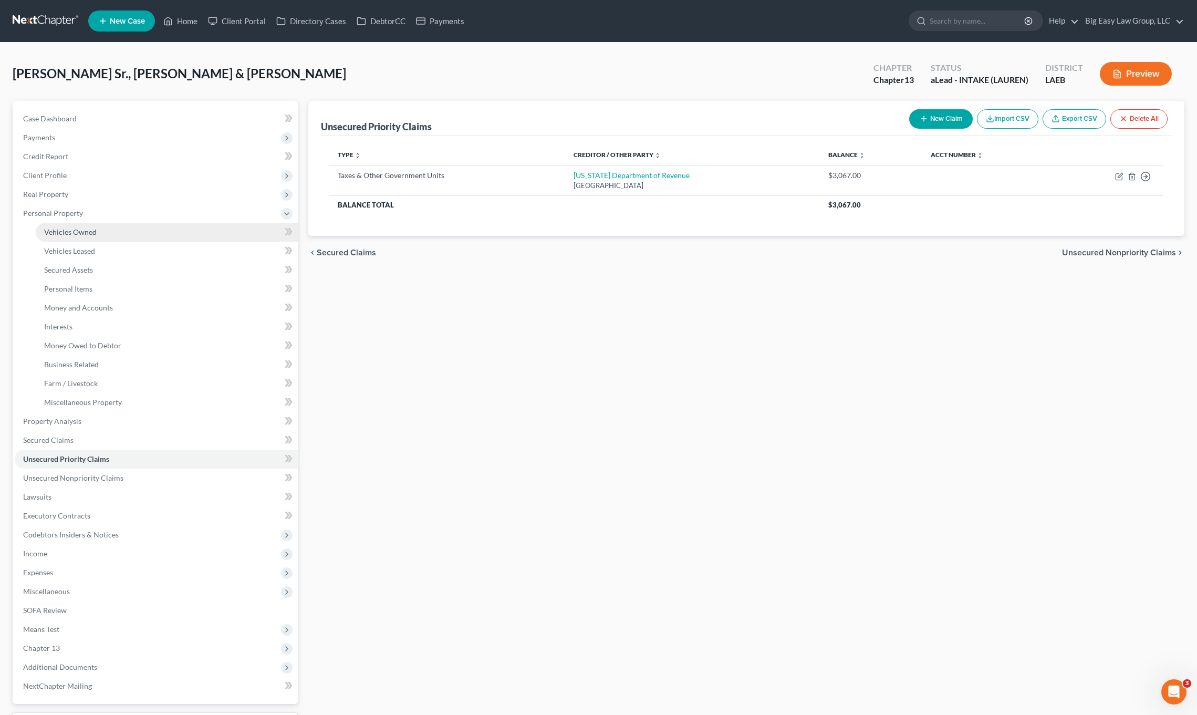
click at [121, 225] on link "Vehicles Owned" at bounding box center [167, 232] width 262 height 19
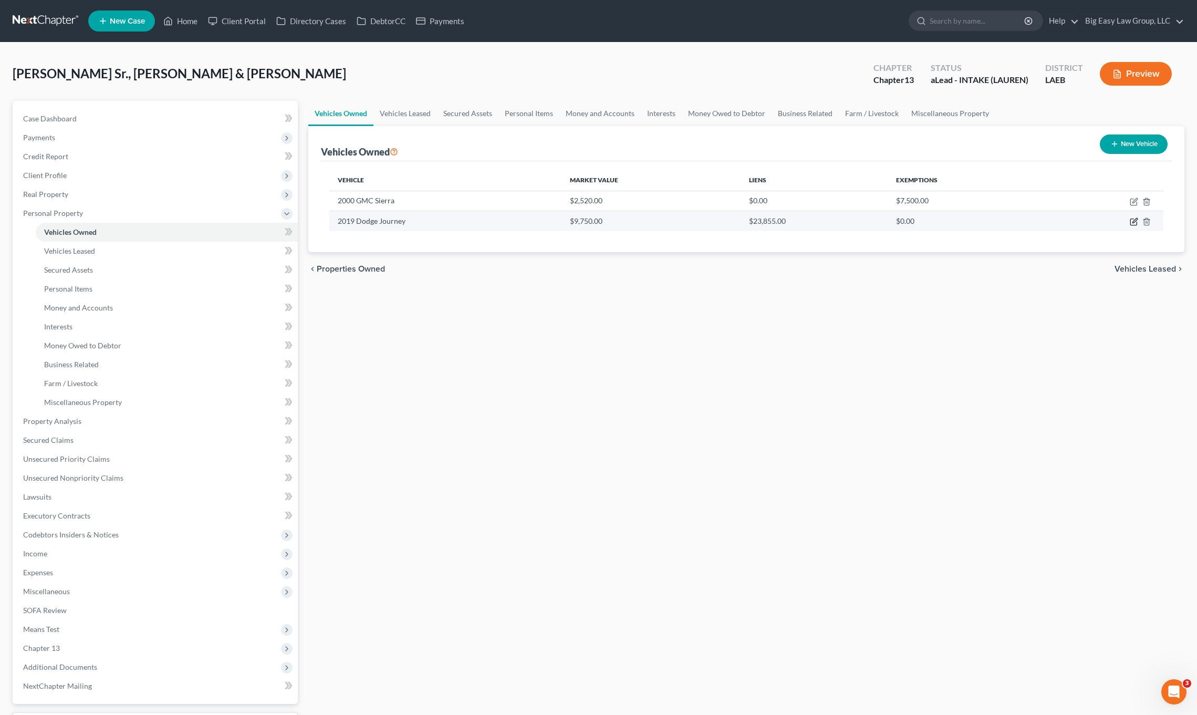
select select "0"
select select "7"
select select "2"
select select "4"
select select "3"
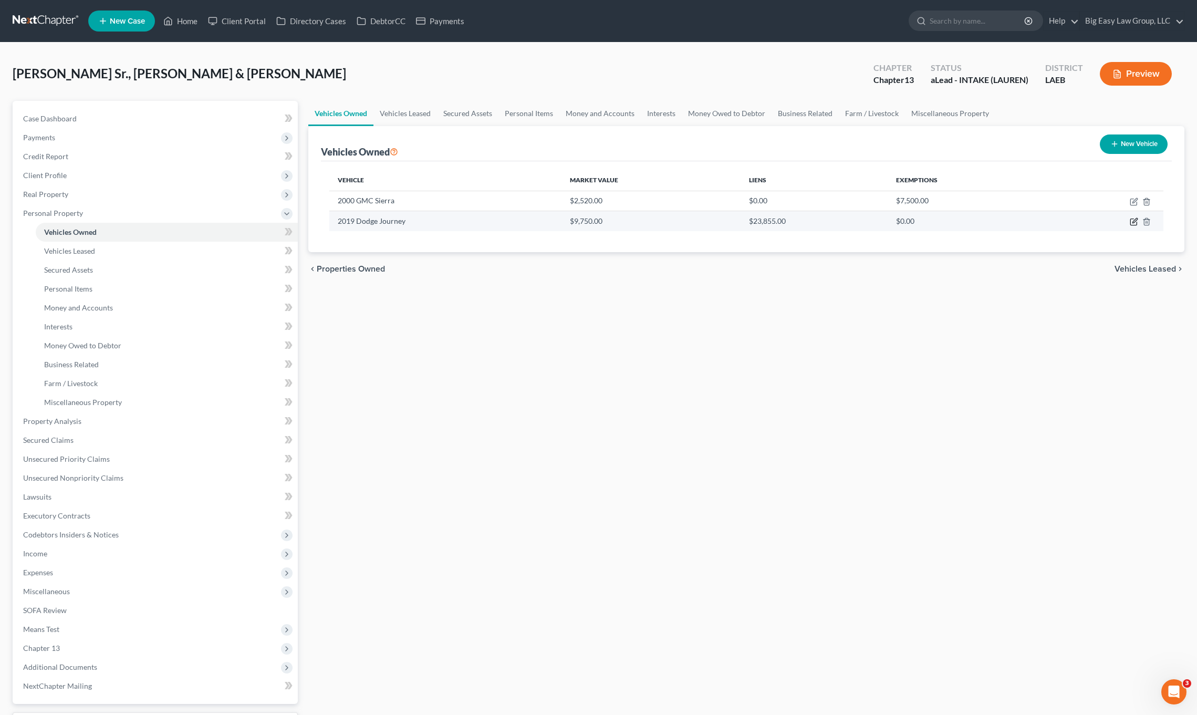
select select "0"
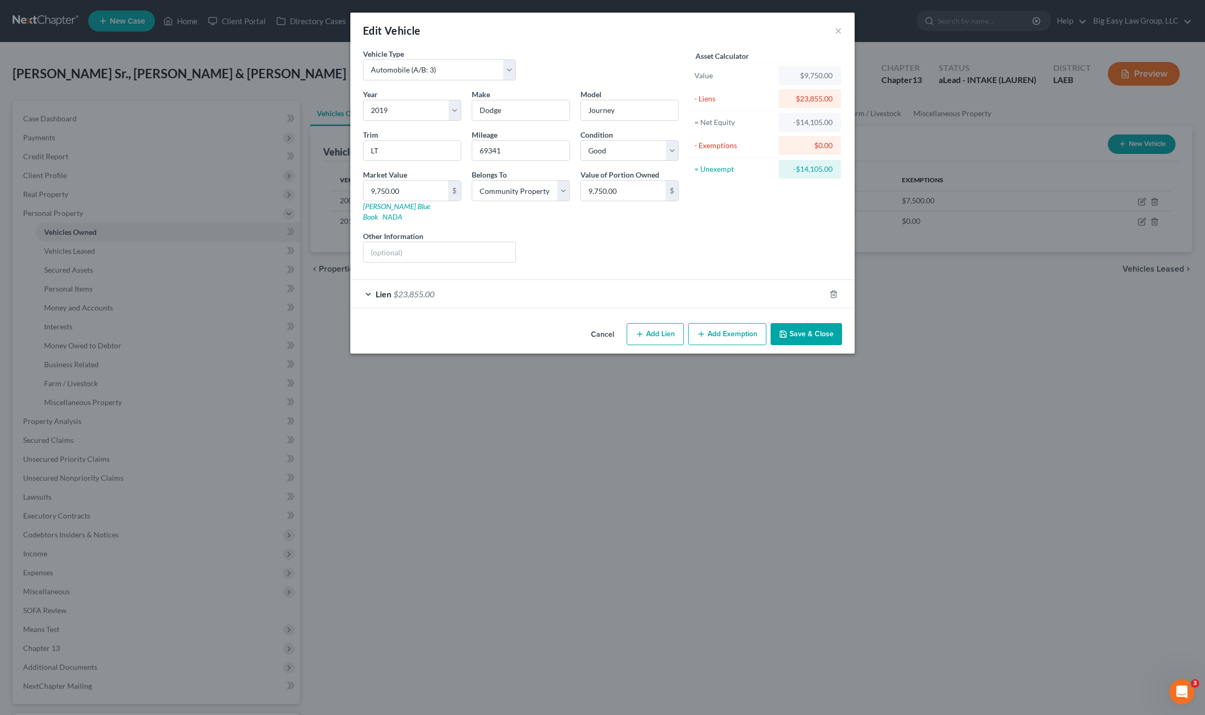
click at [489, 280] on div "Lien $23,855.00" at bounding box center [587, 294] width 475 height 28
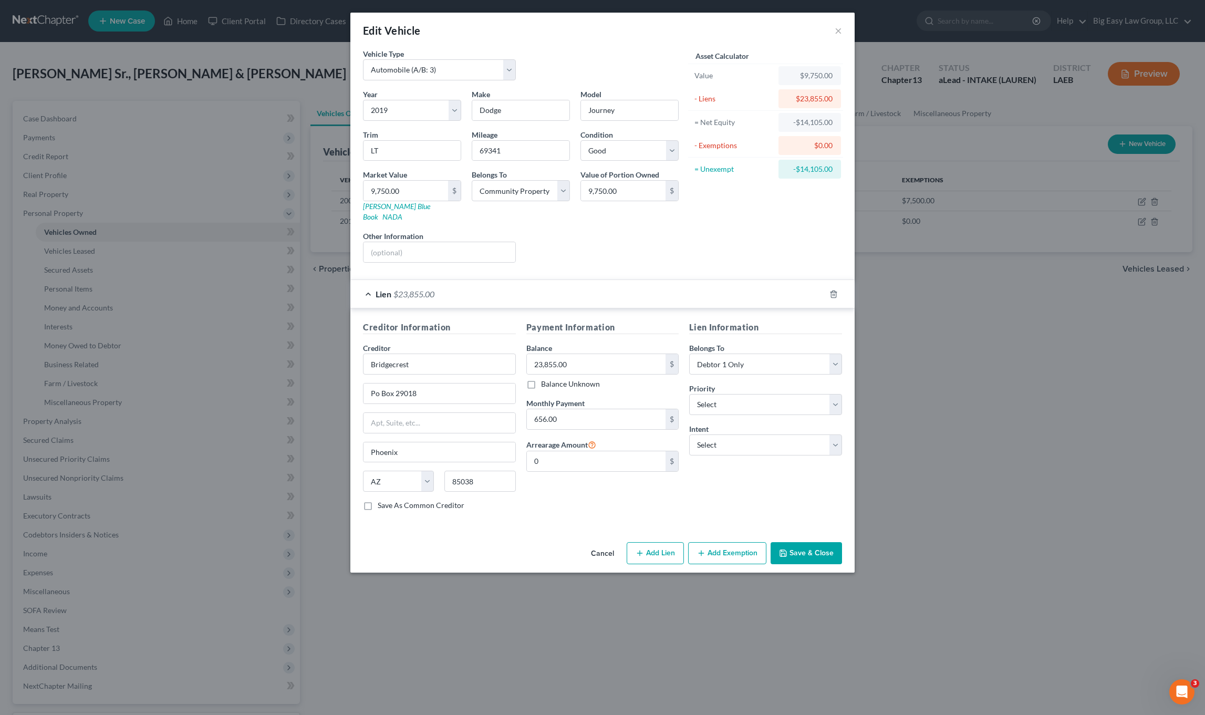
click at [797, 545] on button "Save & Close" at bounding box center [805, 553] width 71 height 22
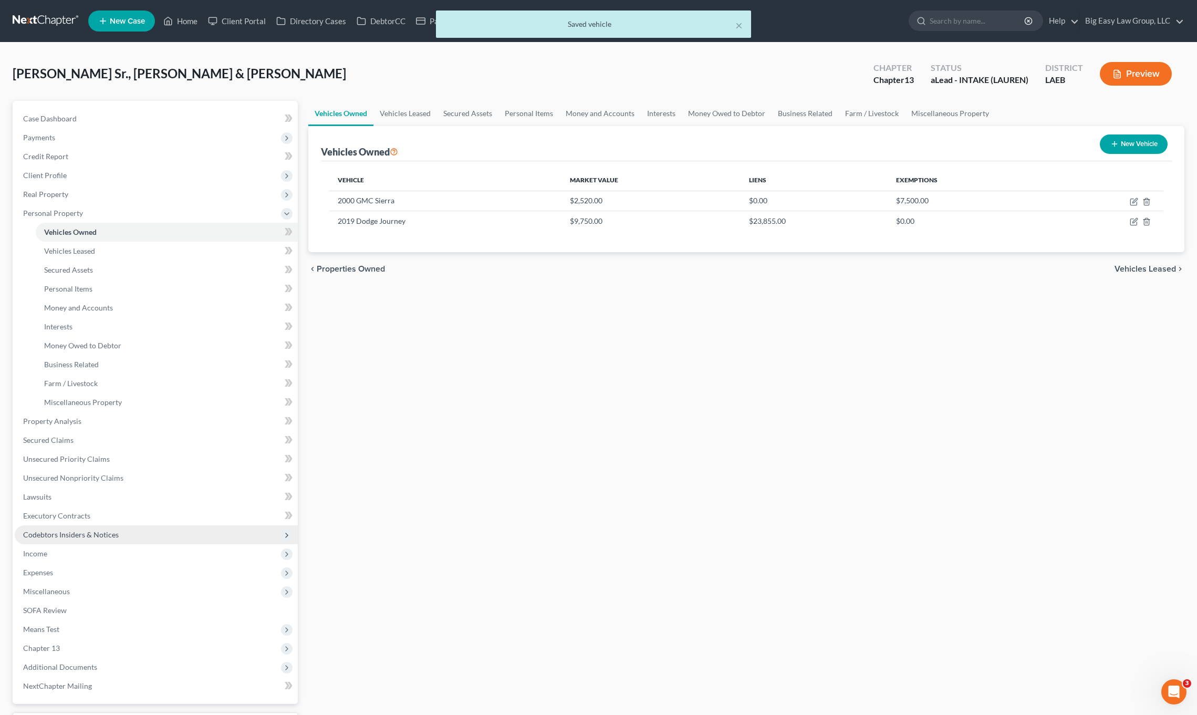
click at [67, 554] on span "Income" at bounding box center [156, 553] width 283 height 19
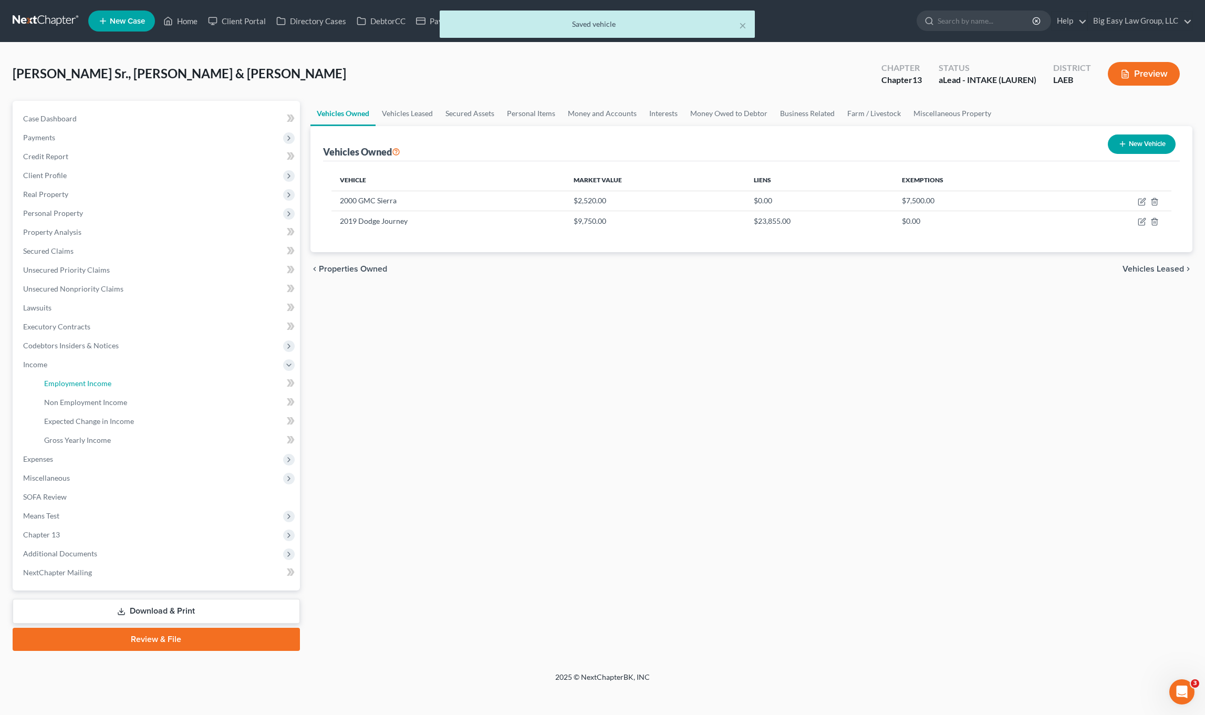
click at [152, 380] on link "Employment Income" at bounding box center [168, 383] width 264 height 19
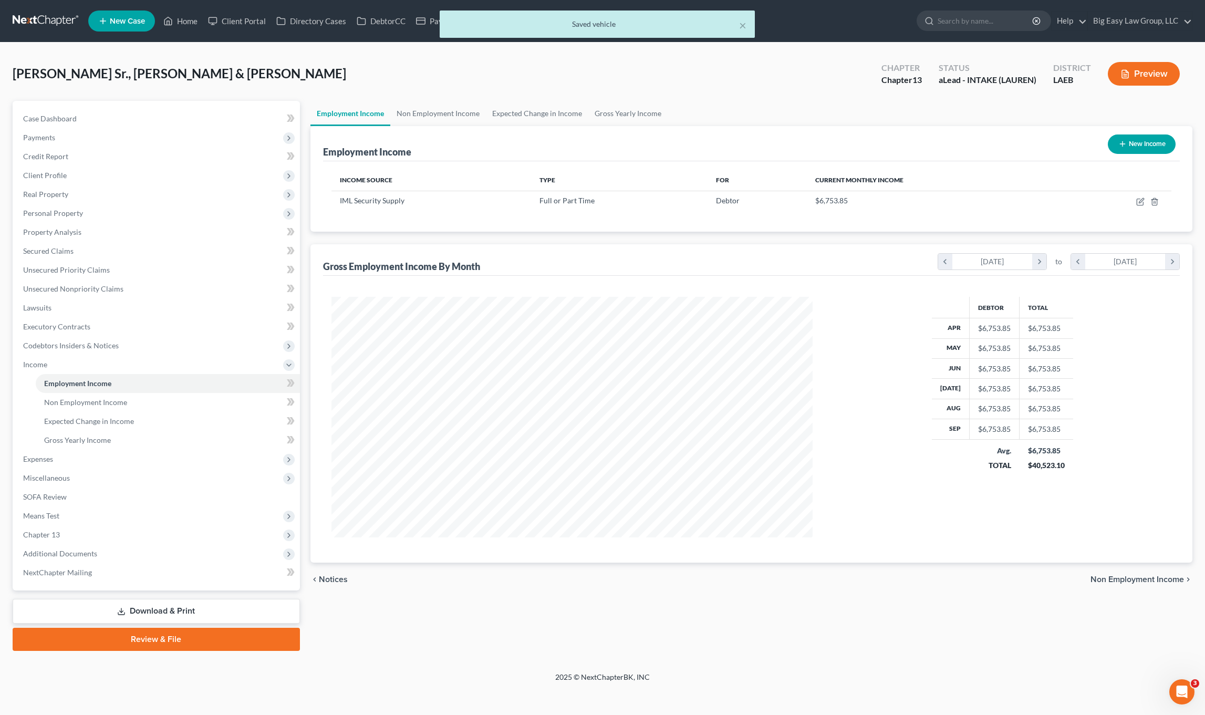
scroll to position [241, 503]
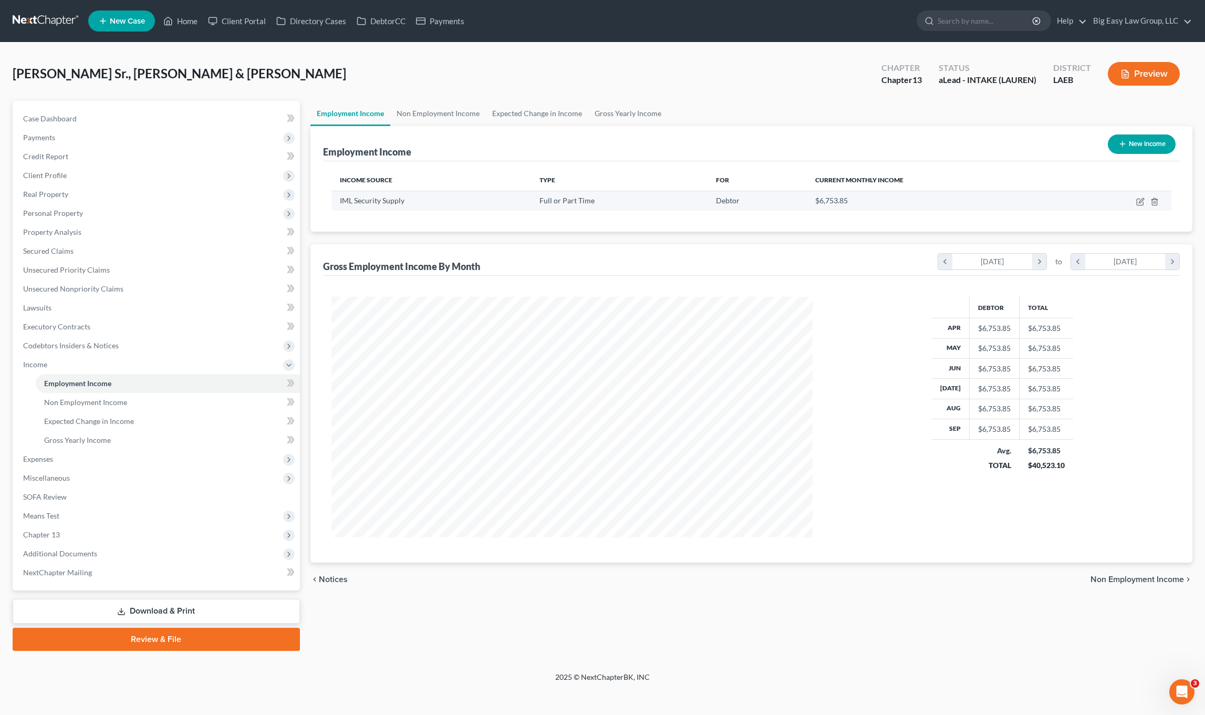
click at [1135, 207] on td at bounding box center [1117, 201] width 107 height 20
click at [1139, 203] on icon "button" at bounding box center [1140, 201] width 8 height 8
select select "0"
select select "45"
select select "1"
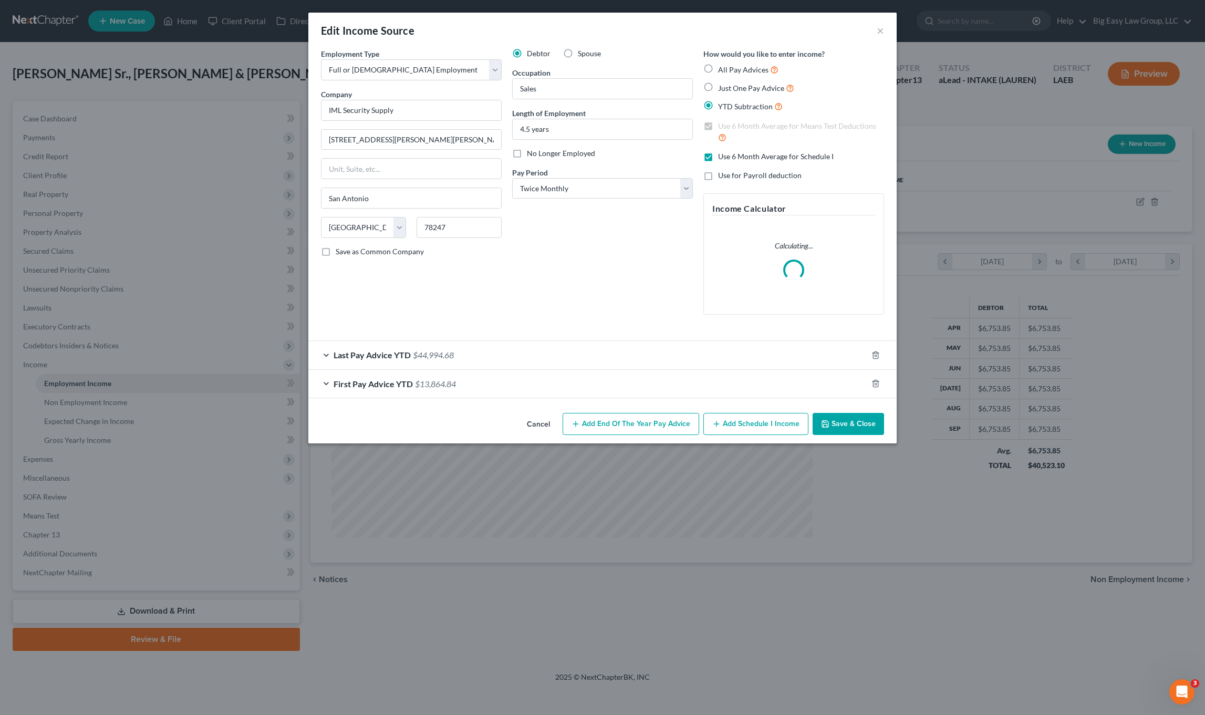
click at [455, 348] on div "Last Pay Advice YTD $44,994.68" at bounding box center [587, 355] width 559 height 28
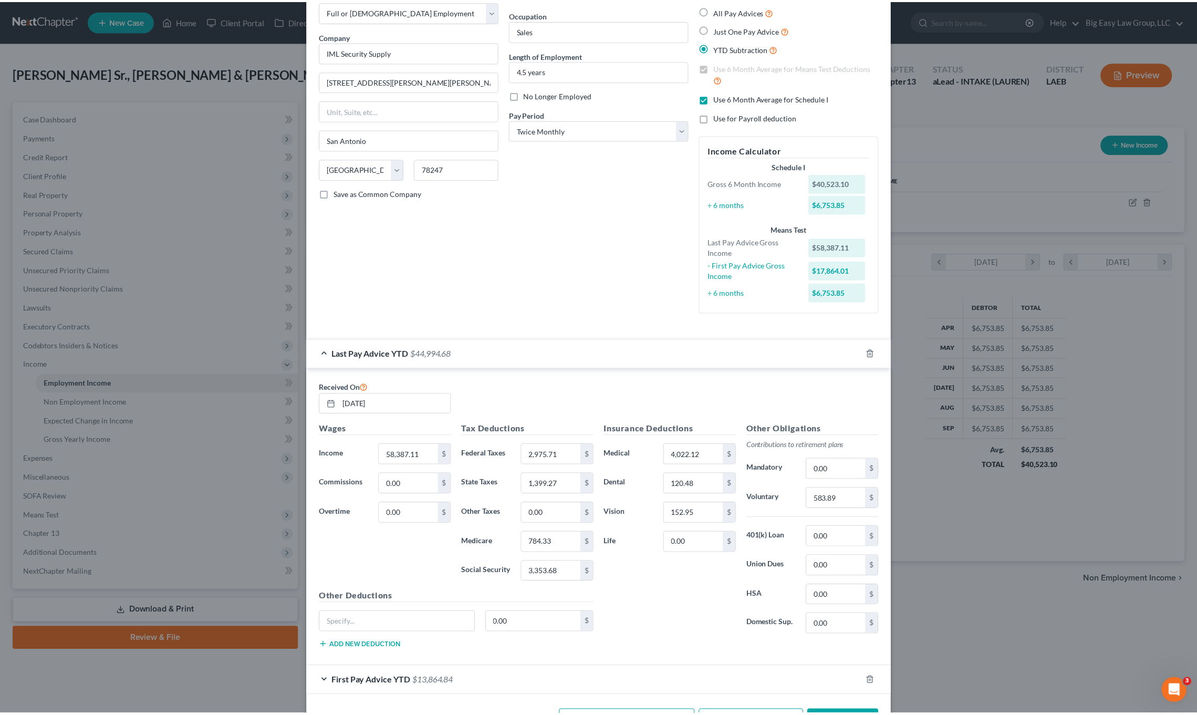
scroll to position [97, 0]
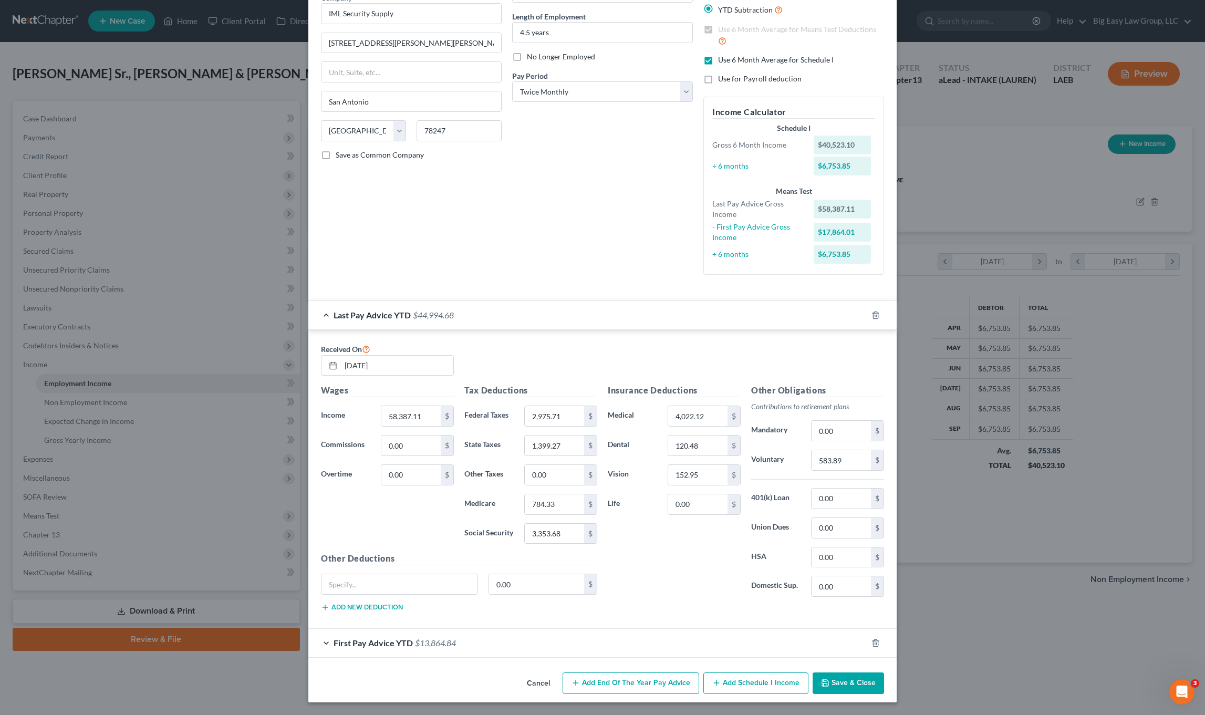
click at [570, 648] on div "First Pay Advice YTD $13,864.84" at bounding box center [587, 643] width 559 height 28
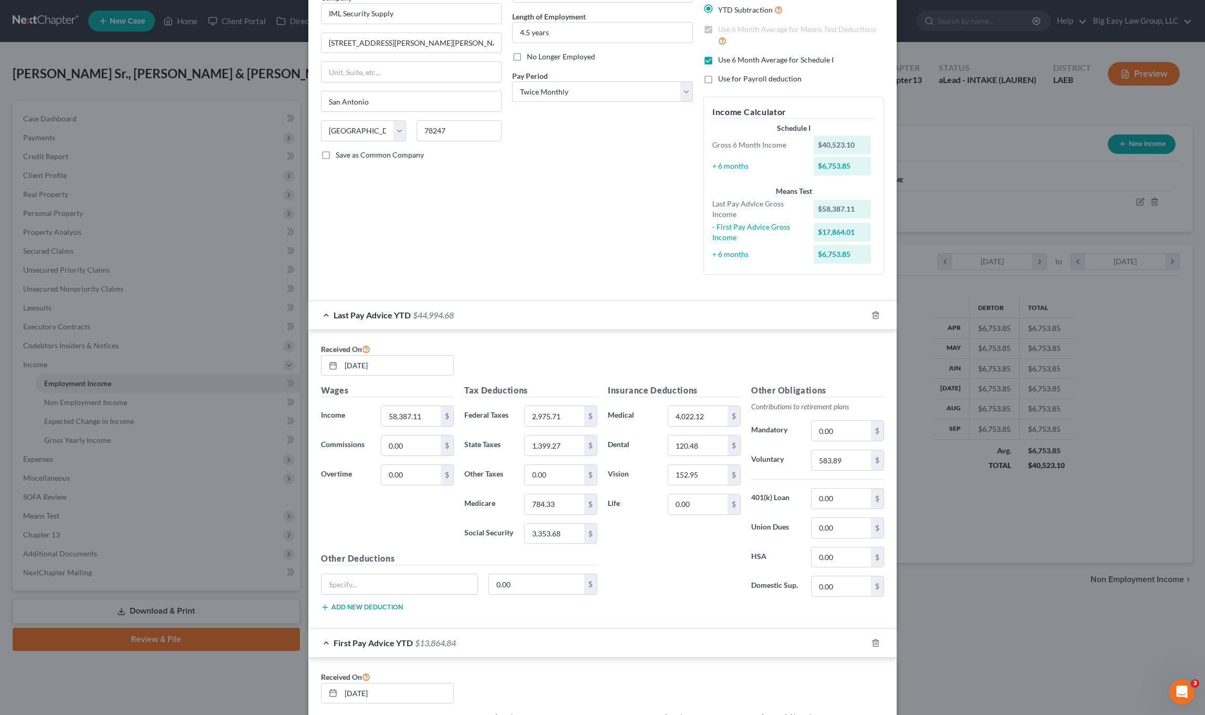
click at [570, 648] on div "First Pay Advice YTD $13,864.84" at bounding box center [587, 643] width 559 height 28
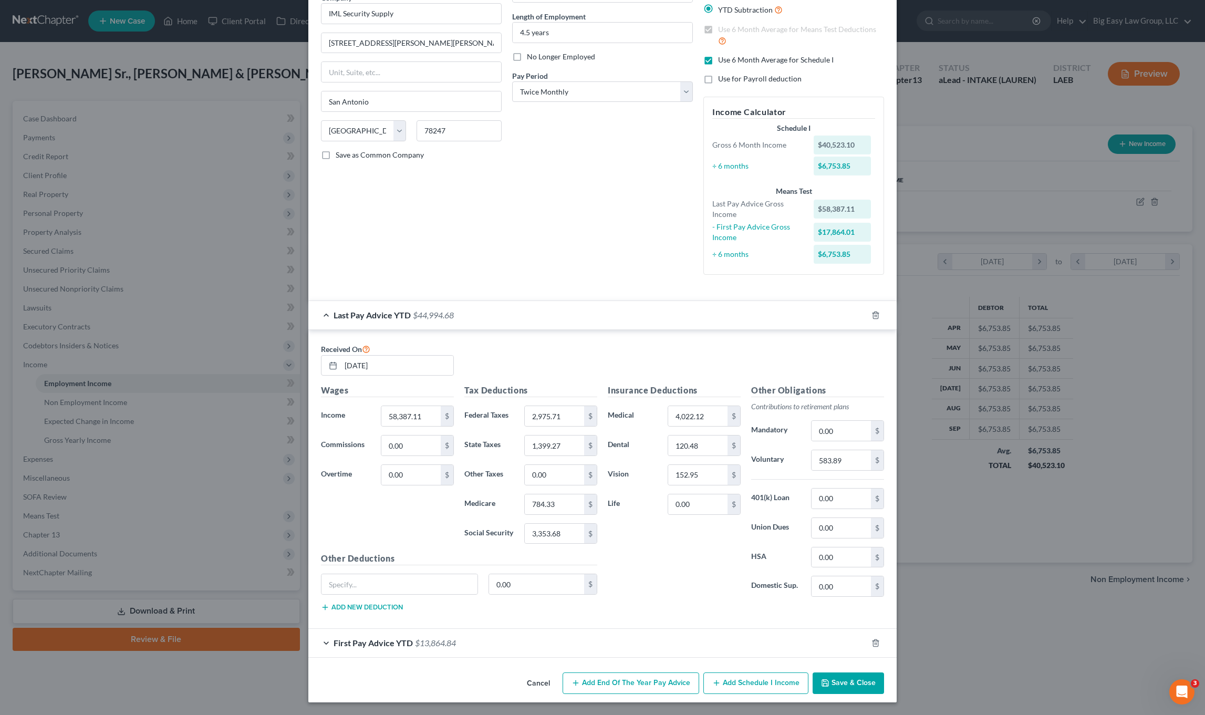
click at [851, 673] on button "Save & Close" at bounding box center [847, 683] width 71 height 22
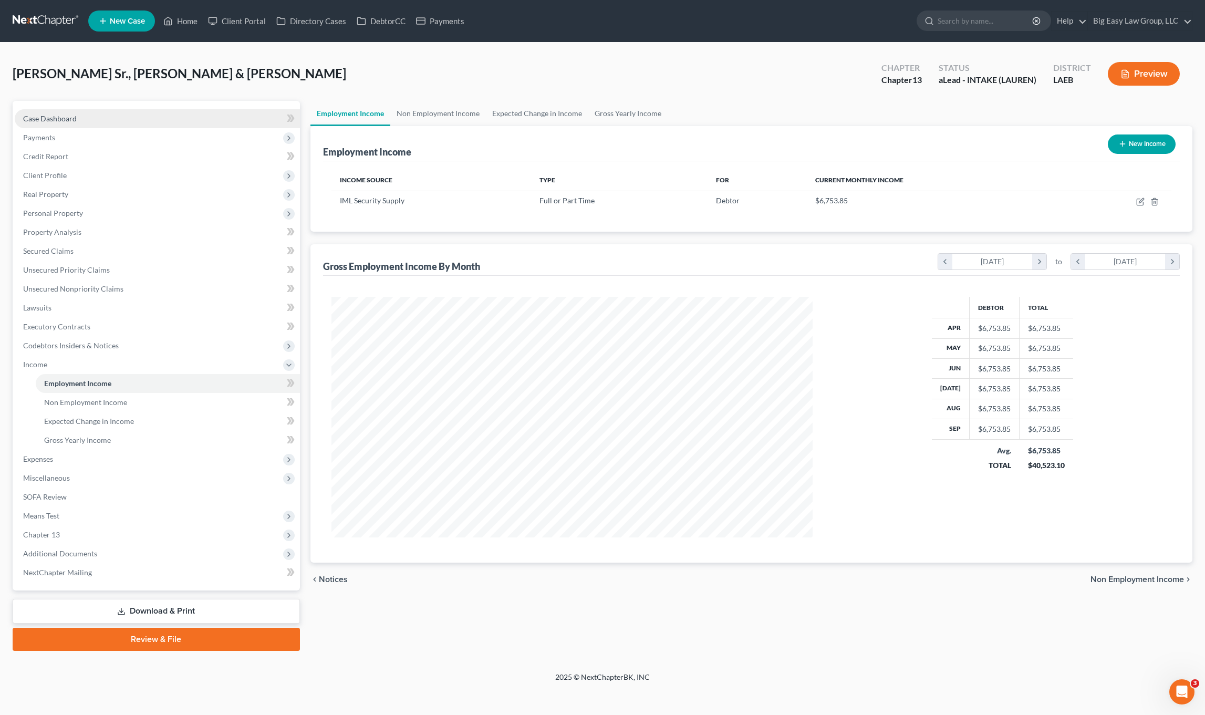
click at [49, 118] on span "Case Dashboard" at bounding box center [50, 118] width 54 height 9
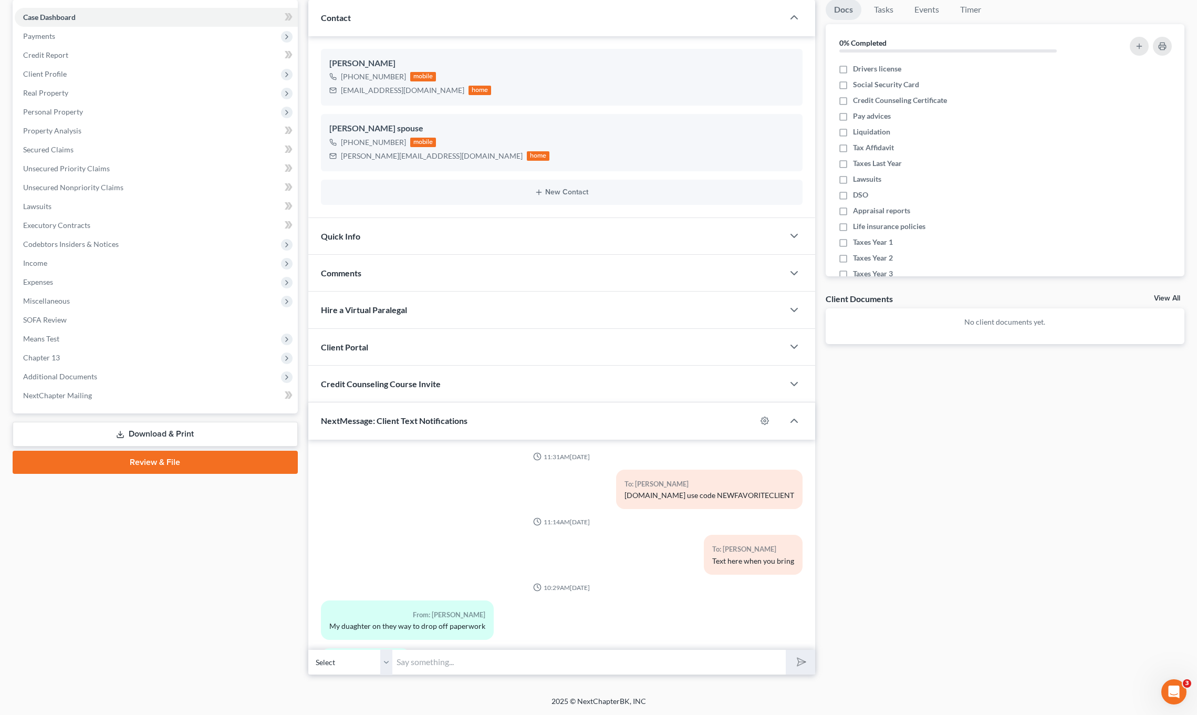
scroll to position [1730, 0]
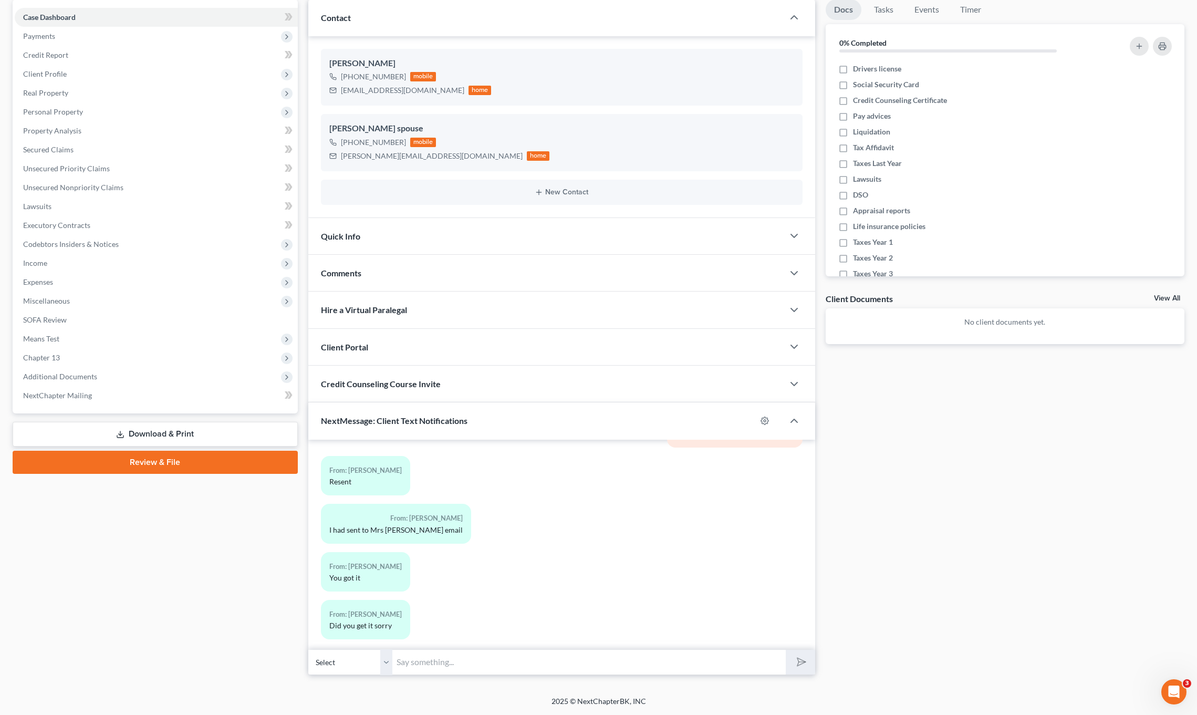
click at [452, 667] on input "text" at bounding box center [589, 662] width 394 height 26
click at [452, 665] on input "Please send chesckstubs after 8/20" at bounding box center [589, 662] width 394 height 26
type input "Please send checkstubs after 8/20"
click at [801, 670] on button "submit" at bounding box center [800, 662] width 29 height 25
click at [723, 656] on input "text" at bounding box center [589, 662] width 394 height 26
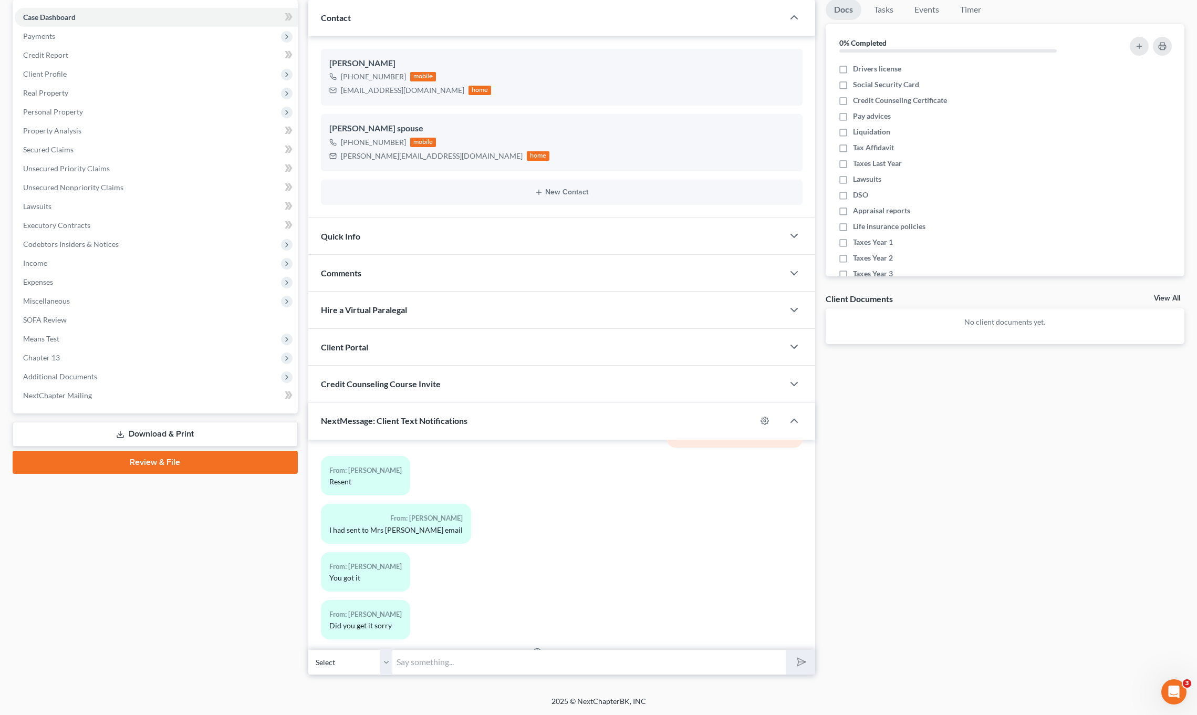
scroll to position [1795, 0]
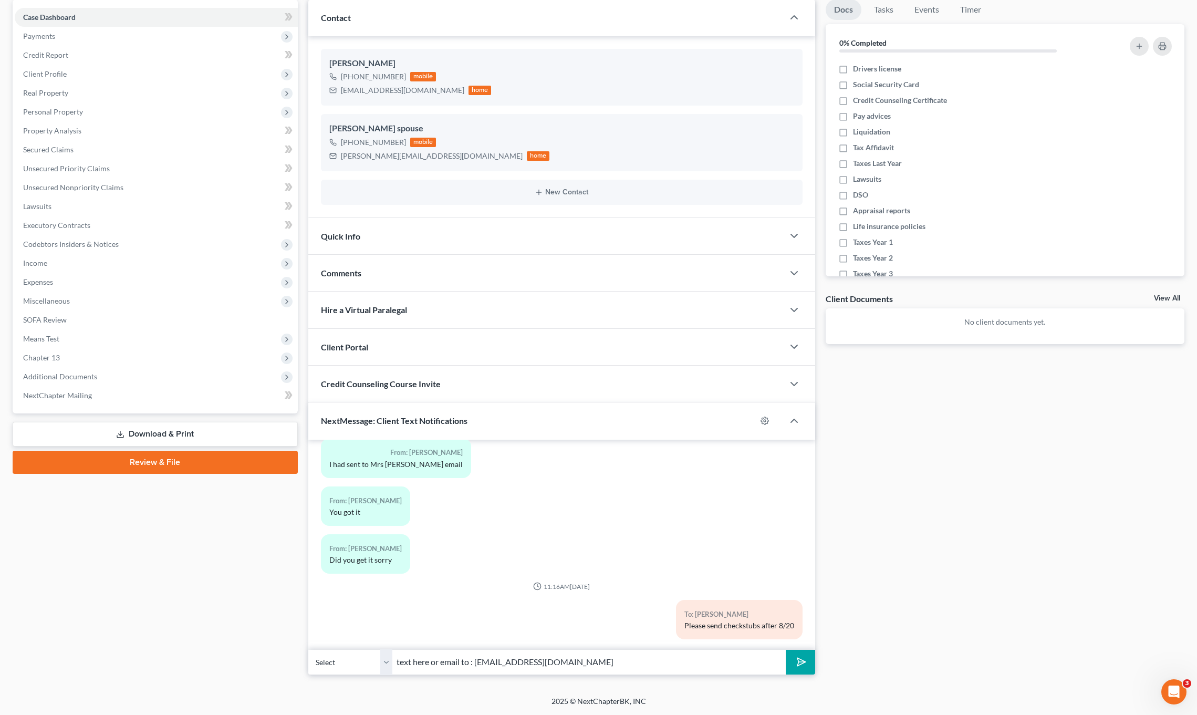
type input "text here or email to : [EMAIL_ADDRESS][DOMAIN_NAME]"
click at [786, 650] on button "submit" at bounding box center [800, 662] width 29 height 25
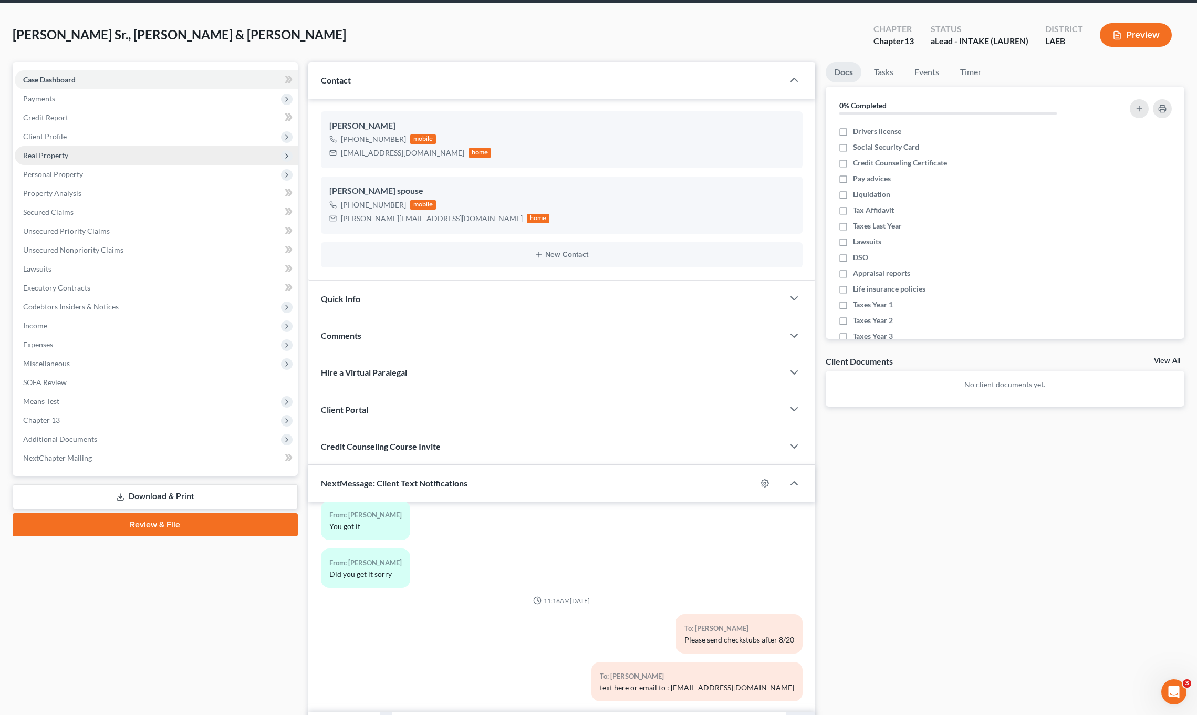
scroll to position [0, 0]
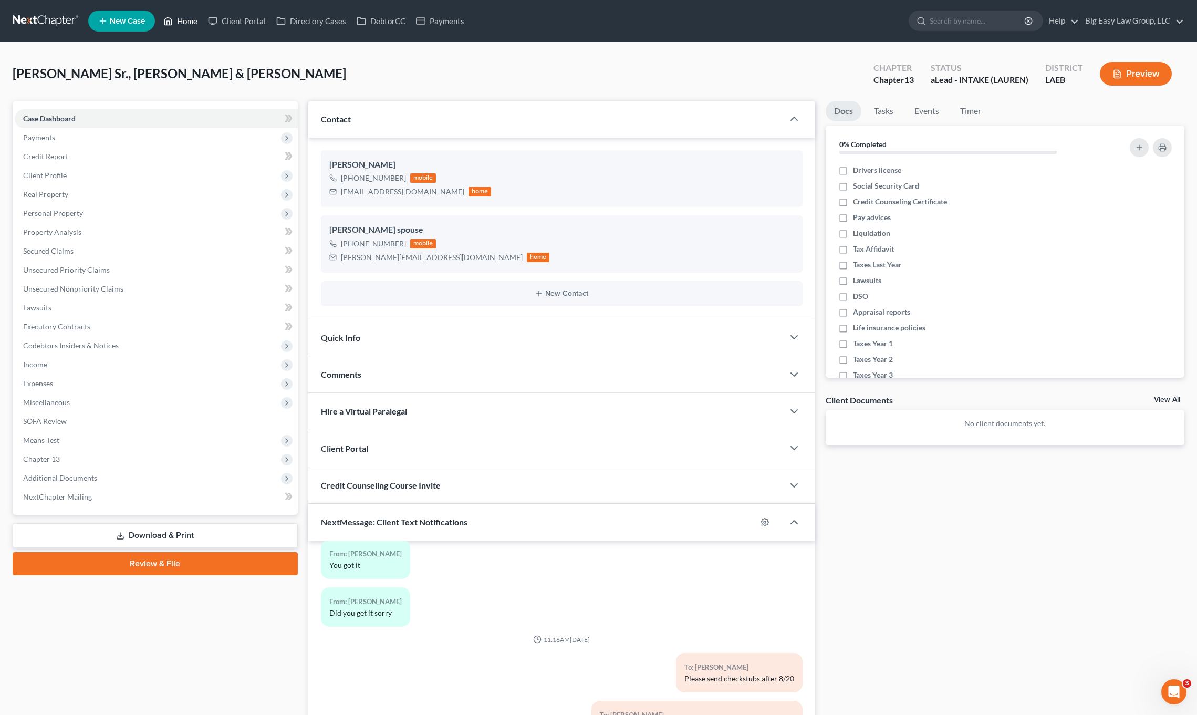
click at [186, 19] on link "Home" at bounding box center [180, 21] width 45 height 19
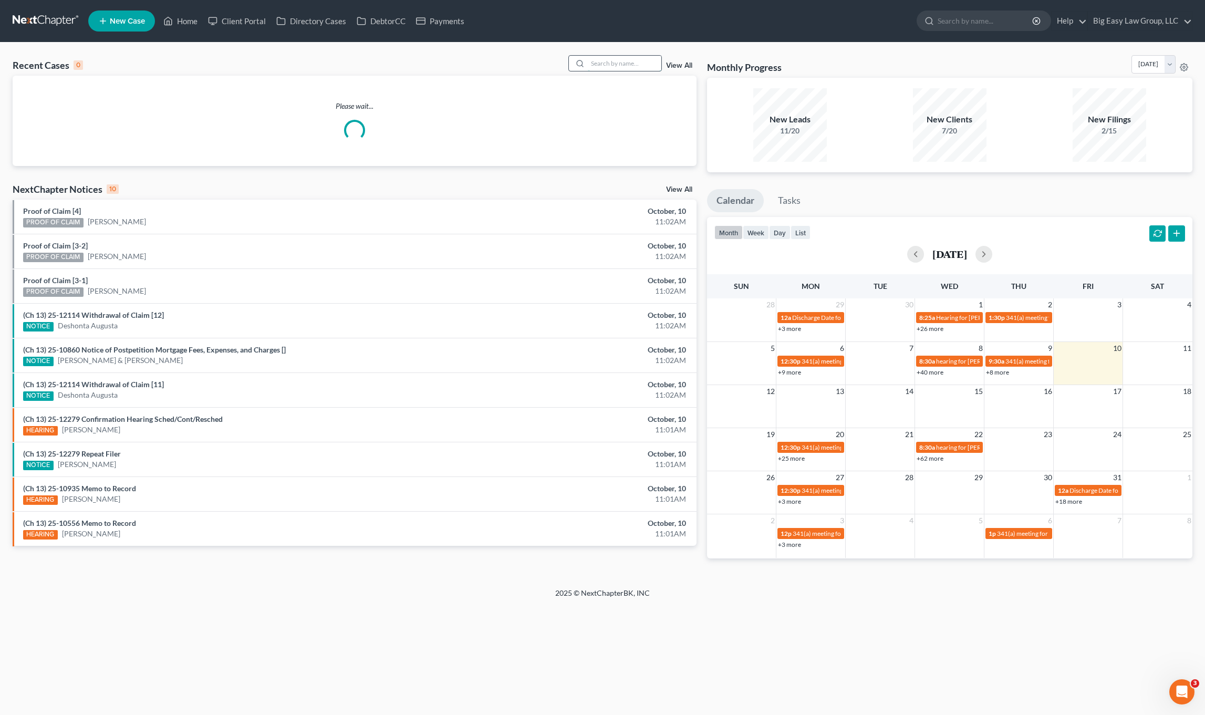
click at [641, 68] on input "search" at bounding box center [625, 63] width 74 height 15
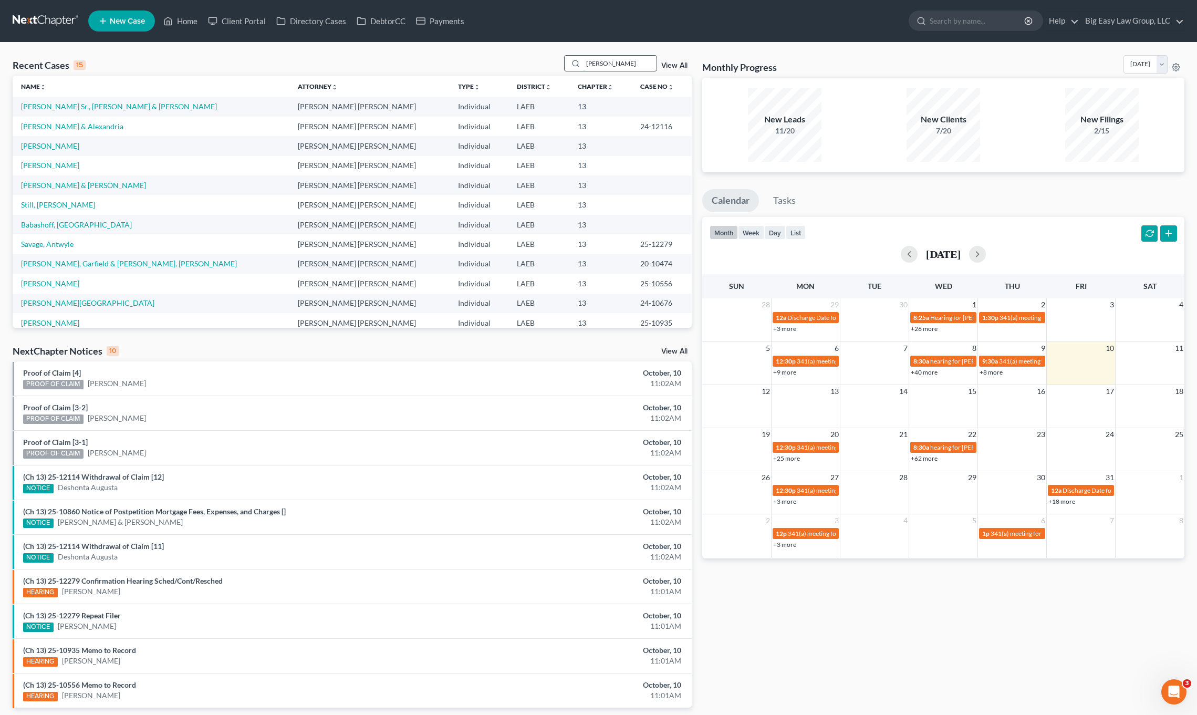
type input "[PERSON_NAME]"
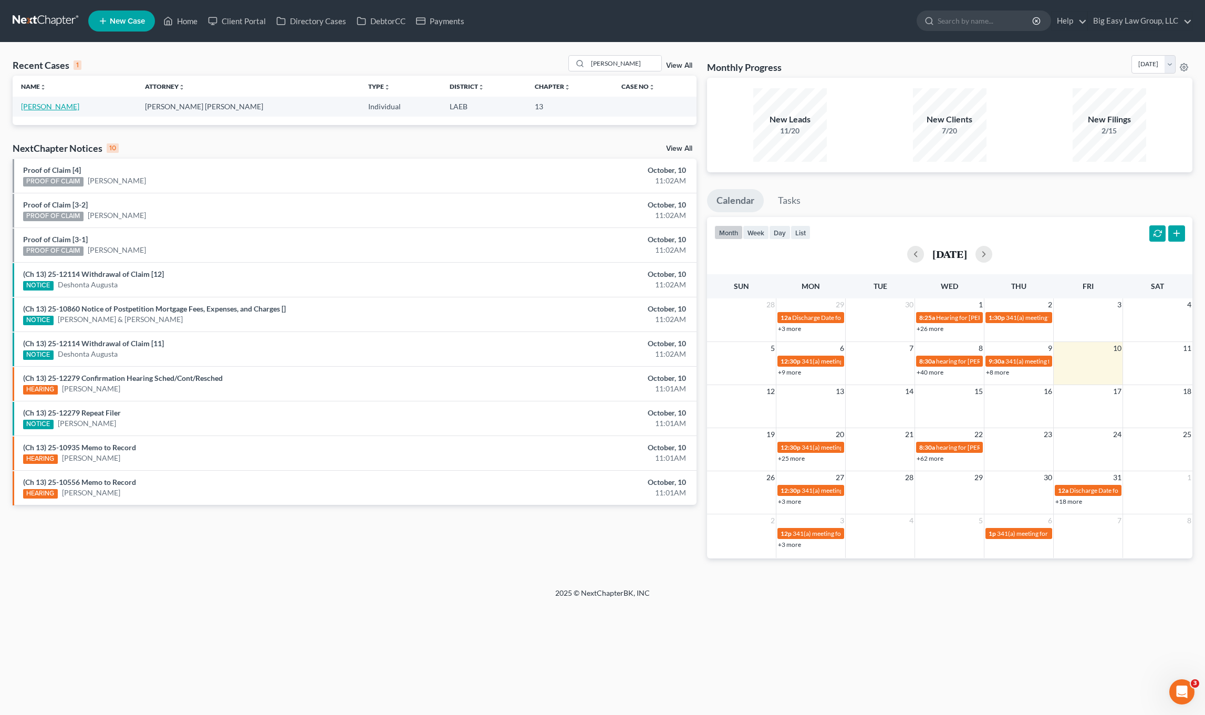
click at [58, 108] on link "[PERSON_NAME]" at bounding box center [50, 106] width 58 height 9
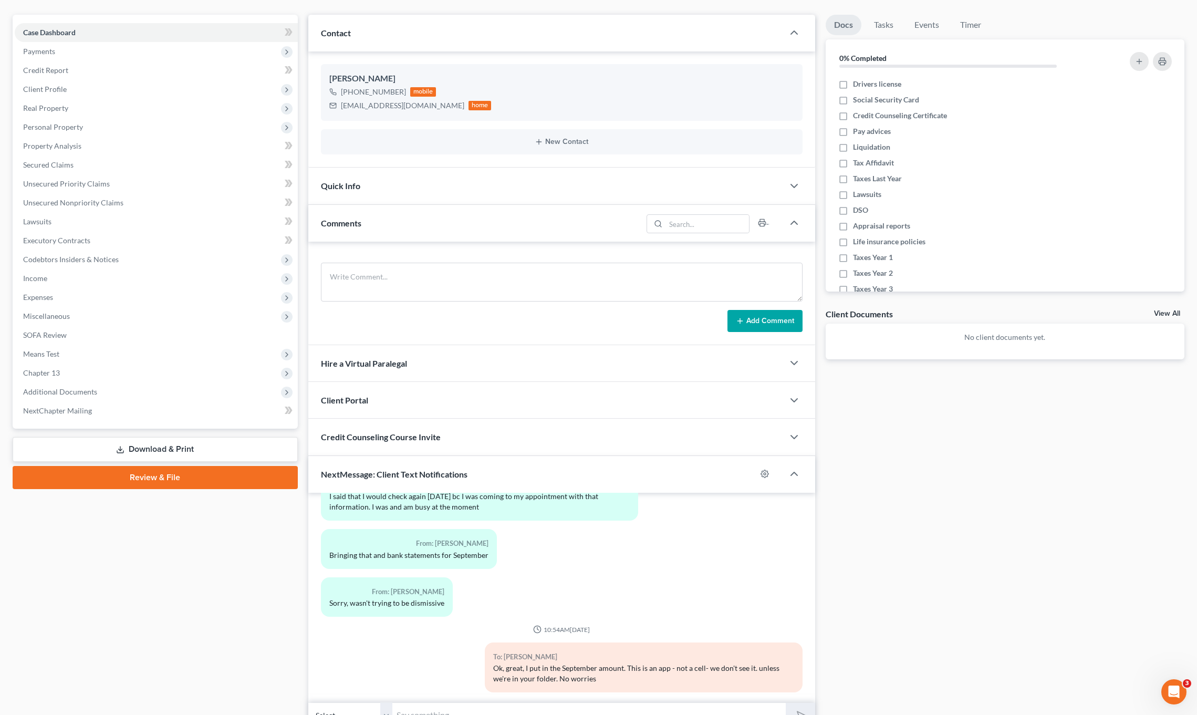
scroll to position [139, 0]
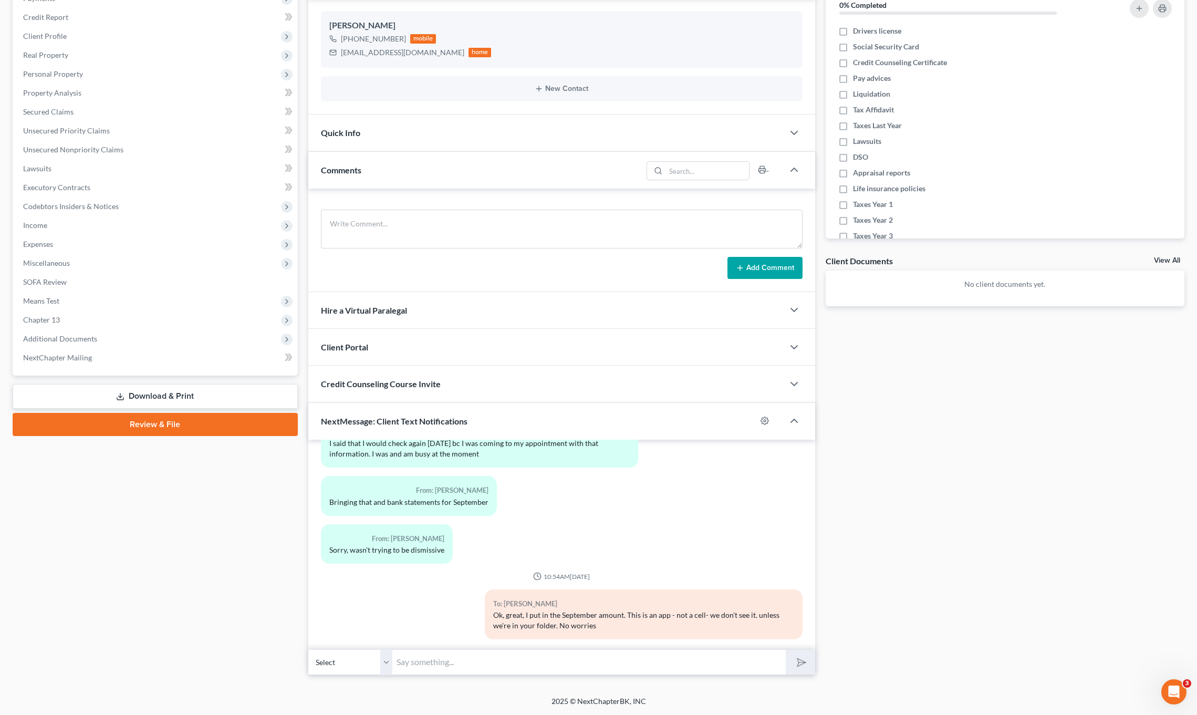
click at [468, 420] on div "NextMessage: Client Text Notifications" at bounding box center [532, 421] width 448 height 36
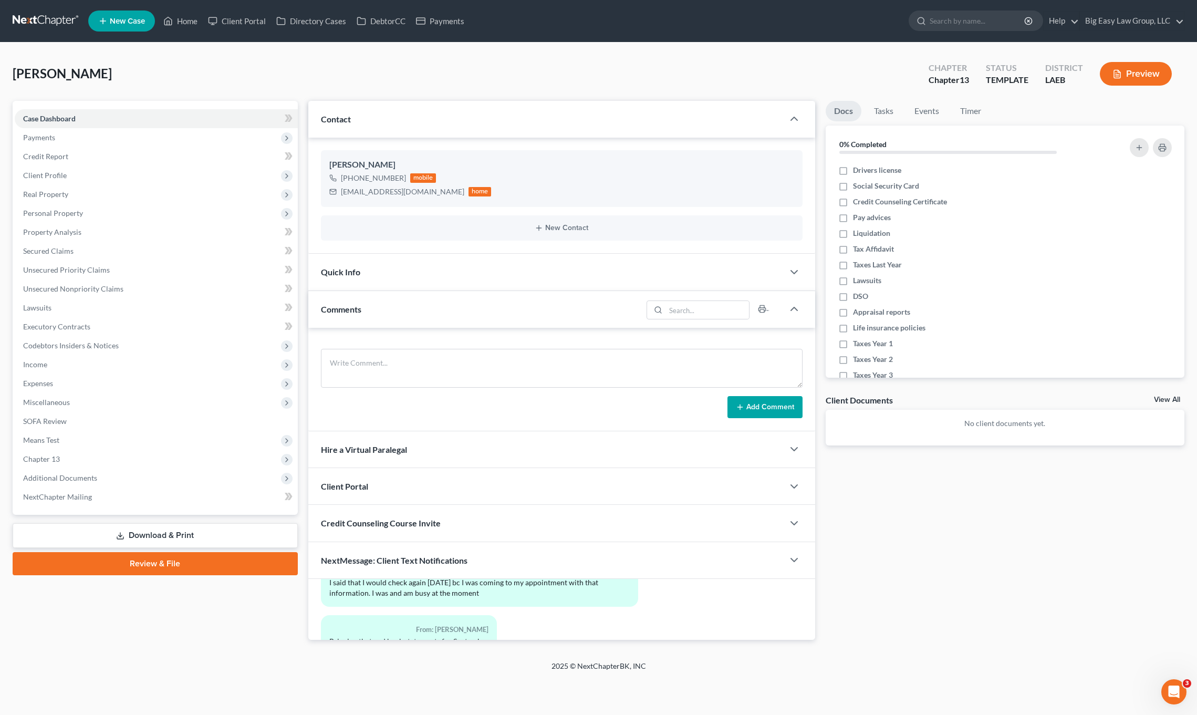
scroll to position [0, 0]
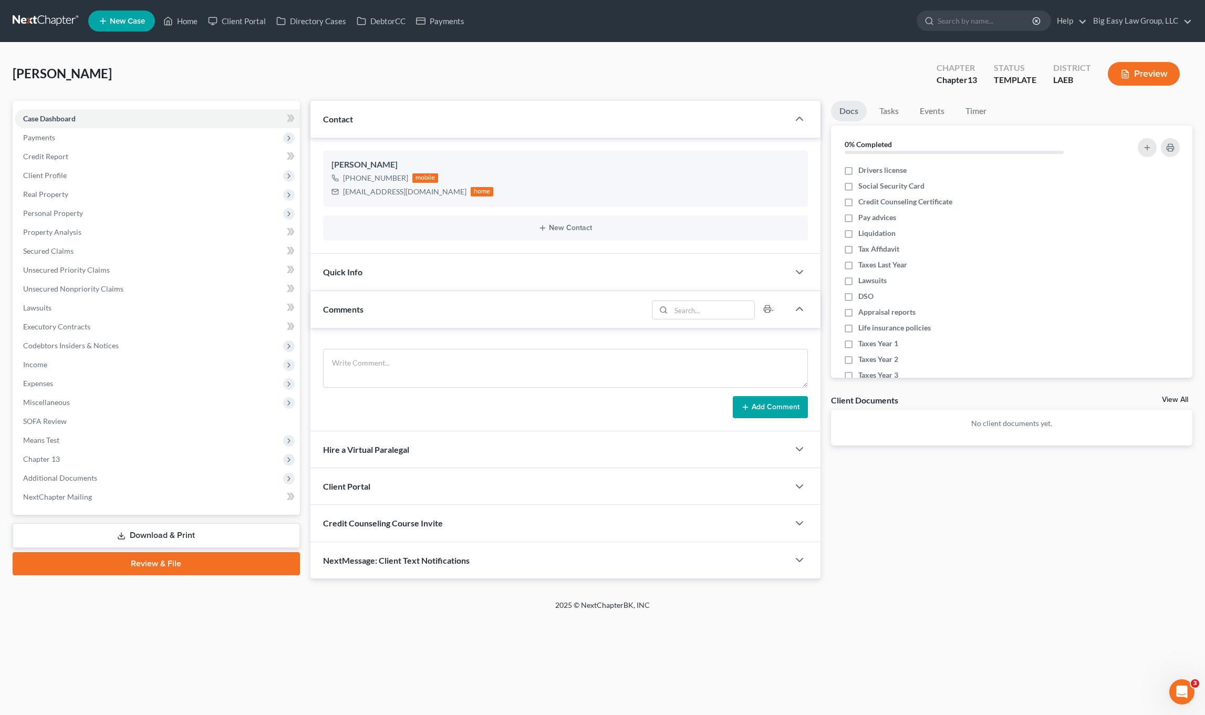
click at [395, 575] on div "NextMessage: Client Text Notifications" at bounding box center [549, 560] width 478 height 36
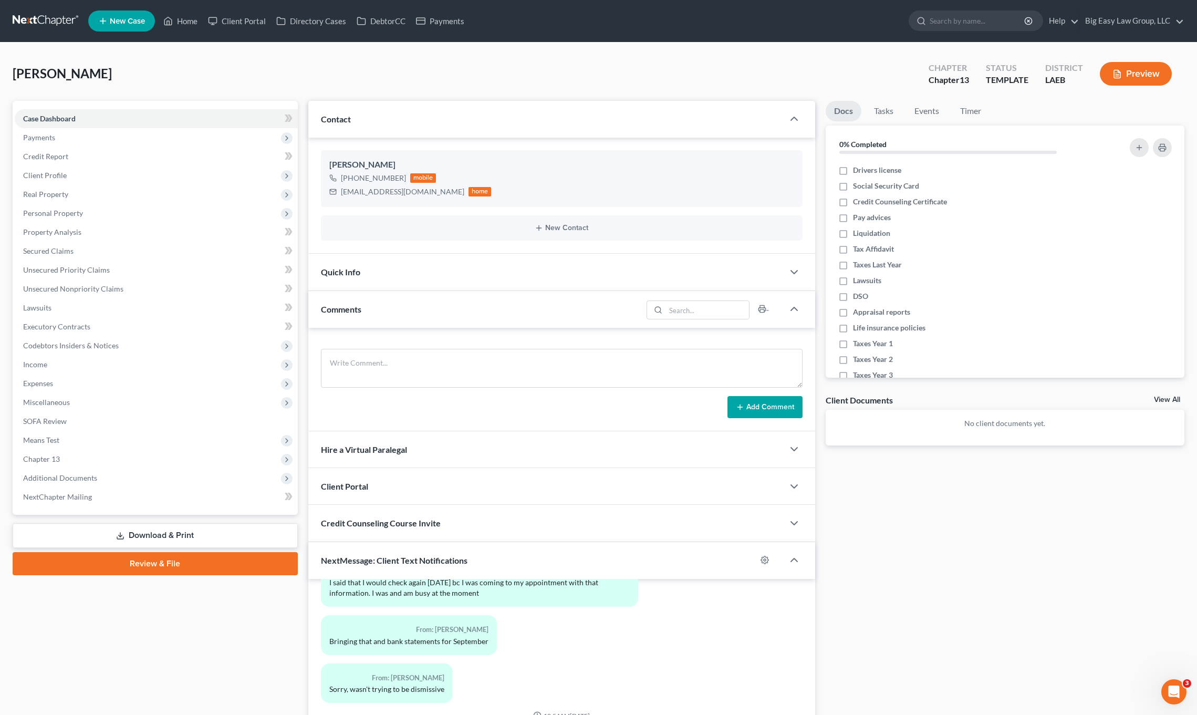
drag, startPoint x: 415, startPoint y: 557, endPoint x: 629, endPoint y: 546, distance: 213.5
click at [415, 557] on span "NextMessage: Client Text Notifications" at bounding box center [394, 560] width 147 height 10
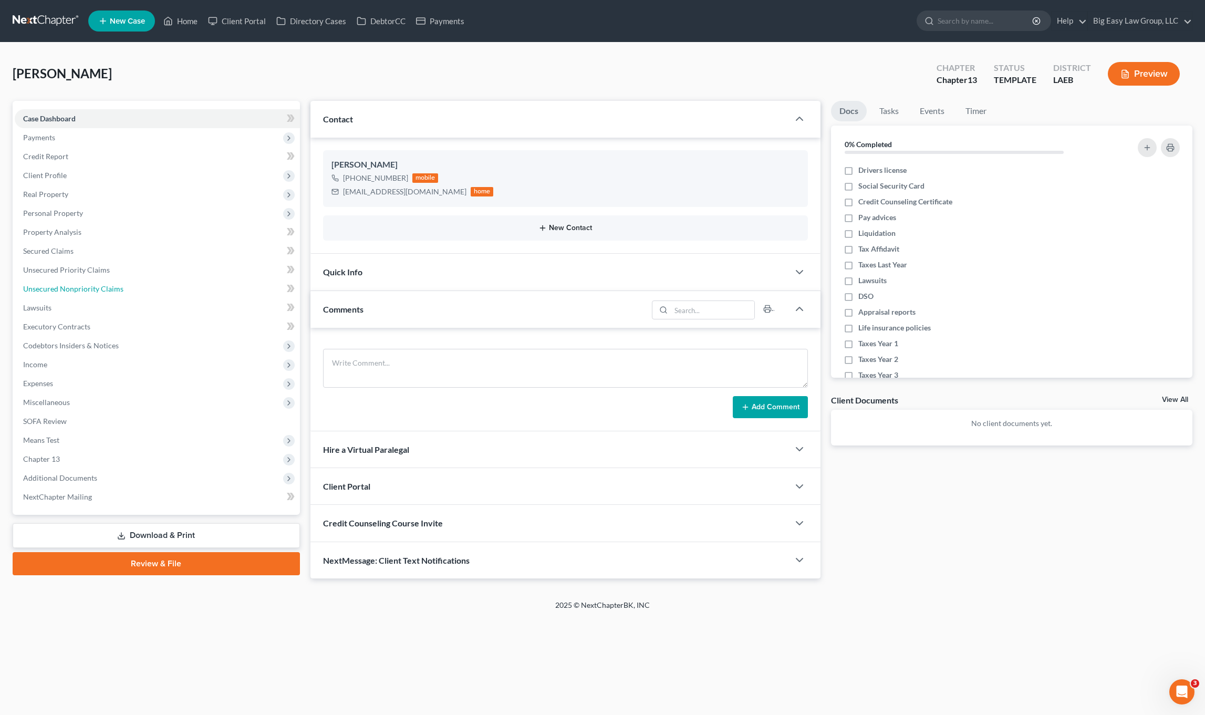
click at [114, 293] on span "Unsecured Nonpriority Claims" at bounding box center [73, 288] width 100 height 9
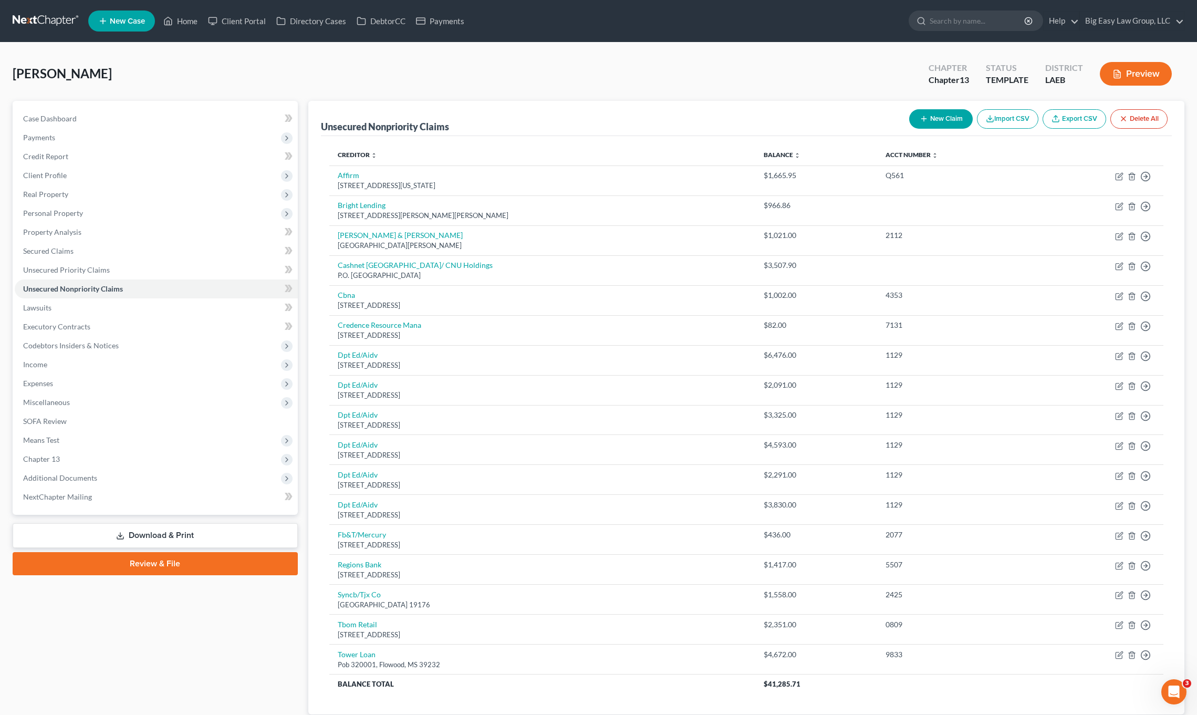
click at [180, 38] on nav "Home New Case Client Portal Directory Cases DebtorCC Payments Big Easy Law Grou…" at bounding box center [598, 21] width 1197 height 42
click at [182, 28] on link "Home" at bounding box center [180, 21] width 45 height 19
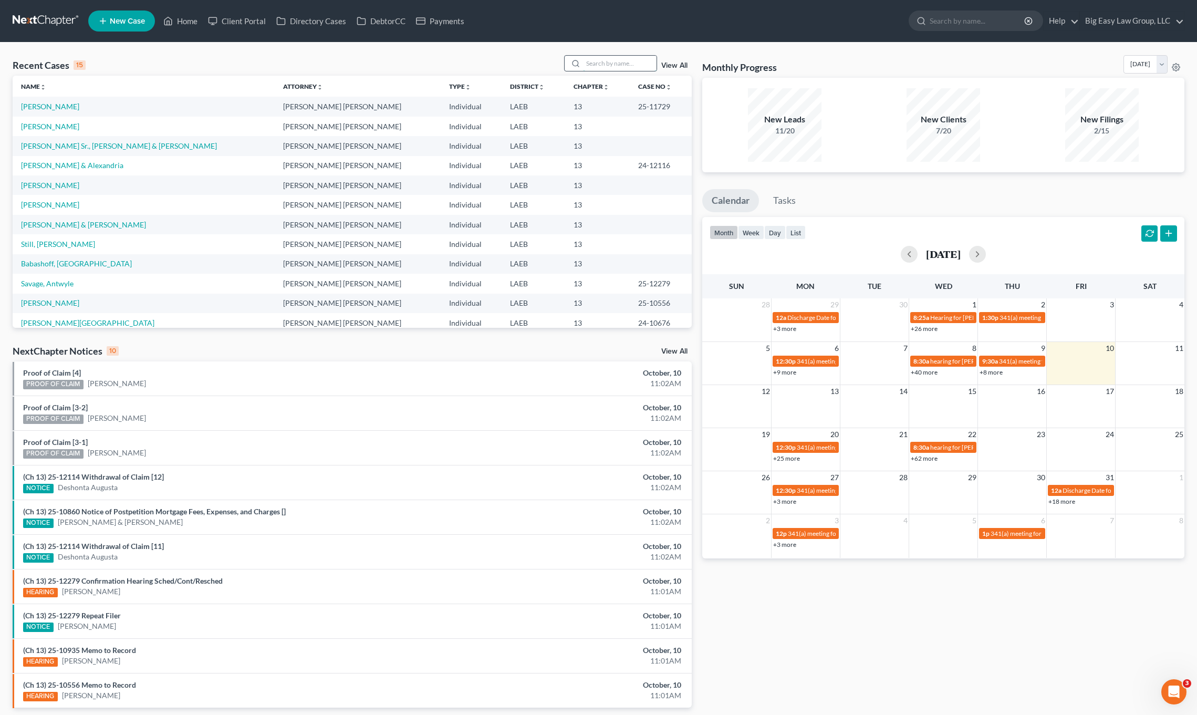
click at [627, 66] on input "search" at bounding box center [620, 63] width 74 height 15
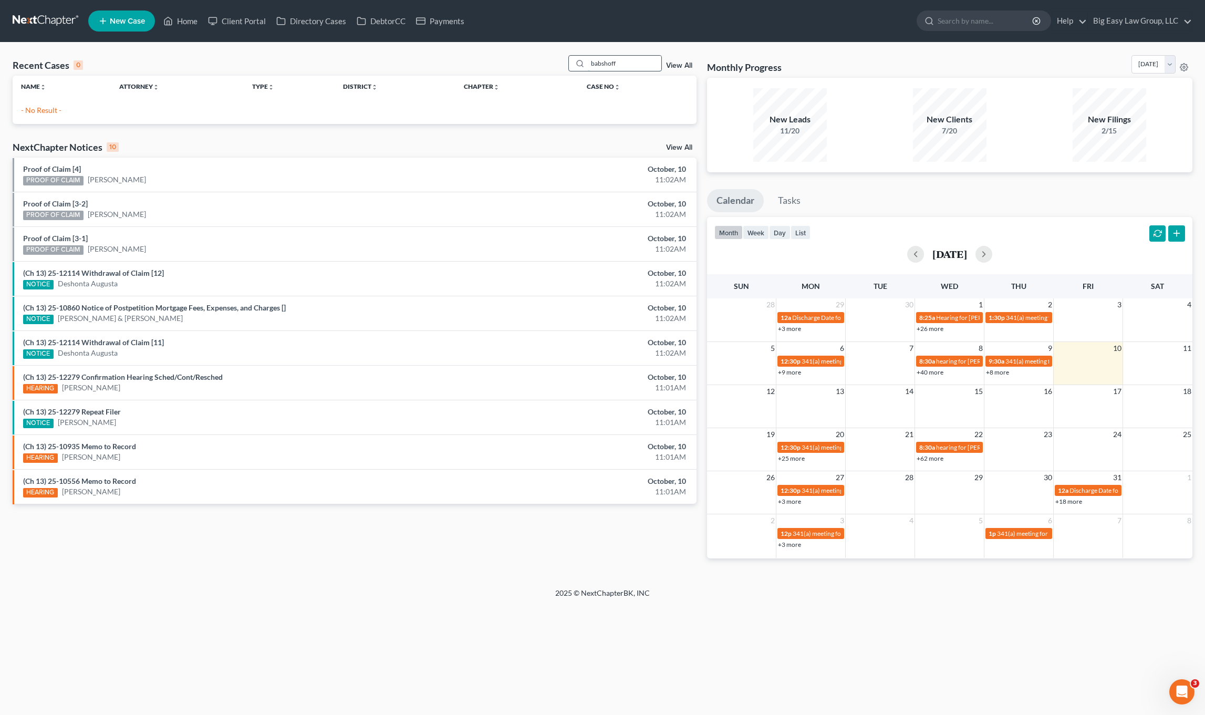
click at [602, 65] on input "babshoff" at bounding box center [625, 63] width 74 height 15
click at [656, 66] on input "babashoff" at bounding box center [625, 63] width 74 height 15
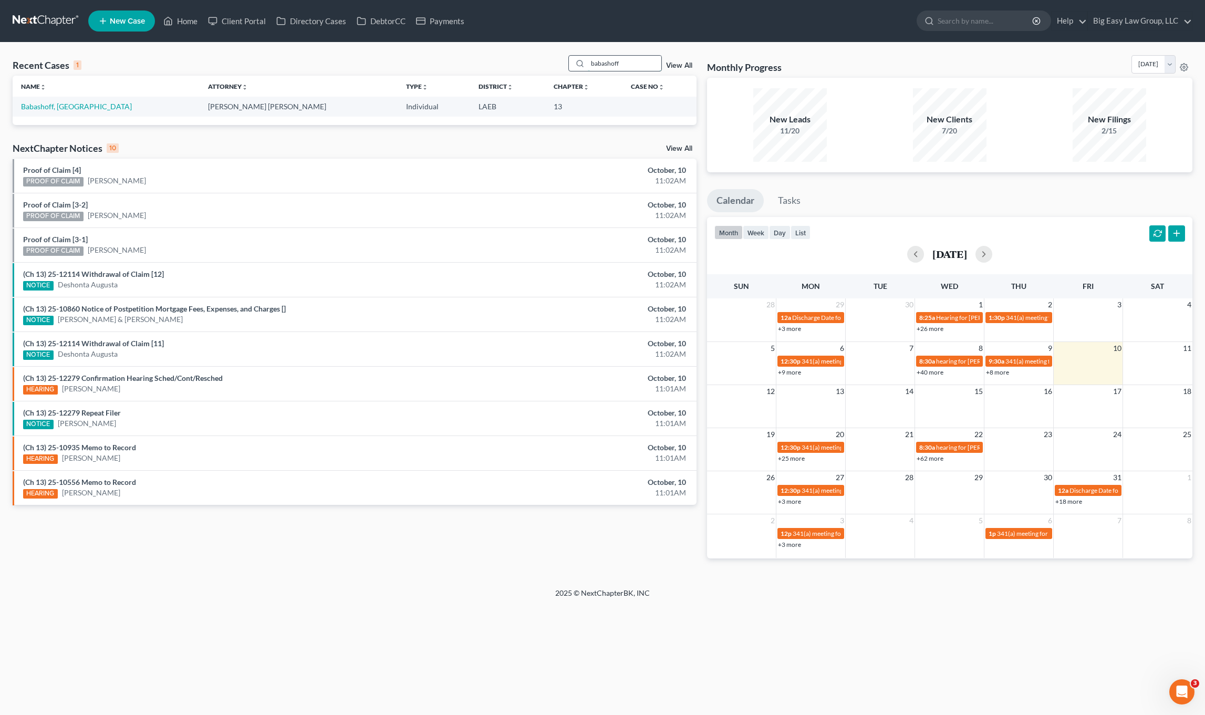
type input "babashoff"
click at [683, 62] on link "View All" at bounding box center [679, 65] width 26 height 7
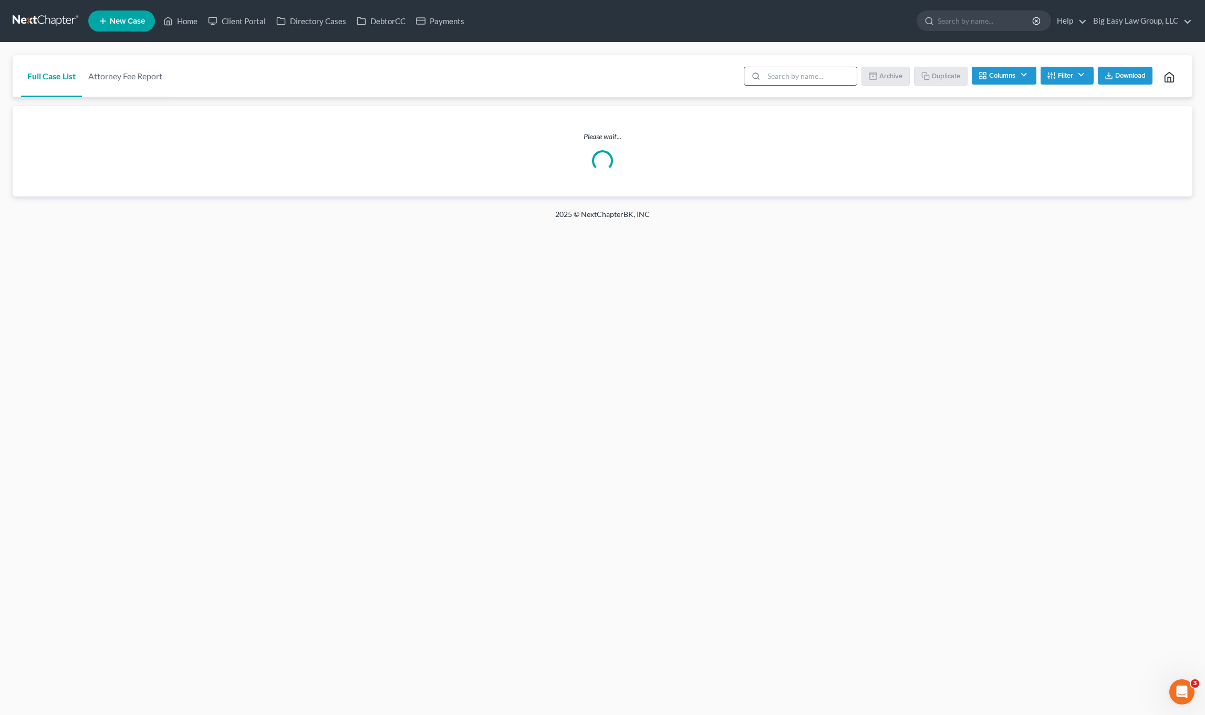
click at [807, 80] on input "search" at bounding box center [810, 76] width 93 height 18
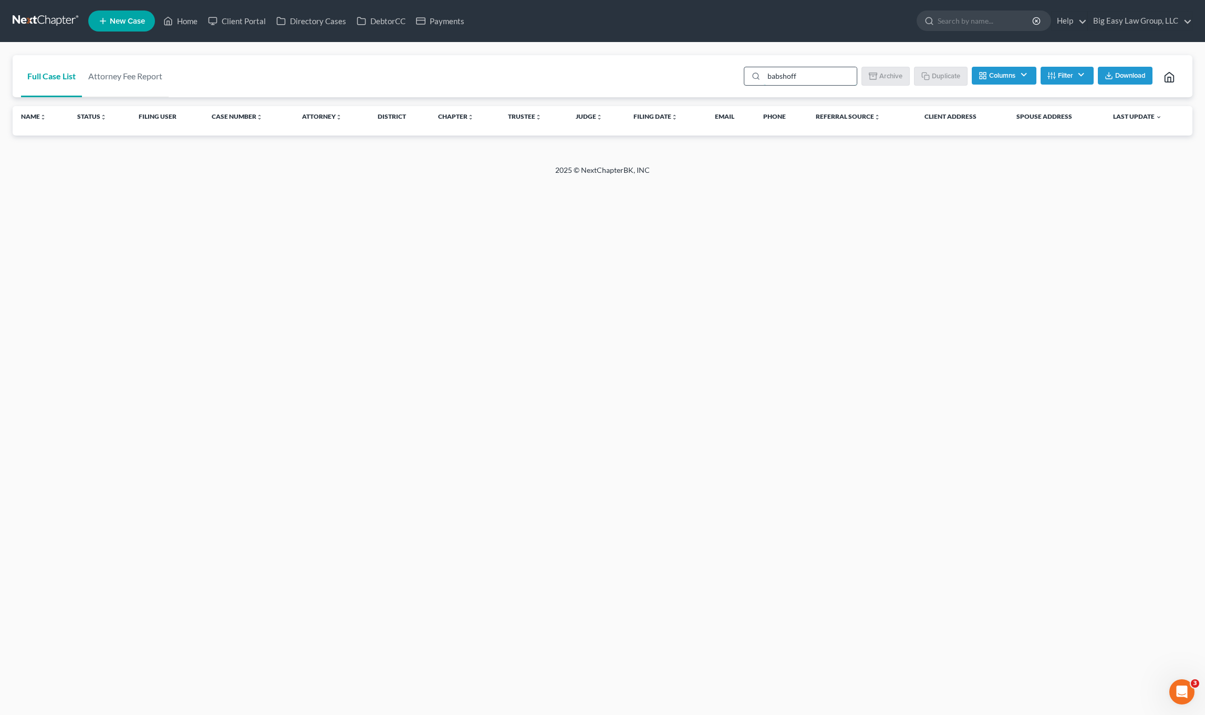
click at [780, 77] on input "babshoff" at bounding box center [810, 76] width 93 height 18
type input "babashoff"
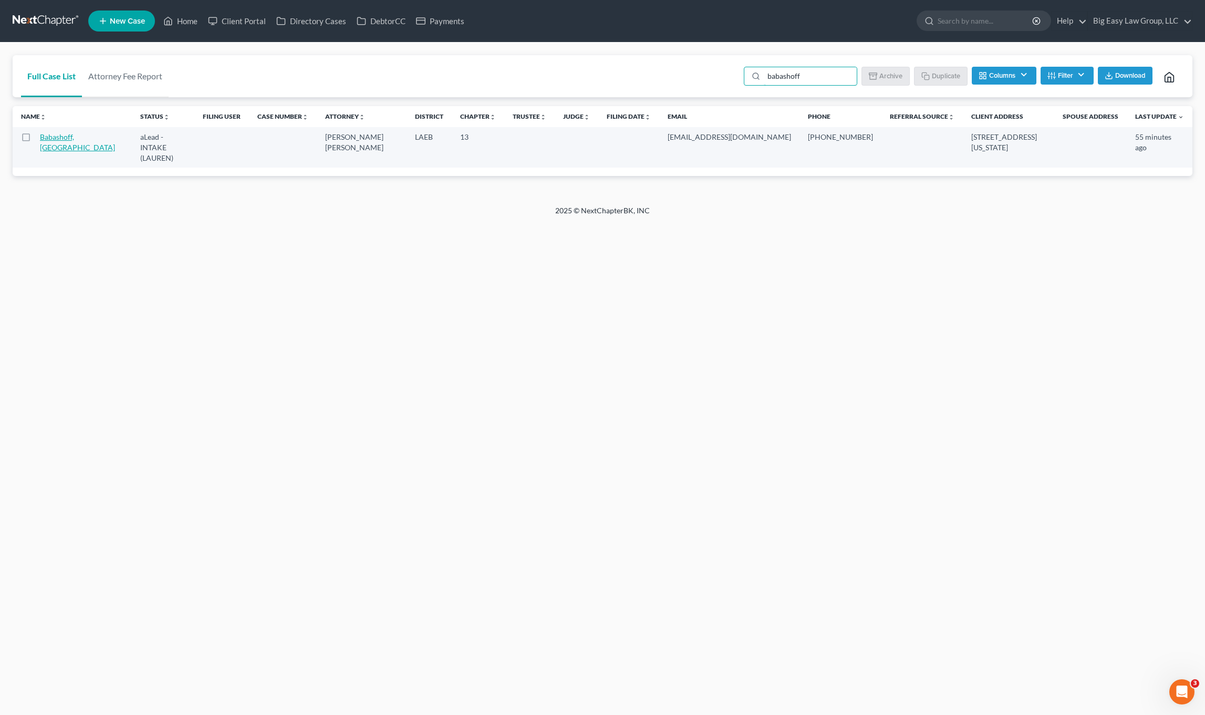
click at [57, 142] on link "Babashoff, [GEOGRAPHIC_DATA]" at bounding box center [77, 141] width 75 height 19
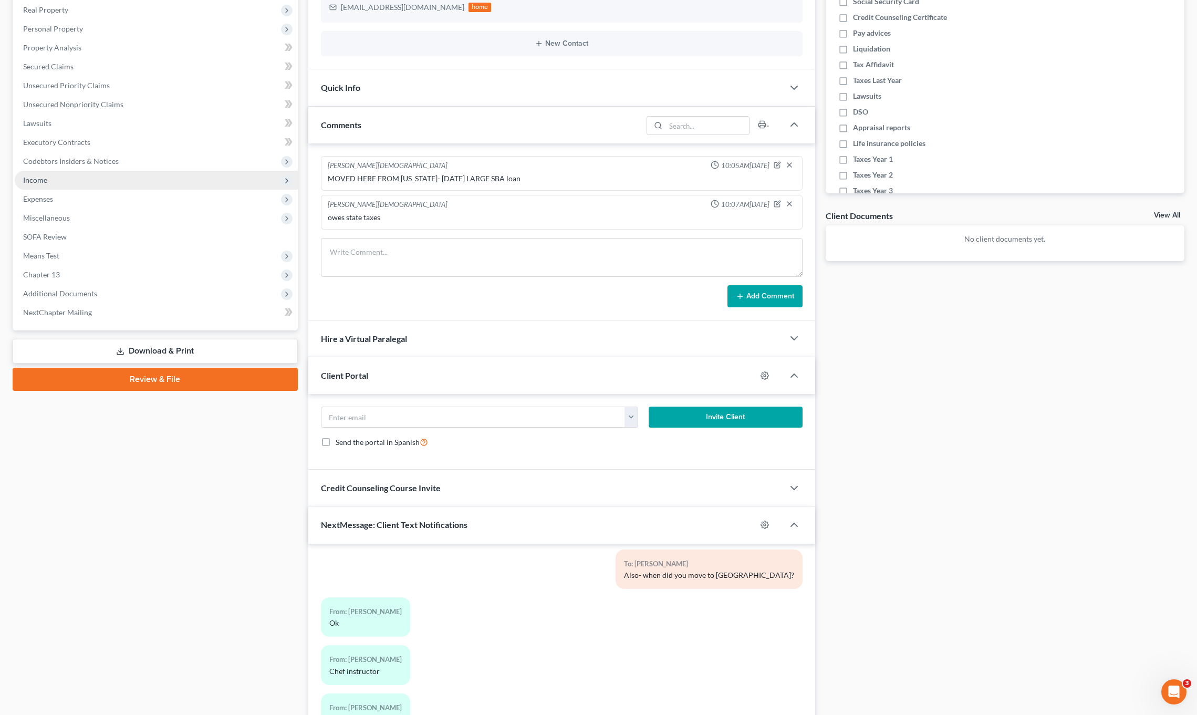
click at [86, 174] on span "Income" at bounding box center [156, 180] width 283 height 19
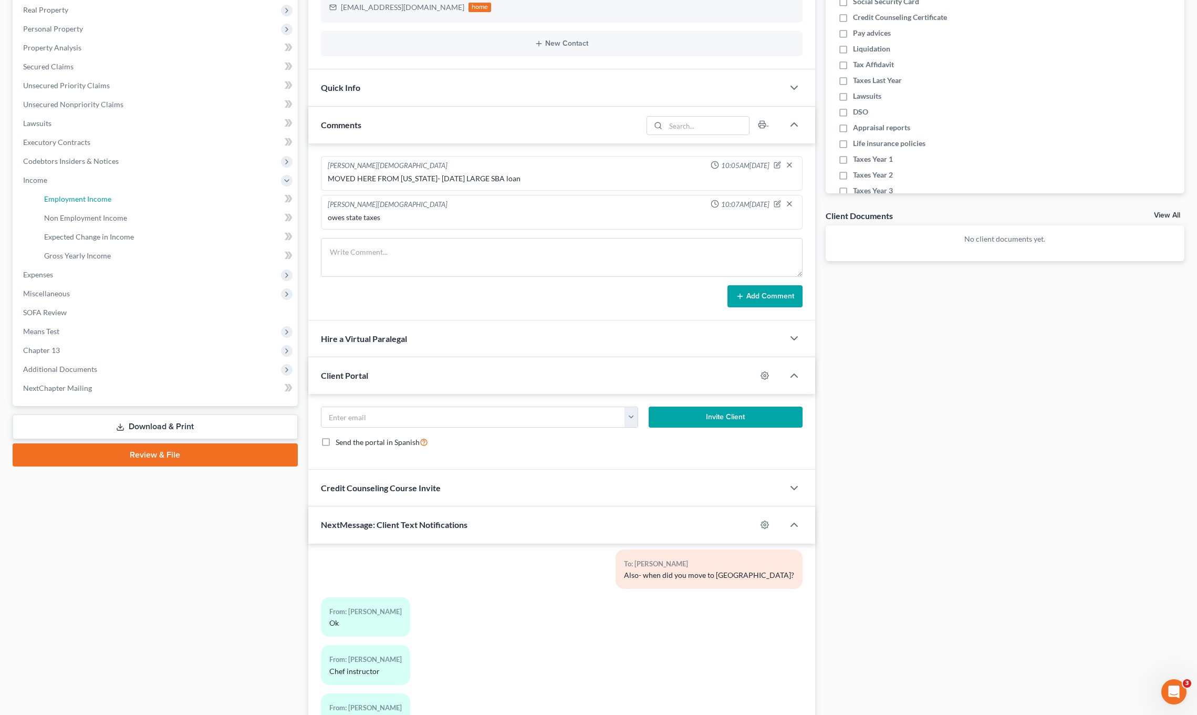
click at [61, 203] on span "Employment Income" at bounding box center [77, 198] width 67 height 9
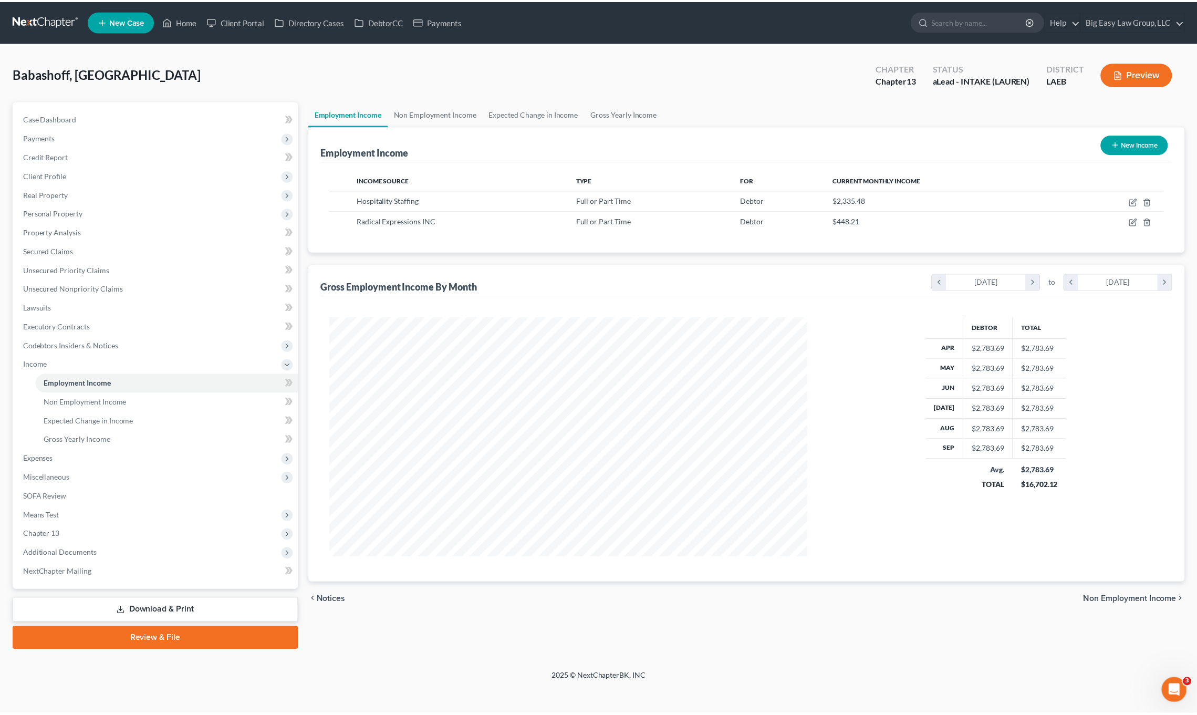
scroll to position [241, 503]
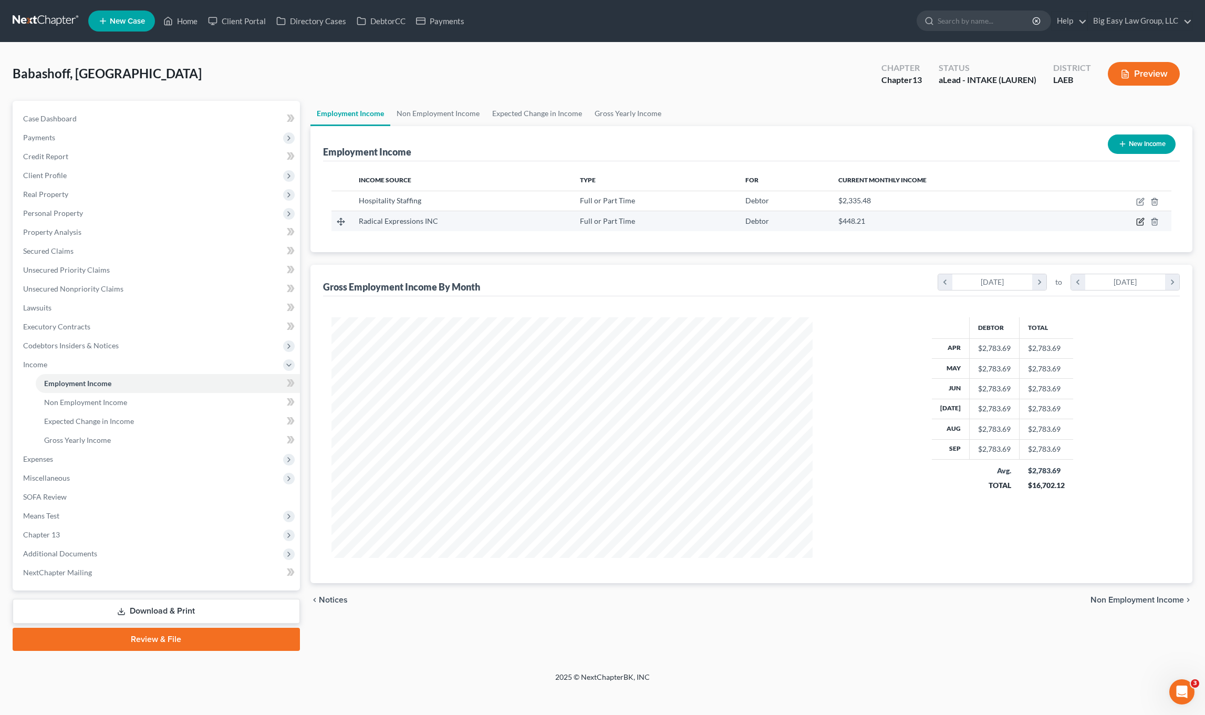
click at [1138, 224] on icon "button" at bounding box center [1140, 221] width 8 height 8
select select "0"
select select "19"
select select "0"
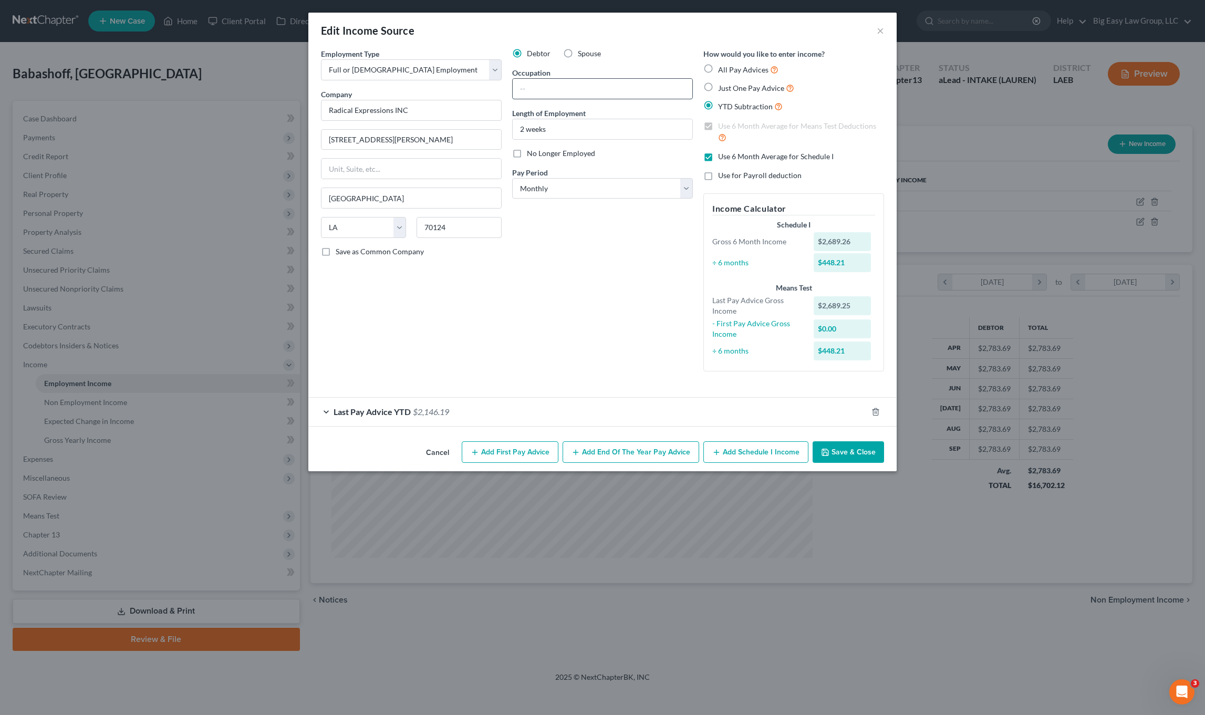
click at [593, 87] on input "text" at bounding box center [603, 89] width 180 height 20
type input "chef instructor"
click at [600, 133] on input "2 weeks" at bounding box center [603, 129] width 180 height 20
click at [843, 458] on button "Save & Close" at bounding box center [847, 452] width 71 height 22
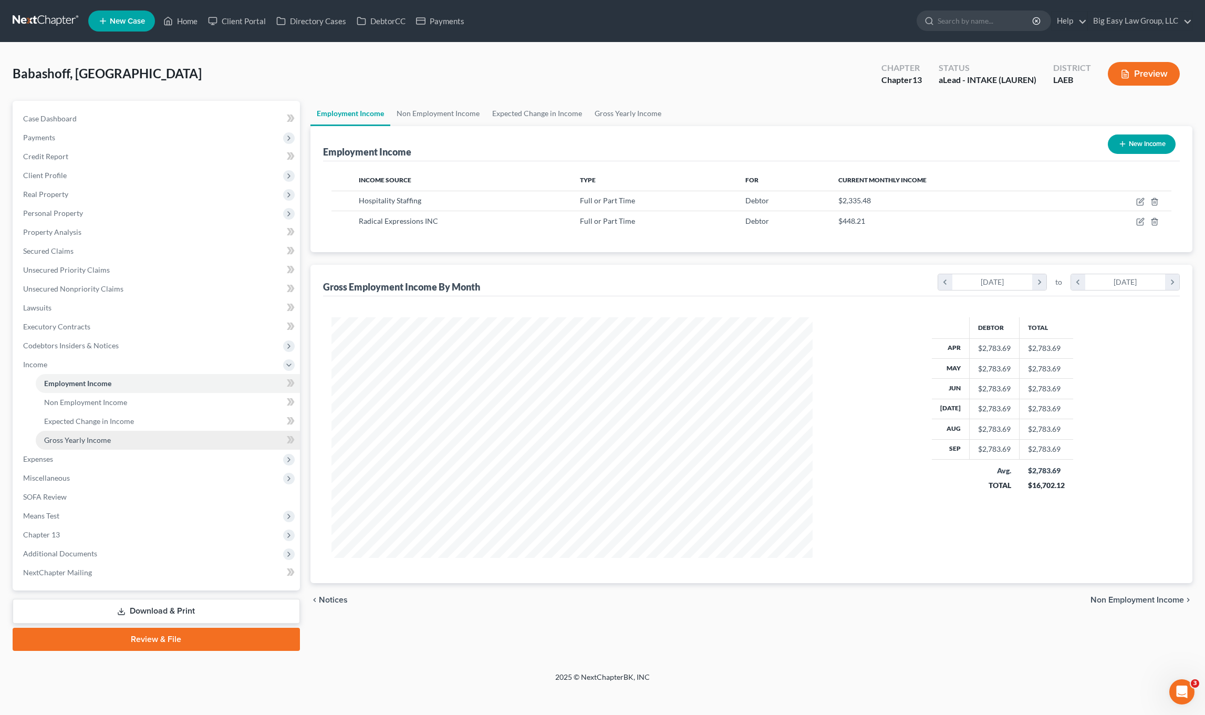
drag, startPoint x: 79, startPoint y: 464, endPoint x: 123, endPoint y: 437, distance: 51.3
click at [79, 464] on span "Expenses" at bounding box center [157, 459] width 285 height 19
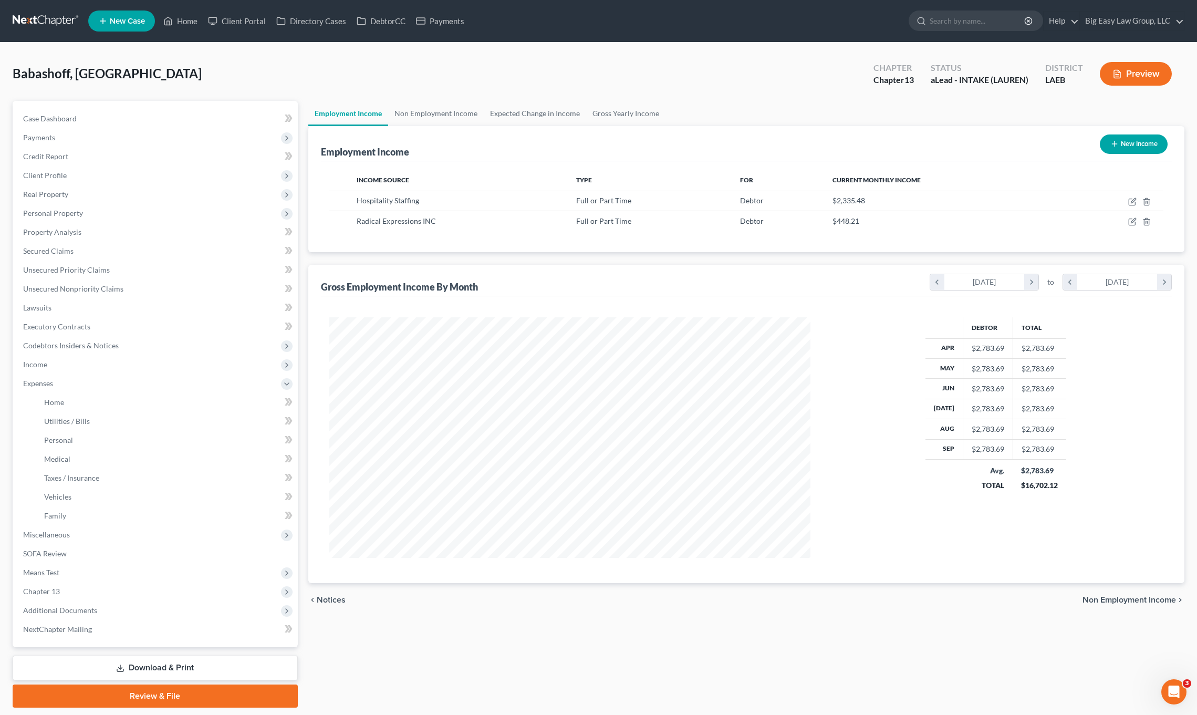
scroll to position [524914, 524654]
click at [105, 393] on link "Home" at bounding box center [167, 402] width 262 height 19
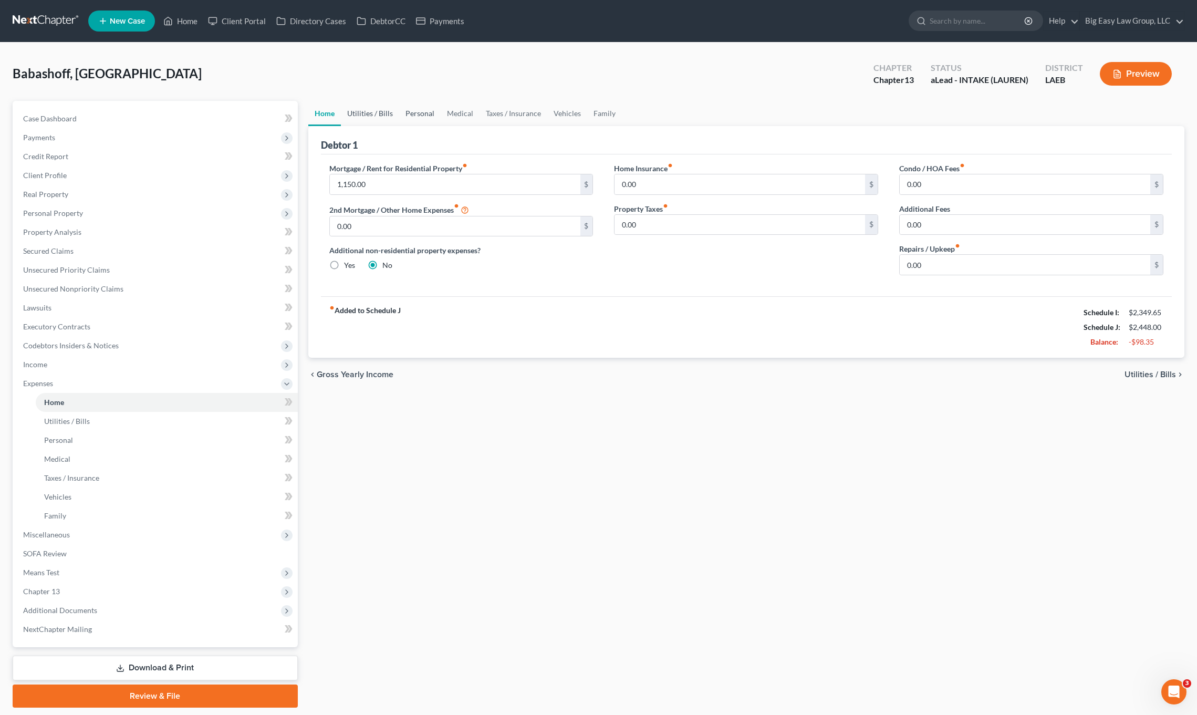
click at [390, 123] on link "Utilities / Bills" at bounding box center [370, 113] width 58 height 25
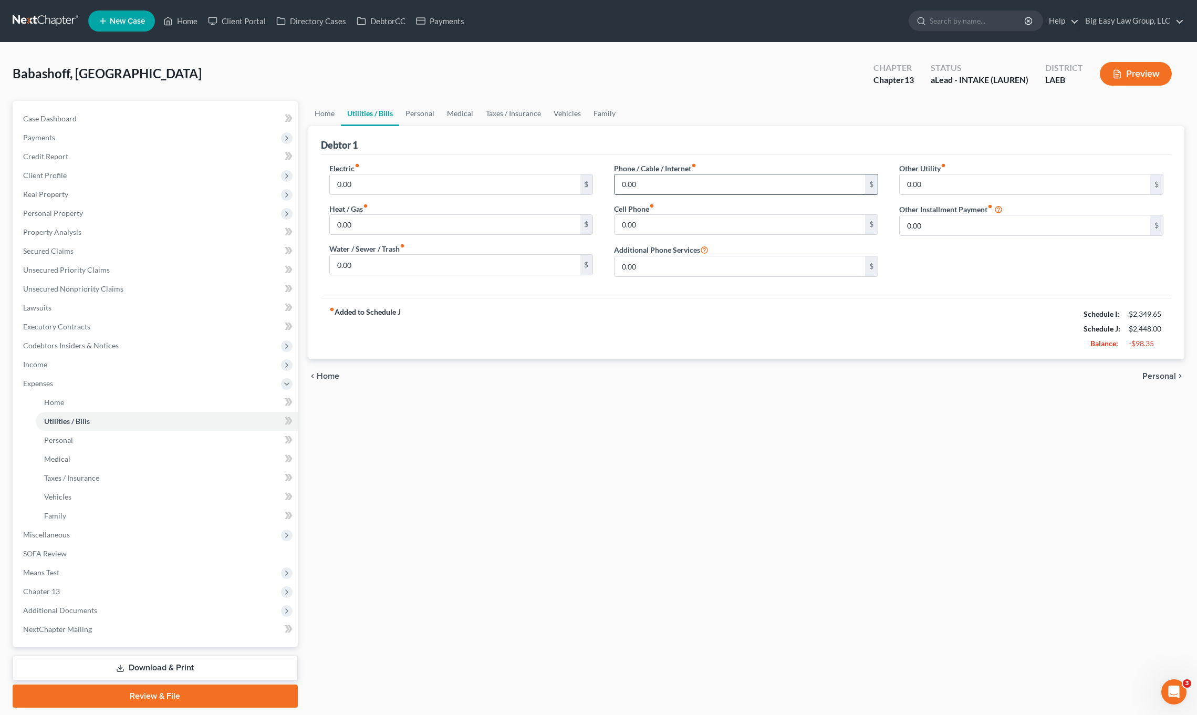
click at [706, 184] on input "0.00" at bounding box center [739, 184] width 250 height 20
type input "178.00"
click at [390, 181] on input "0.00" at bounding box center [455, 184] width 250 height 20
drag, startPoint x: 325, startPoint y: 118, endPoint x: 442, endPoint y: 123, distance: 117.2
click at [325, 118] on link "Home" at bounding box center [324, 113] width 33 height 25
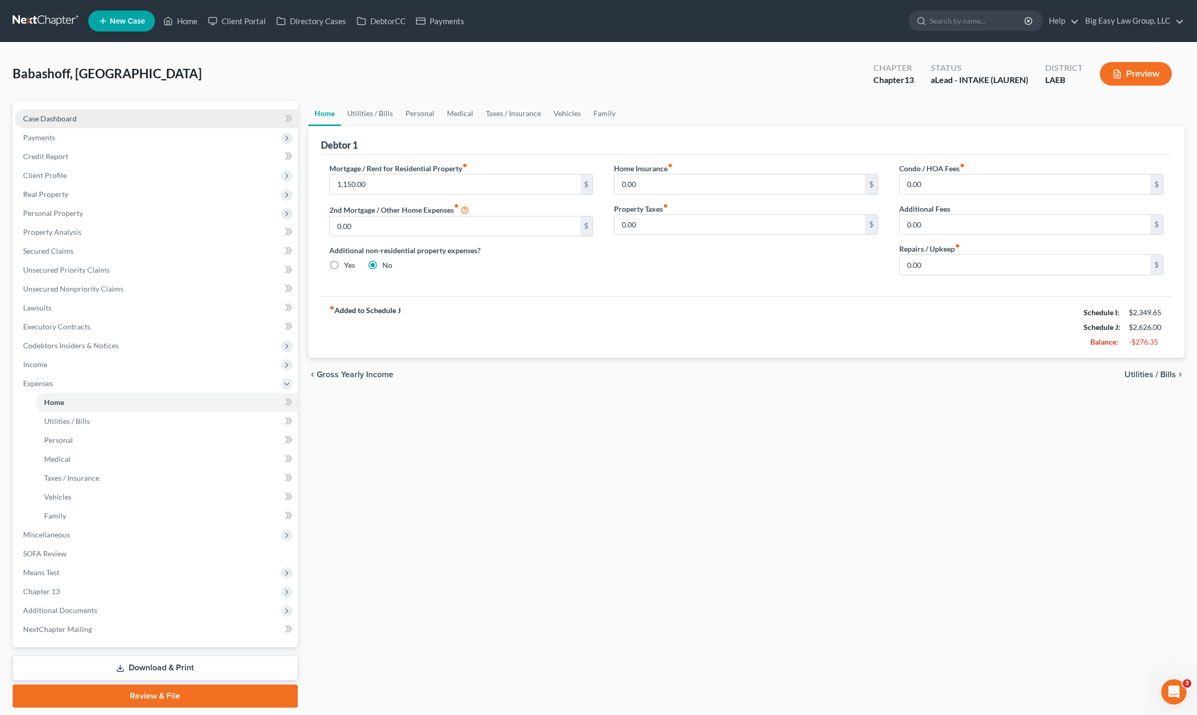
click at [81, 113] on link "Case Dashboard" at bounding box center [156, 118] width 283 height 19
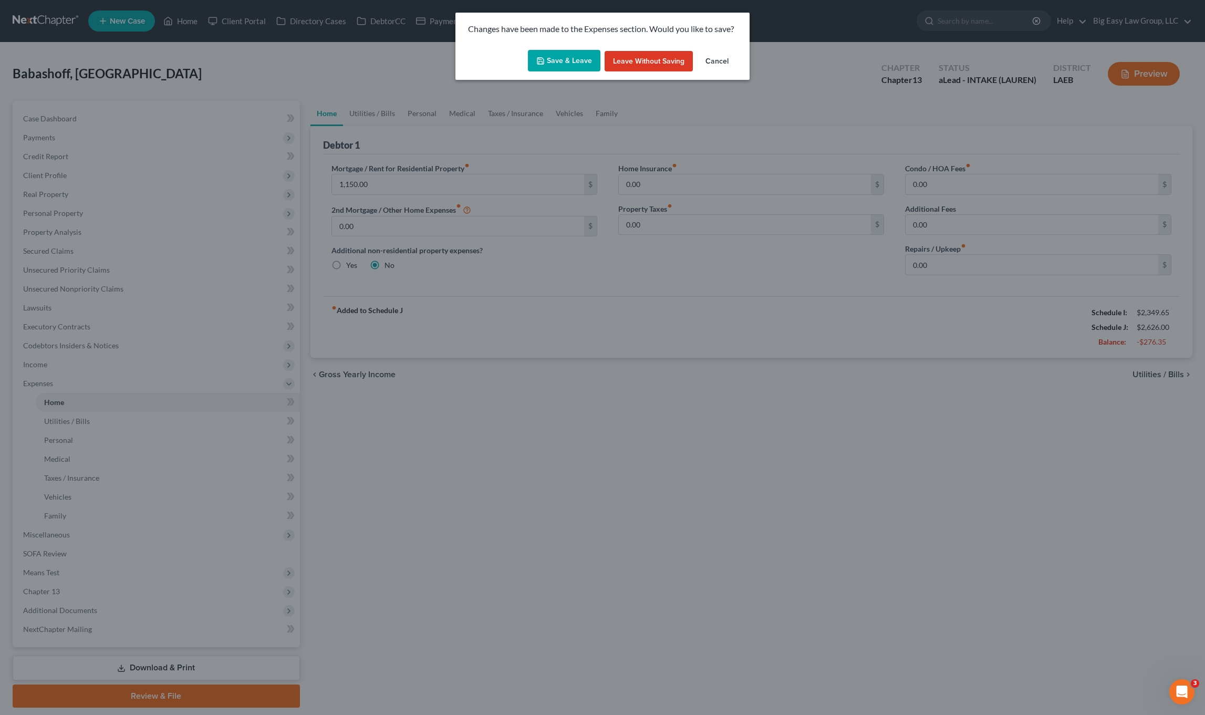
click at [580, 62] on button "Save & Leave" at bounding box center [564, 61] width 72 height 22
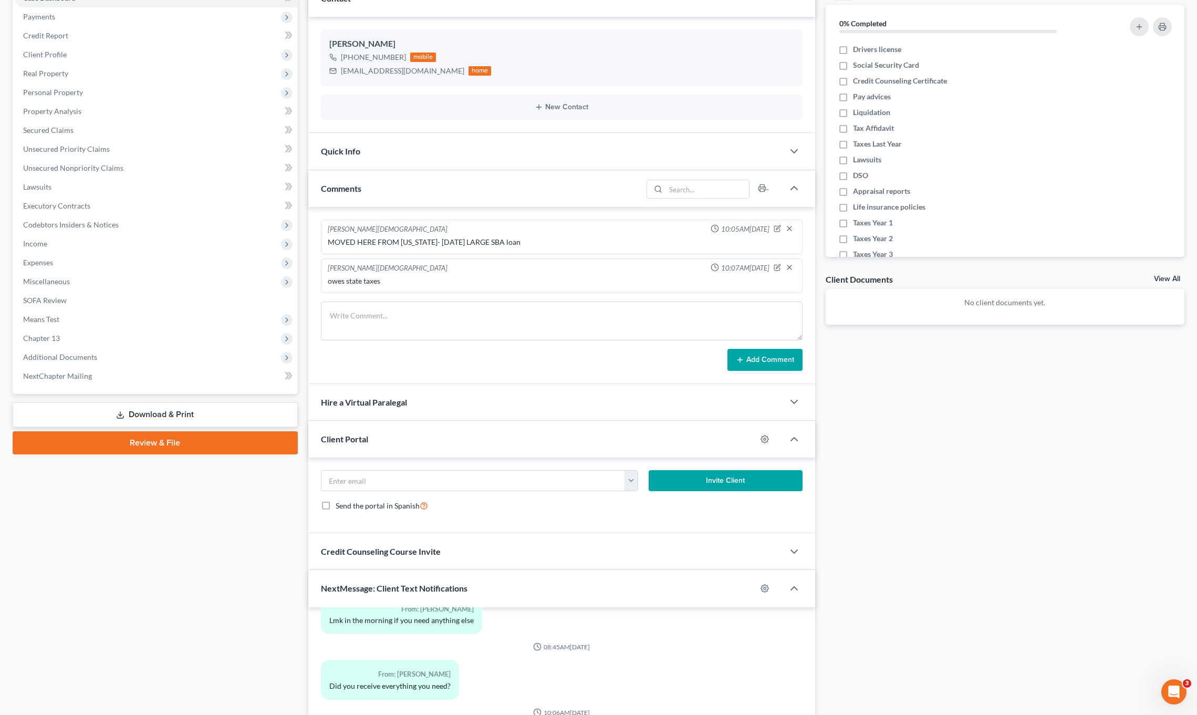
scroll to position [61, 0]
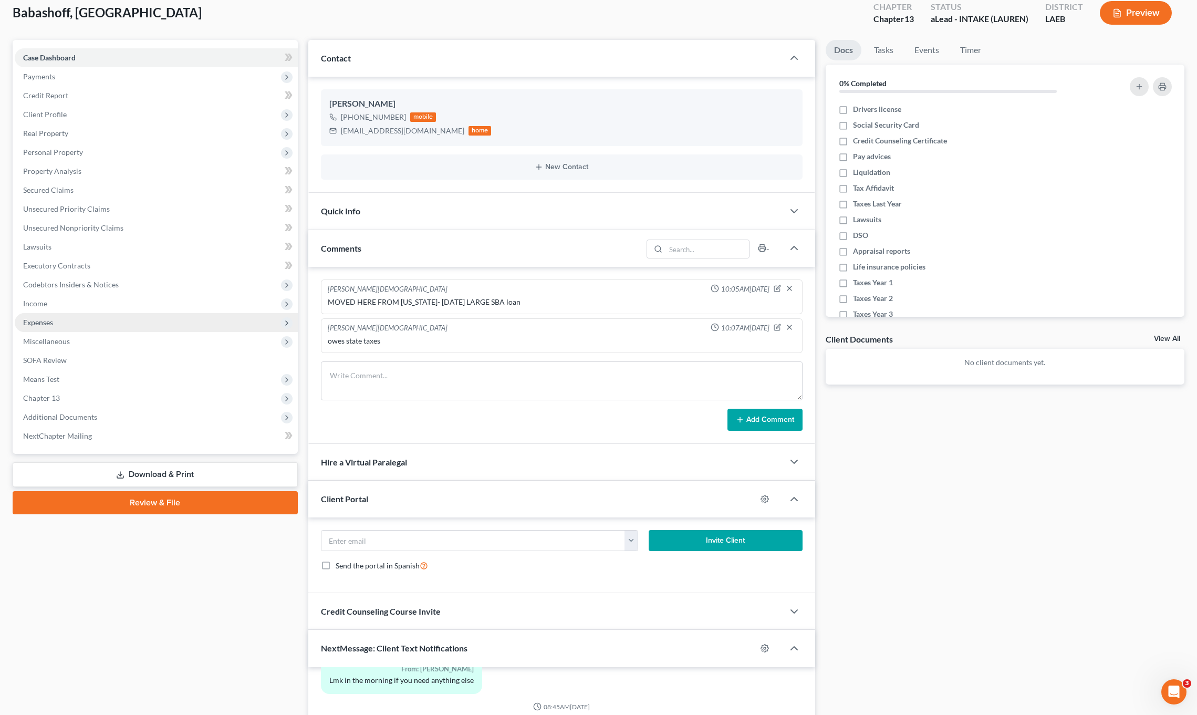
click at [75, 306] on span "Income" at bounding box center [156, 303] width 283 height 19
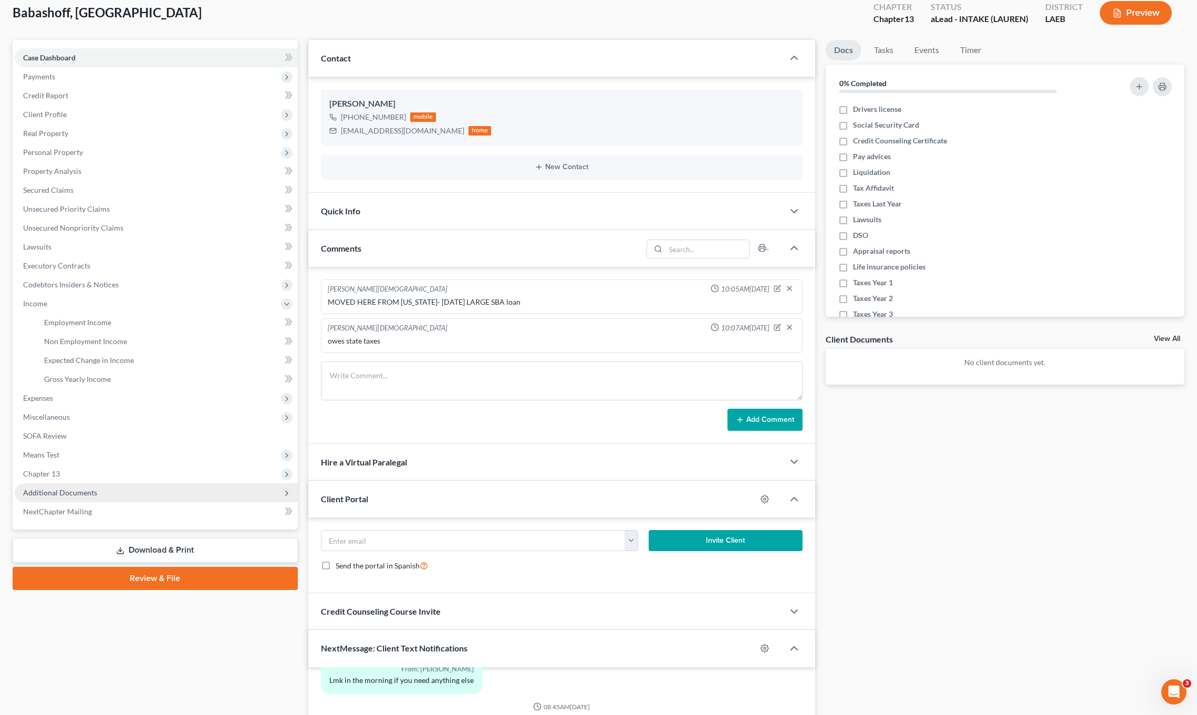
click at [117, 493] on span "Additional Documents" at bounding box center [156, 492] width 283 height 19
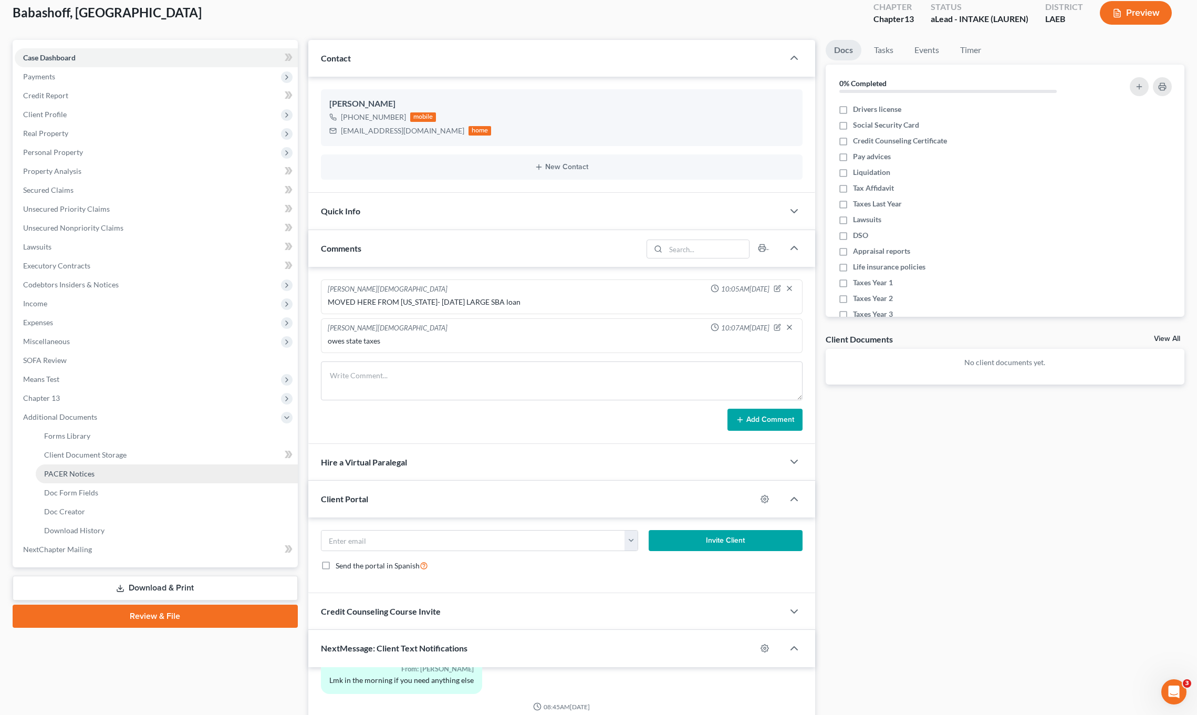
click at [122, 470] on link "PACER Notices" at bounding box center [167, 473] width 262 height 19
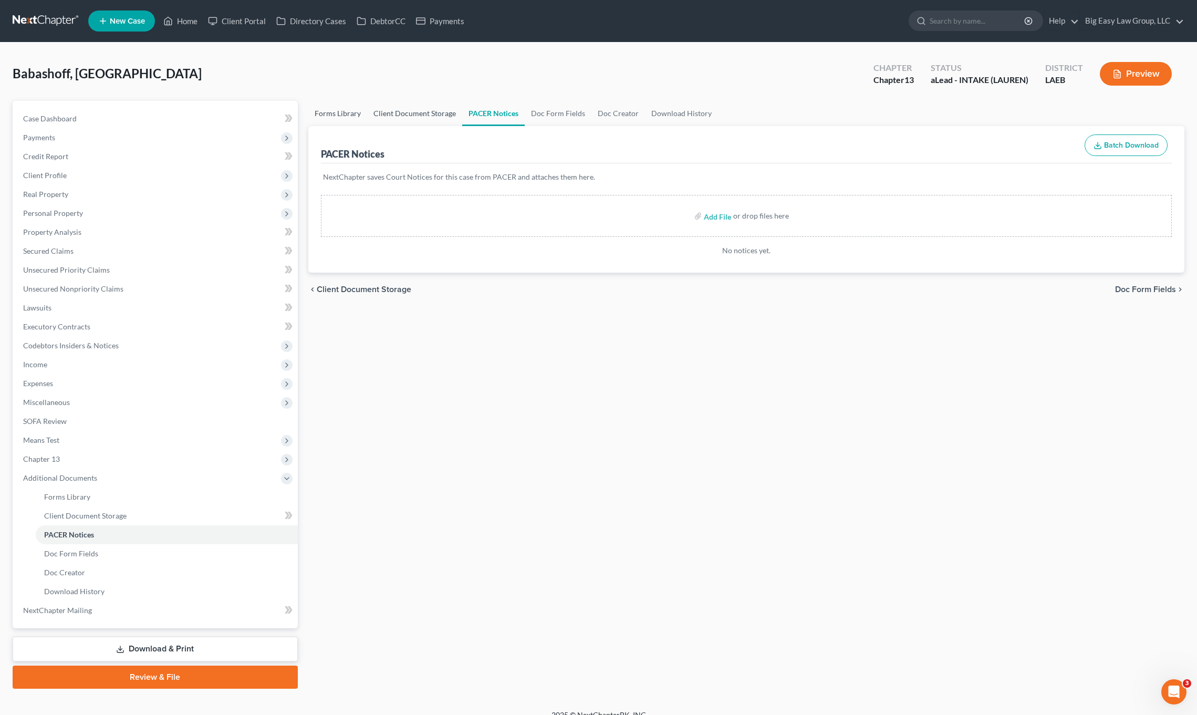
click at [405, 112] on link "Client Document Storage" at bounding box center [414, 113] width 95 height 25
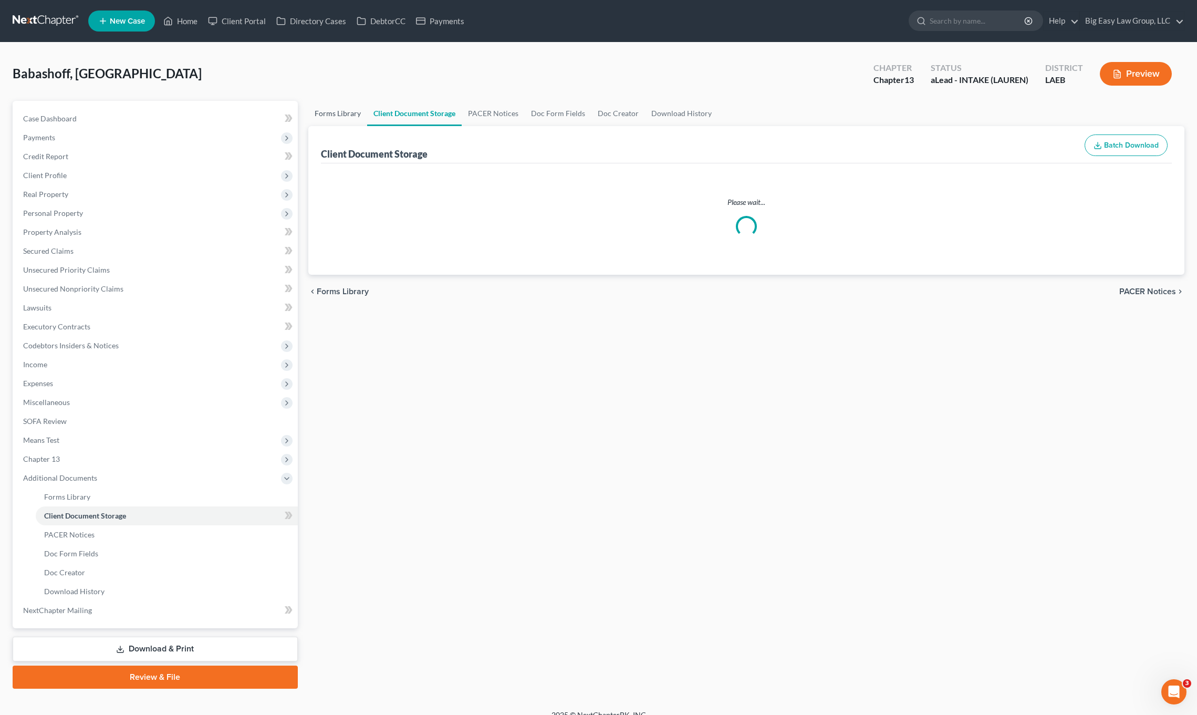
click at [340, 111] on link "Forms Library" at bounding box center [337, 113] width 59 height 25
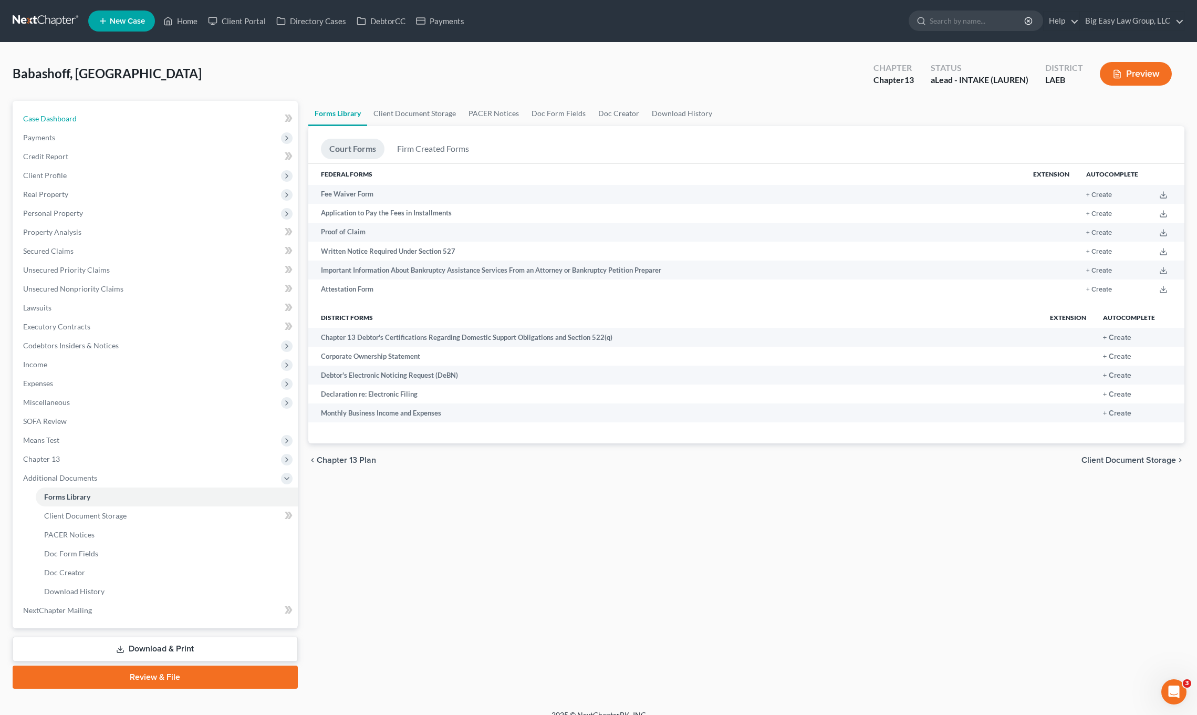
drag, startPoint x: 72, startPoint y: 123, endPoint x: 268, endPoint y: 101, distance: 196.6
click at [72, 123] on link "Case Dashboard" at bounding box center [156, 118] width 283 height 19
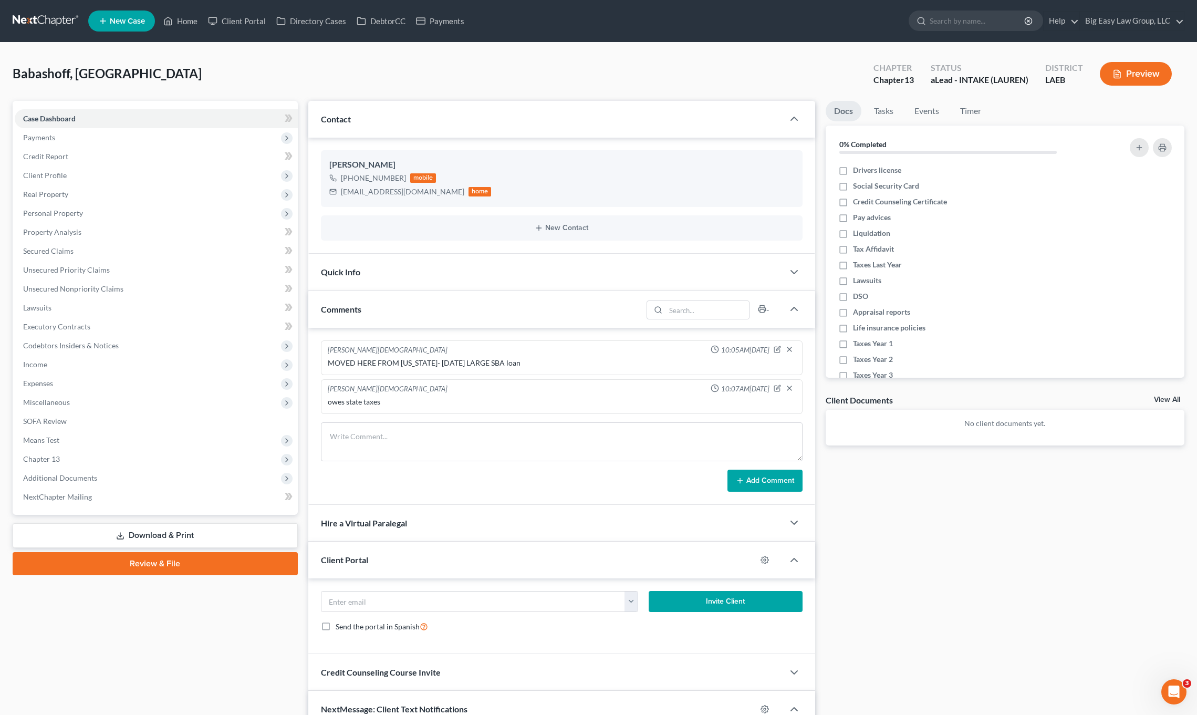
scroll to position [1776, 0]
click at [398, 311] on div "Comments" at bounding box center [475, 309] width 334 height 36
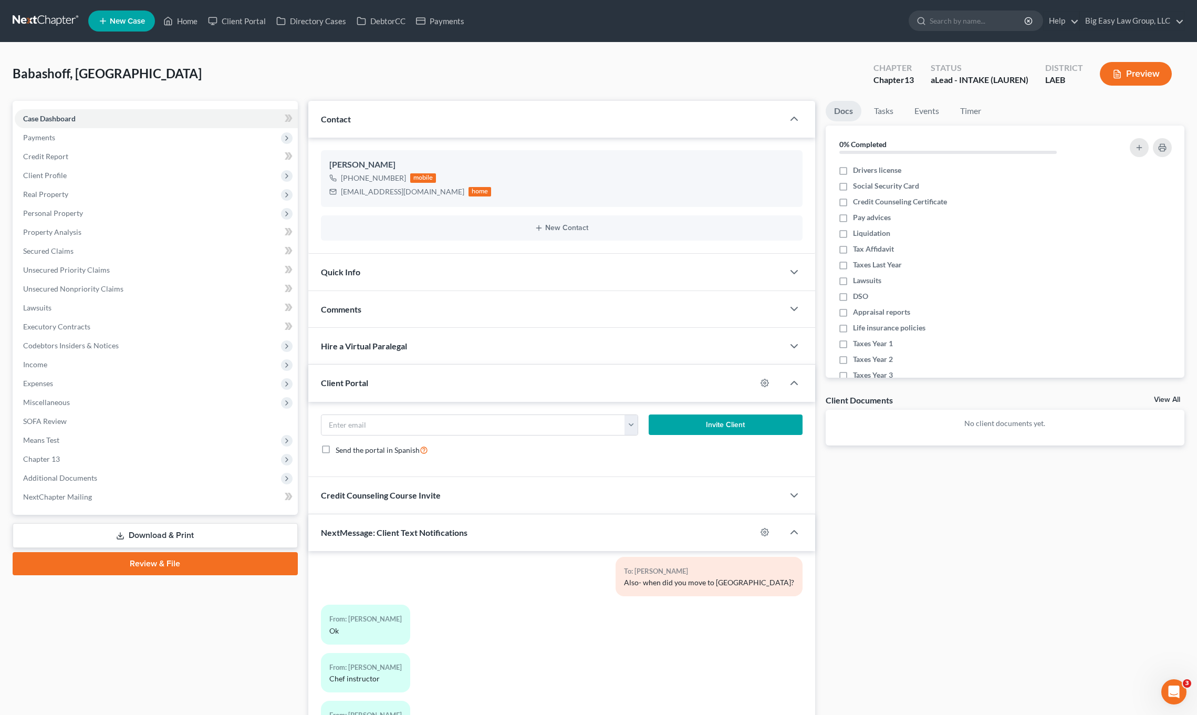
click at [423, 383] on div "Client Portal" at bounding box center [532, 382] width 448 height 36
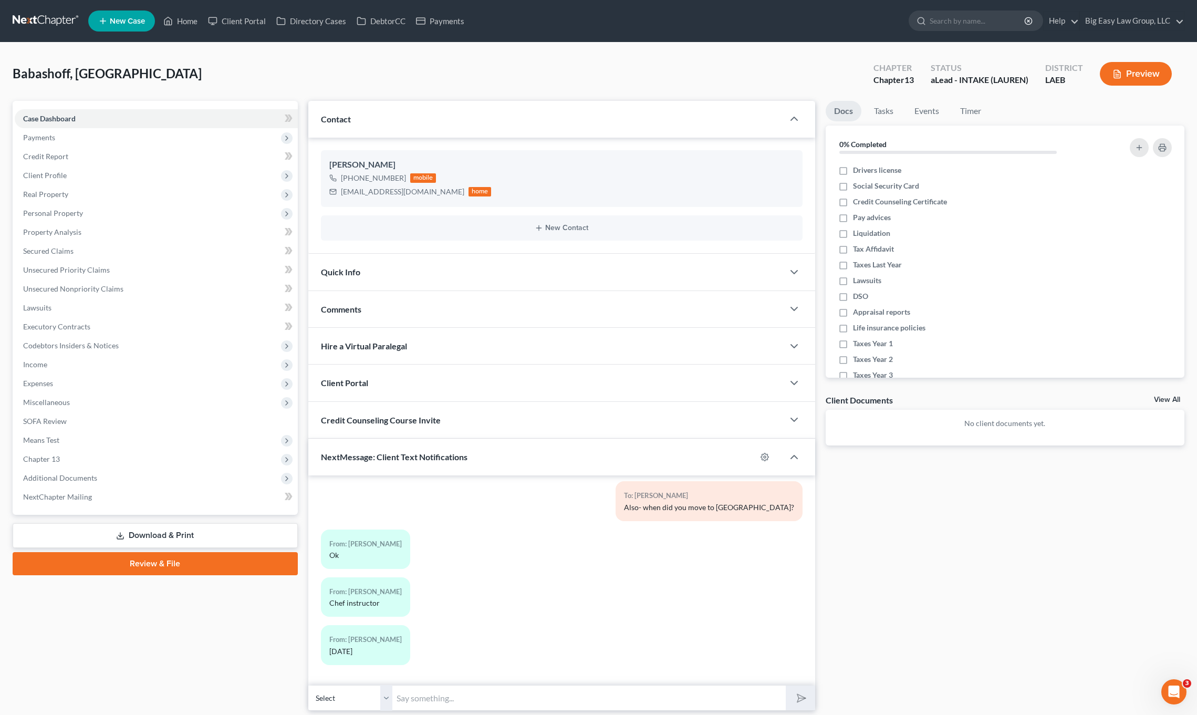
click at [434, 456] on span "NextMessage: Client Text Notifications" at bounding box center [394, 457] width 147 height 10
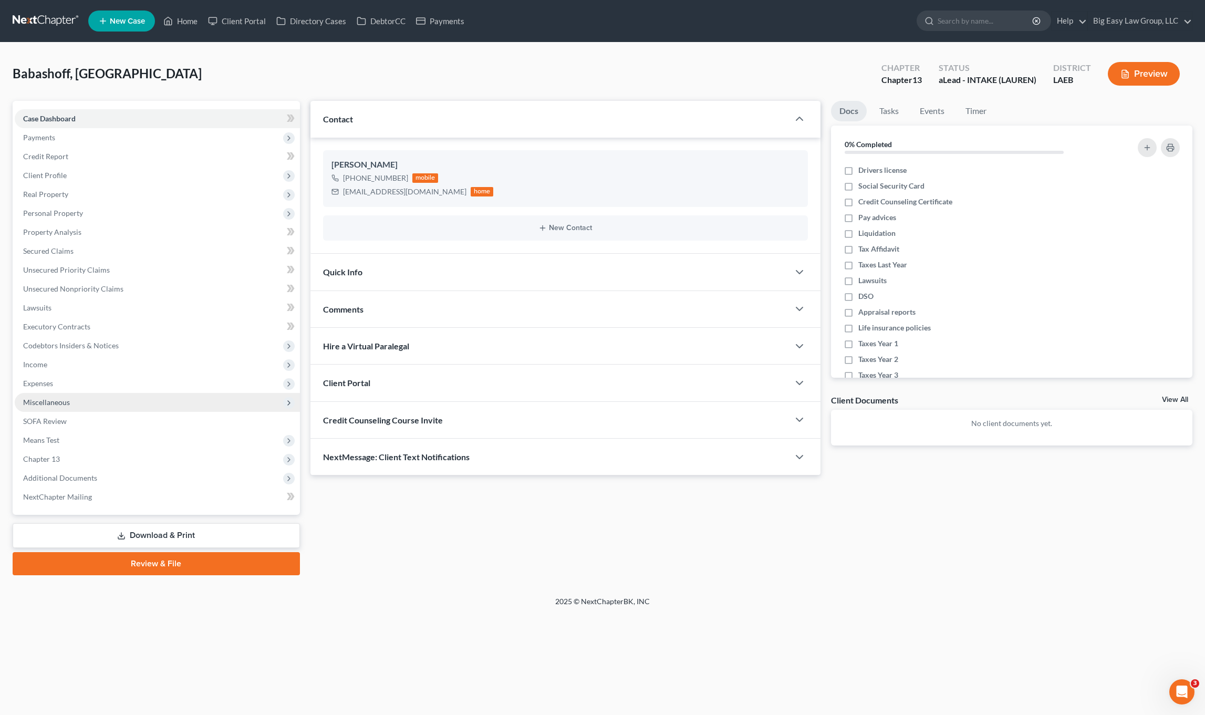
click at [210, 405] on span "Miscellaneous" at bounding box center [157, 402] width 285 height 19
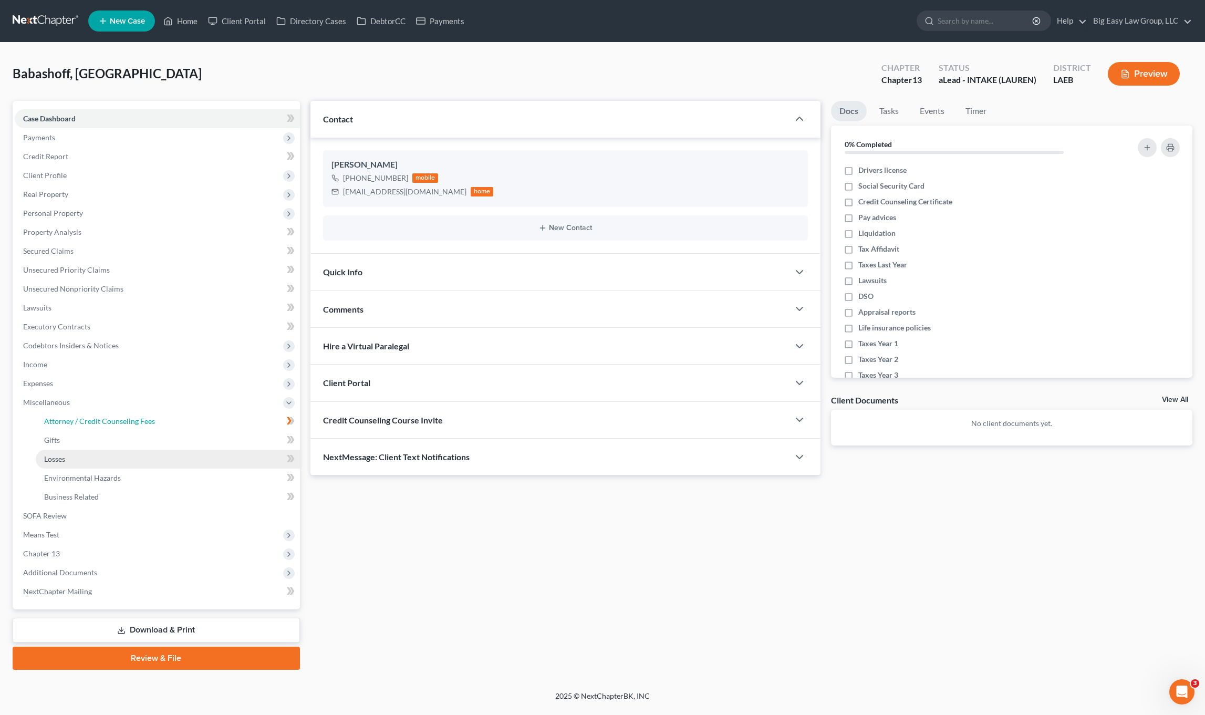
drag, startPoint x: 215, startPoint y: 427, endPoint x: 182, endPoint y: 453, distance: 41.6
click at [215, 427] on link "Attorney / Credit Counseling Fees" at bounding box center [168, 421] width 264 height 19
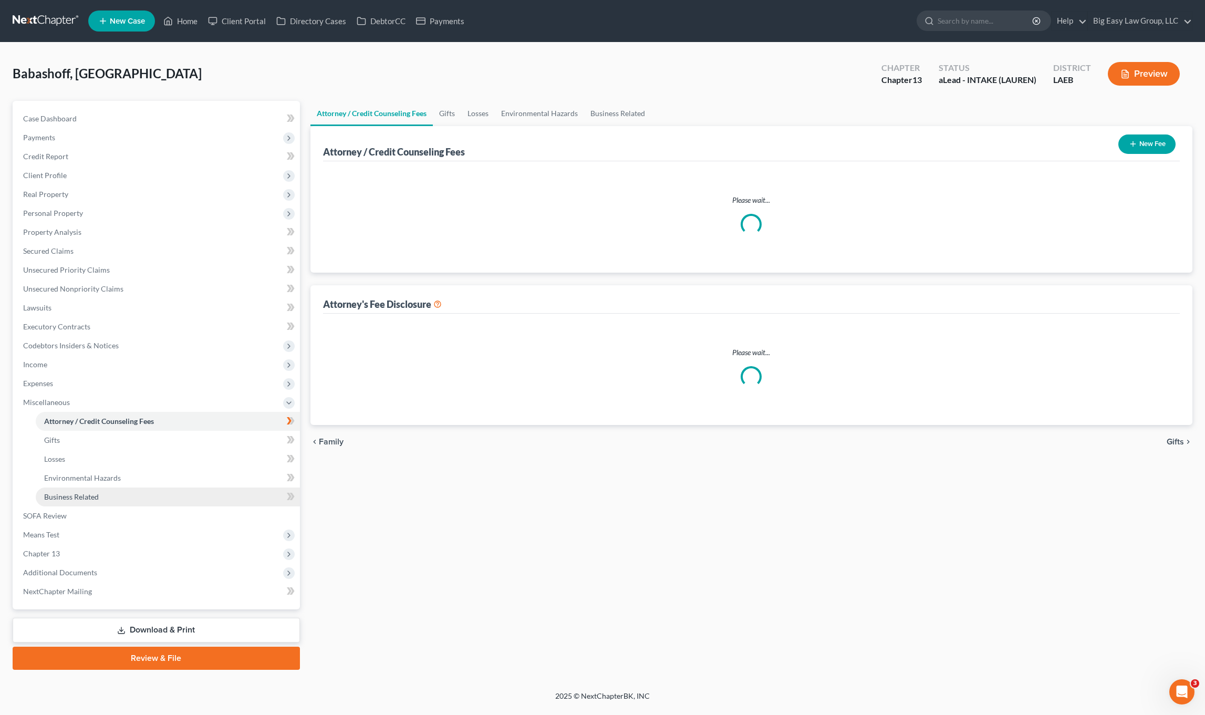
select select "0"
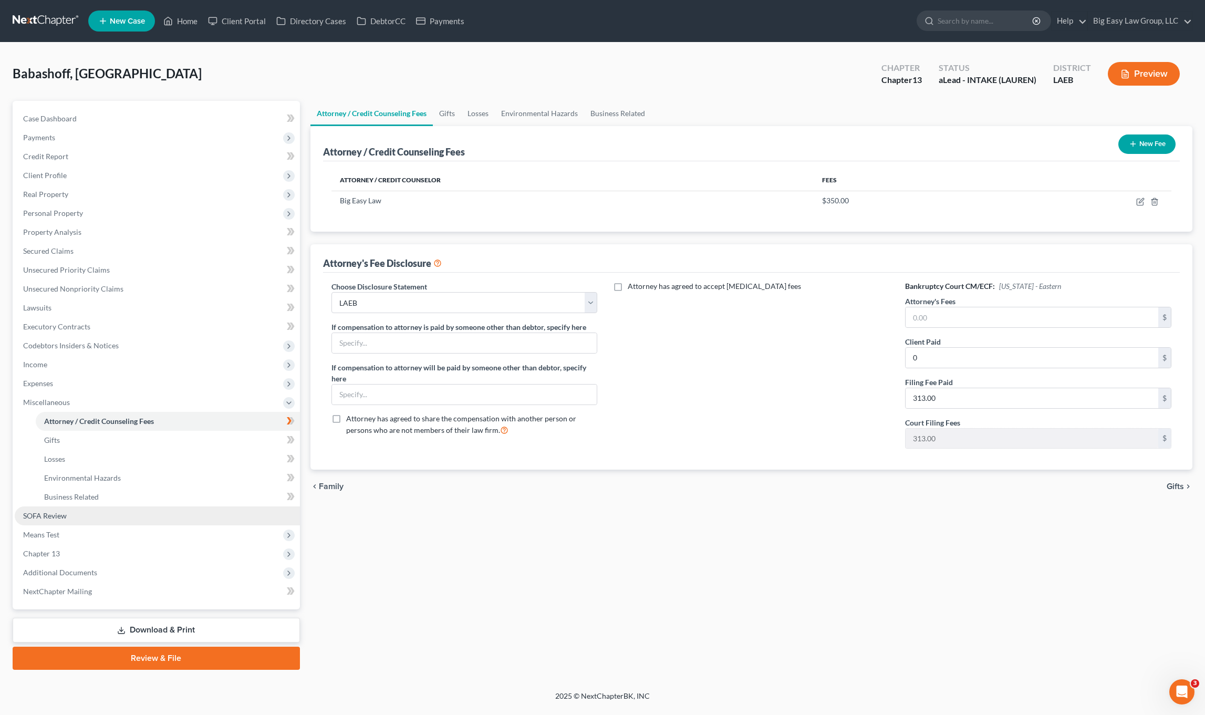
click at [82, 516] on link "SOFA Review" at bounding box center [157, 515] width 285 height 19
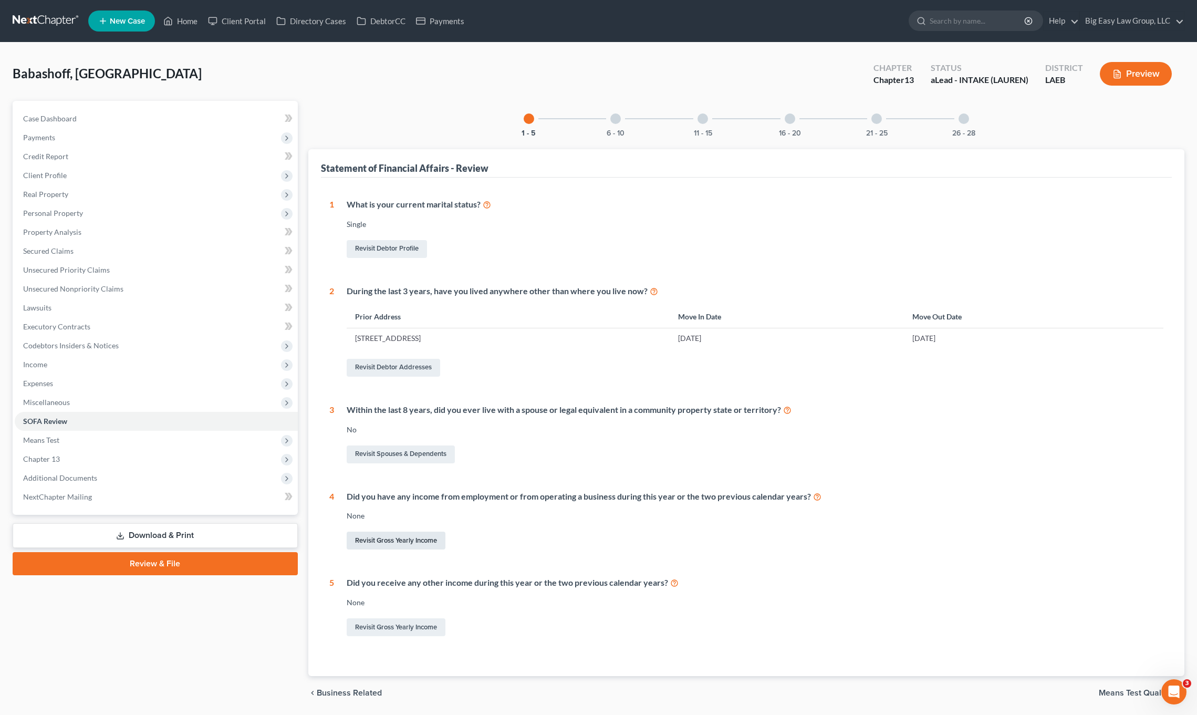
click at [416, 536] on link "Revisit Gross Yearly Income" at bounding box center [396, 540] width 99 height 18
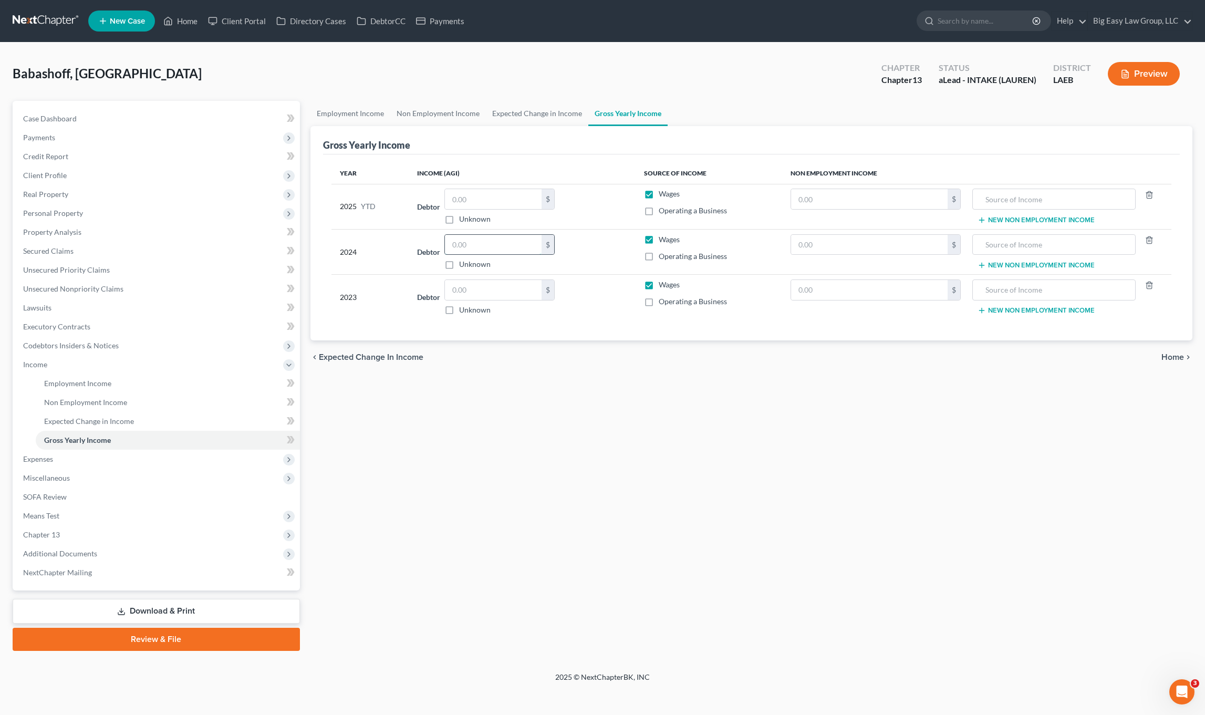
click at [491, 246] on input "text" at bounding box center [493, 245] width 97 height 20
type input "808.00"
click at [488, 203] on input "text" at bounding box center [493, 199] width 97 height 20
click at [489, 300] on div "$ Unknown" at bounding box center [499, 297] width 110 height 36
click at [498, 293] on input "text" at bounding box center [493, 290] width 97 height 20
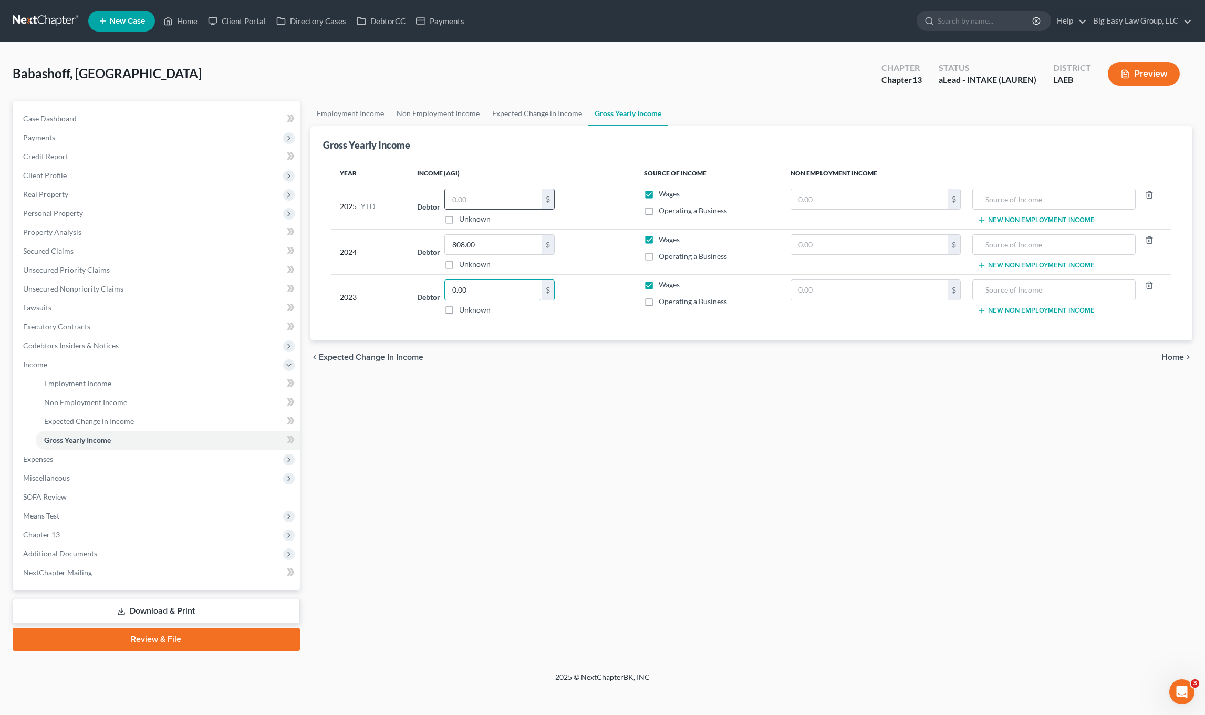
type input "0.00"
click at [510, 197] on input "text" at bounding box center [493, 199] width 97 height 20
click at [1135, 82] on button "Preview" at bounding box center [1144, 74] width 72 height 24
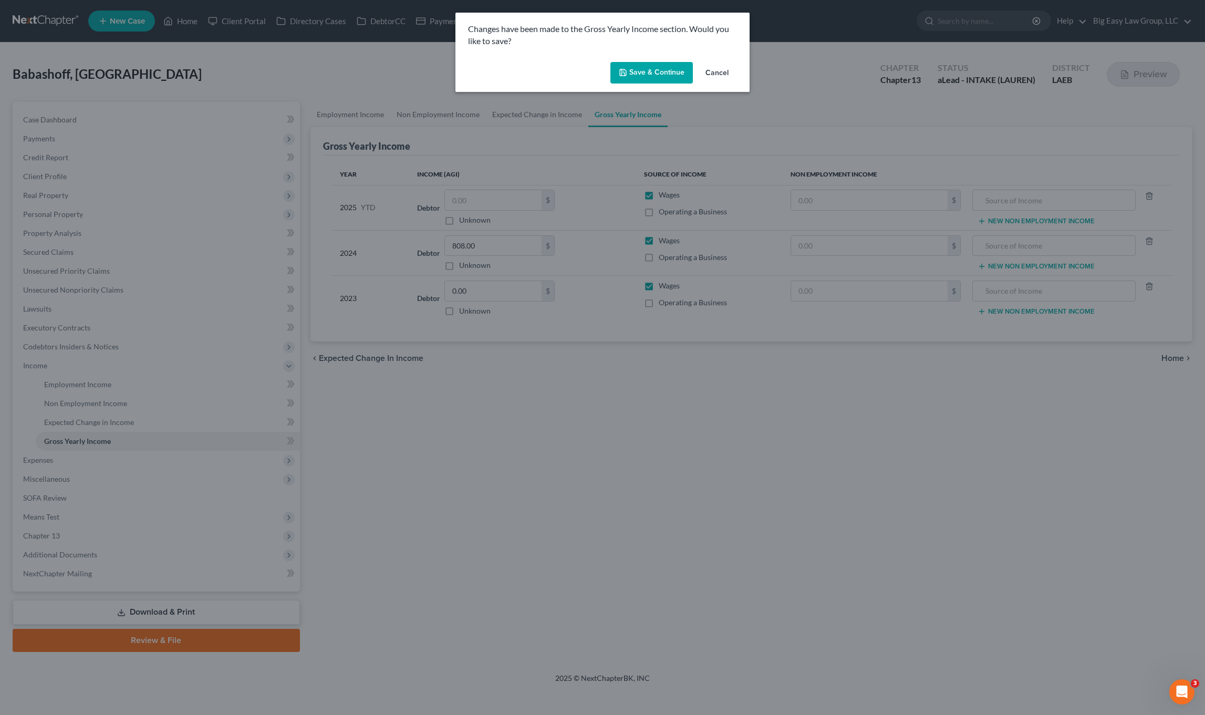
click at [673, 79] on button "Save & Continue" at bounding box center [651, 73] width 82 height 22
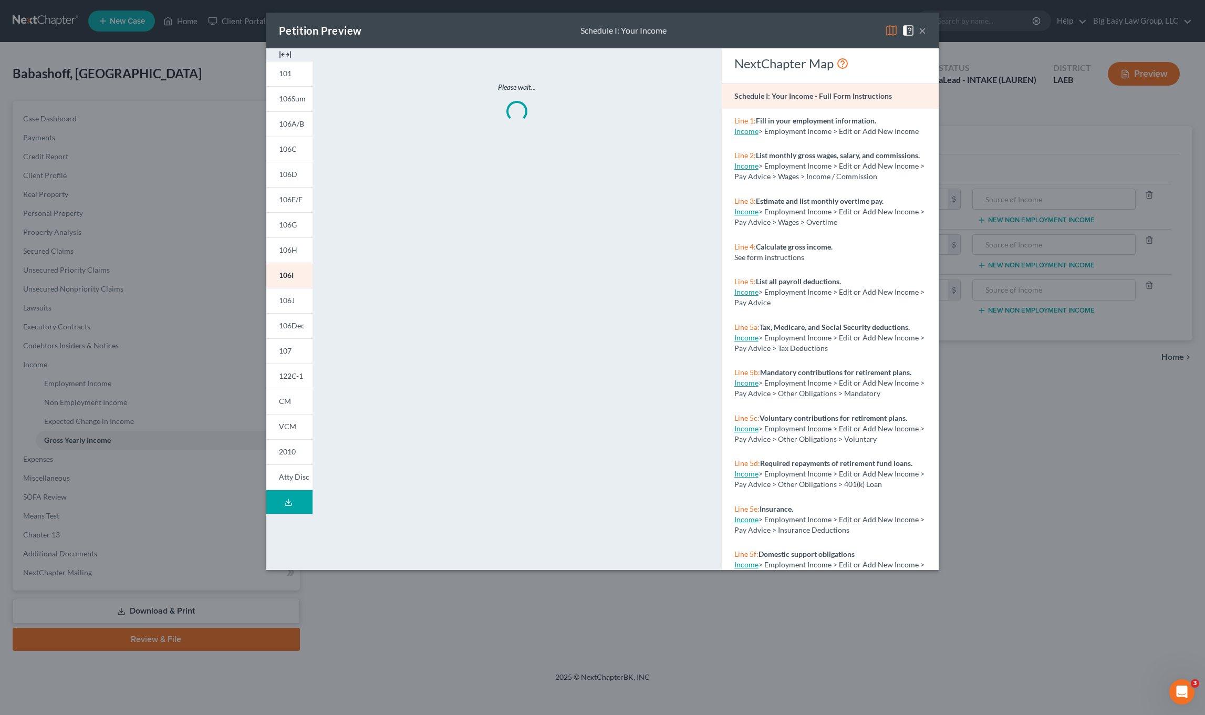
drag, startPoint x: 920, startPoint y: 33, endPoint x: 826, endPoint y: 3, distance: 98.8
click at [920, 33] on button "×" at bounding box center [921, 30] width 7 height 13
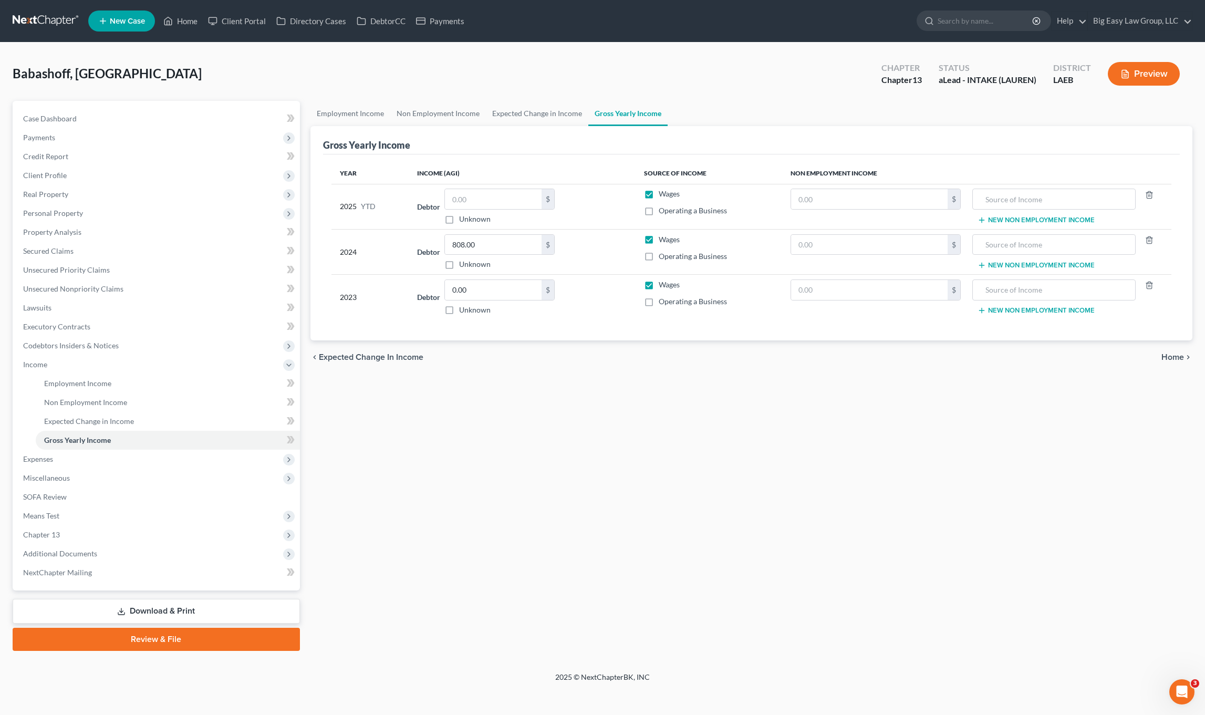
click at [232, 64] on div "Babashoff, Sasanna Upgraded Chapter Chapter 13 Status aLead - INTAKE (LAUREN) D…" at bounding box center [602, 78] width 1179 height 46
click at [178, 12] on link "Home" at bounding box center [180, 21] width 45 height 19
